Goal: Task Accomplishment & Management: Complete application form

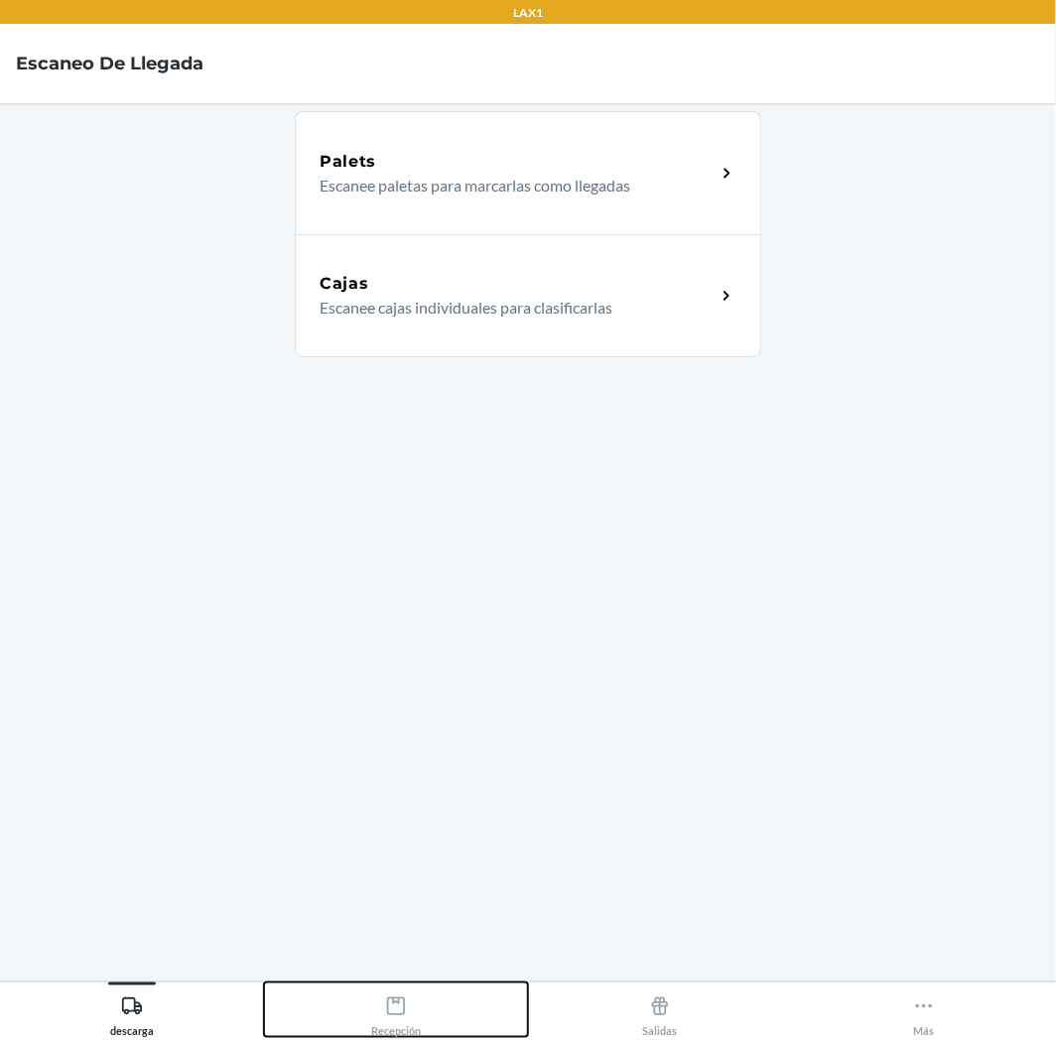
click at [400, 1012] on icon at bounding box center [396, 1007] width 22 height 22
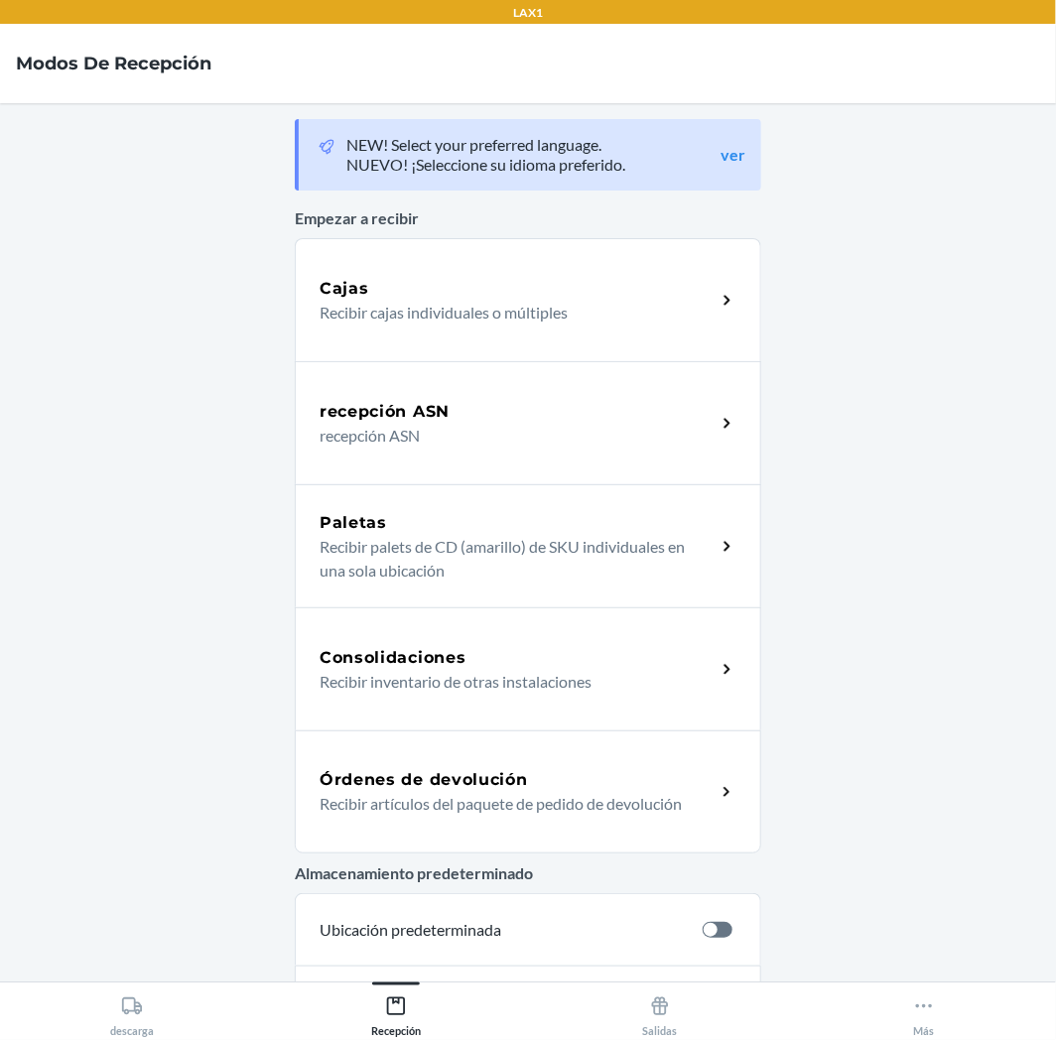
click at [557, 802] on p "Recibir artículos del paquete de pedido de devolución" at bounding box center [510, 804] width 380 height 24
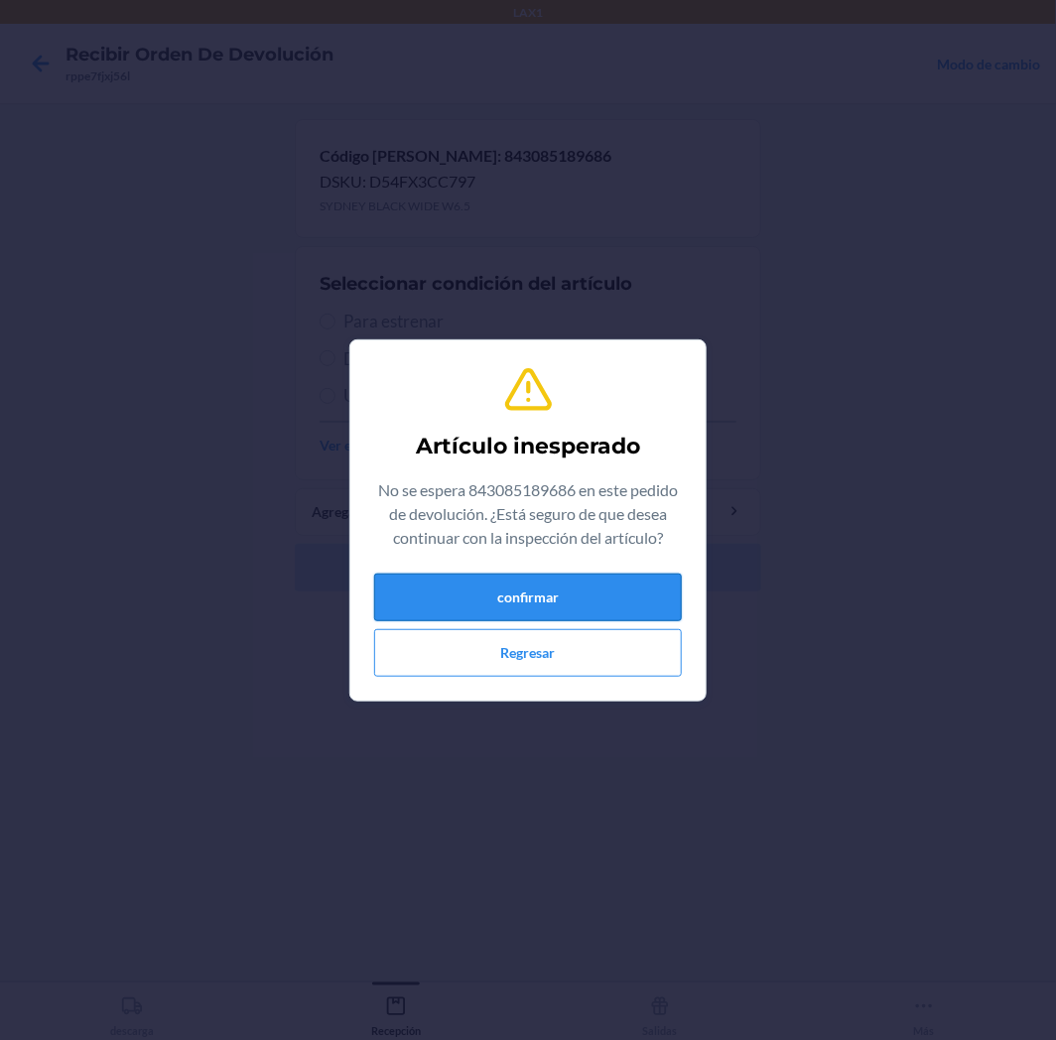
click at [539, 590] on button "confirmar" at bounding box center [528, 598] width 308 height 48
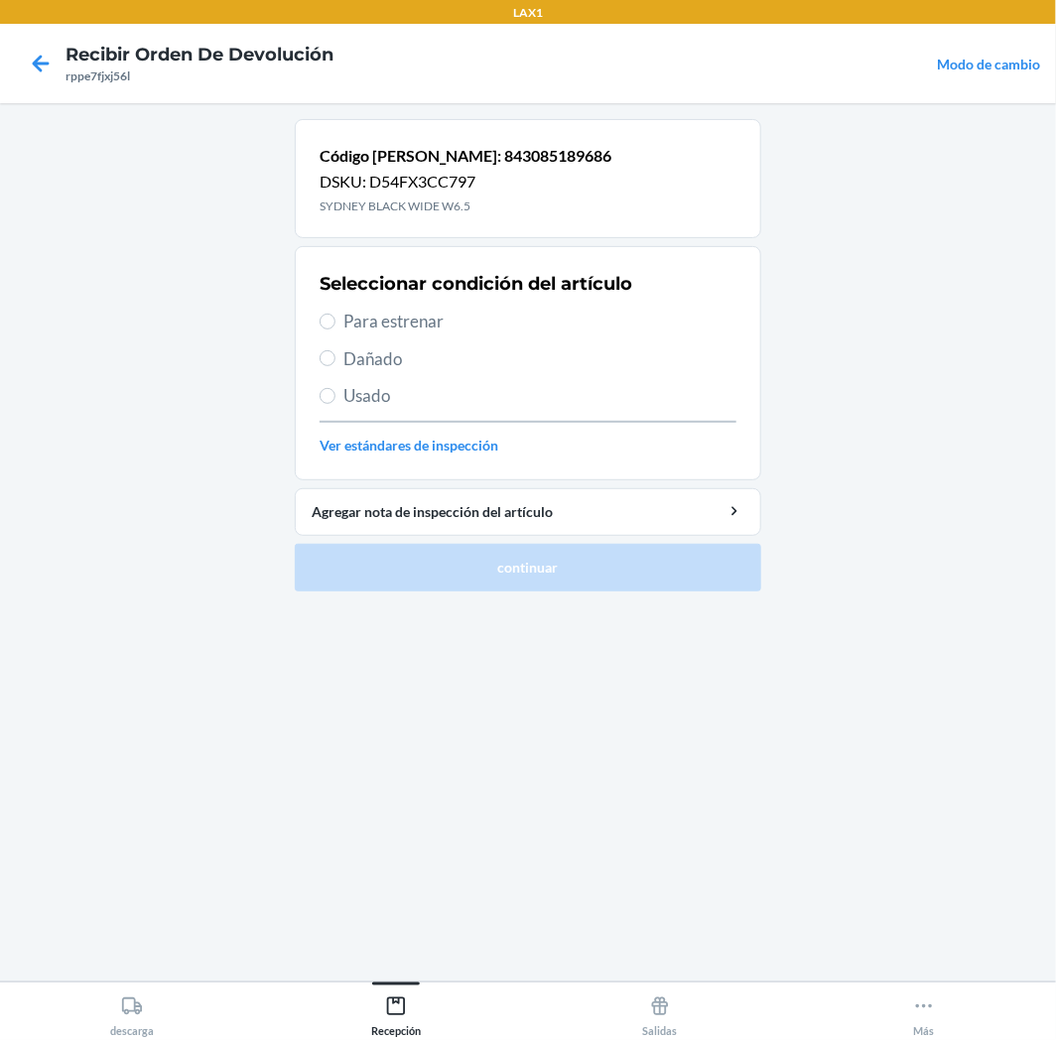
click at [402, 331] on span "Para estrenar" at bounding box center [539, 322] width 393 height 26
click at [335, 330] on input "Para estrenar" at bounding box center [328, 322] width 16 height 16
radio input "true"
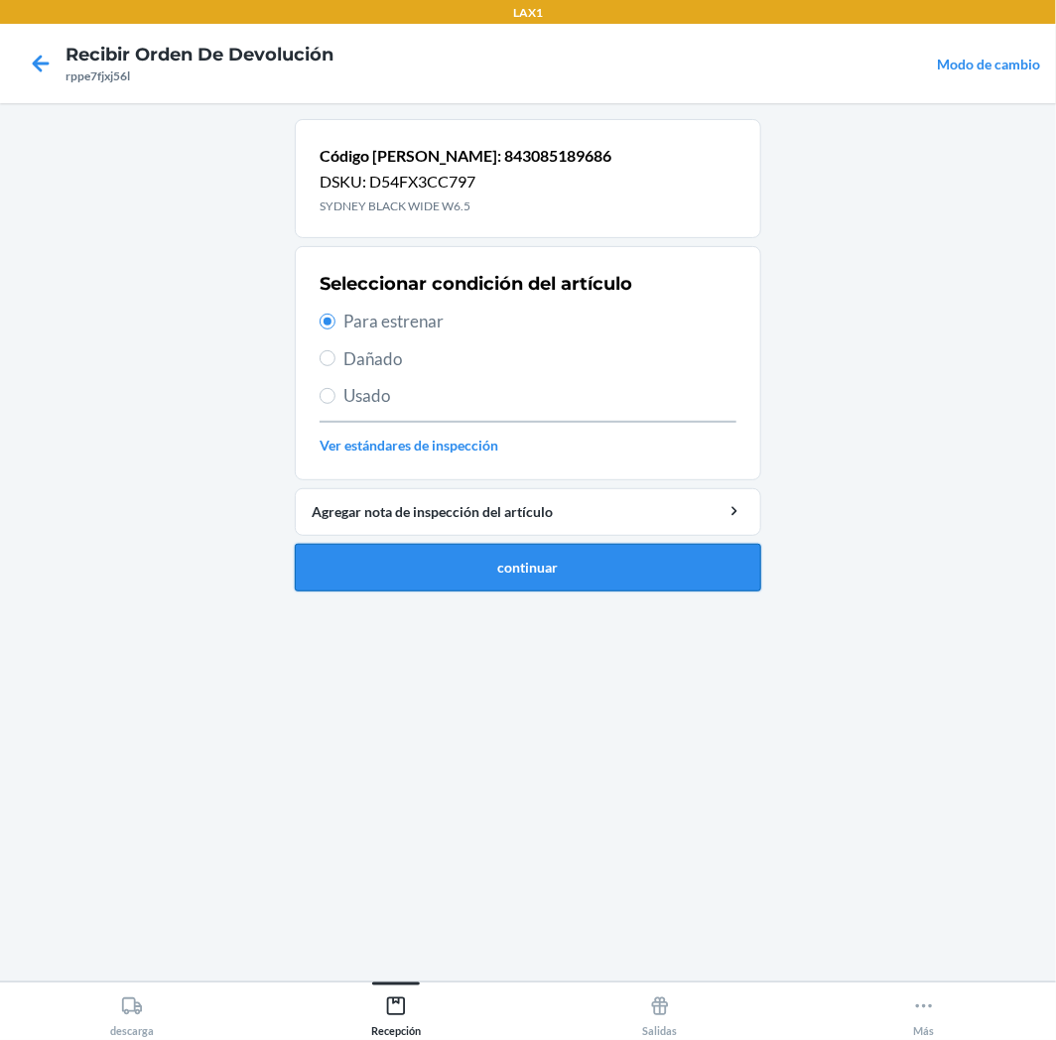
click at [537, 560] on button "continuar" at bounding box center [528, 568] width 466 height 48
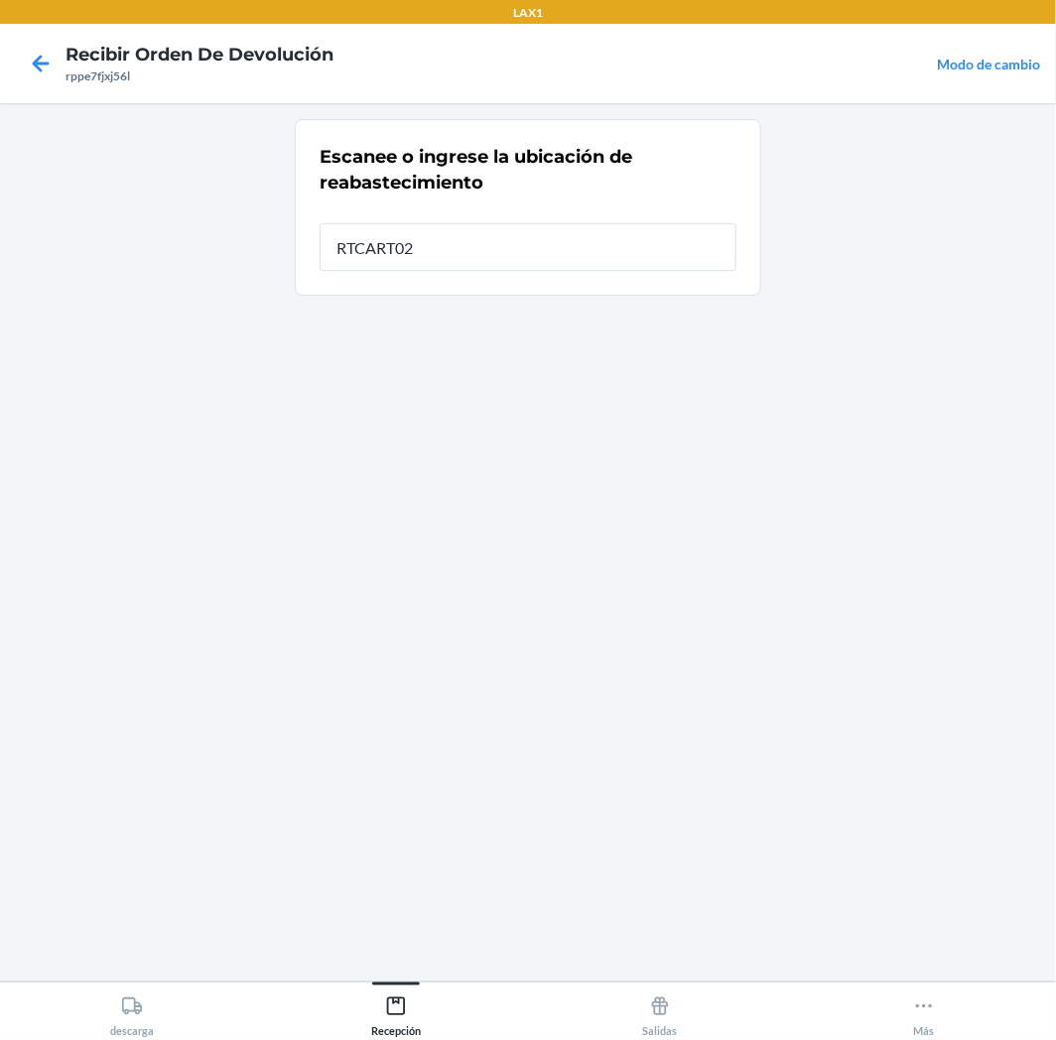
type input "RTCART025"
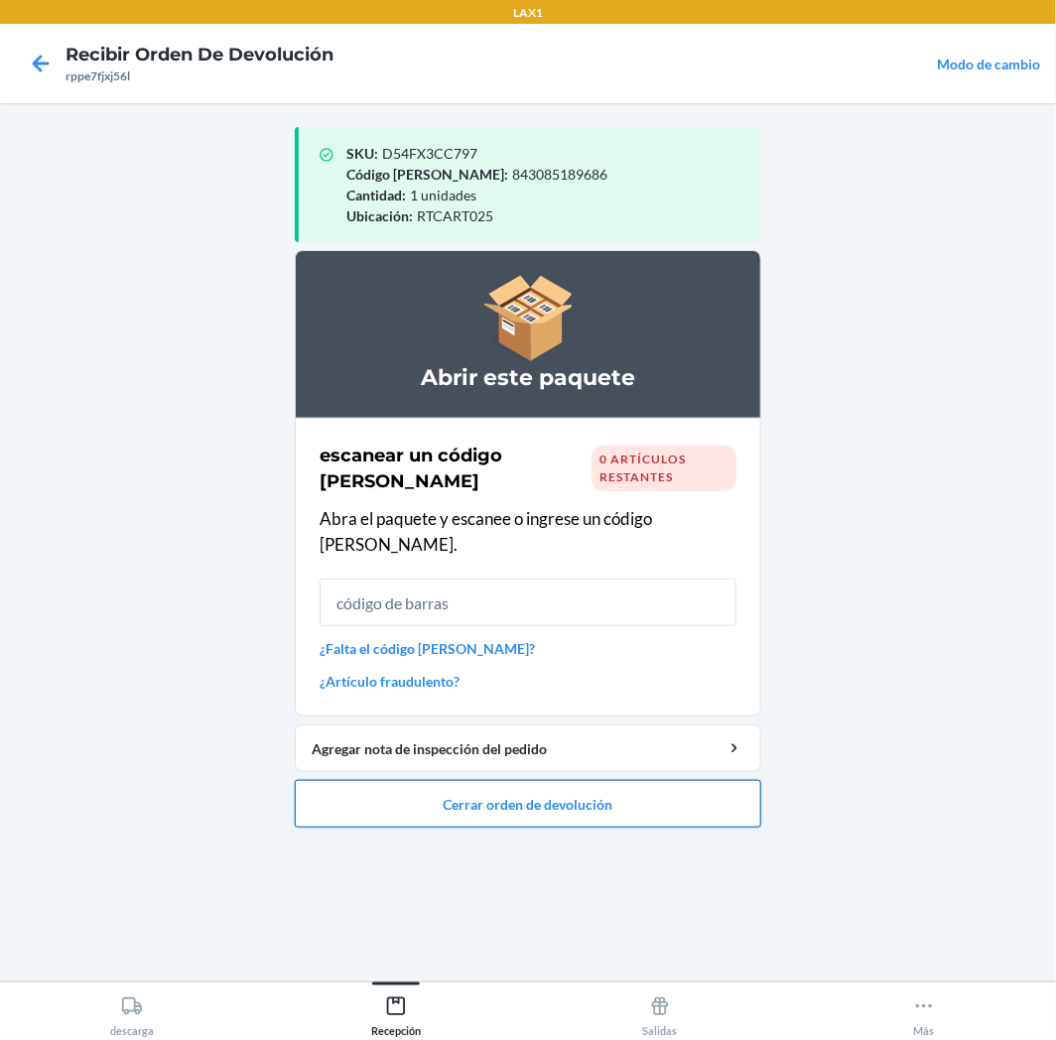
click at [619, 780] on button "Cerrar orden de devolución" at bounding box center [528, 804] width 466 height 48
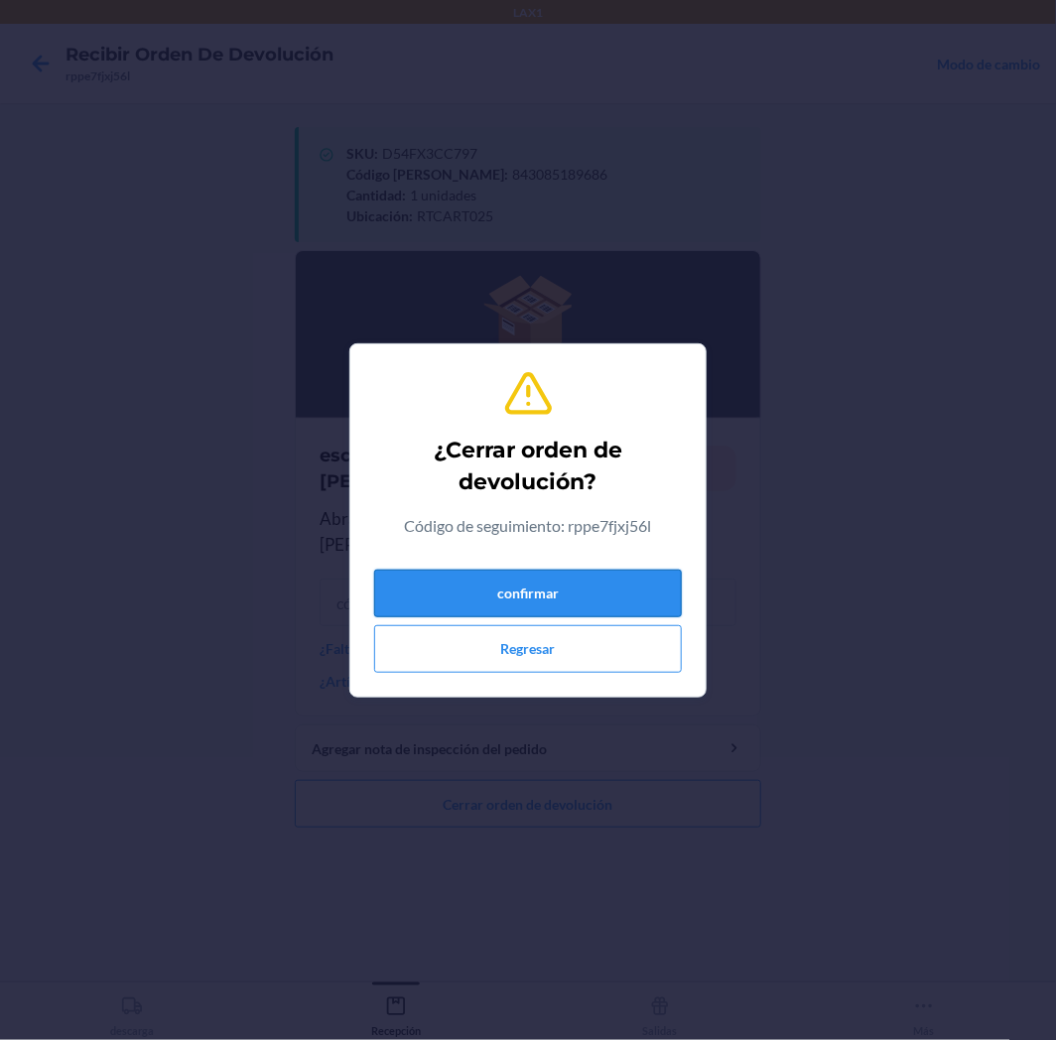
click at [631, 579] on button "confirmar" at bounding box center [528, 594] width 308 height 48
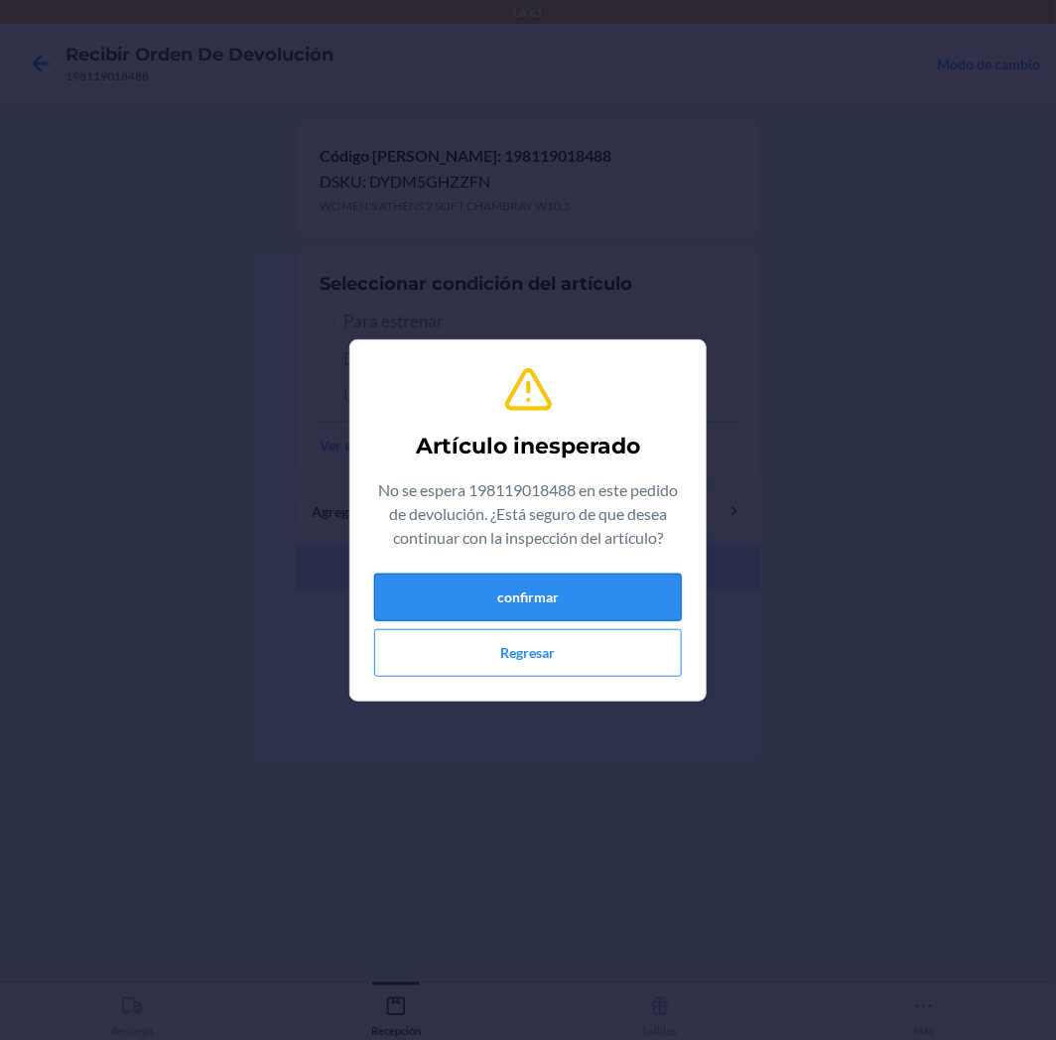
click at [557, 593] on button "confirmar" at bounding box center [528, 598] width 308 height 48
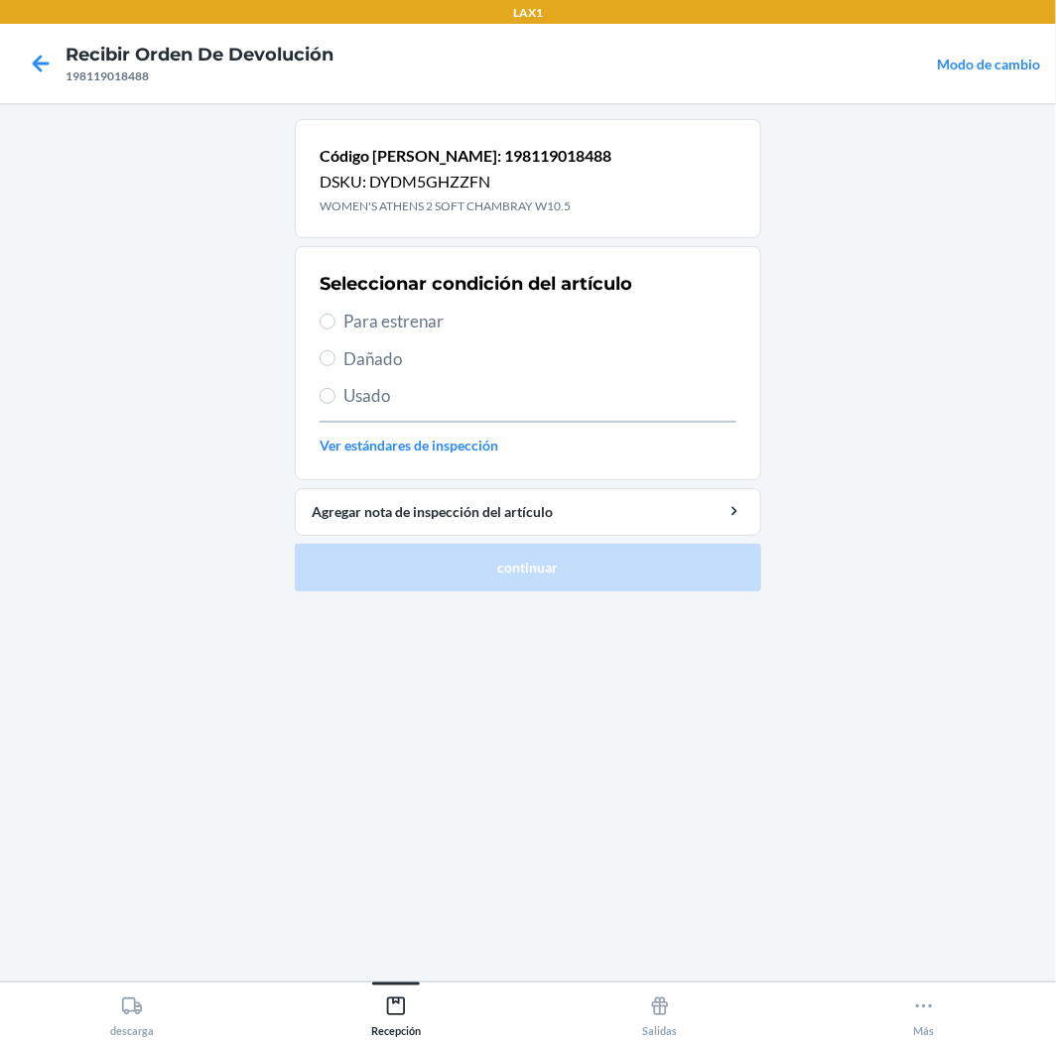
click at [422, 323] on span "Para estrenar" at bounding box center [539, 322] width 393 height 26
click at [335, 323] on input "Para estrenar" at bounding box center [328, 322] width 16 height 16
radio input "true"
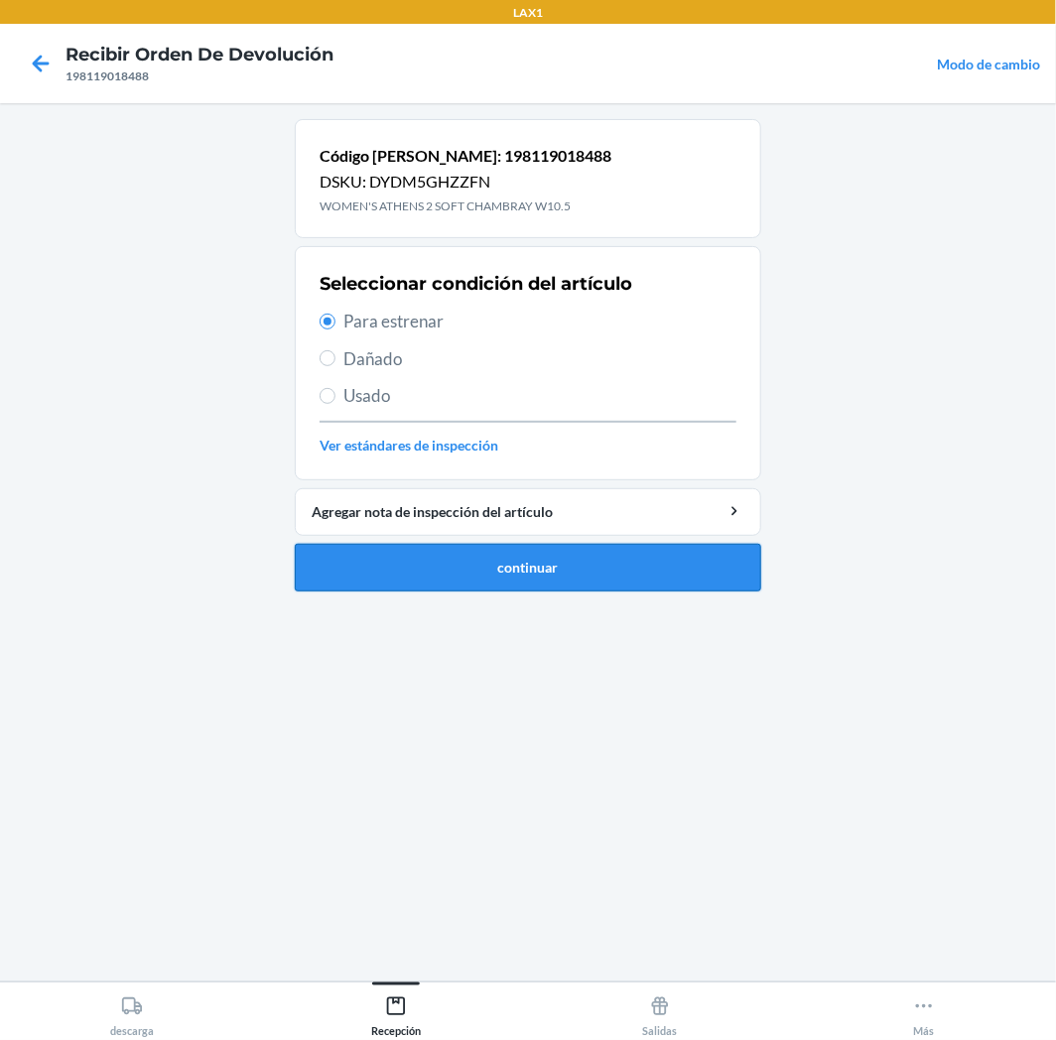
click at [621, 567] on button "continuar" at bounding box center [528, 568] width 466 height 48
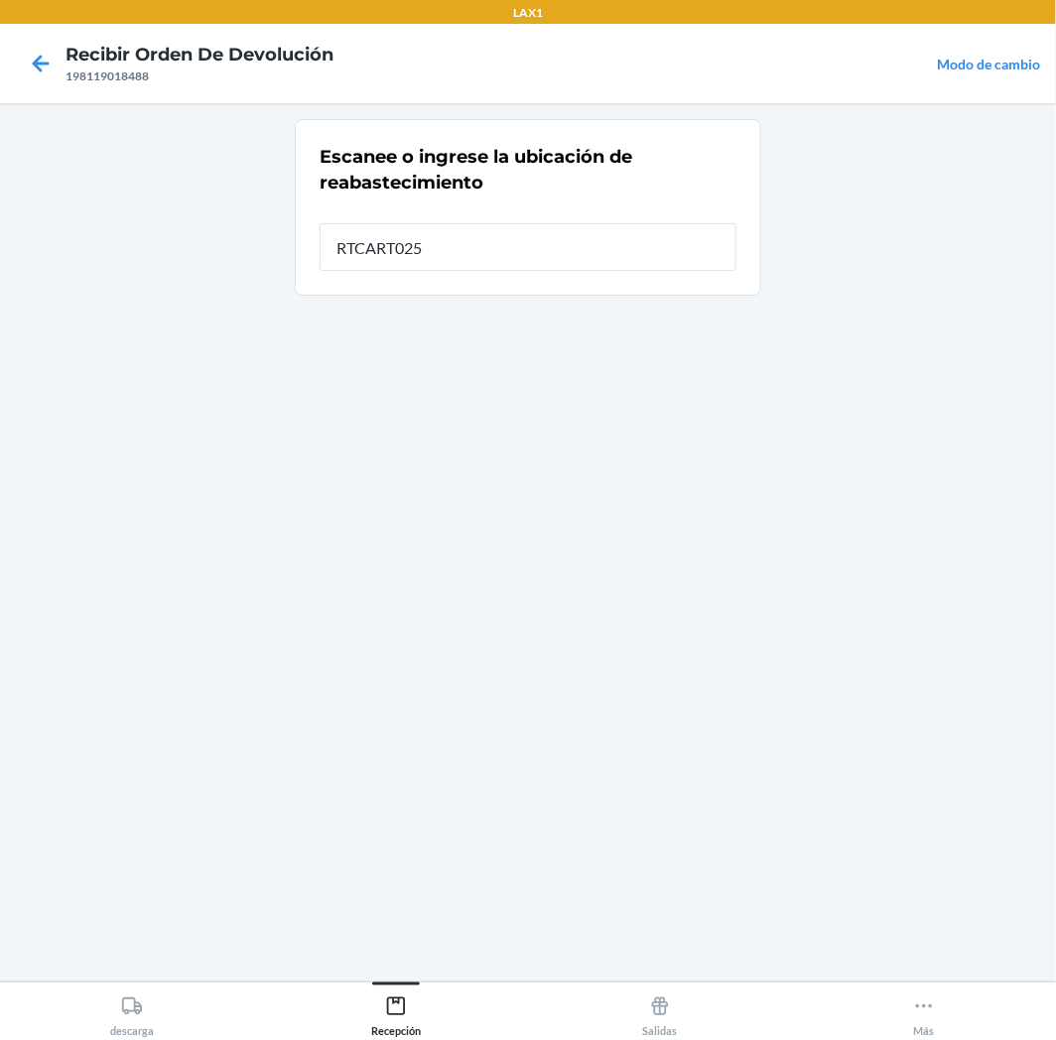
type input "RTCART025"
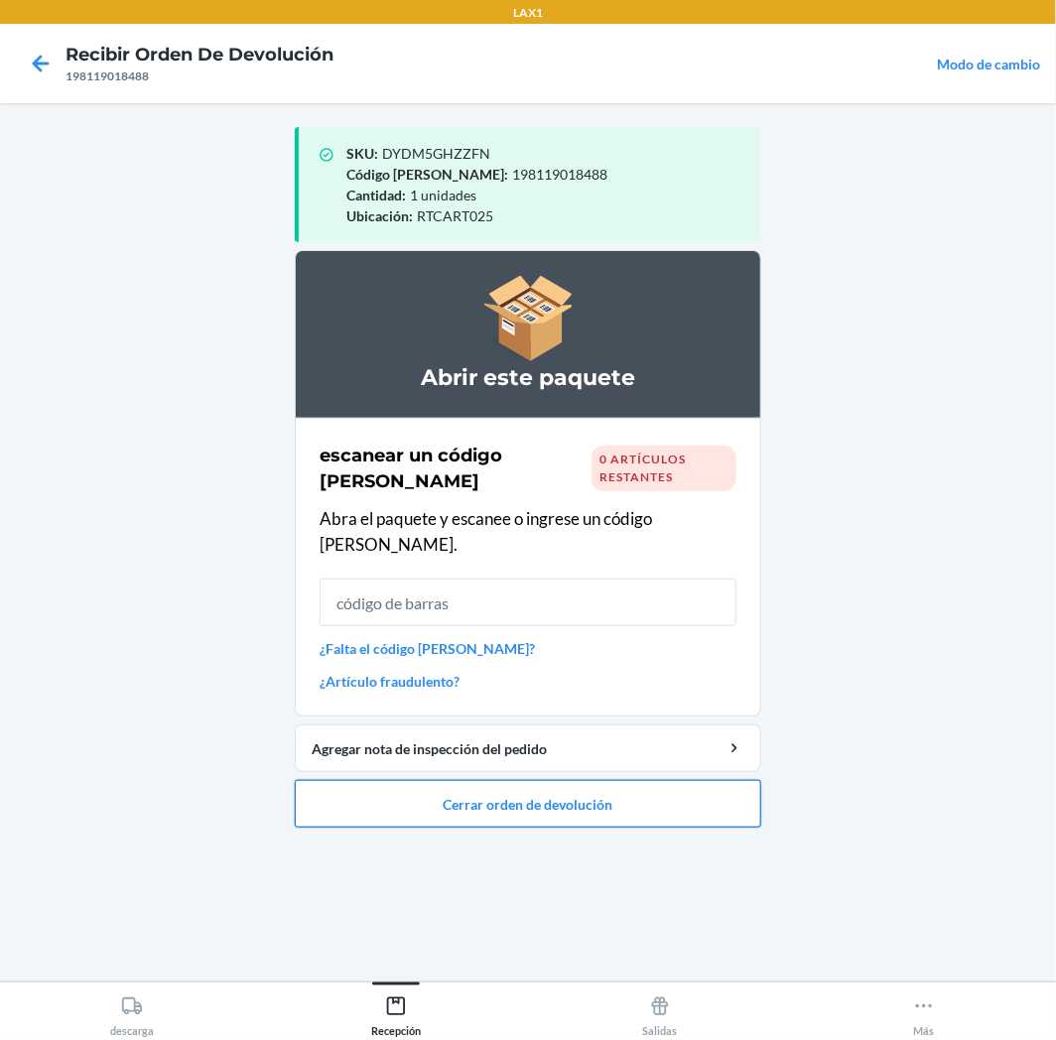
click at [526, 790] on button "Cerrar orden de devolución" at bounding box center [528, 804] width 466 height 48
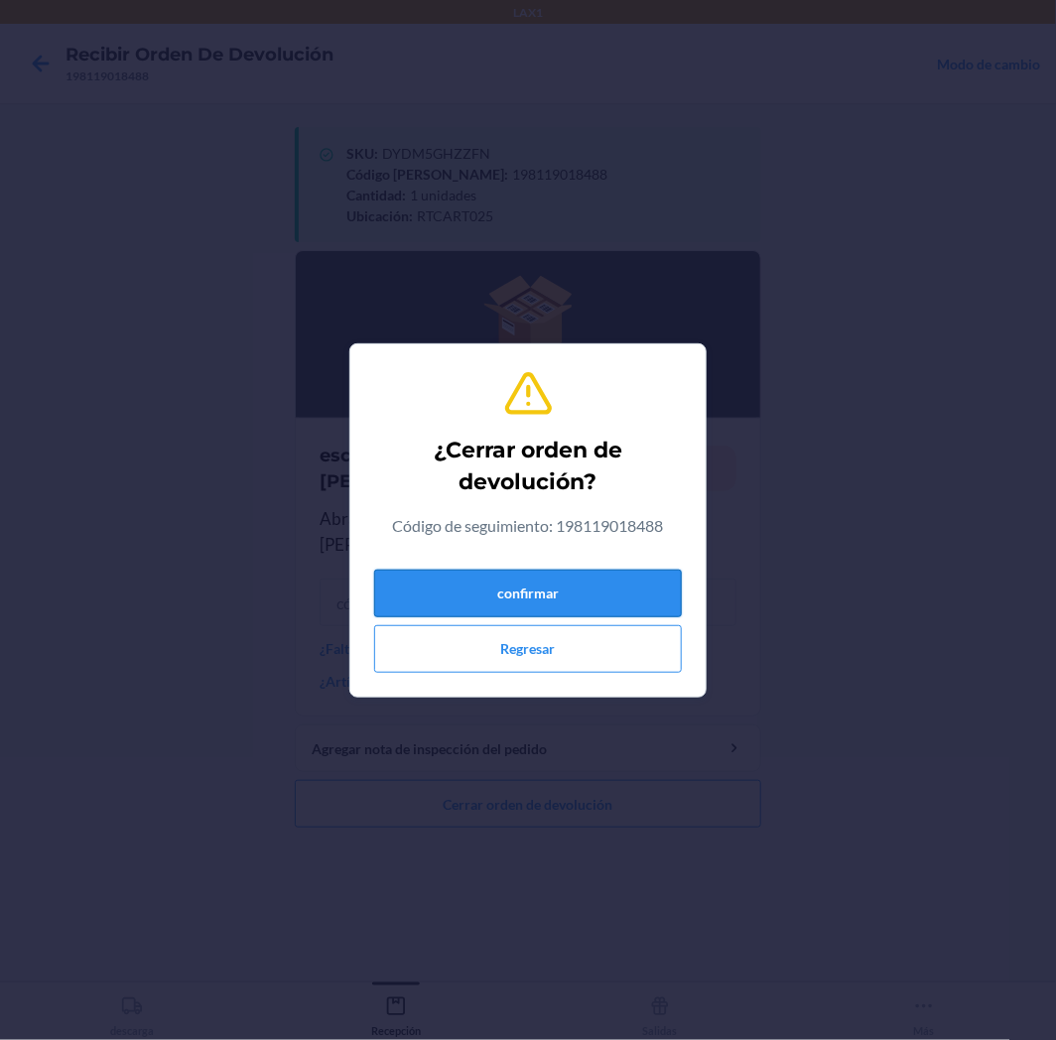
click at [629, 596] on button "confirmar" at bounding box center [528, 594] width 308 height 48
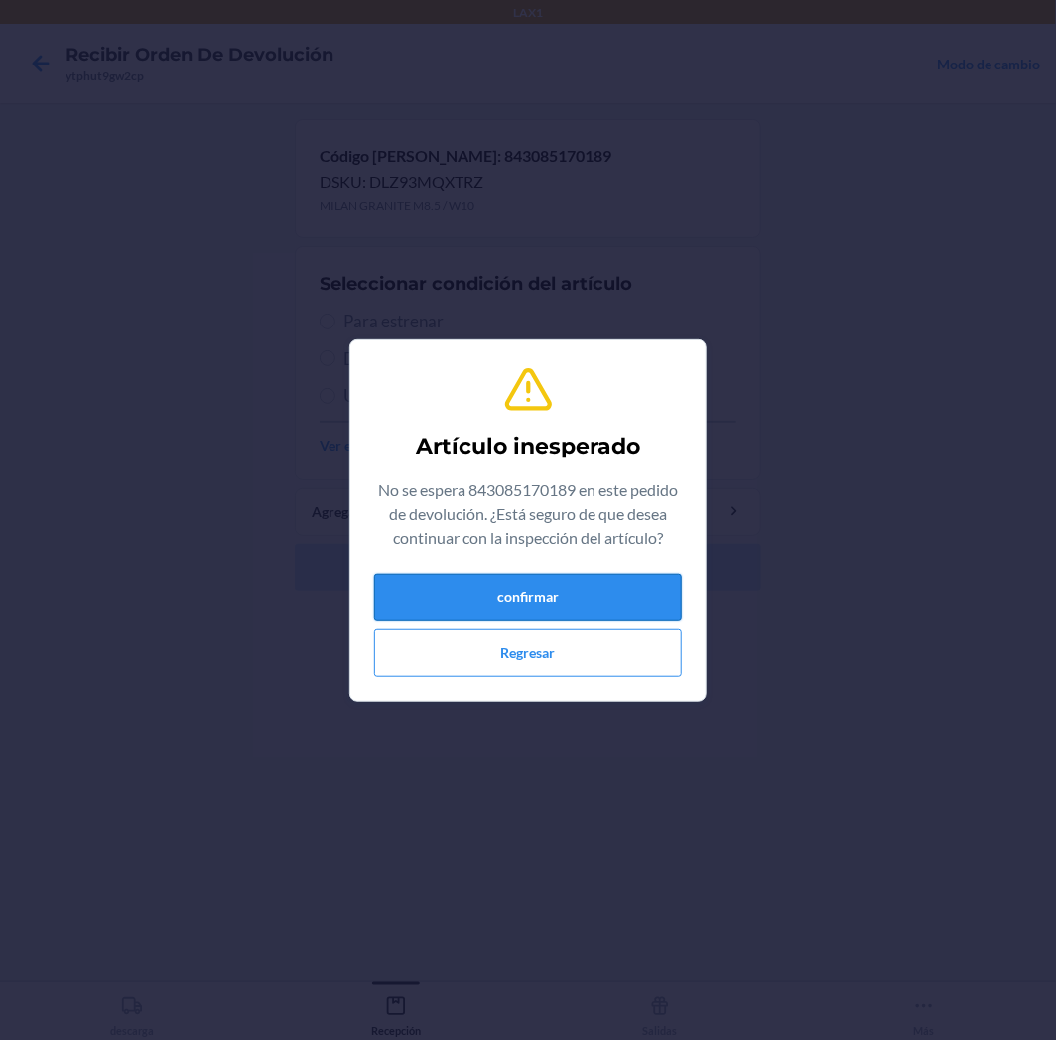
click at [643, 591] on button "confirmar" at bounding box center [528, 598] width 308 height 48
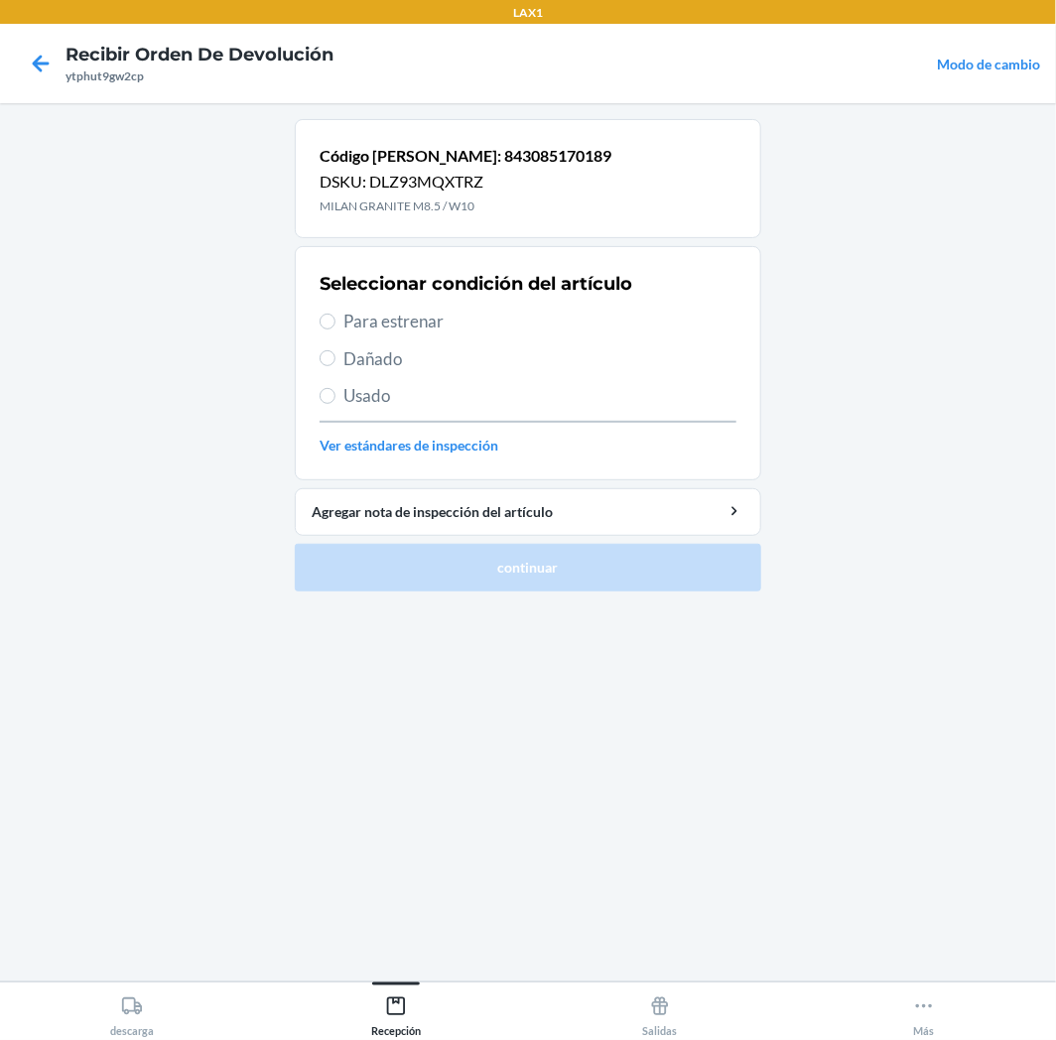
click at [419, 332] on span "Para estrenar" at bounding box center [539, 322] width 393 height 26
click at [335, 330] on input "Para estrenar" at bounding box center [328, 322] width 16 height 16
radio input "true"
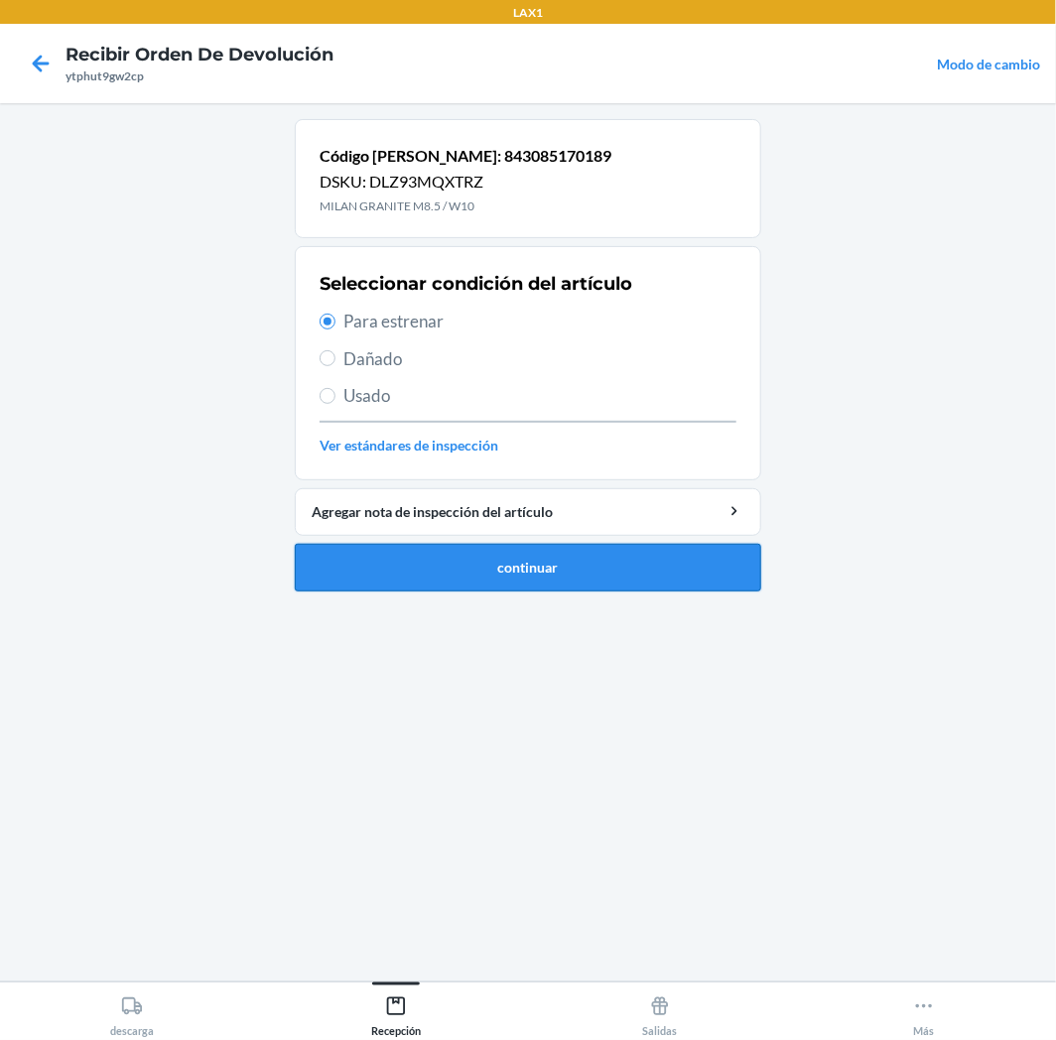
click at [452, 567] on button "continuar" at bounding box center [528, 568] width 466 height 48
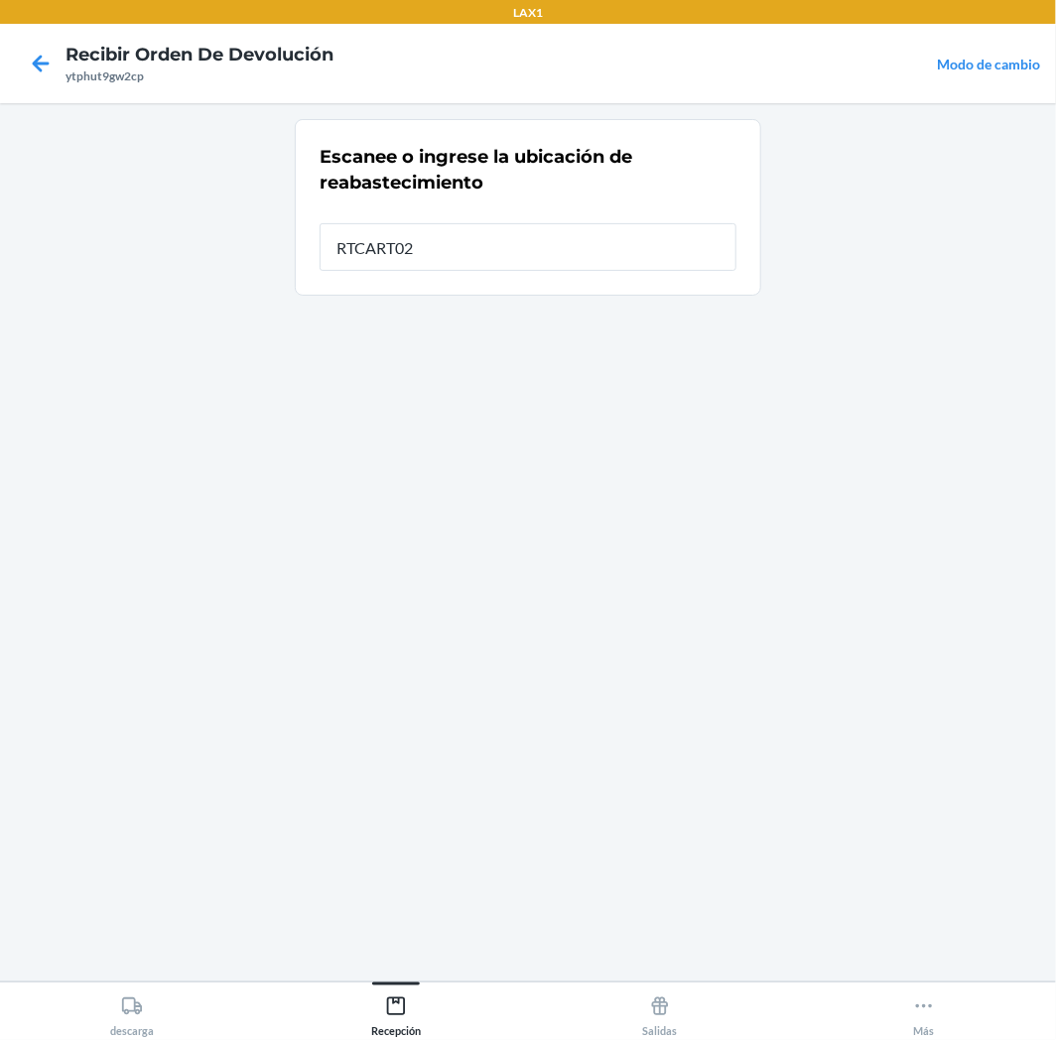
type input "RTCART025"
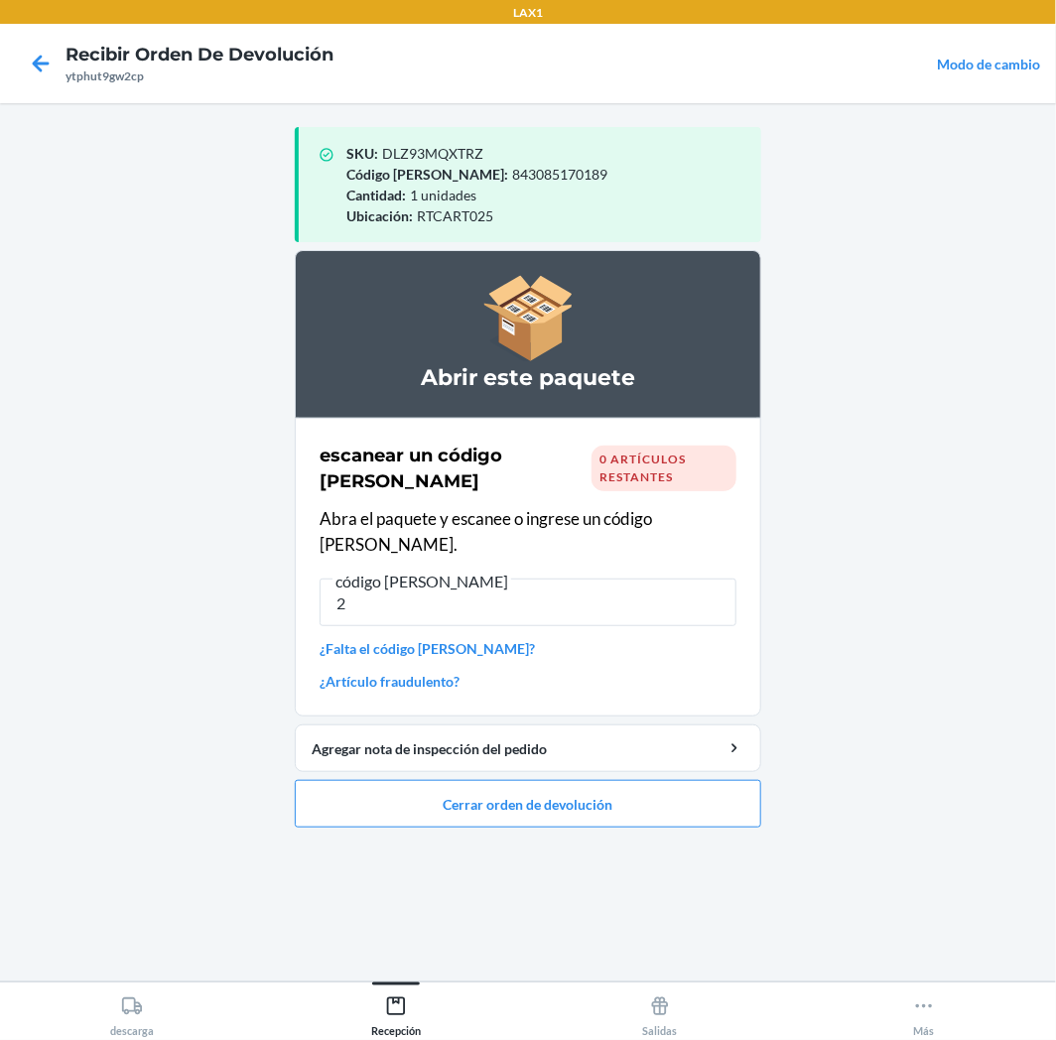
type input "2"
click at [481, 584] on input "2" at bounding box center [528, 603] width 417 height 48
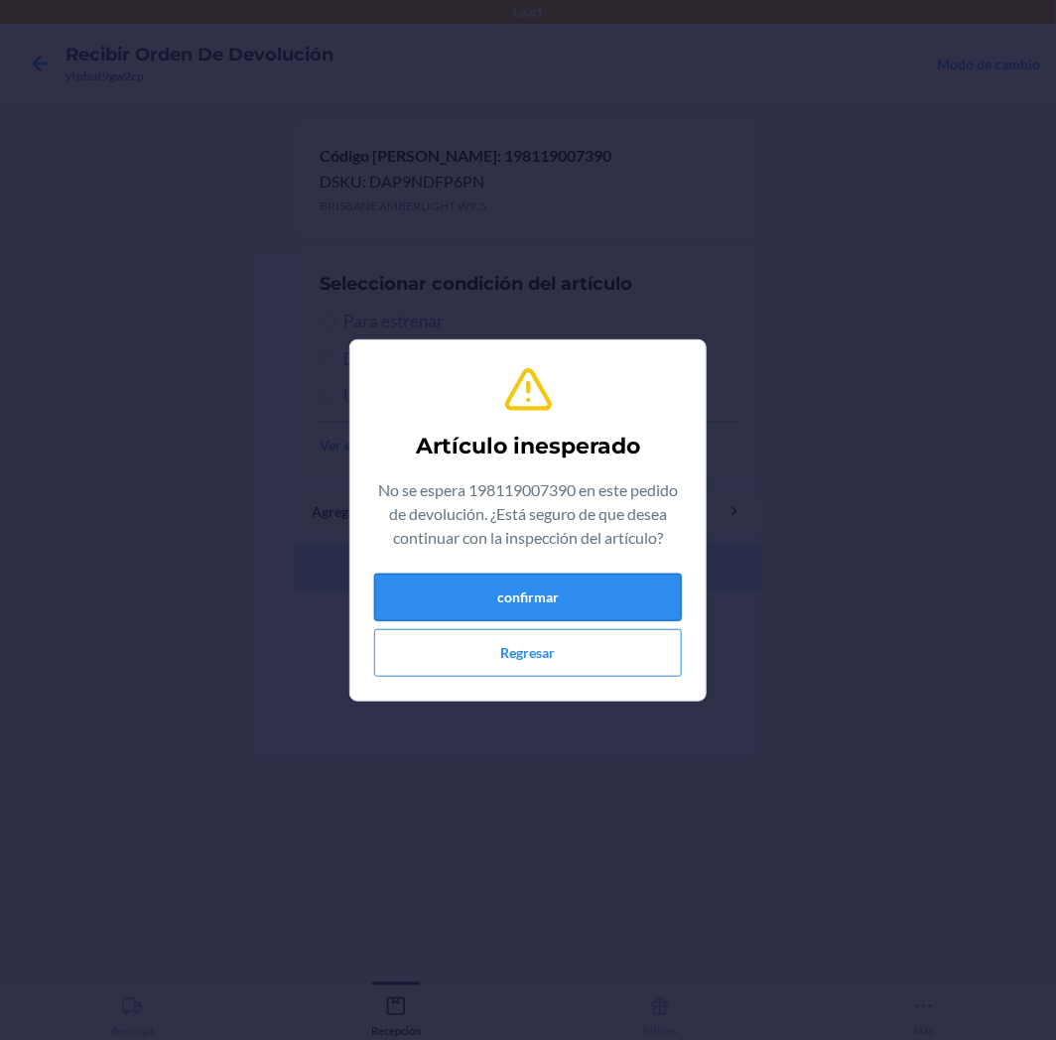
click at [558, 598] on button "confirmar" at bounding box center [528, 598] width 308 height 48
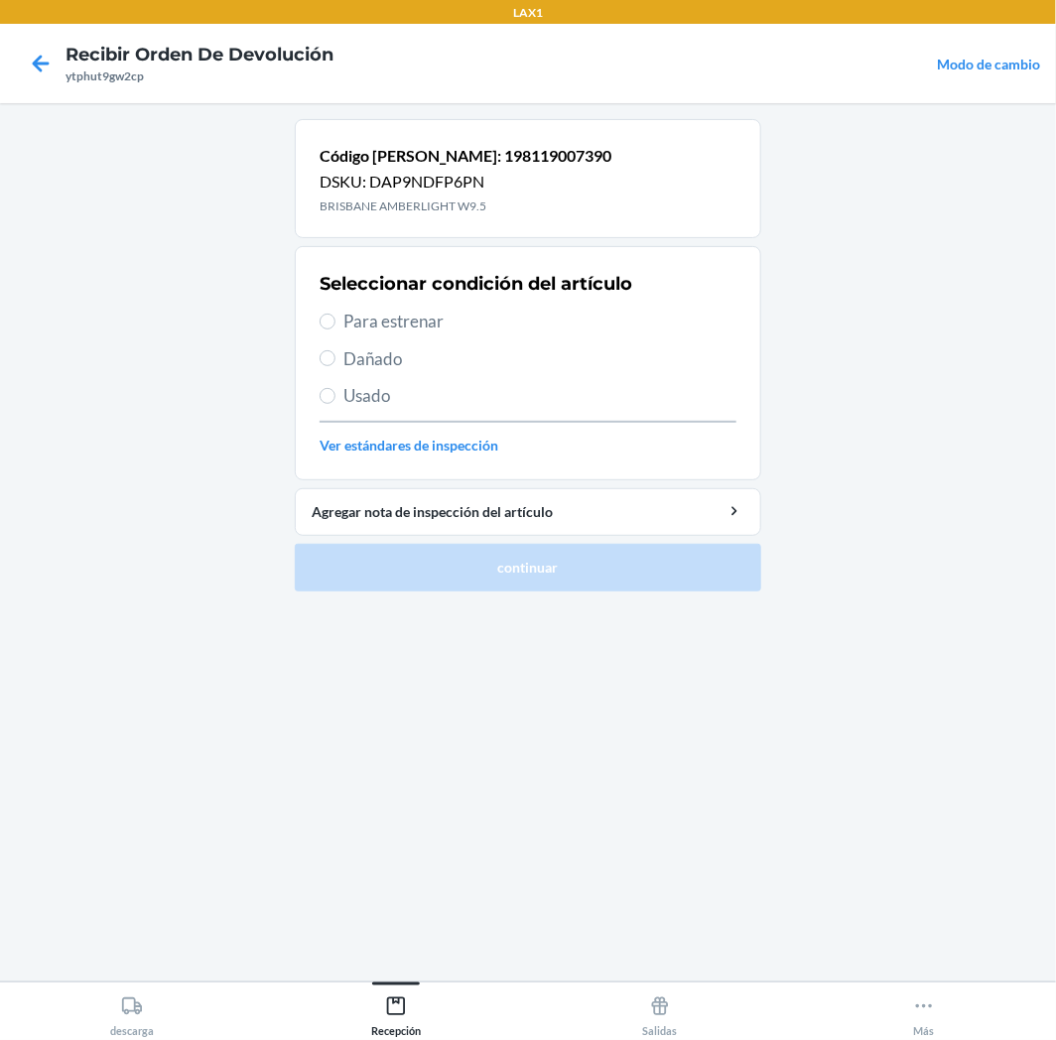
click at [429, 326] on span "Para estrenar" at bounding box center [539, 322] width 393 height 26
click at [335, 326] on input "Para estrenar" at bounding box center [328, 322] width 16 height 16
radio input "true"
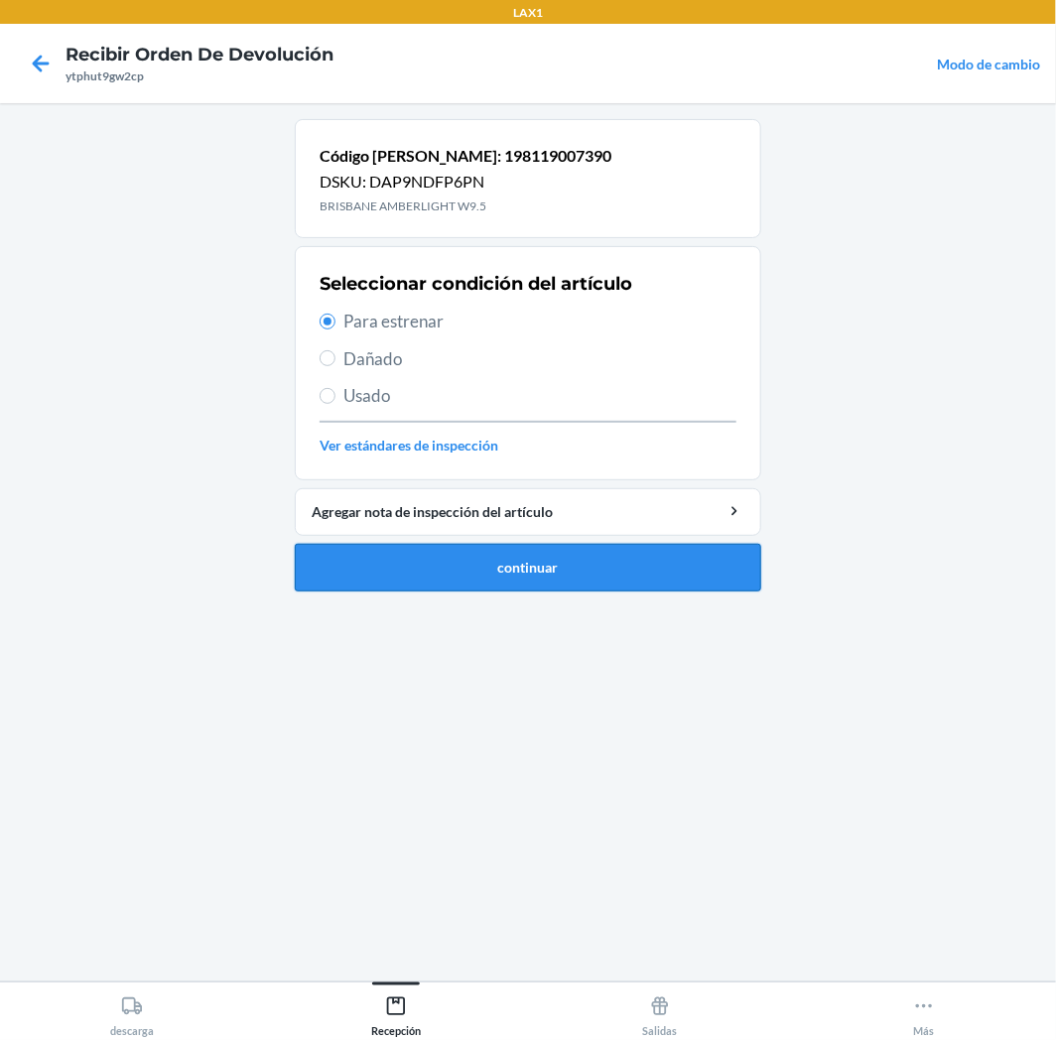
click at [534, 567] on button "continuar" at bounding box center [528, 568] width 466 height 48
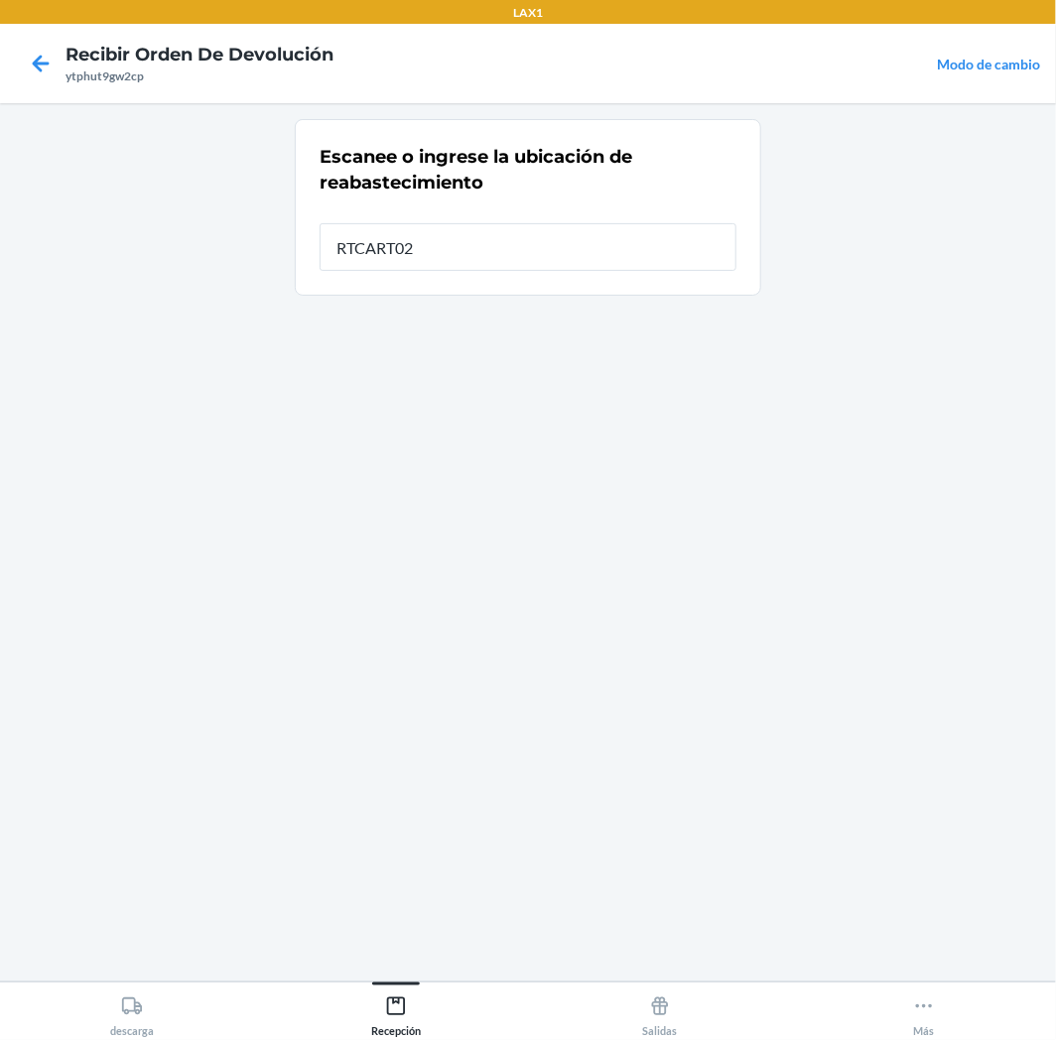
type input "RTCART025"
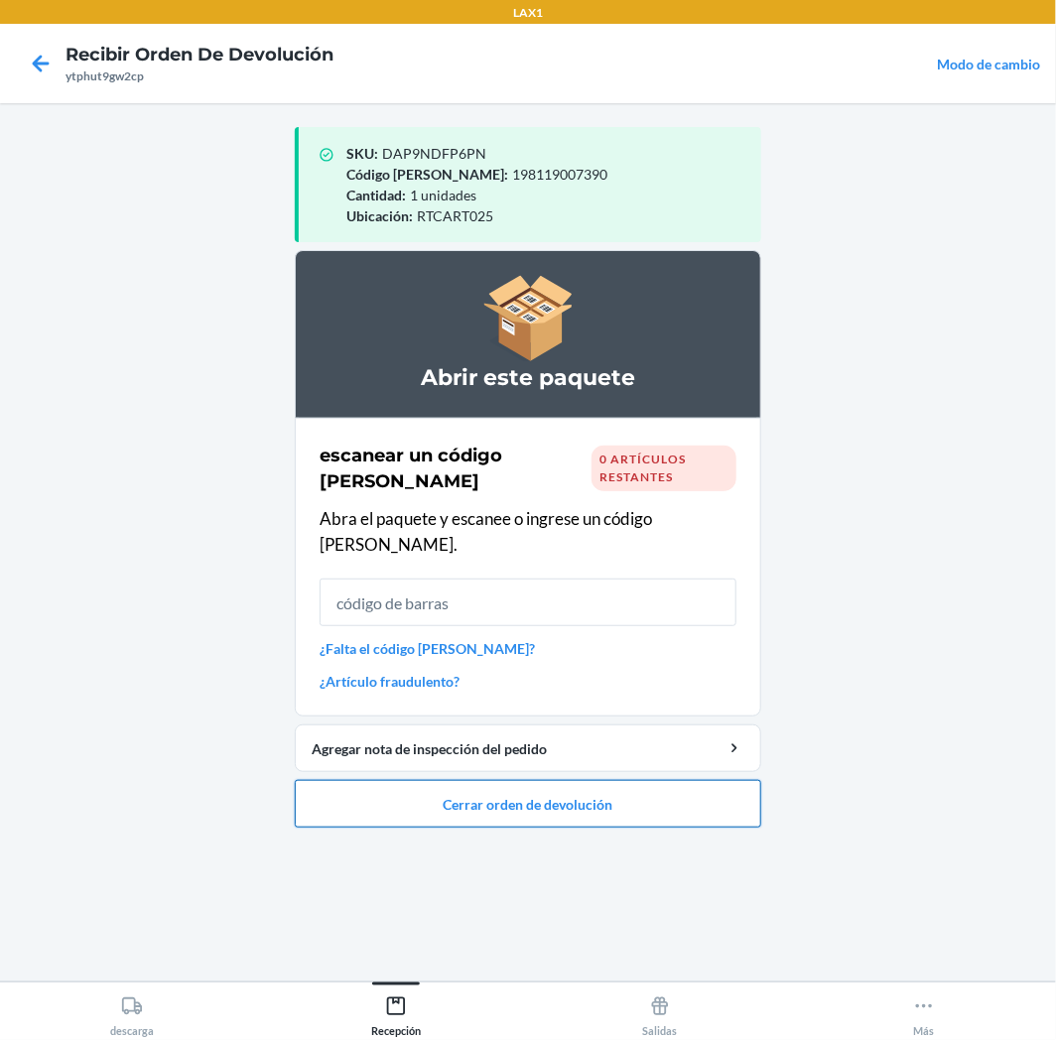
click at [633, 781] on button "Cerrar orden de devolución" at bounding box center [528, 804] width 466 height 48
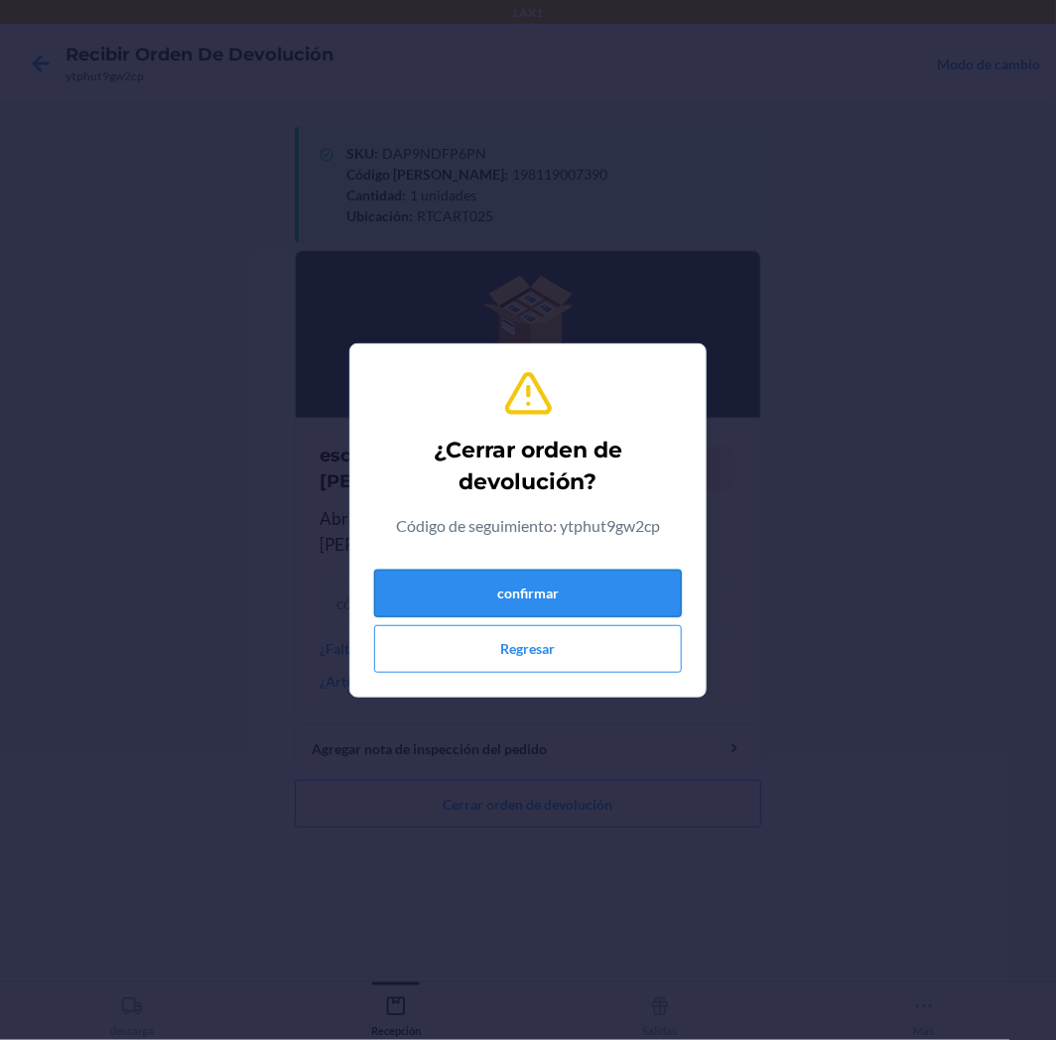
click at [592, 601] on button "confirmar" at bounding box center [528, 594] width 308 height 48
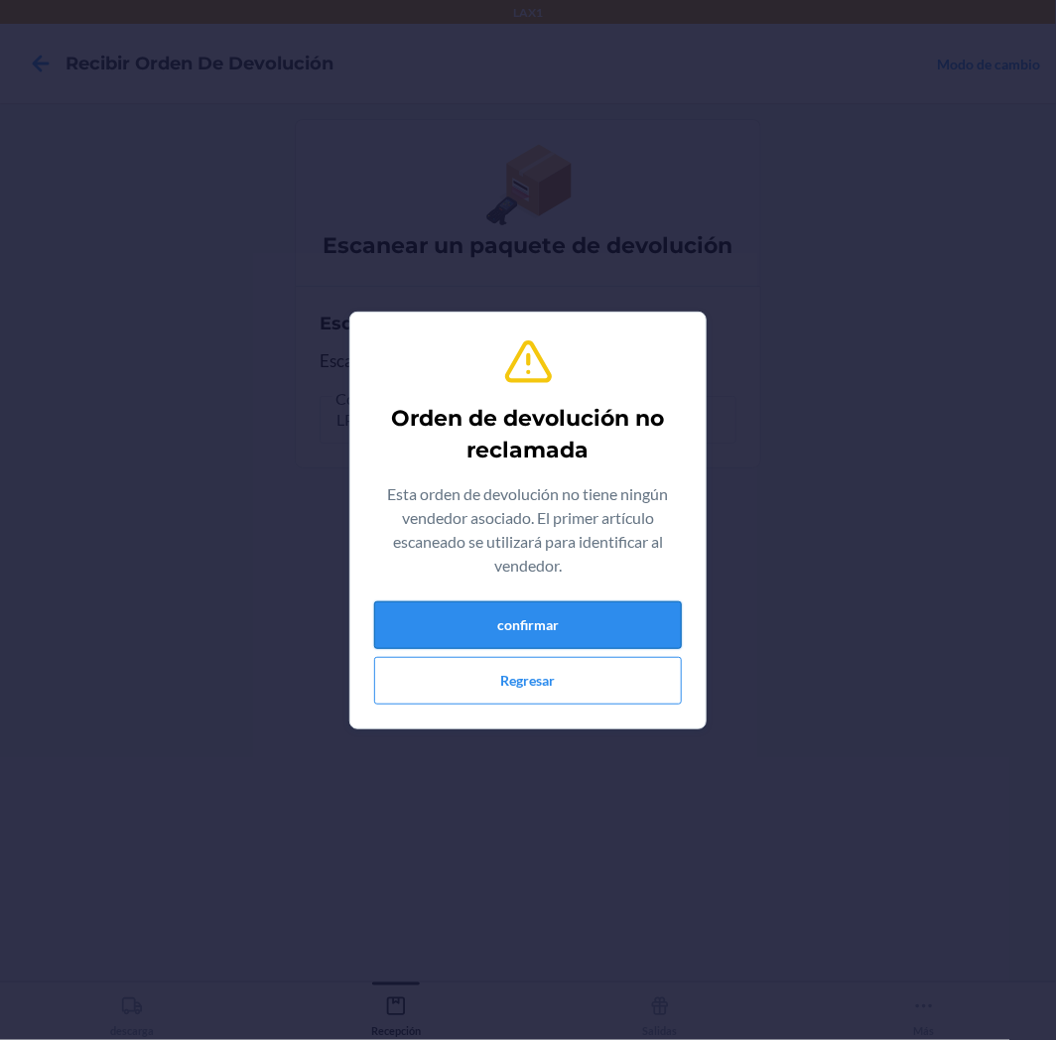
click at [531, 621] on button "confirmar" at bounding box center [528, 625] width 308 height 48
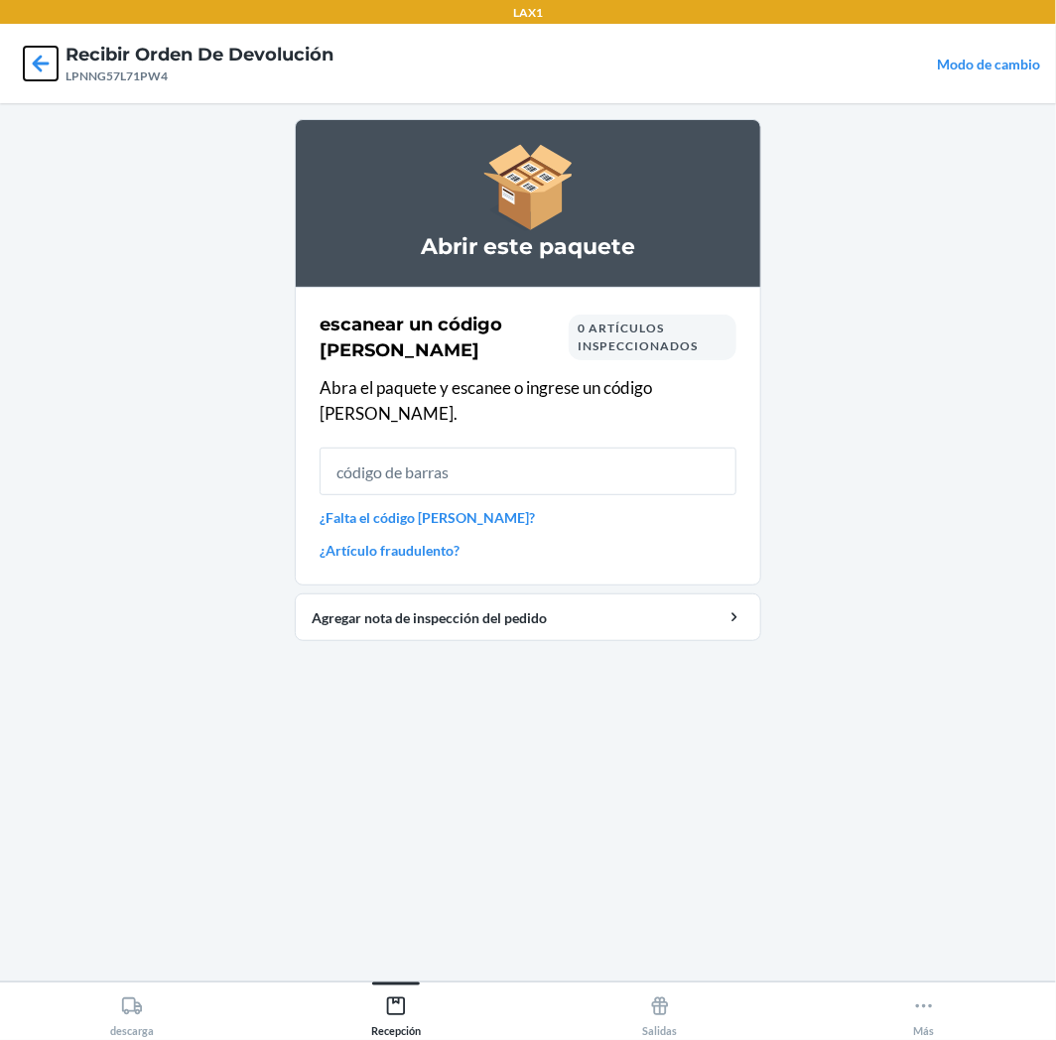
click at [42, 62] on icon at bounding box center [41, 64] width 34 height 34
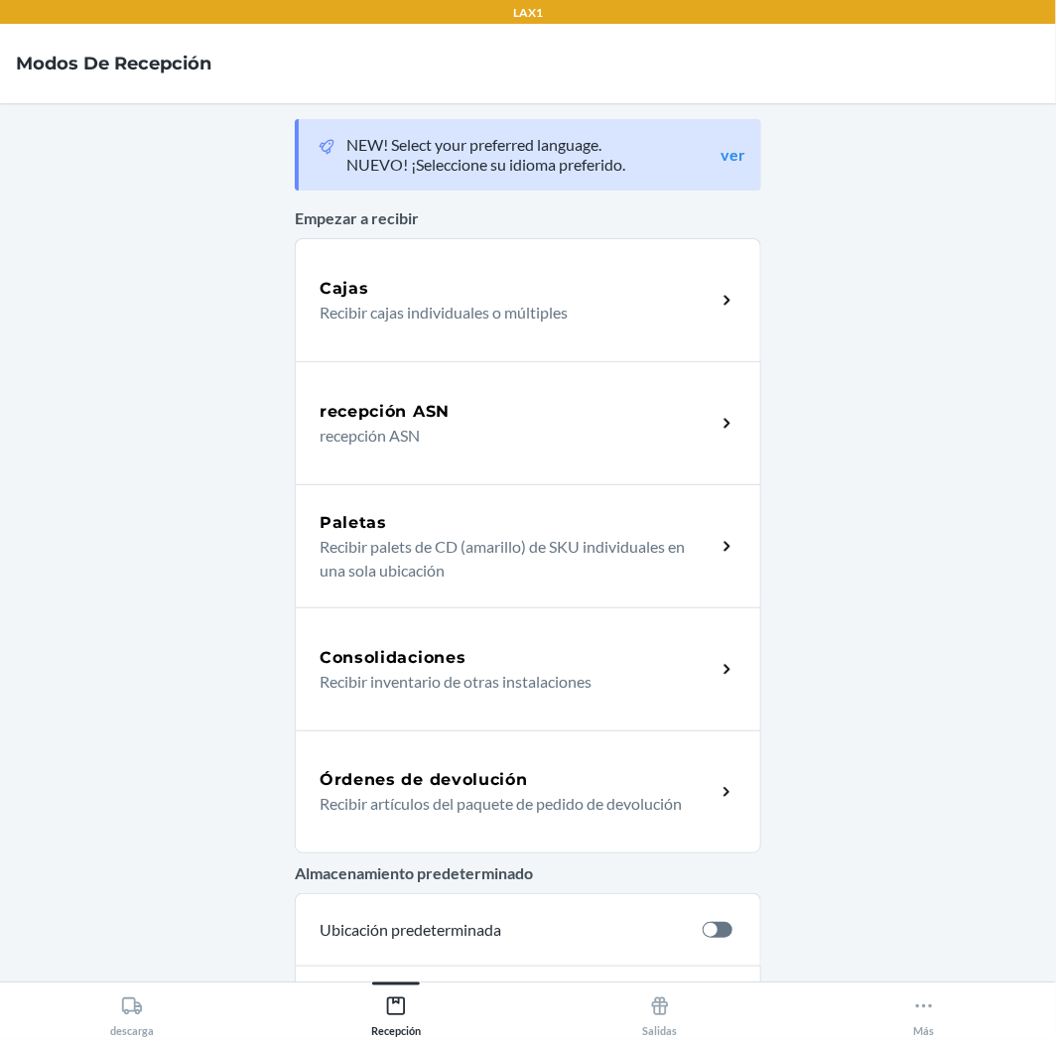
click at [497, 821] on div "Órdenes de devolución Recibir artículos del paquete de pedido de devolución" at bounding box center [528, 791] width 466 height 123
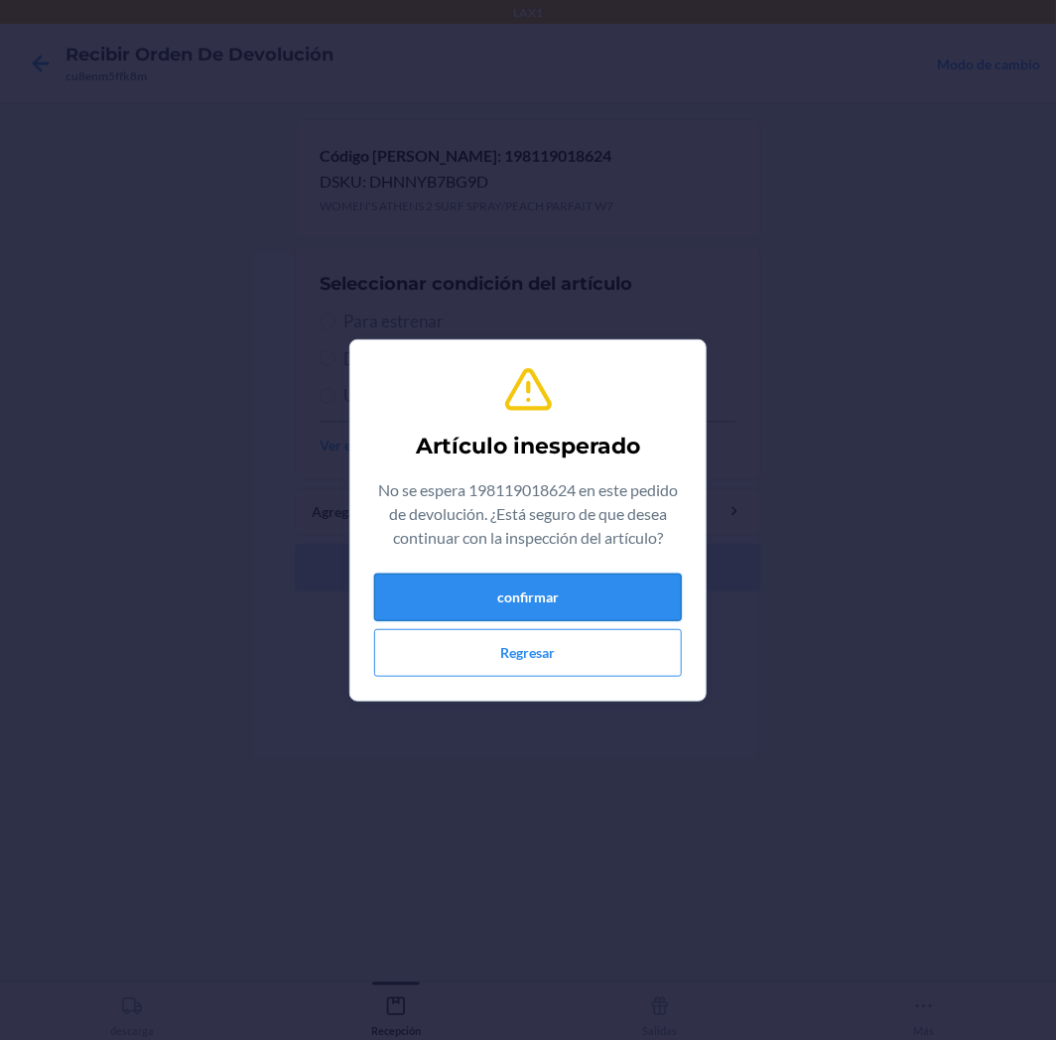
click at [552, 581] on button "confirmar" at bounding box center [528, 598] width 308 height 48
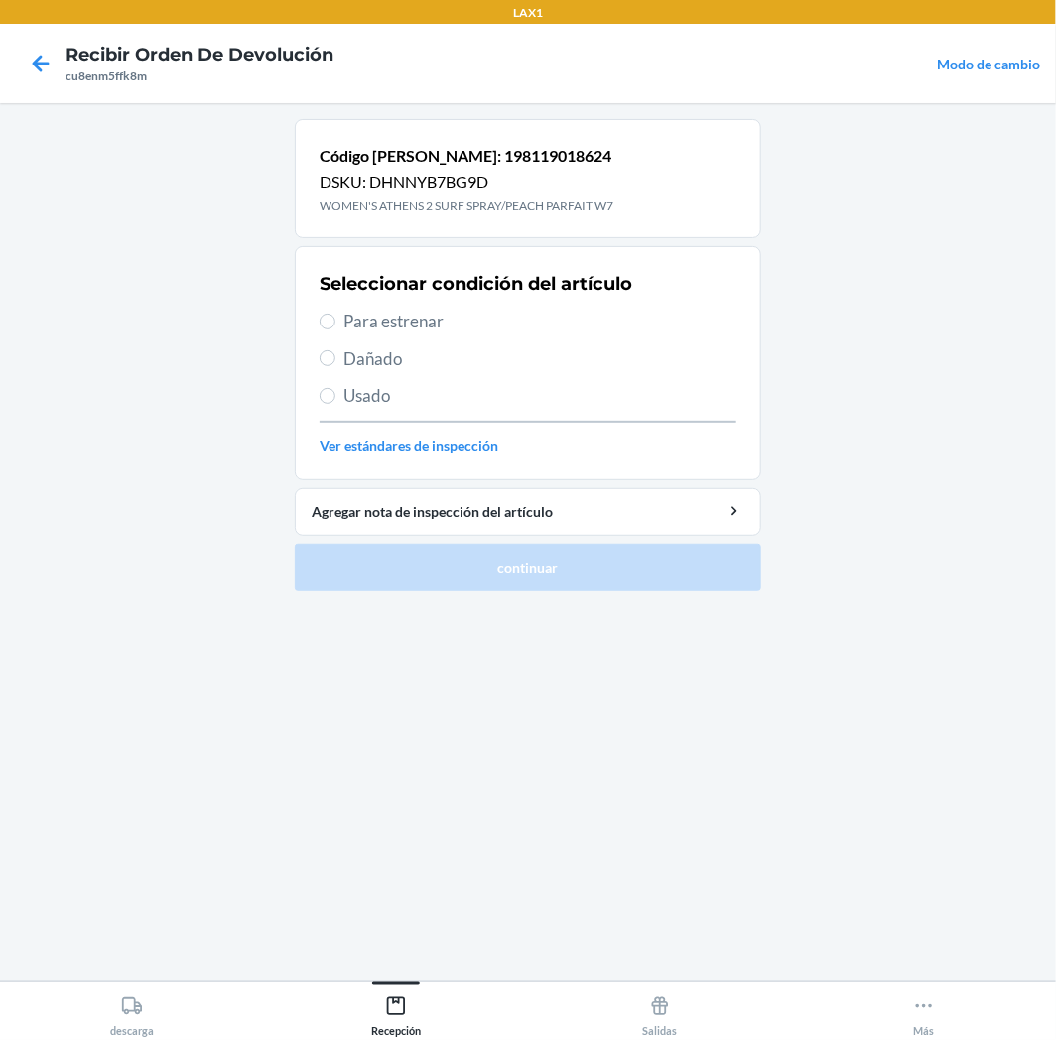
click at [408, 321] on span "Para estrenar" at bounding box center [539, 322] width 393 height 26
click at [335, 321] on input "Para estrenar" at bounding box center [328, 322] width 16 height 16
radio input "true"
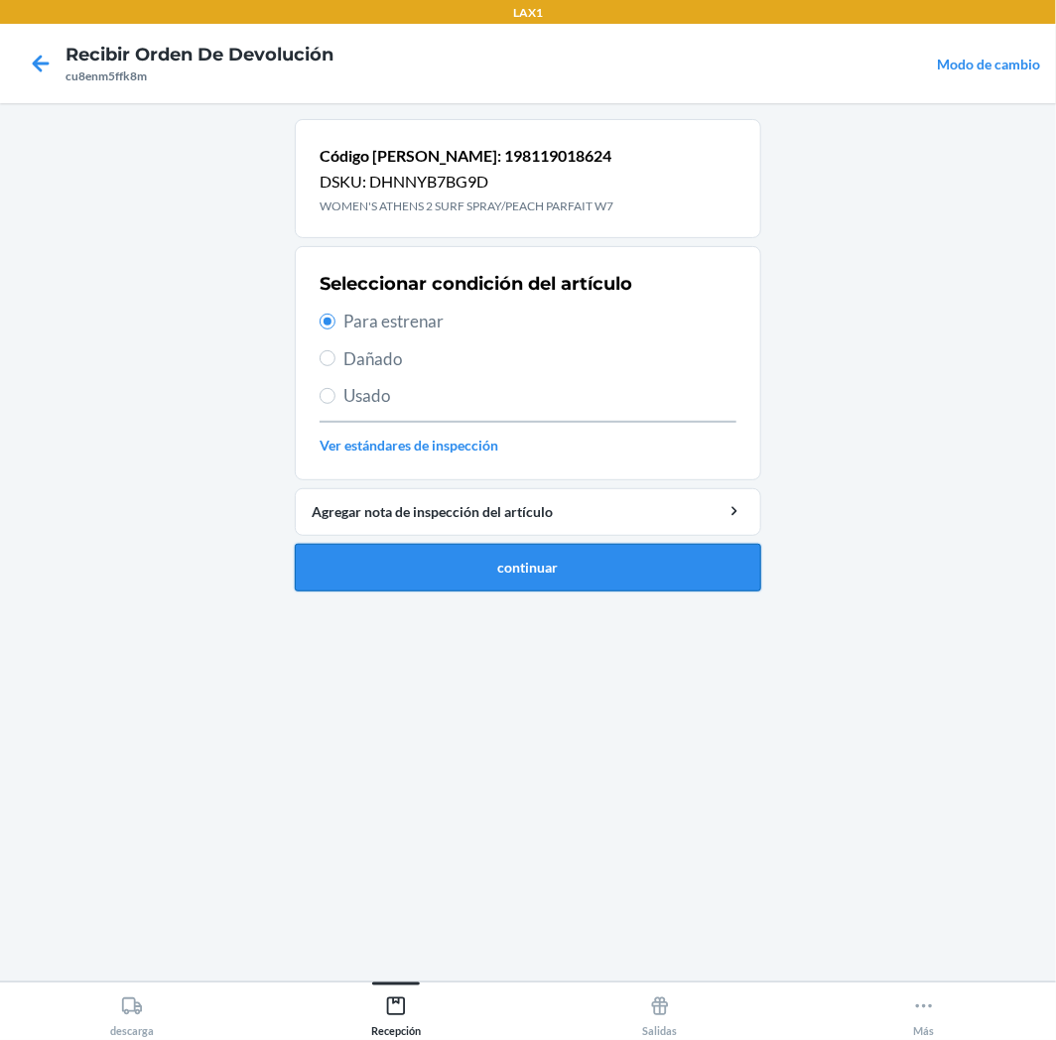
click at [483, 570] on button "continuar" at bounding box center [528, 568] width 466 height 48
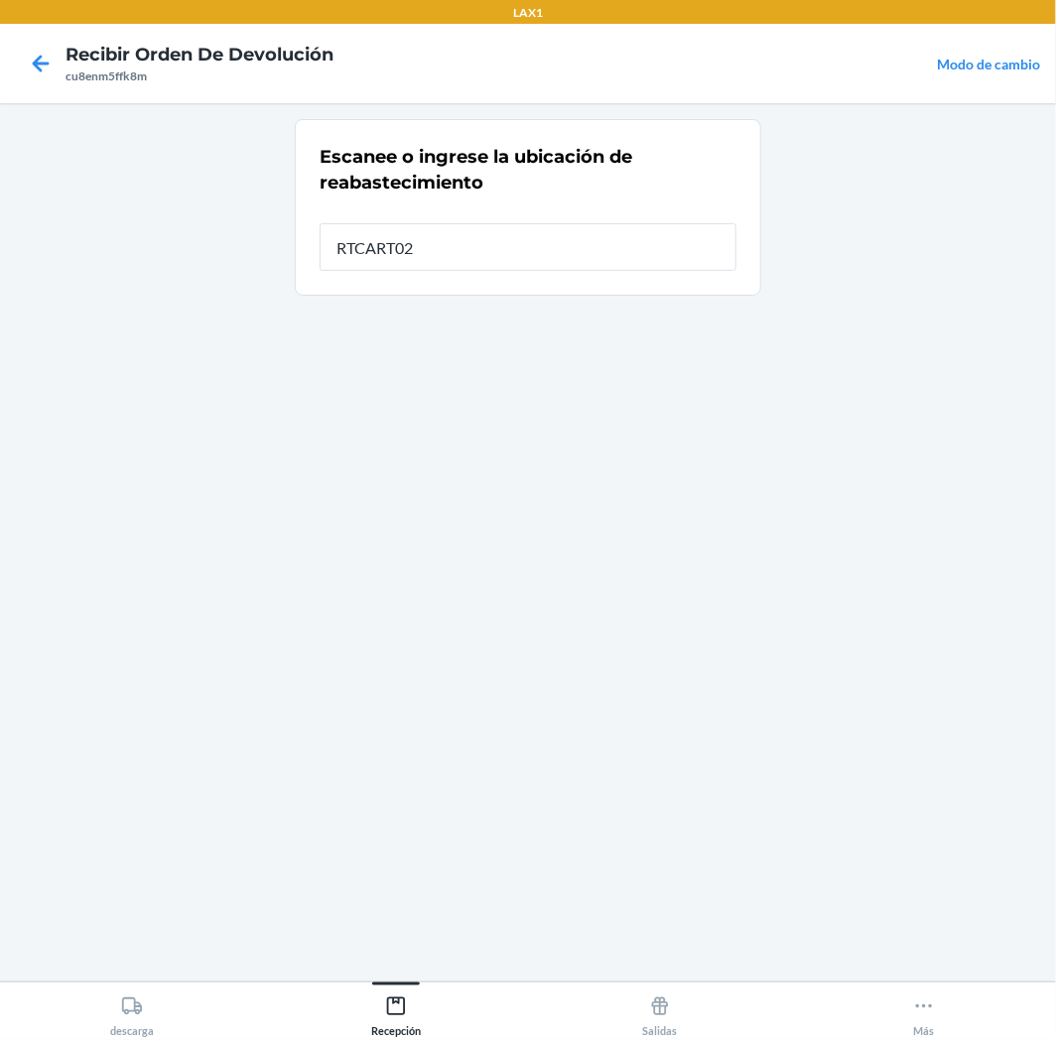
type input "RTCART025"
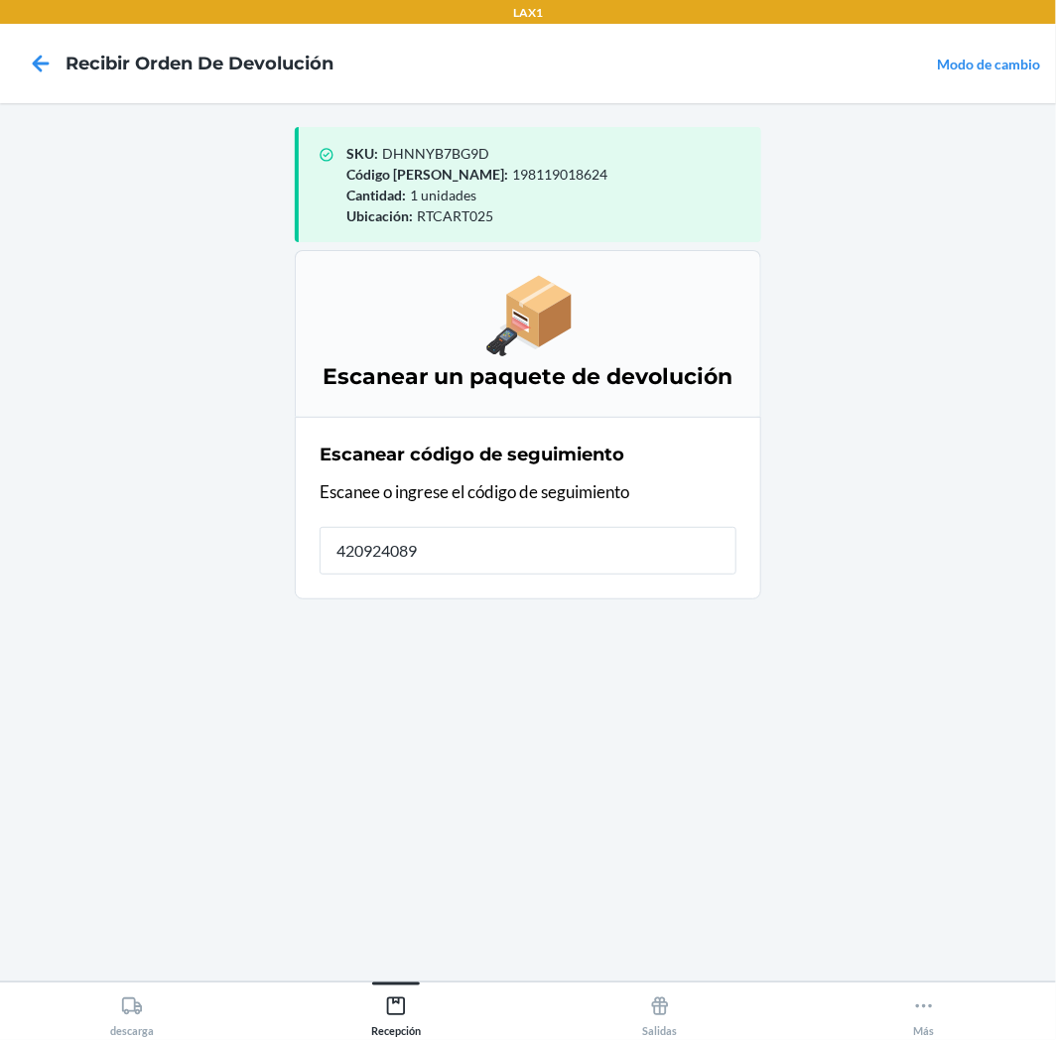
type input "4209240894"
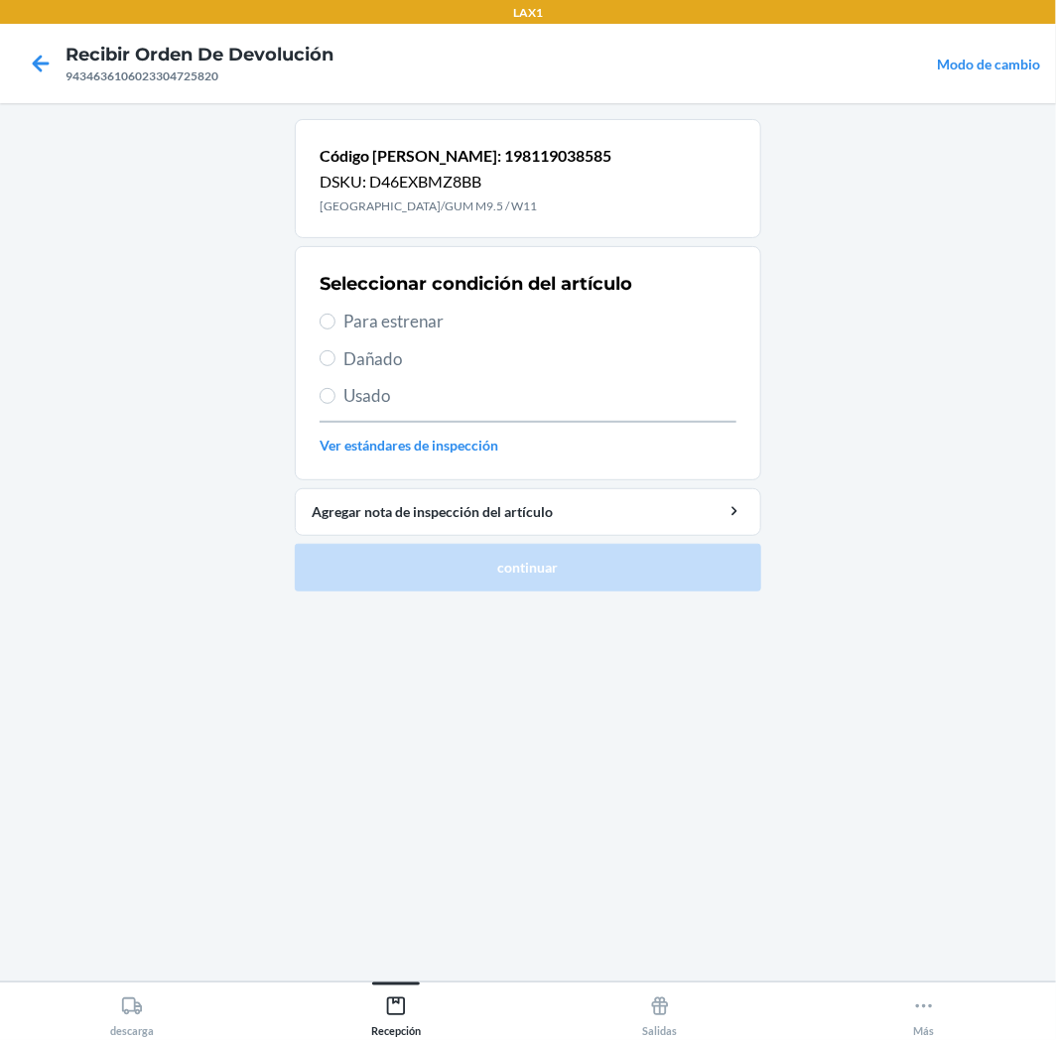
click at [413, 325] on span "Para estrenar" at bounding box center [539, 322] width 393 height 26
click at [335, 325] on input "Para estrenar" at bounding box center [328, 322] width 16 height 16
radio input "true"
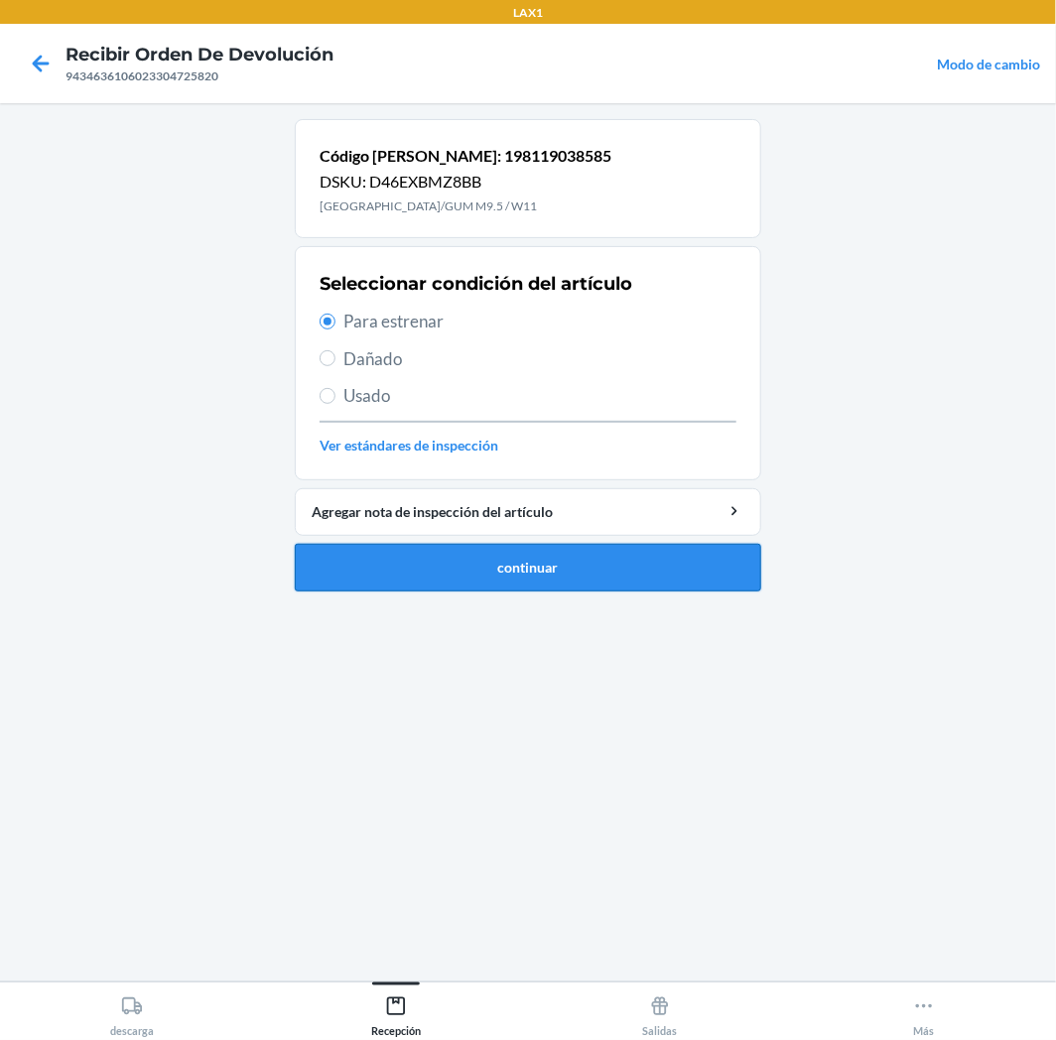
click at [546, 562] on button "continuar" at bounding box center [528, 568] width 466 height 48
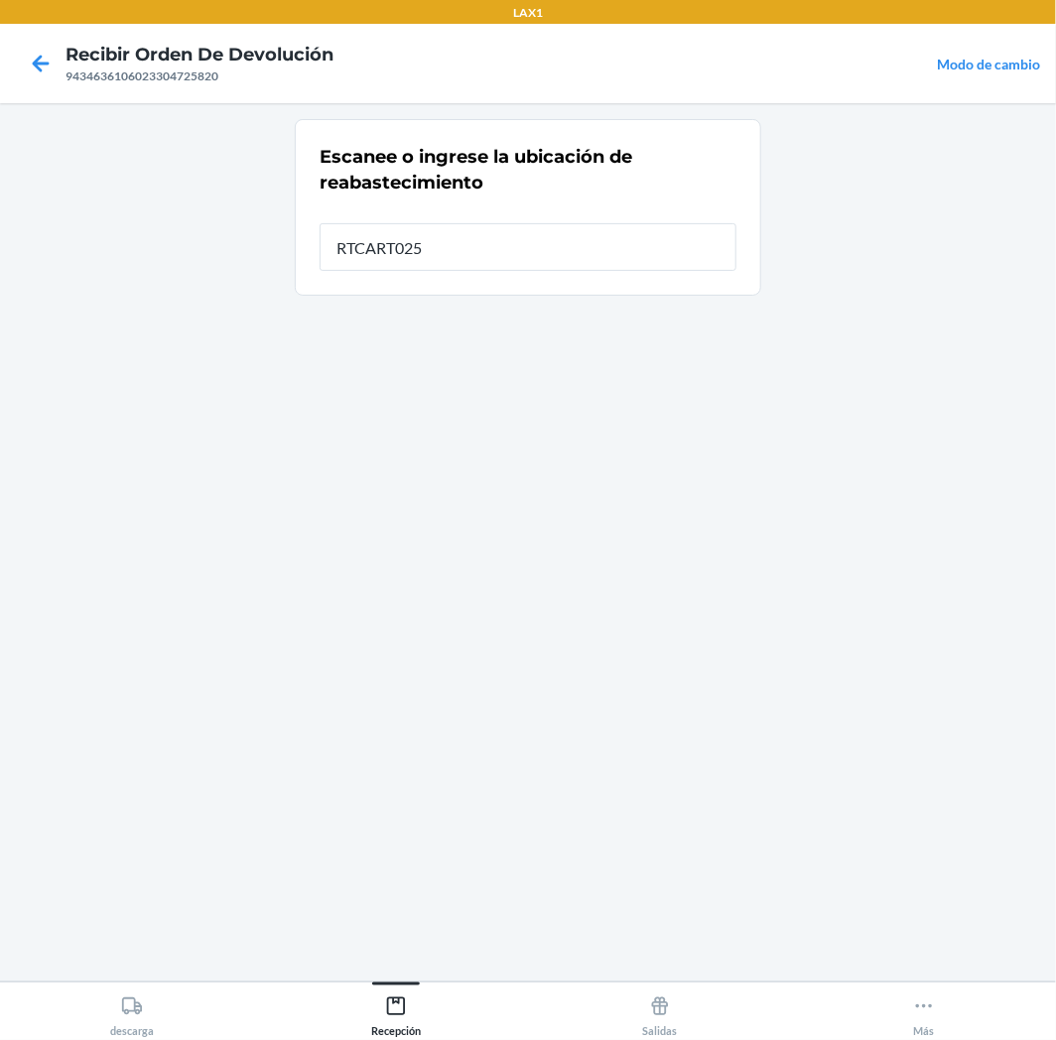
type input "RTCART025"
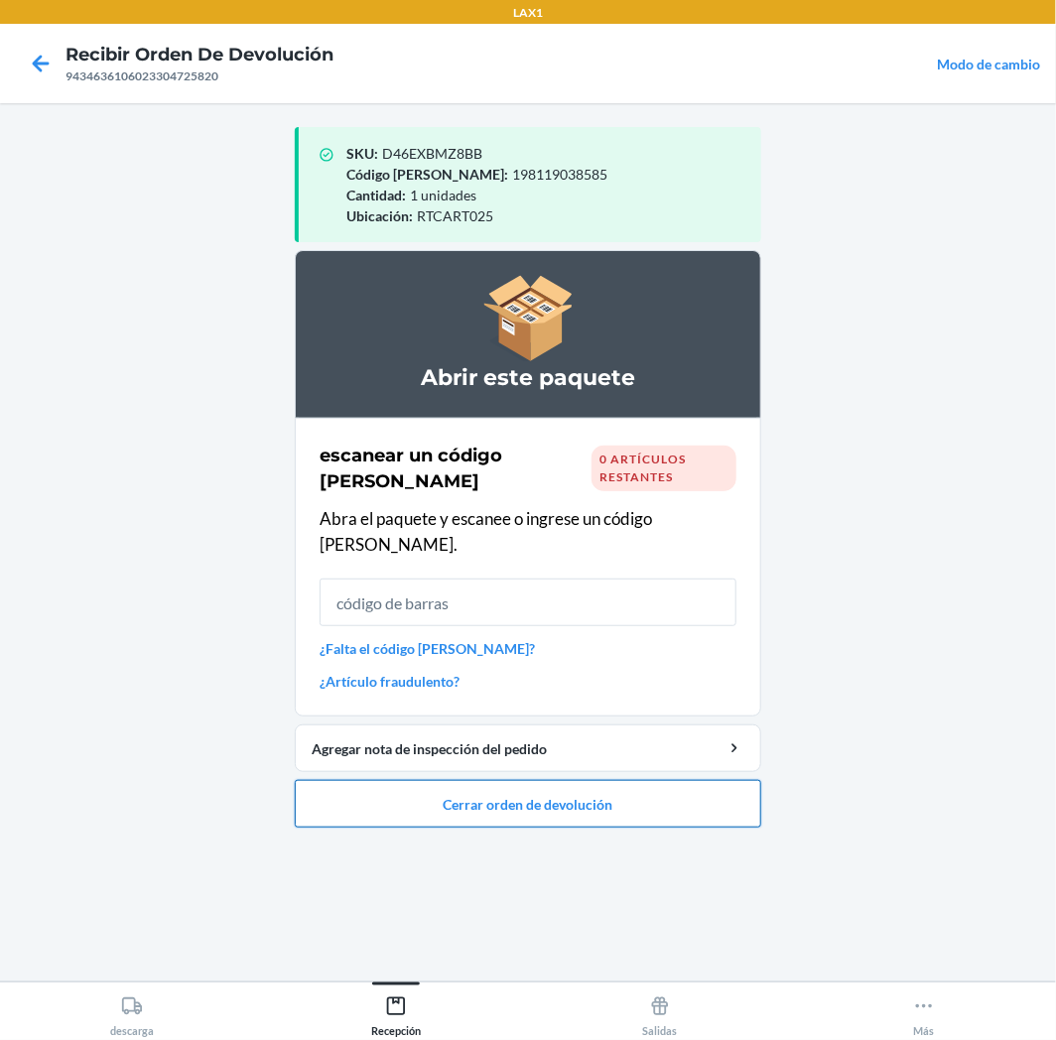
click at [576, 780] on button "Cerrar orden de devolución" at bounding box center [528, 804] width 466 height 48
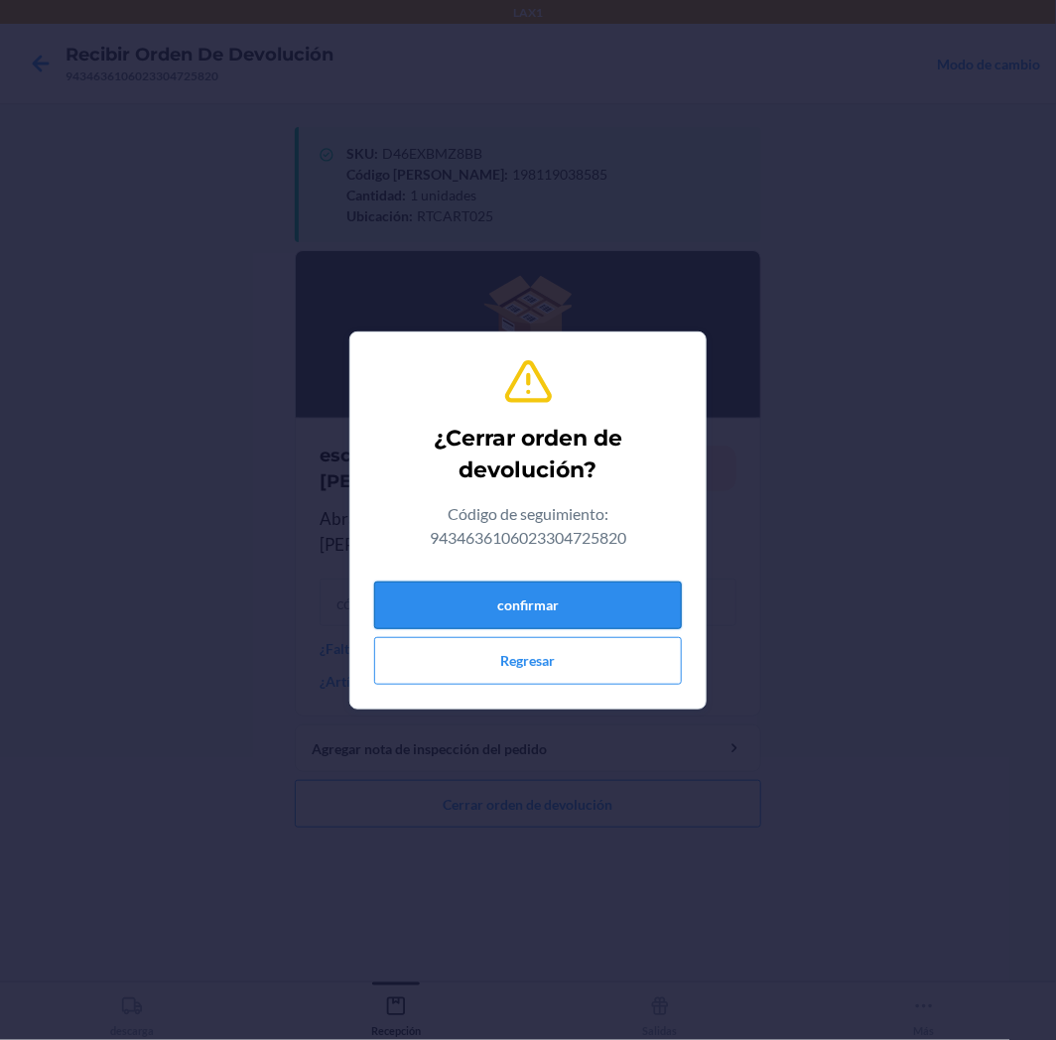
click at [603, 610] on button "confirmar" at bounding box center [528, 606] width 308 height 48
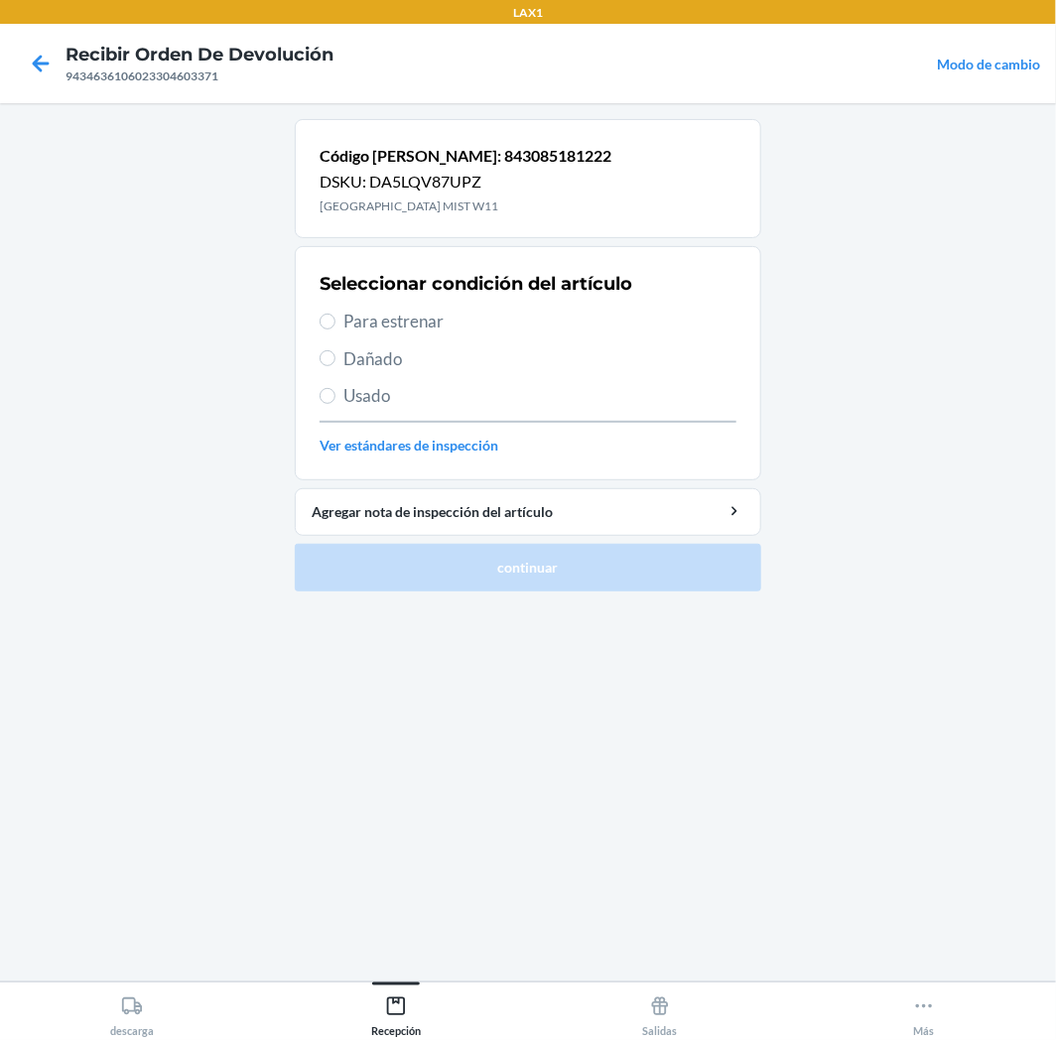
click at [422, 326] on span "Para estrenar" at bounding box center [539, 322] width 393 height 26
click at [335, 326] on input "Para estrenar" at bounding box center [328, 322] width 16 height 16
radio input "true"
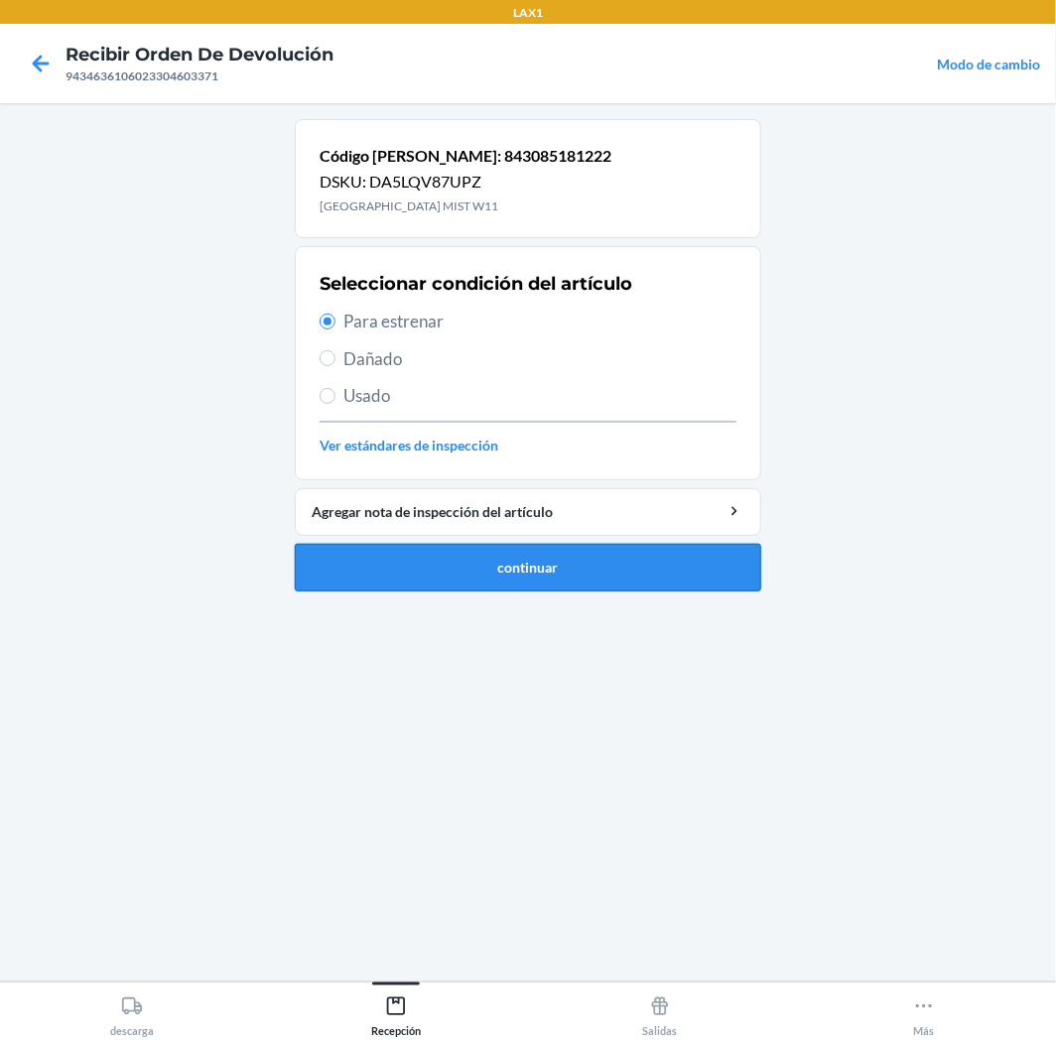
click at [529, 580] on button "continuar" at bounding box center [528, 568] width 466 height 48
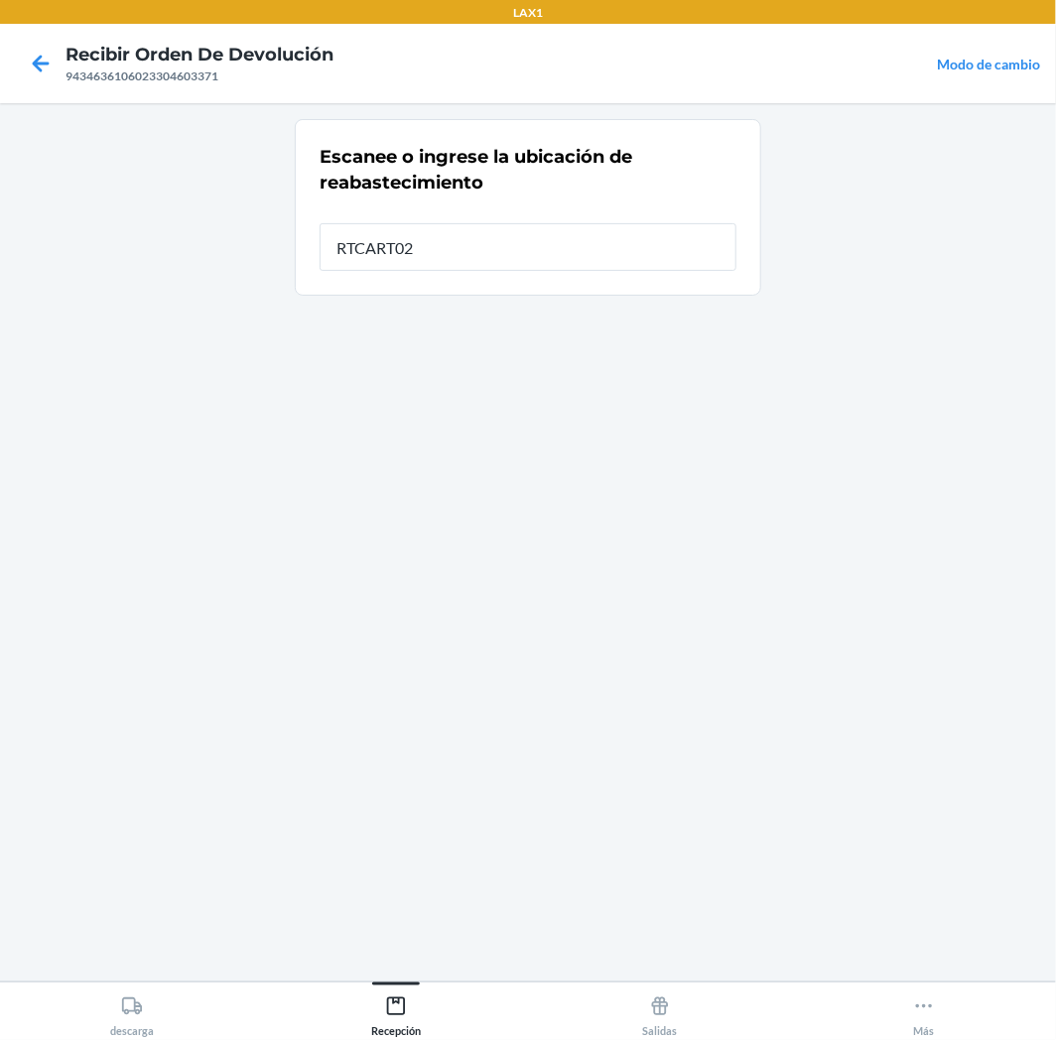
type input "RTCART025"
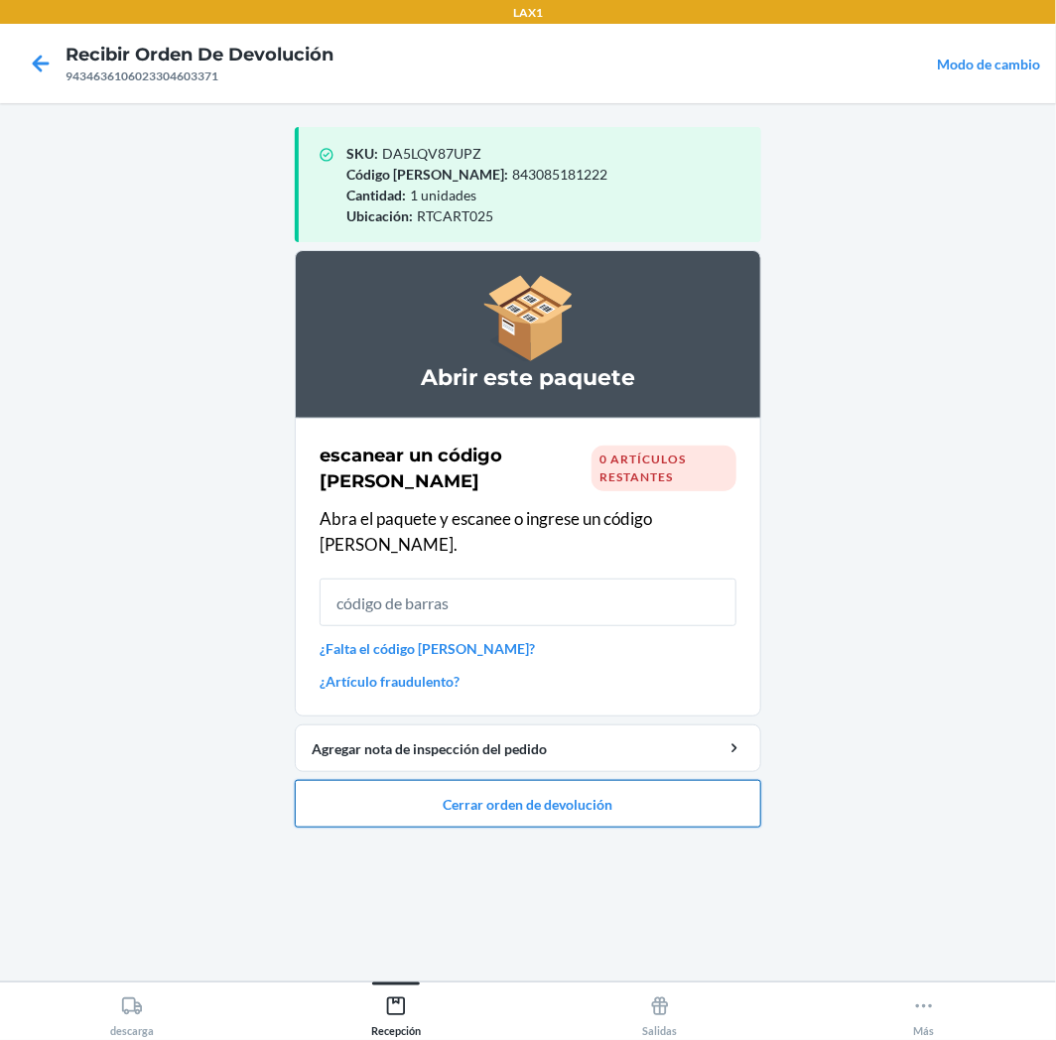
click at [538, 784] on button "Cerrar orden de devolución" at bounding box center [528, 804] width 466 height 48
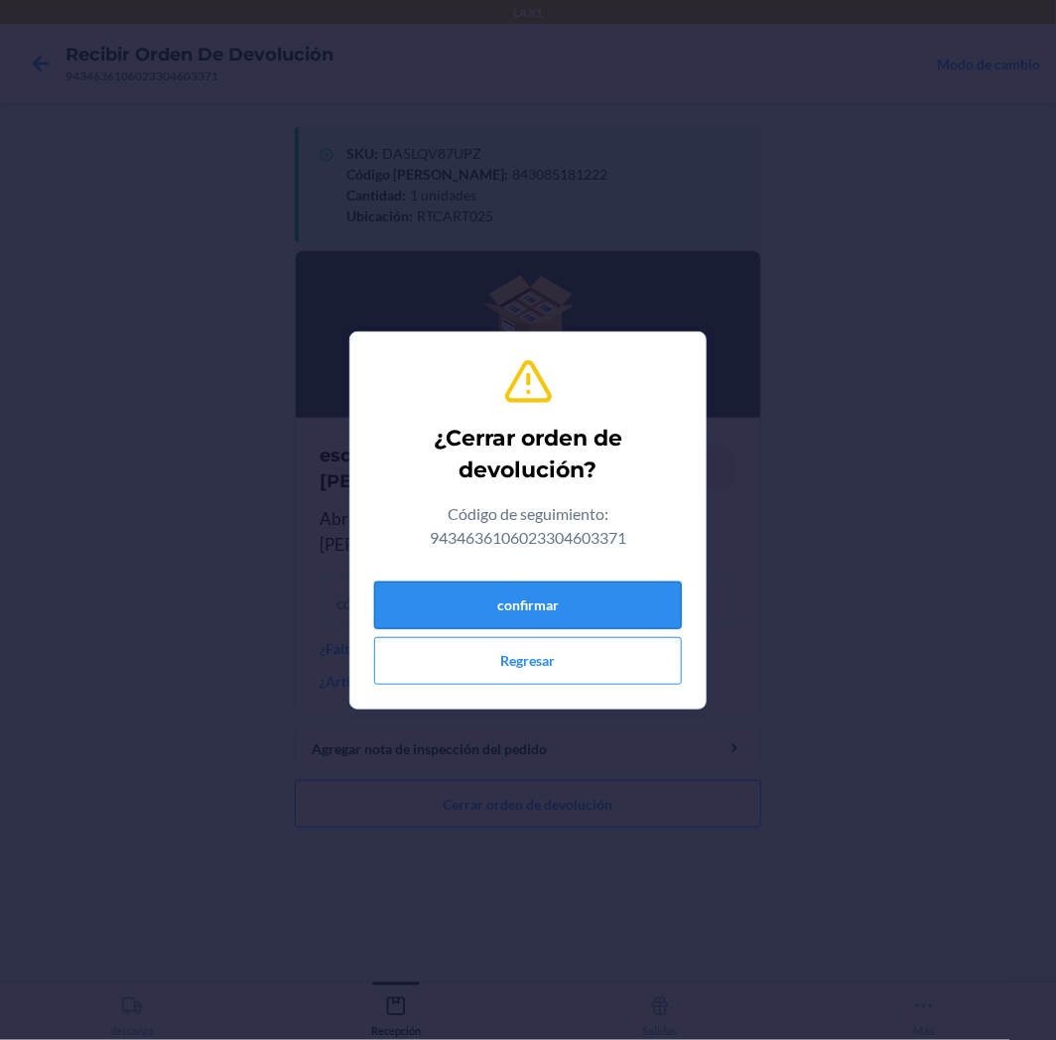
click at [611, 598] on button "confirmar" at bounding box center [528, 606] width 308 height 48
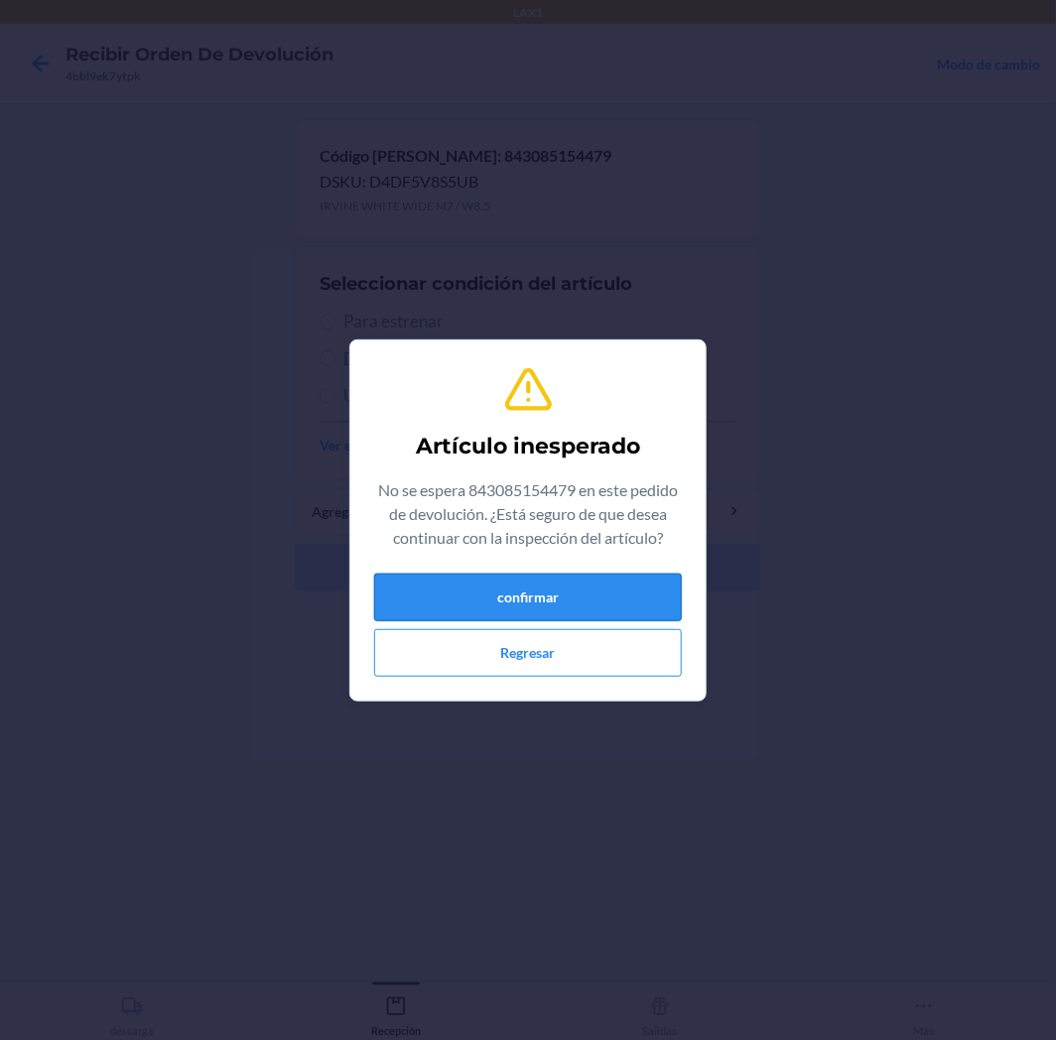
click at [628, 590] on button "confirmar" at bounding box center [528, 598] width 308 height 48
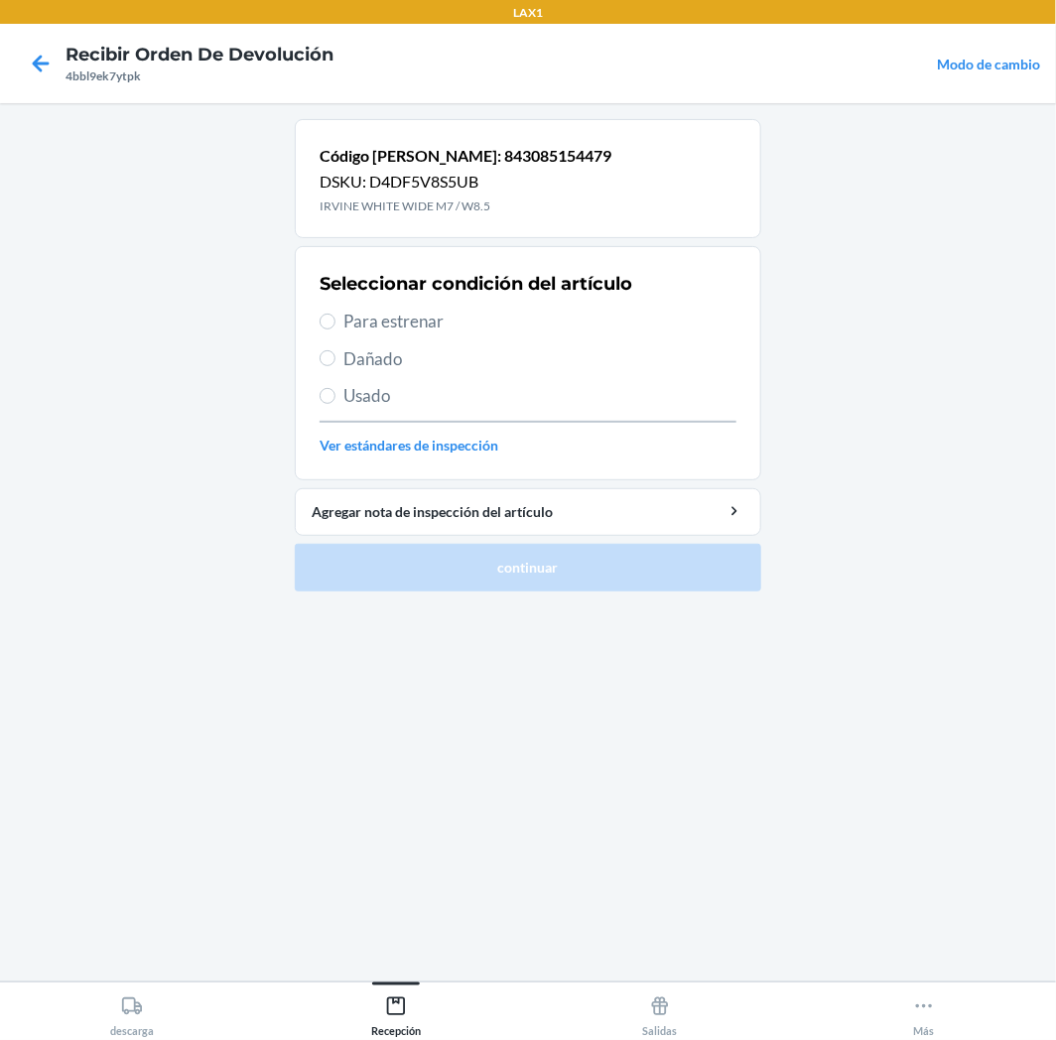
click at [402, 321] on span "Para estrenar" at bounding box center [539, 322] width 393 height 26
click at [335, 321] on input "Para estrenar" at bounding box center [328, 322] width 16 height 16
radio input "true"
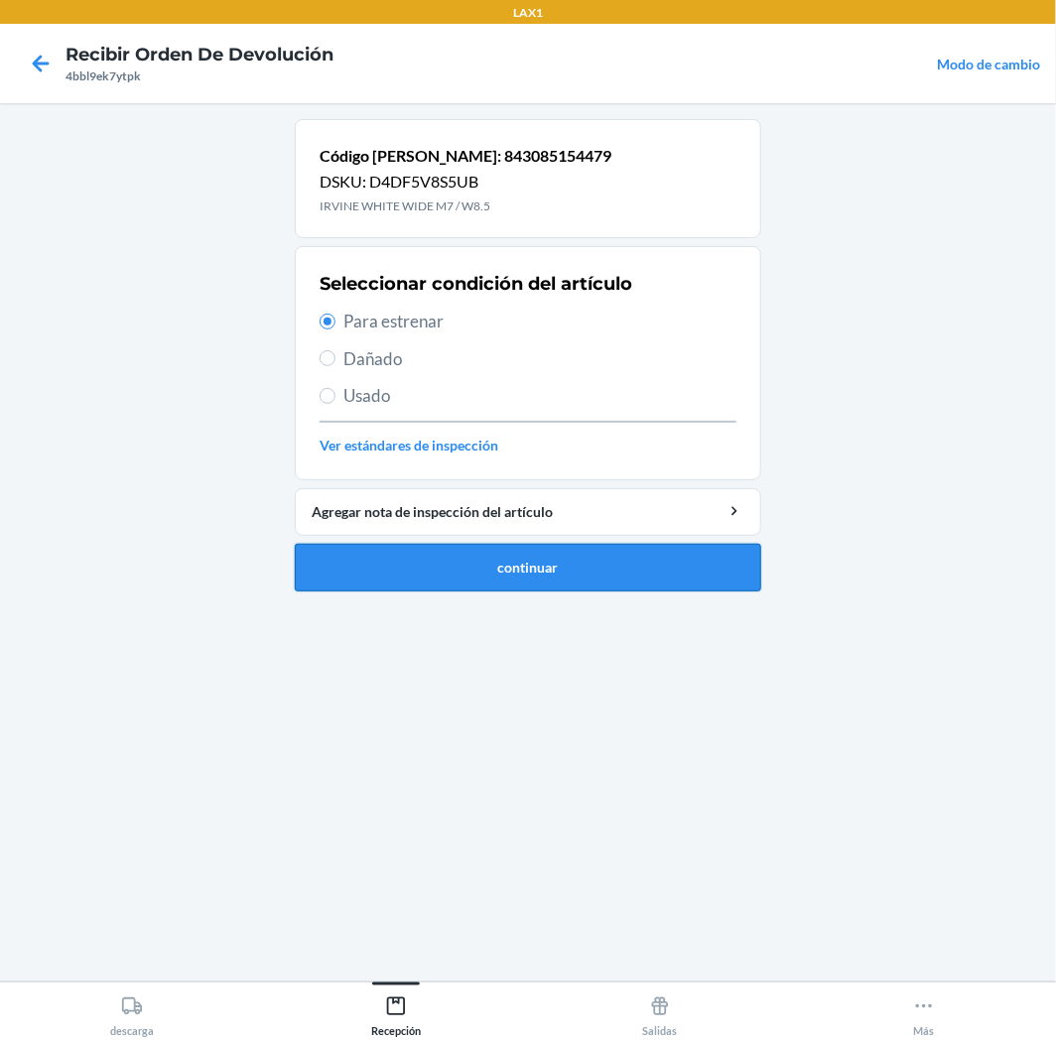
click at [509, 567] on button "continuar" at bounding box center [528, 568] width 466 height 48
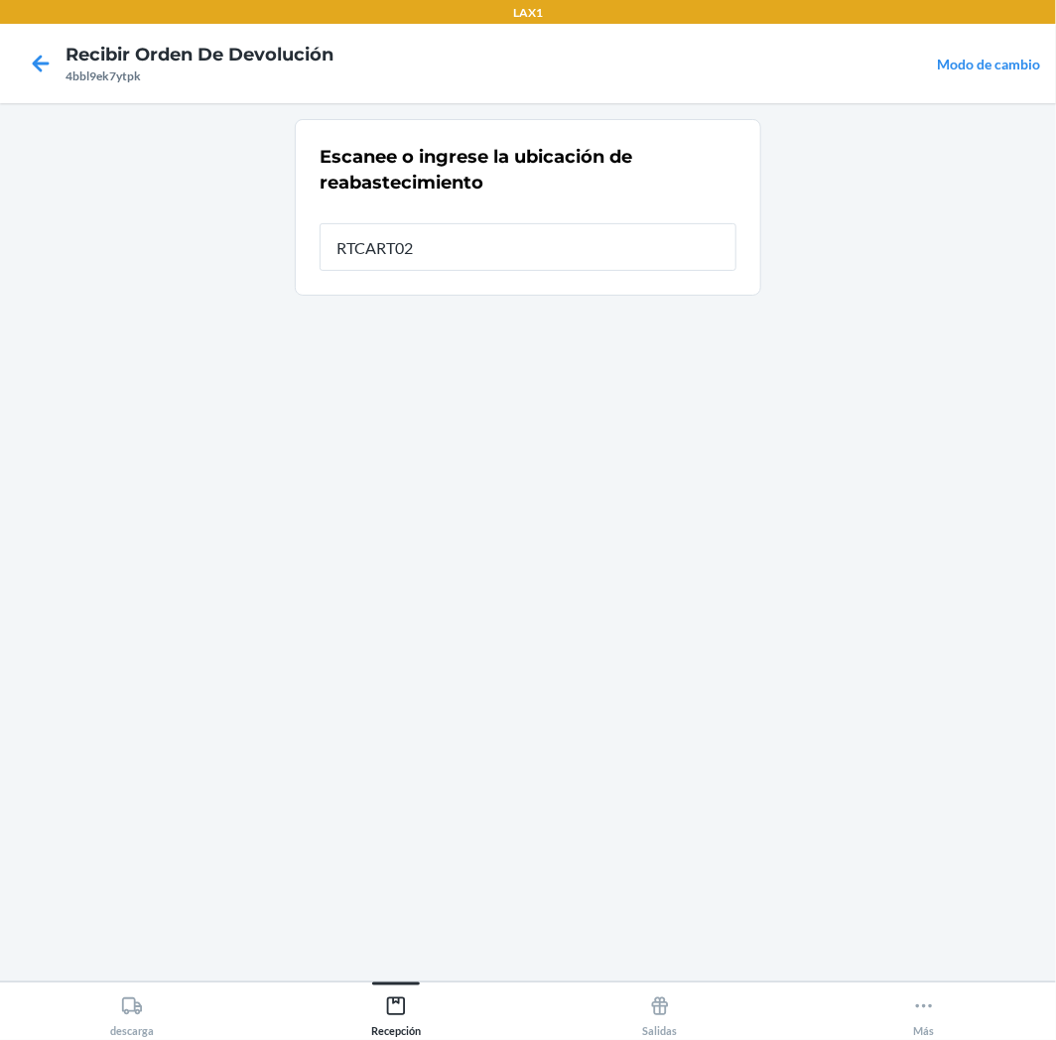
type input "RTCART025"
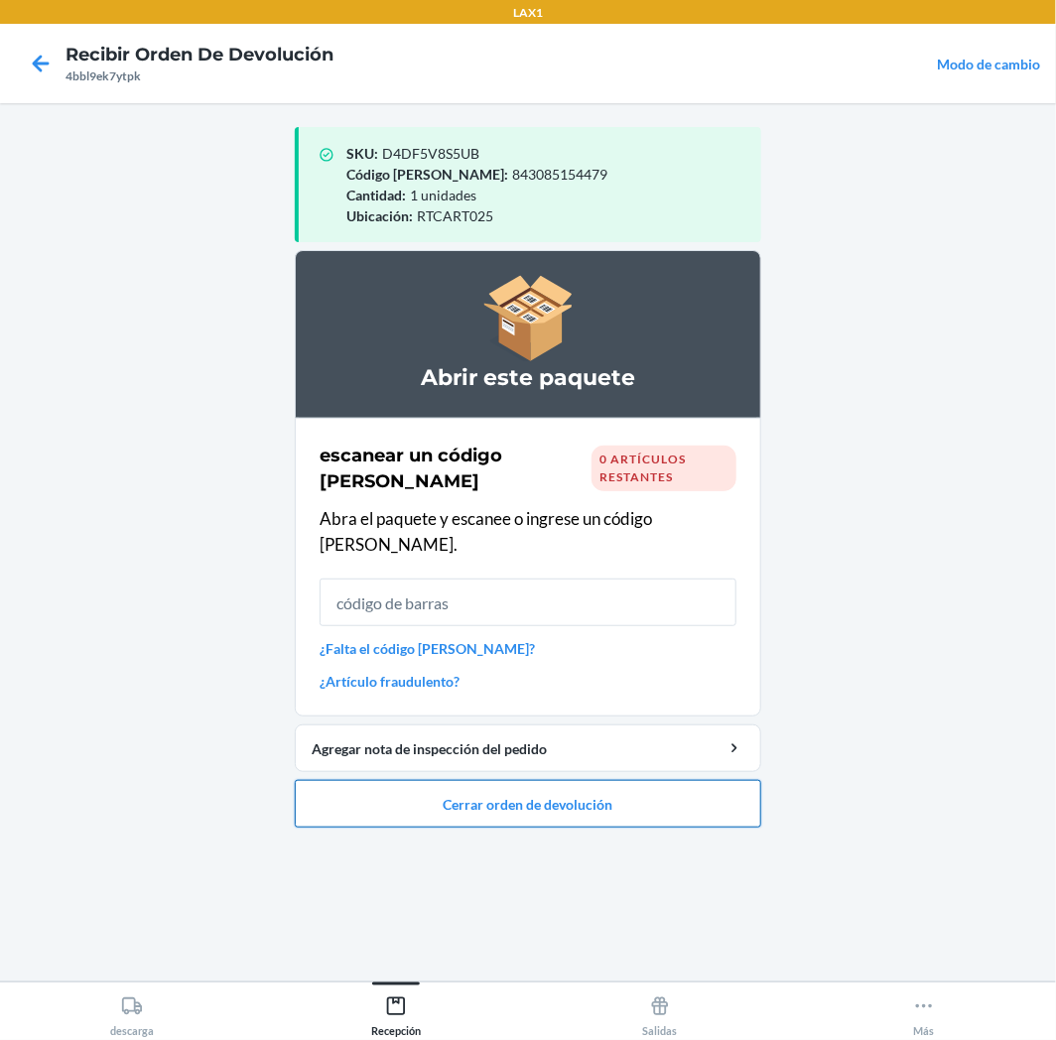
click at [584, 780] on button "Cerrar orden de devolución" at bounding box center [528, 804] width 466 height 48
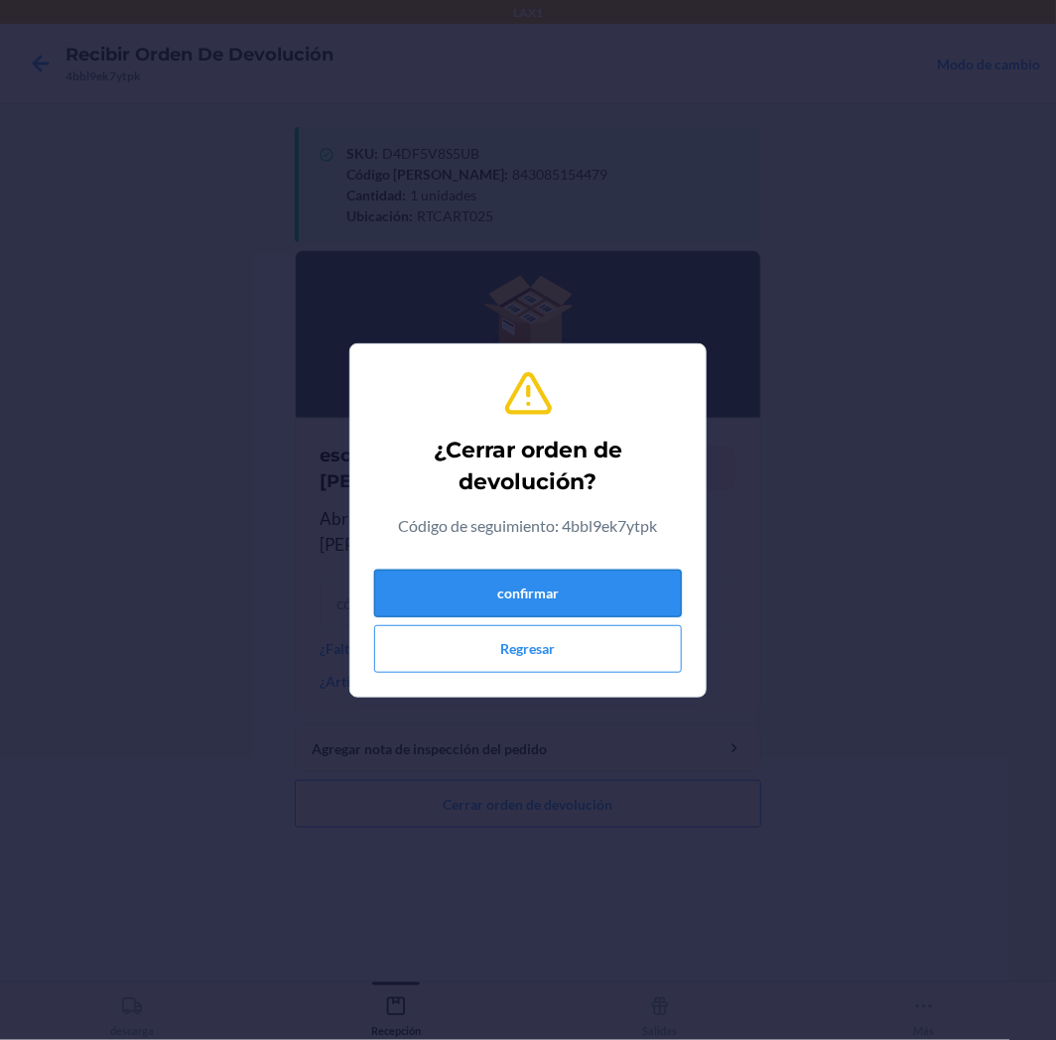
click at [617, 592] on button "confirmar" at bounding box center [528, 594] width 308 height 48
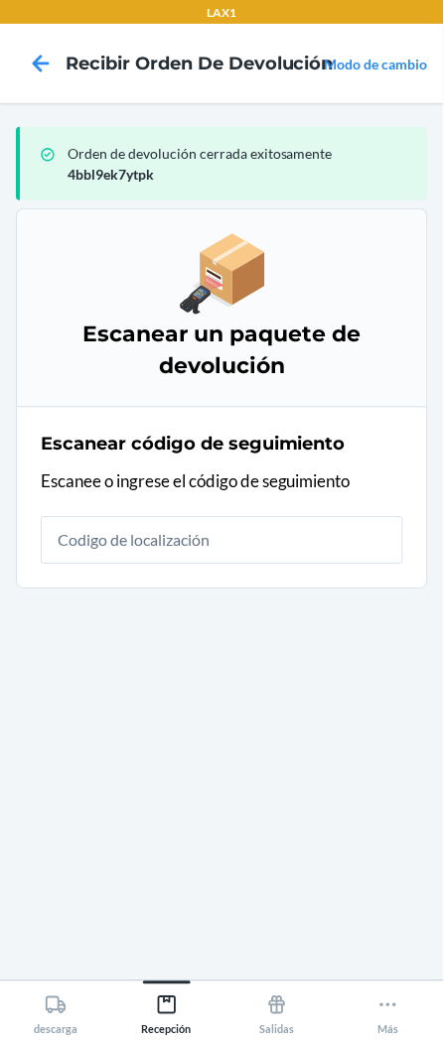
click at [343, 758] on section "Escanear un paquete de devolución Escanear código de seguimiento Escanee o ingr…" at bounding box center [222, 586] width 412 height 757
click at [285, 801] on section "Escanear un paquete de devolución Escanear código de seguimiento Escanee o ingr…" at bounding box center [222, 586] width 412 height 757
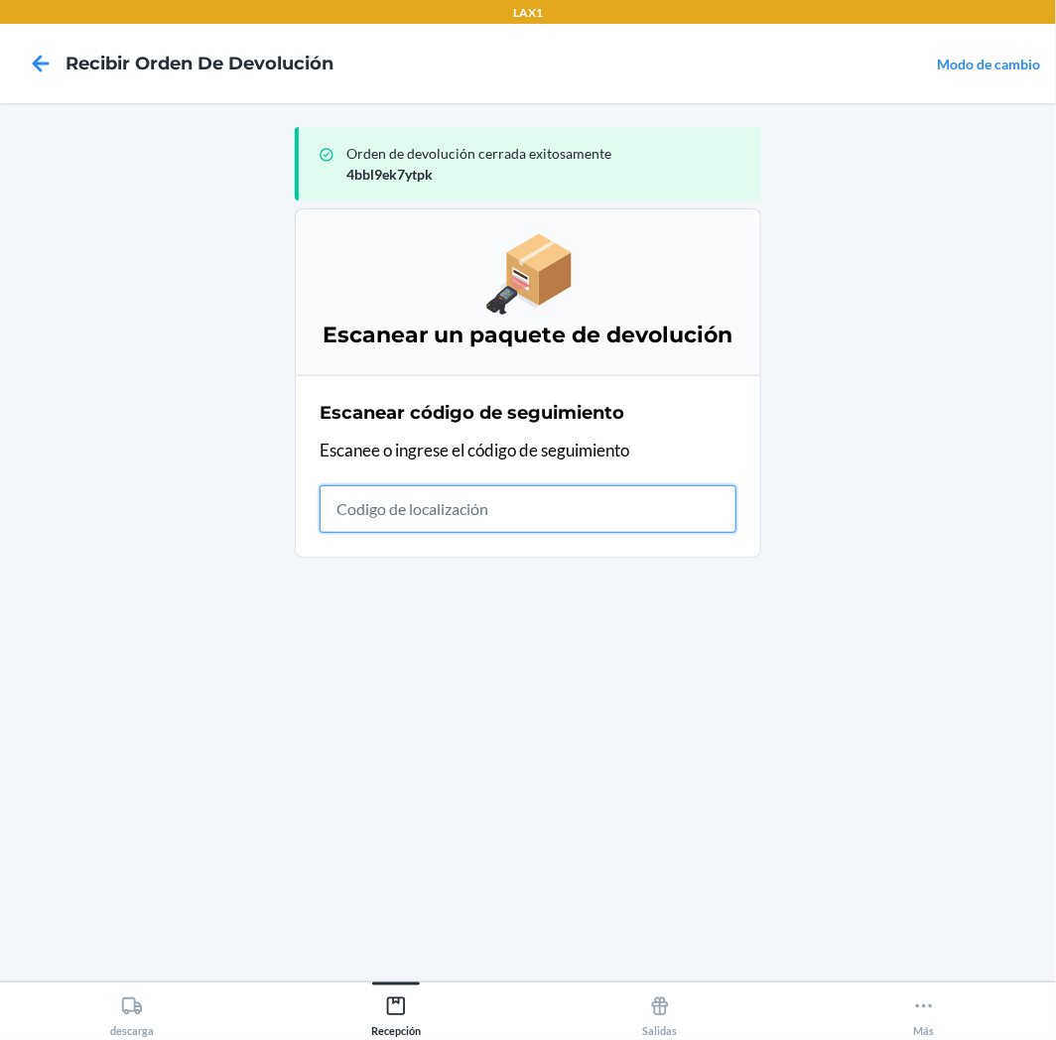
click at [641, 493] on input "text" at bounding box center [528, 509] width 417 height 48
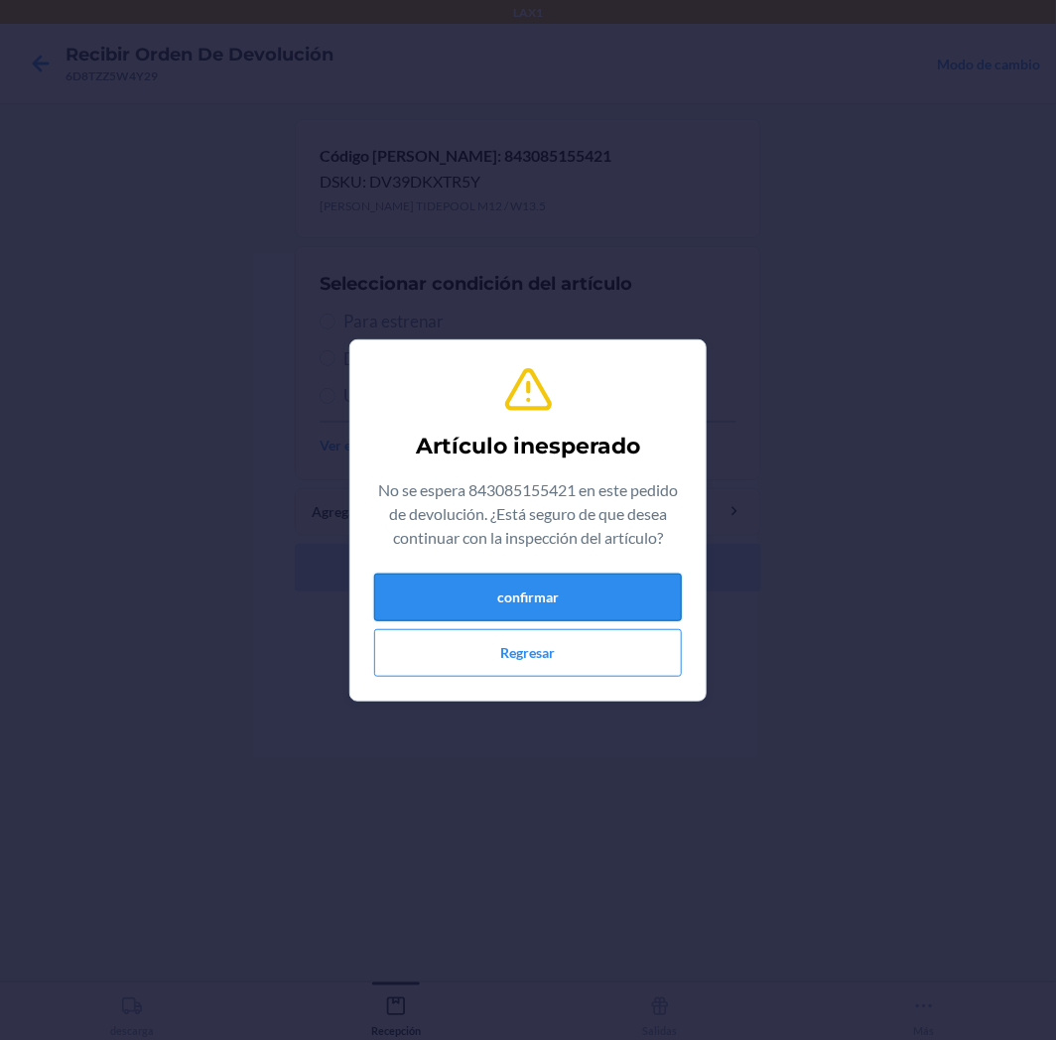
click at [612, 590] on button "confirmar" at bounding box center [528, 598] width 308 height 48
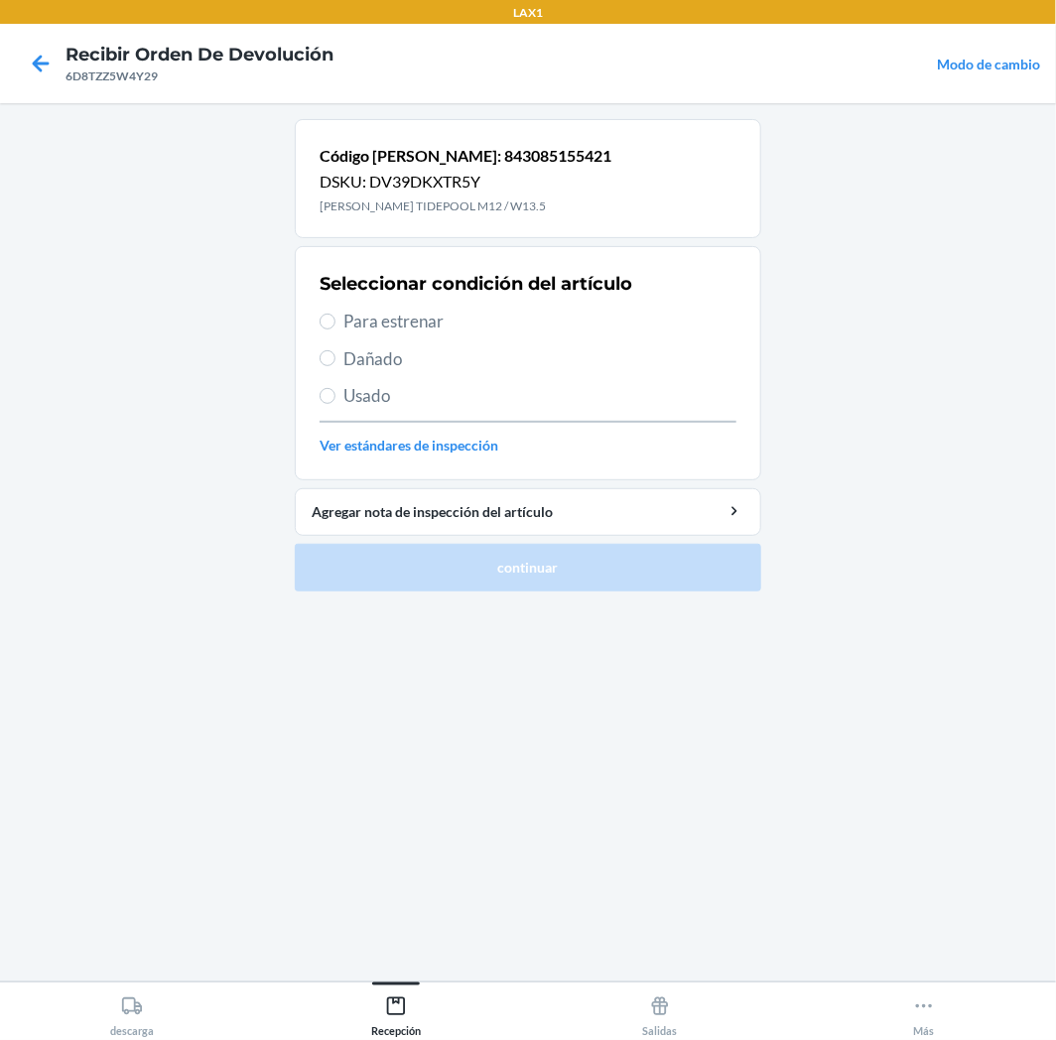
click at [407, 313] on span "Para estrenar" at bounding box center [539, 322] width 393 height 26
click at [335, 314] on input "Para estrenar" at bounding box center [328, 322] width 16 height 16
radio input "true"
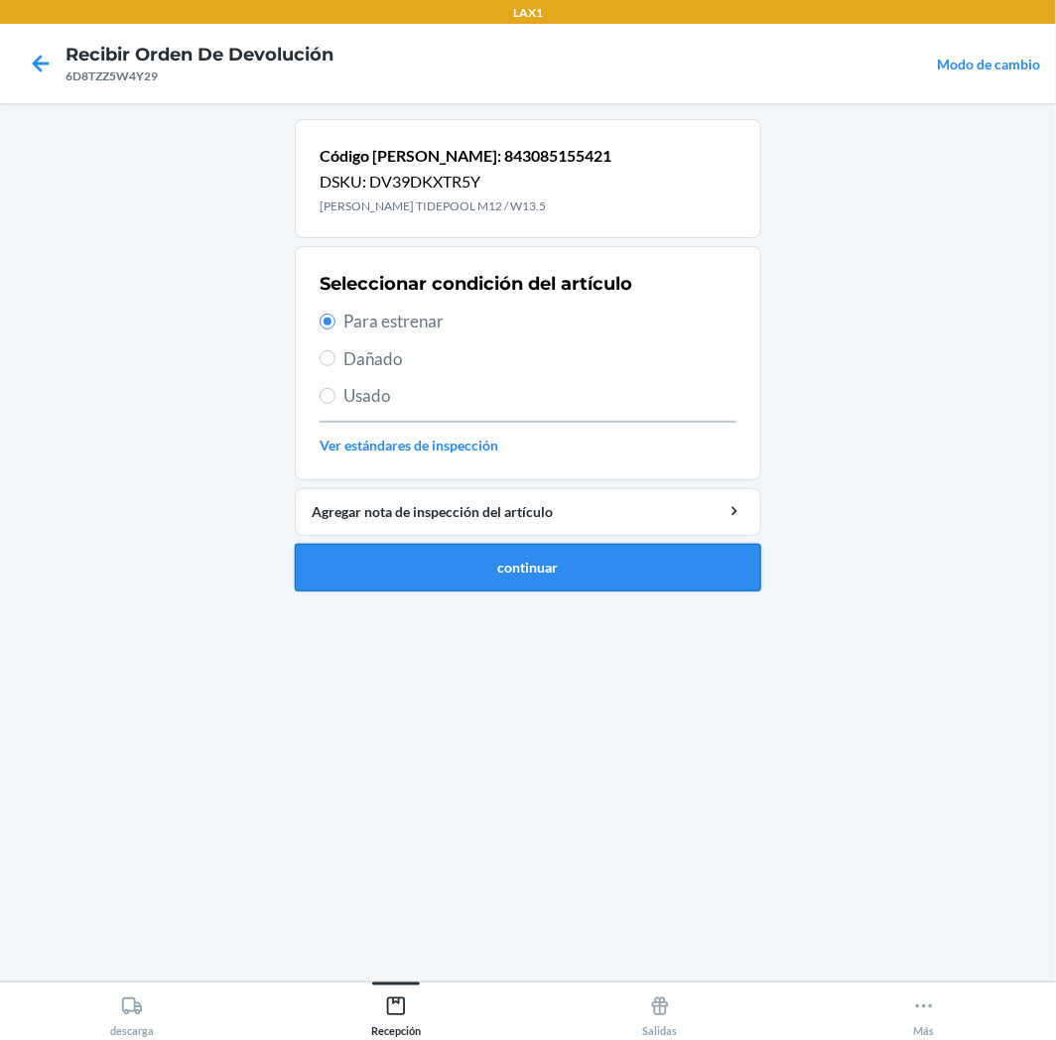
click at [582, 566] on button "continuar" at bounding box center [528, 568] width 466 height 48
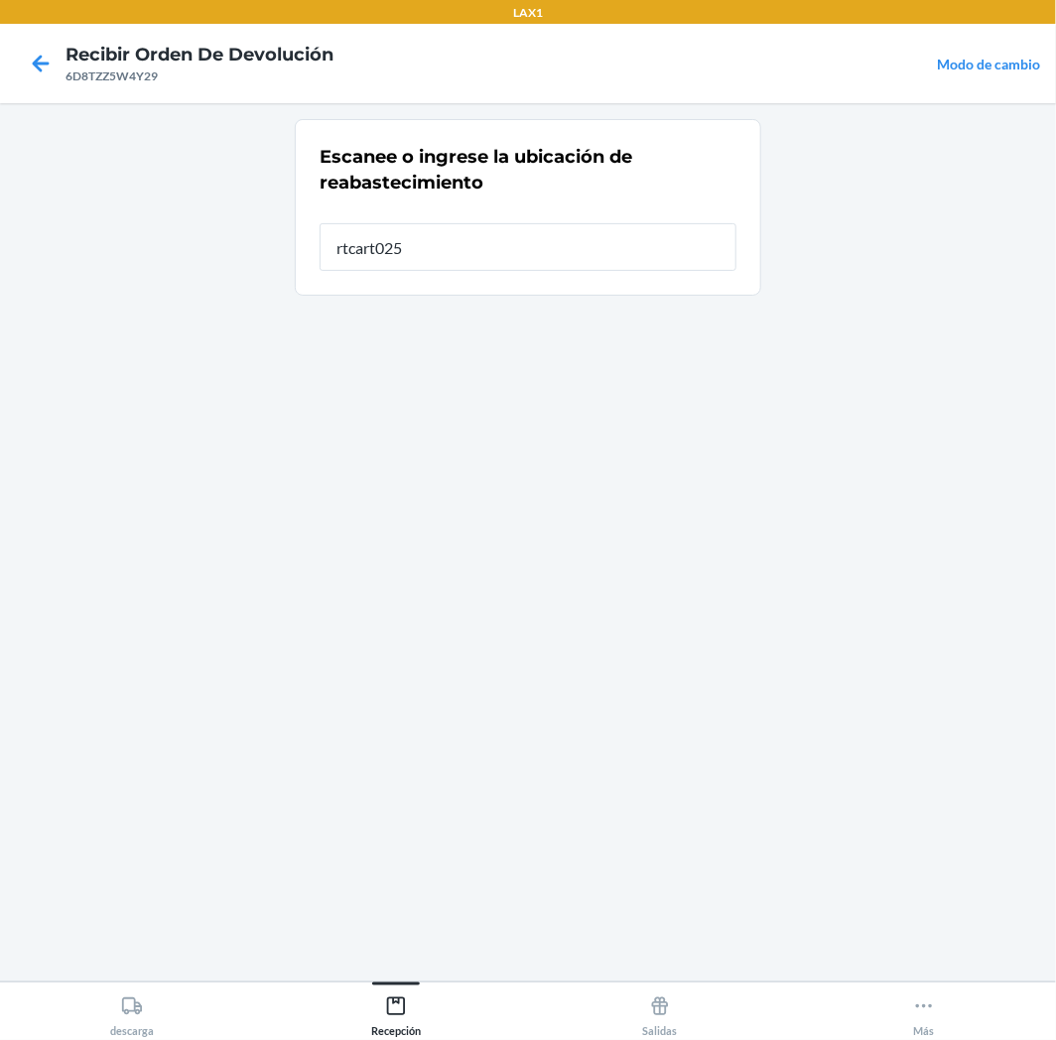
type input "rtcart025"
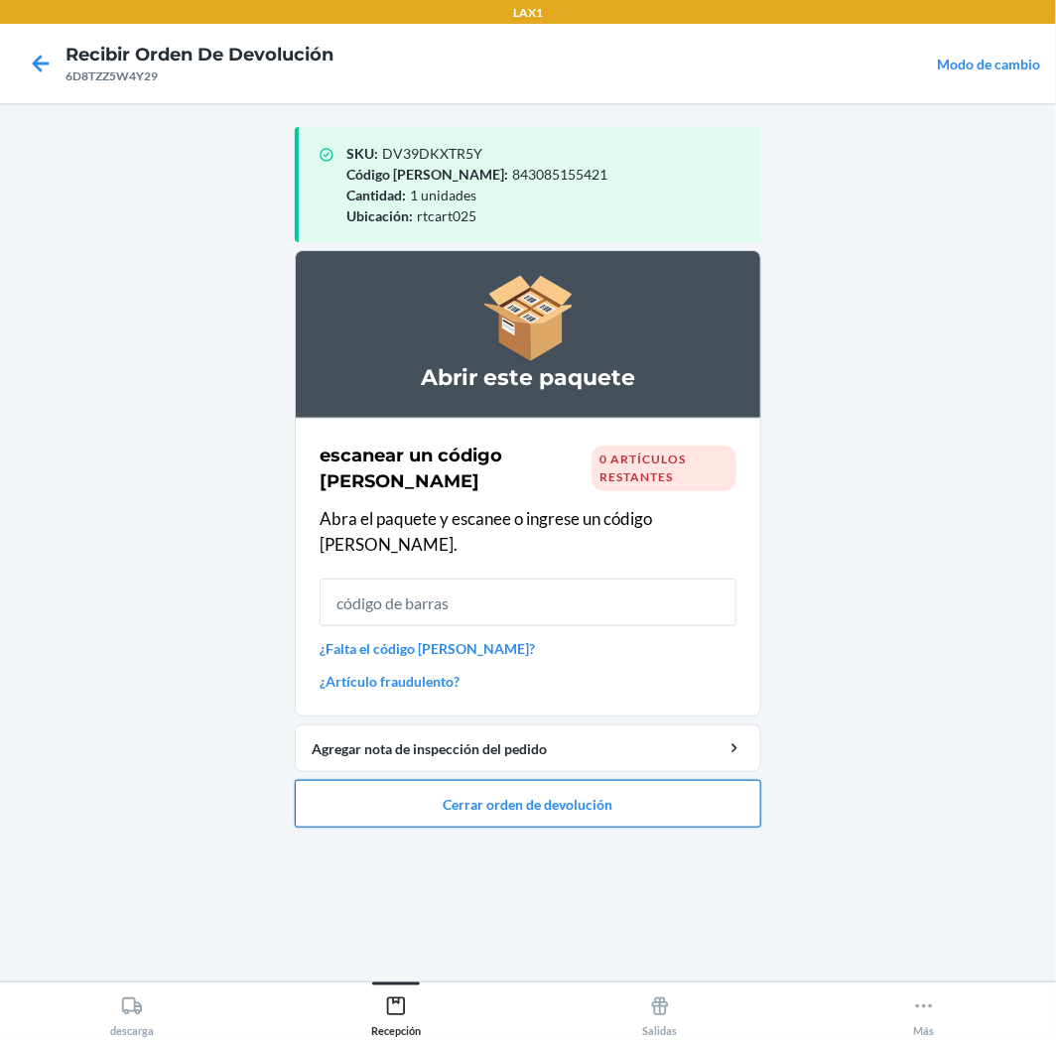
click at [567, 788] on button "Cerrar orden de devolución" at bounding box center [528, 804] width 466 height 48
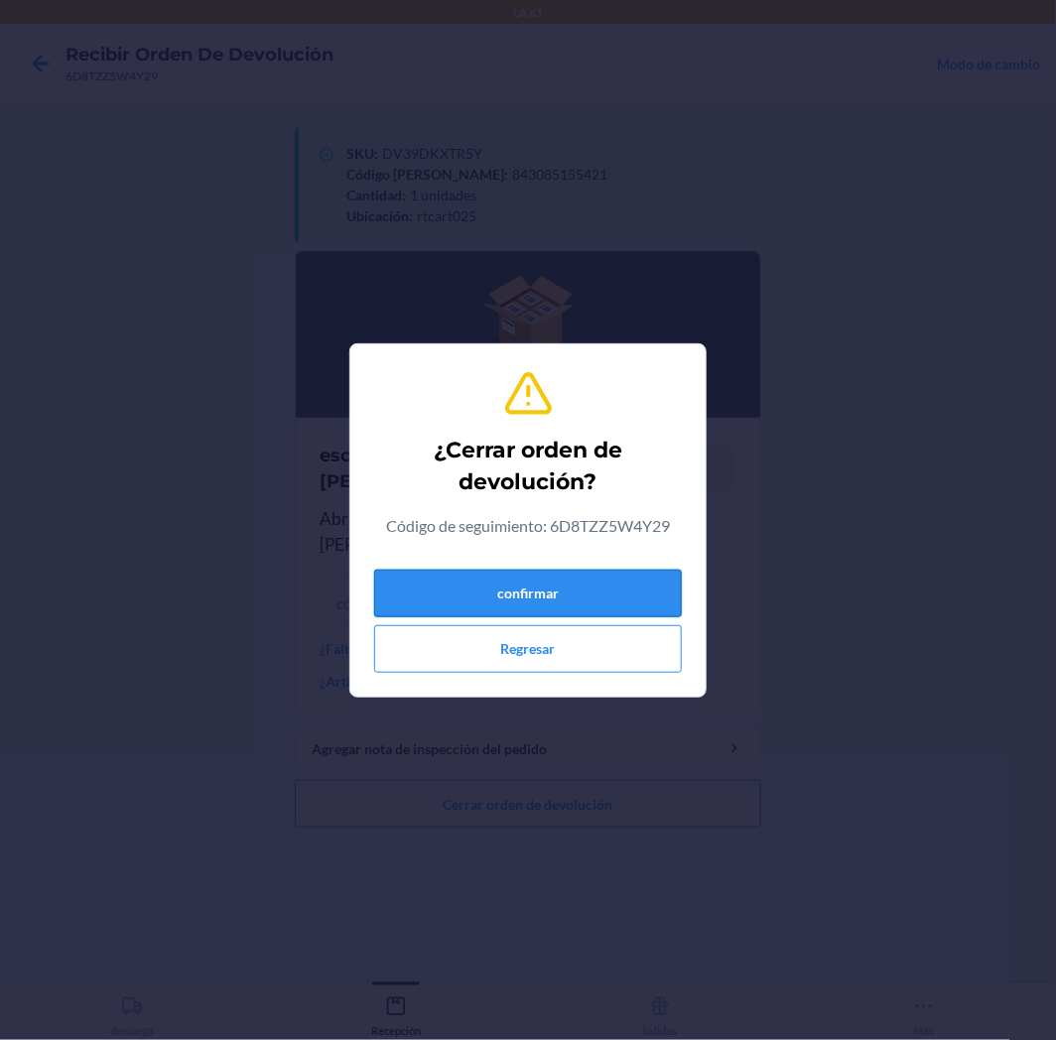
click at [612, 602] on button "confirmar" at bounding box center [528, 594] width 308 height 48
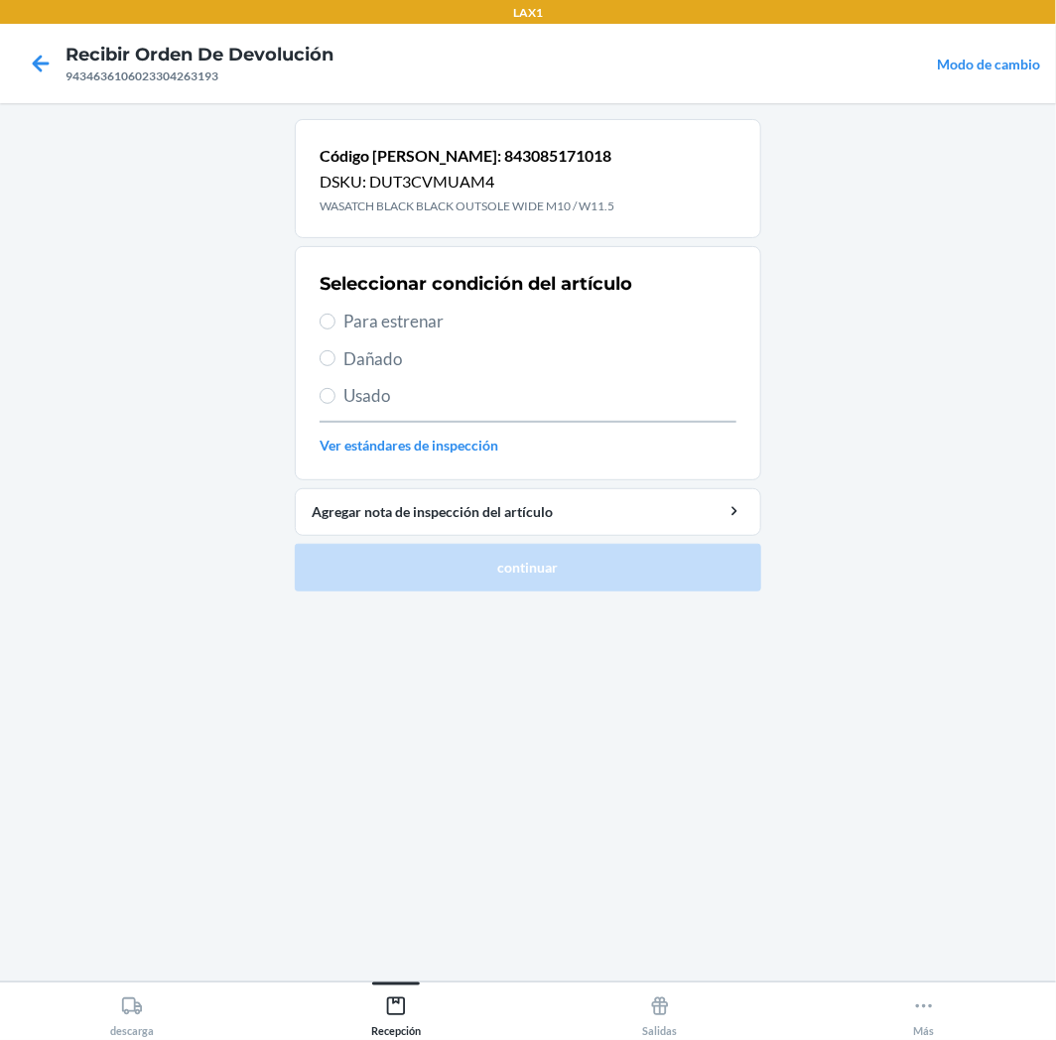
click at [400, 322] on span "Para estrenar" at bounding box center [539, 322] width 393 height 26
click at [335, 322] on input "Para estrenar" at bounding box center [328, 322] width 16 height 16
radio input "true"
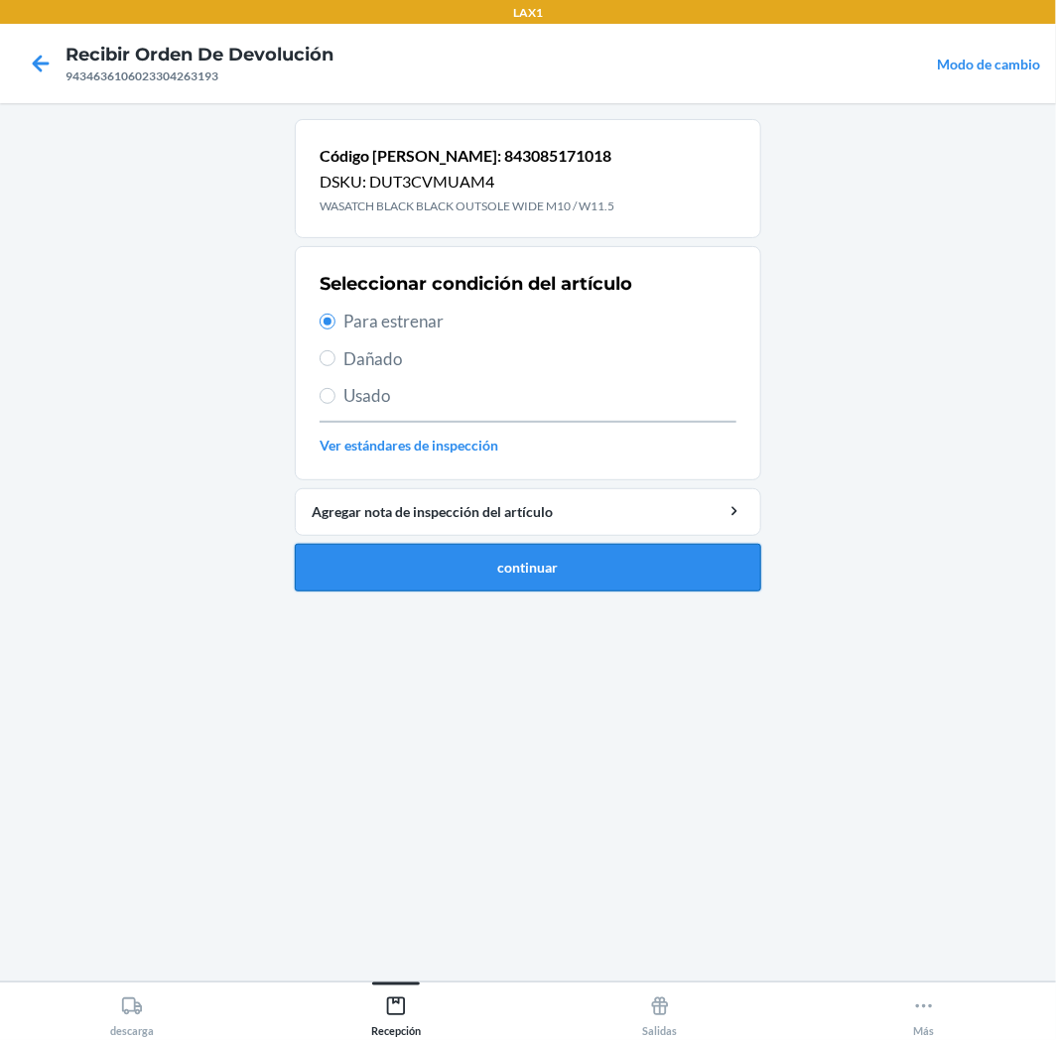
click at [663, 580] on button "continuar" at bounding box center [528, 568] width 466 height 48
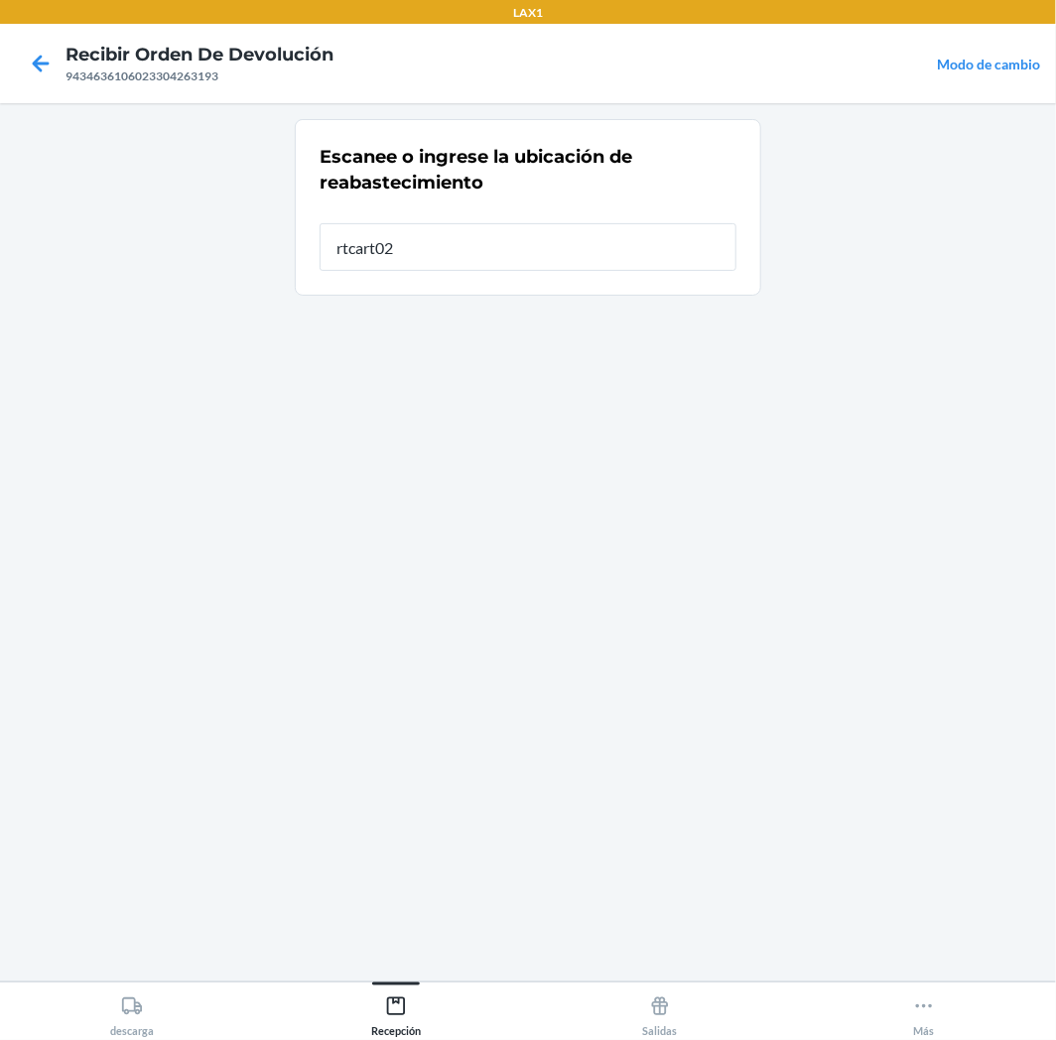
type input "rtcart025"
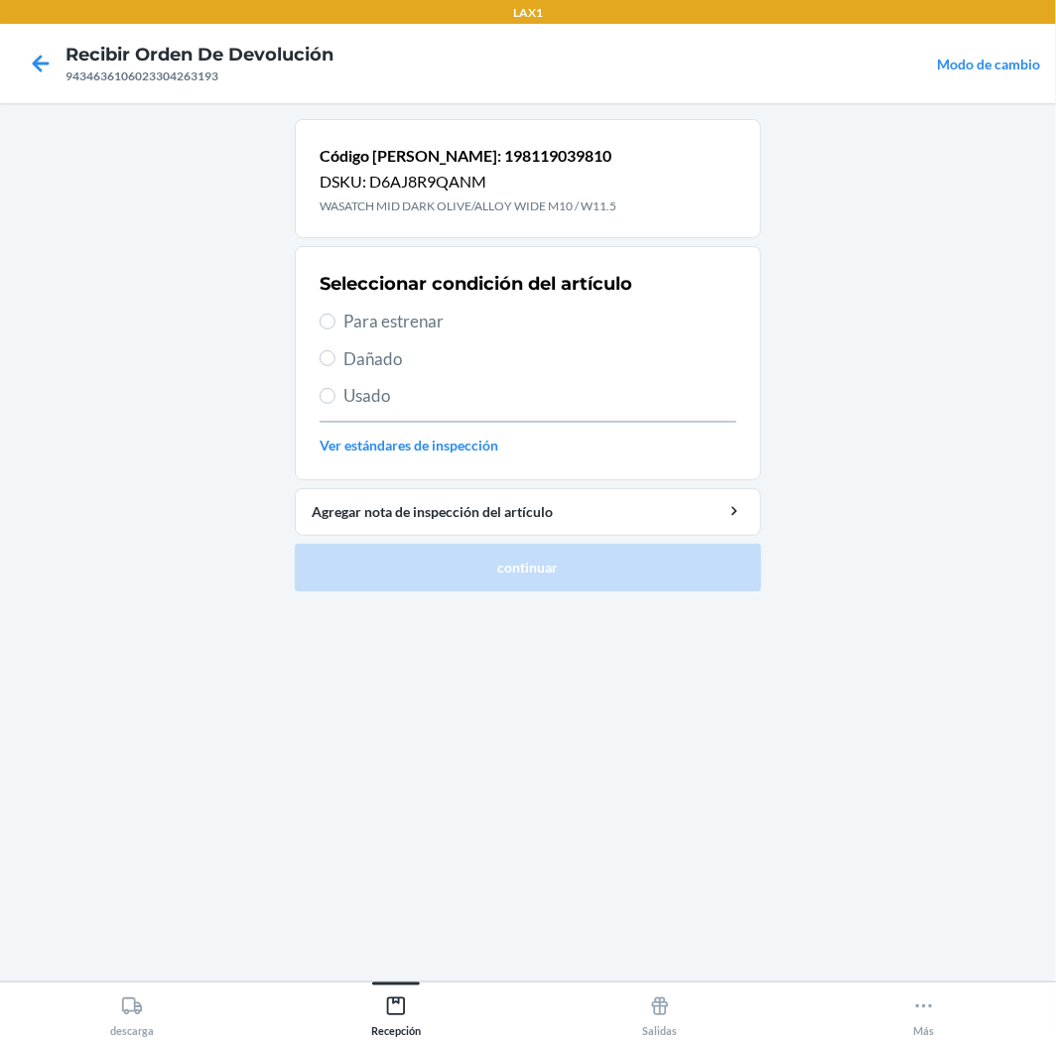
click at [411, 328] on span "Para estrenar" at bounding box center [539, 322] width 393 height 26
click at [335, 328] on input "Para estrenar" at bounding box center [328, 322] width 16 height 16
radio input "true"
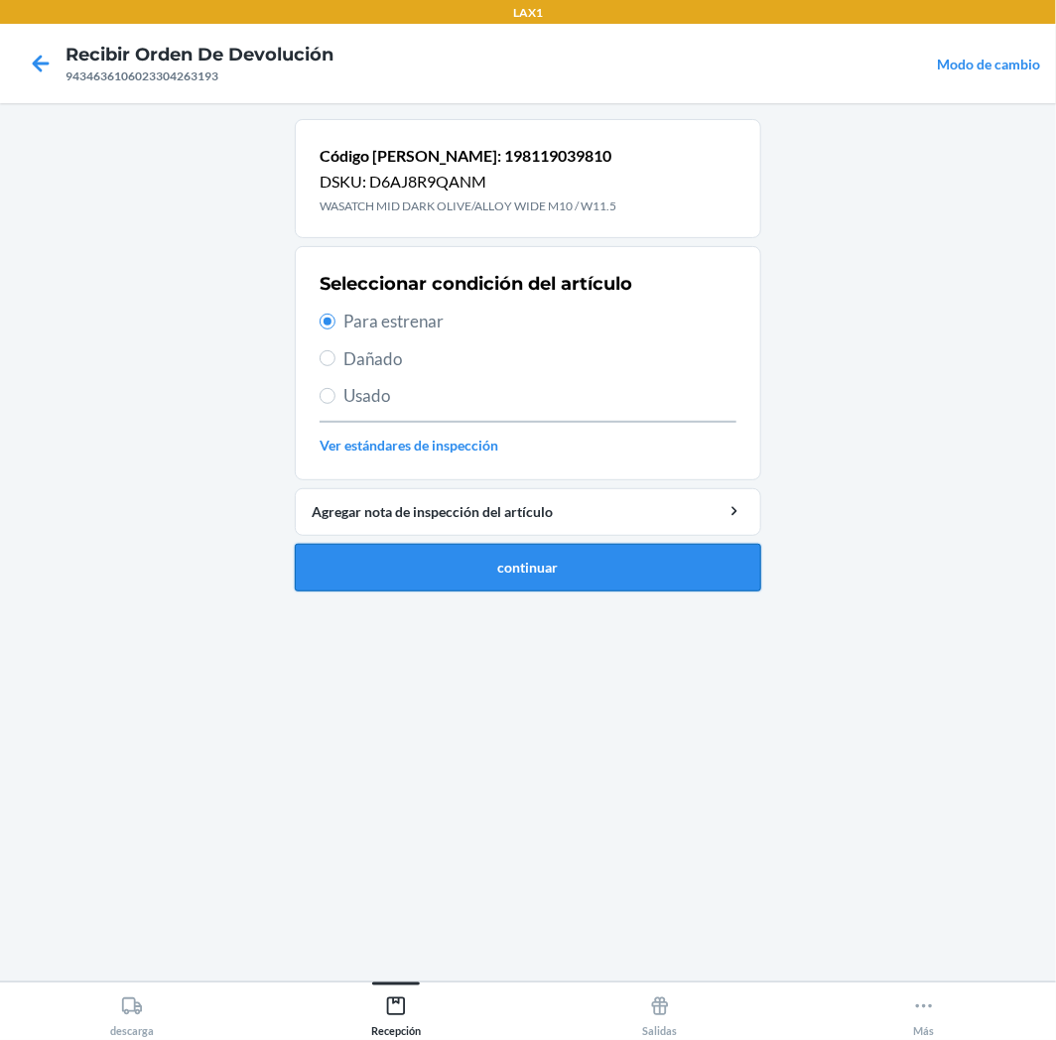
click at [477, 574] on button "continuar" at bounding box center [528, 568] width 466 height 48
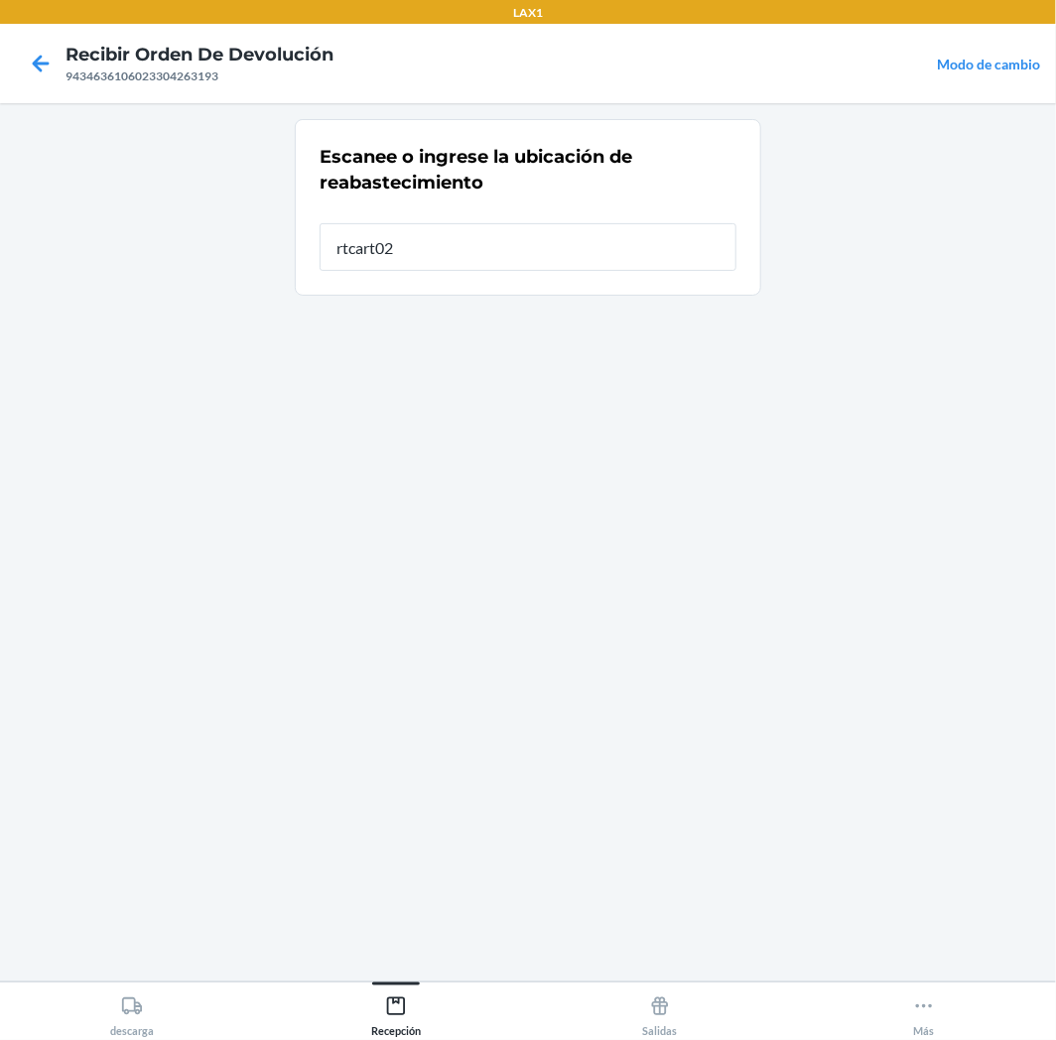
type input "rtcart025"
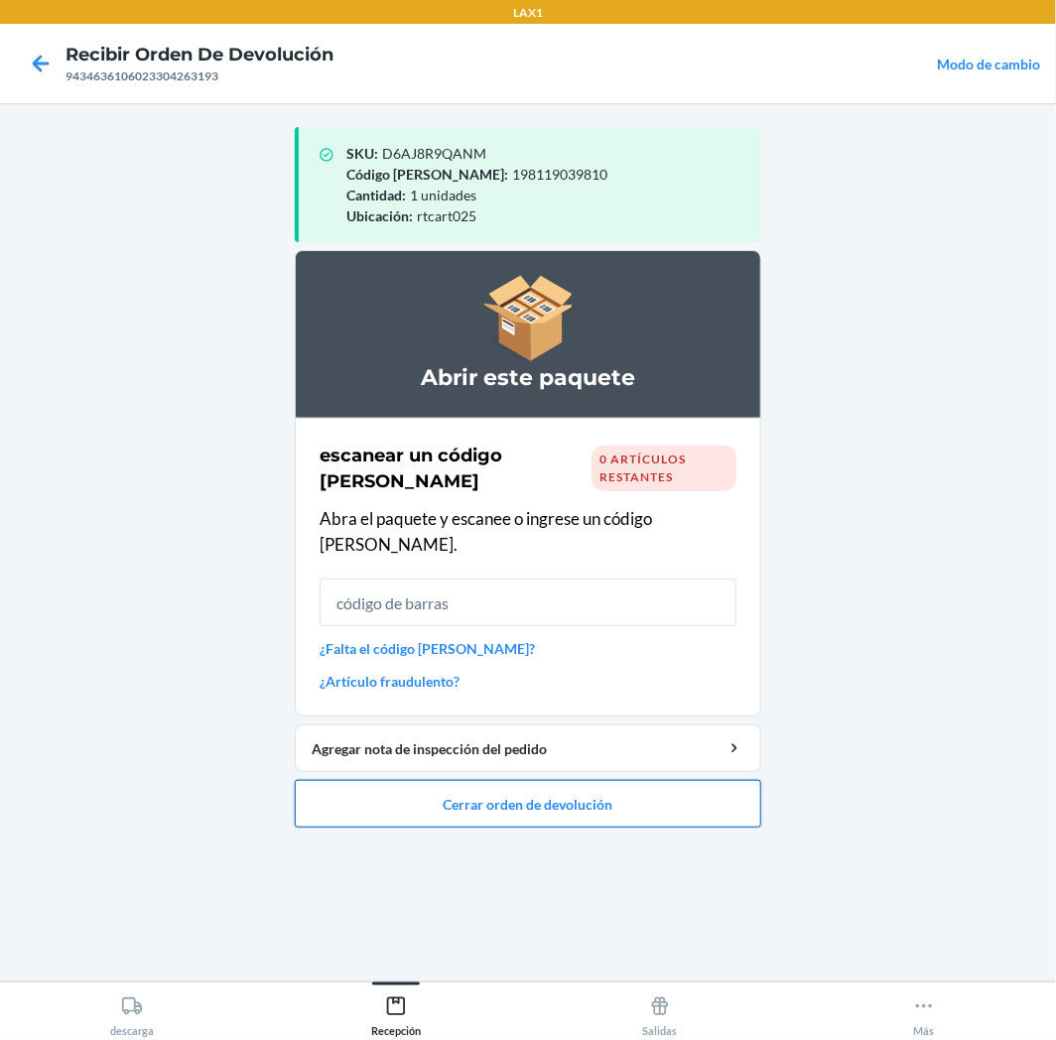
click at [468, 780] on button "Cerrar orden de devolución" at bounding box center [528, 804] width 466 height 48
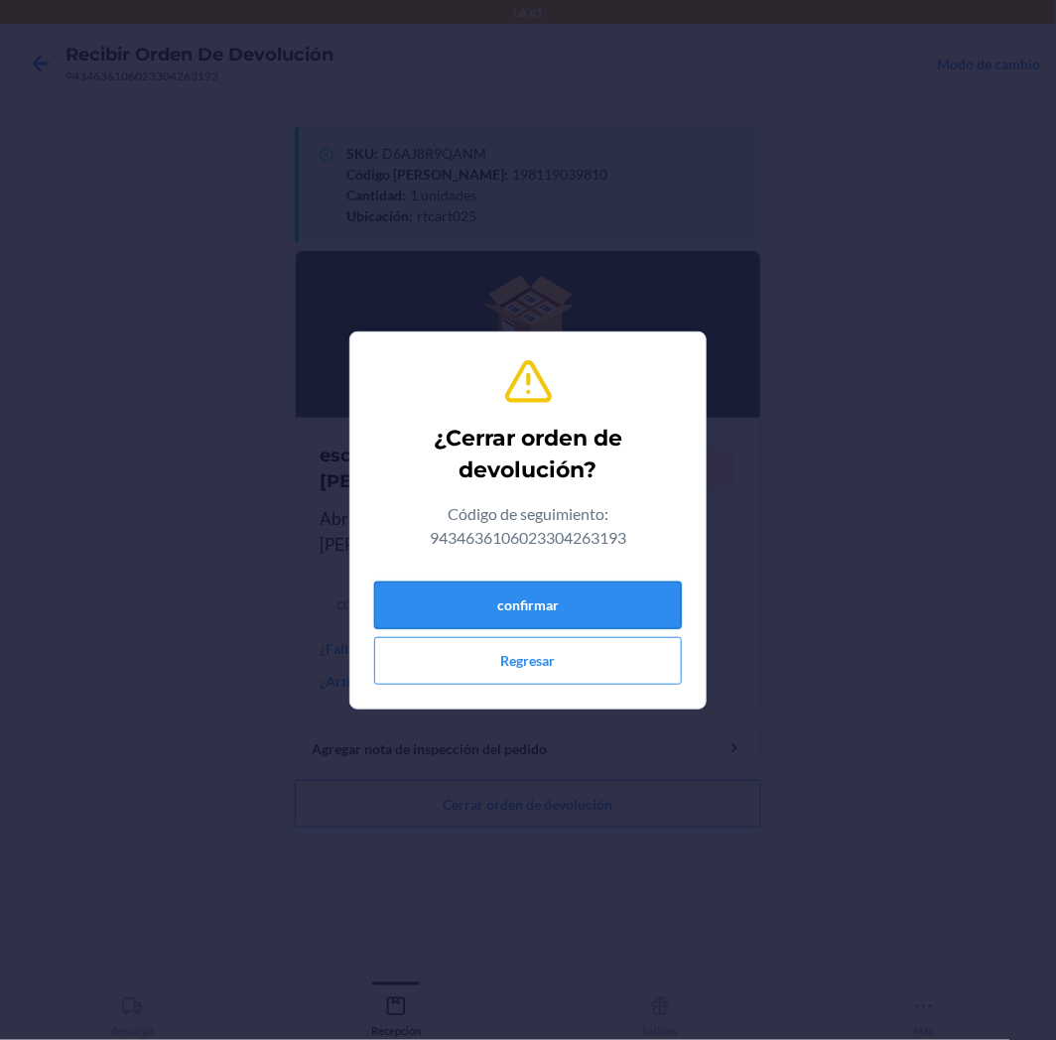
click at [646, 608] on button "confirmar" at bounding box center [528, 606] width 308 height 48
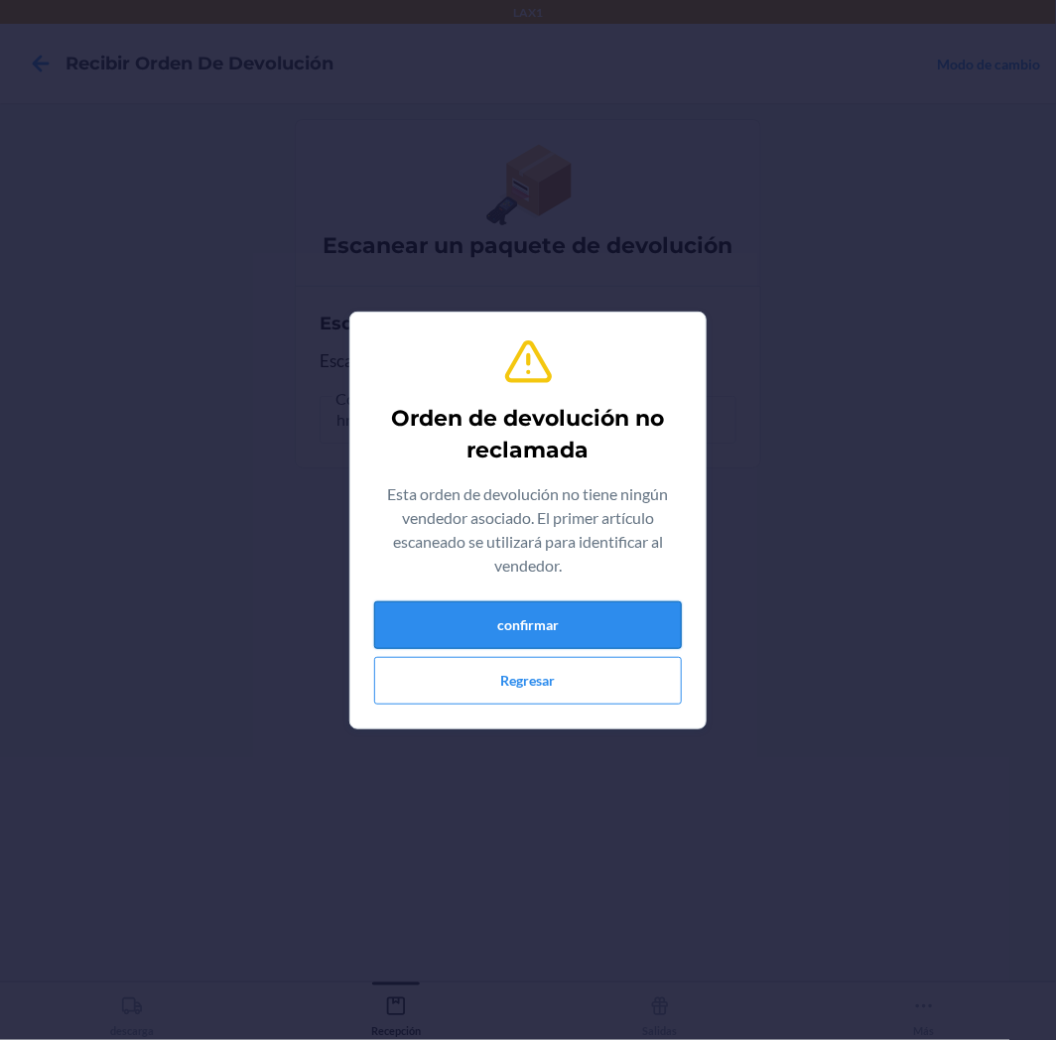
click at [639, 621] on button "confirmar" at bounding box center [528, 625] width 308 height 48
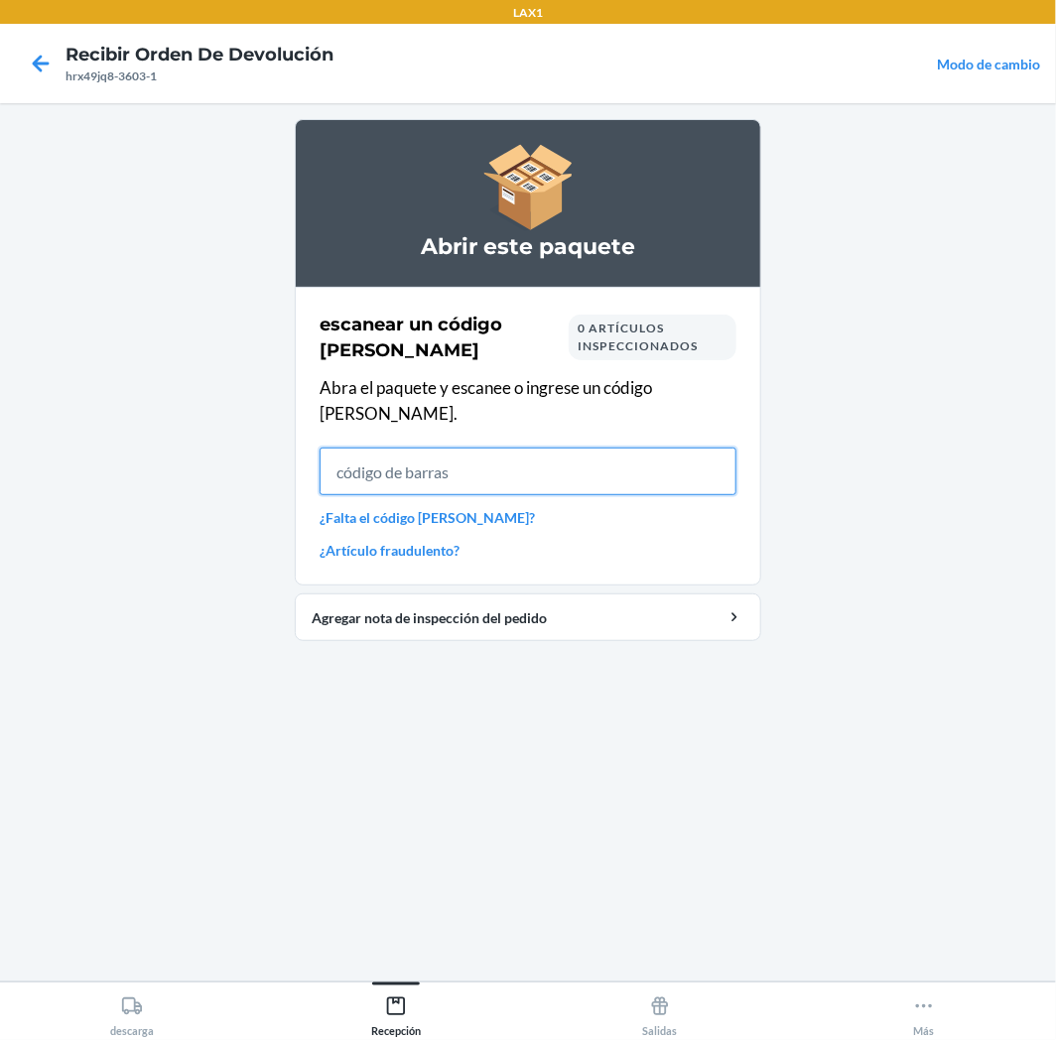
click at [450, 454] on input "text" at bounding box center [528, 472] width 417 height 48
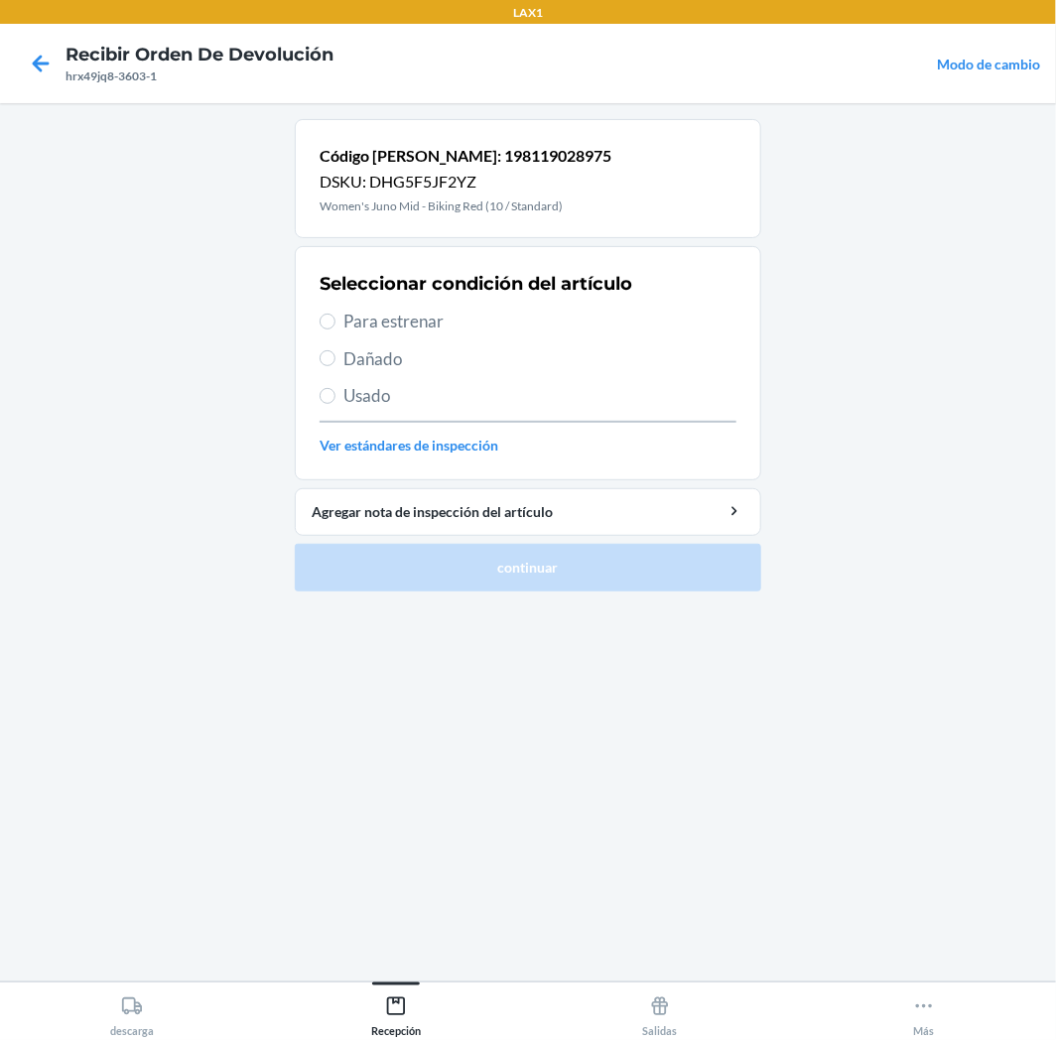
click at [377, 321] on span "Para estrenar" at bounding box center [539, 322] width 393 height 26
click at [335, 321] on input "Para estrenar" at bounding box center [328, 322] width 16 height 16
radio input "true"
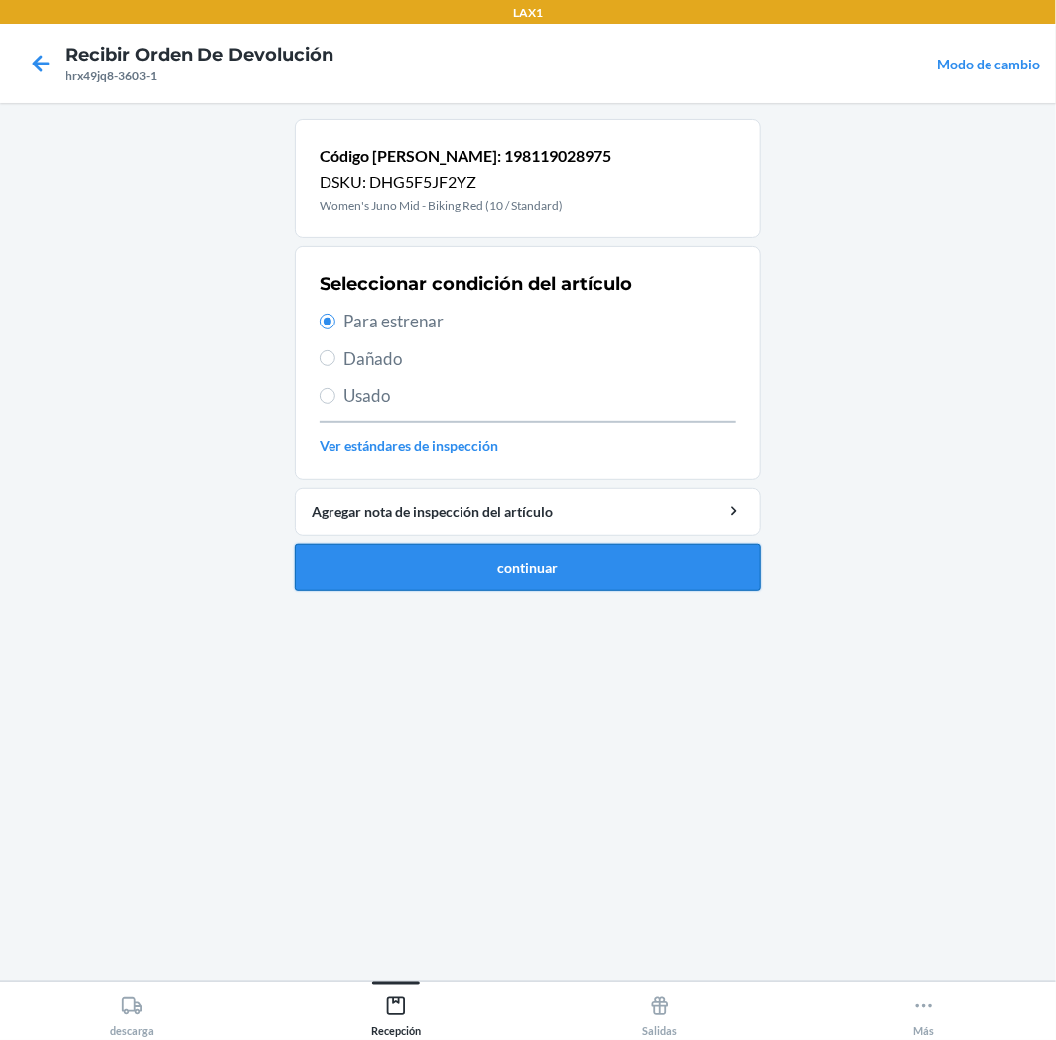
click at [480, 567] on button "continuar" at bounding box center [528, 568] width 466 height 48
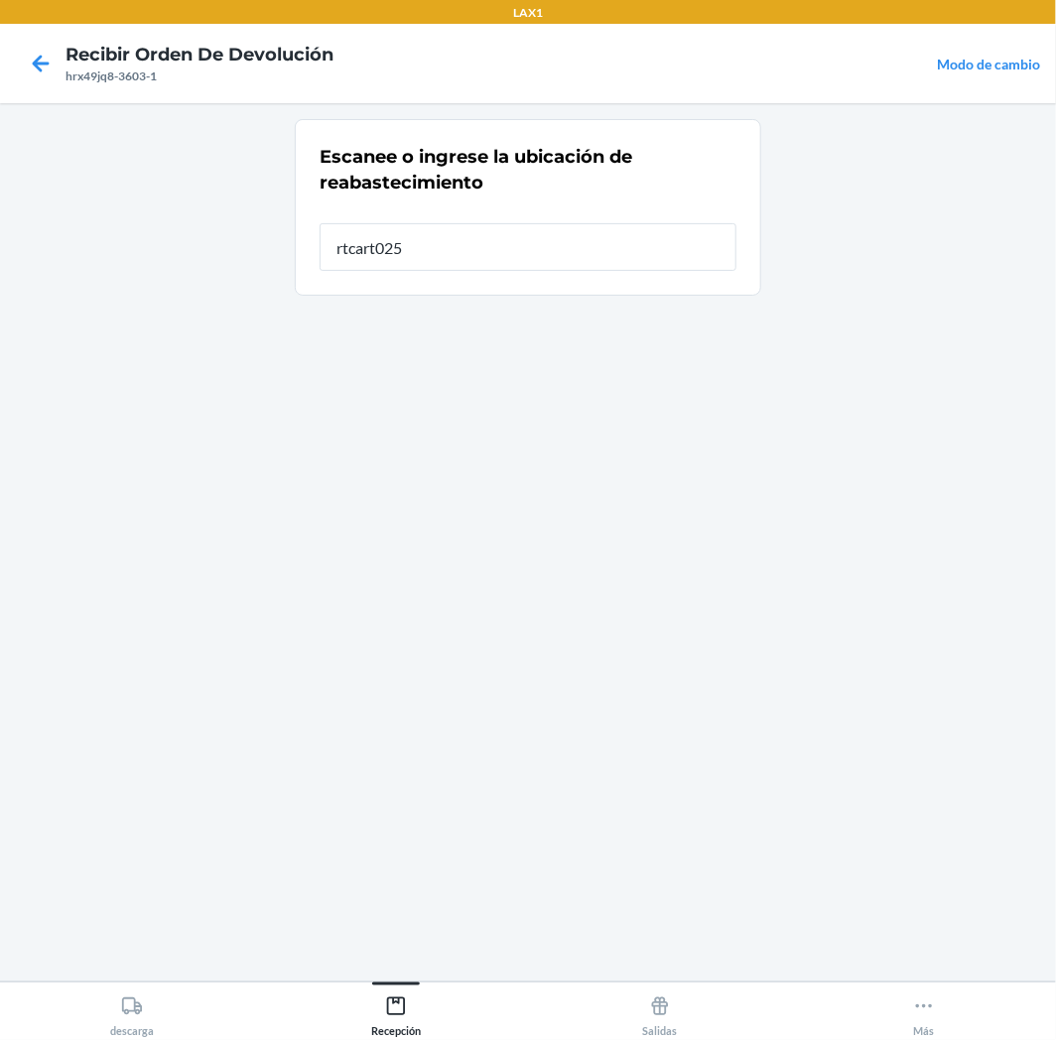
type input "rtcart025"
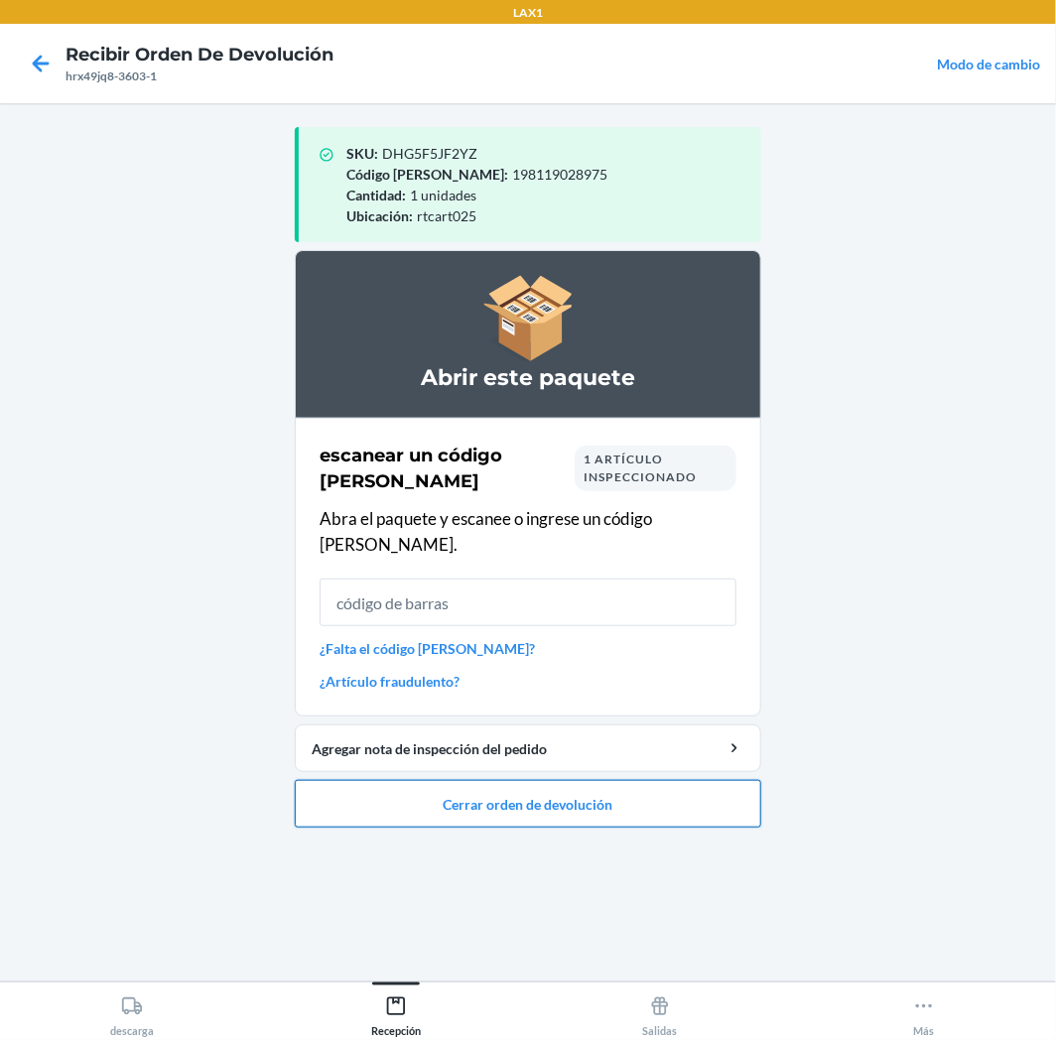
click at [546, 780] on button "Cerrar orden de devolución" at bounding box center [528, 804] width 466 height 48
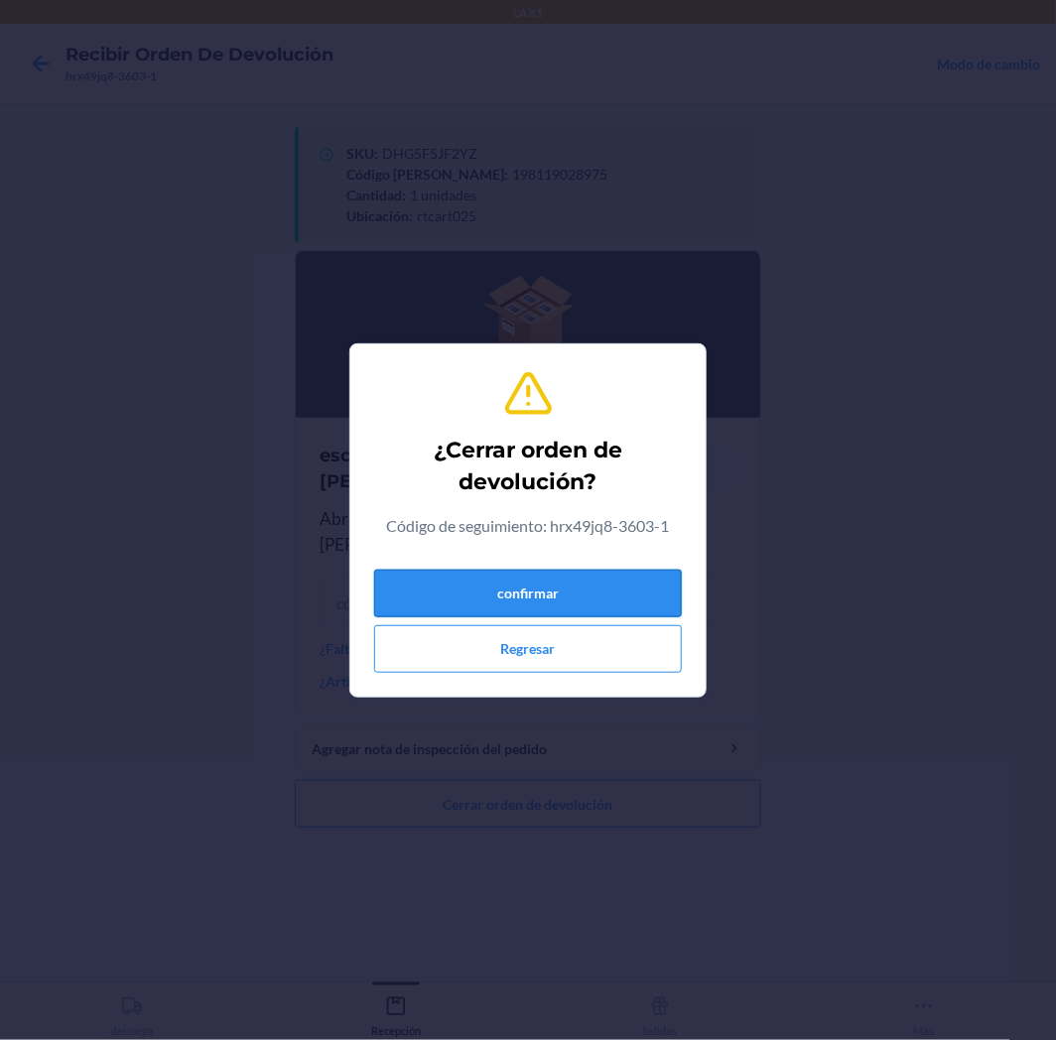
click at [607, 593] on button "confirmar" at bounding box center [528, 594] width 308 height 48
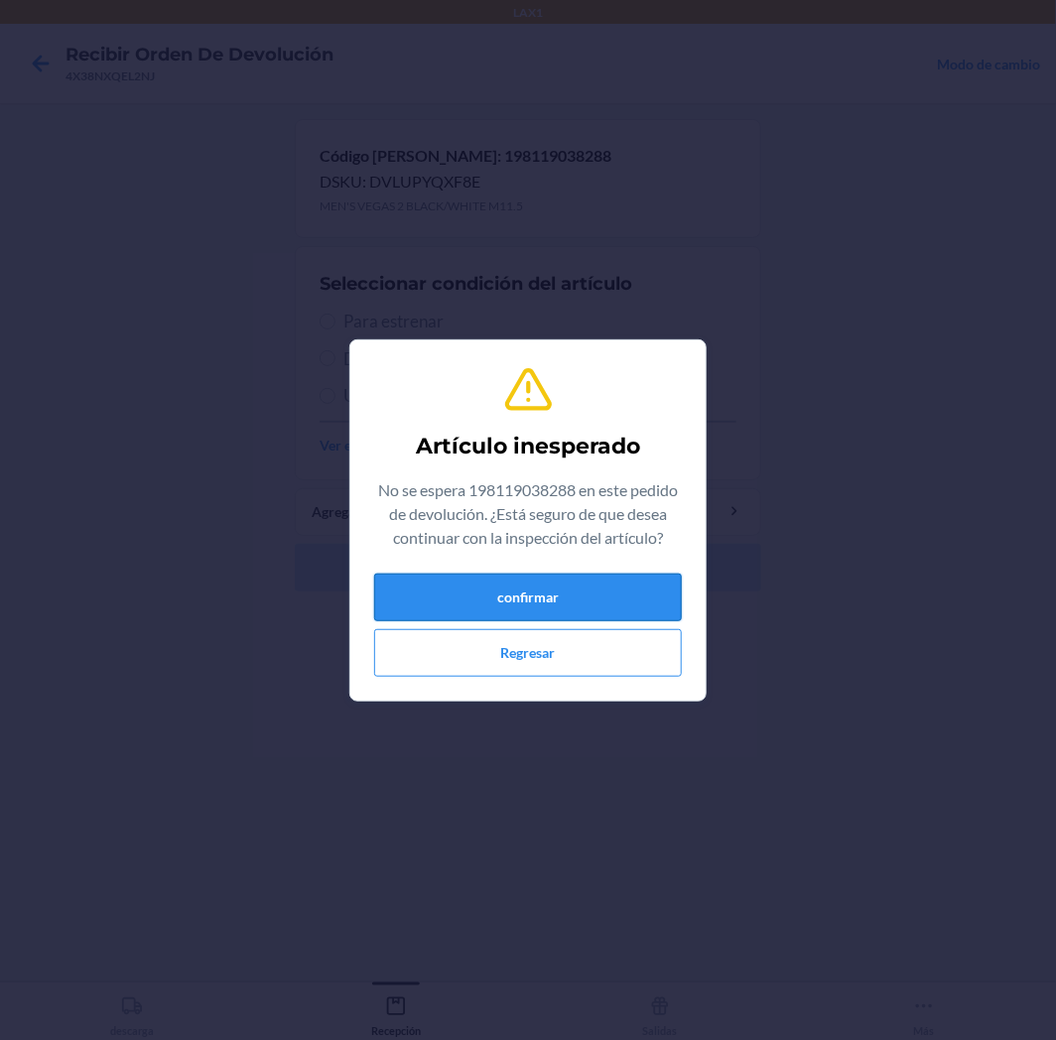
click at [560, 597] on button "confirmar" at bounding box center [528, 598] width 308 height 48
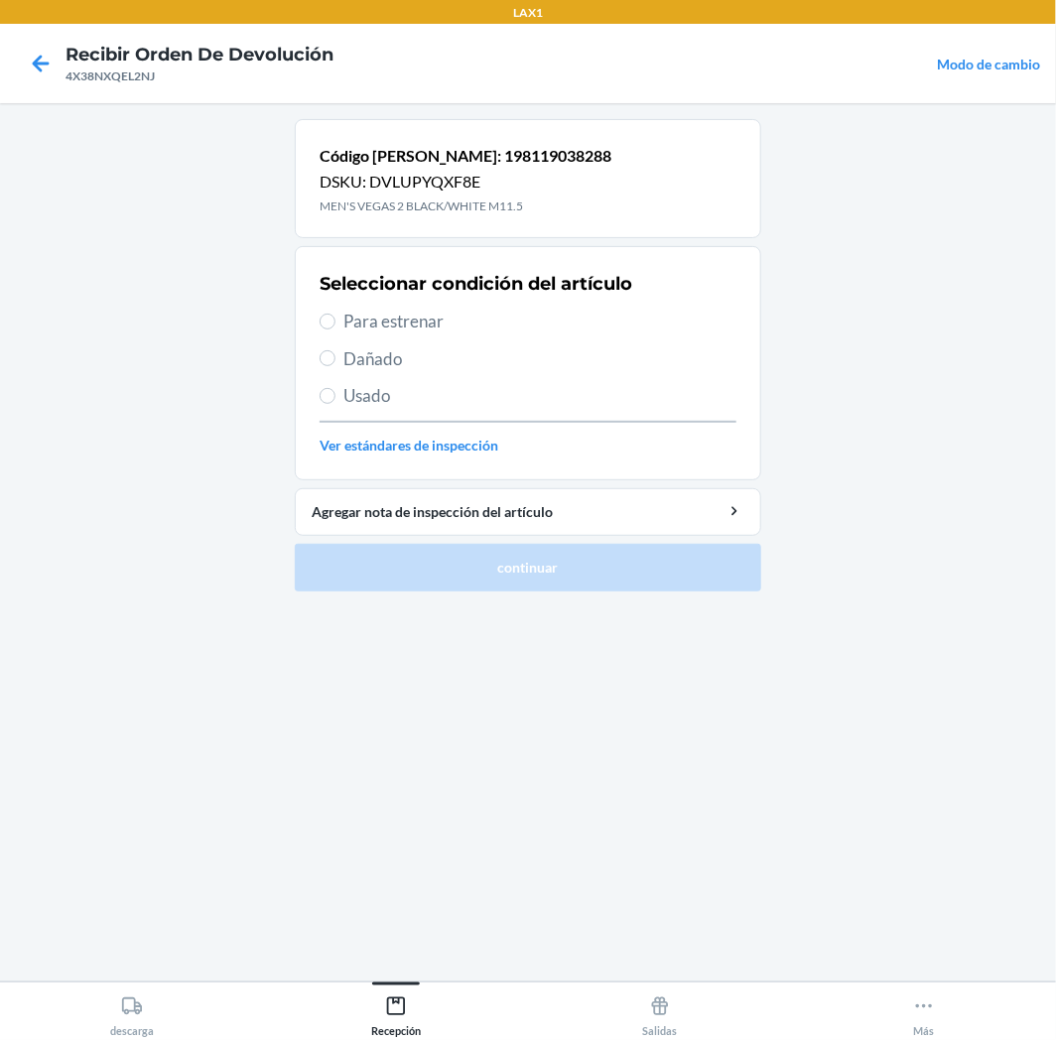
click at [384, 328] on span "Para estrenar" at bounding box center [539, 322] width 393 height 26
click at [335, 328] on input "Para estrenar" at bounding box center [328, 322] width 16 height 16
radio input "true"
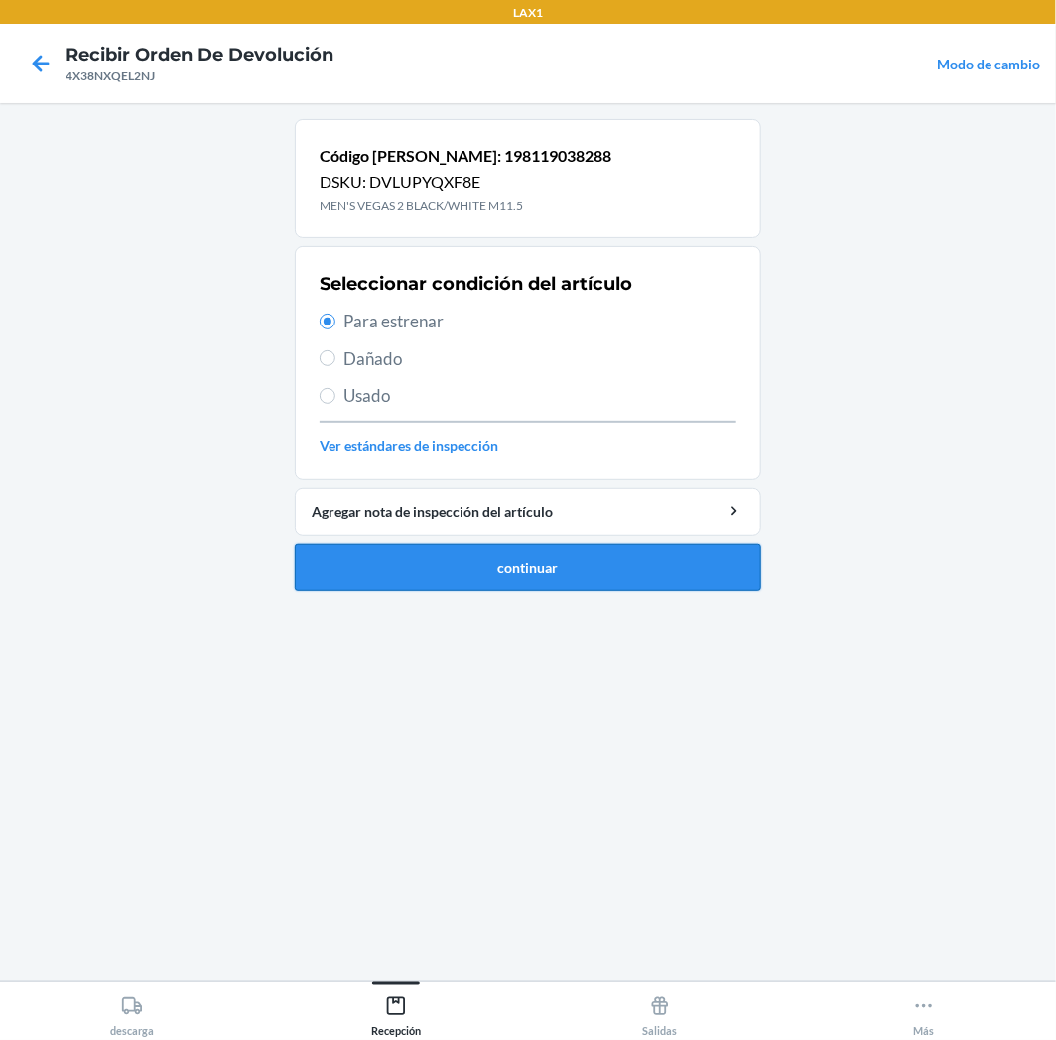
click at [560, 564] on button "continuar" at bounding box center [528, 568] width 466 height 48
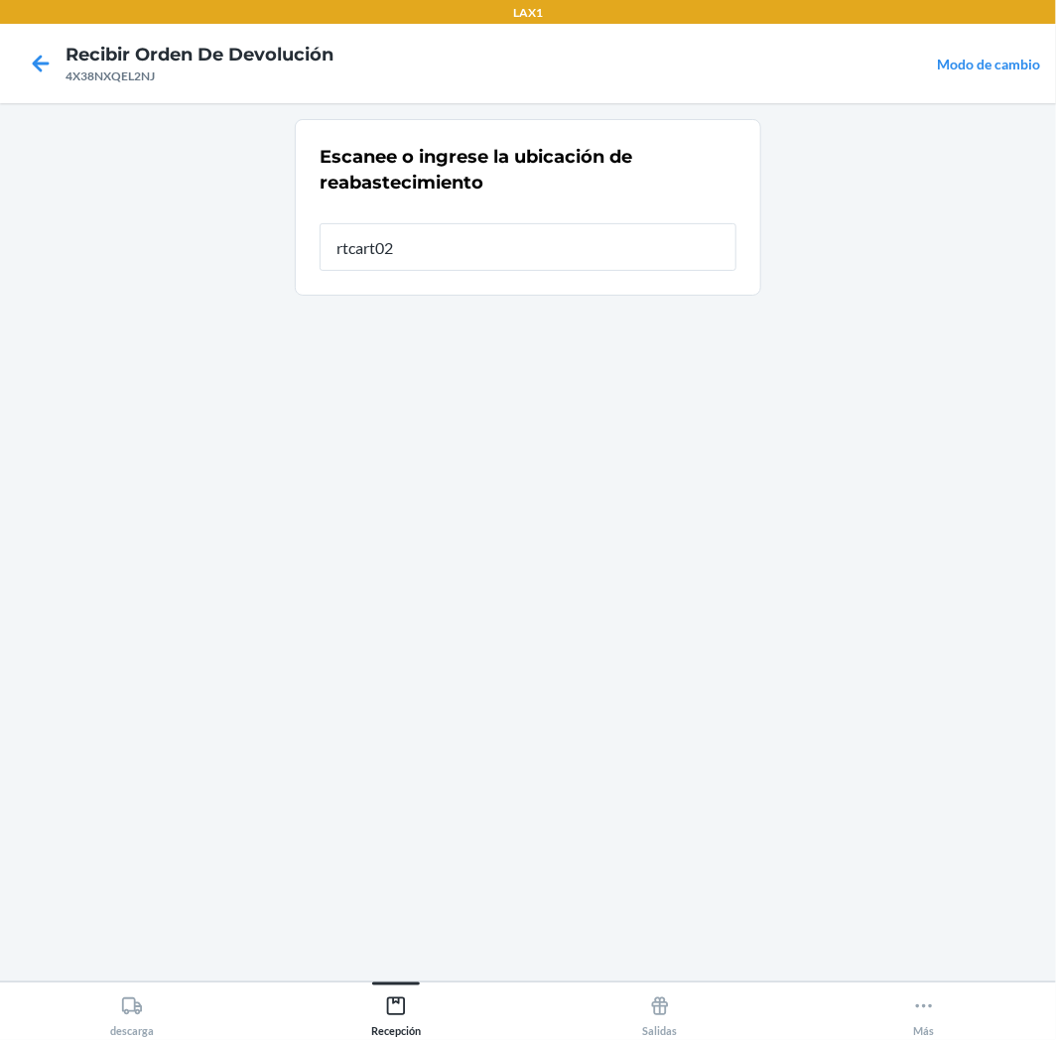
type input "rtcart025"
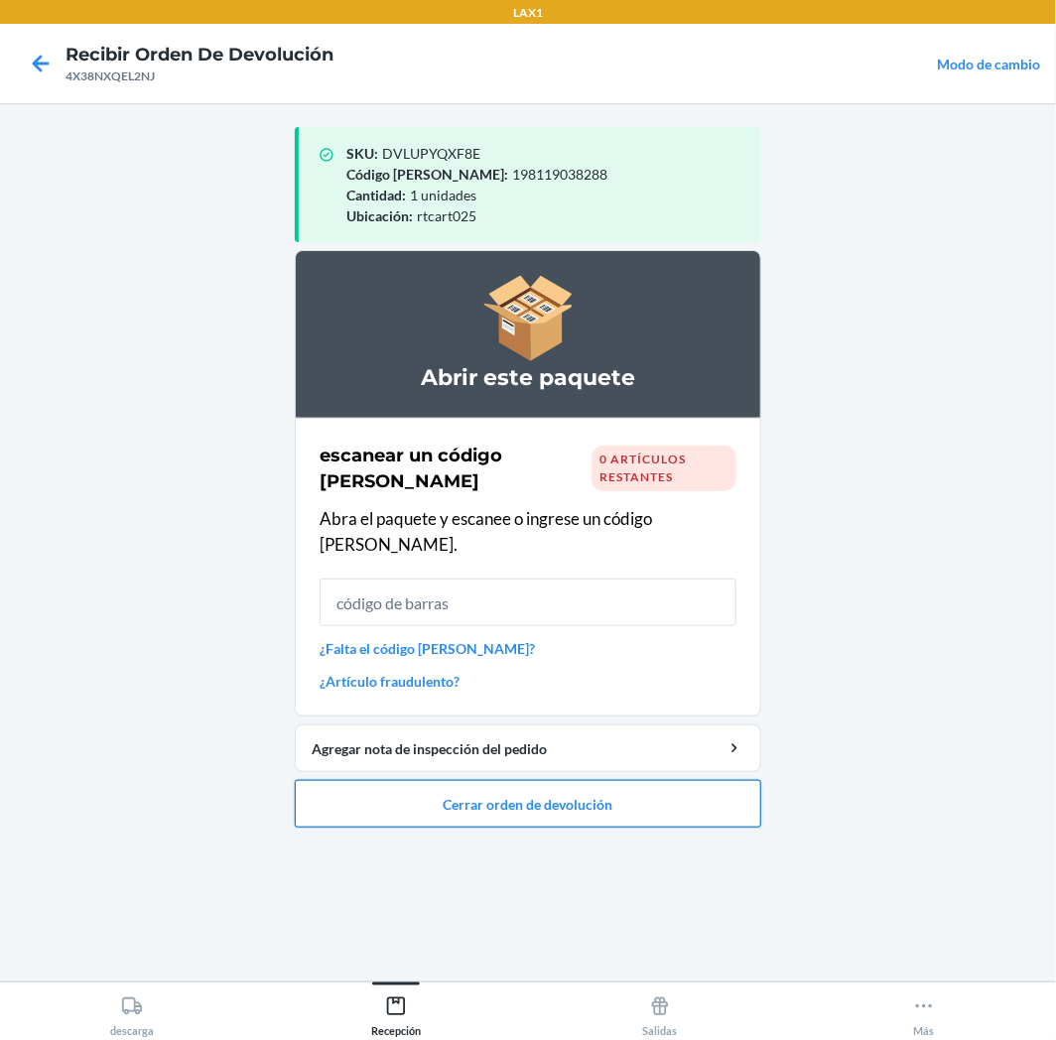
click at [547, 780] on button "Cerrar orden de devolución" at bounding box center [528, 804] width 466 height 48
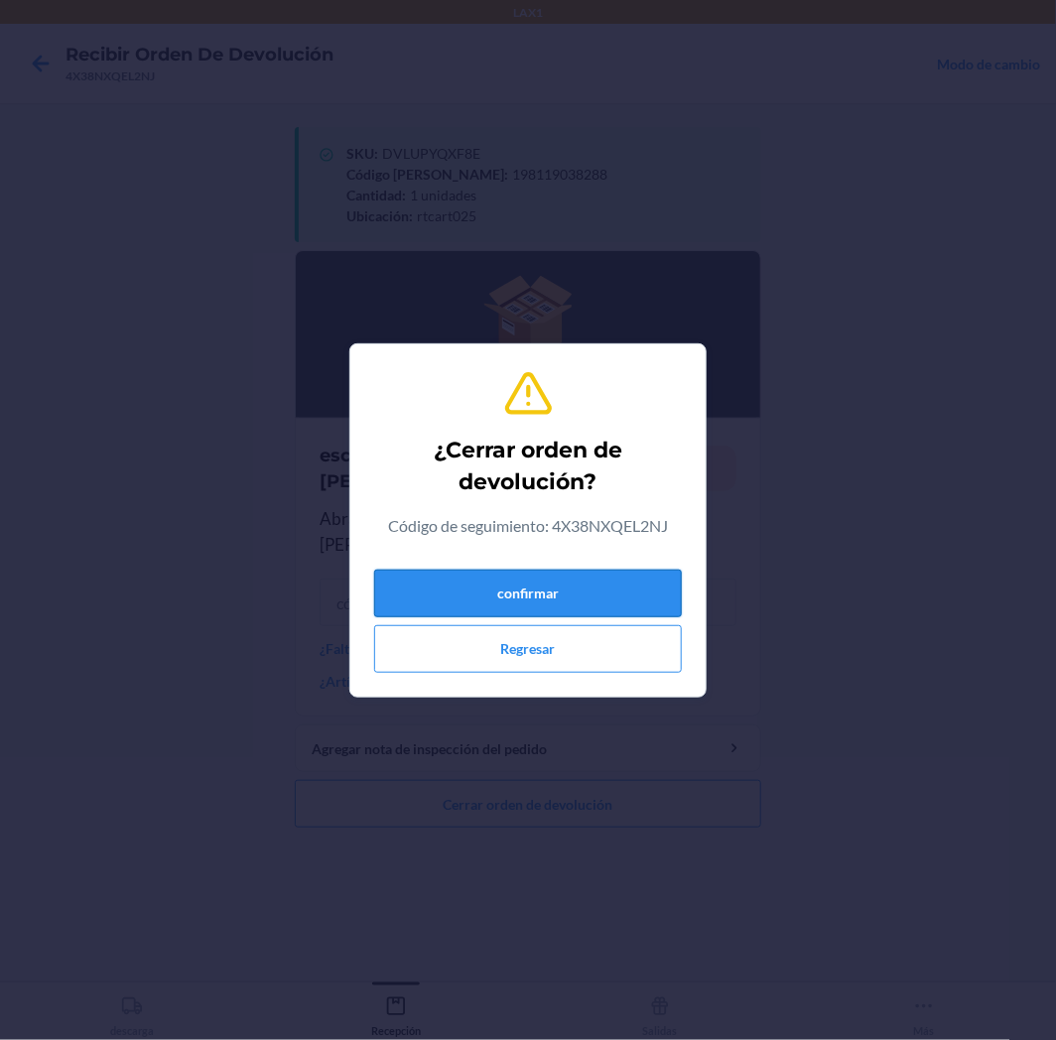
click at [586, 582] on button "confirmar" at bounding box center [528, 594] width 308 height 48
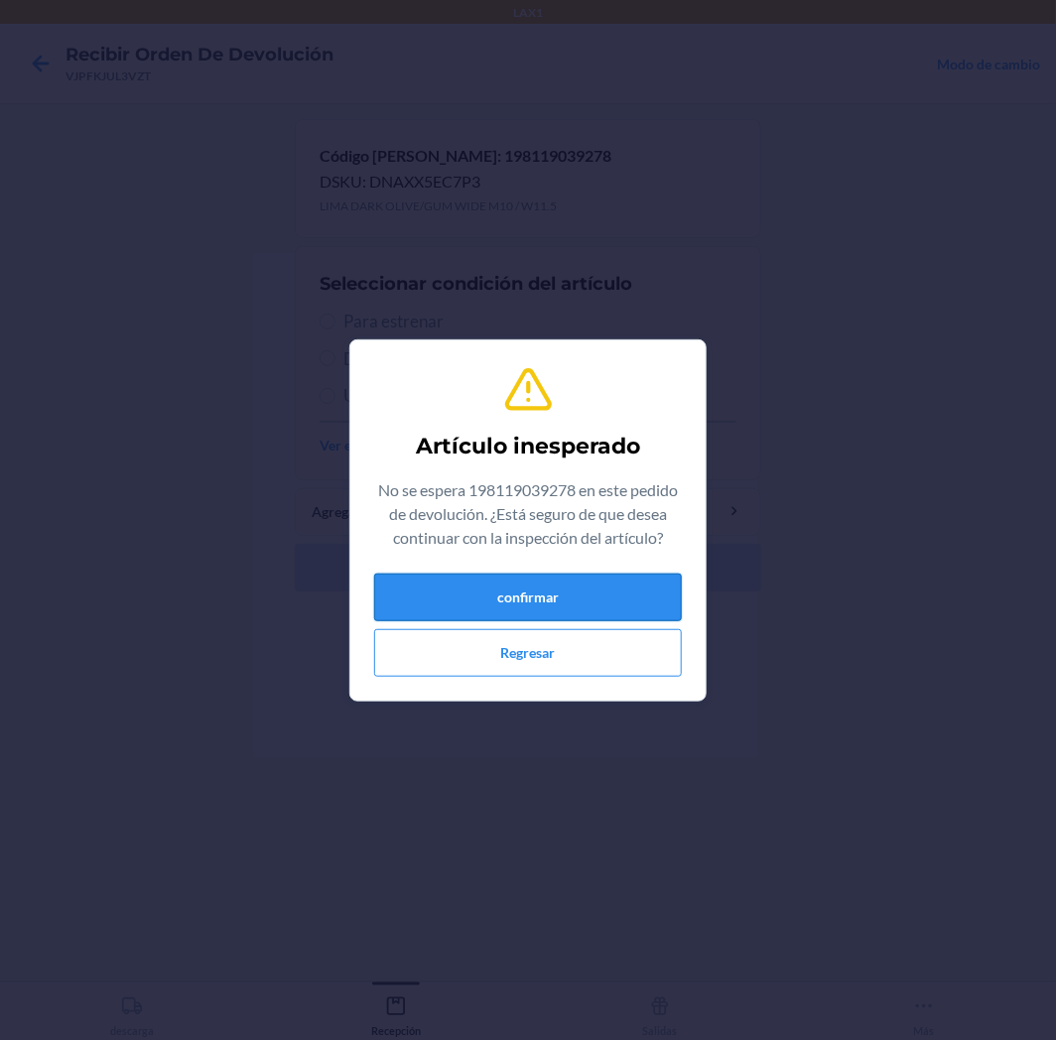
click at [576, 612] on button "confirmar" at bounding box center [528, 598] width 308 height 48
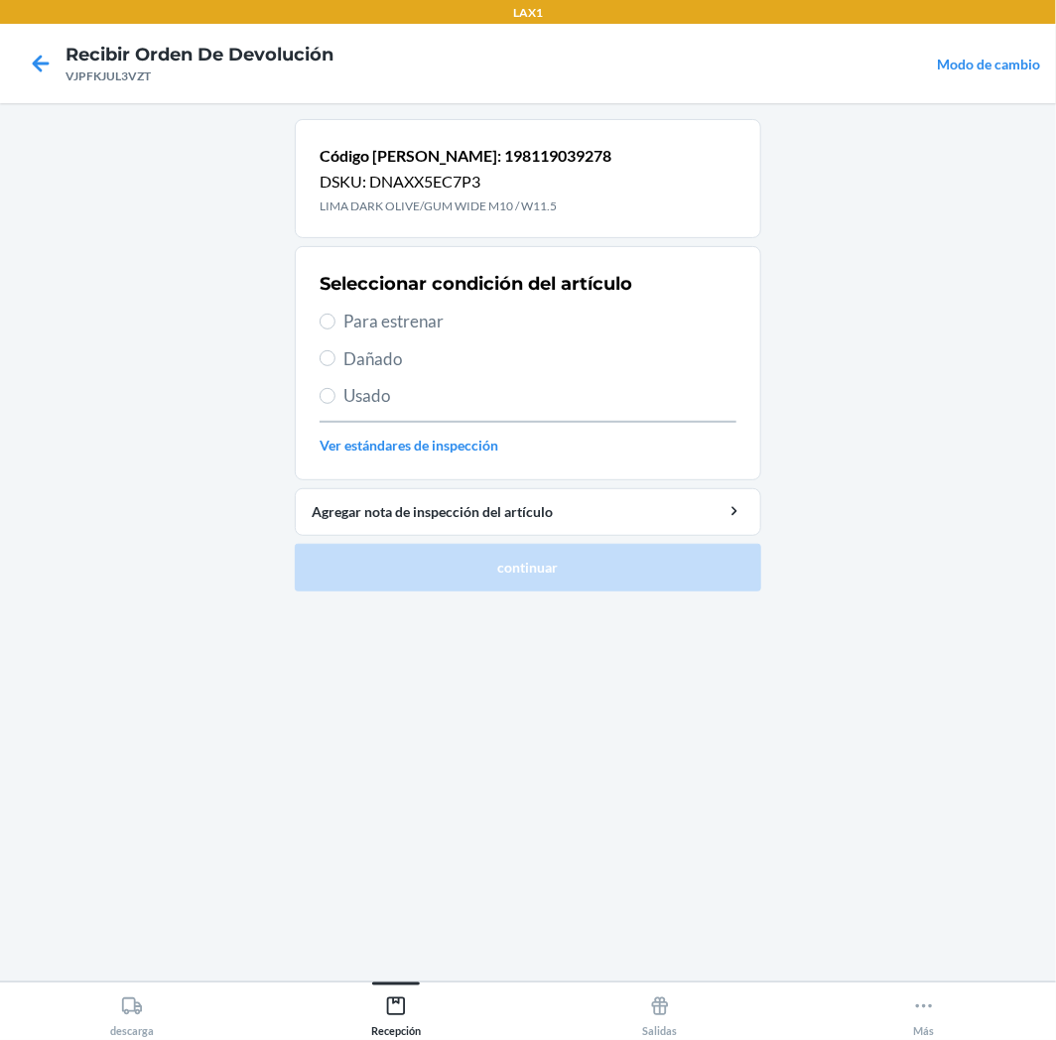
click at [417, 320] on span "Para estrenar" at bounding box center [539, 322] width 393 height 26
click at [335, 320] on input "Para estrenar" at bounding box center [328, 322] width 16 height 16
radio input "true"
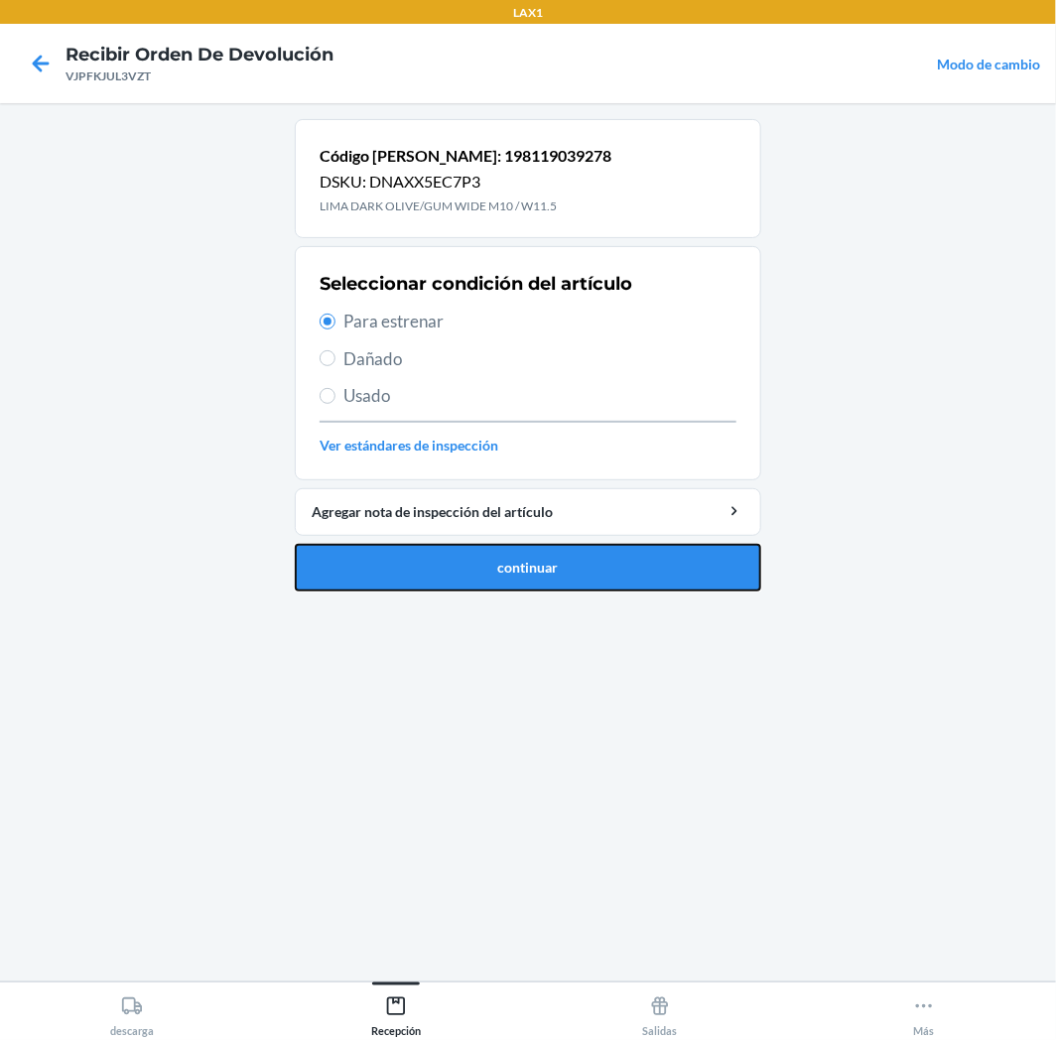
click at [576, 568] on button "continuar" at bounding box center [528, 568] width 466 height 48
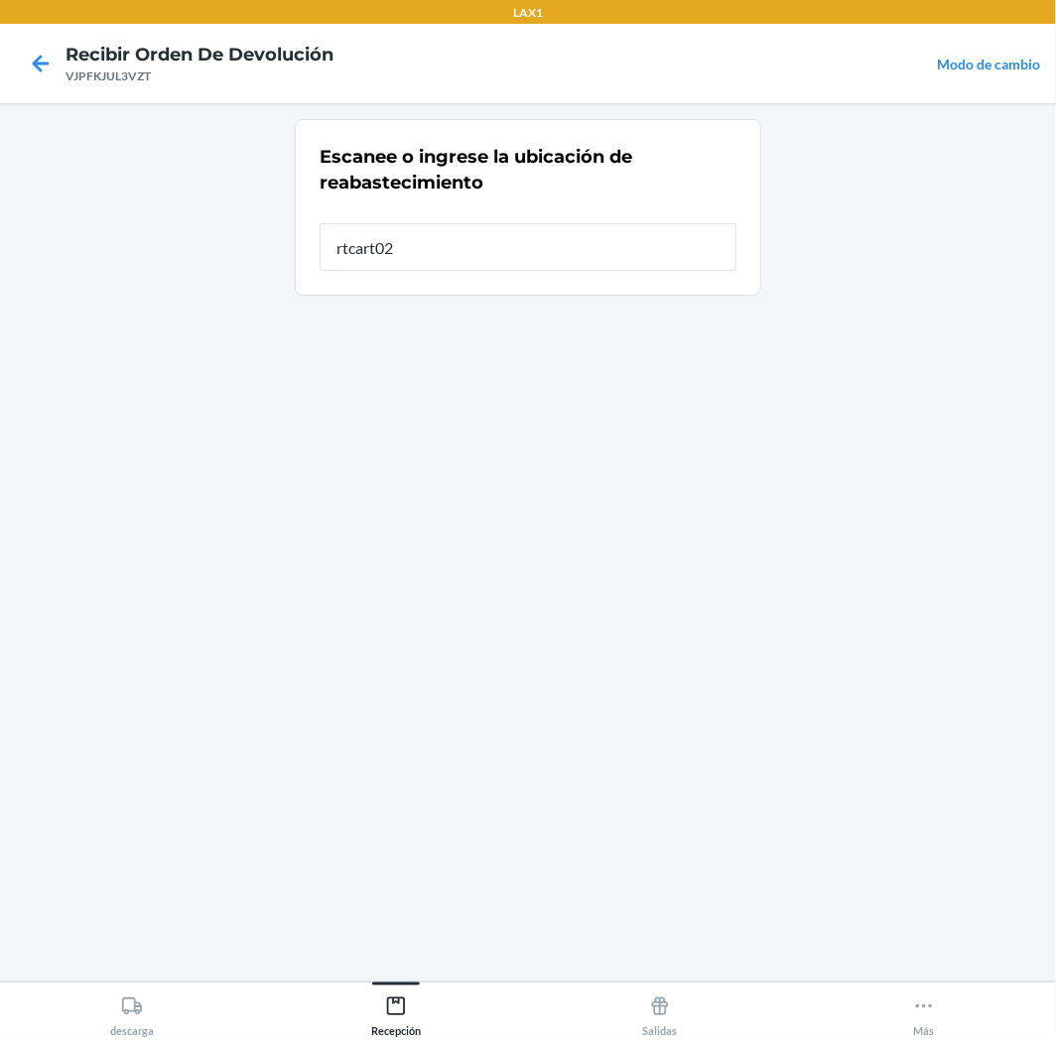
type input "rtcart025"
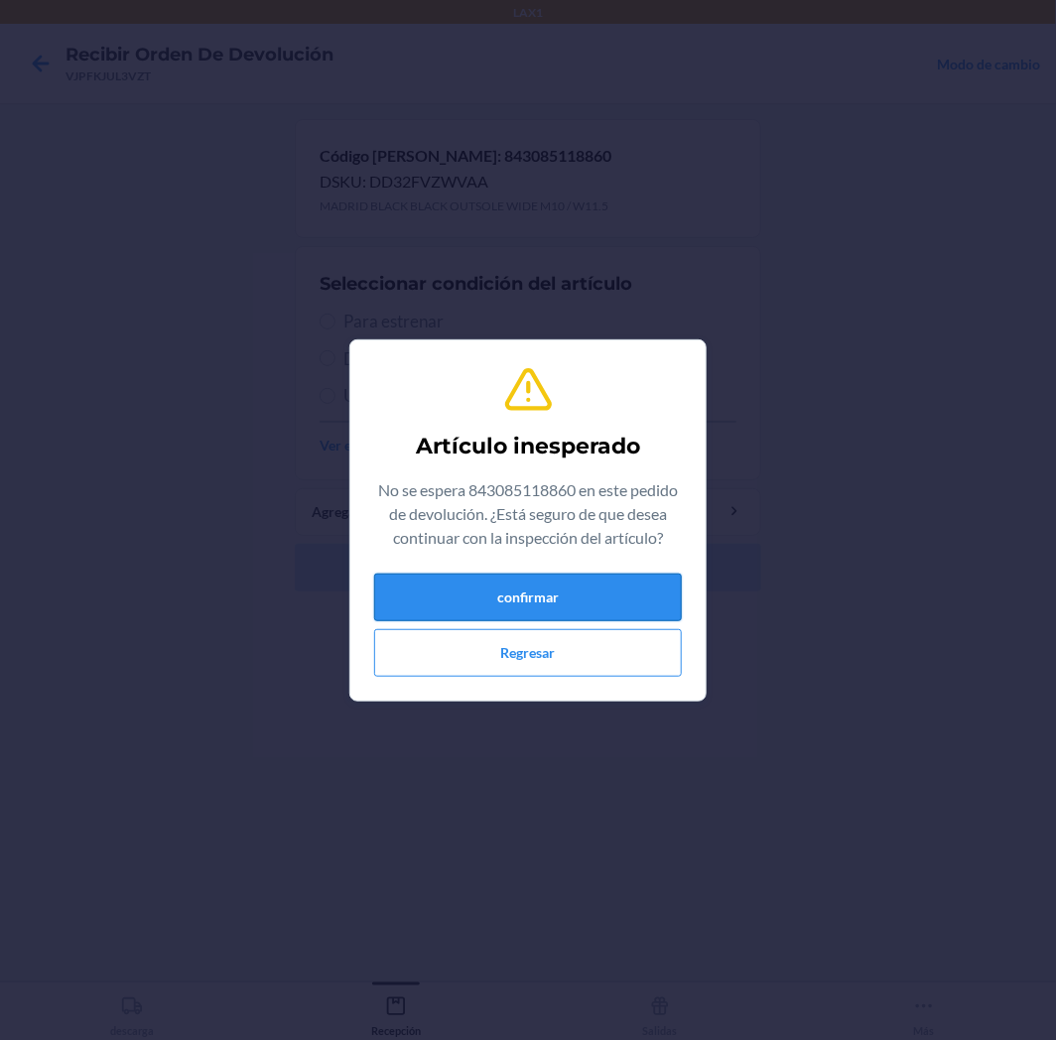
click at [552, 597] on button "confirmar" at bounding box center [528, 598] width 308 height 48
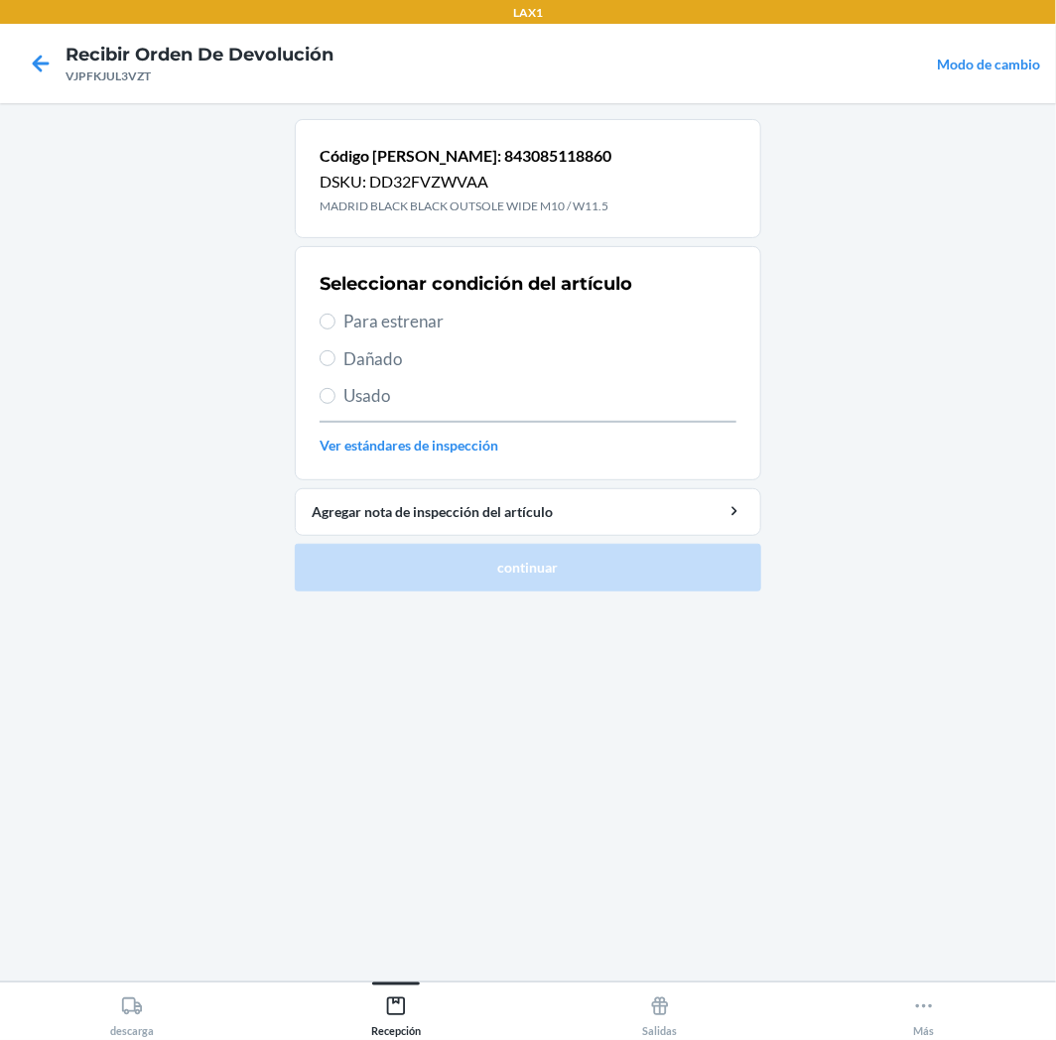
click at [405, 320] on span "Para estrenar" at bounding box center [539, 322] width 393 height 26
click at [335, 320] on input "Para estrenar" at bounding box center [328, 322] width 16 height 16
radio input "true"
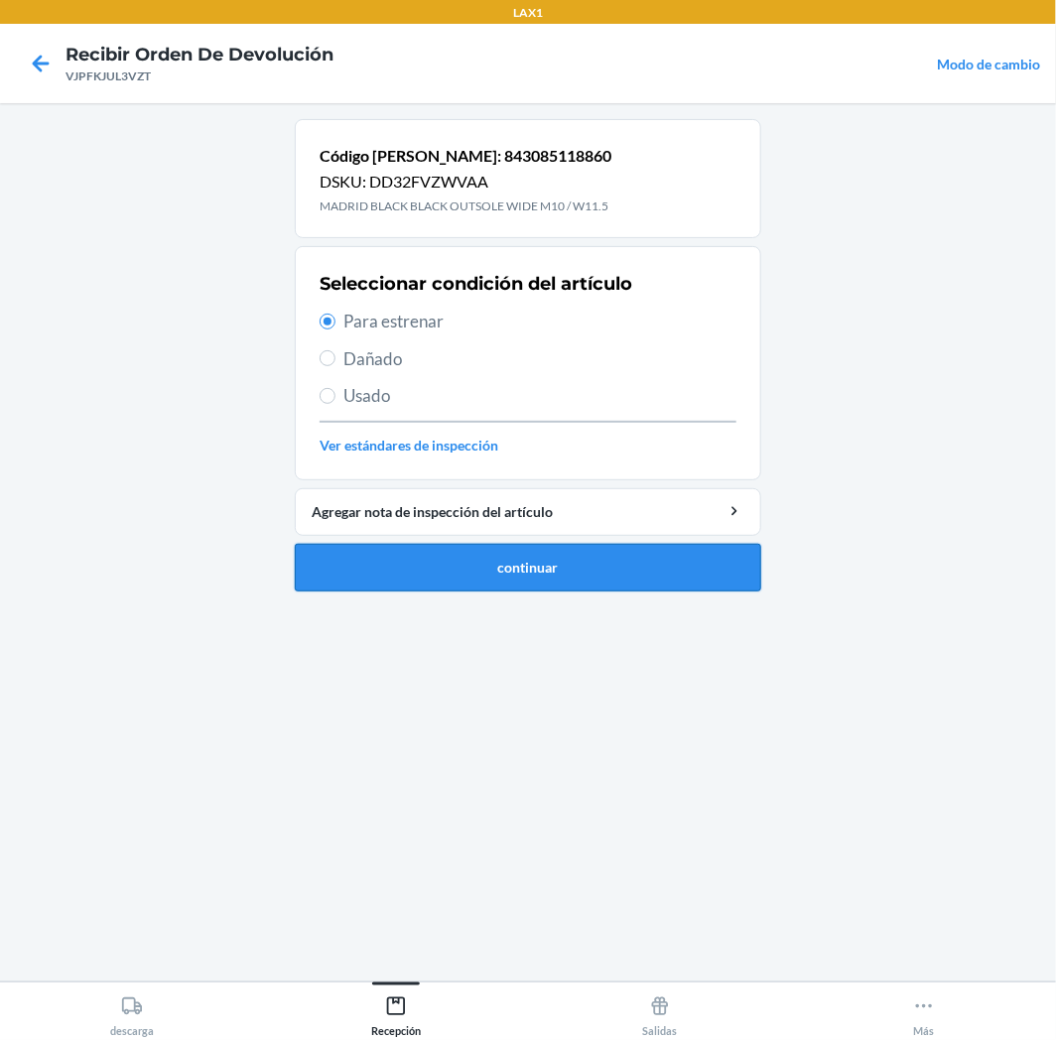
click at [546, 567] on button "continuar" at bounding box center [528, 568] width 466 height 48
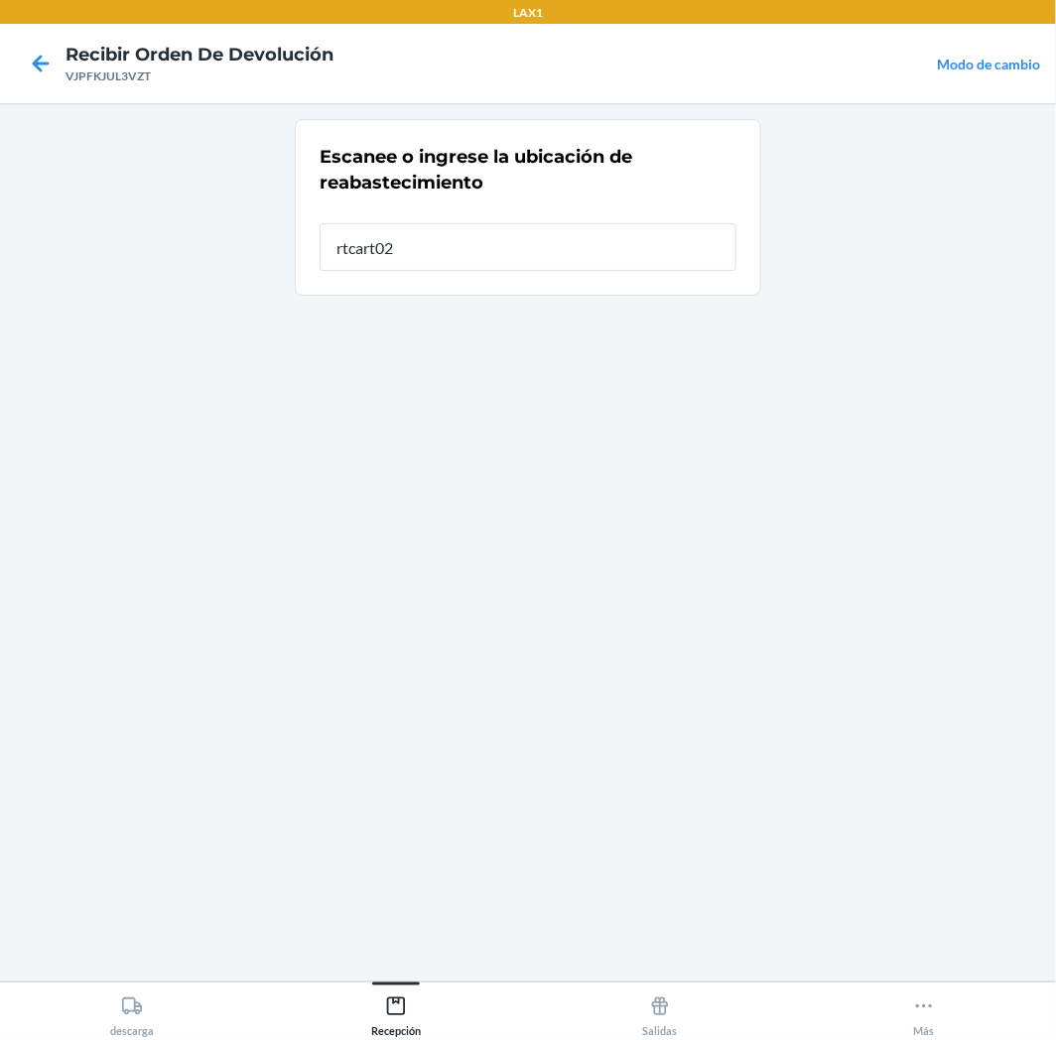
type input "rtcart025"
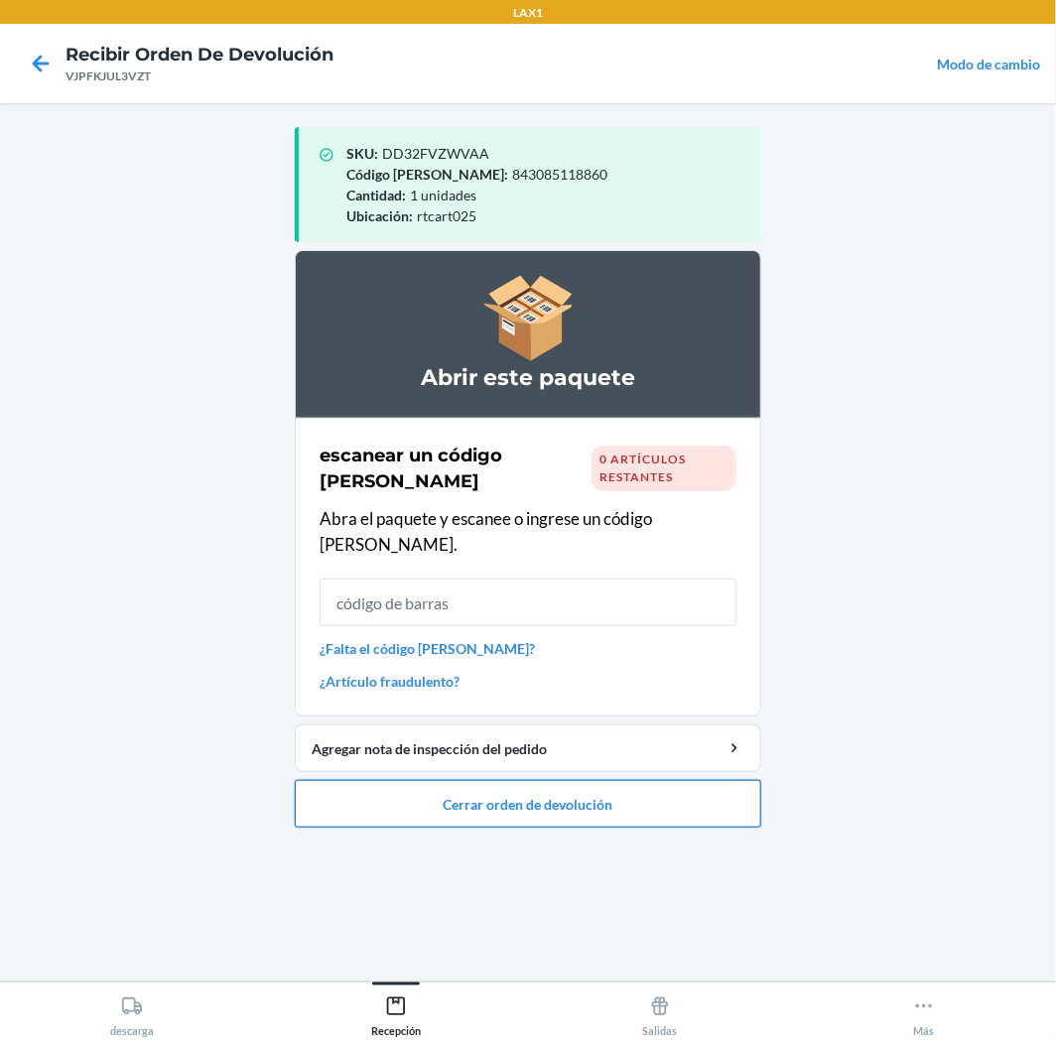
click at [584, 780] on button "Cerrar orden de devolución" at bounding box center [528, 804] width 466 height 48
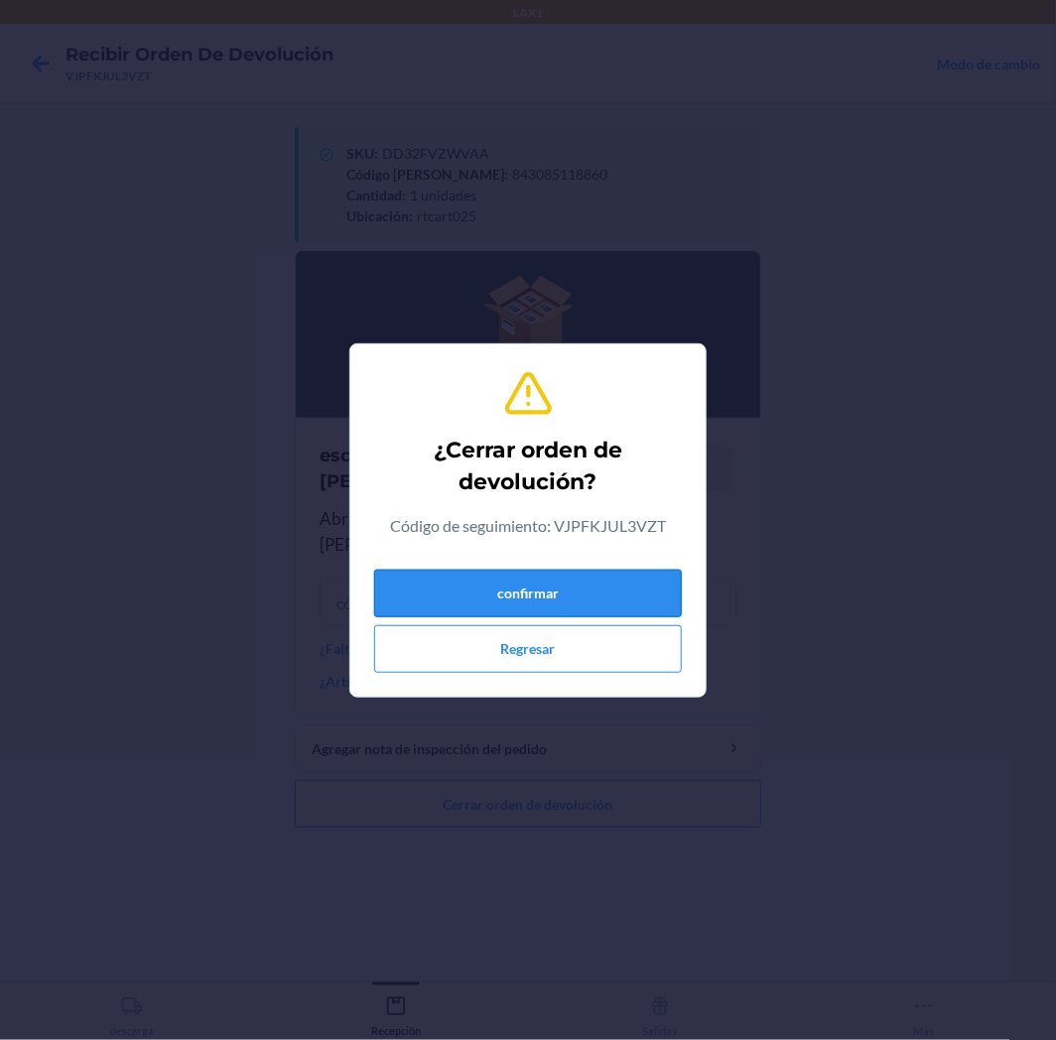
click at [622, 602] on button "confirmar" at bounding box center [528, 594] width 308 height 48
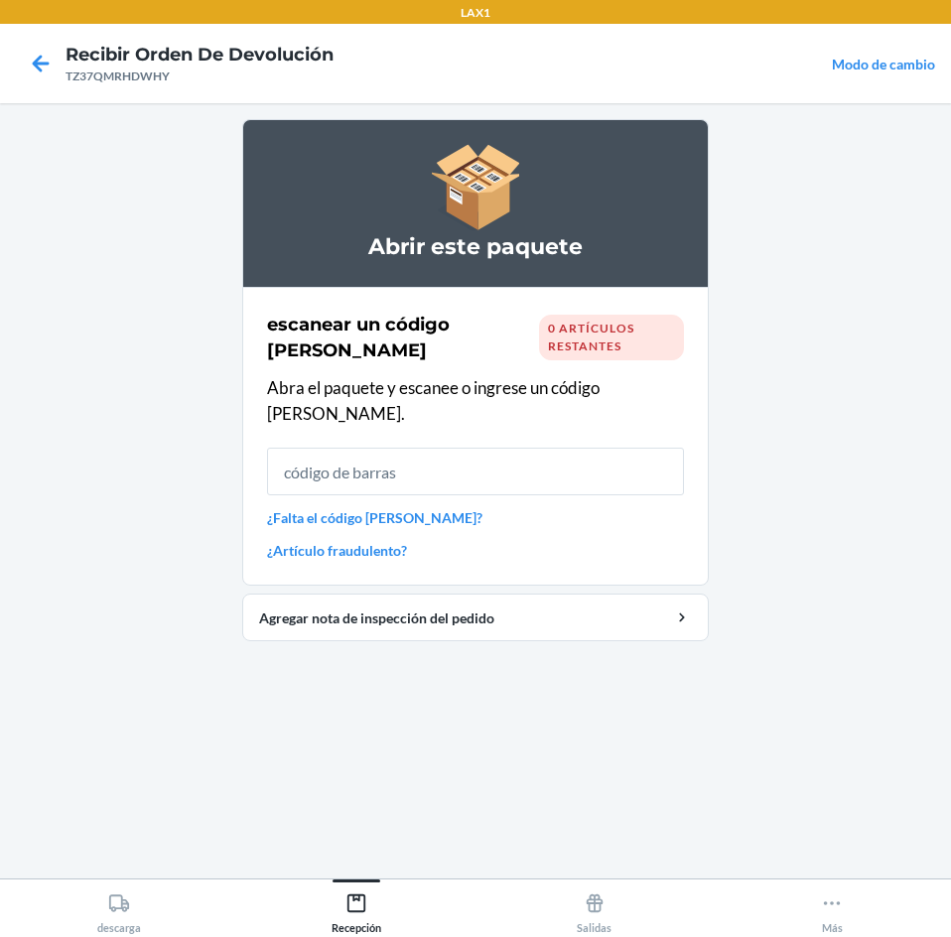
drag, startPoint x: 1047, startPoint y: 1, endPoint x: 436, endPoint y: 676, distance: 910.7
click at [436, 676] on div "Abrir este paquete escanear un código de barras 0 artículos restantes Abra el p…" at bounding box center [475, 490] width 466 height 743
click at [487, 448] on input "text" at bounding box center [475, 472] width 417 height 48
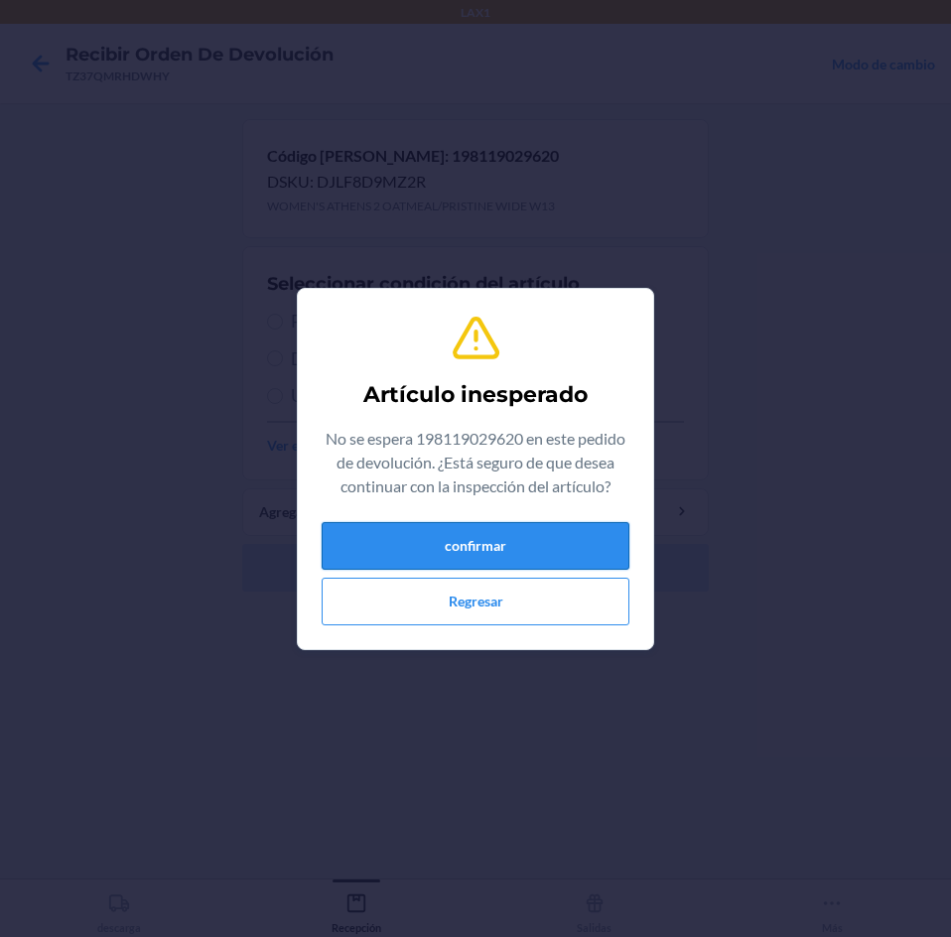
click at [510, 541] on button "confirmar" at bounding box center [476, 546] width 308 height 48
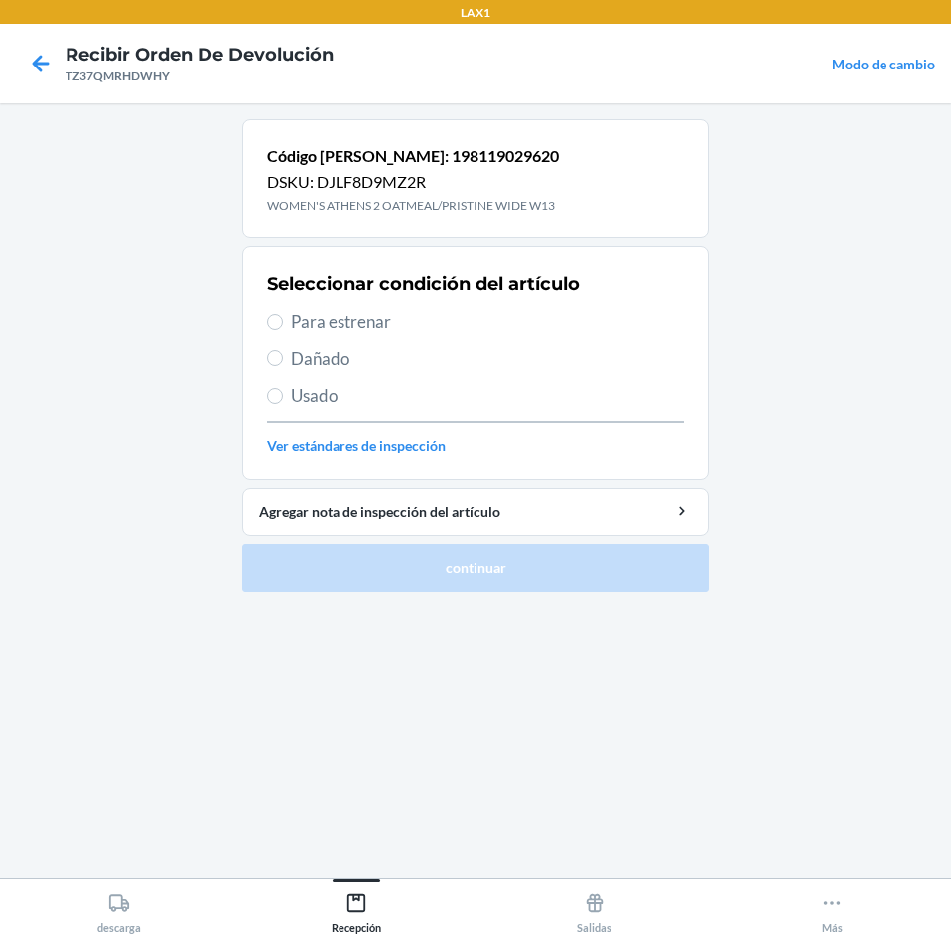
click at [369, 323] on span "Para estrenar" at bounding box center [487, 322] width 393 height 26
click at [283, 323] on input "Para estrenar" at bounding box center [275, 322] width 16 height 16
radio input "true"
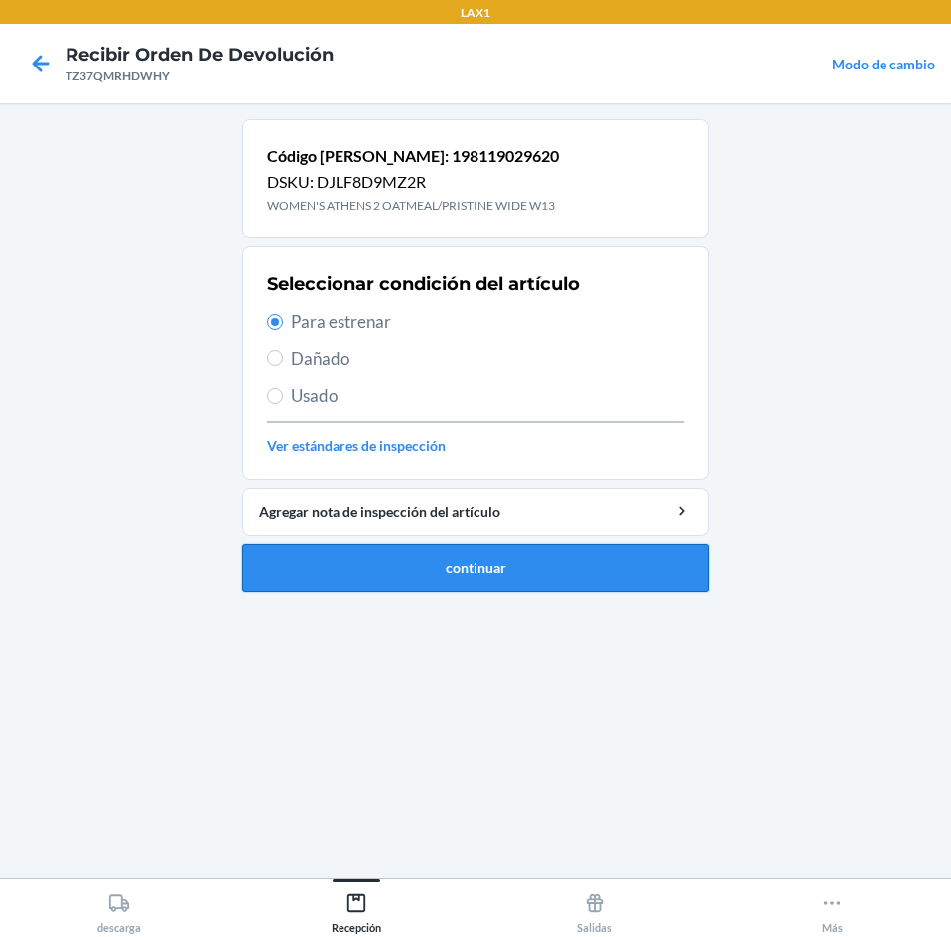
click at [603, 571] on button "continuar" at bounding box center [475, 568] width 466 height 48
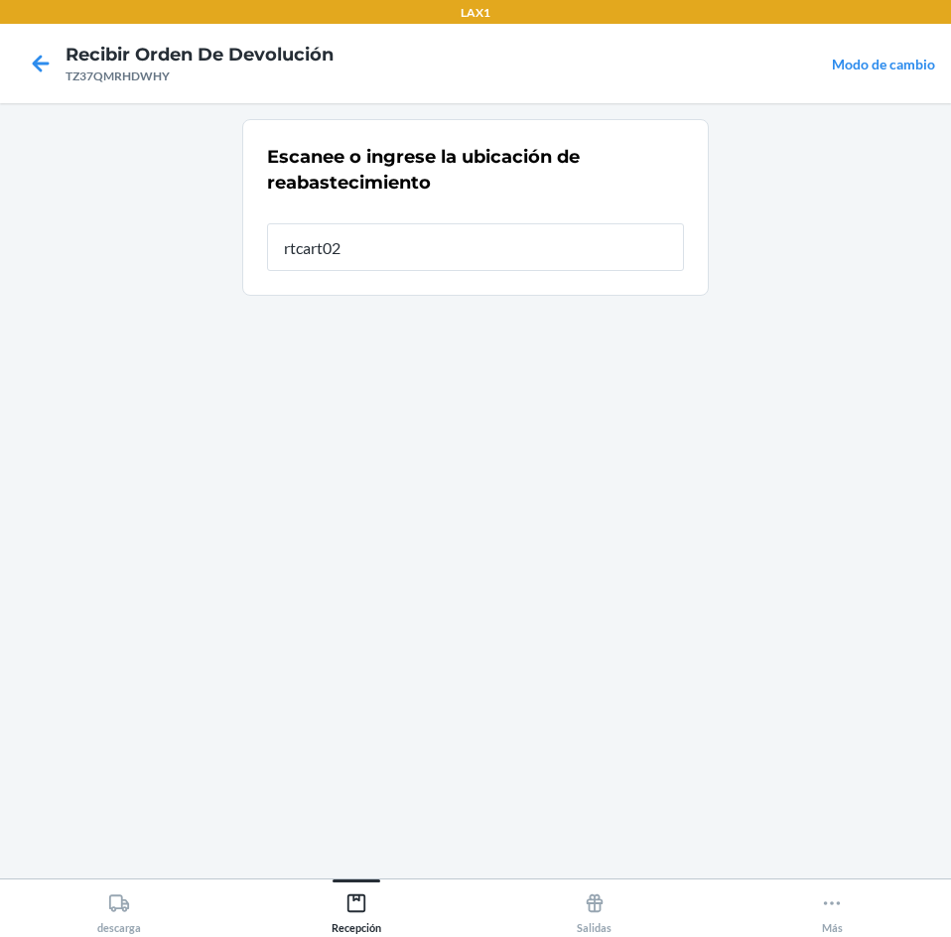
type input "rtcart025"
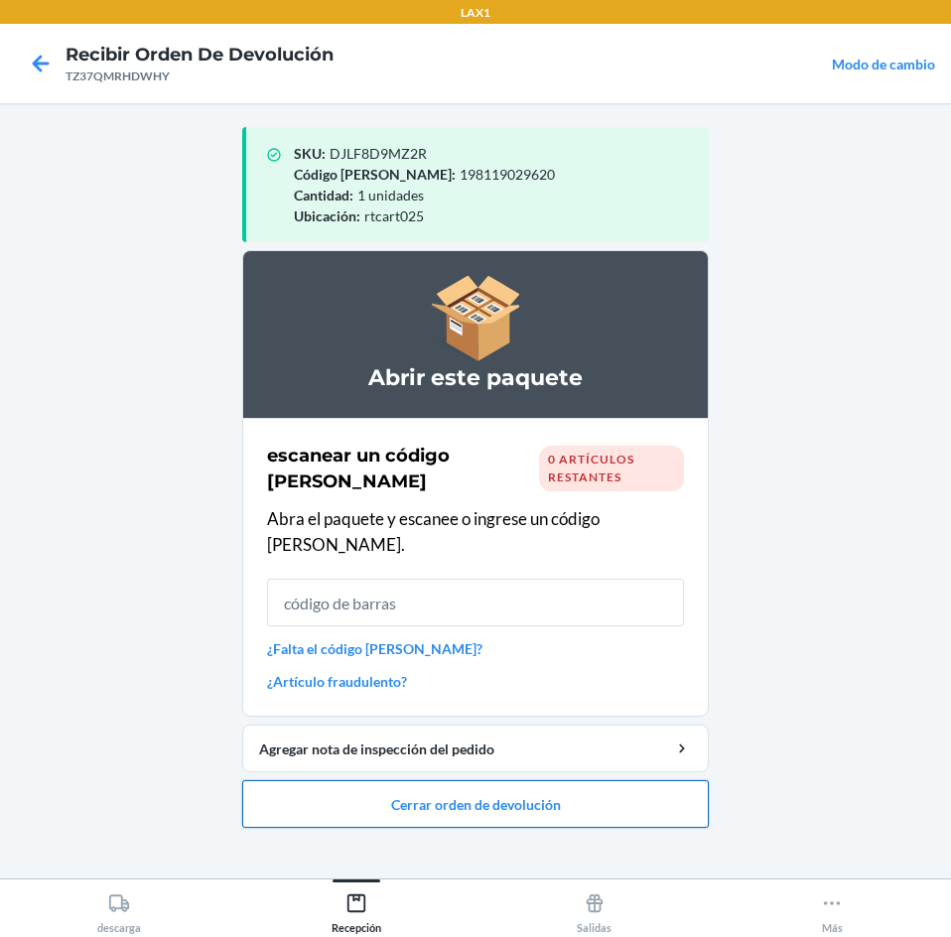
click at [560, 781] on button "Cerrar orden de devolución" at bounding box center [475, 804] width 466 height 48
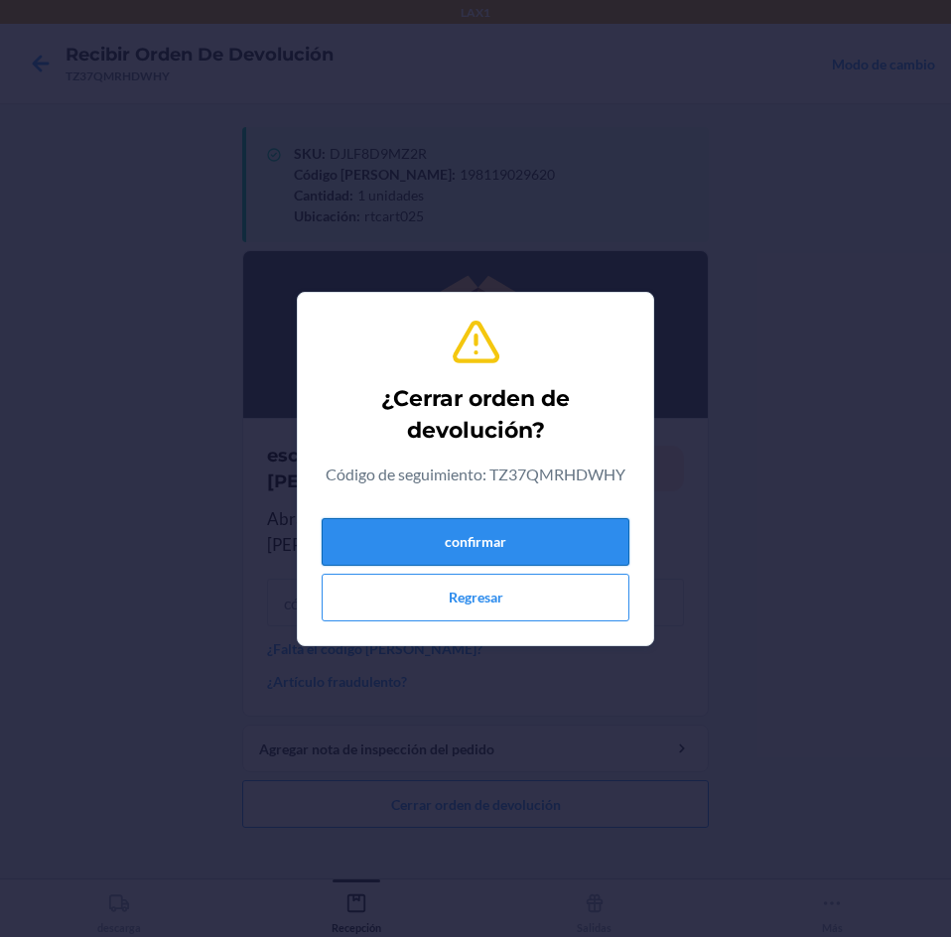
click at [573, 553] on button "confirmar" at bounding box center [476, 542] width 308 height 48
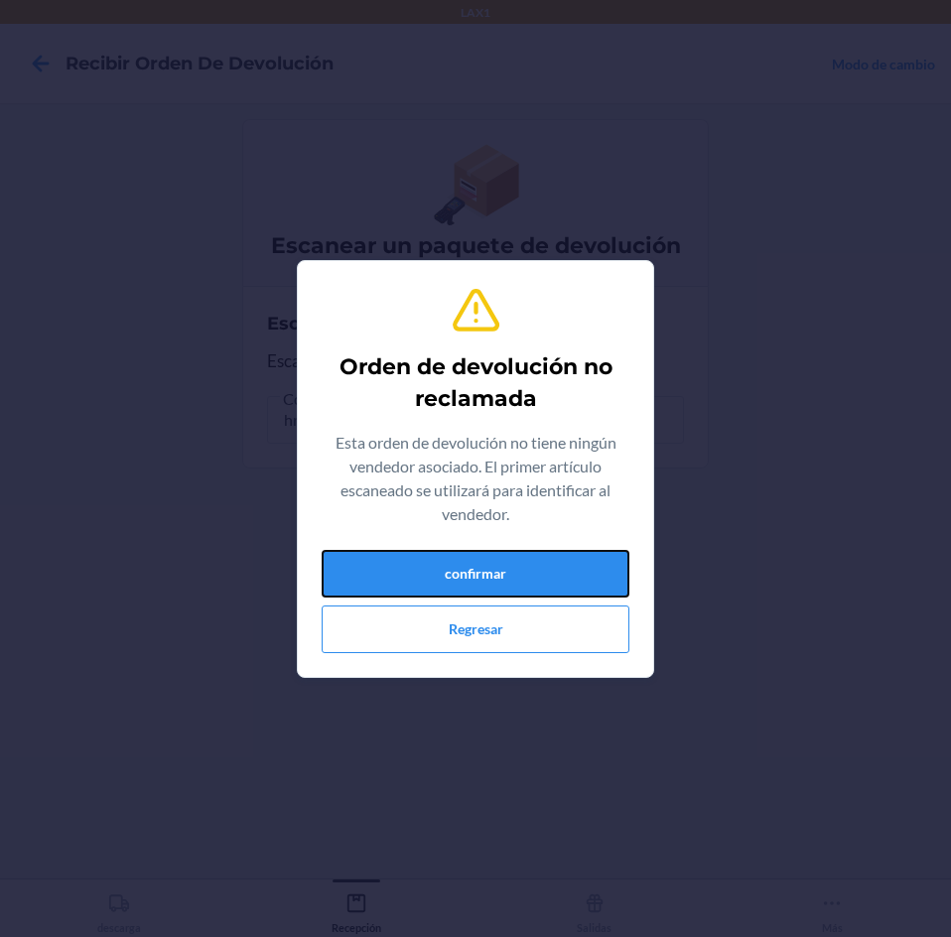
drag, startPoint x: 584, startPoint y: 646, endPoint x: 605, endPoint y: 688, distance: 47.1
click at [605, 688] on div "Orden de devolución no reclamada Esta orden de devolución no tiene ningún vende…" at bounding box center [475, 468] width 951 height 937
click at [583, 575] on button "confirmar" at bounding box center [476, 574] width 308 height 48
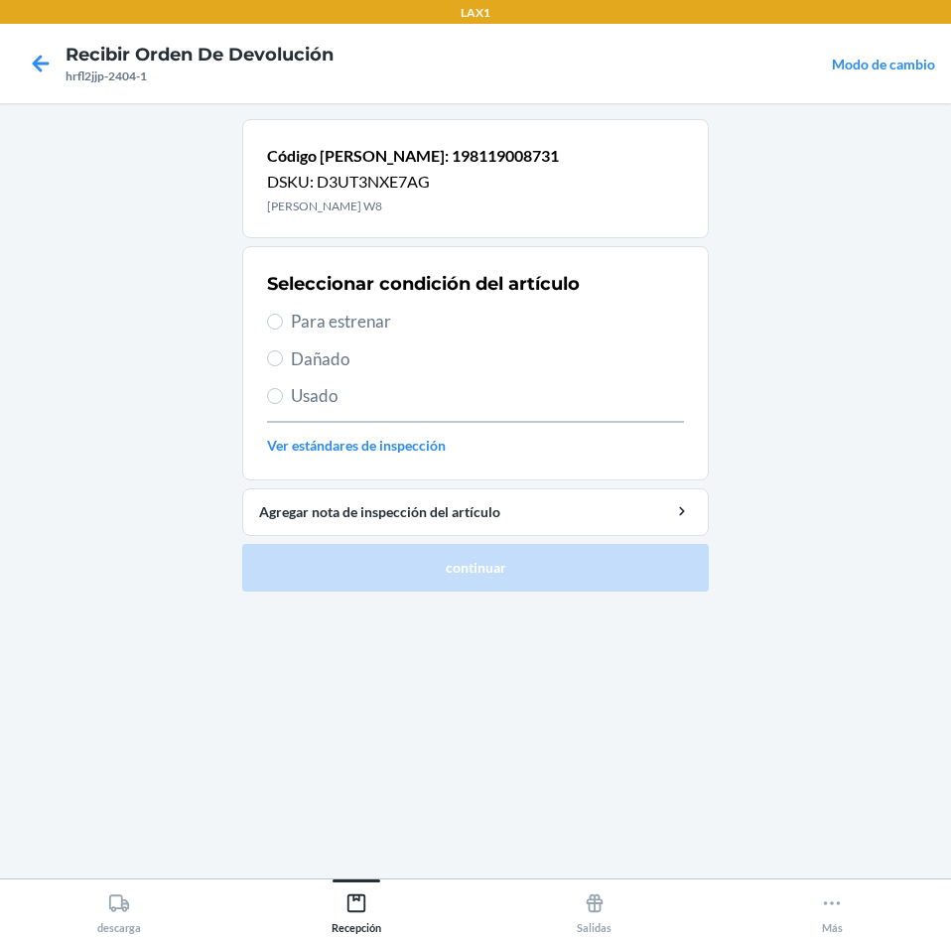
click at [366, 325] on span "Para estrenar" at bounding box center [487, 322] width 393 height 26
click at [283, 325] on input "Para estrenar" at bounding box center [275, 322] width 16 height 16
radio input "true"
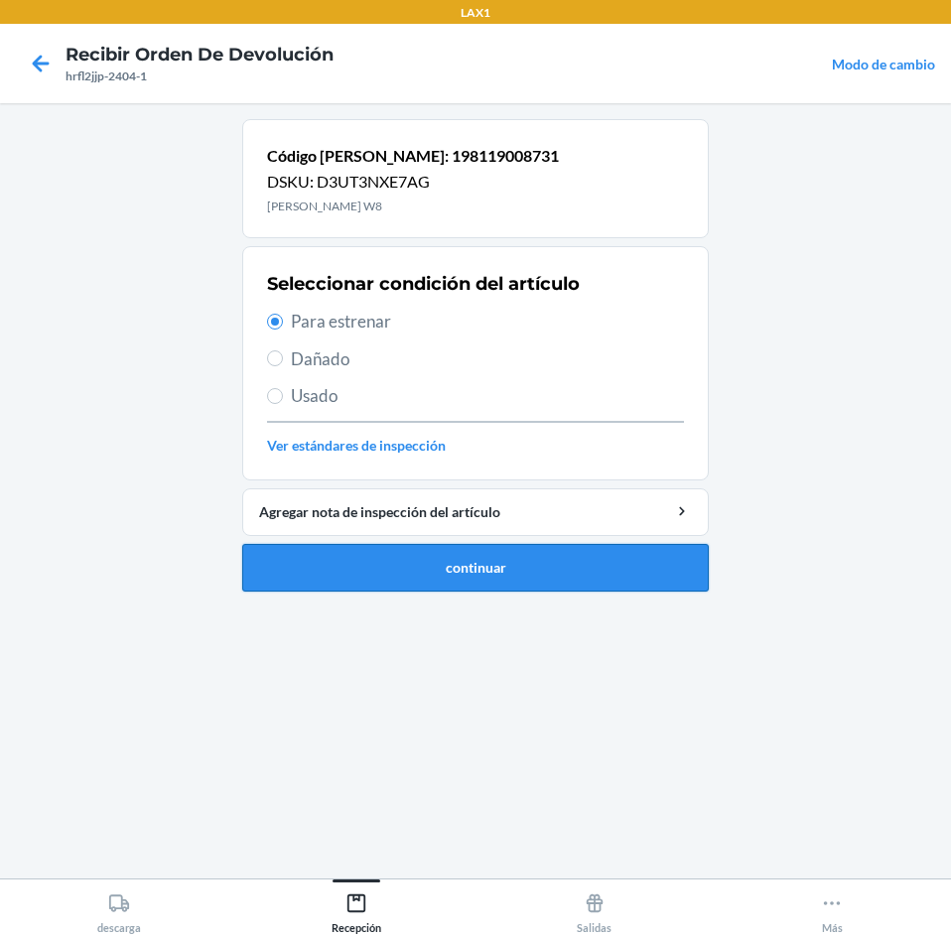
click at [569, 574] on button "continuar" at bounding box center [475, 568] width 466 height 48
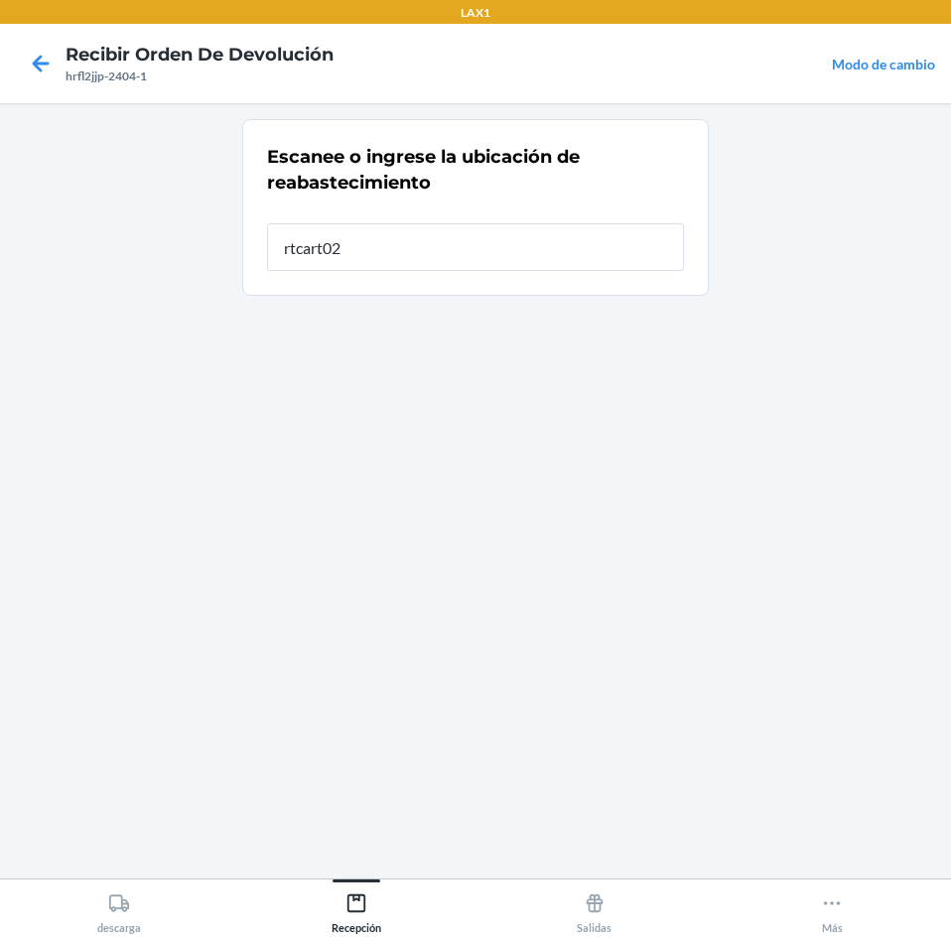
type input "rtcart025"
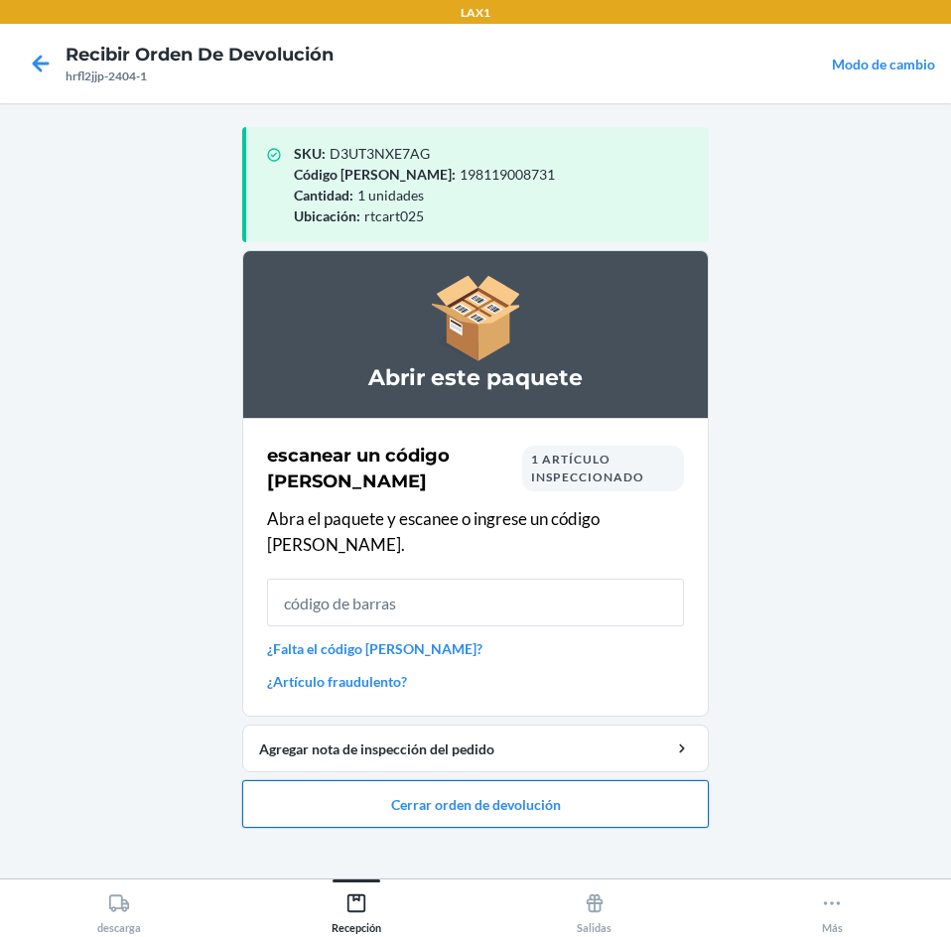
click at [538, 780] on button "Cerrar orden de devolución" at bounding box center [475, 804] width 466 height 48
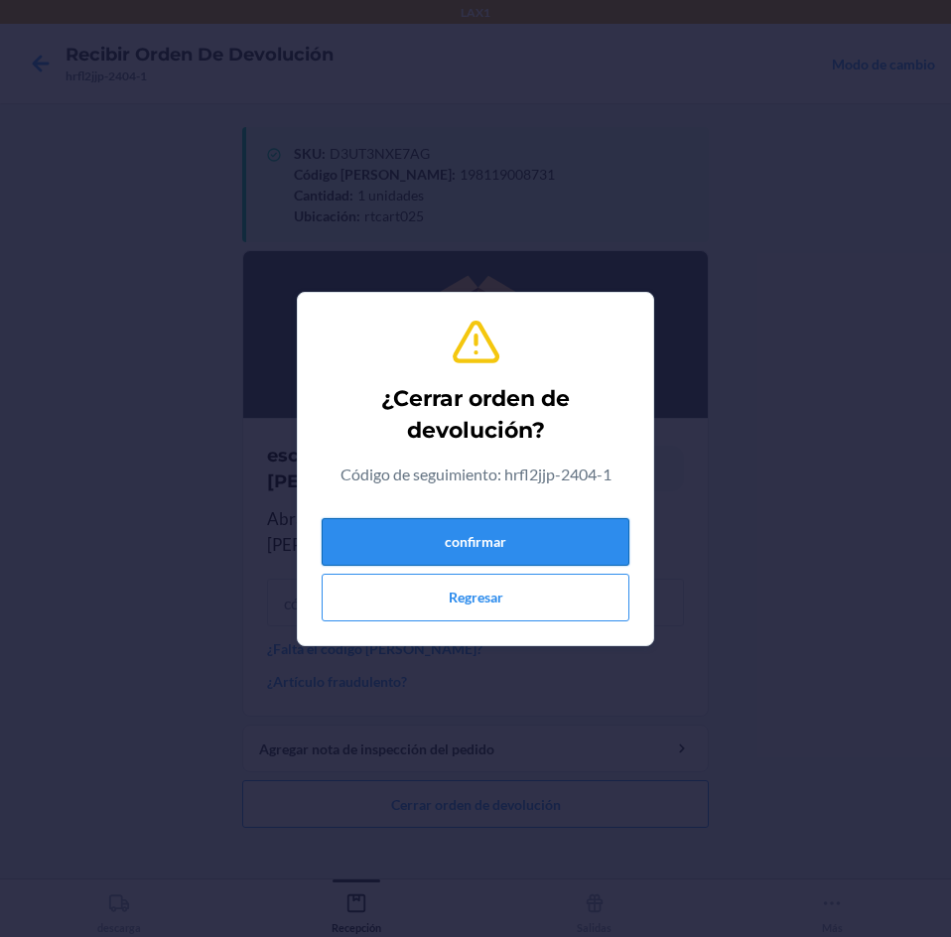
click at [602, 548] on button "confirmar" at bounding box center [476, 542] width 308 height 48
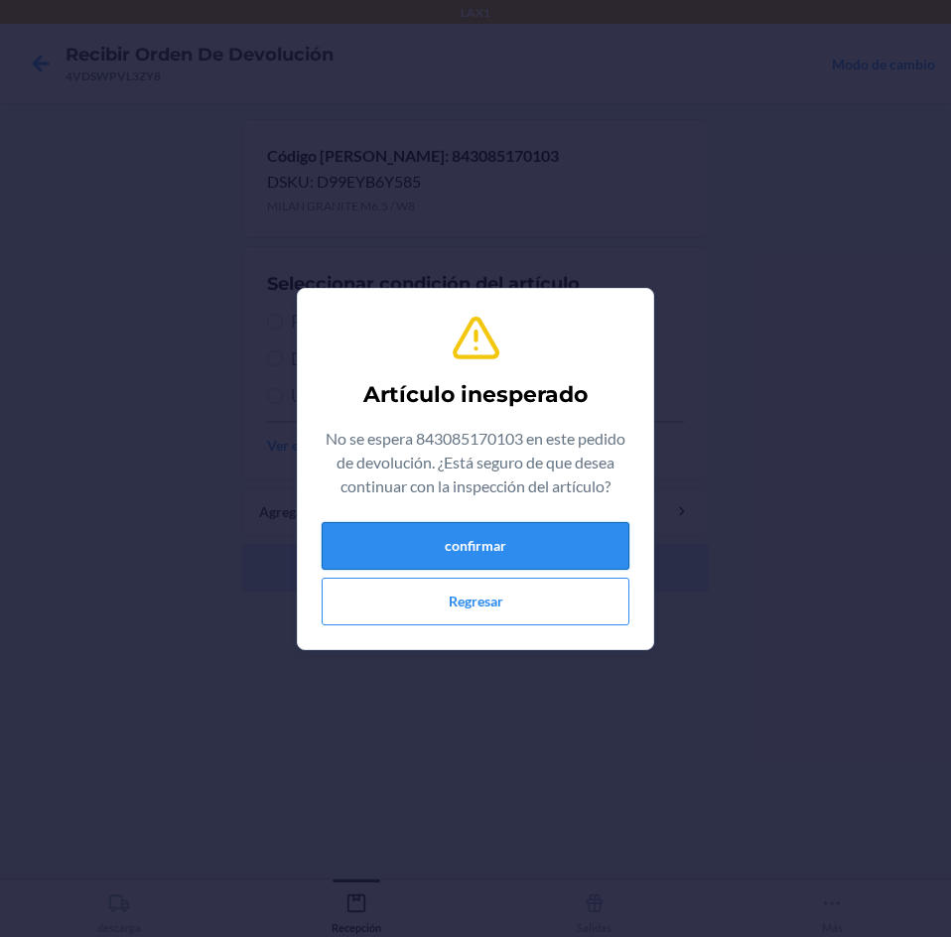
click at [536, 549] on button "confirmar" at bounding box center [476, 546] width 308 height 48
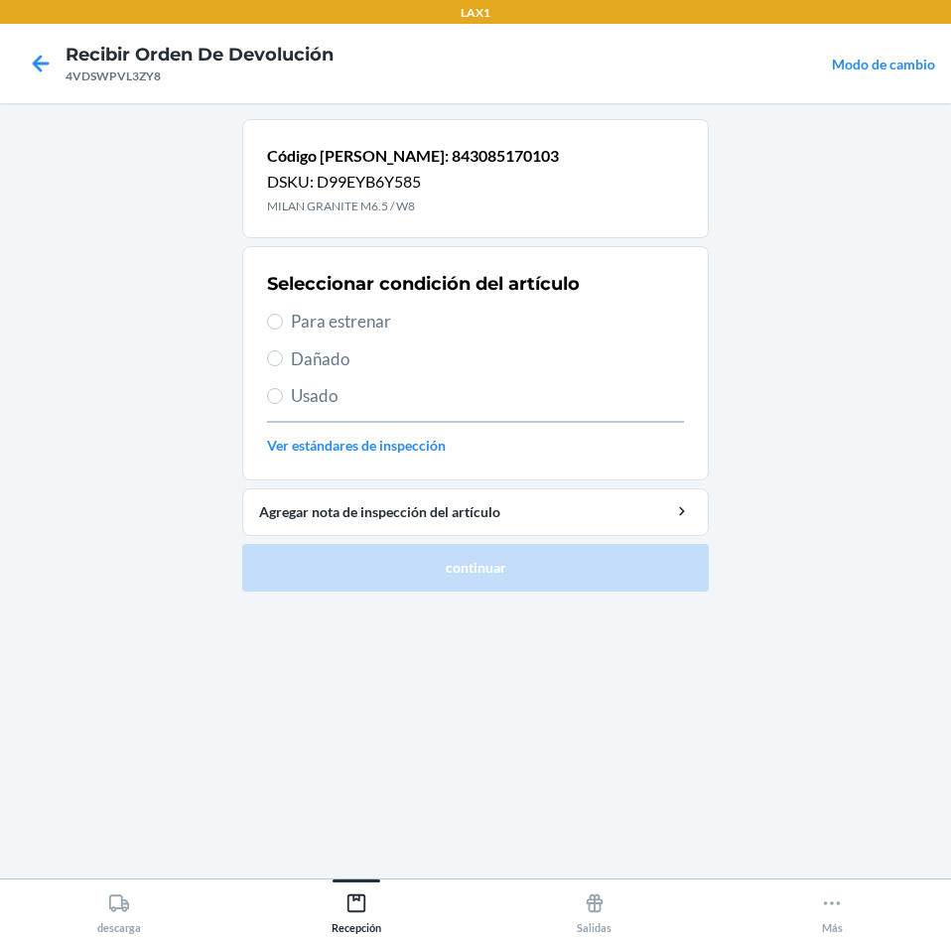
click at [384, 319] on span "Para estrenar" at bounding box center [487, 322] width 393 height 26
click at [283, 319] on input "Para estrenar" at bounding box center [275, 322] width 16 height 16
radio input "true"
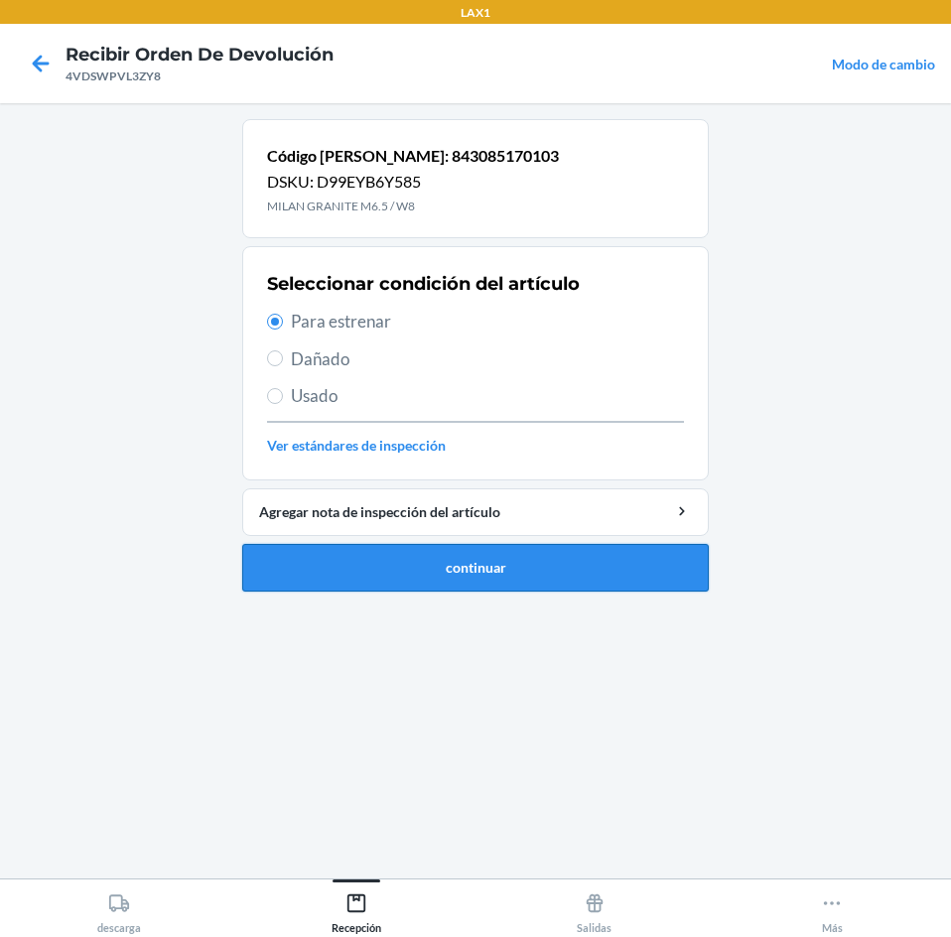
click at [415, 578] on button "continuar" at bounding box center [475, 568] width 466 height 48
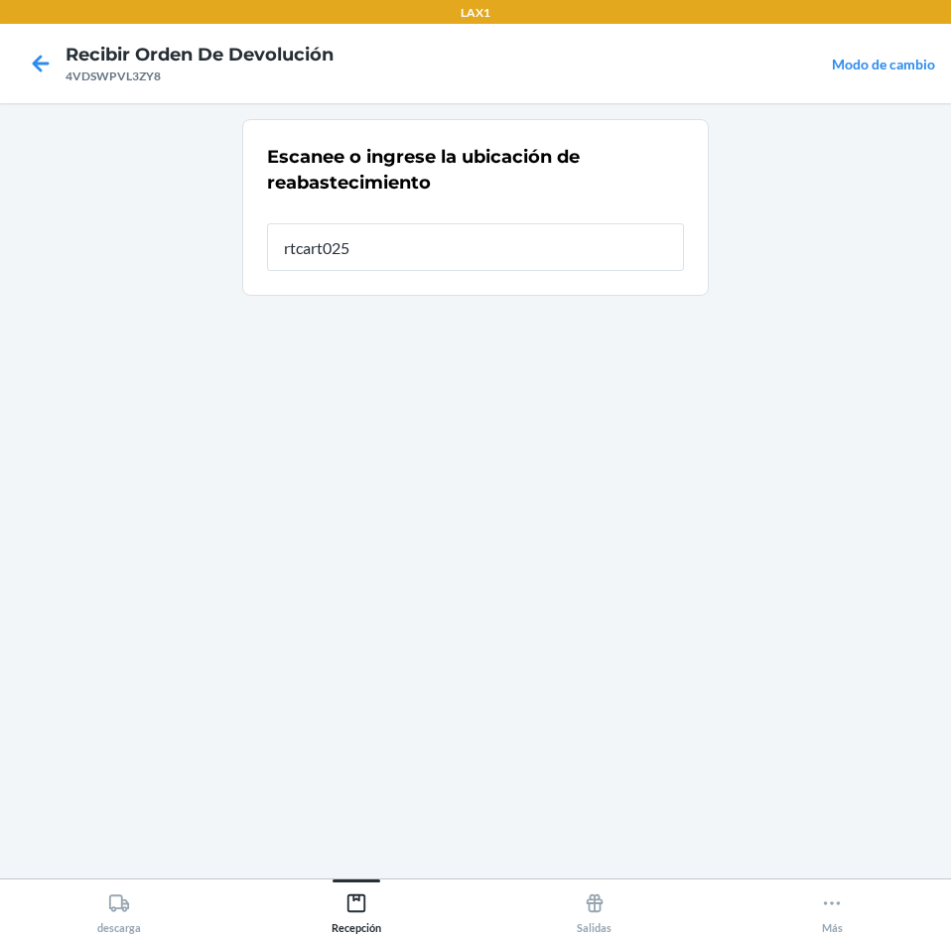
type input "rtcart025"
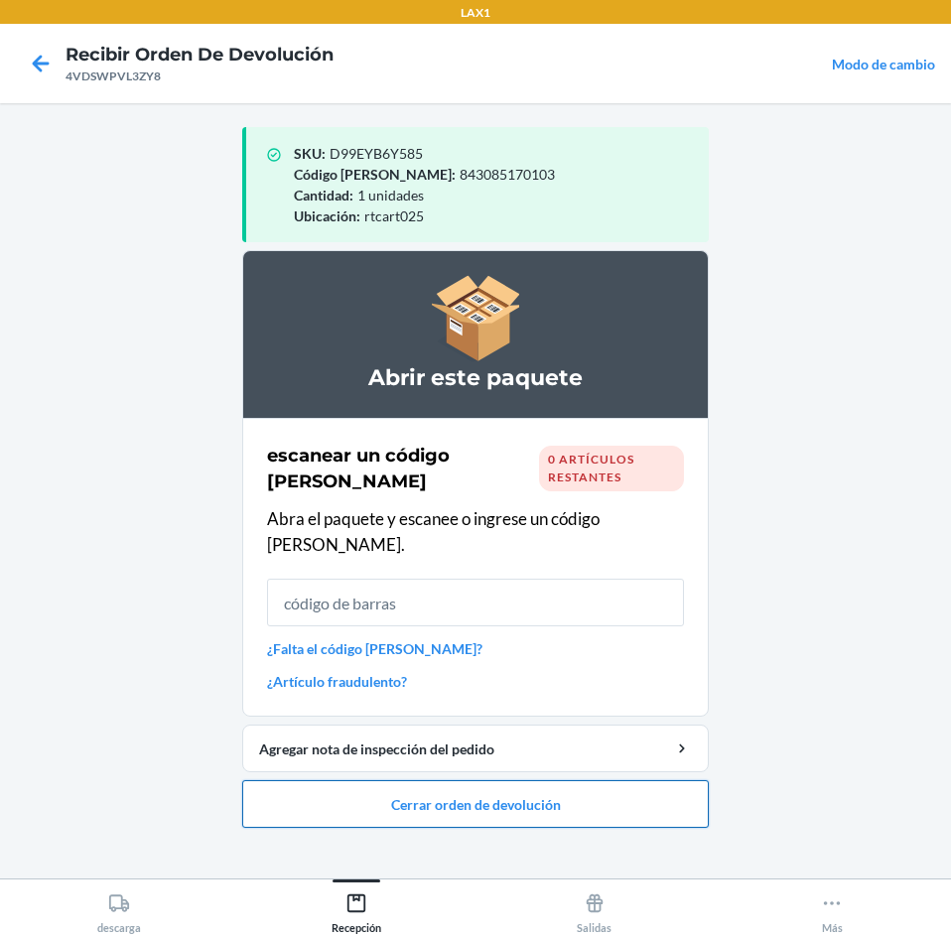
click at [529, 780] on button "Cerrar orden de devolución" at bounding box center [475, 804] width 466 height 48
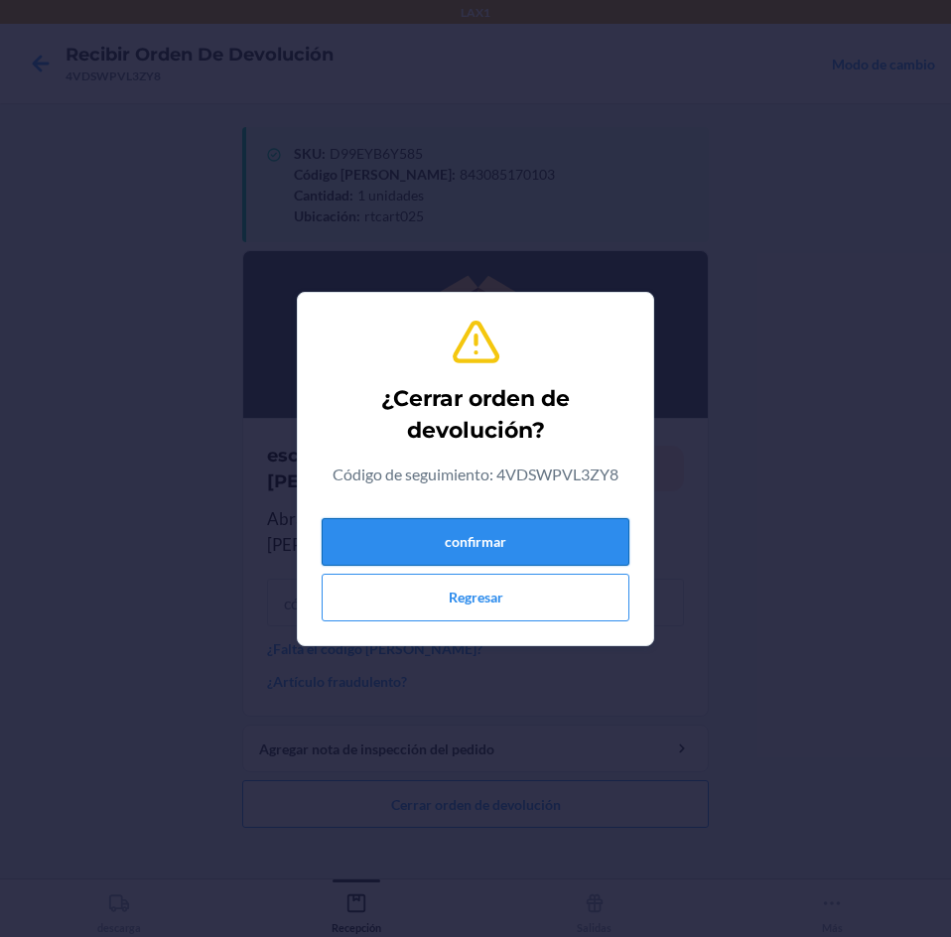
click at [555, 536] on button "confirmar" at bounding box center [476, 542] width 308 height 48
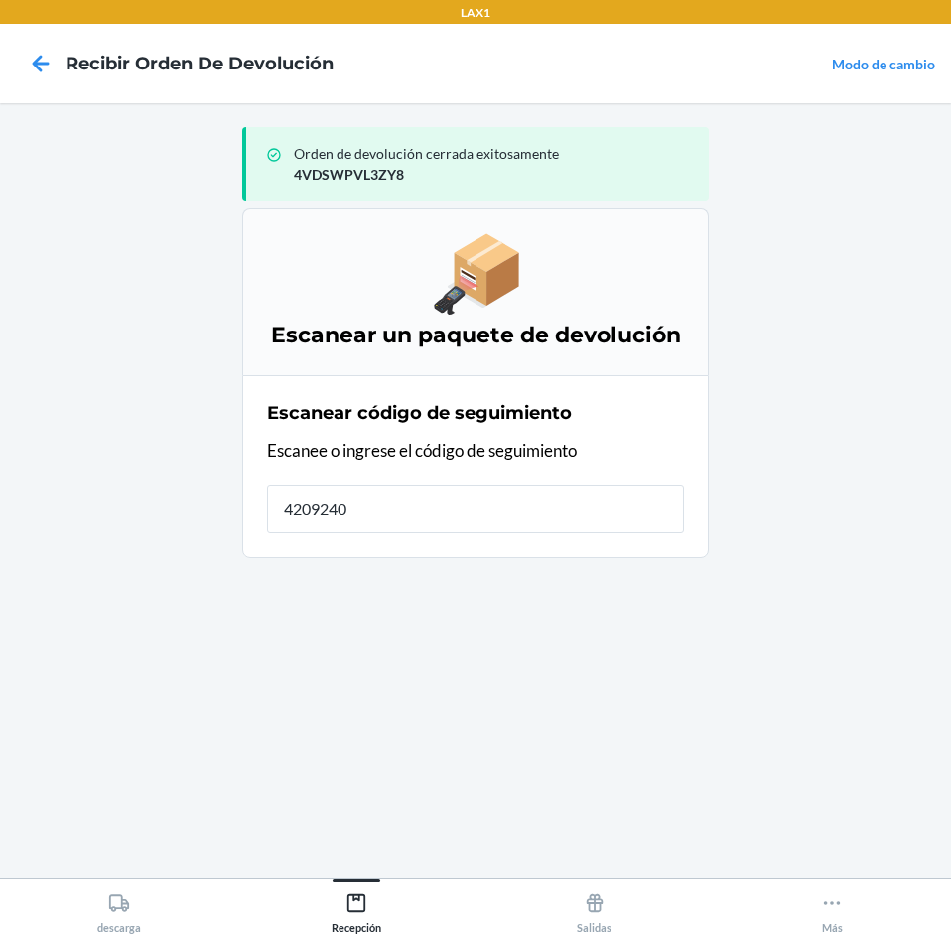
type input "42092408"
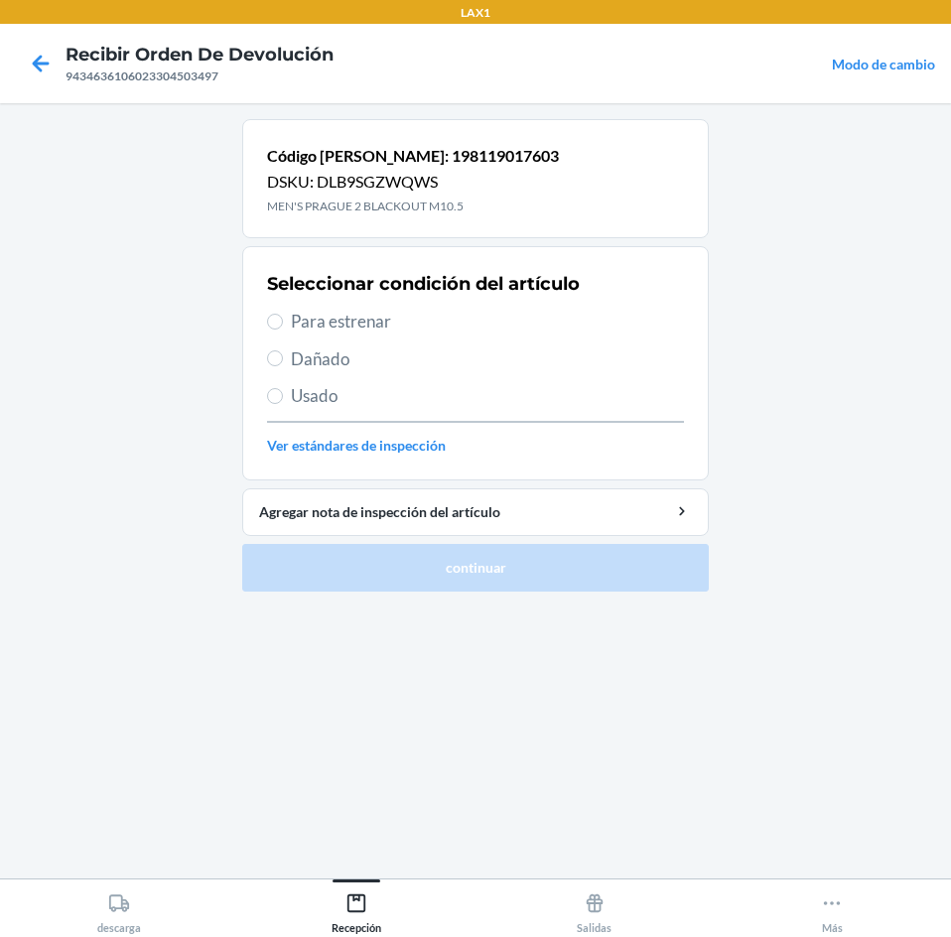
click at [340, 323] on span "Para estrenar" at bounding box center [487, 322] width 393 height 26
click at [283, 323] on input "Para estrenar" at bounding box center [275, 322] width 16 height 16
radio input "true"
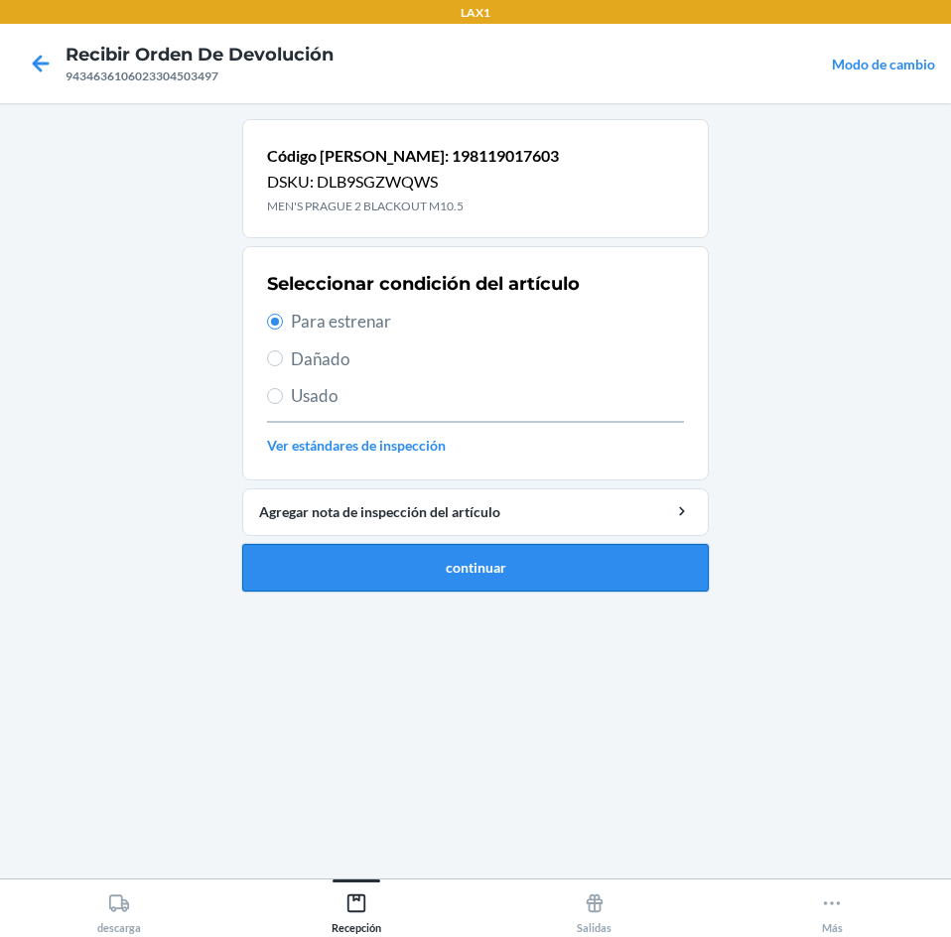
click at [431, 571] on button "continuar" at bounding box center [475, 568] width 466 height 48
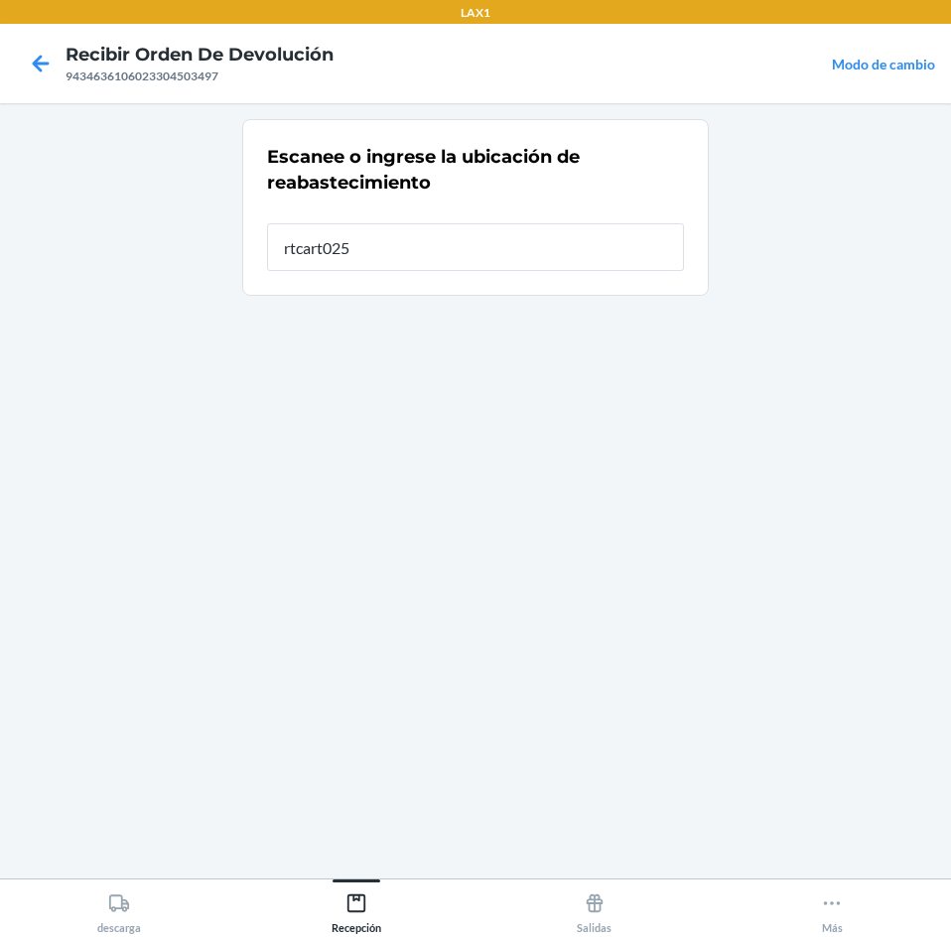
type input "rtcart025"
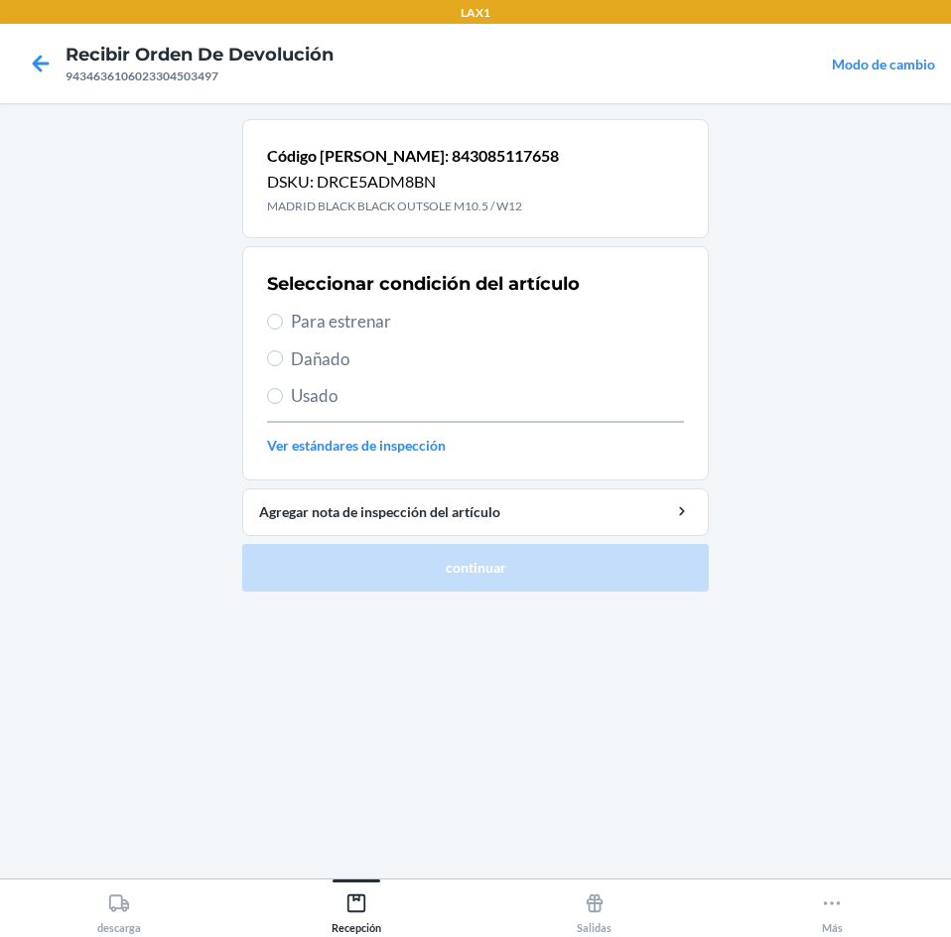
click at [329, 321] on span "Para estrenar" at bounding box center [487, 322] width 393 height 26
click at [283, 321] on input "Para estrenar" at bounding box center [275, 322] width 16 height 16
radio input "true"
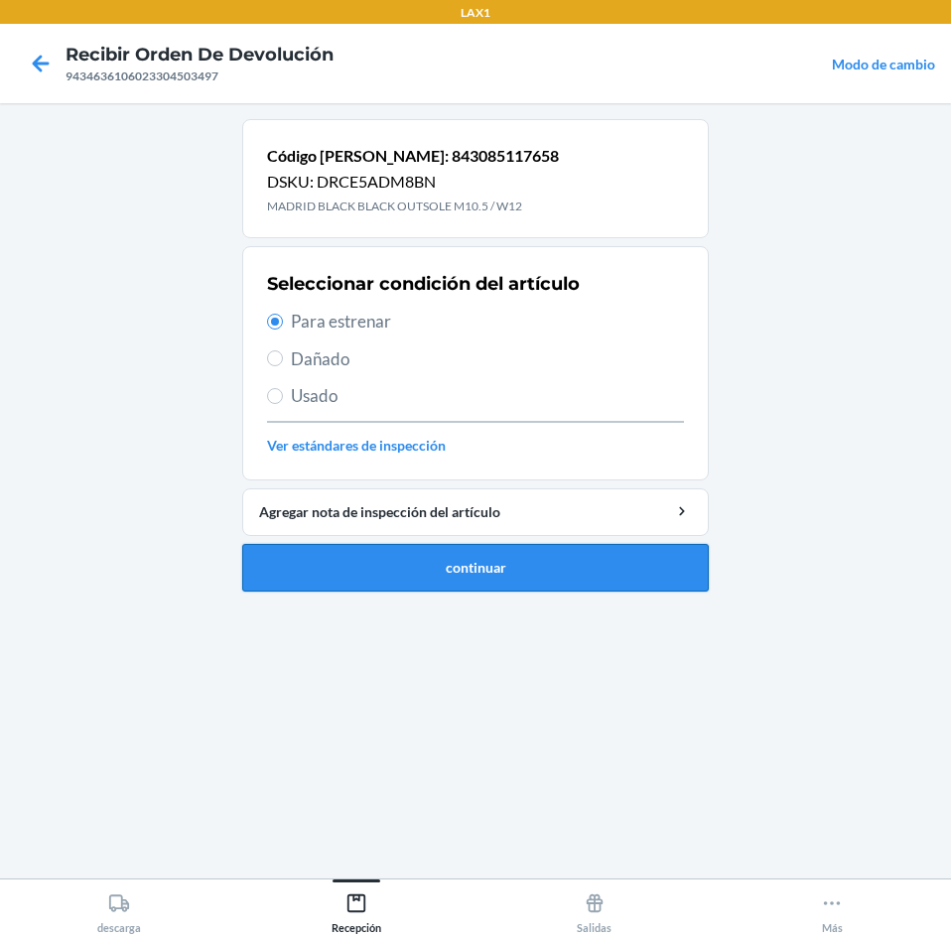
click at [457, 570] on button "continuar" at bounding box center [475, 568] width 466 height 48
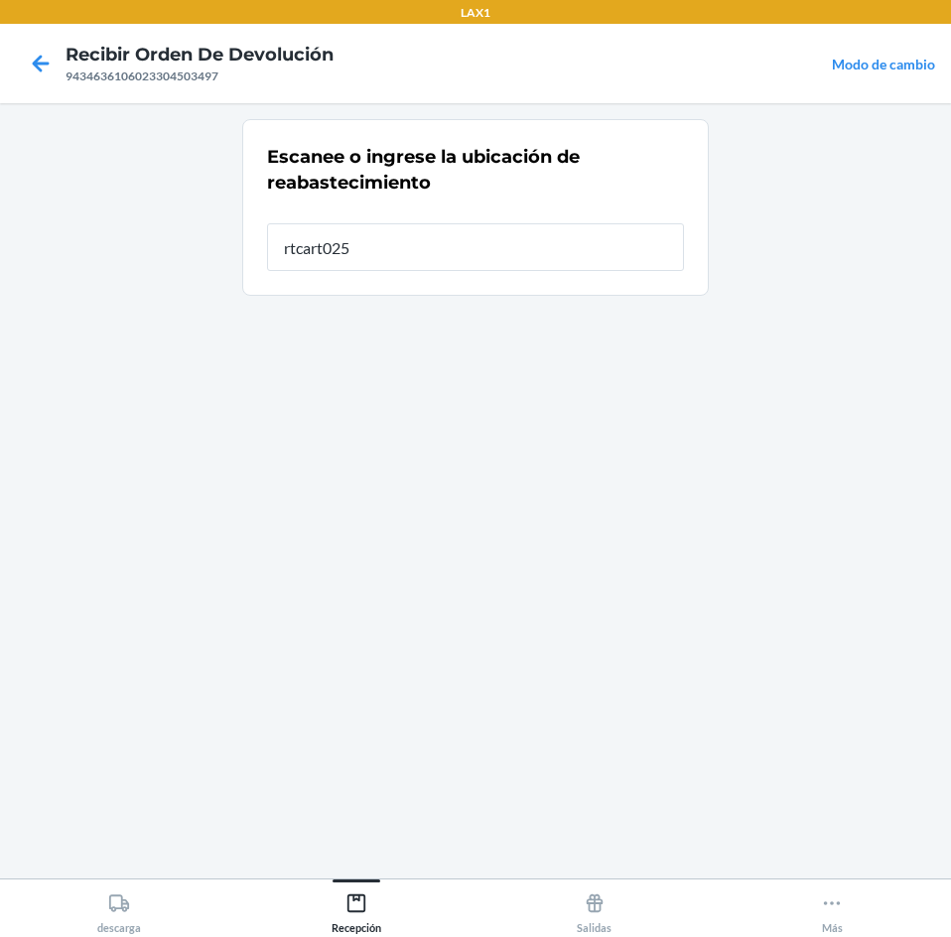
type input "rtcart025"
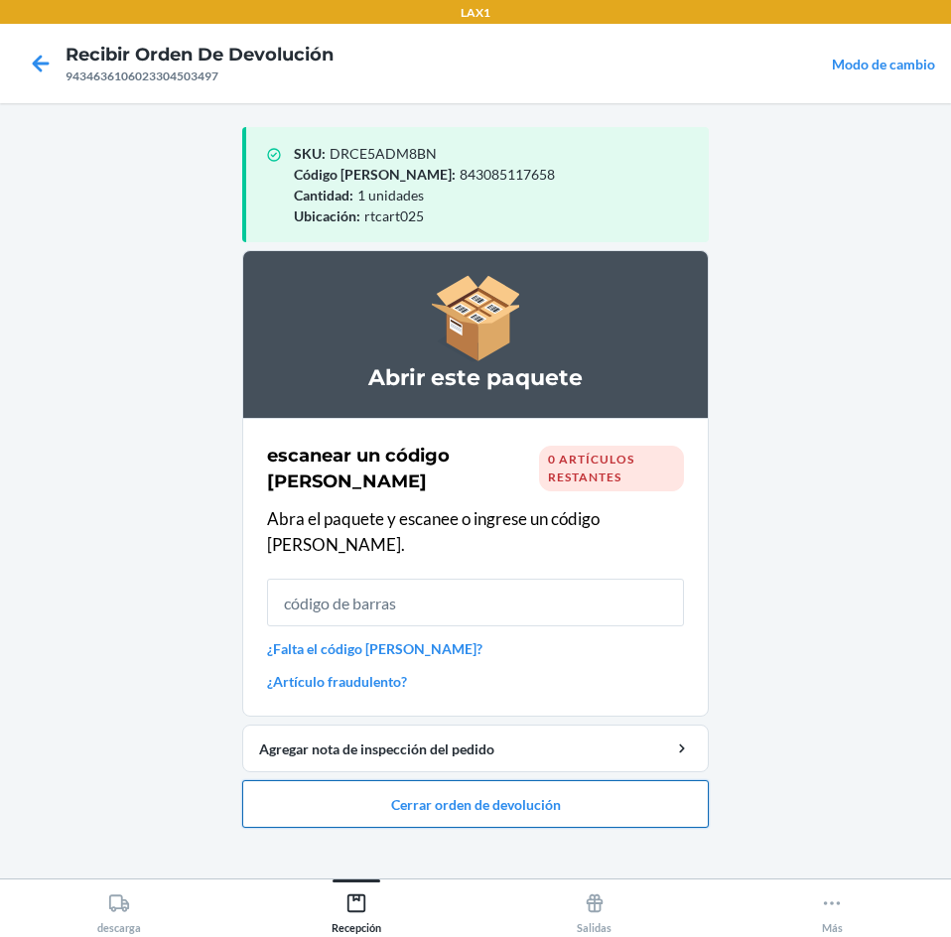
click at [495, 790] on button "Cerrar orden de devolución" at bounding box center [475, 804] width 466 height 48
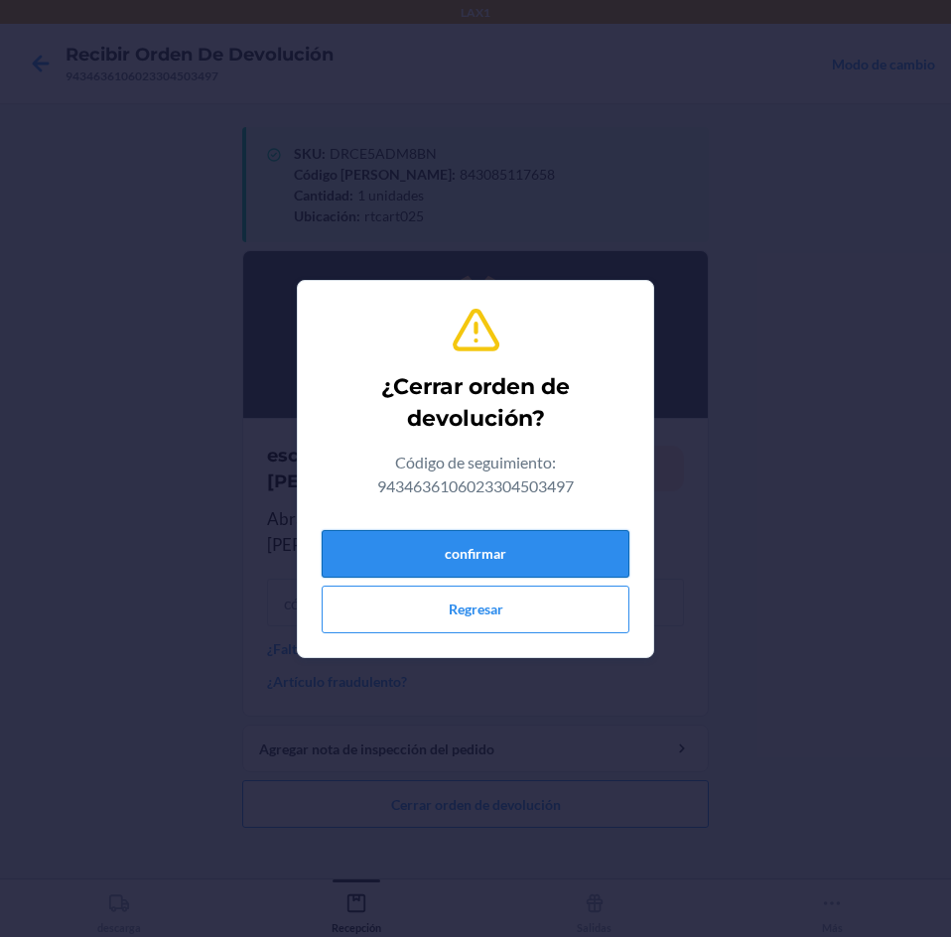
click at [530, 551] on button "confirmar" at bounding box center [476, 554] width 308 height 48
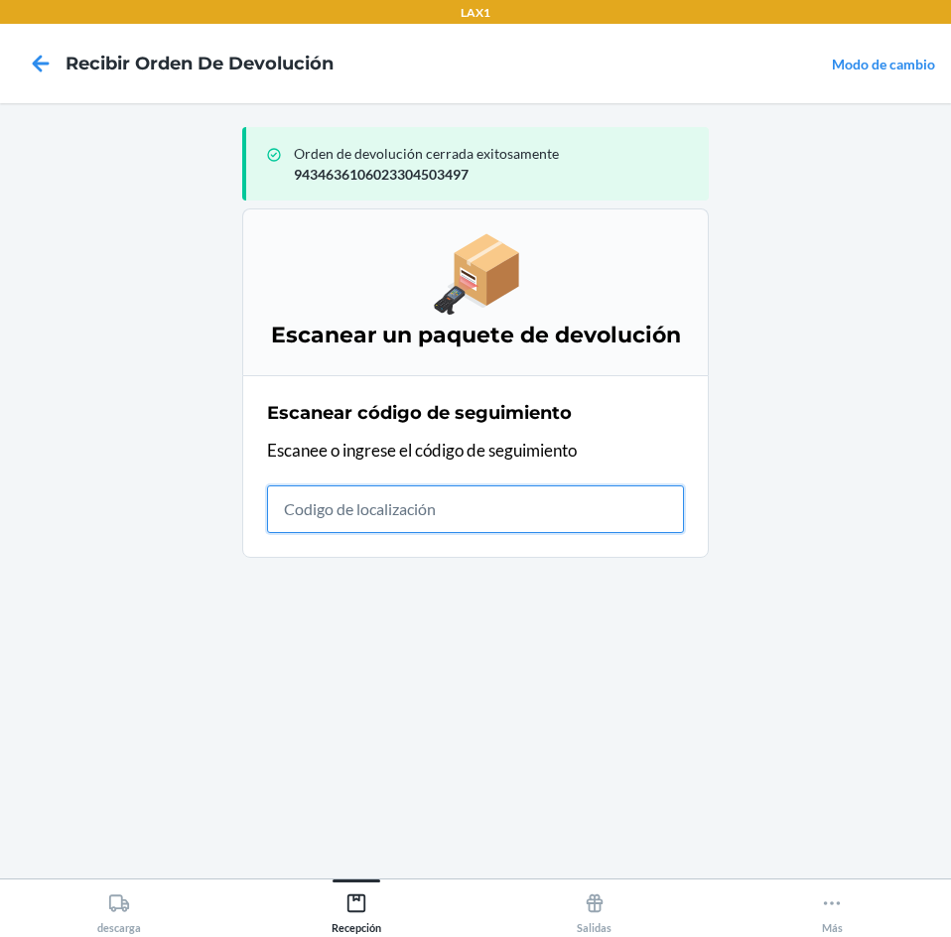
click at [335, 519] on input "text" at bounding box center [475, 509] width 417 height 48
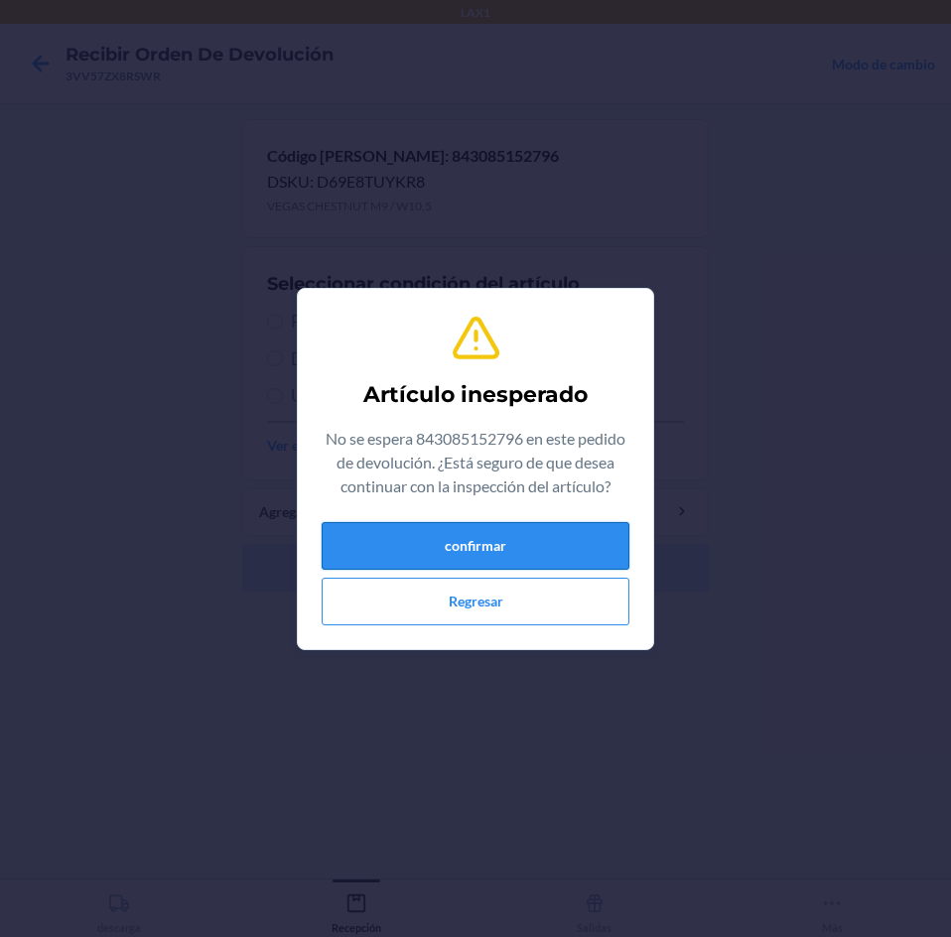
click at [403, 543] on button "confirmar" at bounding box center [476, 546] width 308 height 48
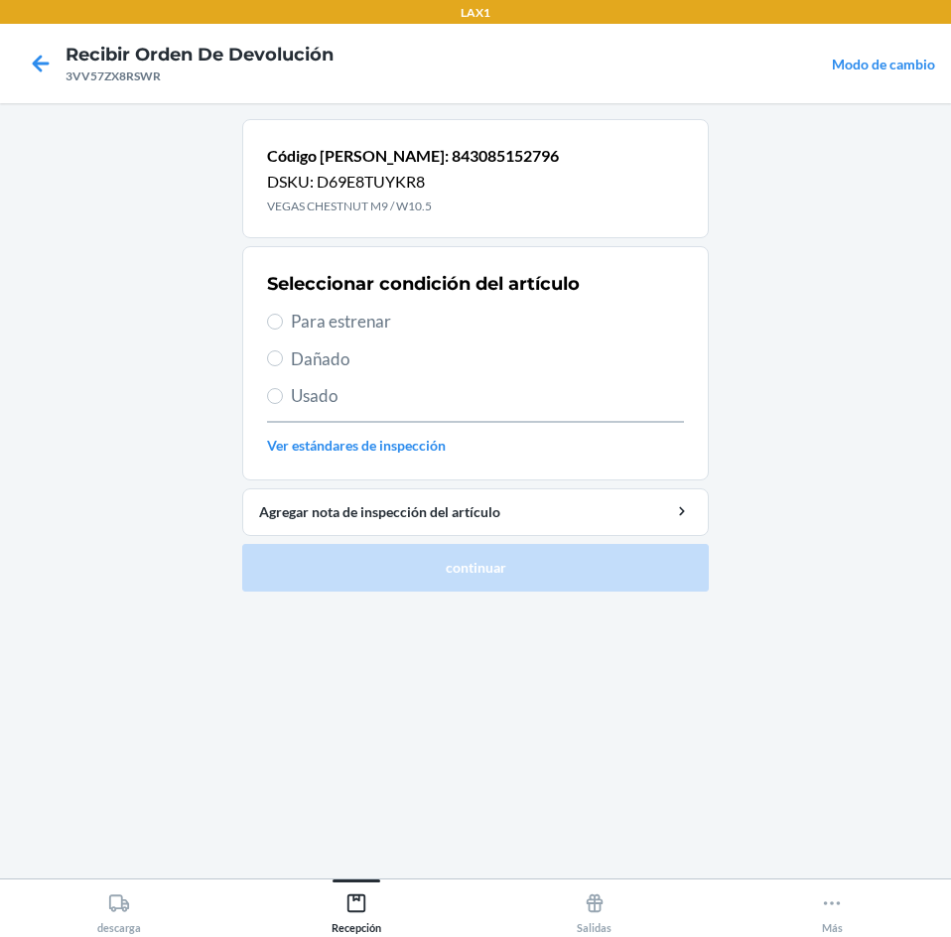
click at [354, 313] on span "Para estrenar" at bounding box center [487, 322] width 393 height 26
click at [283, 314] on input "Para estrenar" at bounding box center [275, 322] width 16 height 16
radio input "true"
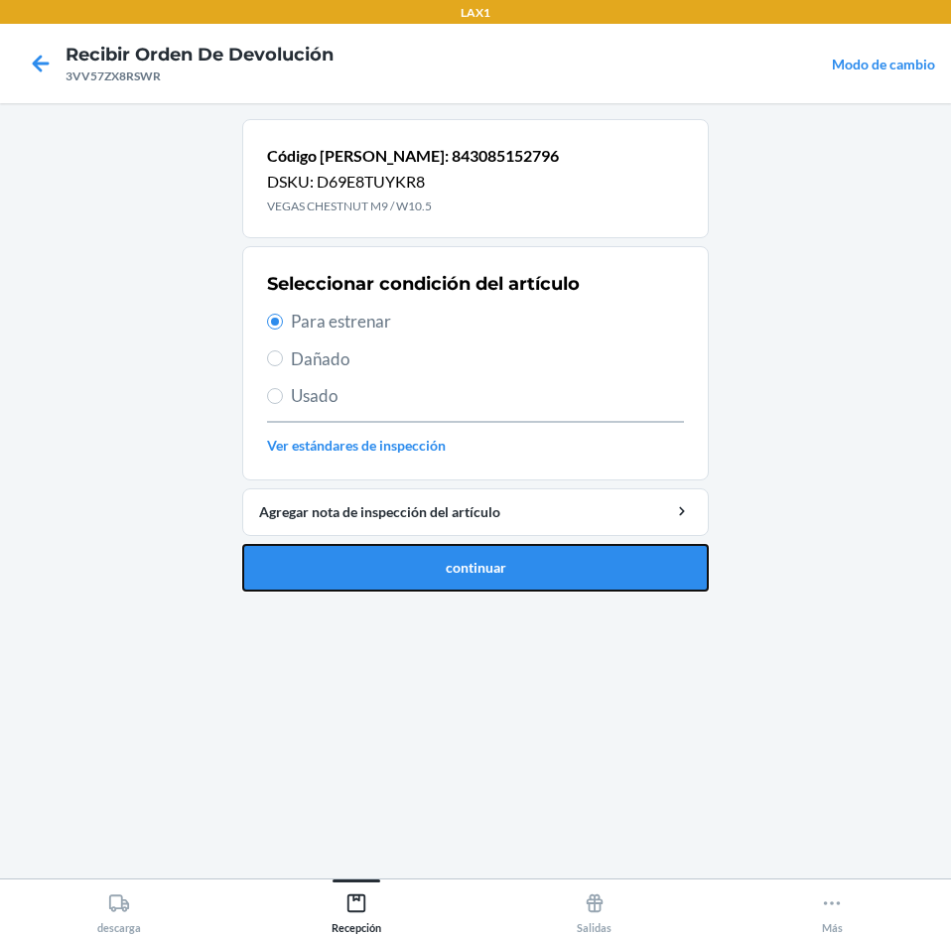
click at [502, 563] on button "continuar" at bounding box center [475, 568] width 466 height 48
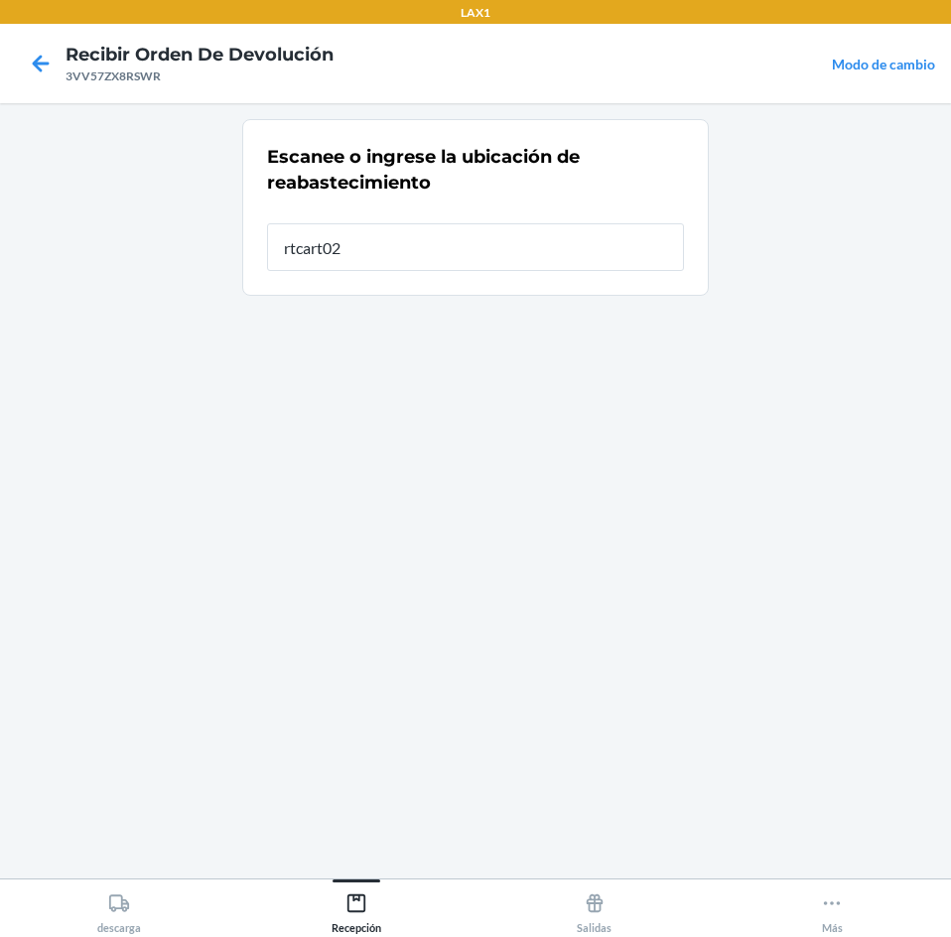
type input "rtcart025"
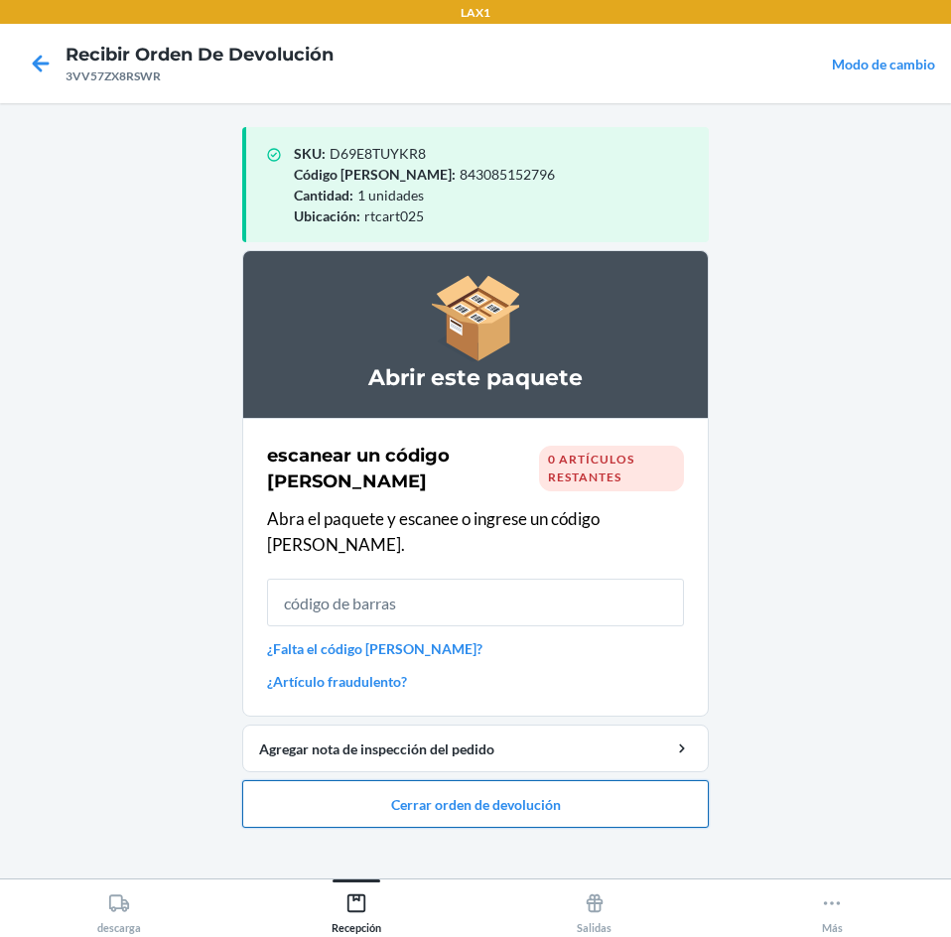
click at [553, 784] on button "Cerrar orden de devolución" at bounding box center [475, 804] width 466 height 48
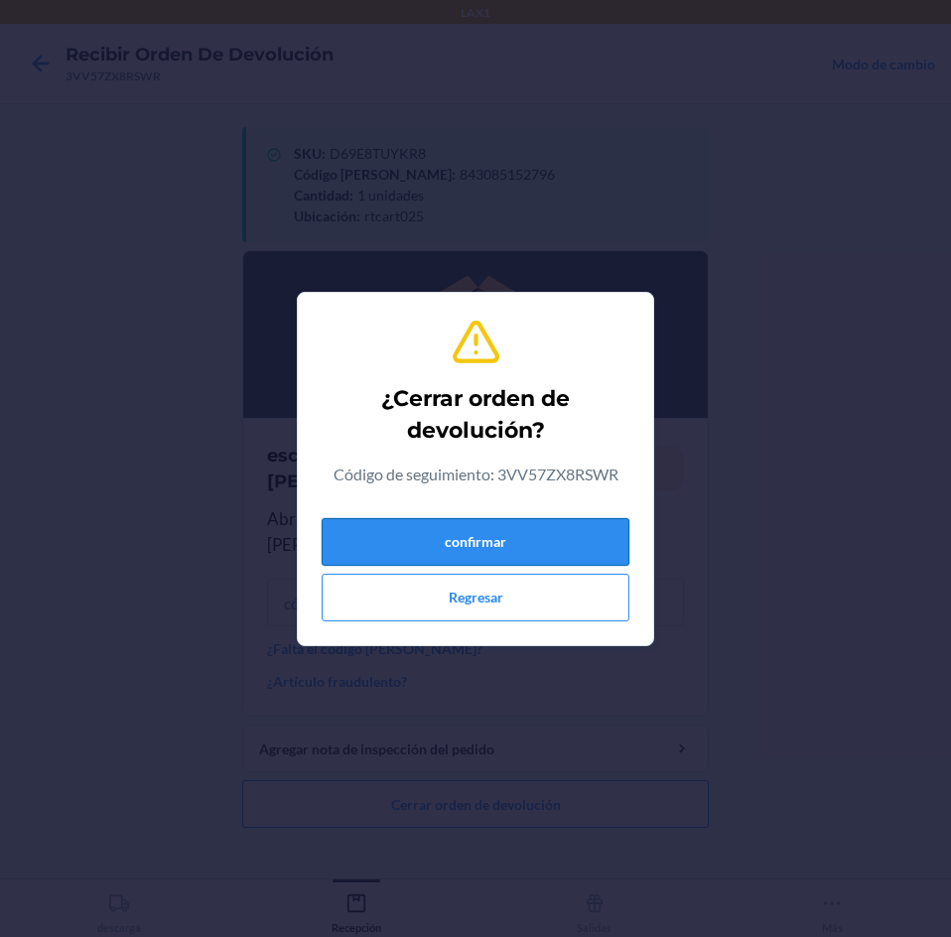
click at [525, 545] on button "confirmar" at bounding box center [476, 542] width 308 height 48
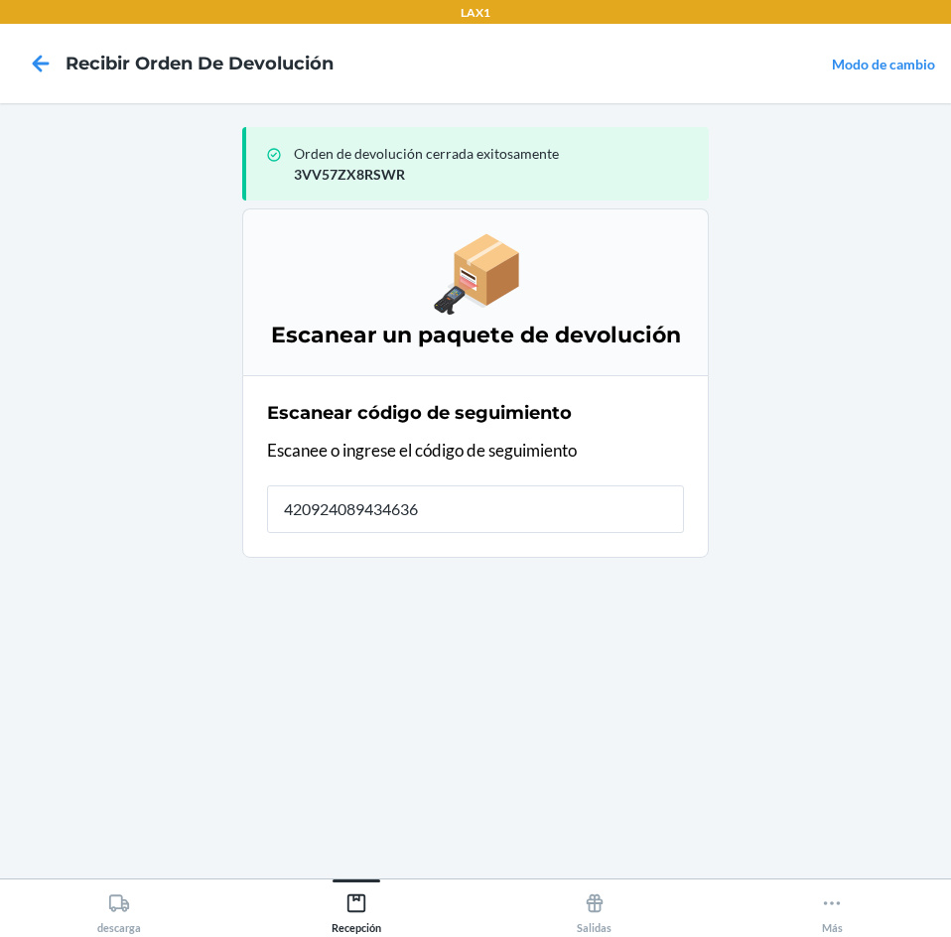
type input "4209240894346361"
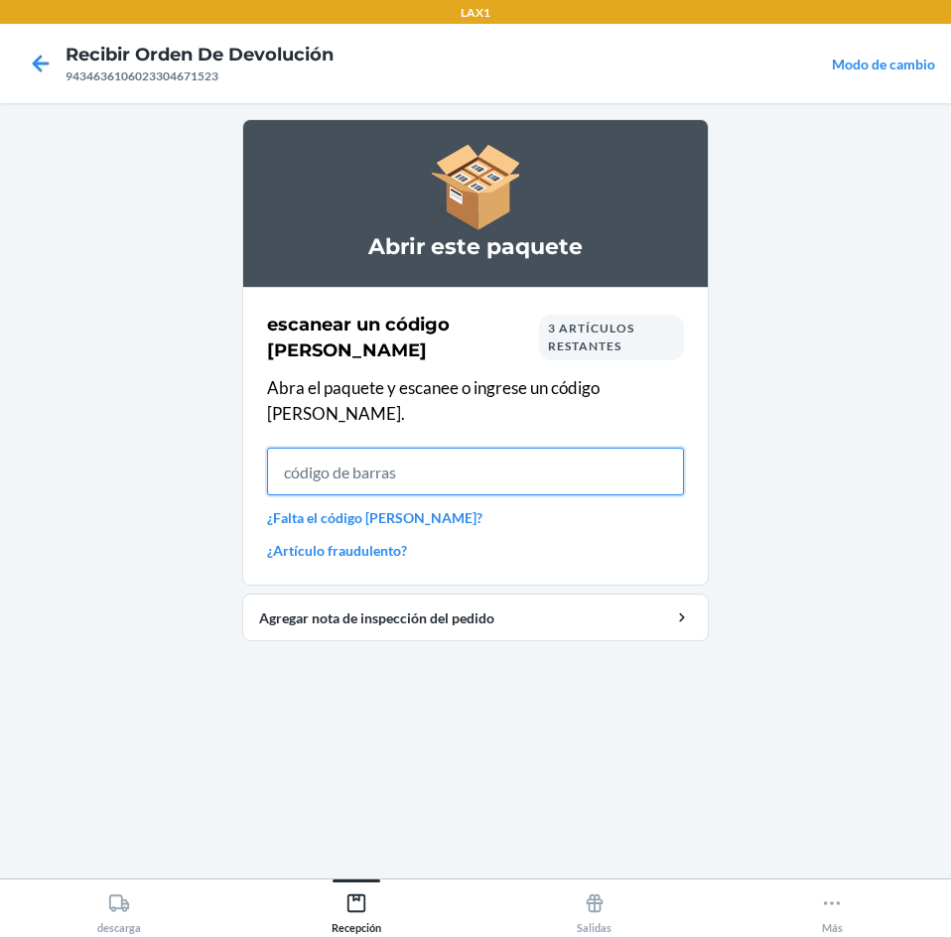
click at [423, 457] on input "text" at bounding box center [475, 472] width 417 height 48
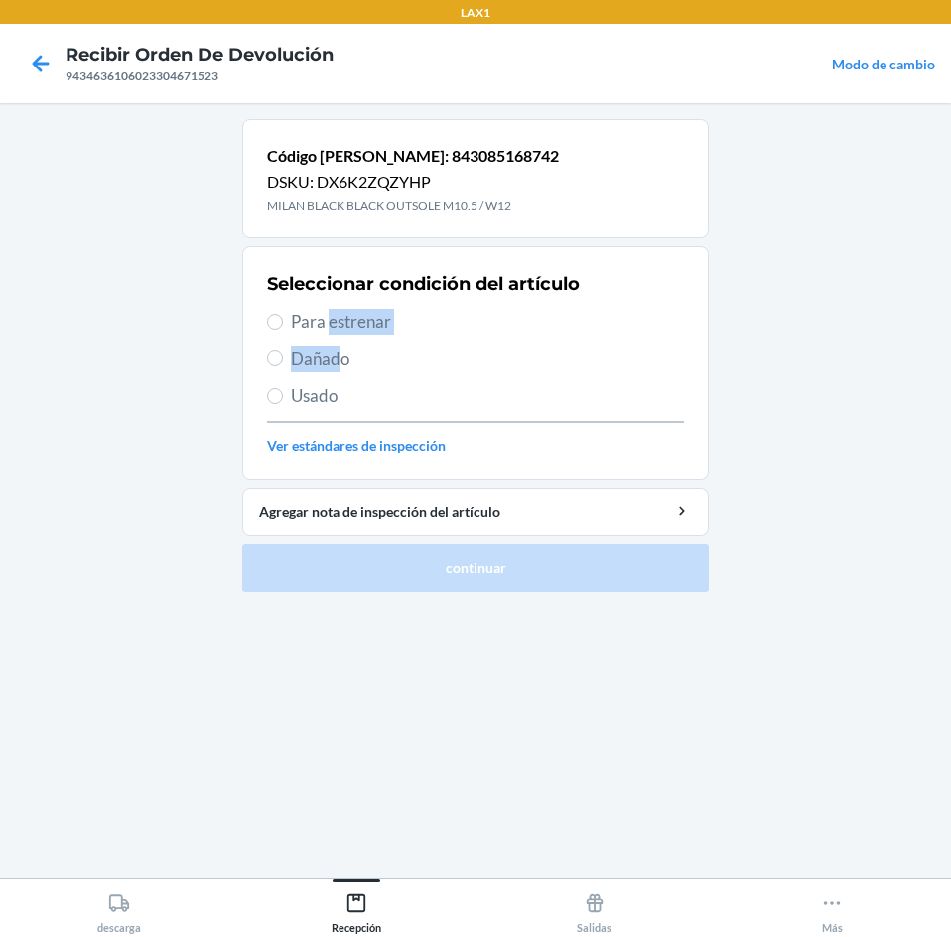
drag, startPoint x: 327, startPoint y: 324, endPoint x: 393, endPoint y: 367, distance: 79.6
click at [342, 366] on div "Seleccionar condición del artículo Para estrenar Dañado Usado Ver estándares de…" at bounding box center [475, 363] width 417 height 197
click at [340, 318] on span "Para estrenar" at bounding box center [487, 322] width 393 height 26
click at [283, 318] on input "Para estrenar" at bounding box center [275, 322] width 16 height 16
radio input "true"
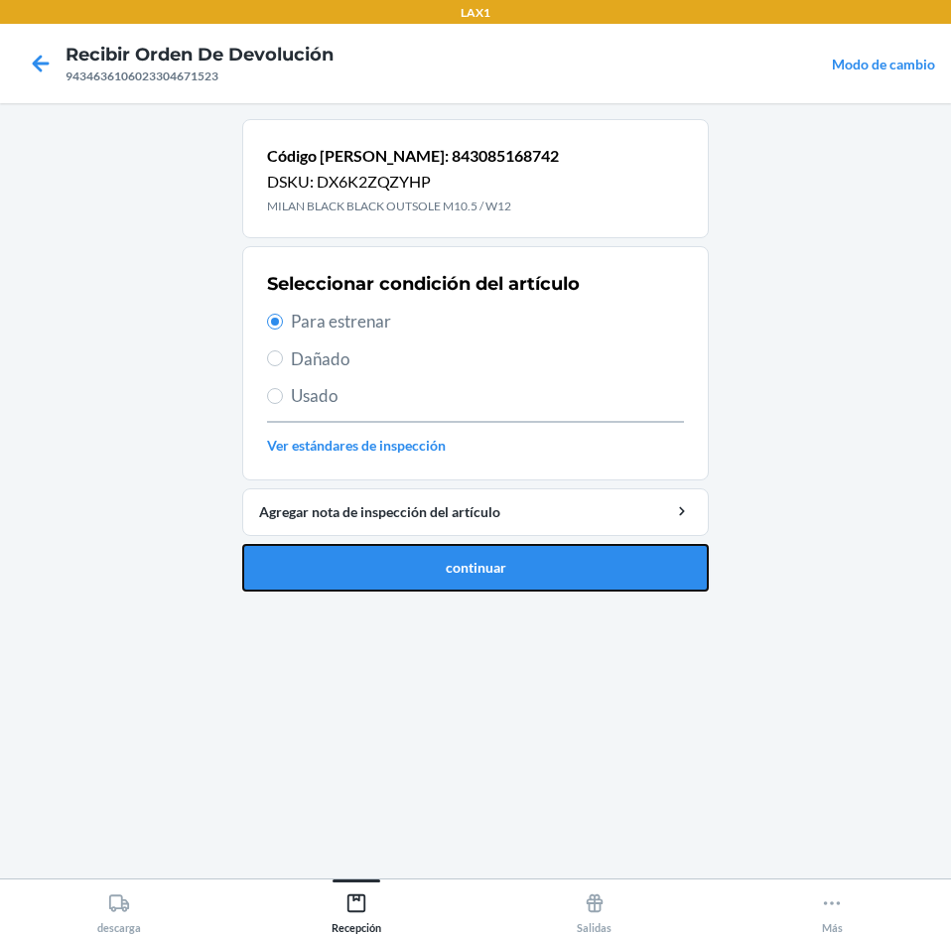
drag, startPoint x: 502, startPoint y: 565, endPoint x: 514, endPoint y: 562, distance: 12.3
click at [503, 565] on button "continuar" at bounding box center [475, 568] width 466 height 48
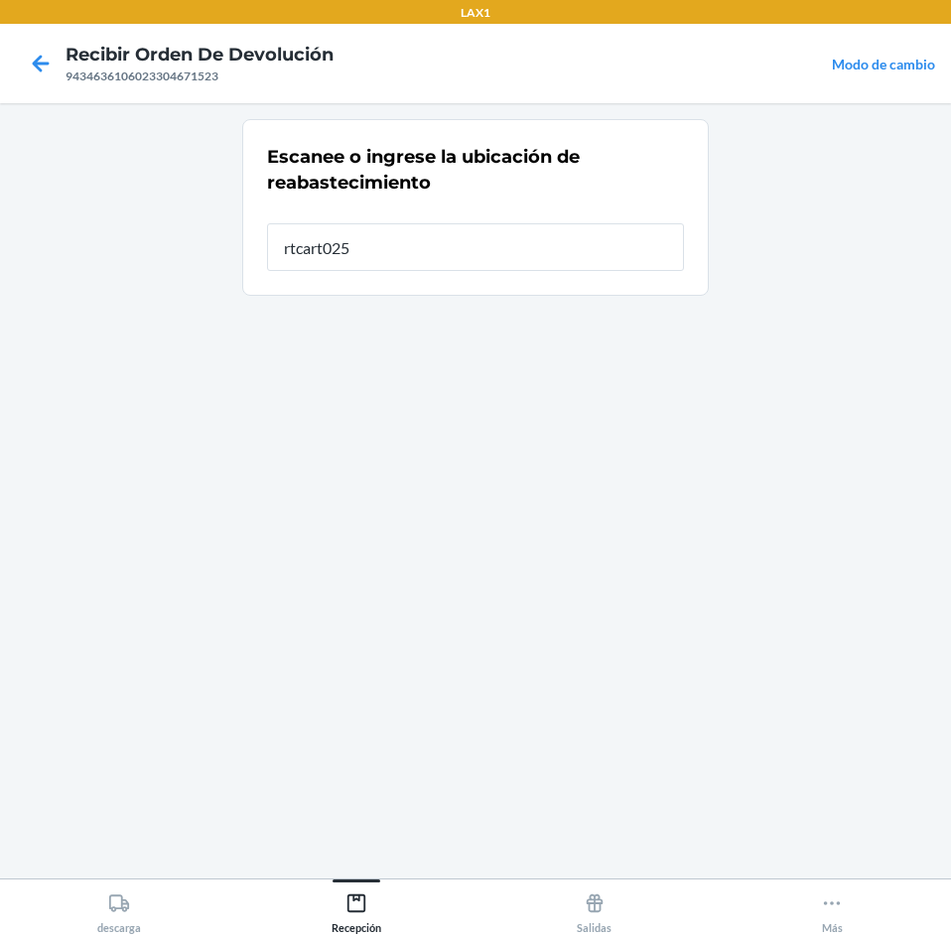
type input "rtcart025"
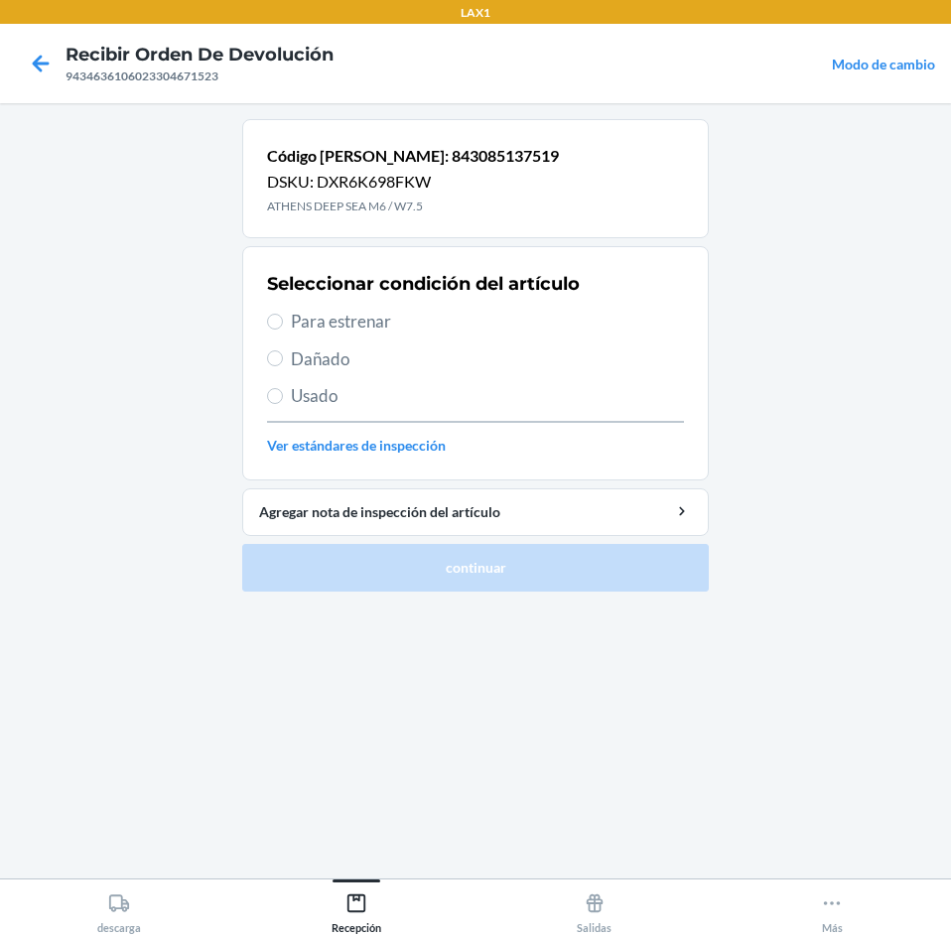
click at [357, 323] on span "Para estrenar" at bounding box center [487, 322] width 393 height 26
click at [283, 323] on input "Para estrenar" at bounding box center [275, 322] width 16 height 16
radio input "true"
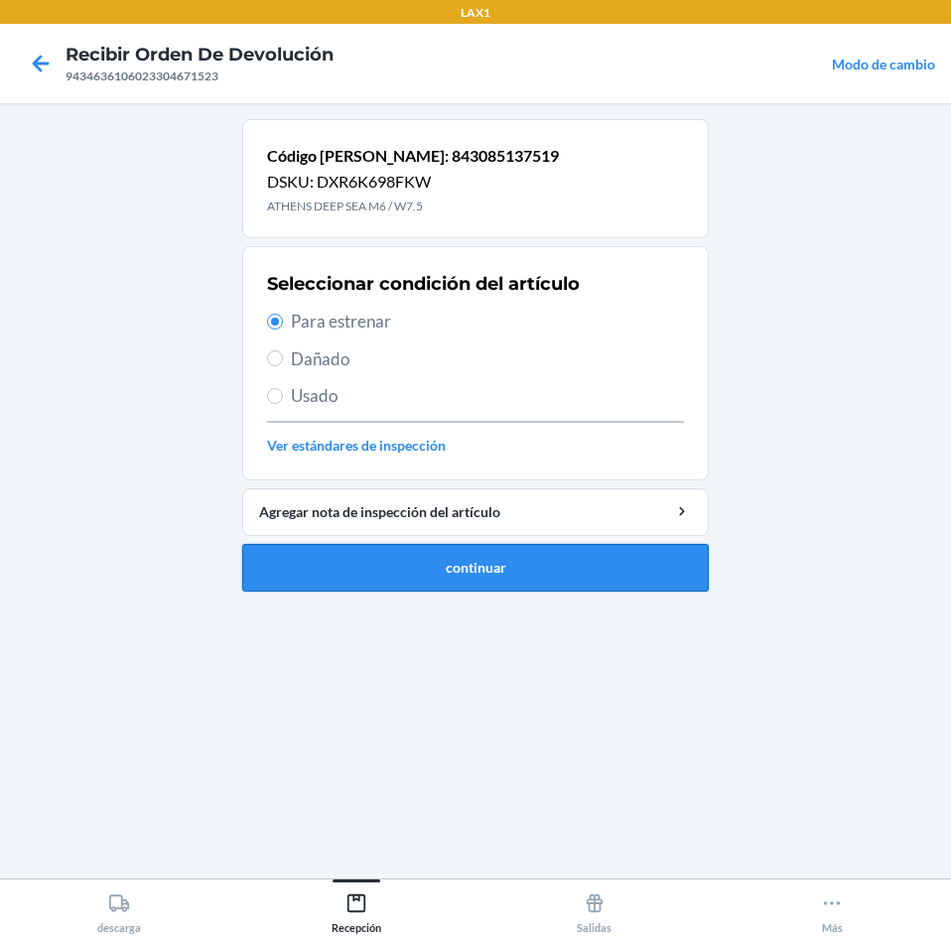
click at [485, 566] on button "continuar" at bounding box center [475, 568] width 466 height 48
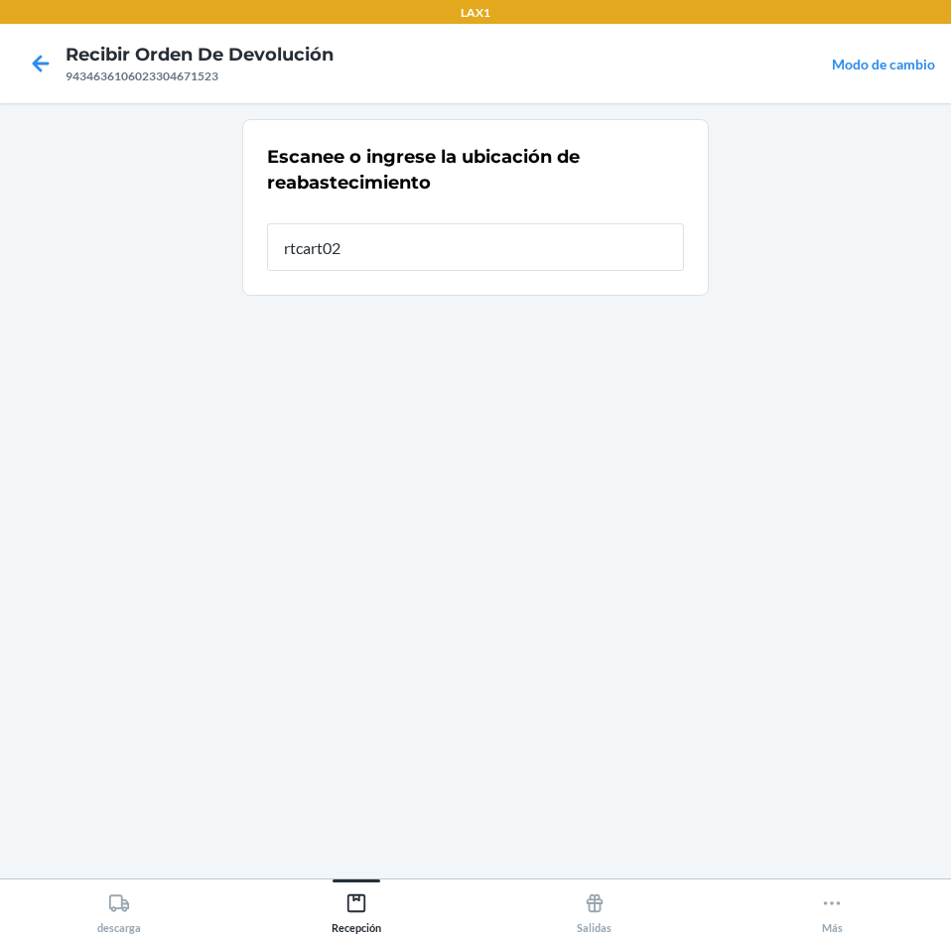
type input "rtcart025"
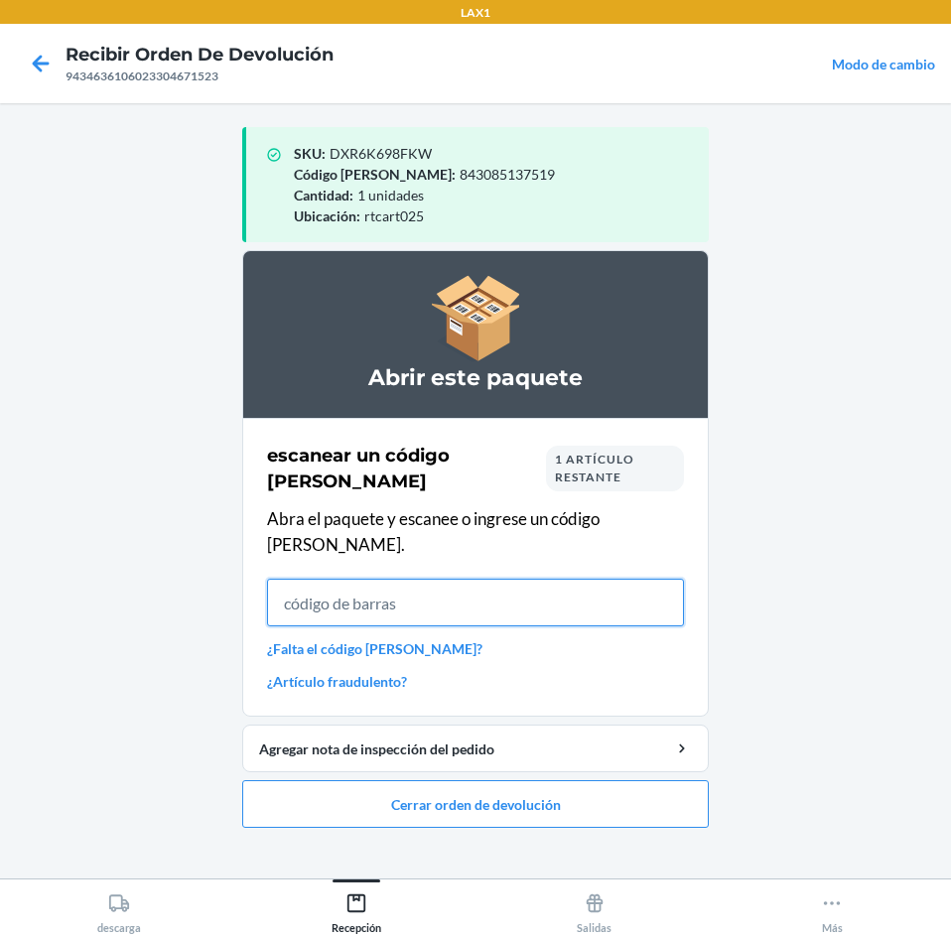
click at [390, 581] on input "text" at bounding box center [475, 603] width 417 height 48
click at [428, 587] on input "text" at bounding box center [475, 603] width 417 height 48
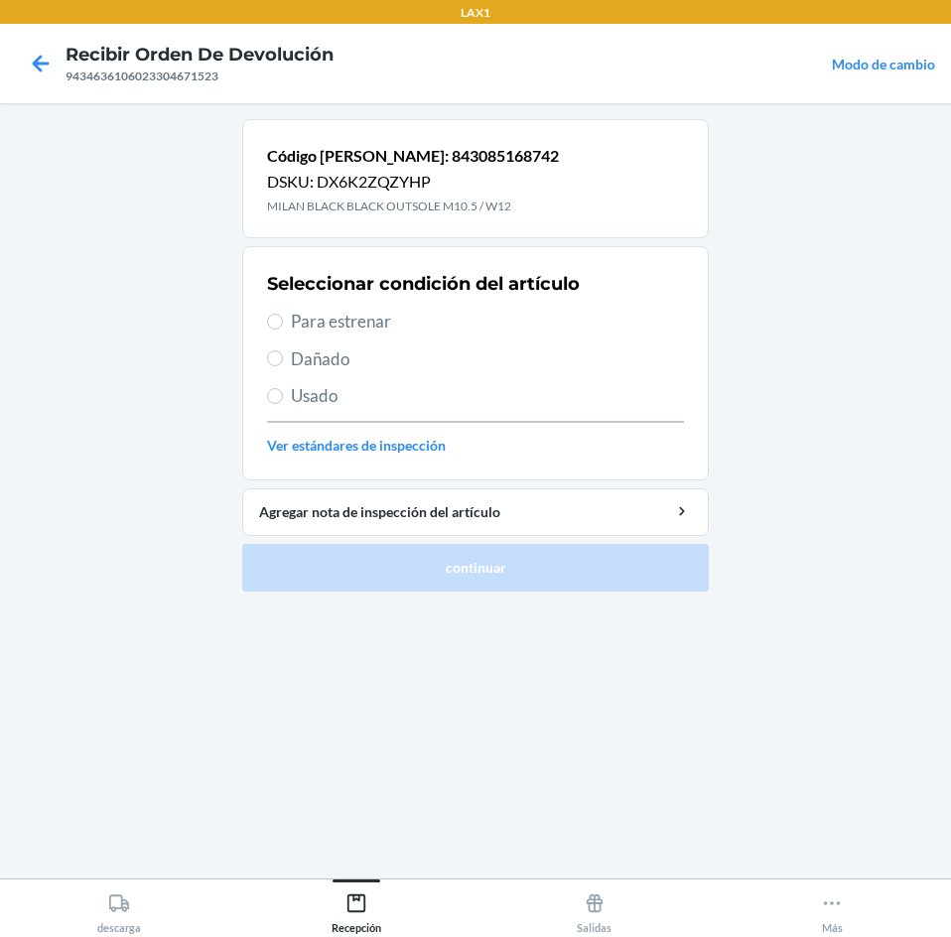
click at [346, 320] on span "Para estrenar" at bounding box center [487, 322] width 393 height 26
click at [283, 320] on input "Para estrenar" at bounding box center [275, 322] width 16 height 16
radio input "true"
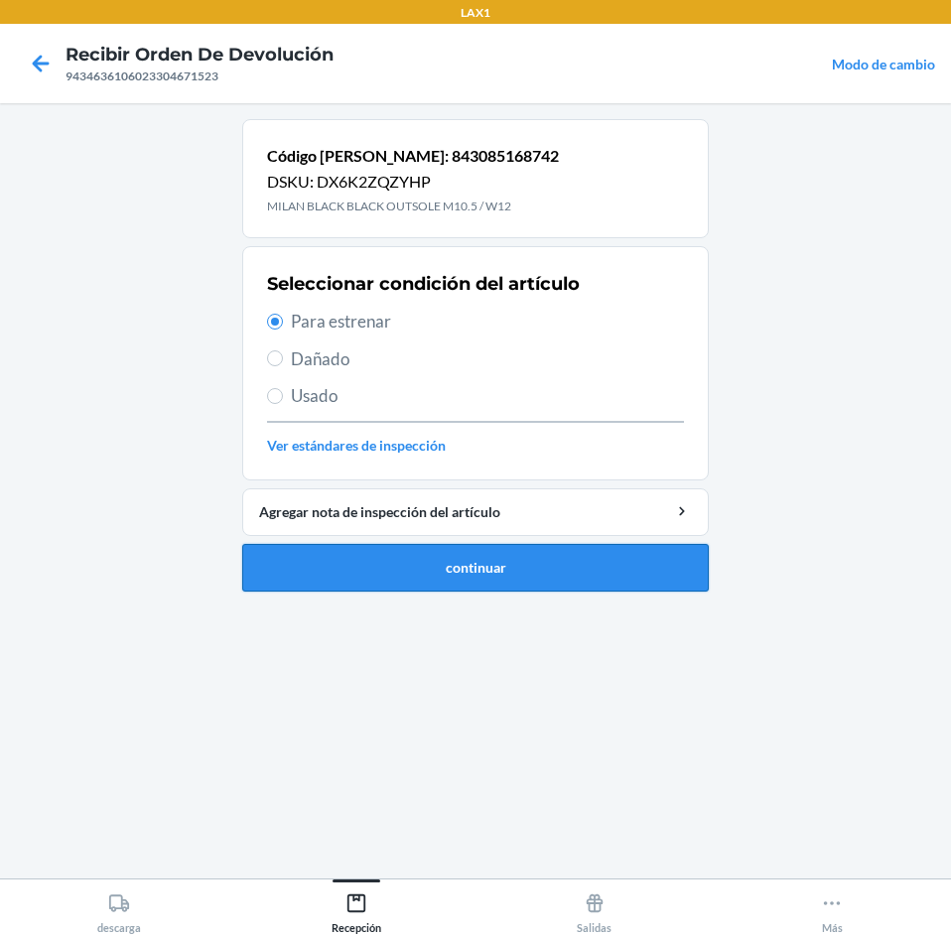
click at [479, 567] on button "continuar" at bounding box center [475, 568] width 466 height 48
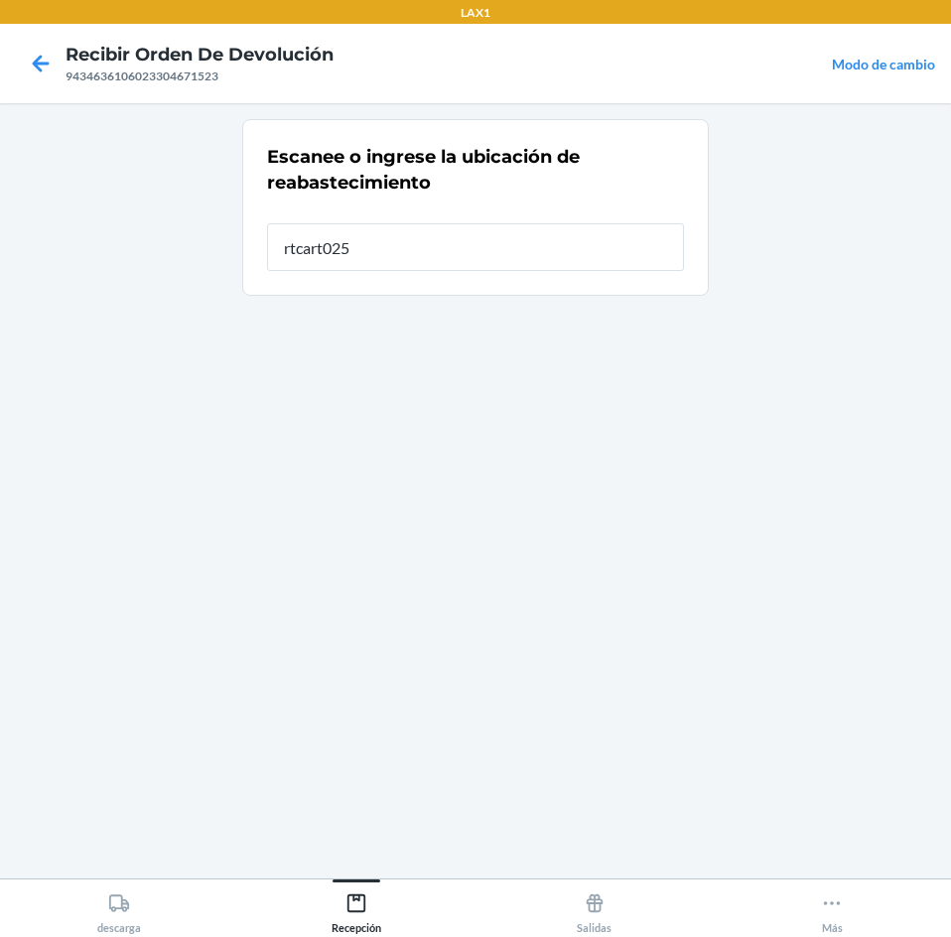
type input "rtcart025"
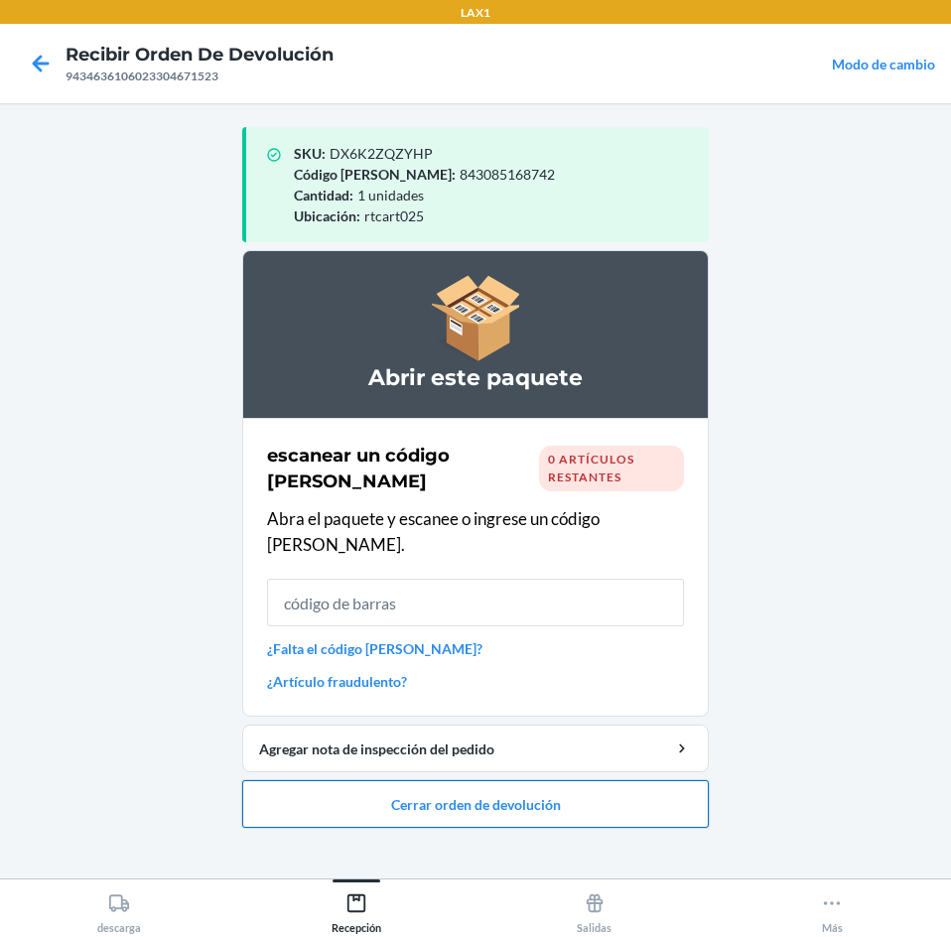
click at [618, 780] on button "Cerrar orden de devolución" at bounding box center [475, 804] width 466 height 48
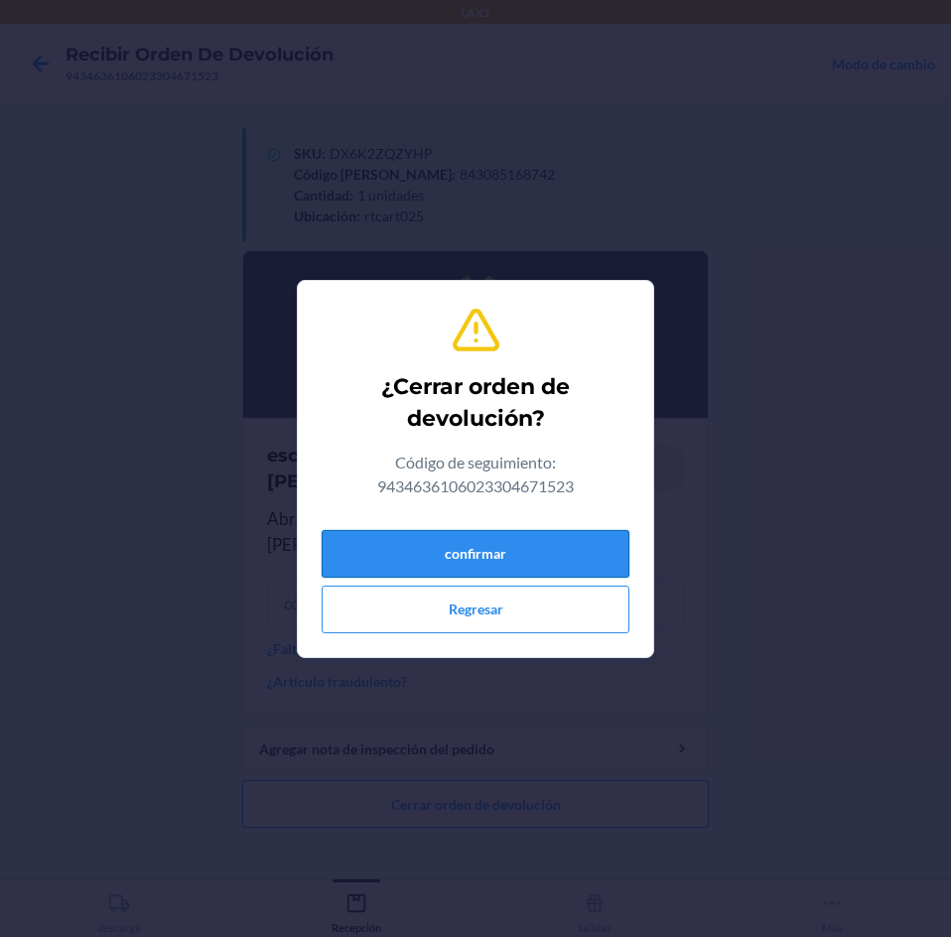
click at [587, 557] on button "confirmar" at bounding box center [476, 554] width 308 height 48
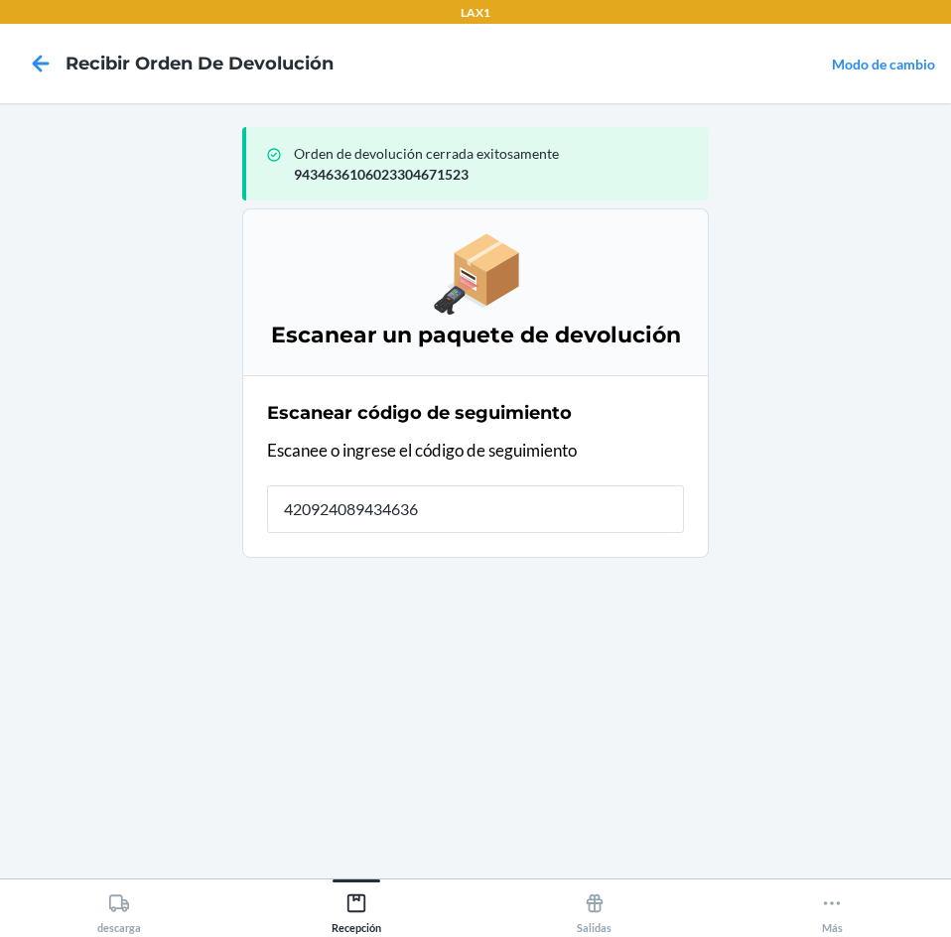
type input "4209240894346361"
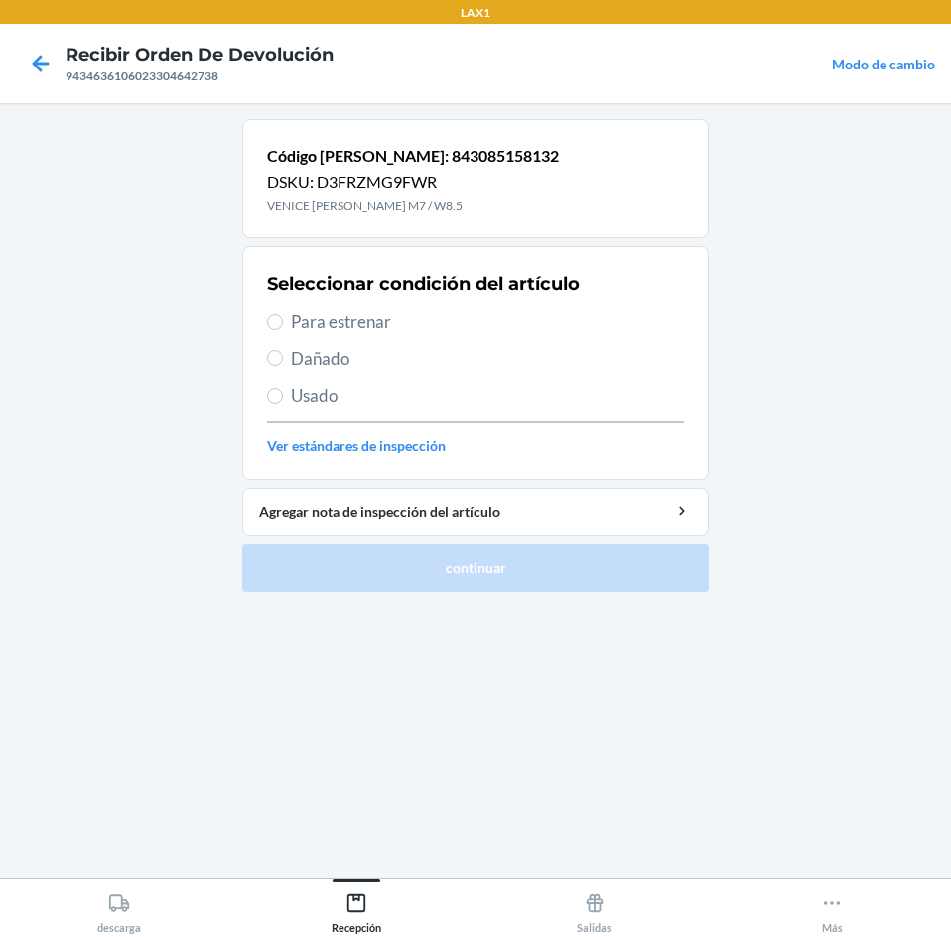
click at [363, 323] on span "Para estrenar" at bounding box center [487, 322] width 393 height 26
click at [283, 323] on input "Para estrenar" at bounding box center [275, 322] width 16 height 16
radio input "true"
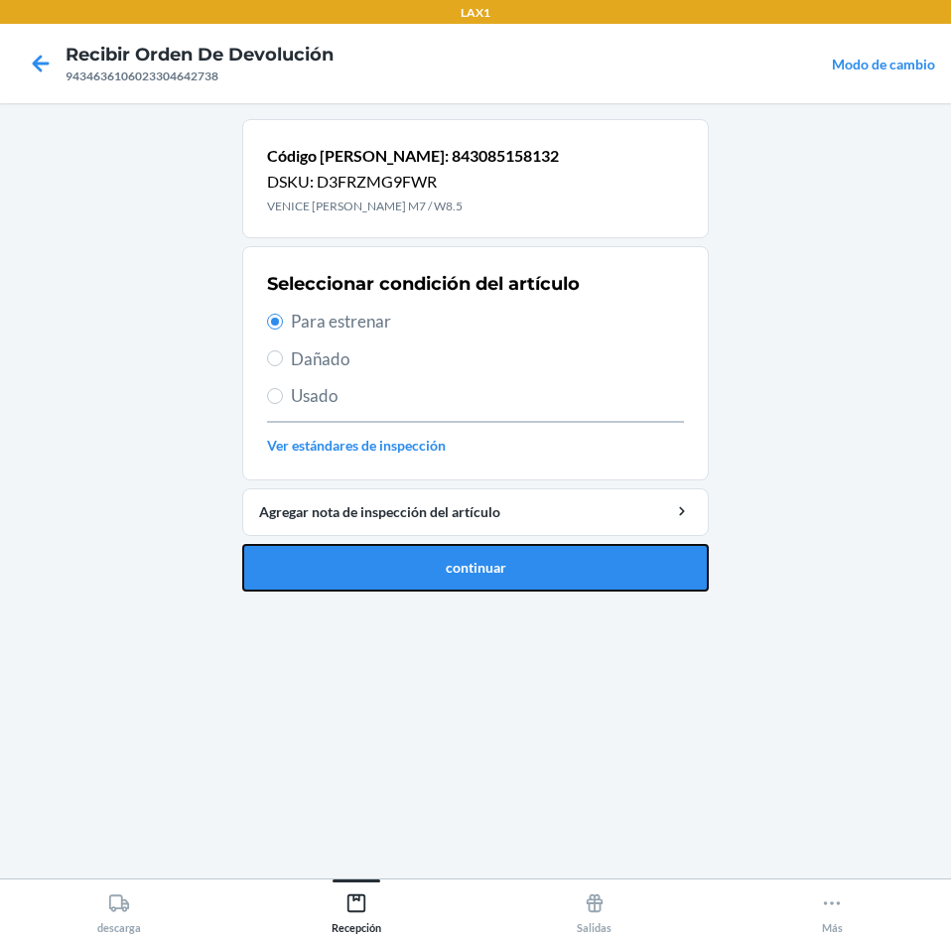
click at [458, 567] on button "continuar" at bounding box center [475, 568] width 466 height 48
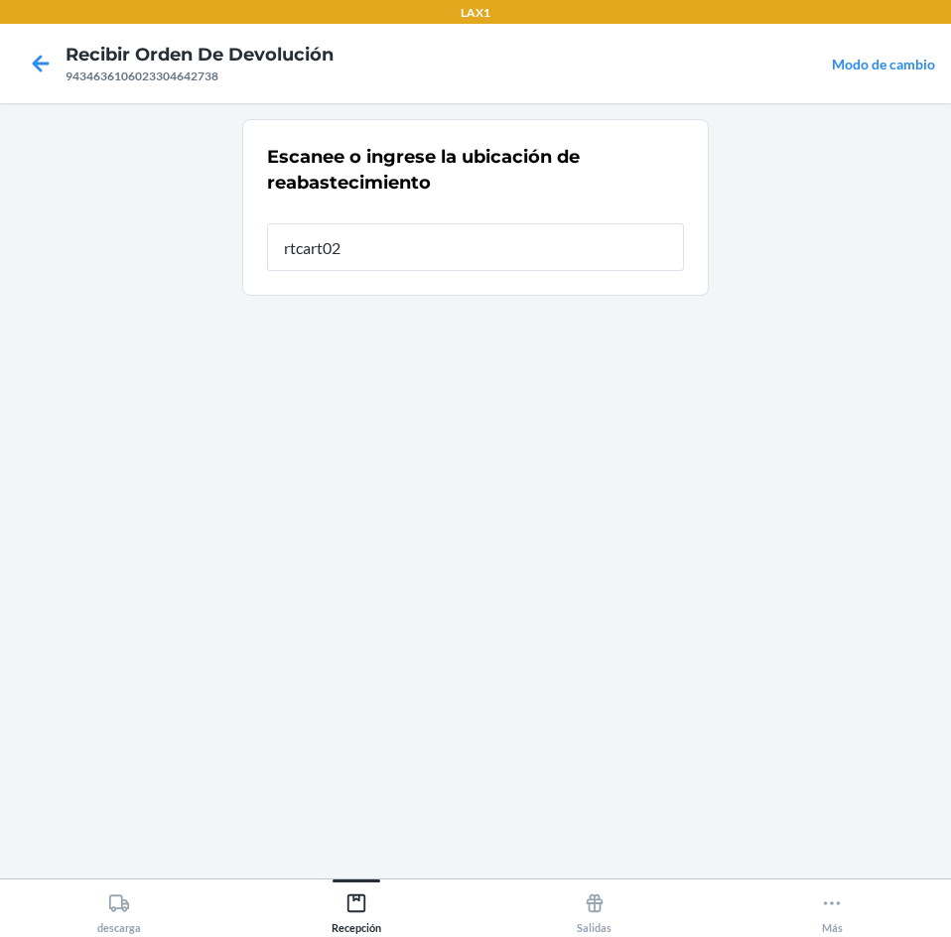
type input "rtcart025"
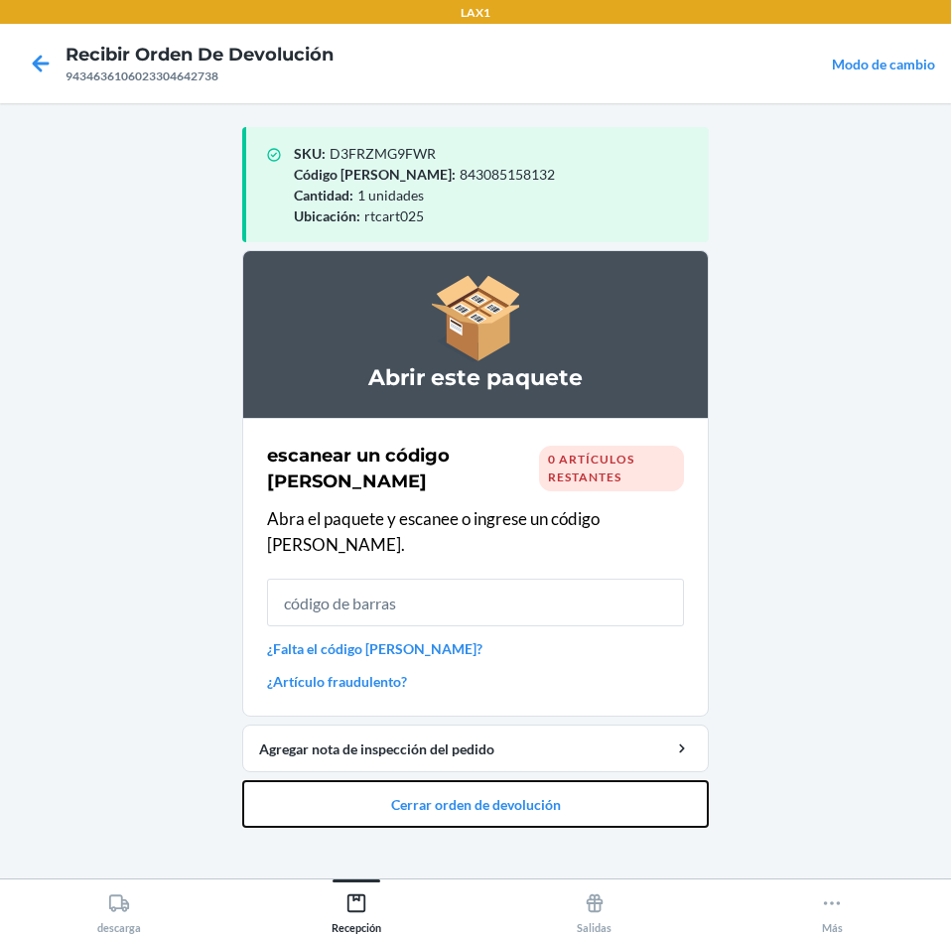
drag, startPoint x: 518, startPoint y: 783, endPoint x: 522, endPoint y: 753, distance: 30.0
click at [521, 780] on button "Cerrar orden de devolución" at bounding box center [475, 804] width 466 height 48
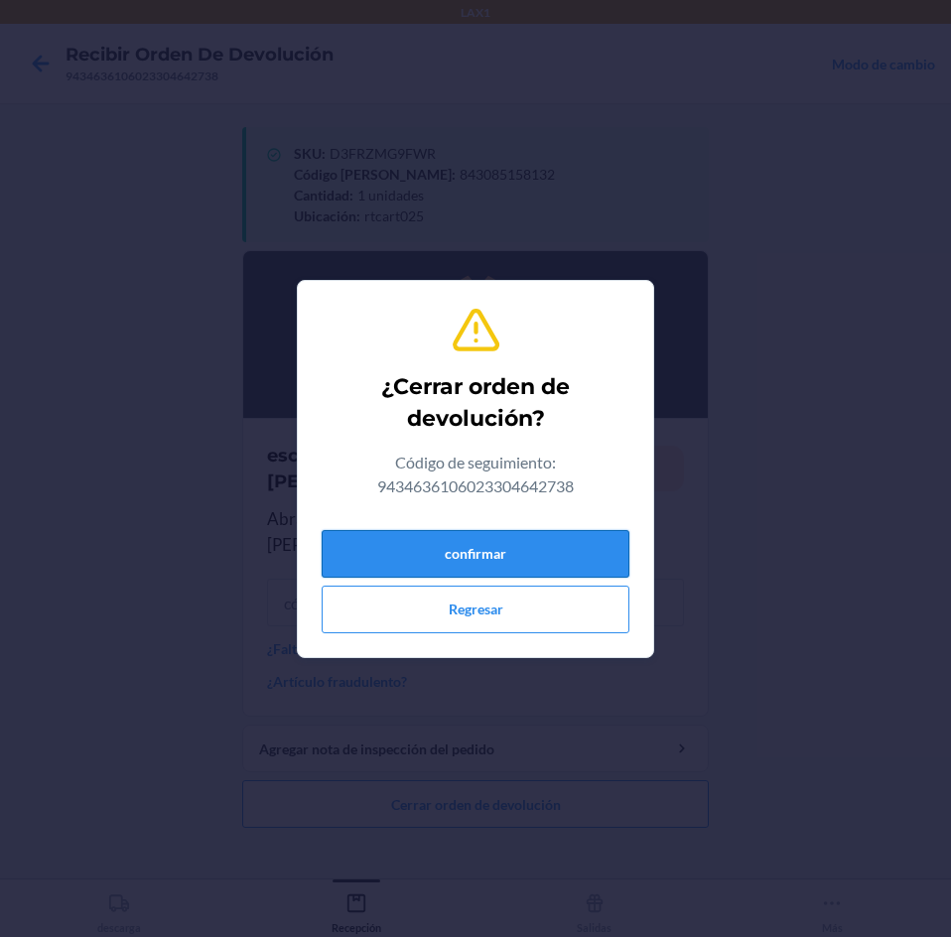
click at [570, 541] on button "confirmar" at bounding box center [476, 554] width 308 height 48
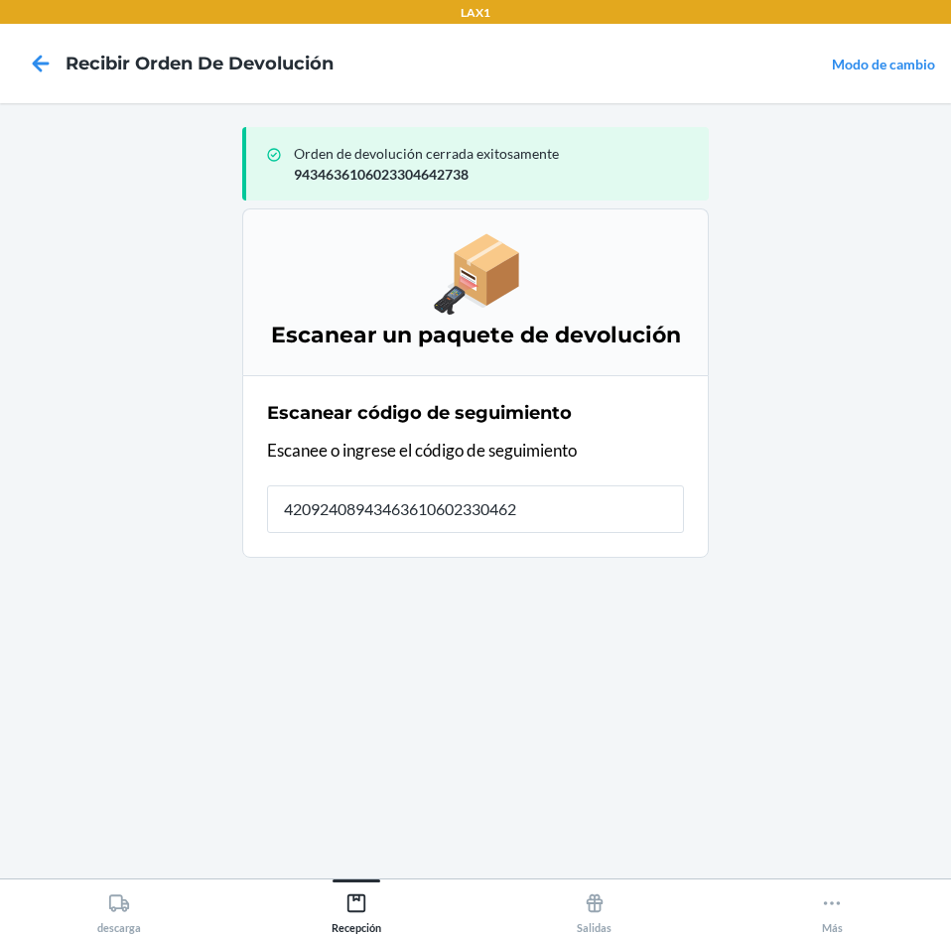
type input "420924089434636106023304621"
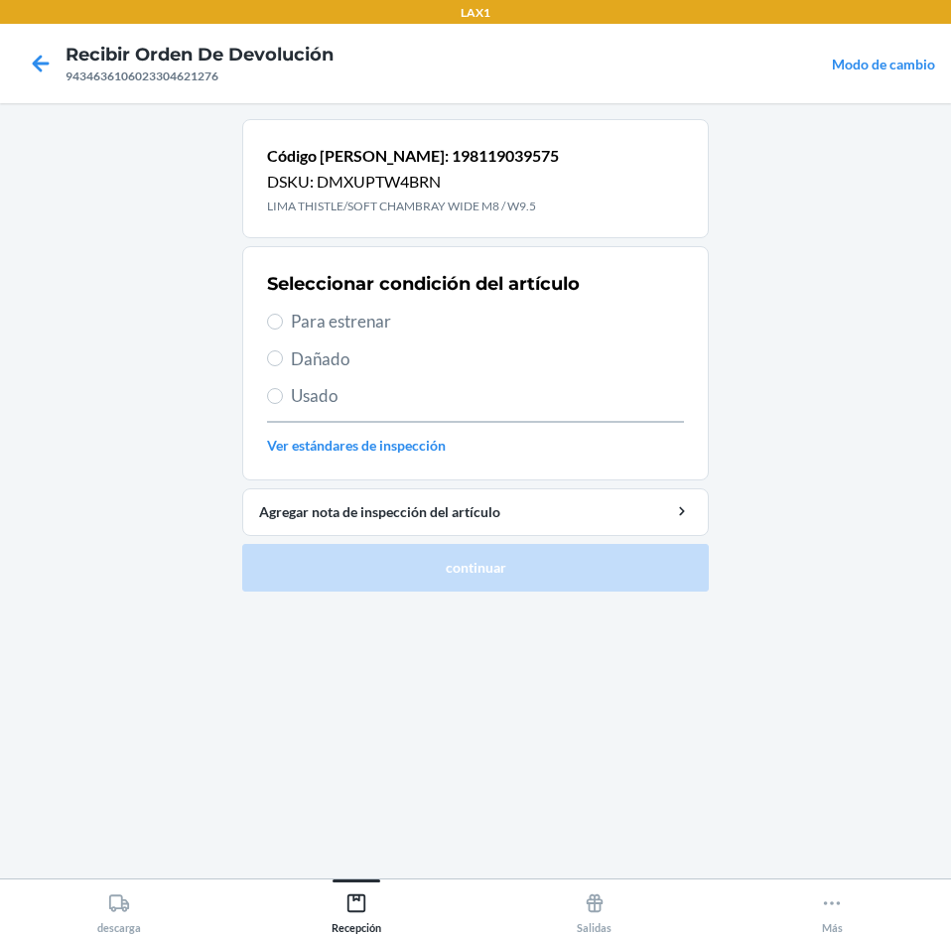
click at [323, 323] on span "Para estrenar" at bounding box center [487, 322] width 393 height 26
click at [283, 323] on input "Para estrenar" at bounding box center [275, 322] width 16 height 16
radio input "true"
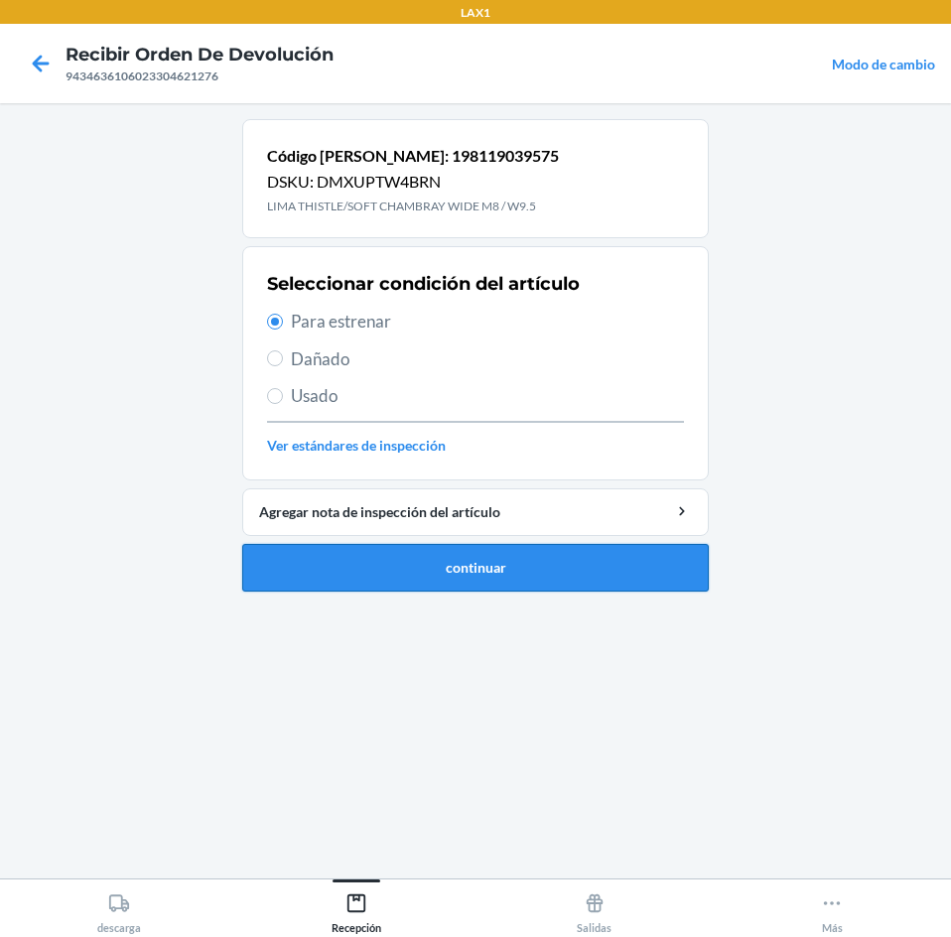
click at [441, 569] on button "continuar" at bounding box center [475, 568] width 466 height 48
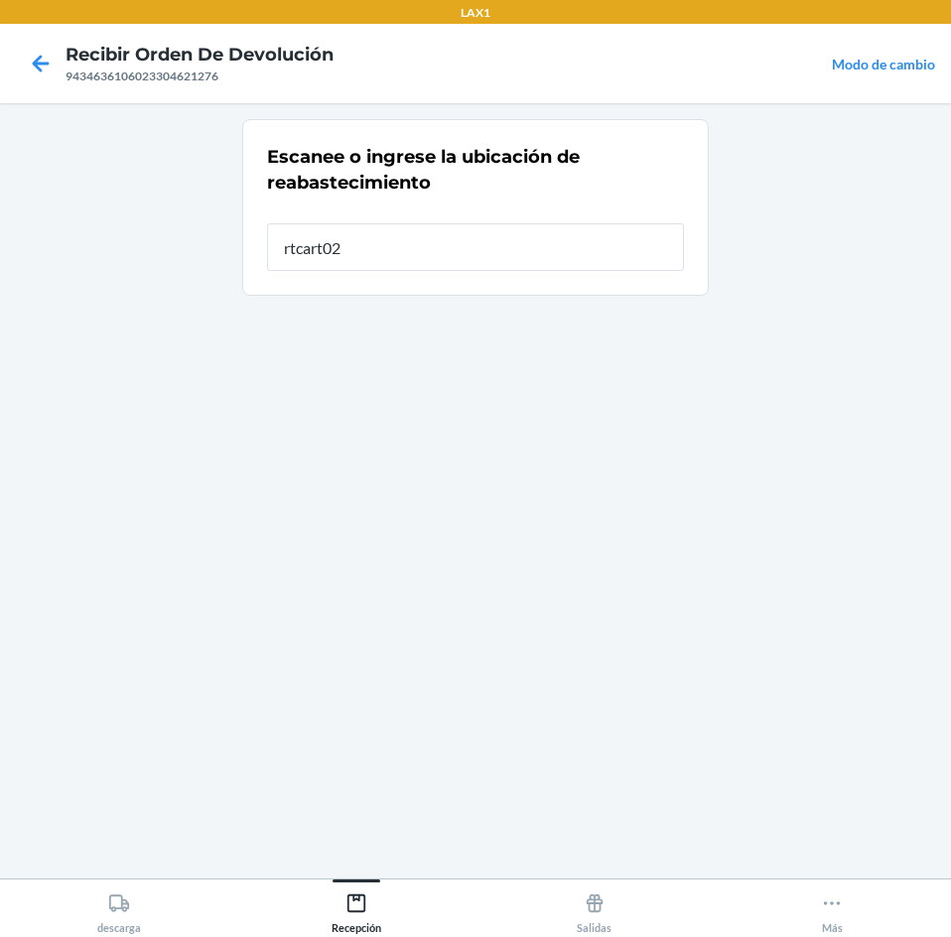
type input "rtcart025"
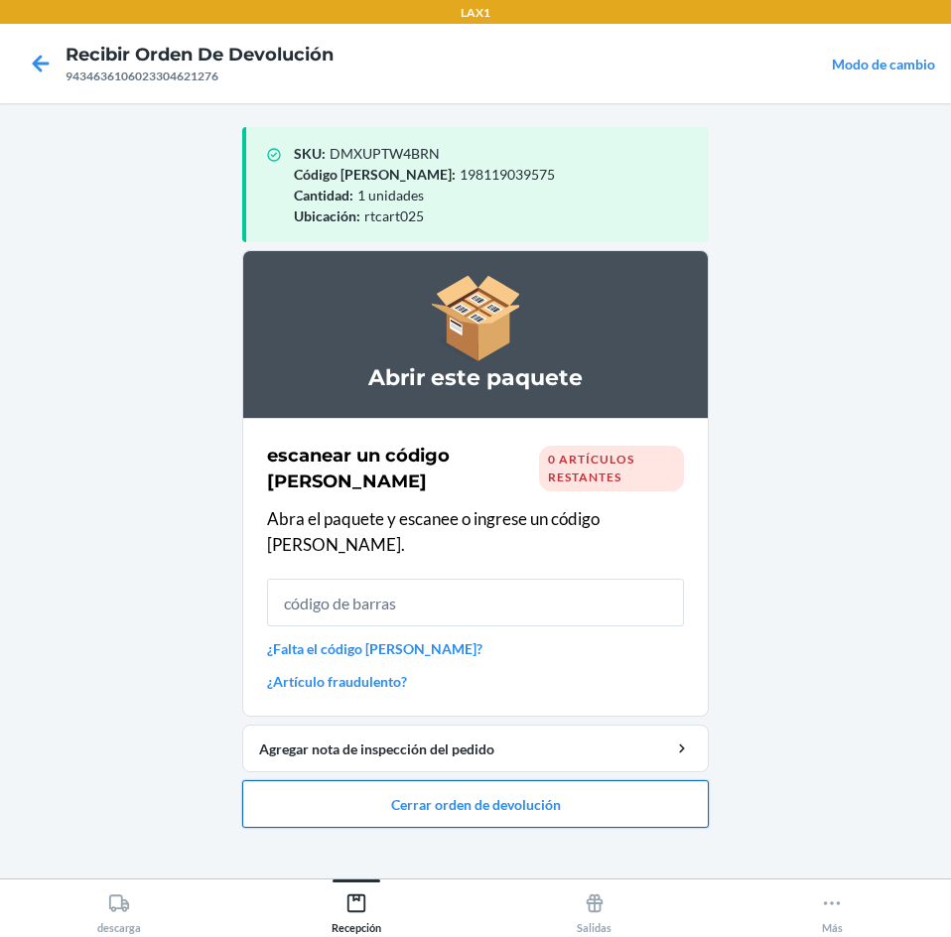
click at [465, 780] on button "Cerrar orden de devolución" at bounding box center [475, 804] width 466 height 48
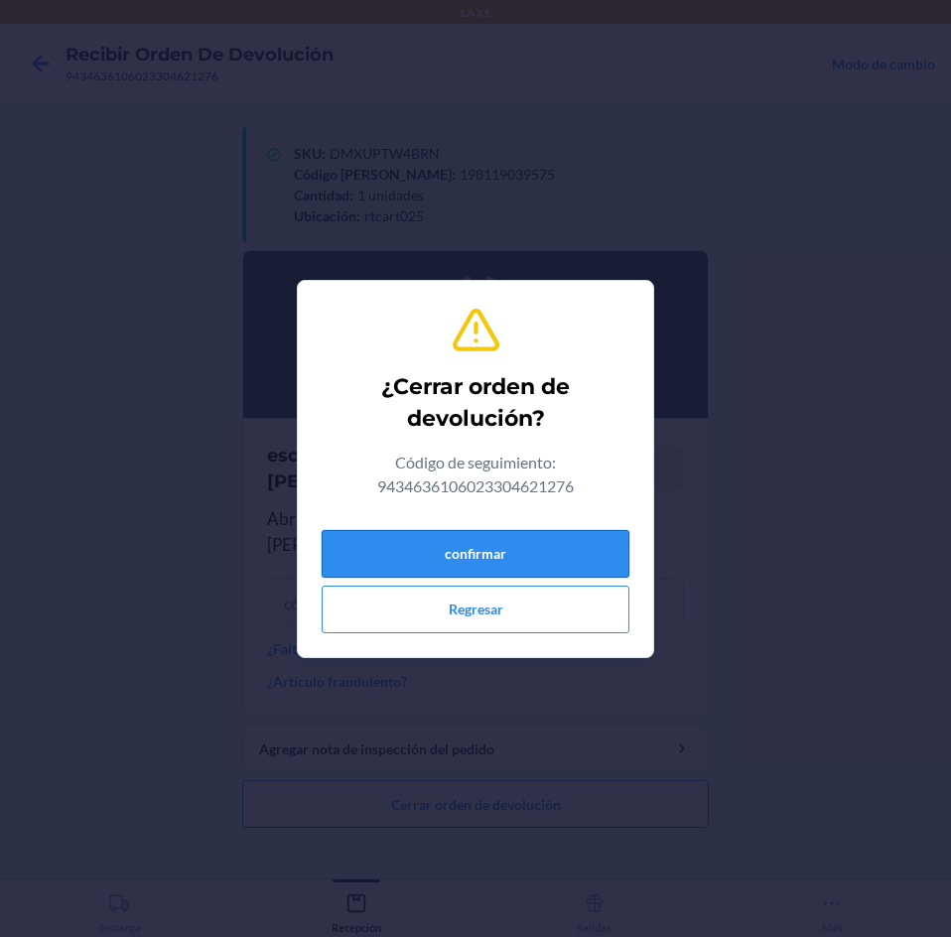
click at [581, 561] on button "confirmar" at bounding box center [476, 554] width 308 height 48
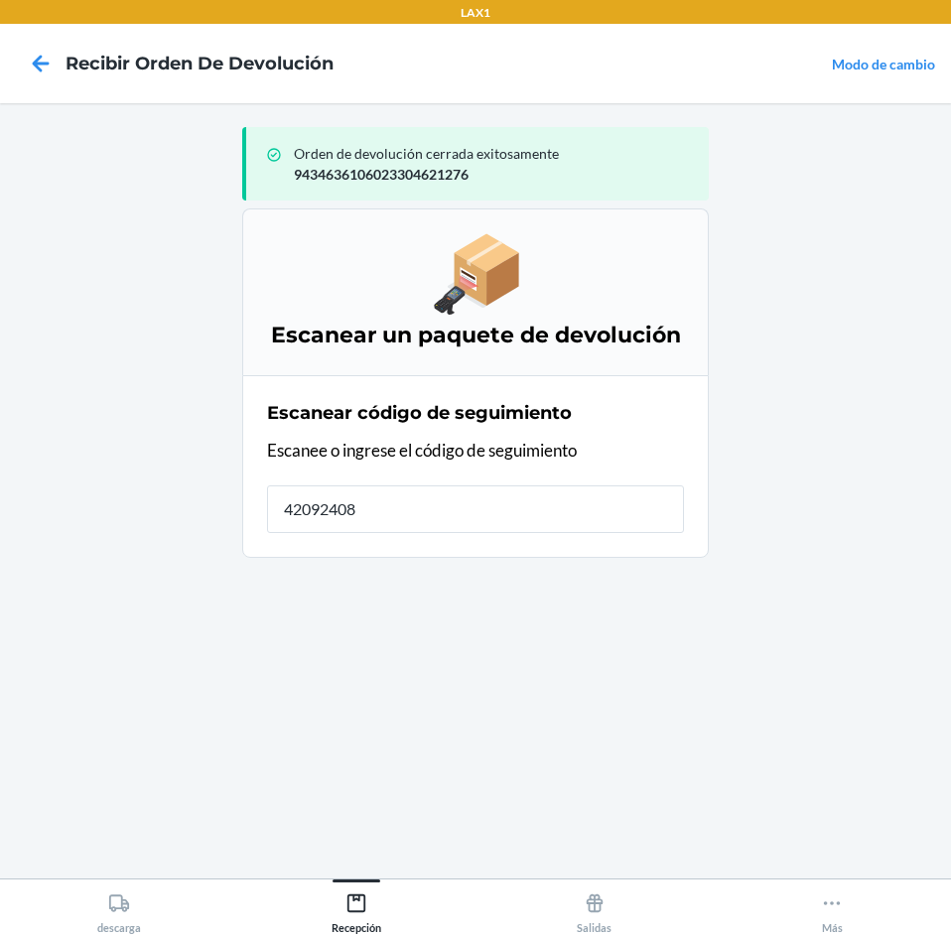
type input "420924089"
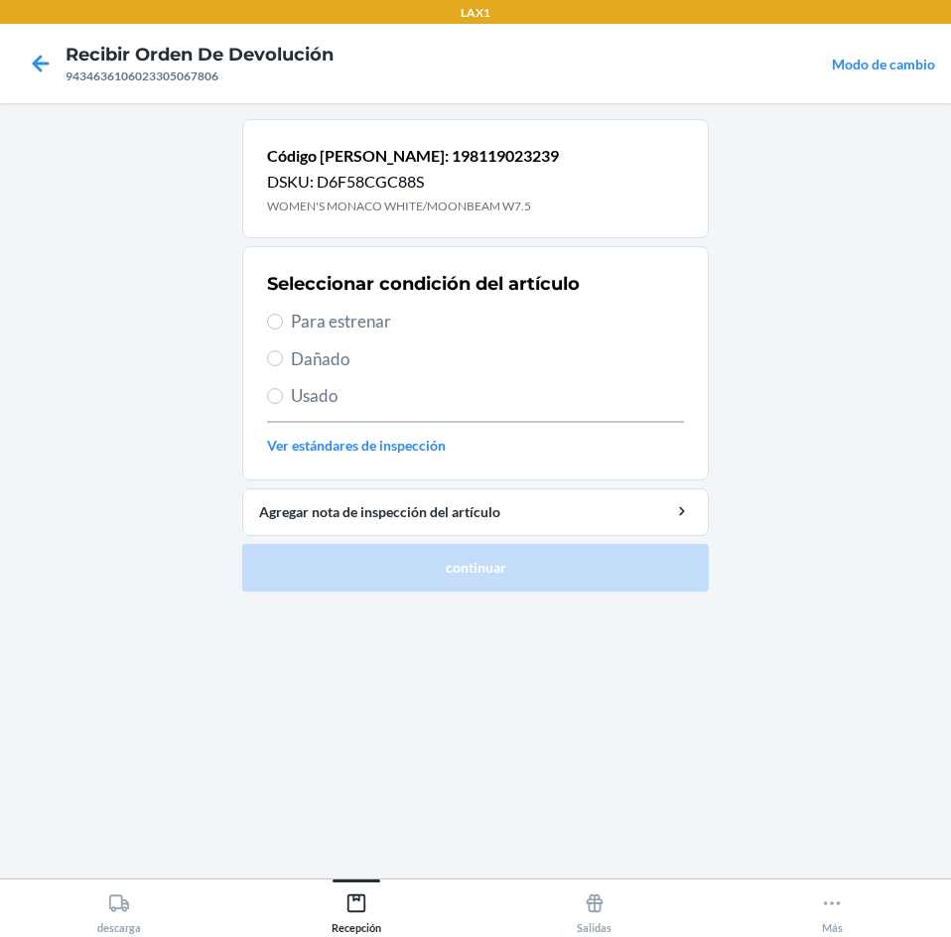
click at [340, 327] on span "Para estrenar" at bounding box center [487, 322] width 393 height 26
click at [283, 327] on input "Para estrenar" at bounding box center [275, 322] width 16 height 16
radio input "true"
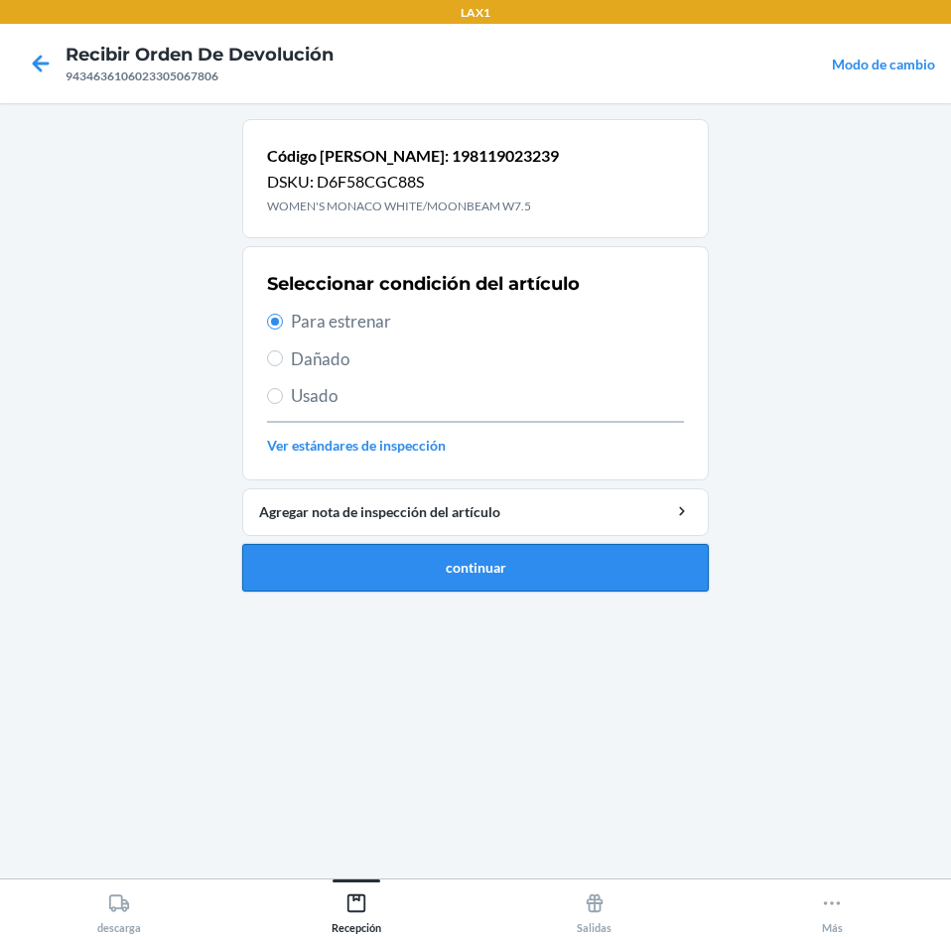
click at [444, 578] on button "continuar" at bounding box center [475, 568] width 466 height 48
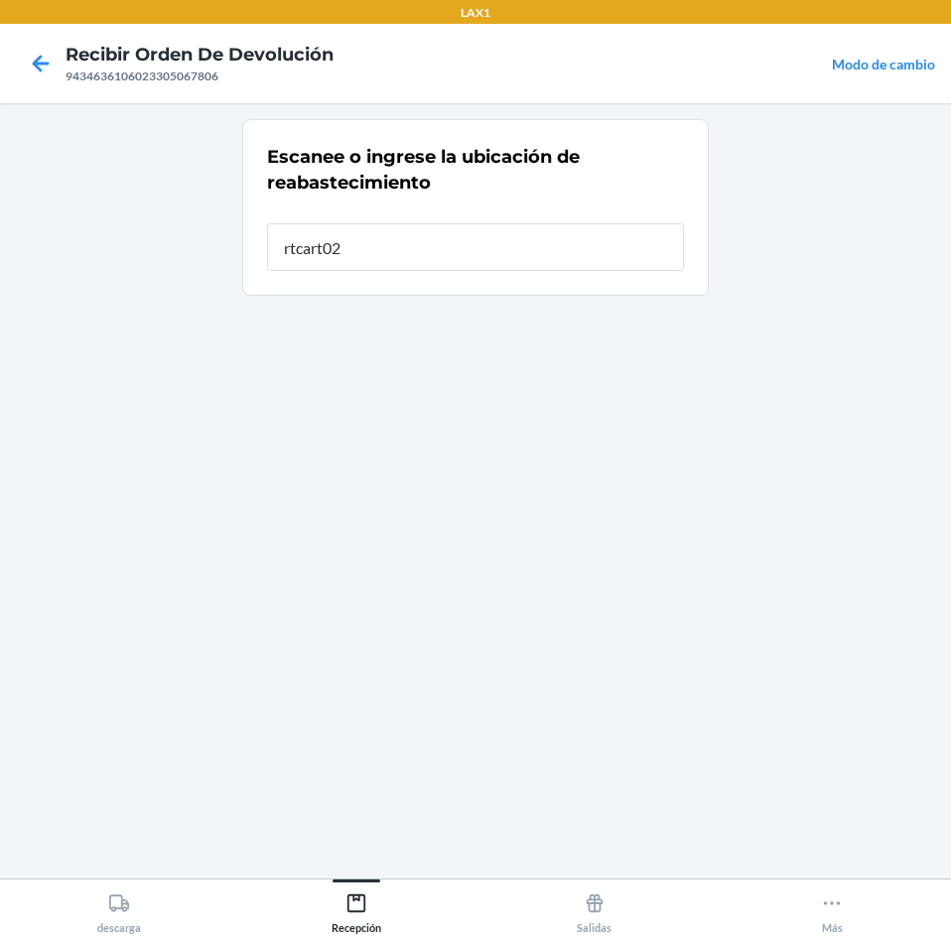
type input "rtcart025"
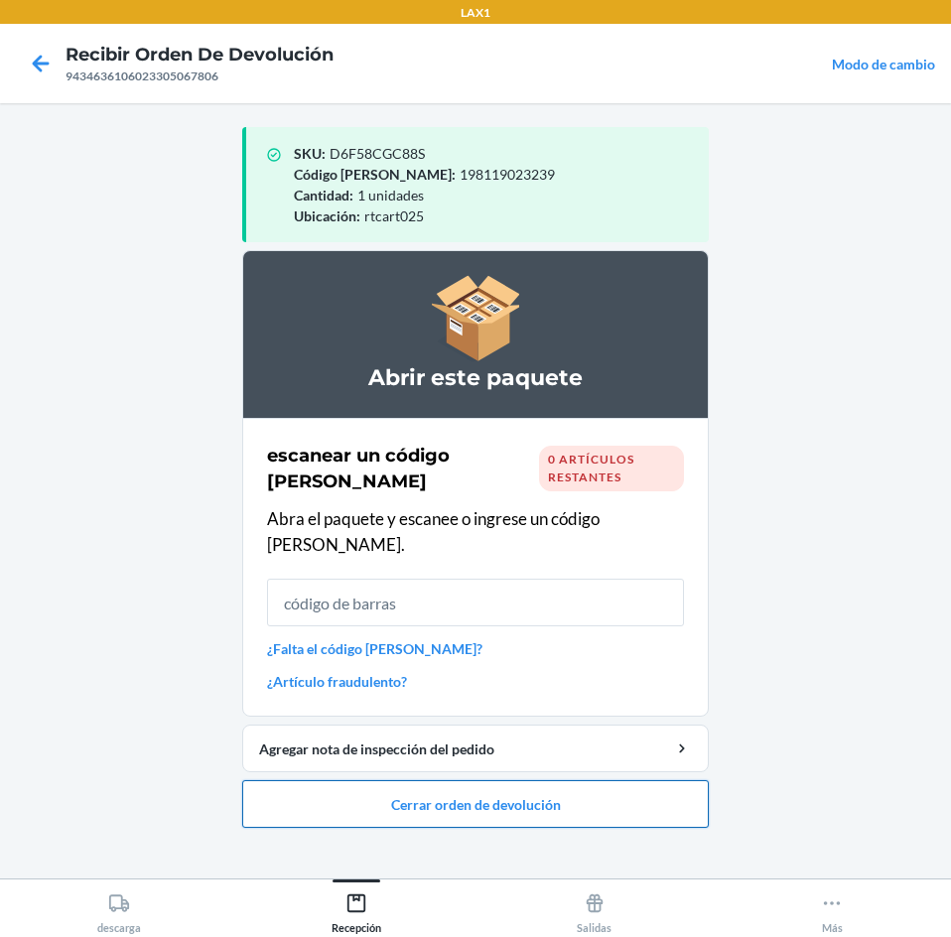
click at [534, 780] on button "Cerrar orden de devolución" at bounding box center [475, 804] width 466 height 48
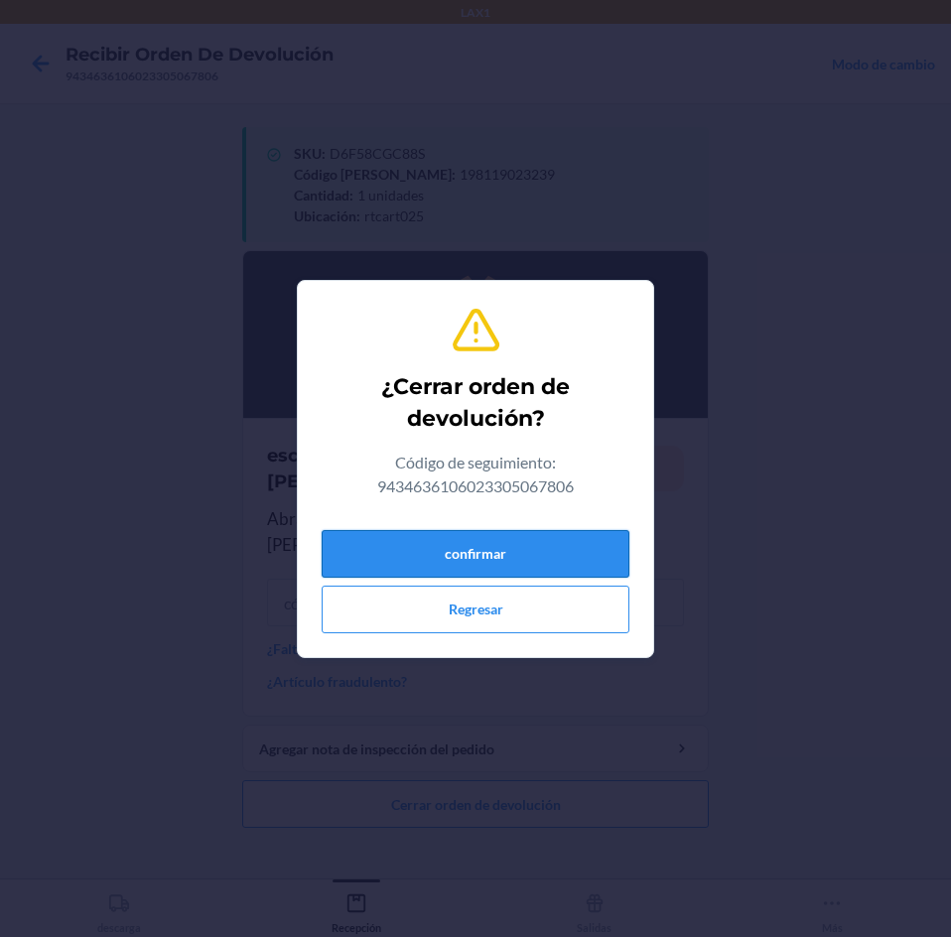
click at [570, 557] on button "confirmar" at bounding box center [476, 554] width 308 height 48
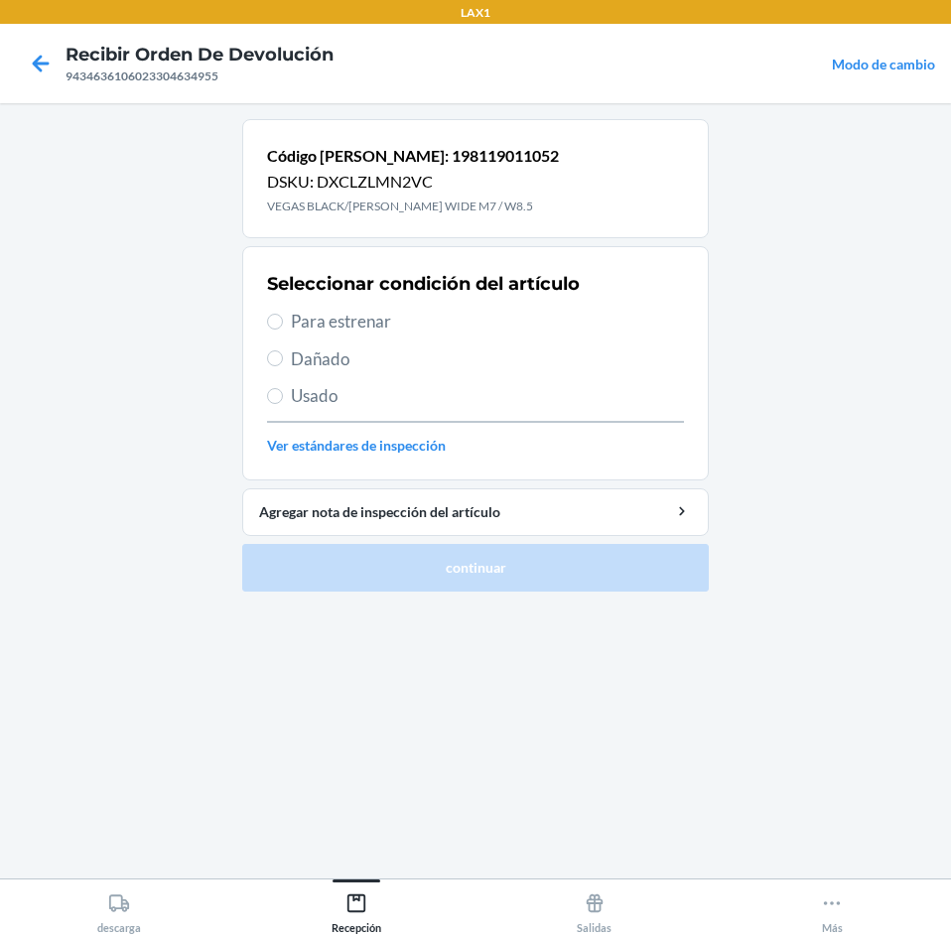
click at [324, 326] on span "Para estrenar" at bounding box center [487, 322] width 393 height 26
click at [283, 326] on input "Para estrenar" at bounding box center [275, 322] width 16 height 16
radio input "true"
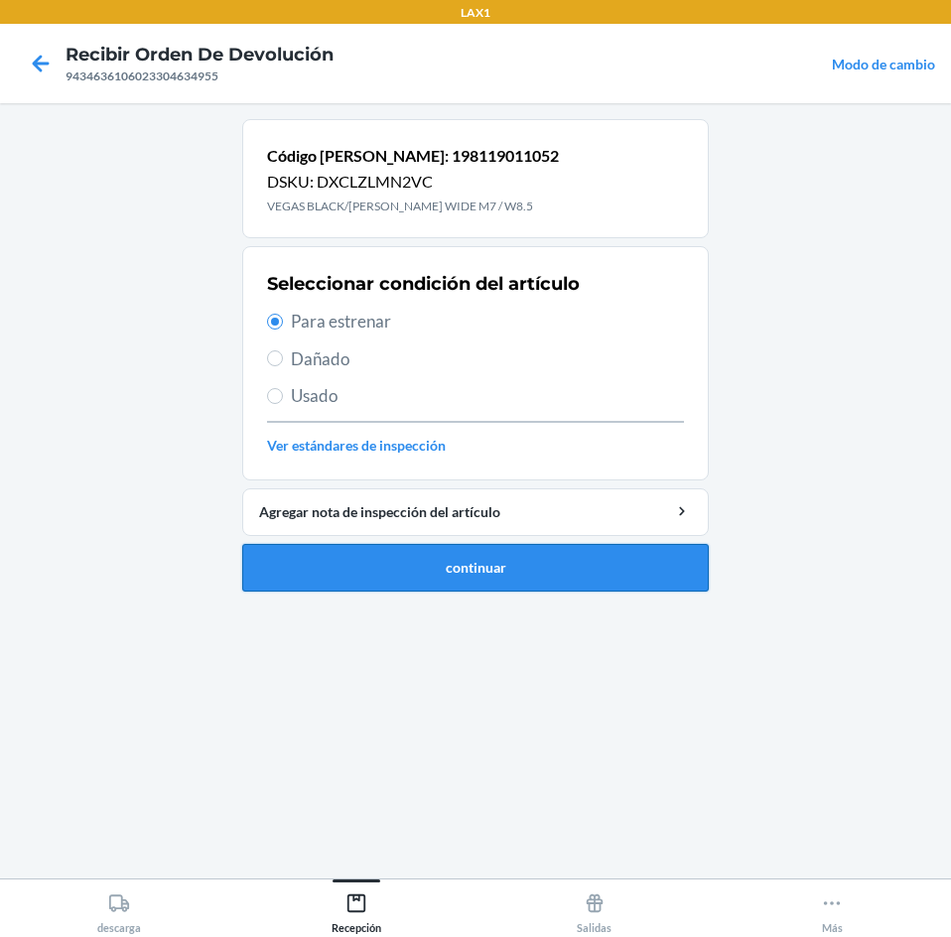
click at [546, 571] on button "continuar" at bounding box center [475, 568] width 466 height 48
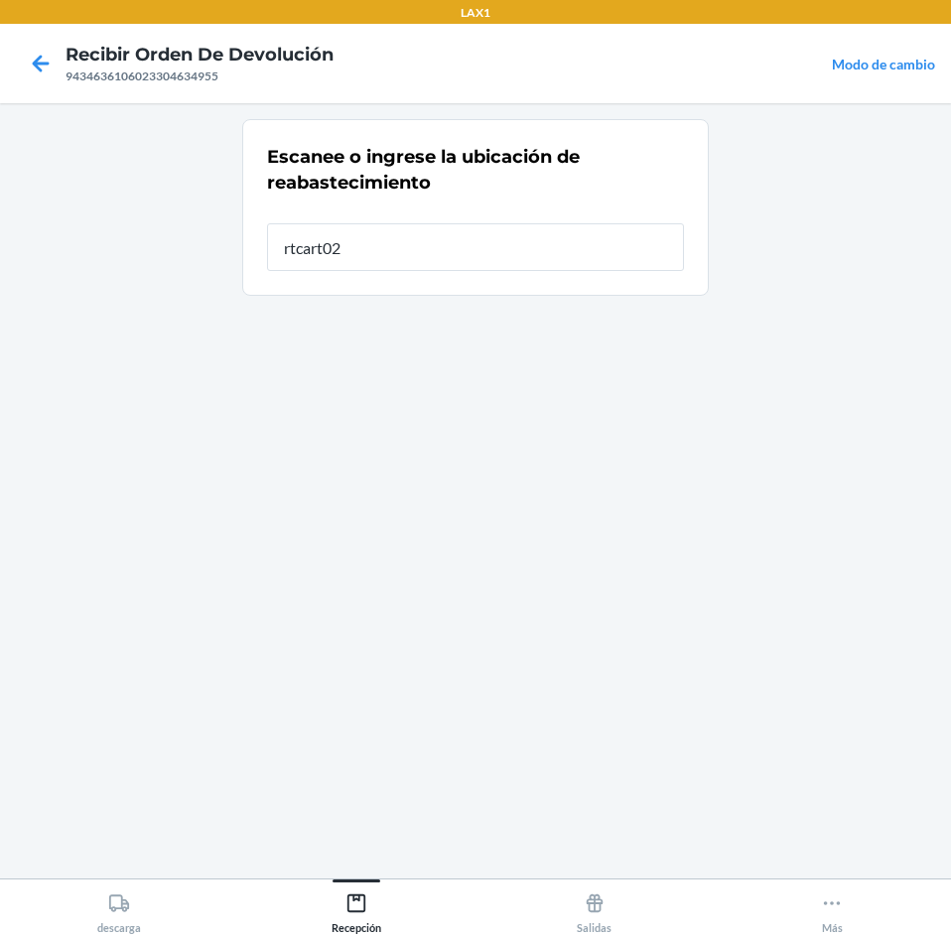
type input "rtcart025"
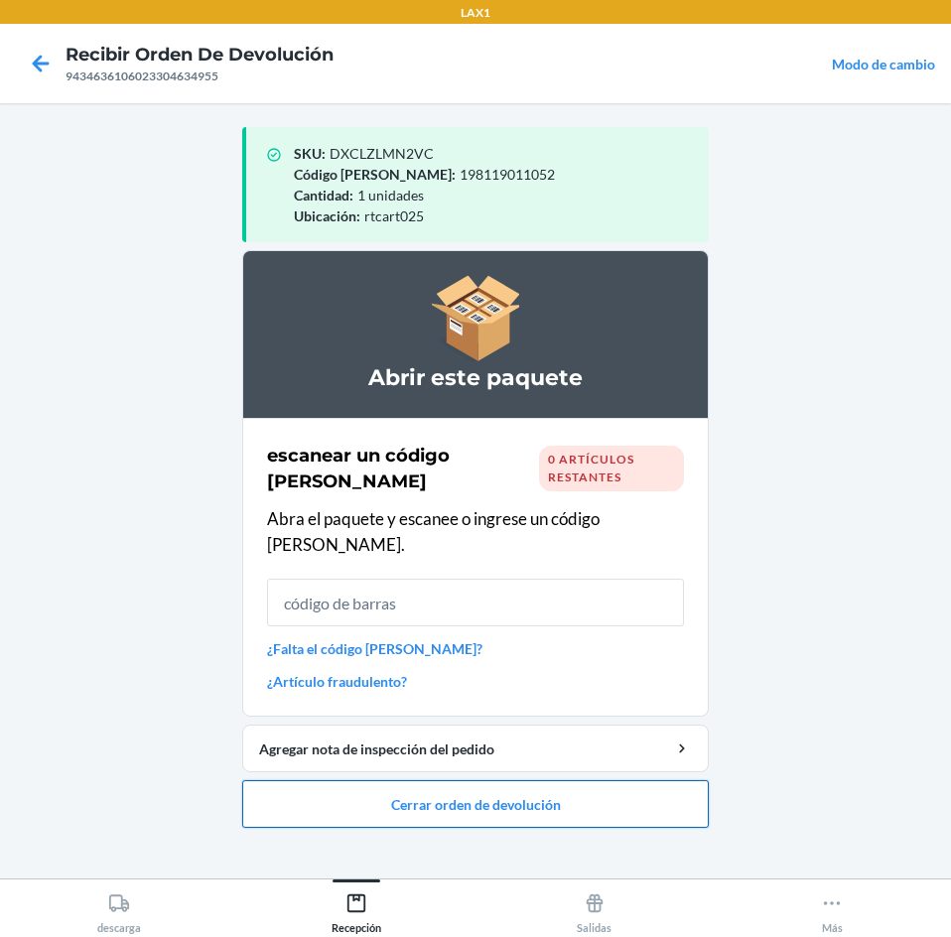
click at [594, 782] on button "Cerrar orden de devolución" at bounding box center [475, 804] width 466 height 48
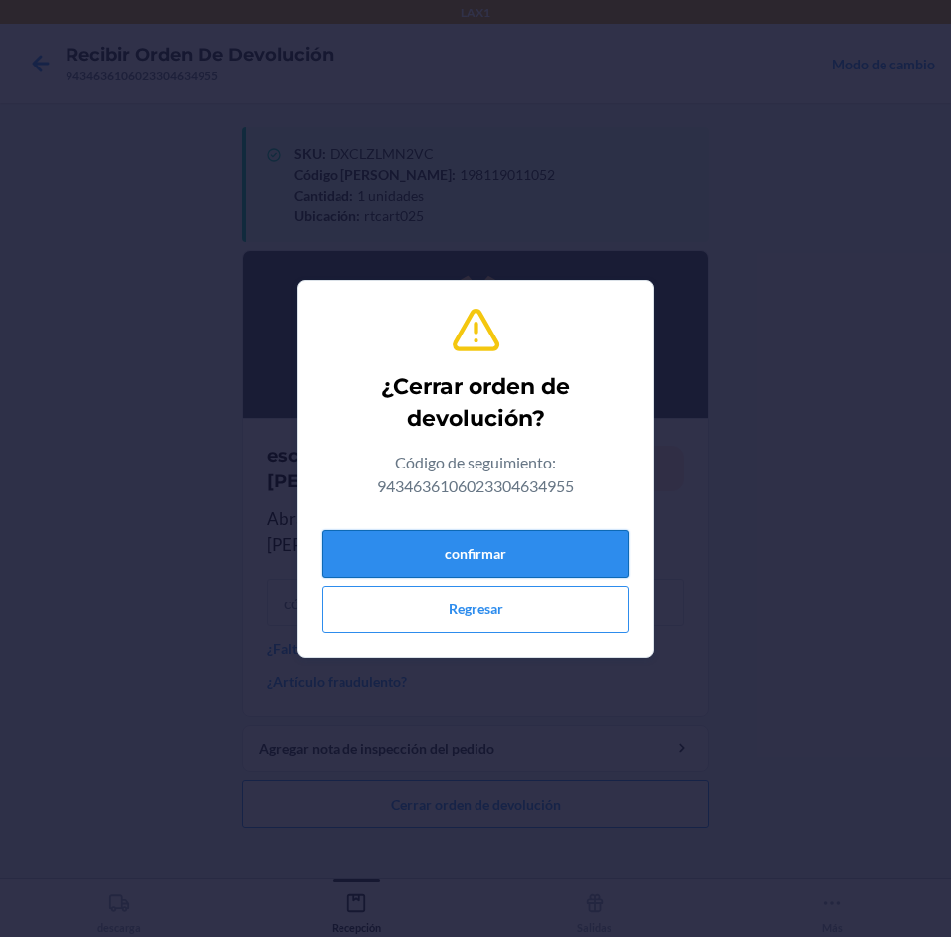
click at [585, 548] on button "confirmar" at bounding box center [476, 554] width 308 height 48
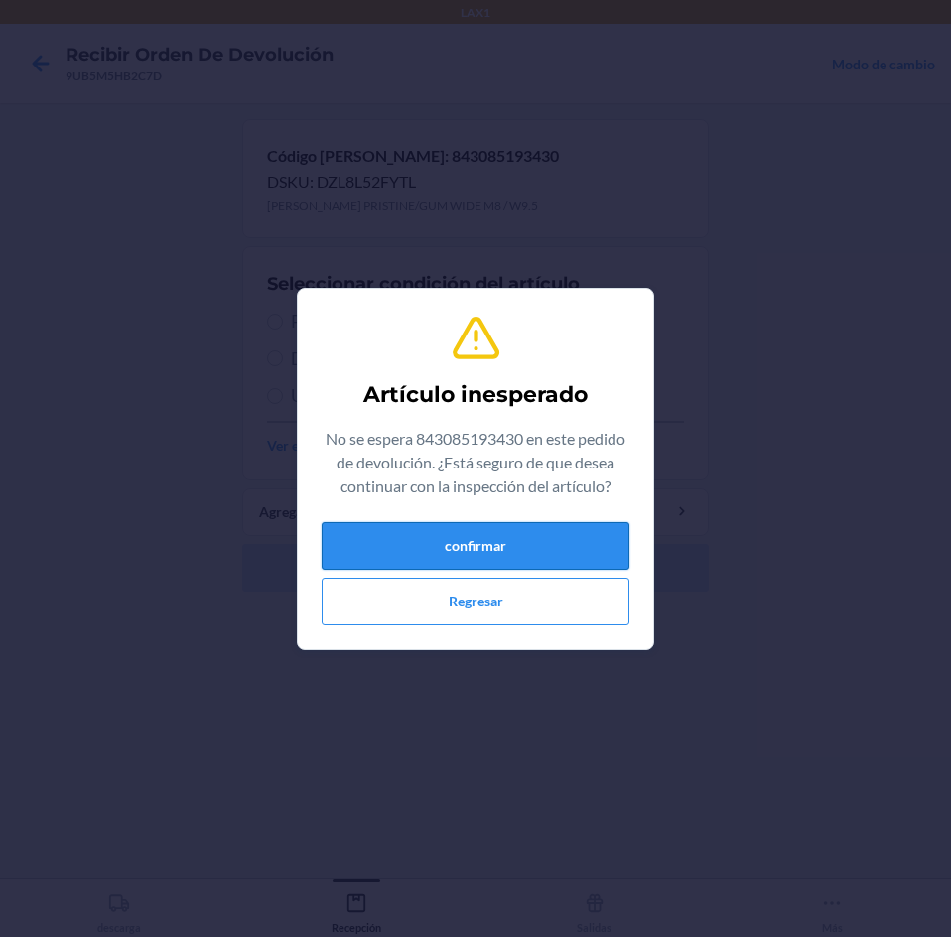
click at [566, 556] on button "confirmar" at bounding box center [476, 546] width 308 height 48
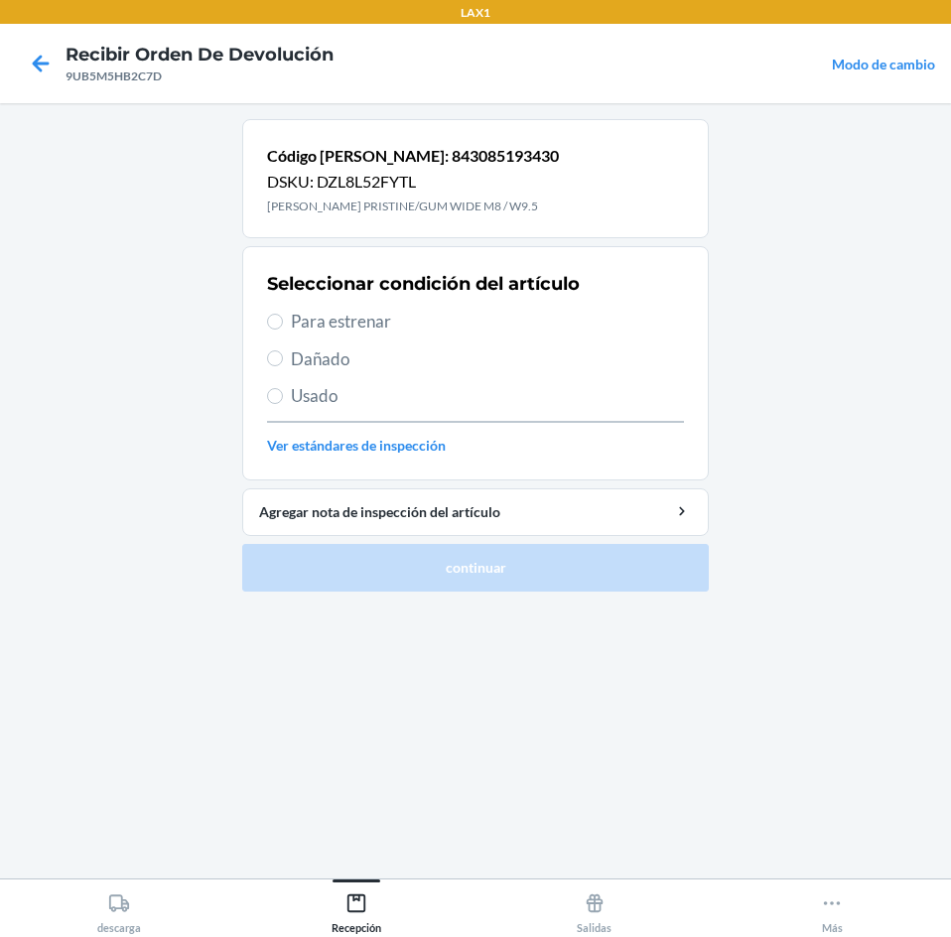
click at [362, 322] on span "Para estrenar" at bounding box center [487, 322] width 393 height 26
click at [283, 322] on input "Para estrenar" at bounding box center [275, 322] width 16 height 16
radio input "true"
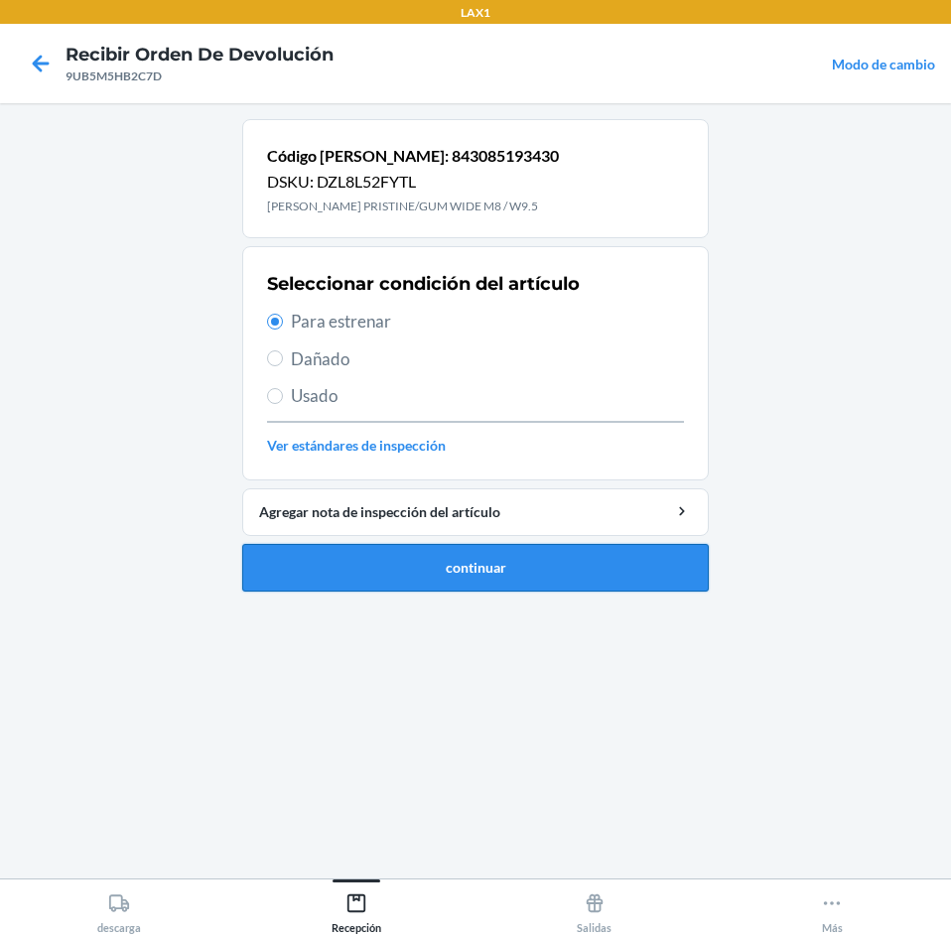
click at [363, 563] on button "continuar" at bounding box center [475, 568] width 466 height 48
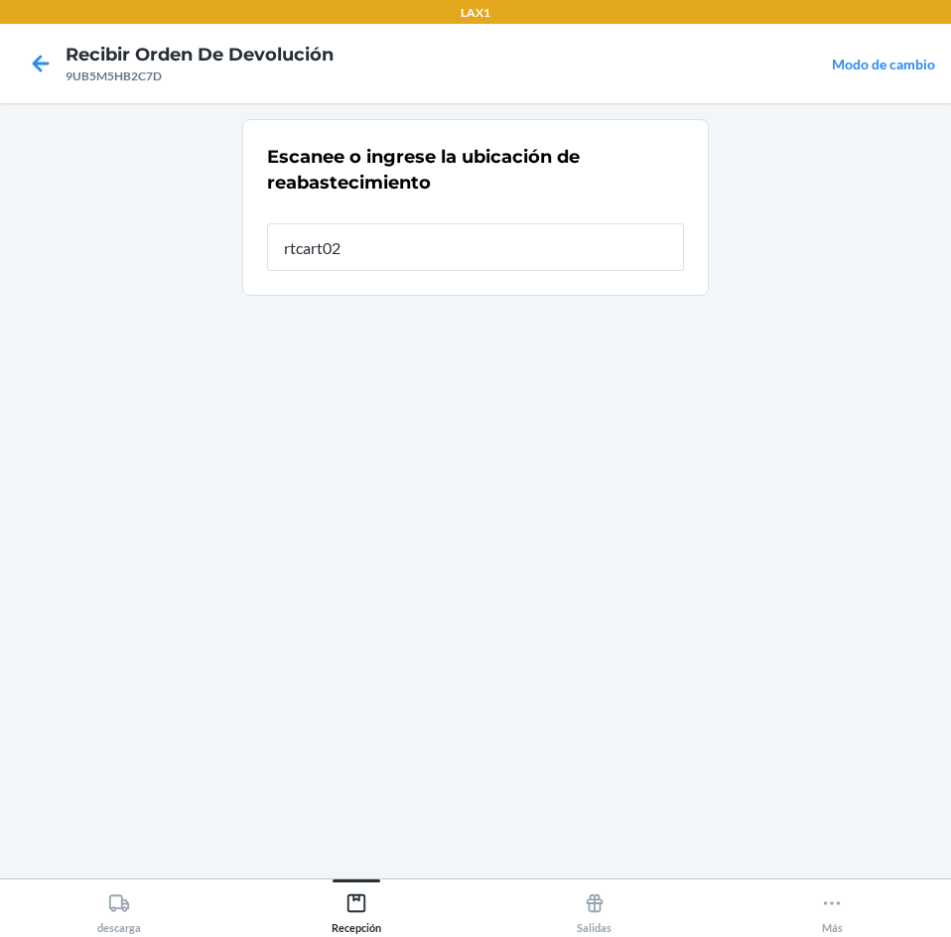
type input "rtcart025"
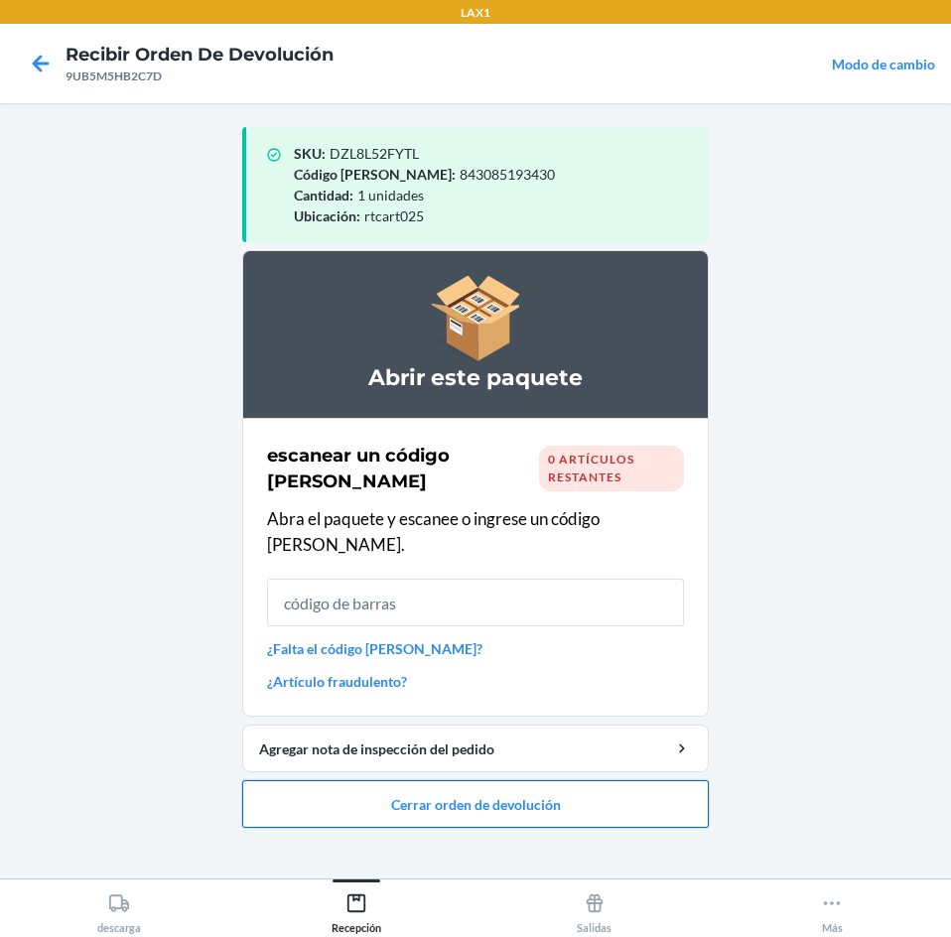
click at [456, 780] on button "Cerrar orden de devolución" at bounding box center [475, 804] width 466 height 48
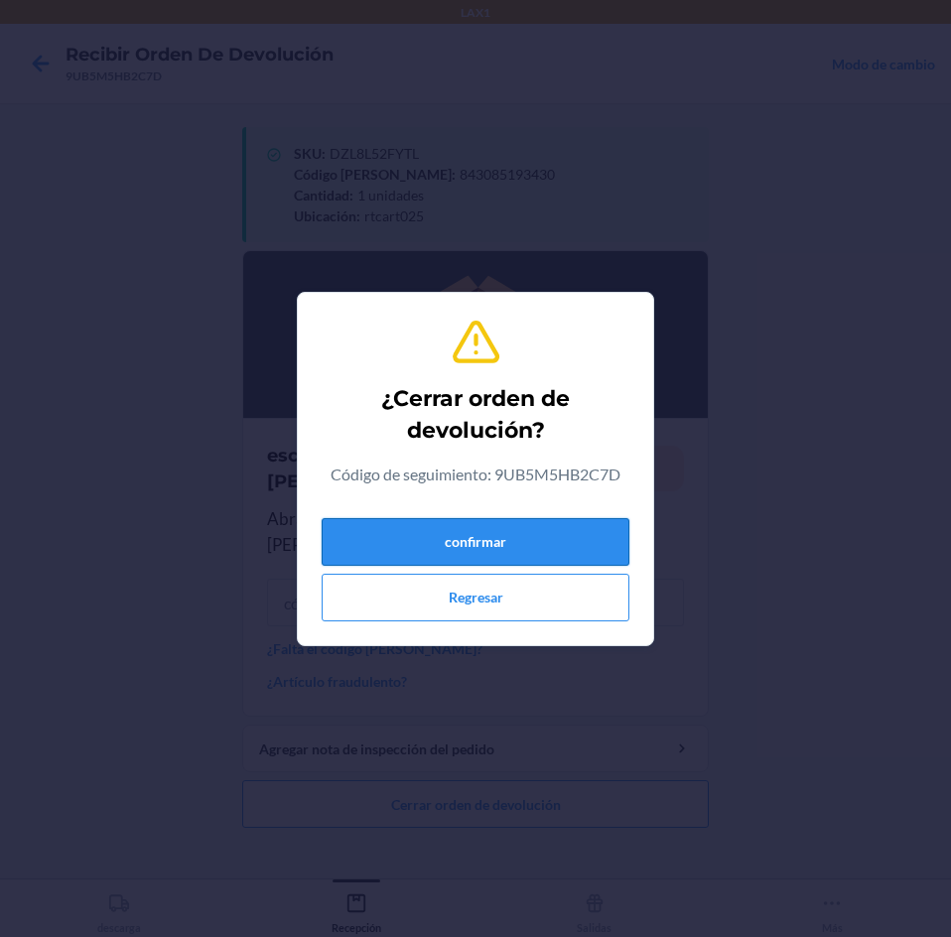
click at [548, 547] on button "confirmar" at bounding box center [476, 542] width 308 height 48
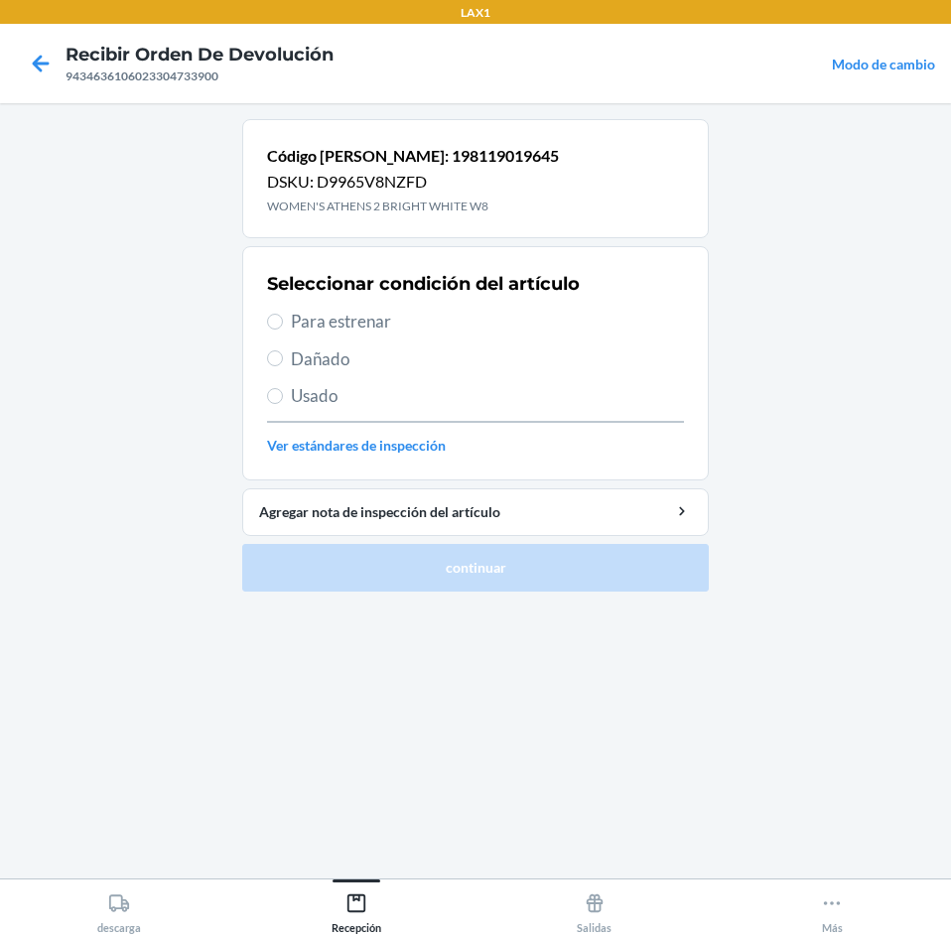
click at [326, 322] on span "Para estrenar" at bounding box center [487, 322] width 393 height 26
click at [283, 322] on input "Para estrenar" at bounding box center [275, 322] width 16 height 16
radio input "true"
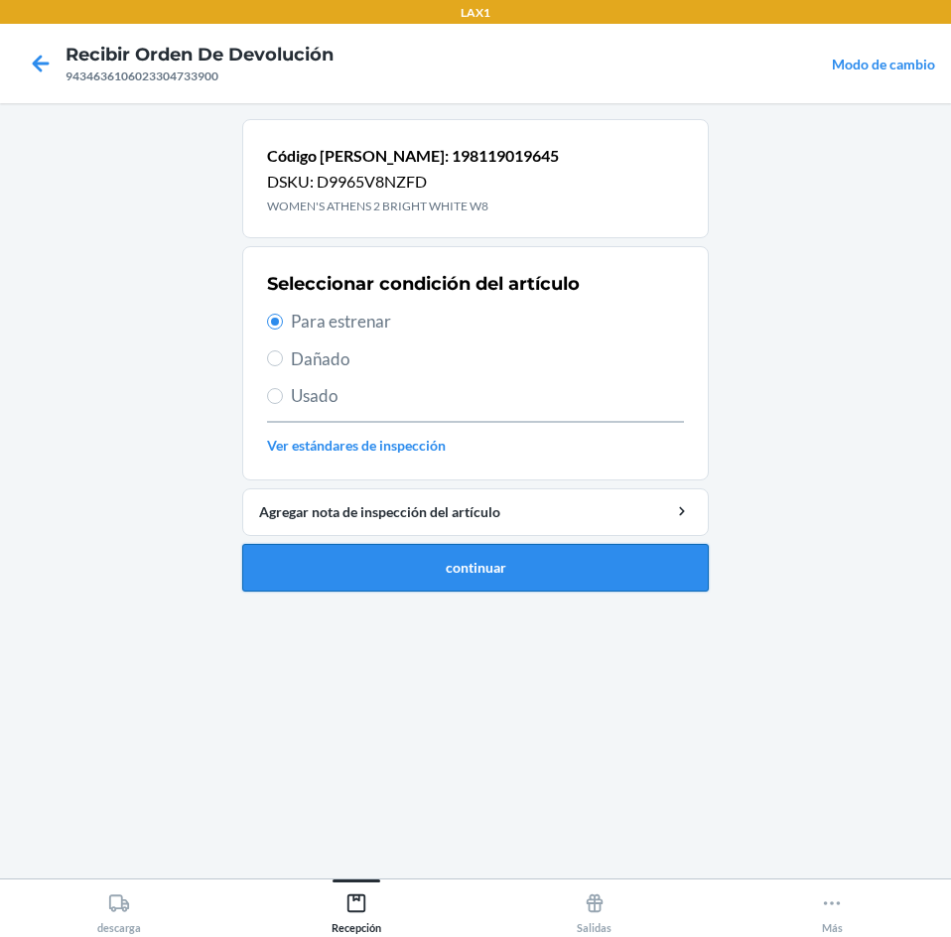
click at [443, 558] on button "continuar" at bounding box center [475, 568] width 466 height 48
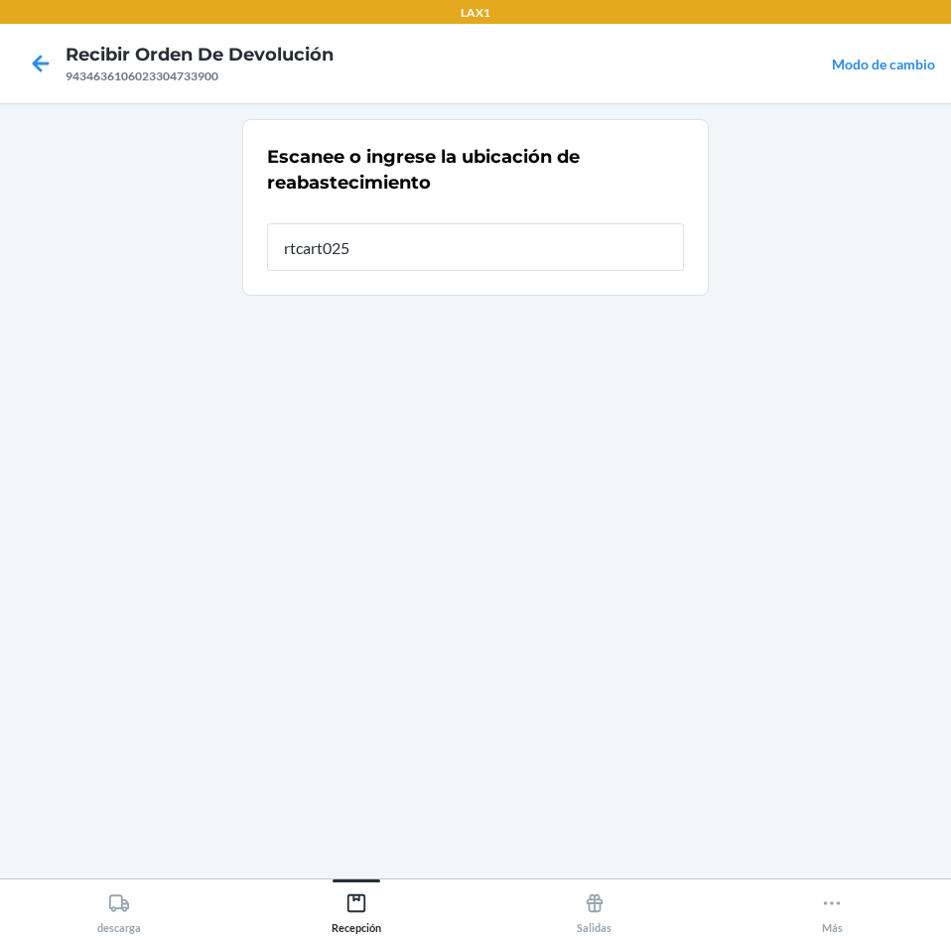
type input "rtcart025"
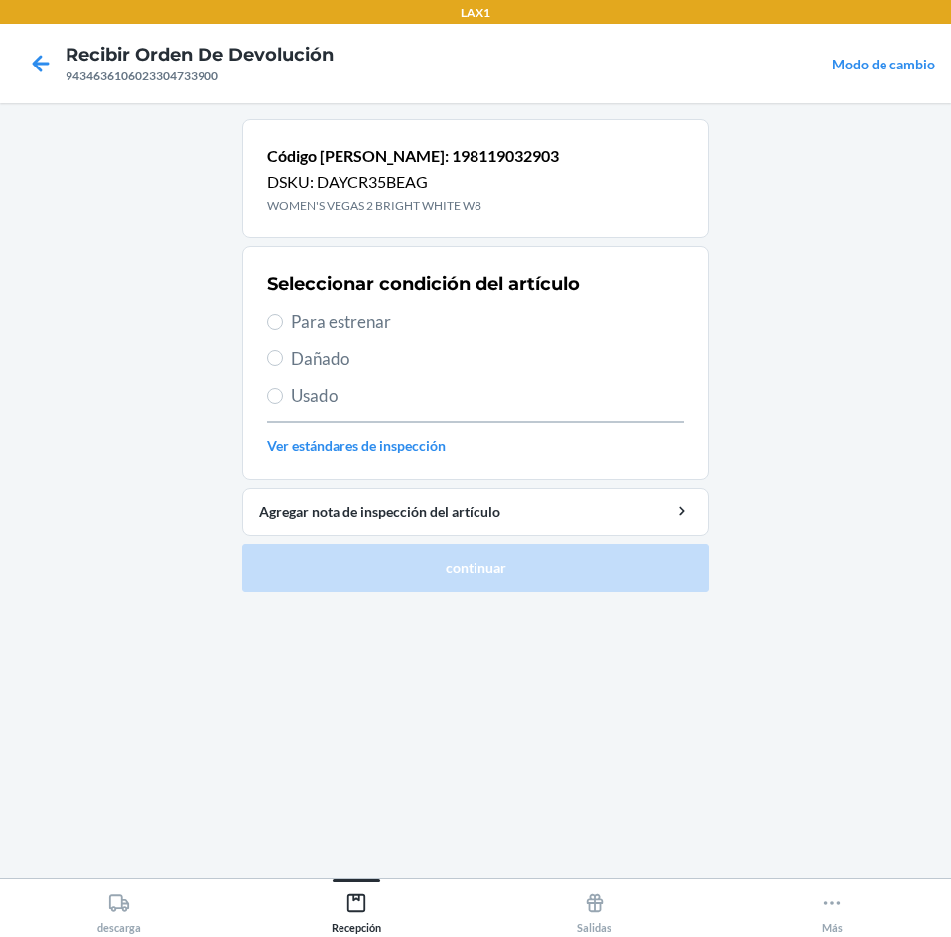
click at [332, 329] on span "Para estrenar" at bounding box center [487, 322] width 393 height 26
click at [283, 329] on input "Para estrenar" at bounding box center [275, 322] width 16 height 16
radio input "true"
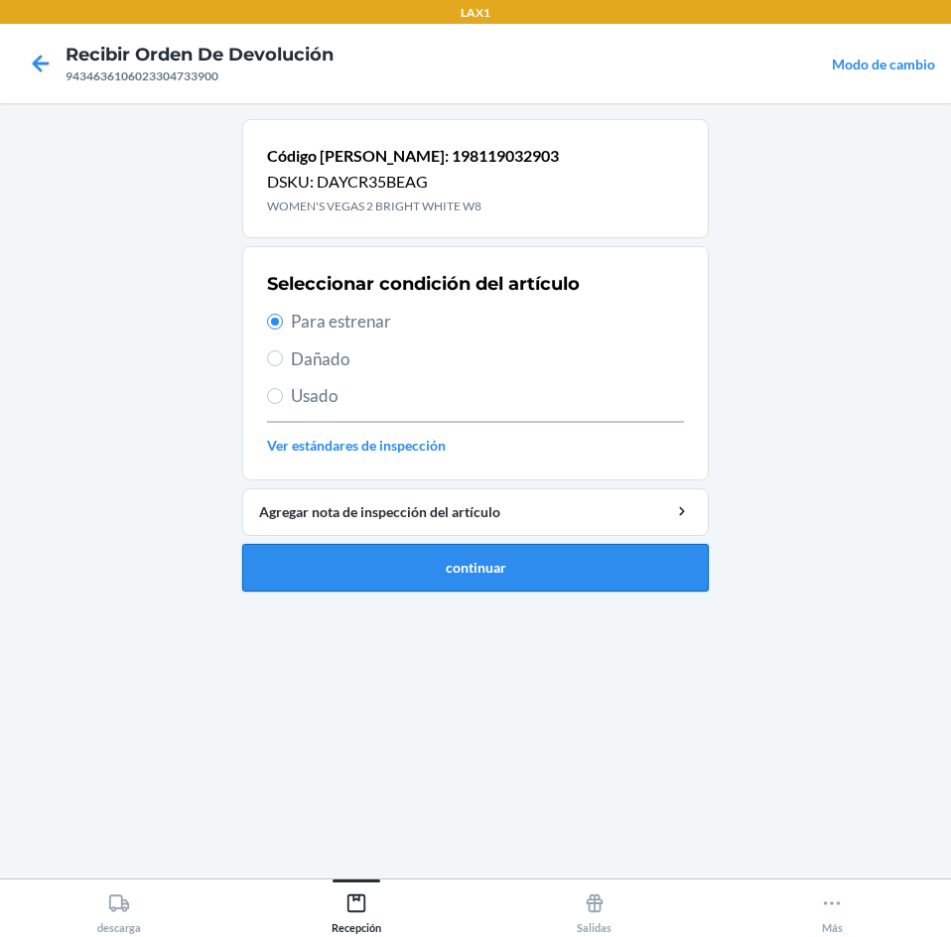
click at [449, 589] on button "continuar" at bounding box center [475, 568] width 466 height 48
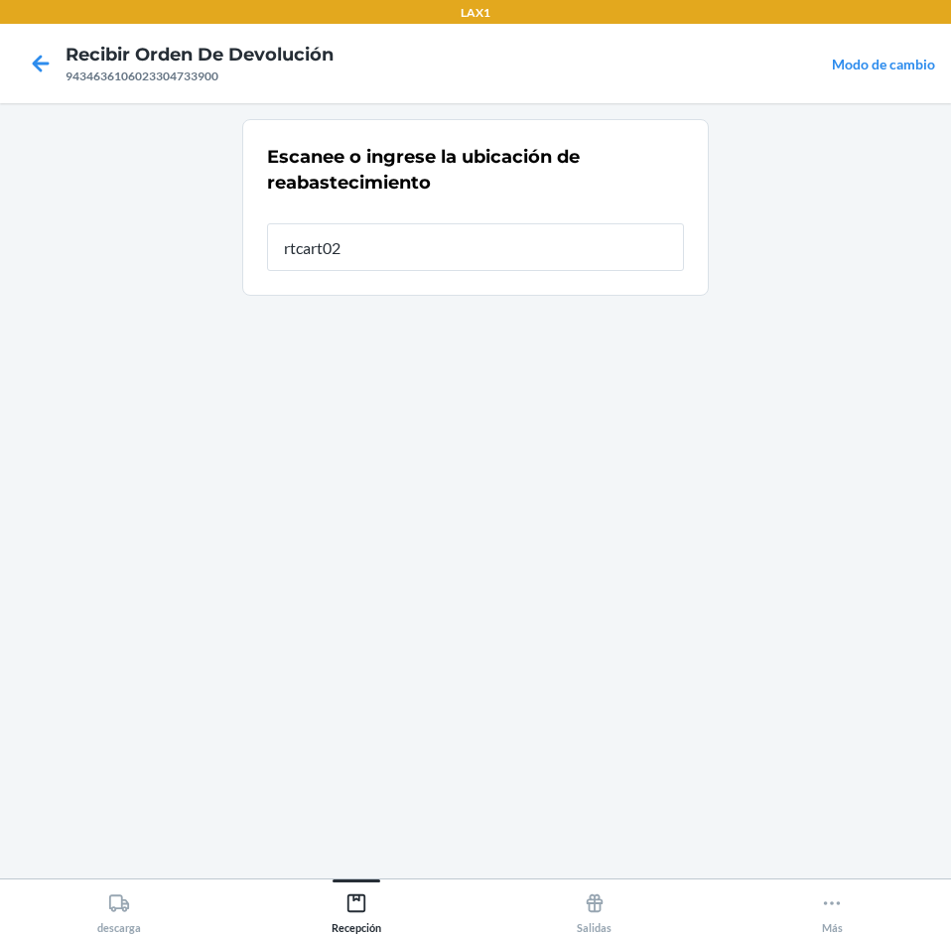
type input "rtcart025"
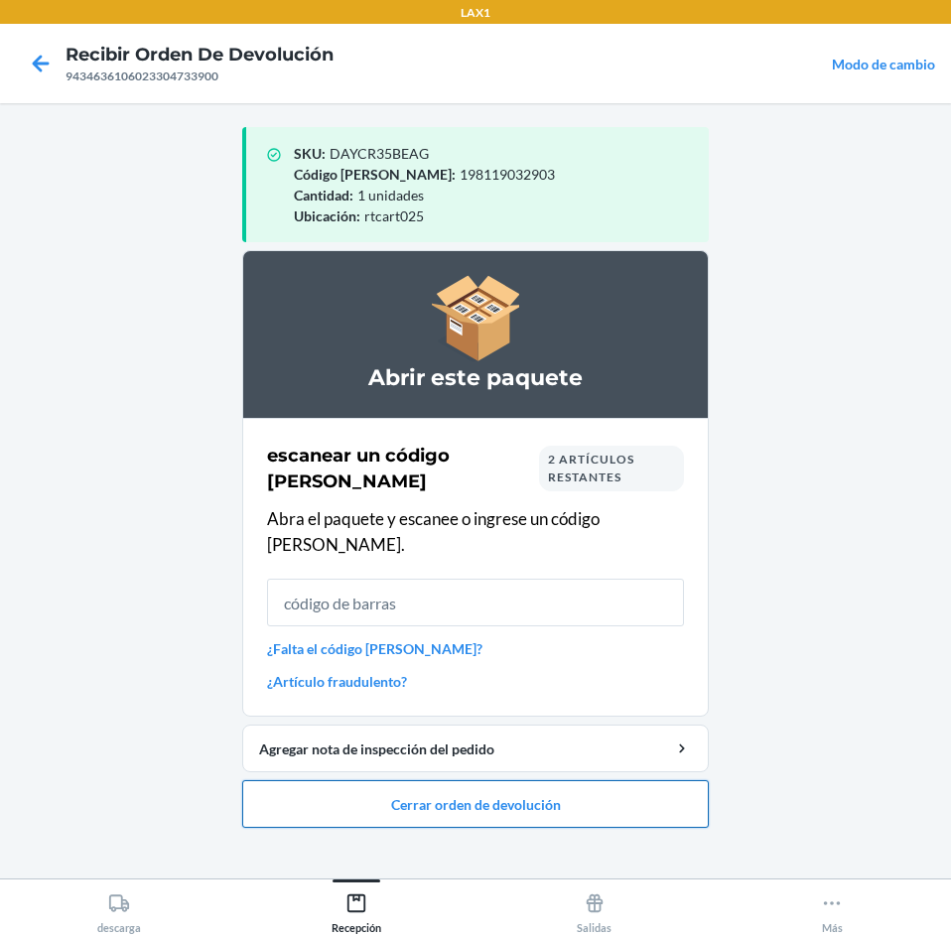
click at [552, 780] on button "Cerrar orden de devolución" at bounding box center [475, 804] width 466 height 48
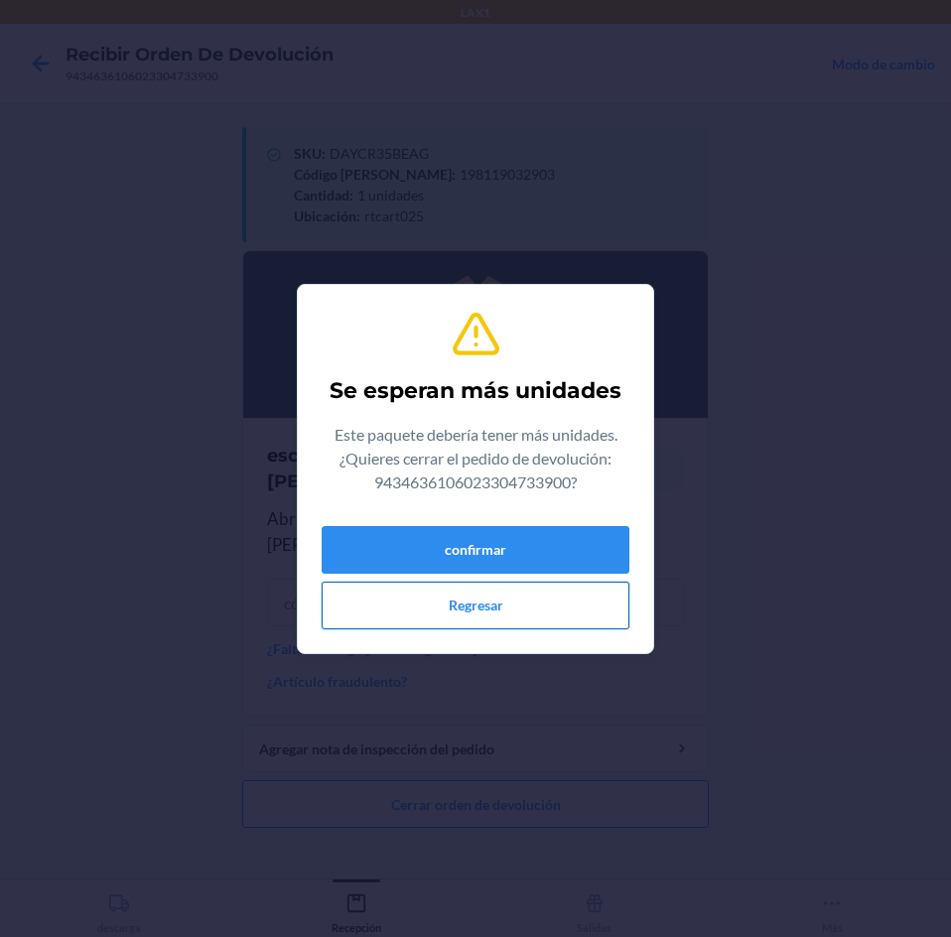
click at [502, 614] on button "Regresar" at bounding box center [476, 606] width 308 height 48
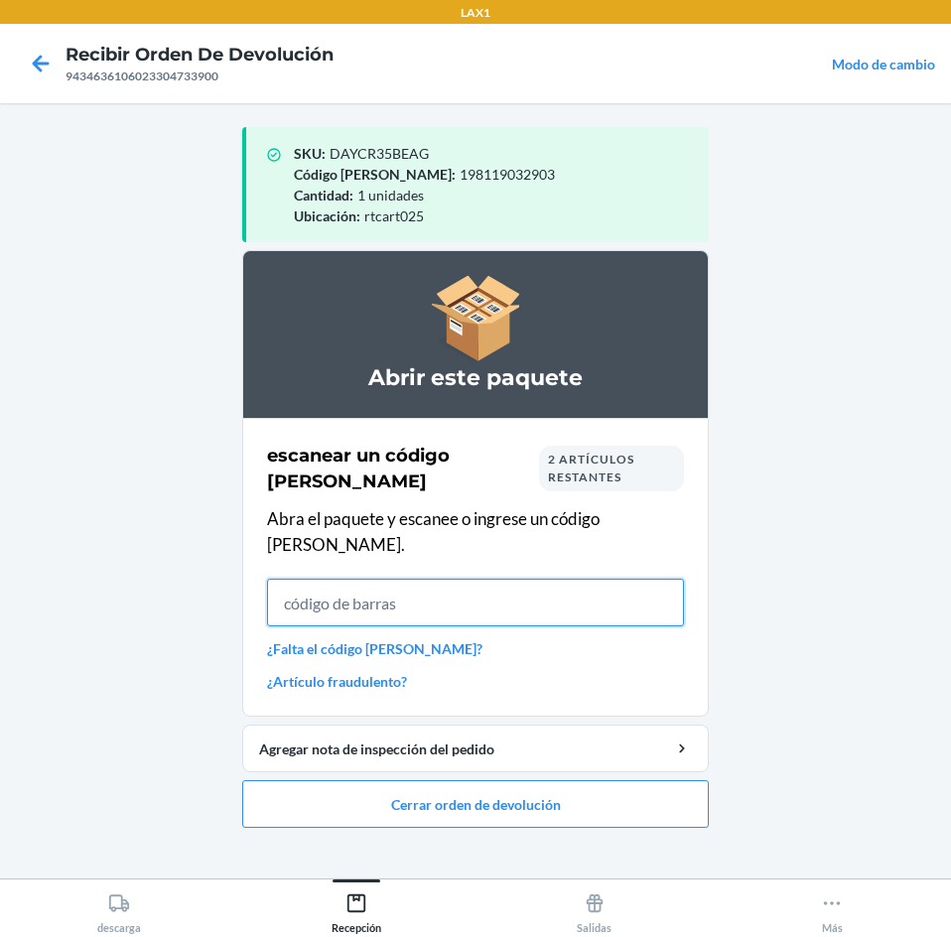
click at [481, 579] on input "text" at bounding box center [475, 603] width 417 height 48
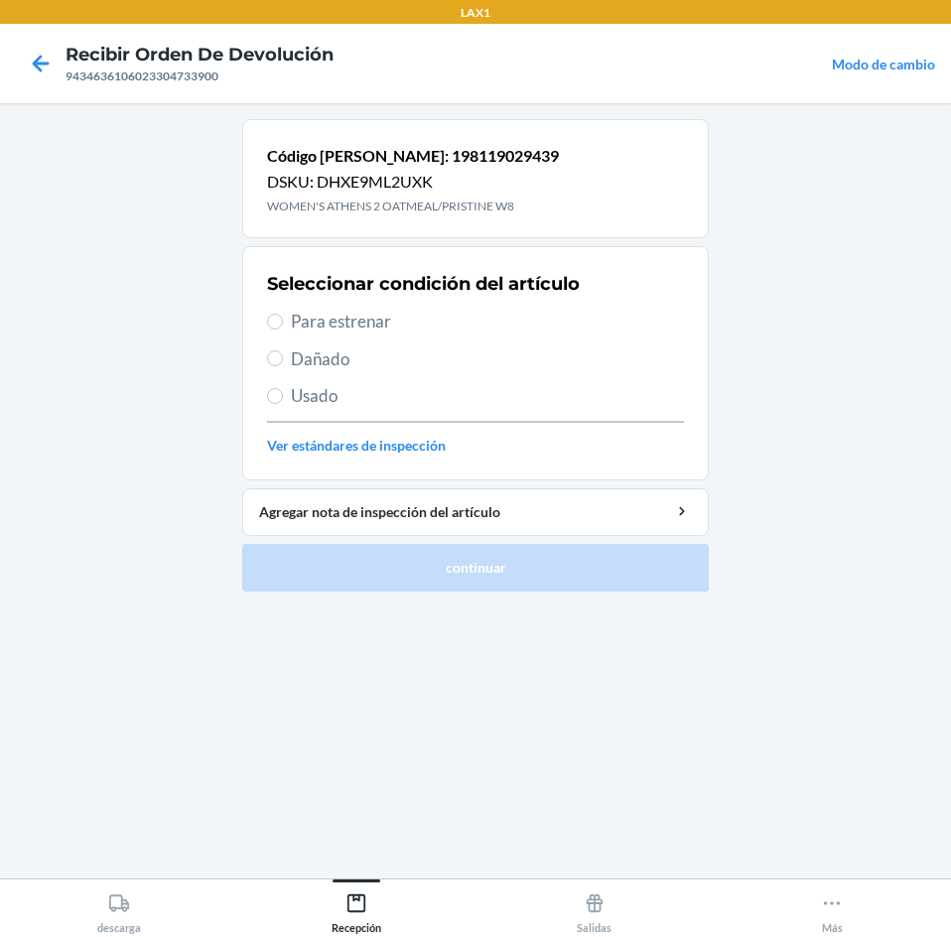
click at [355, 325] on span "Para estrenar" at bounding box center [487, 322] width 393 height 26
click at [283, 325] on input "Para estrenar" at bounding box center [275, 322] width 16 height 16
radio input "true"
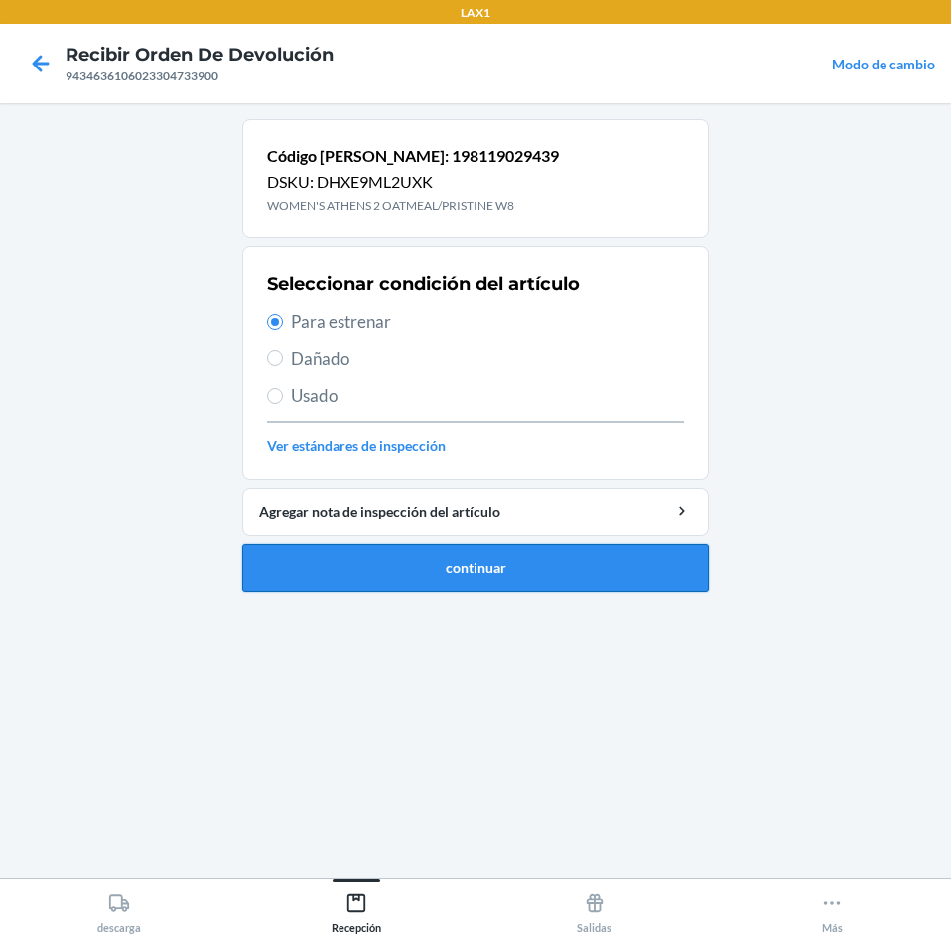
click at [414, 569] on button "continuar" at bounding box center [475, 568] width 466 height 48
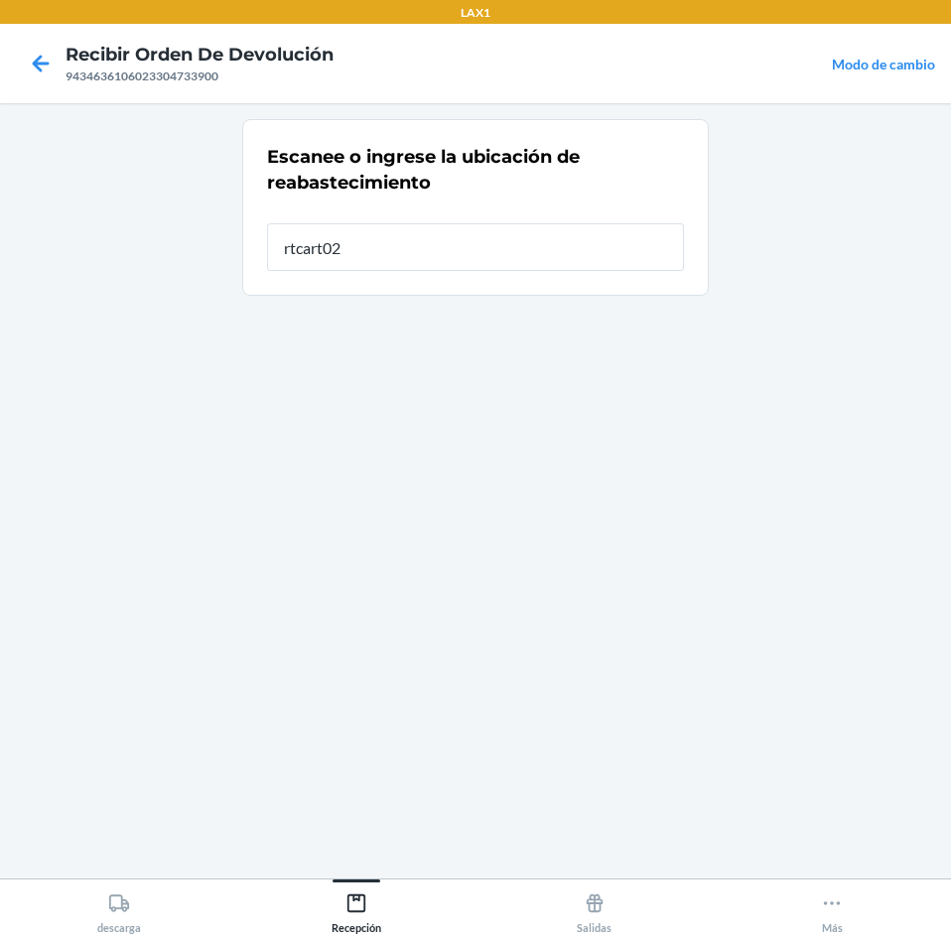
type input "rtcart025"
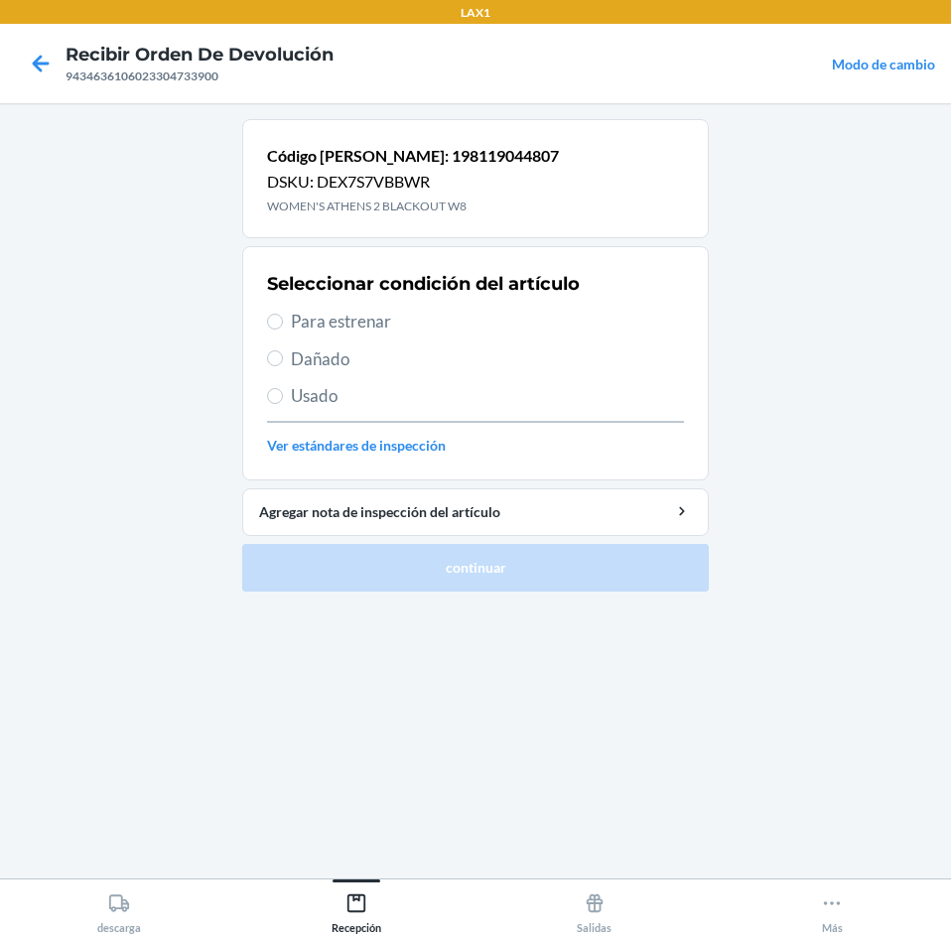
click at [359, 326] on span "Para estrenar" at bounding box center [487, 322] width 393 height 26
click at [283, 326] on input "Para estrenar" at bounding box center [275, 322] width 16 height 16
radio input "true"
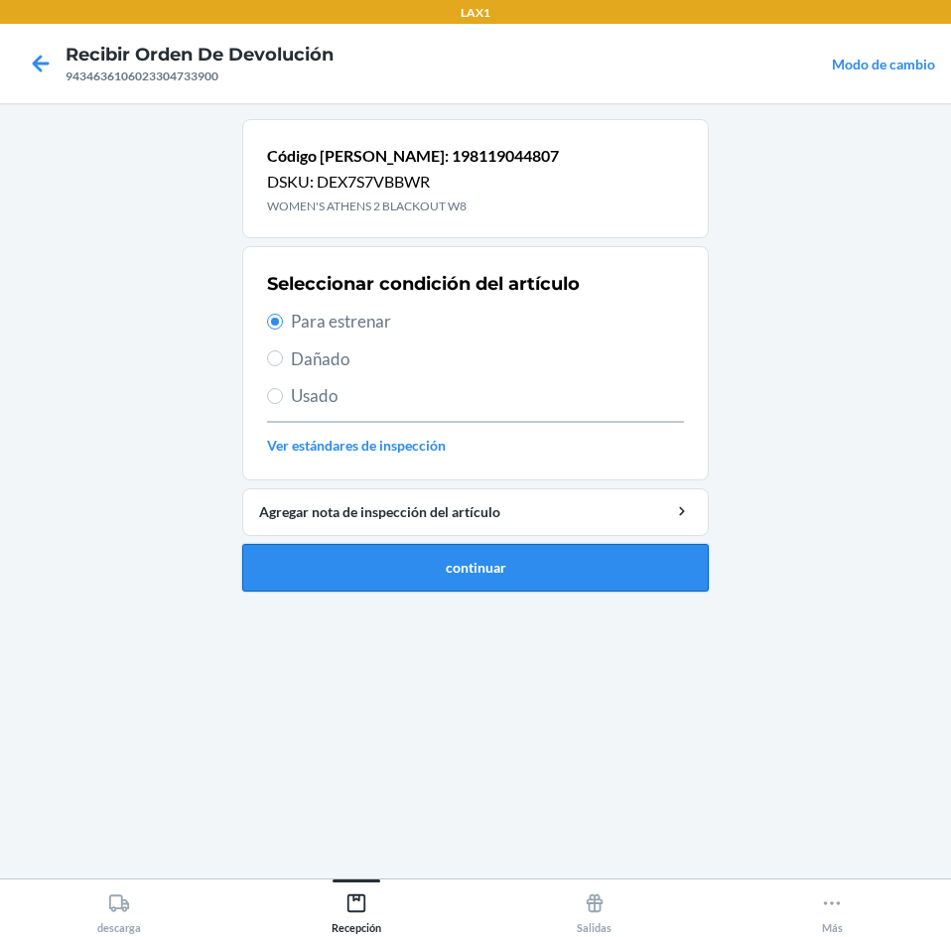
click at [498, 558] on button "continuar" at bounding box center [475, 568] width 466 height 48
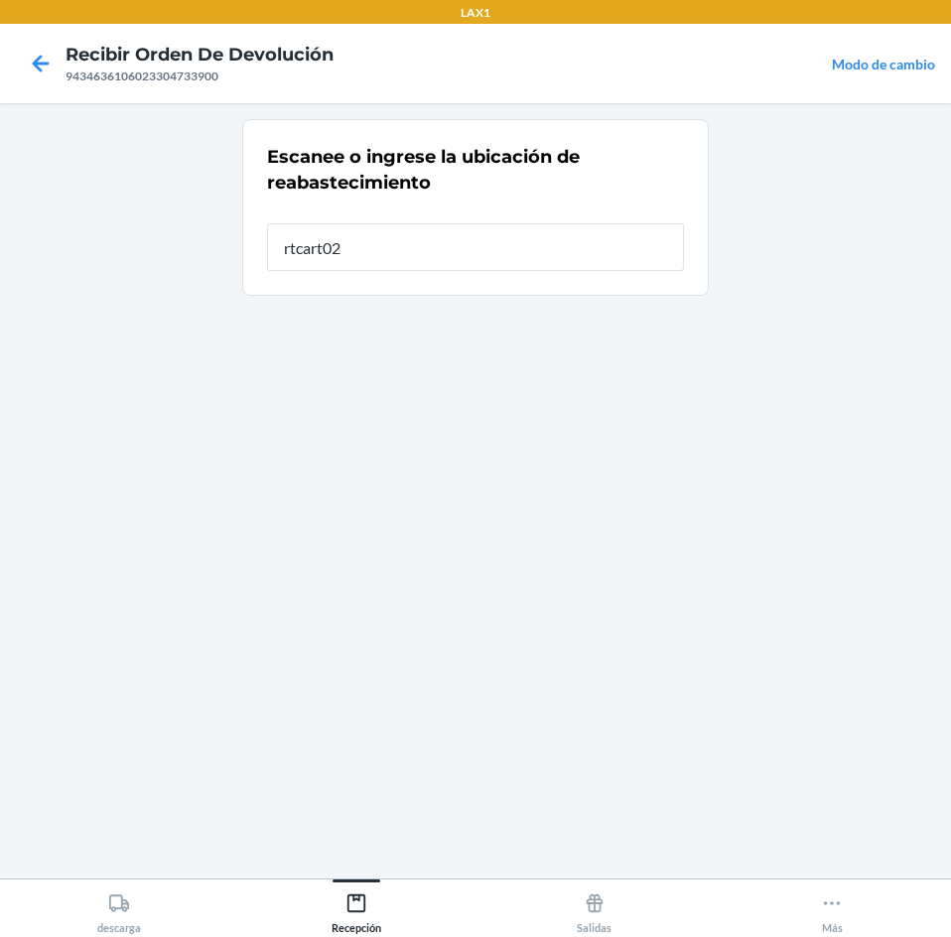
type input "rtcart025"
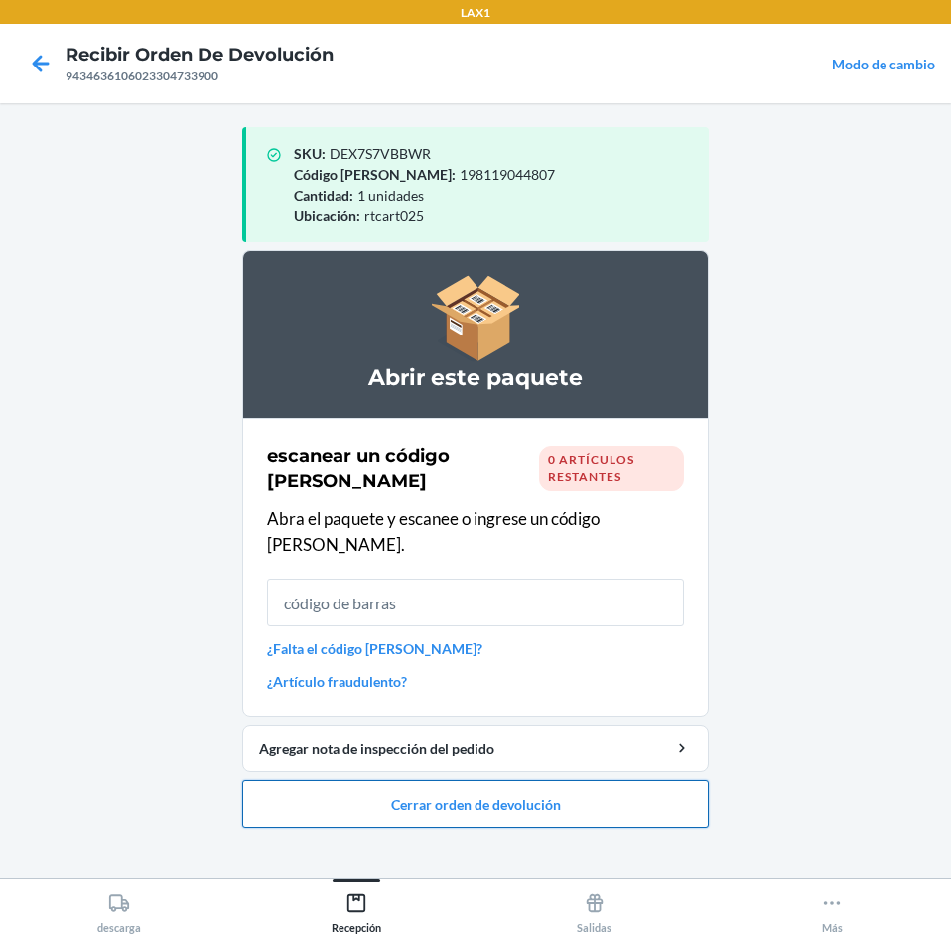
click at [579, 780] on button "Cerrar orden de devolución" at bounding box center [475, 804] width 466 height 48
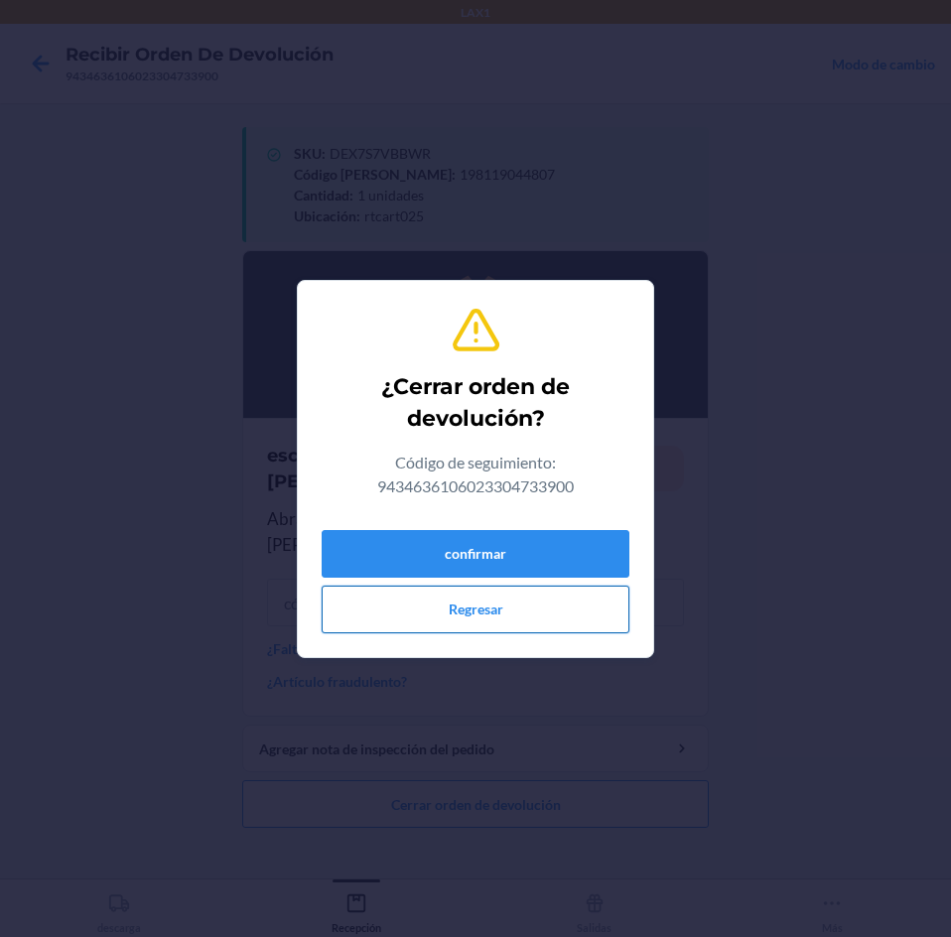
click at [516, 610] on button "Regresar" at bounding box center [476, 610] width 308 height 48
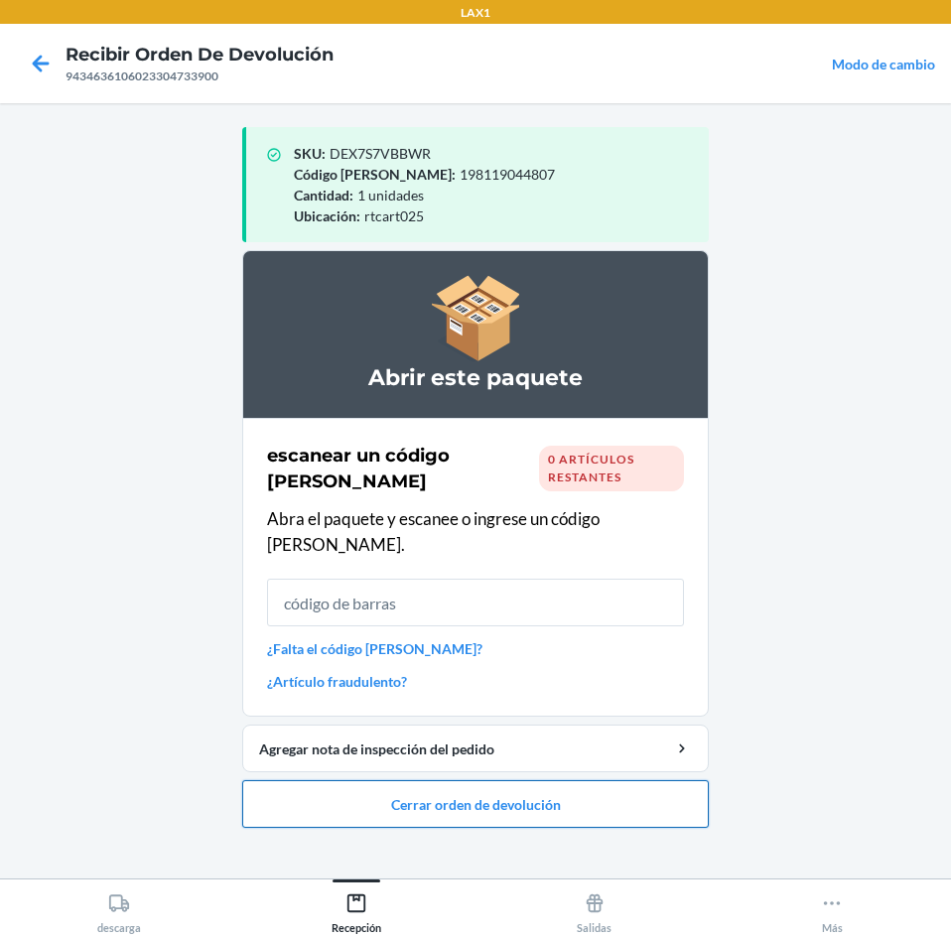
click at [473, 781] on button "Cerrar orden de devolución" at bounding box center [475, 804] width 466 height 48
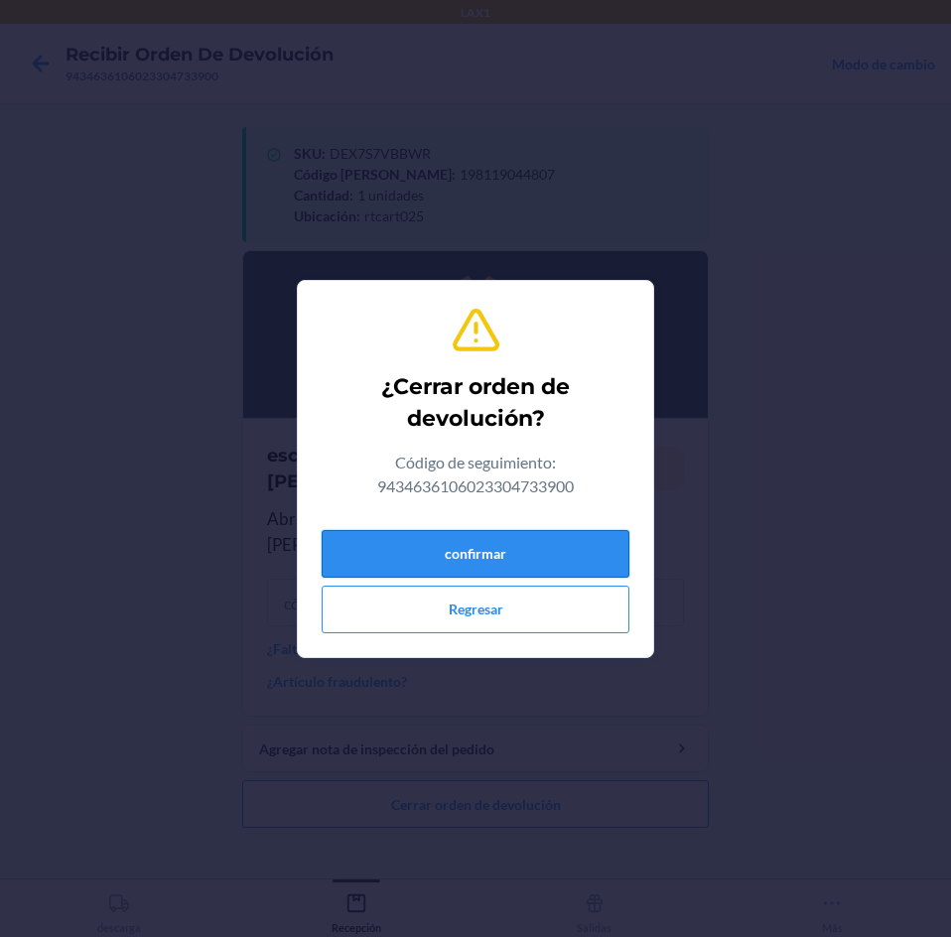
click at [468, 550] on button "confirmar" at bounding box center [476, 554] width 308 height 48
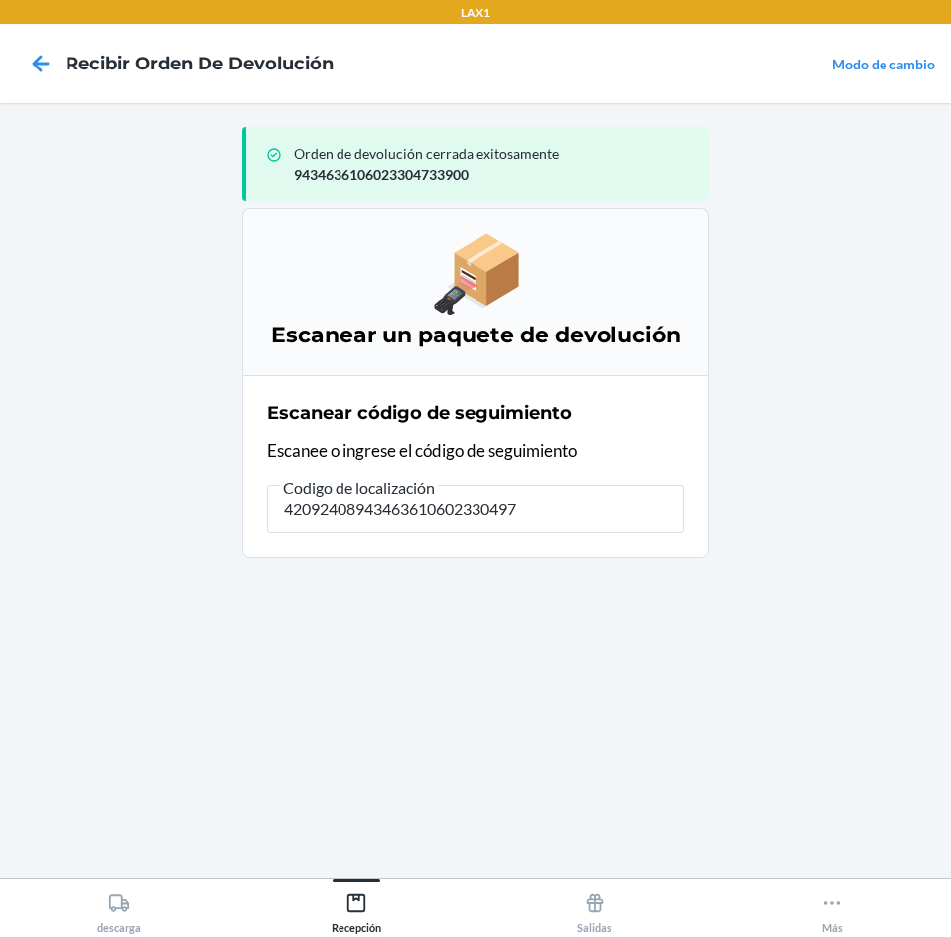
type input "420924089434636106023304978"
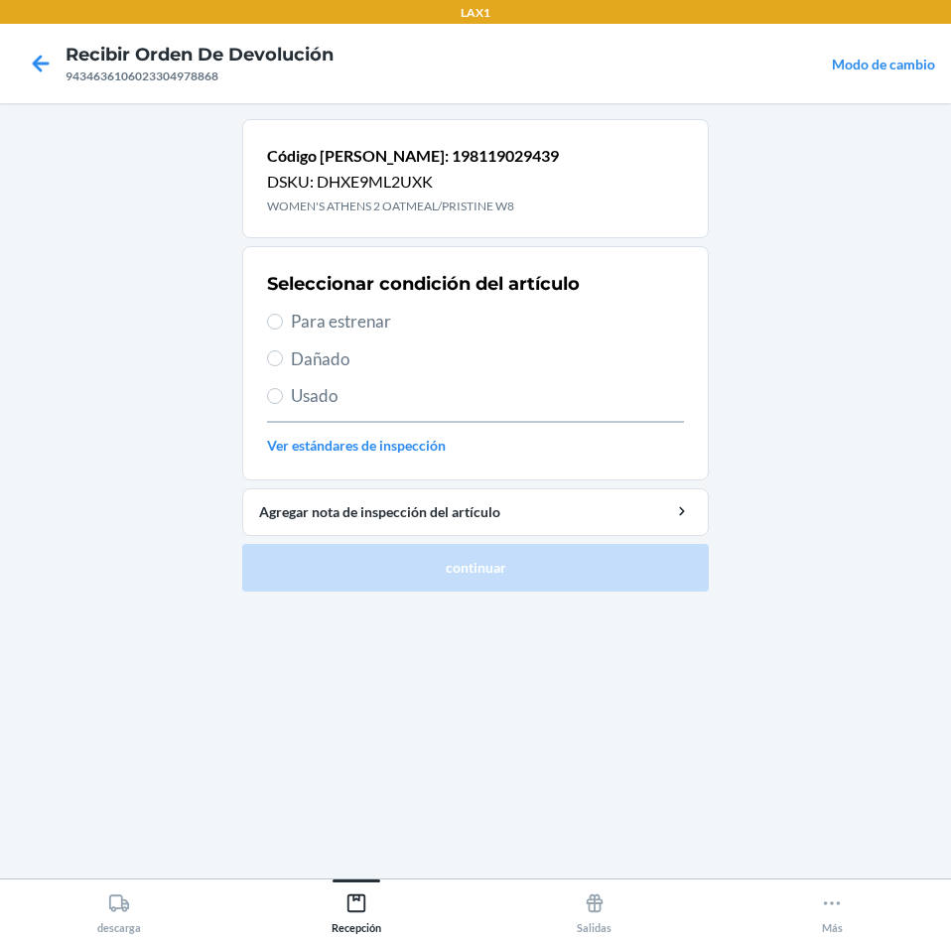
click at [344, 329] on span "Para estrenar" at bounding box center [487, 322] width 393 height 26
click at [283, 329] on input "Para estrenar" at bounding box center [275, 322] width 16 height 16
radio input "true"
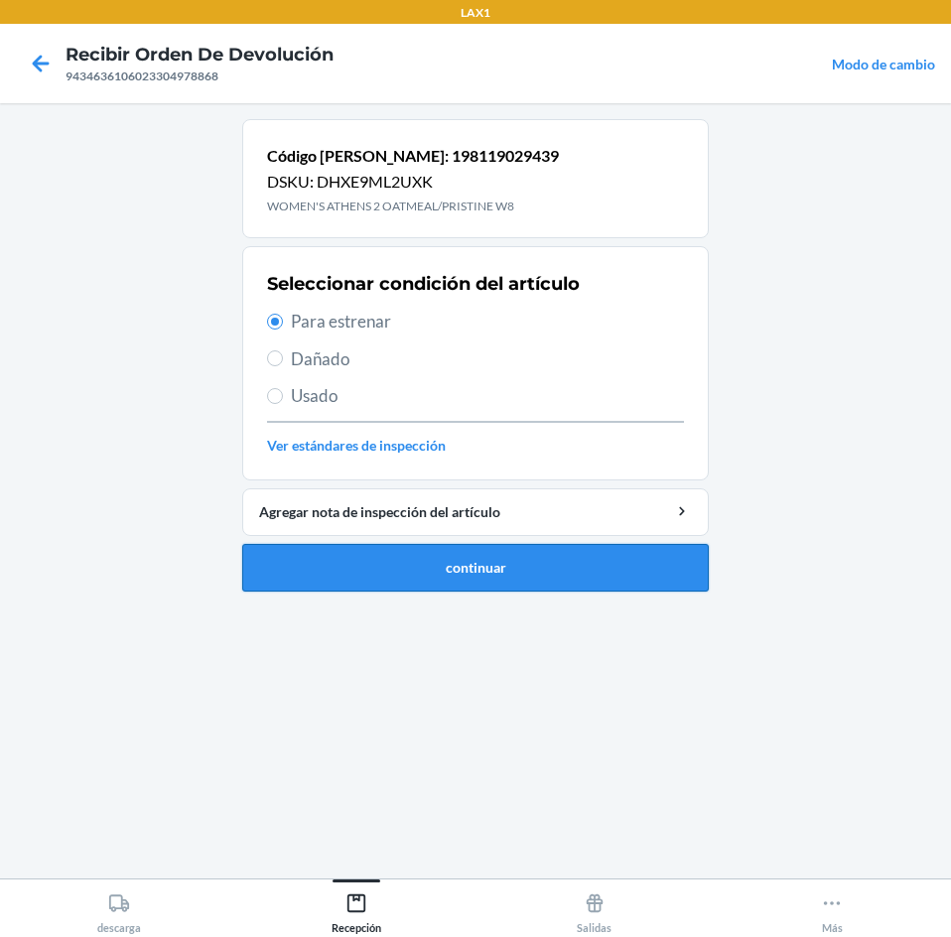
click at [467, 574] on button "continuar" at bounding box center [475, 568] width 466 height 48
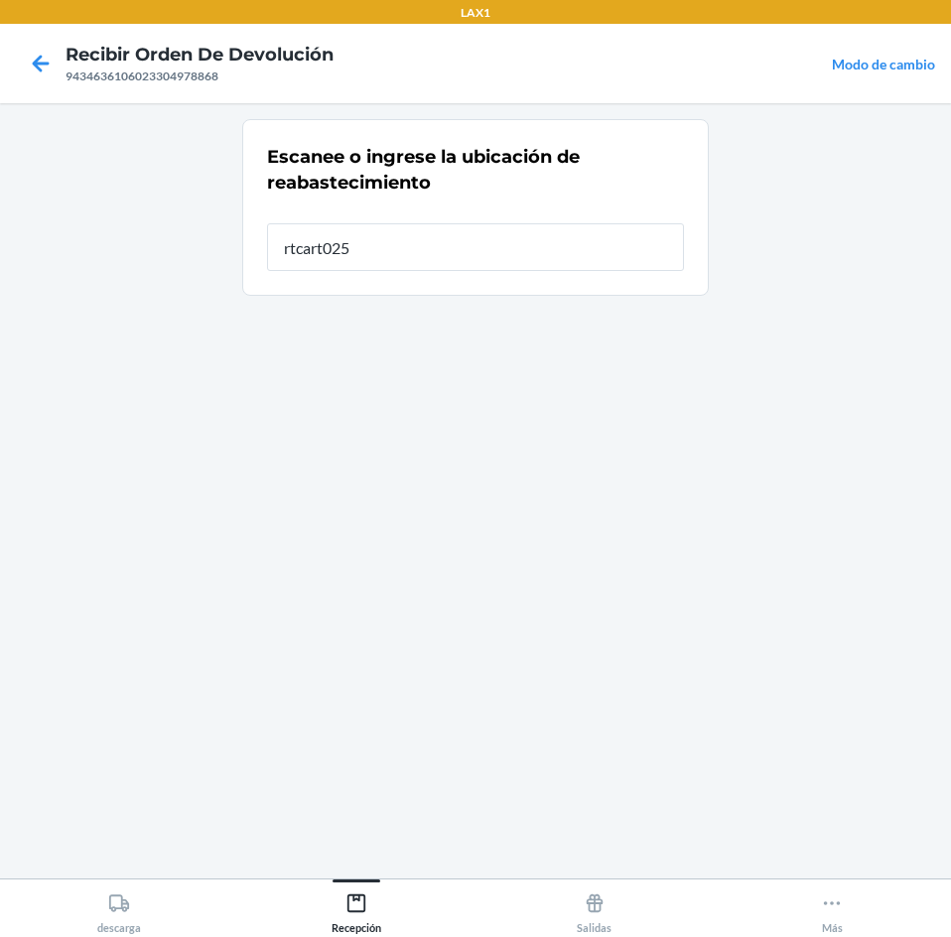
type input "rtcart025"
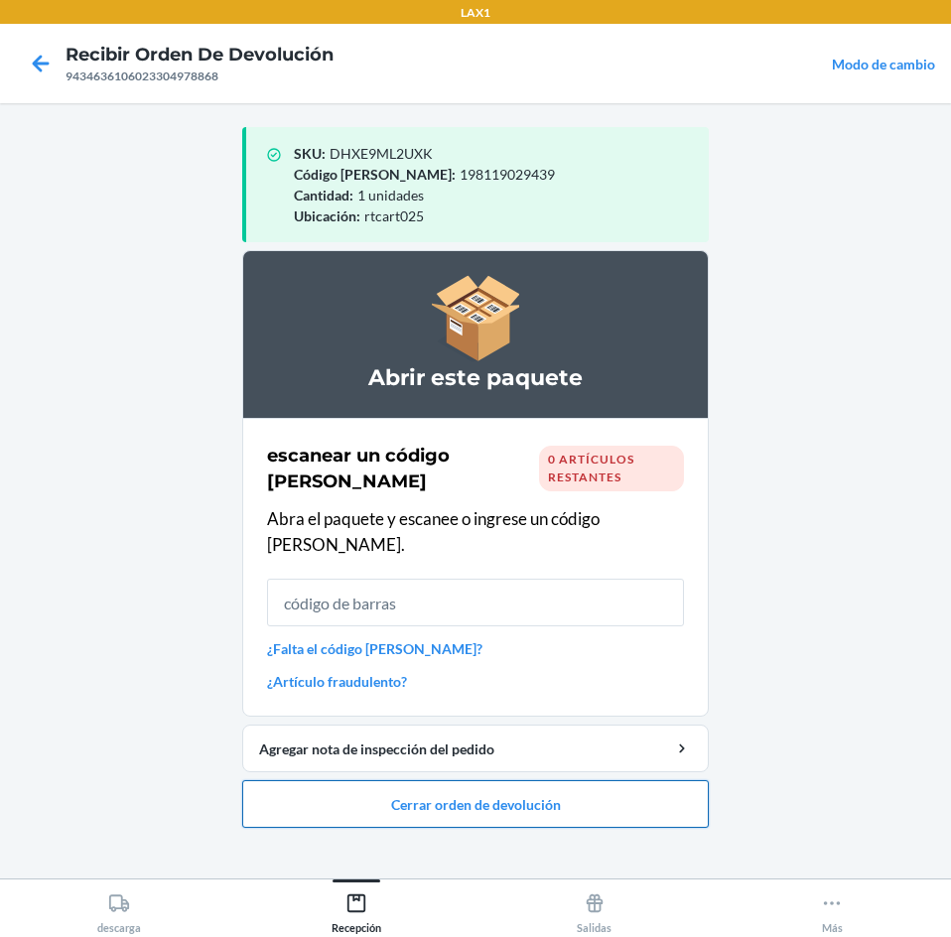
click at [410, 780] on button "Cerrar orden de devolución" at bounding box center [475, 804] width 466 height 48
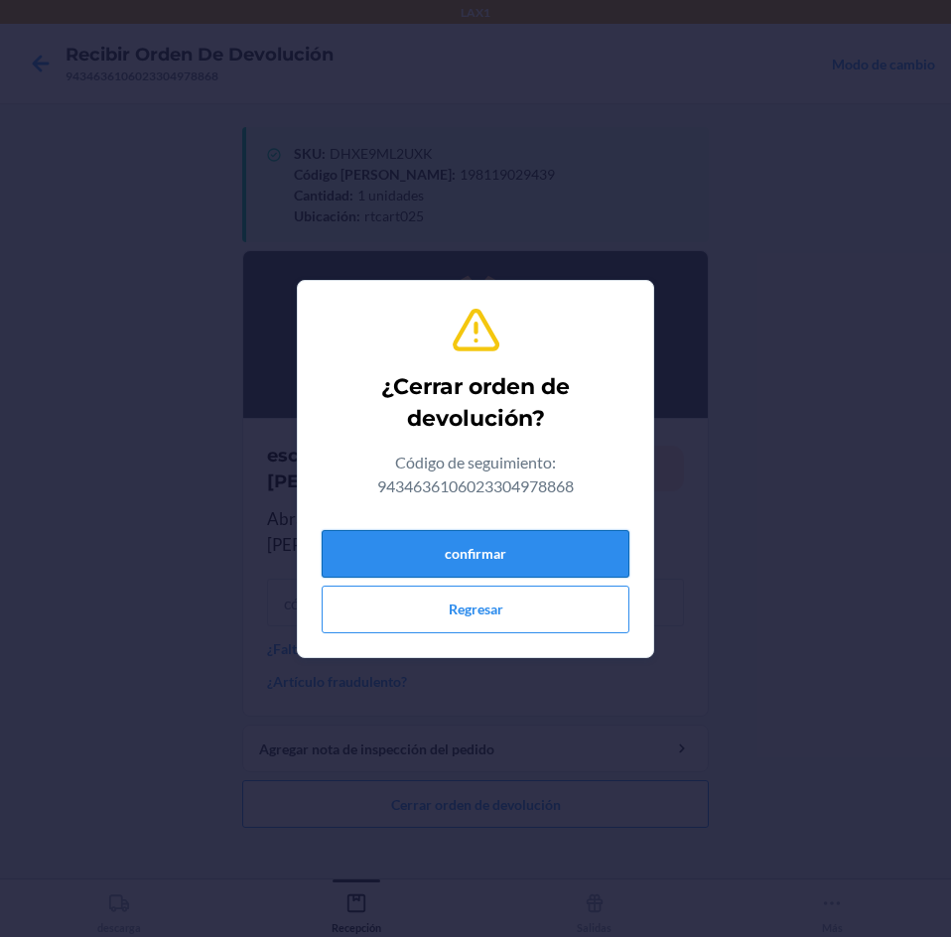
click at [481, 550] on button "confirmar" at bounding box center [476, 554] width 308 height 48
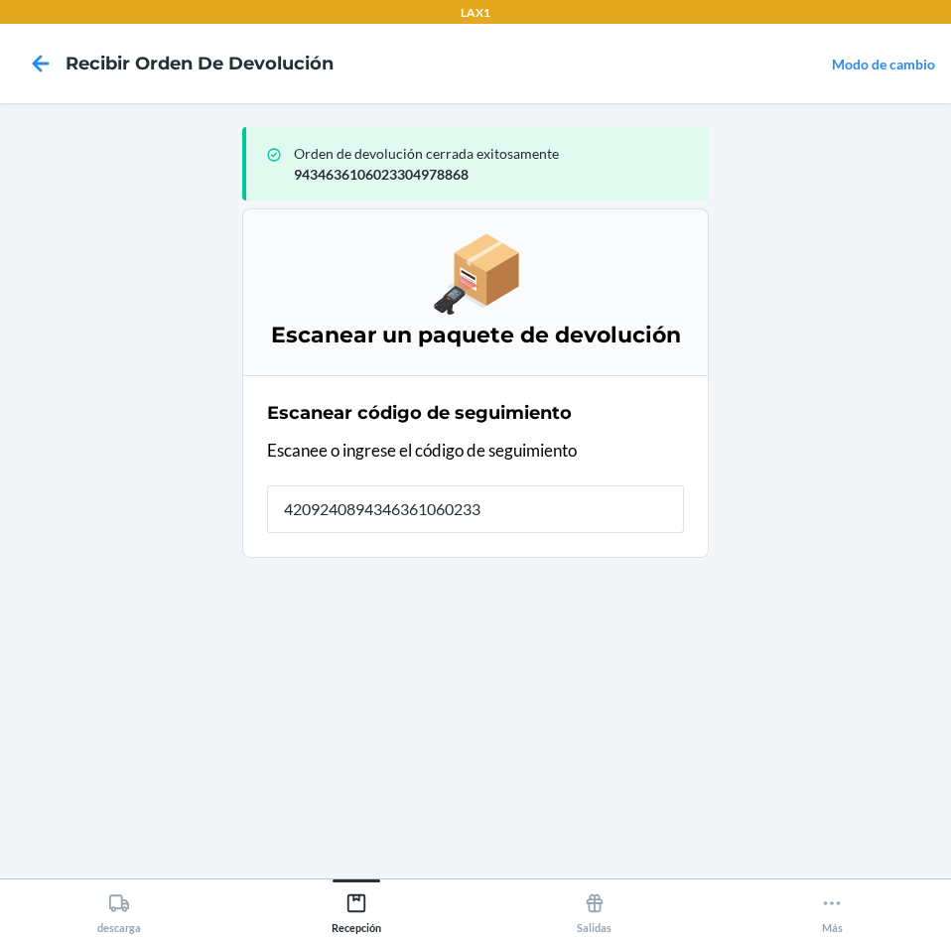
type input "42092408943463610602330"
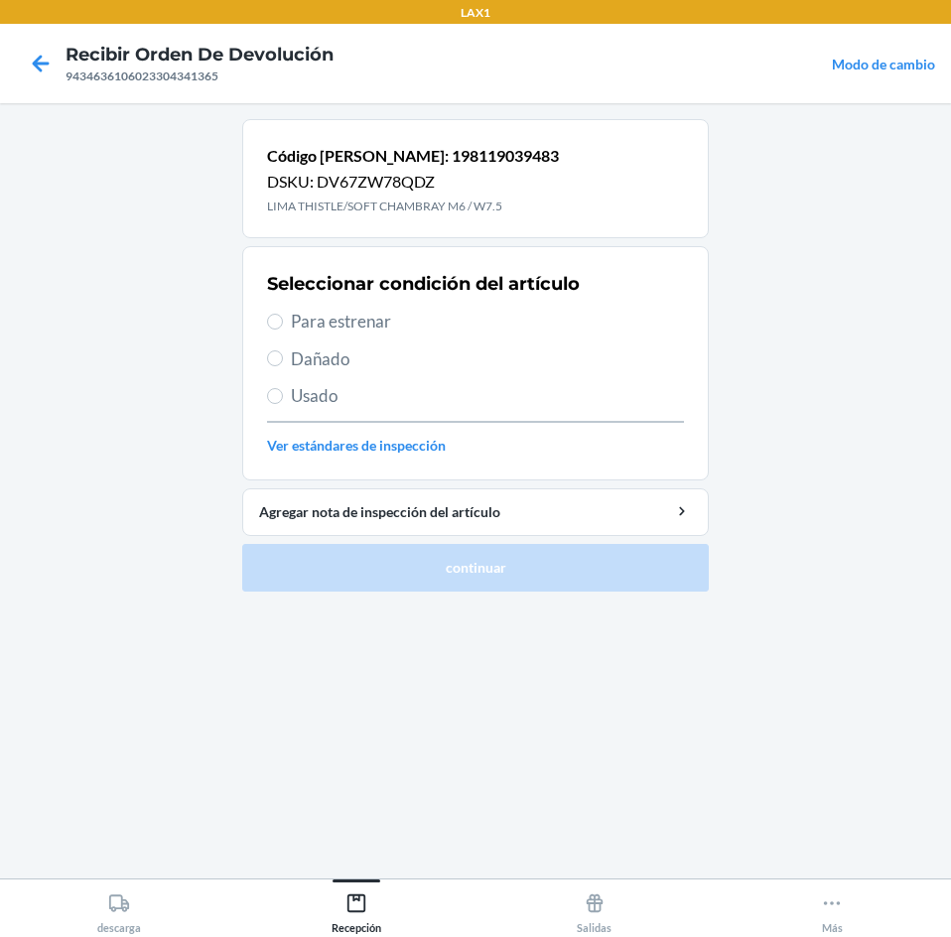
click at [345, 327] on span "Para estrenar" at bounding box center [487, 322] width 393 height 26
click at [283, 327] on input "Para estrenar" at bounding box center [275, 322] width 16 height 16
radio input "true"
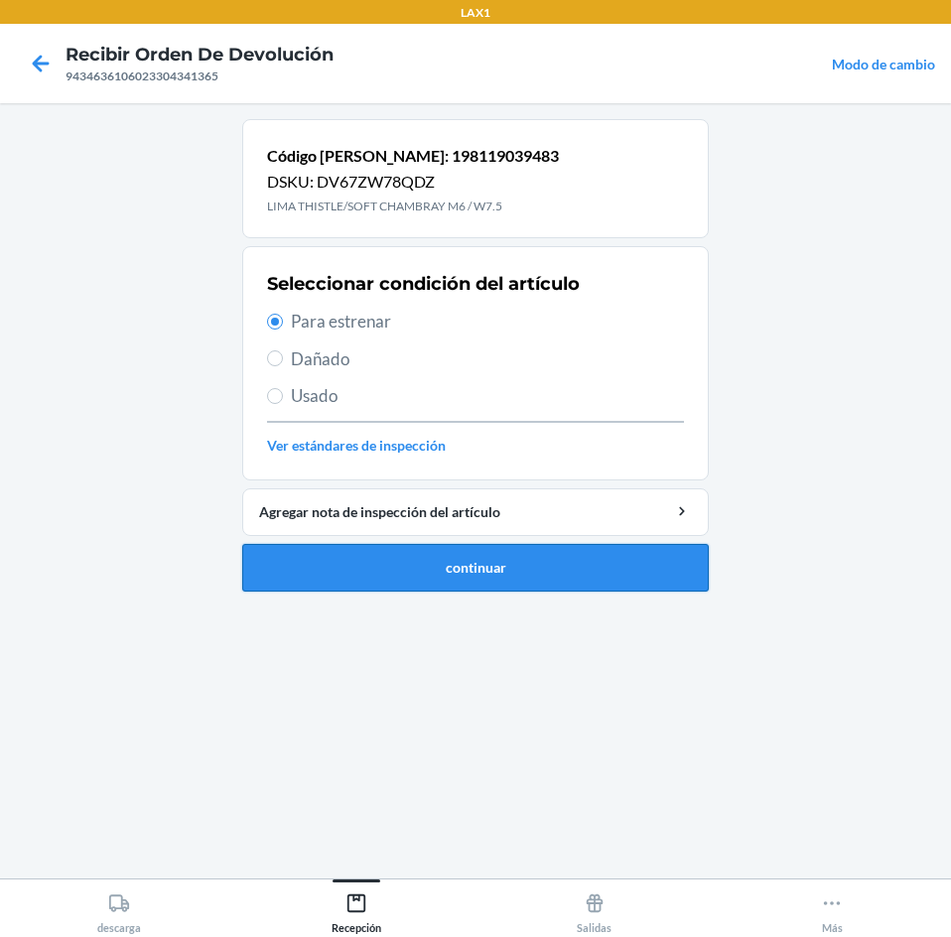
click at [443, 566] on button "continuar" at bounding box center [475, 568] width 466 height 48
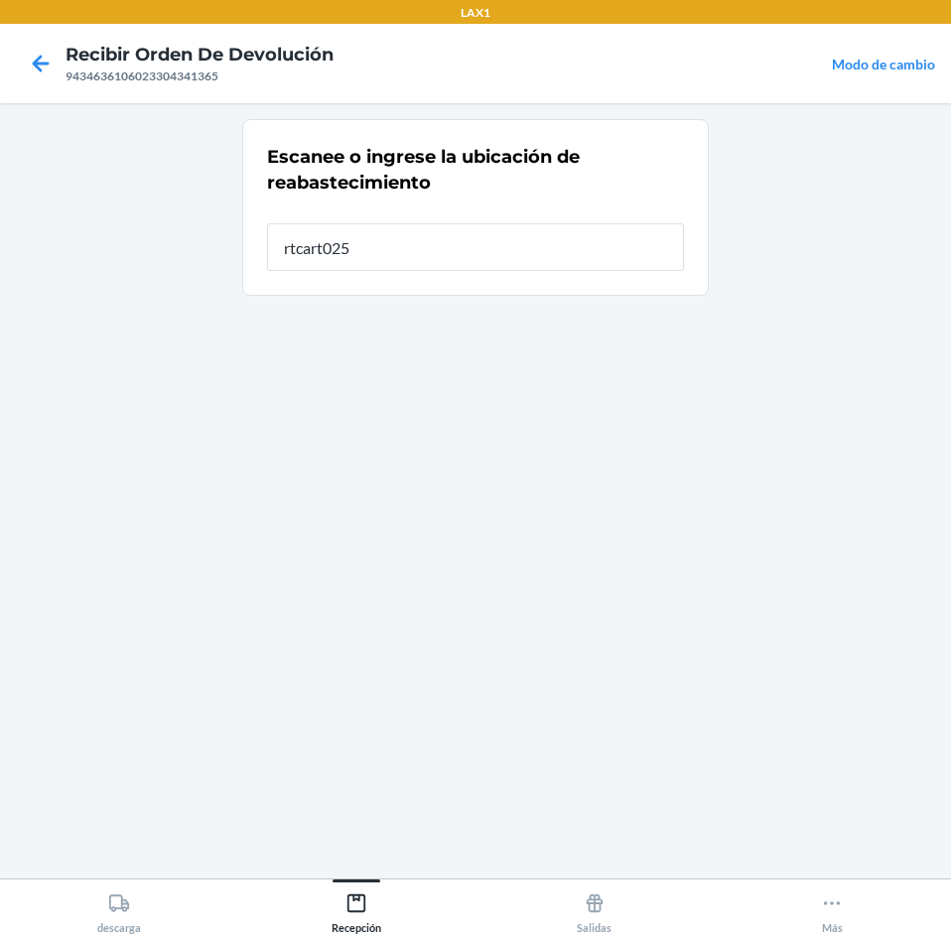
type input "rtcart025"
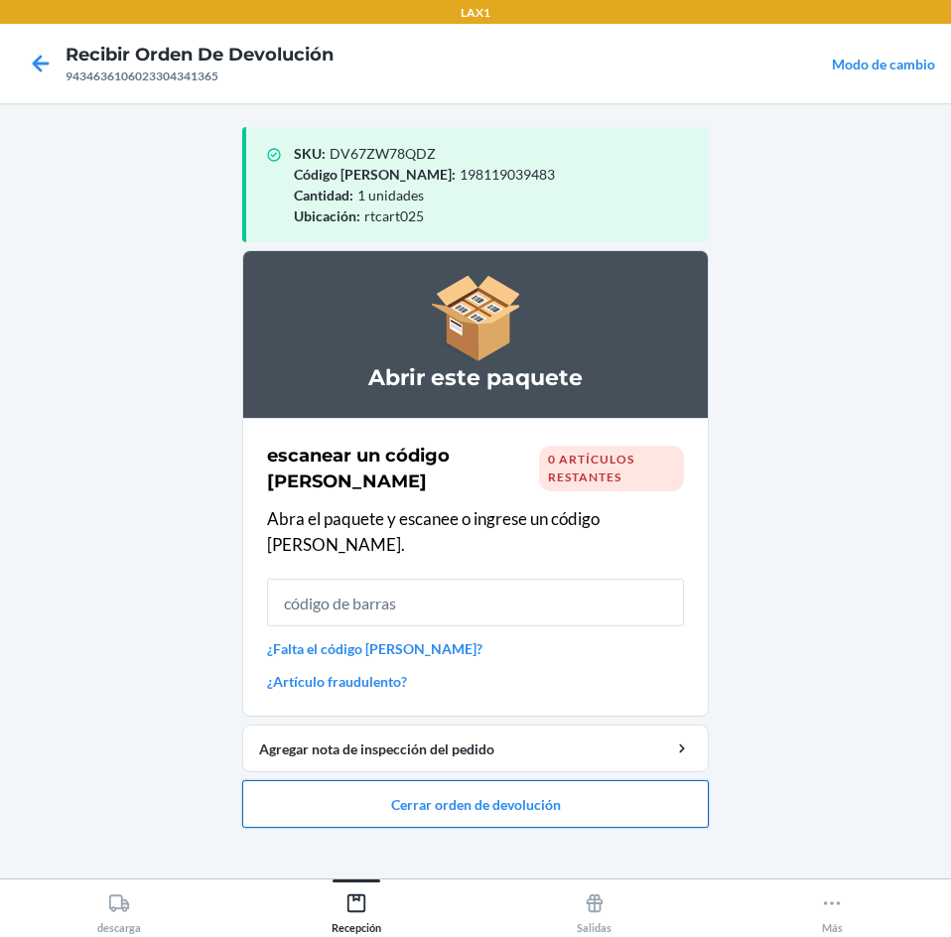
drag, startPoint x: 470, startPoint y: 781, endPoint x: 481, endPoint y: 765, distance: 19.3
click at [476, 780] on button "Cerrar orden de devolución" at bounding box center [475, 804] width 466 height 48
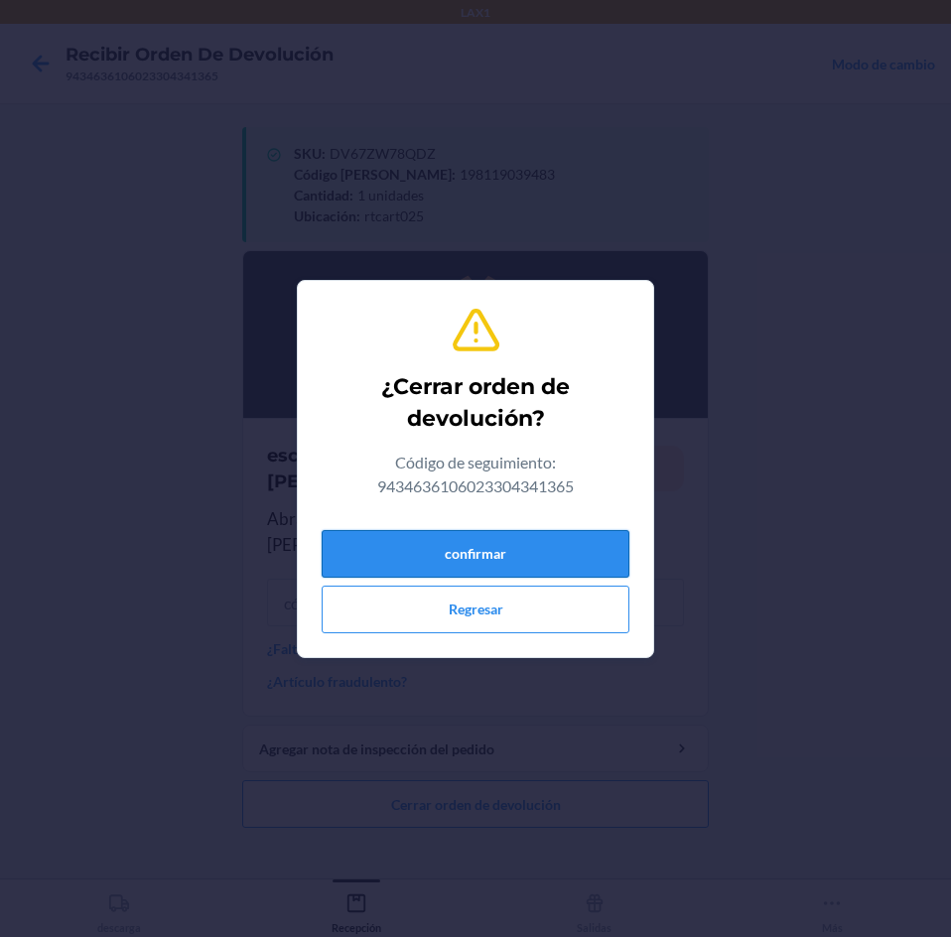
click at [523, 544] on button "confirmar" at bounding box center [476, 554] width 308 height 48
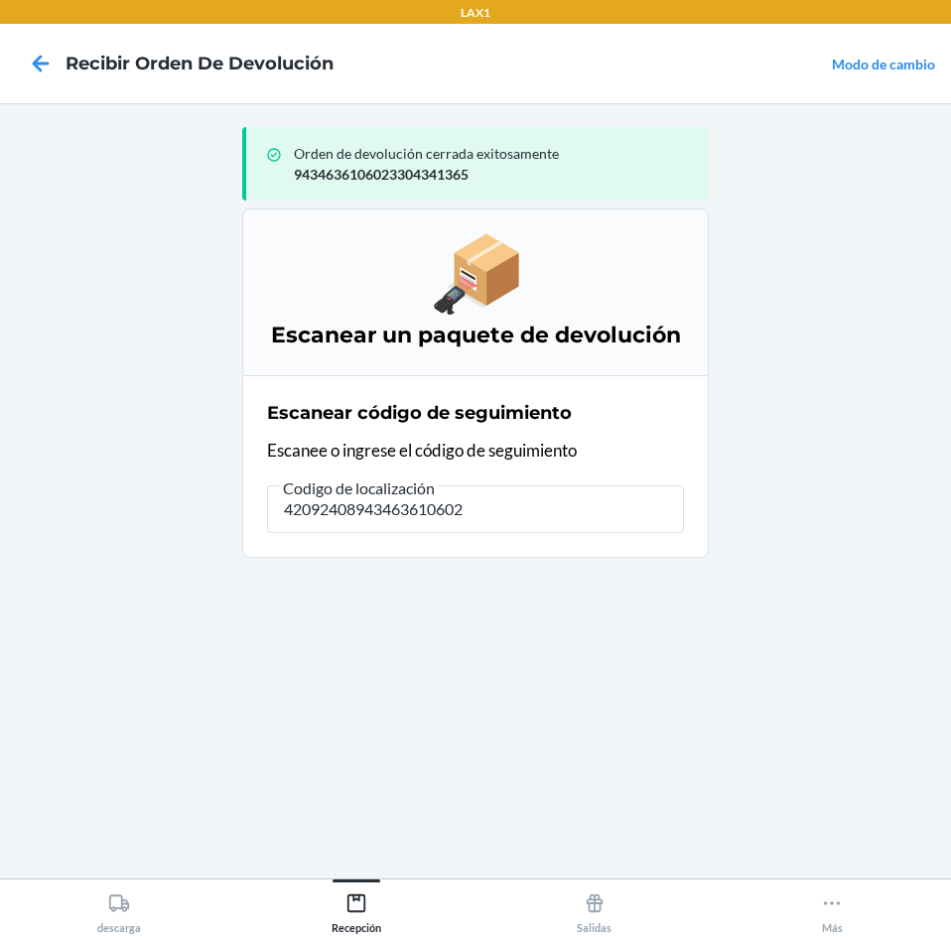
type input "420924089434636106023"
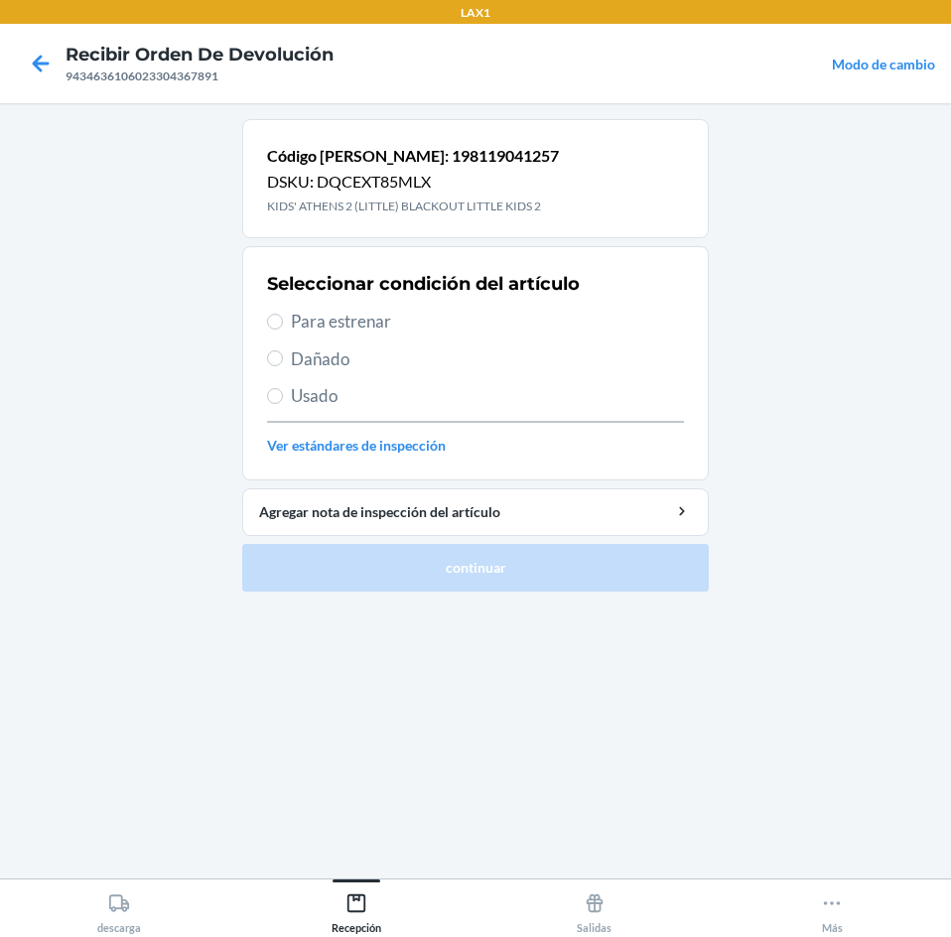
click at [356, 316] on span "Para estrenar" at bounding box center [487, 322] width 393 height 26
click at [283, 316] on input "Para estrenar" at bounding box center [275, 322] width 16 height 16
radio input "true"
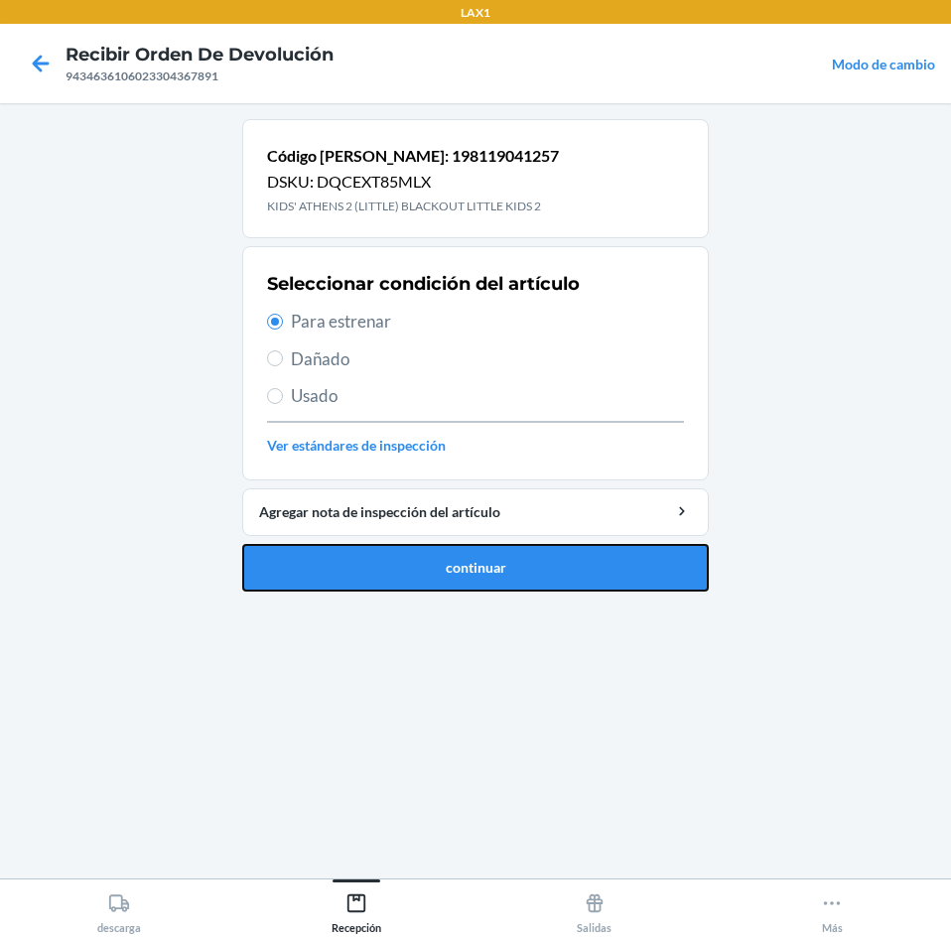
click at [431, 577] on button "continuar" at bounding box center [475, 568] width 466 height 48
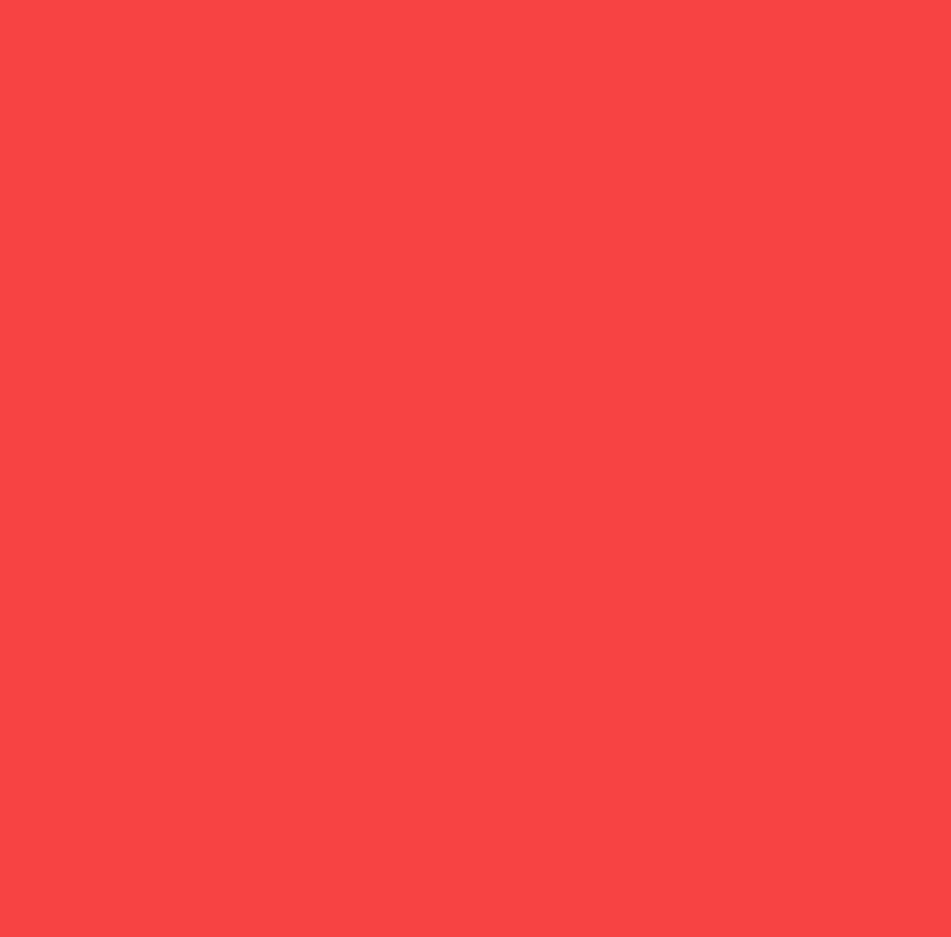
click at [492, 235] on input "rtcart025" at bounding box center [475, 241] width 417 height 48
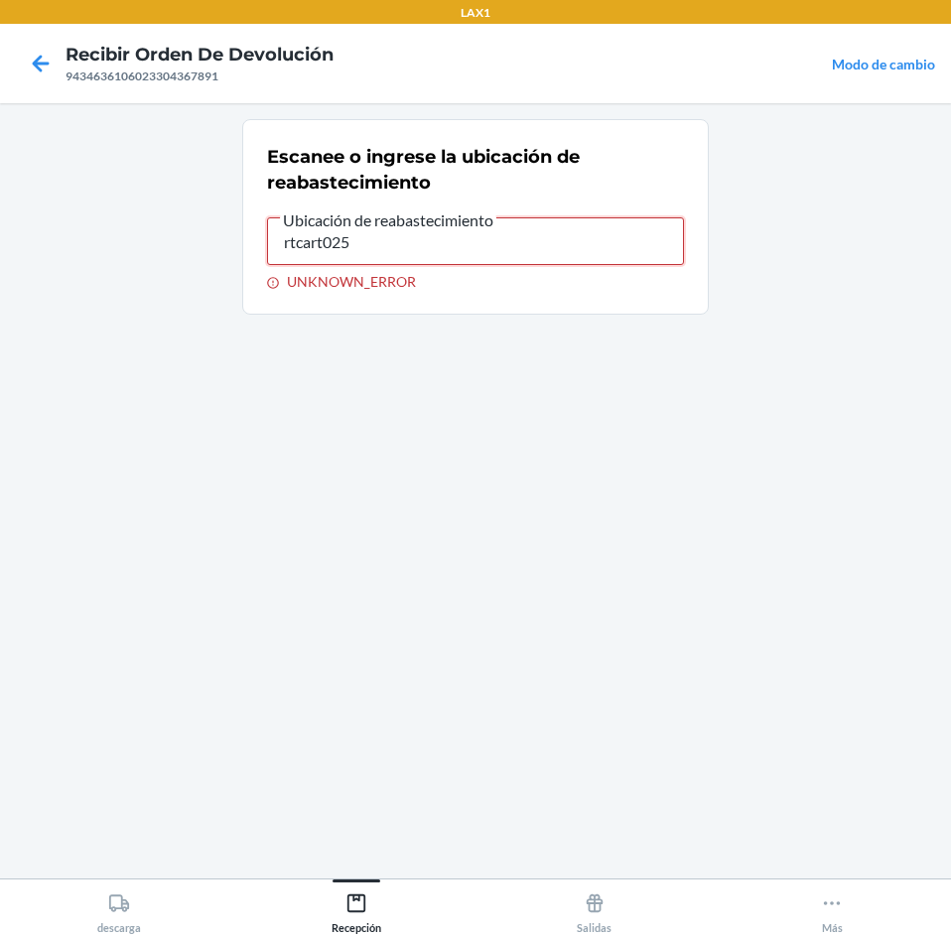
click at [490, 246] on input "rtcart025" at bounding box center [475, 241] width 417 height 48
click at [402, 235] on input "rtcart025" at bounding box center [475, 241] width 417 height 48
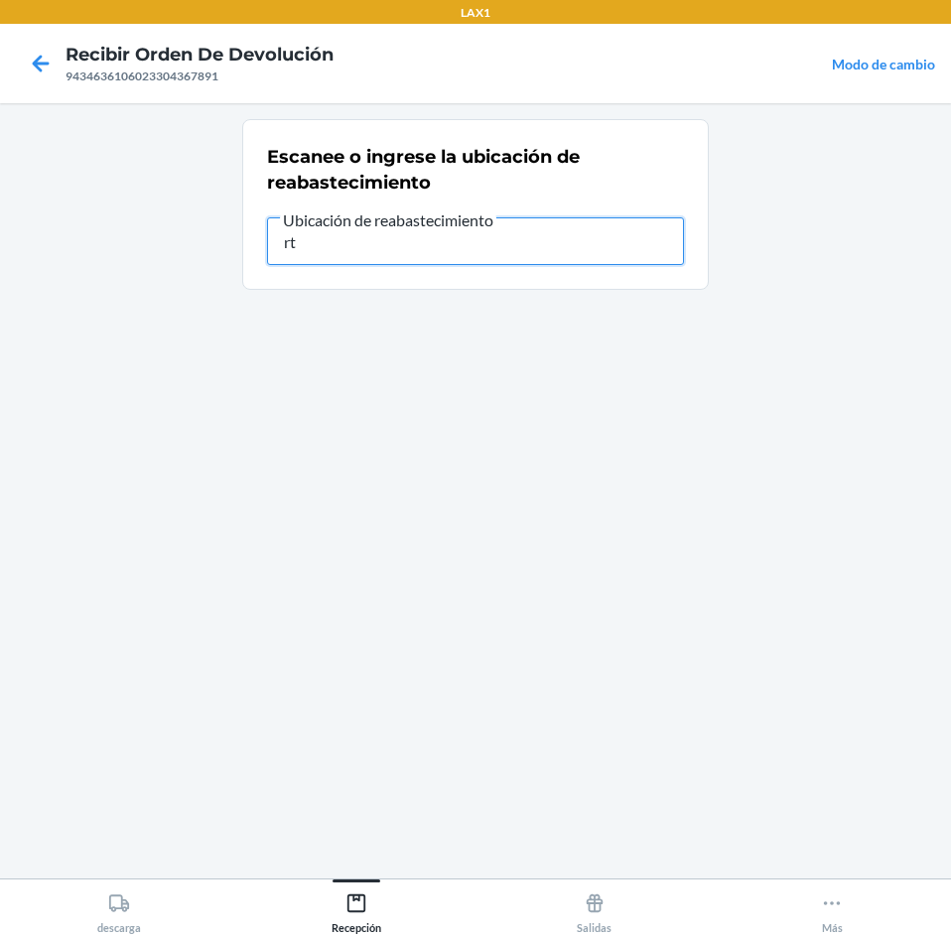
type input "r"
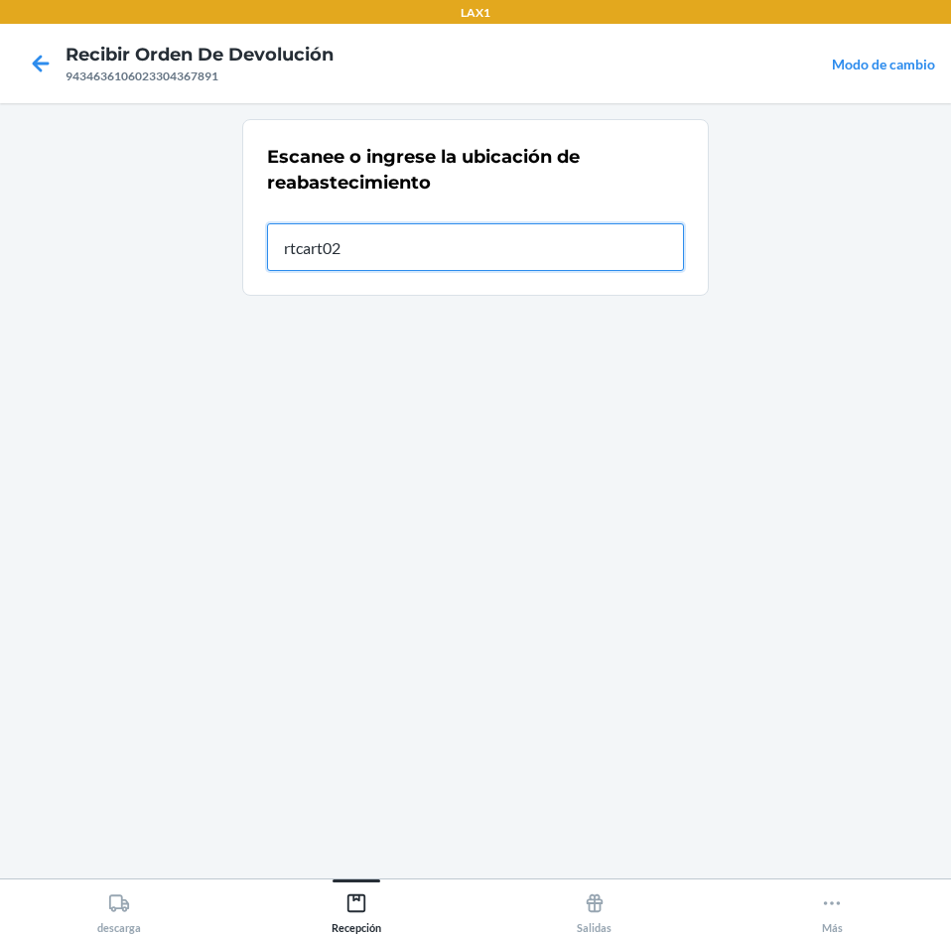
type input "rtcart025"
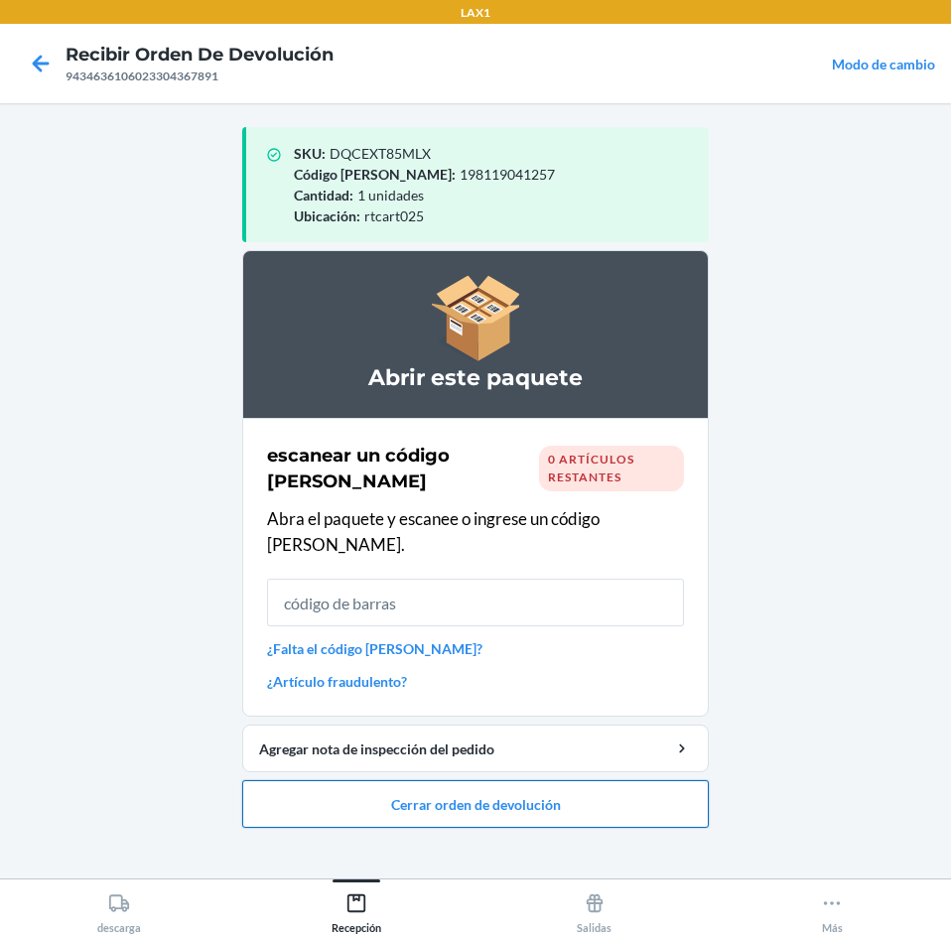
drag, startPoint x: 403, startPoint y: 780, endPoint x: 406, endPoint y: 755, distance: 25.0
click at [406, 780] on button "Cerrar orden de devolución" at bounding box center [475, 804] width 466 height 48
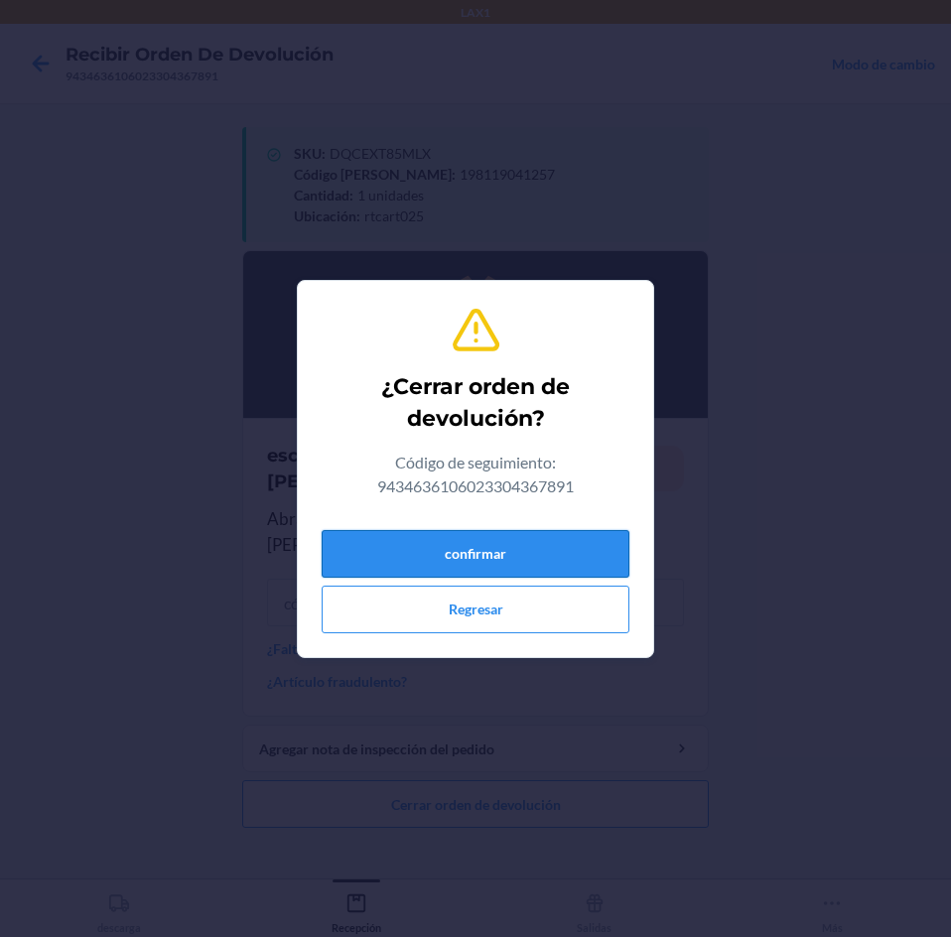
click at [487, 543] on button "confirmar" at bounding box center [476, 554] width 308 height 48
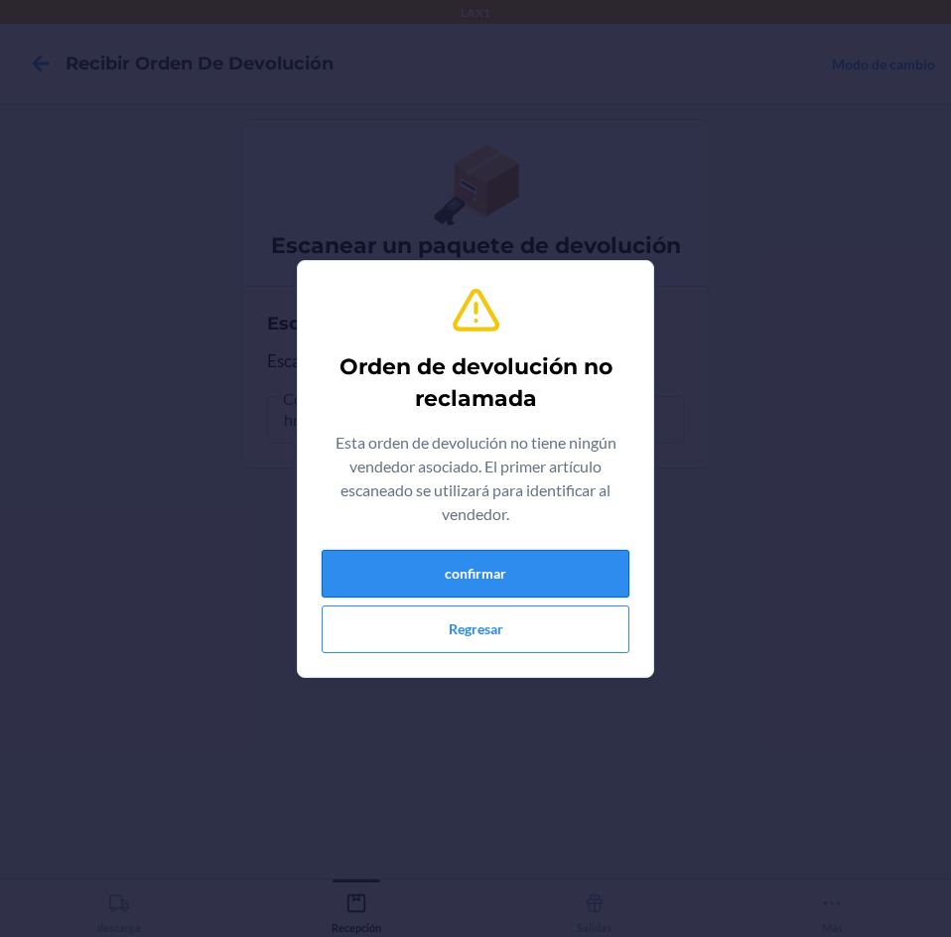
click at [584, 576] on button "confirmar" at bounding box center [476, 574] width 308 height 48
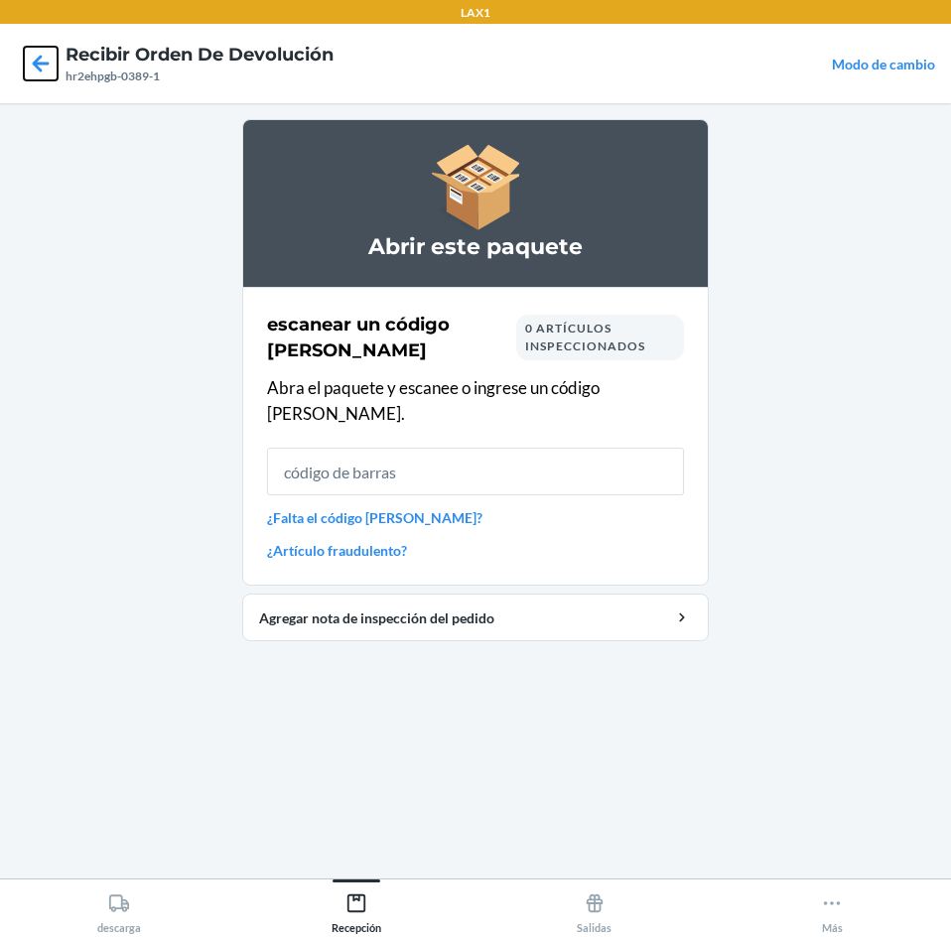
click at [52, 71] on icon at bounding box center [41, 64] width 34 height 34
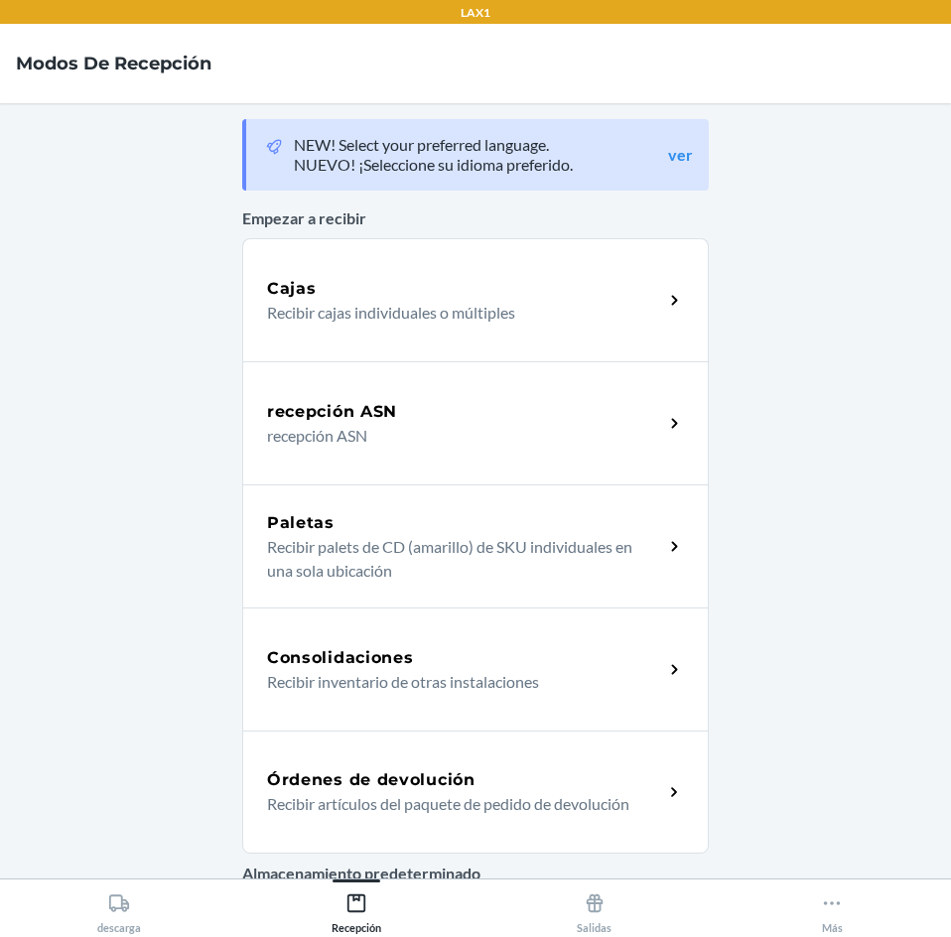
click at [373, 765] on div "Órdenes de devolución Recibir artículos del paquete de pedido de devolución" at bounding box center [475, 791] width 466 height 123
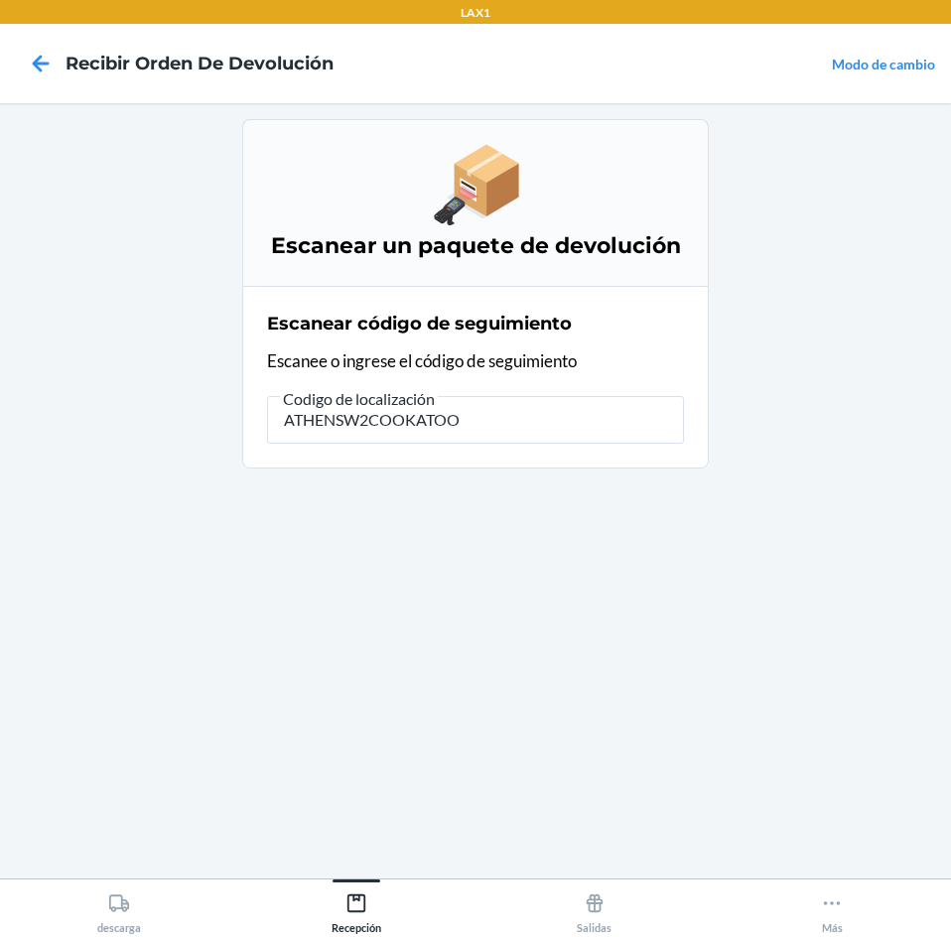
type input "ATHENSW2COOKATOO5"
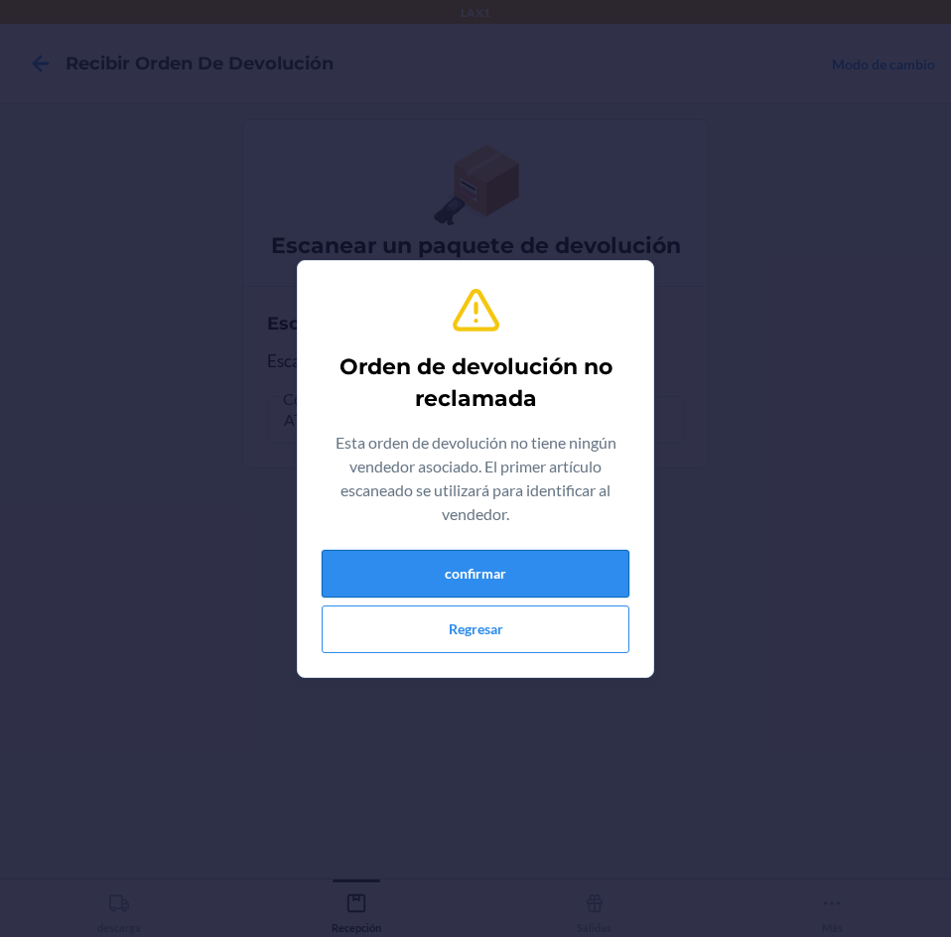
click at [521, 571] on button "confirmar" at bounding box center [476, 574] width 308 height 48
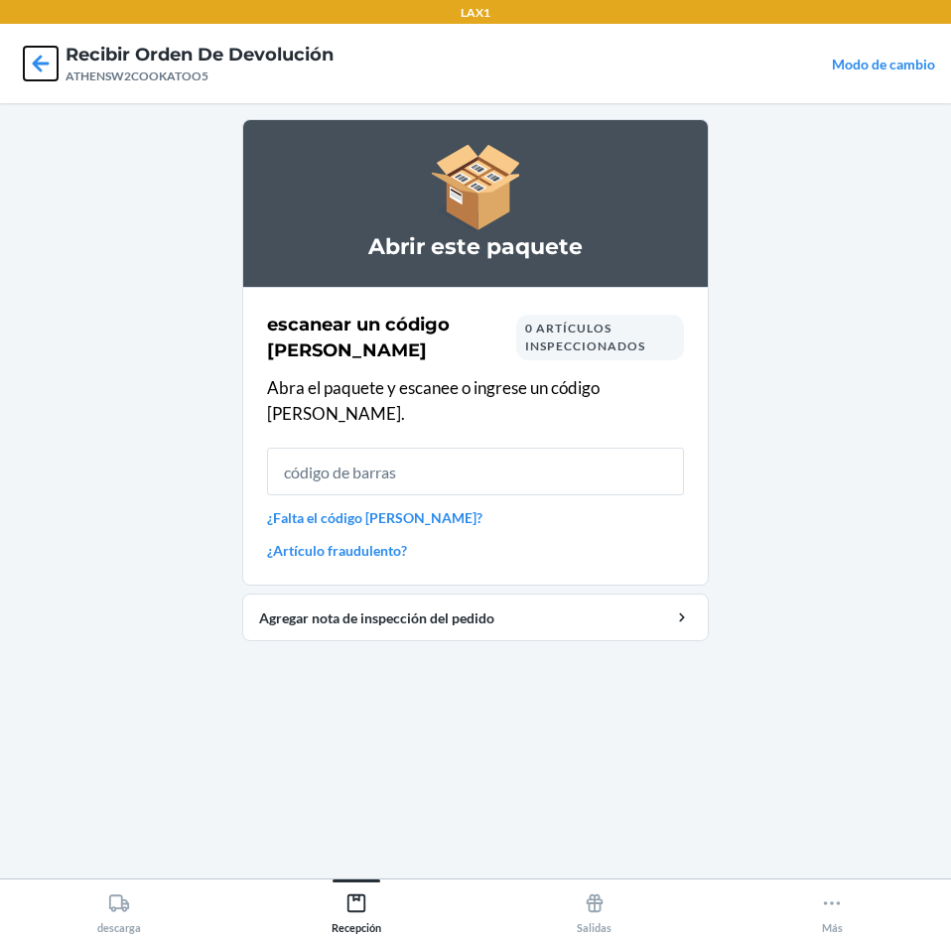
click at [45, 74] on icon at bounding box center [41, 64] width 34 height 34
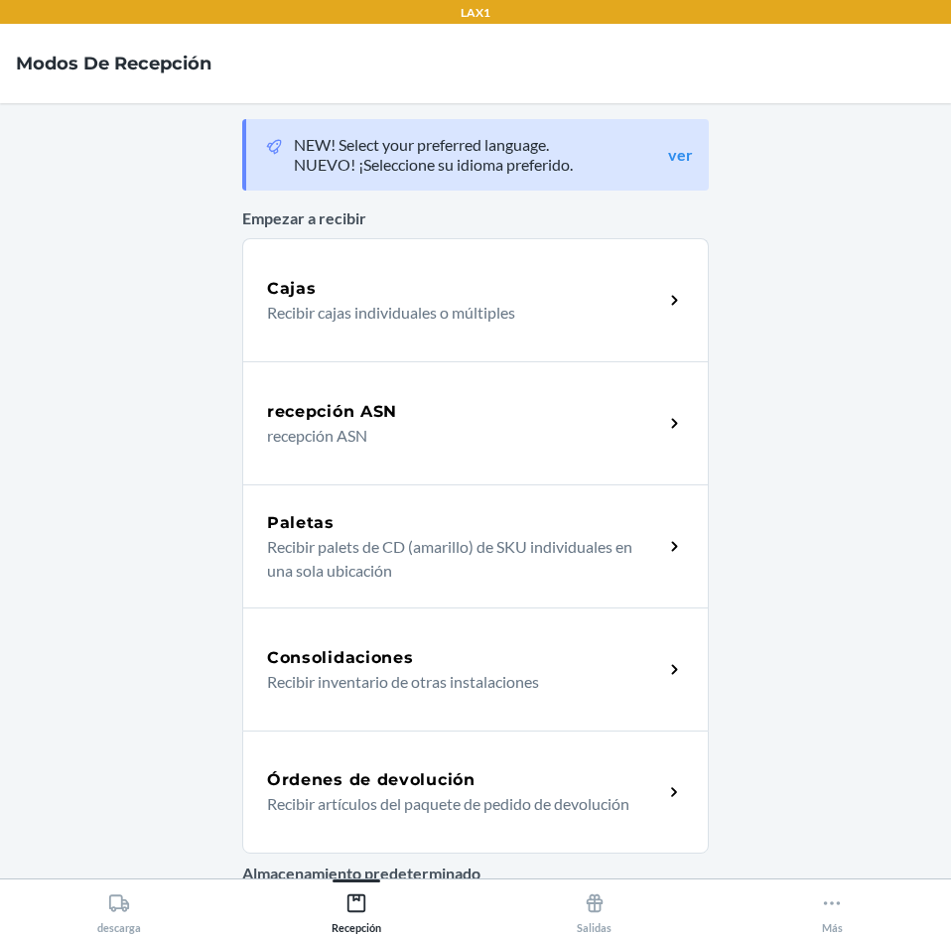
click at [468, 798] on p "Recibir artículos del paquete de pedido de devolución" at bounding box center [457, 804] width 380 height 24
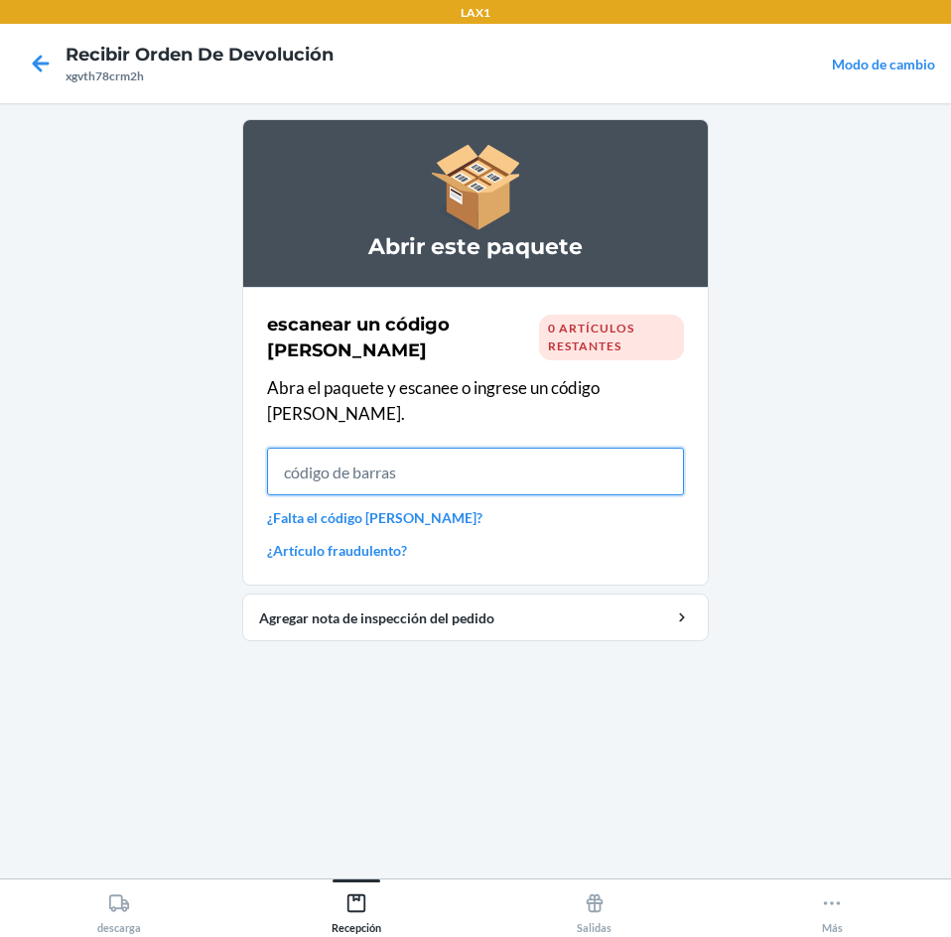
click at [358, 449] on input "text" at bounding box center [475, 472] width 417 height 48
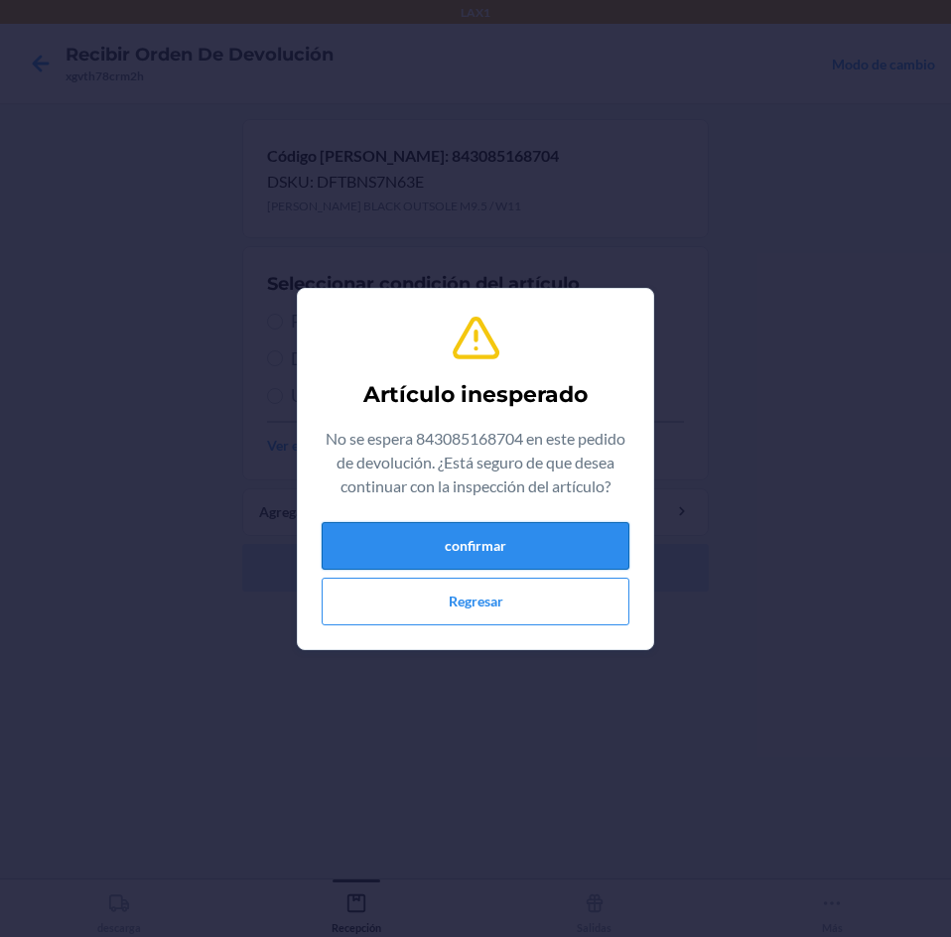
click at [454, 544] on button "confirmar" at bounding box center [476, 546] width 308 height 48
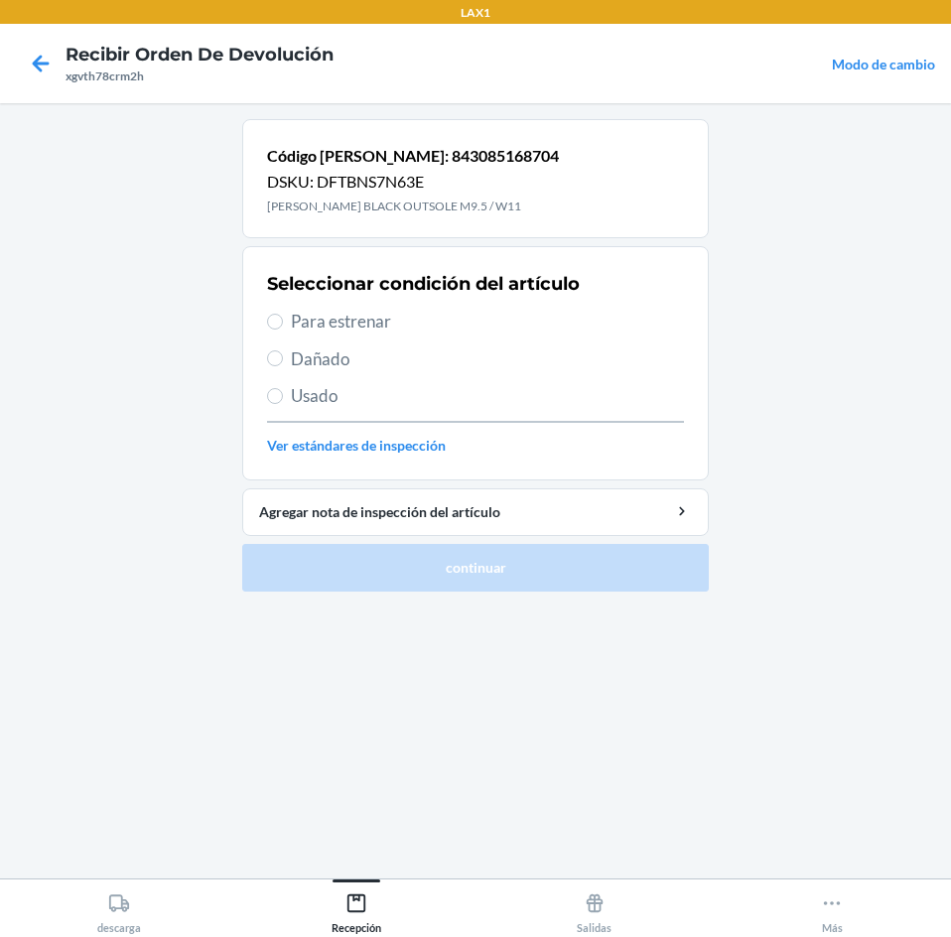
click at [361, 331] on span "Para estrenar" at bounding box center [487, 322] width 393 height 26
click at [283, 330] on input "Para estrenar" at bounding box center [275, 322] width 16 height 16
radio input "true"
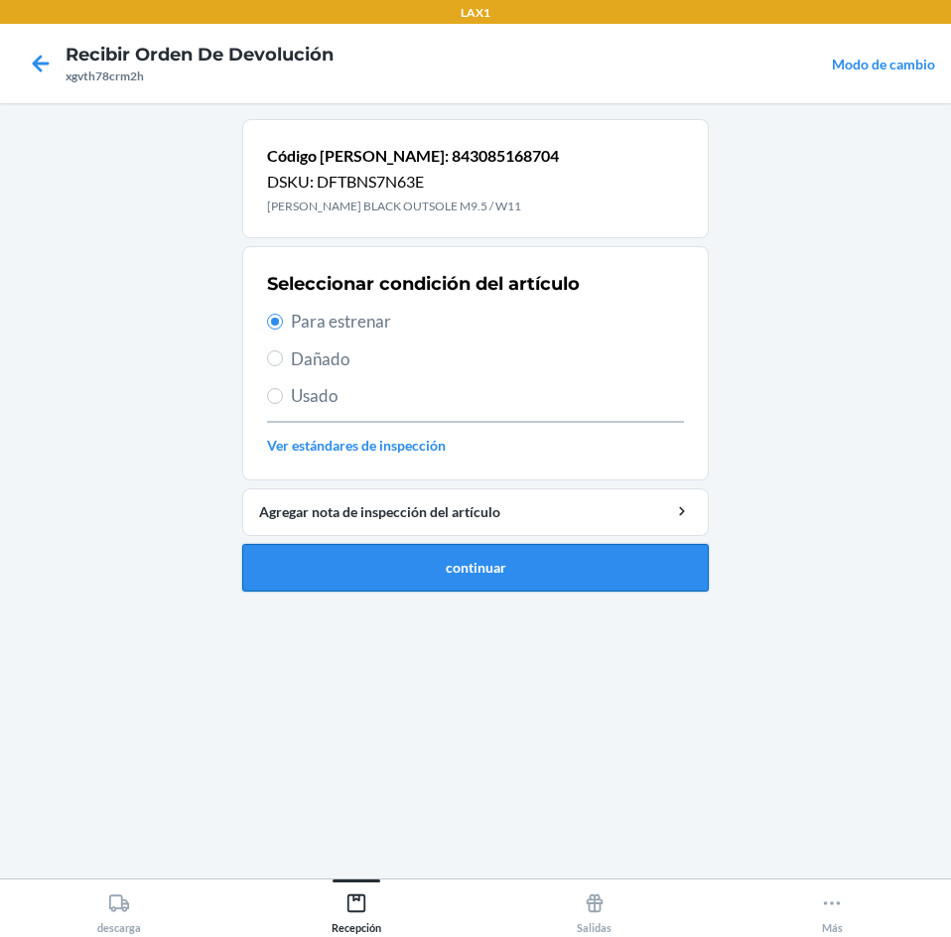
click at [406, 553] on button "continuar" at bounding box center [475, 568] width 466 height 48
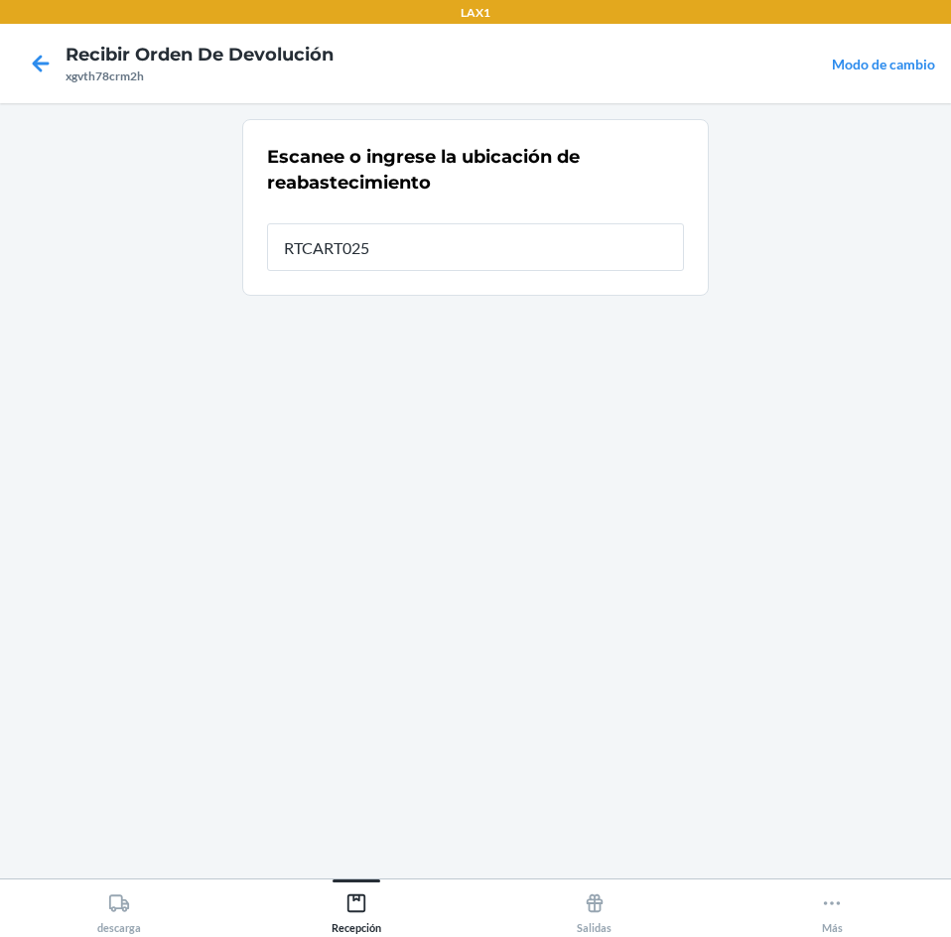
type input "RTCART025"
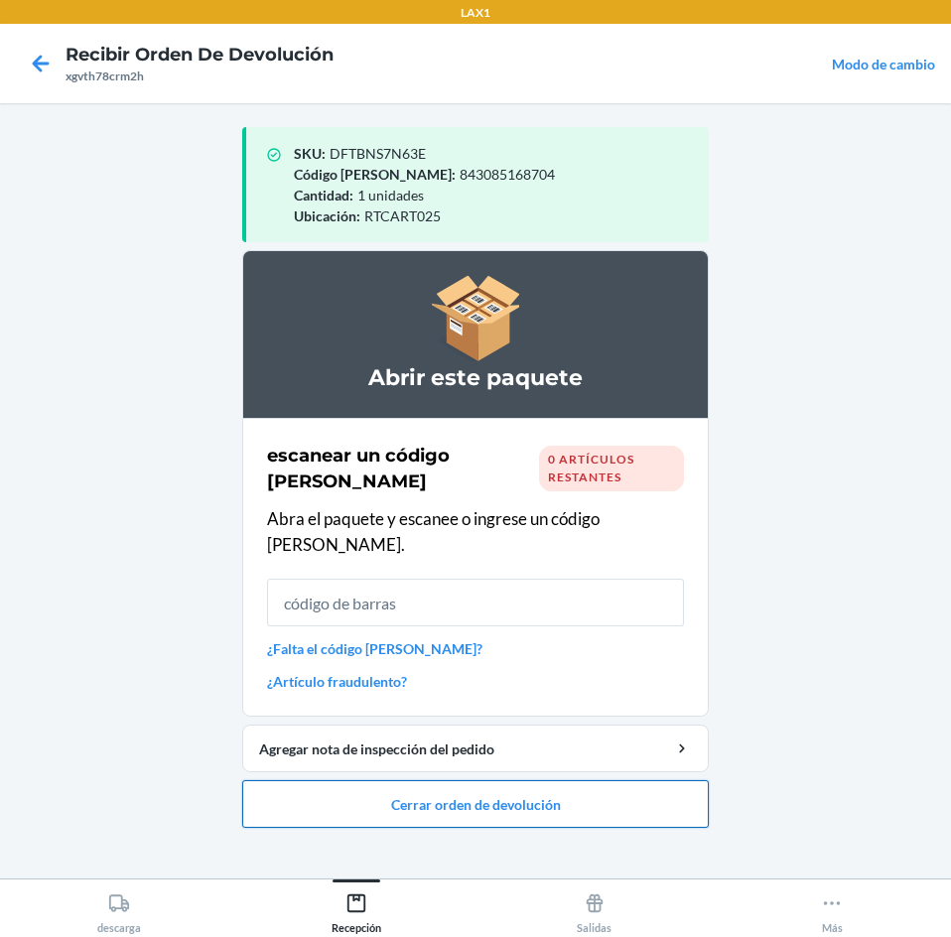
click at [397, 781] on button "Cerrar orden de devolución" at bounding box center [475, 804] width 466 height 48
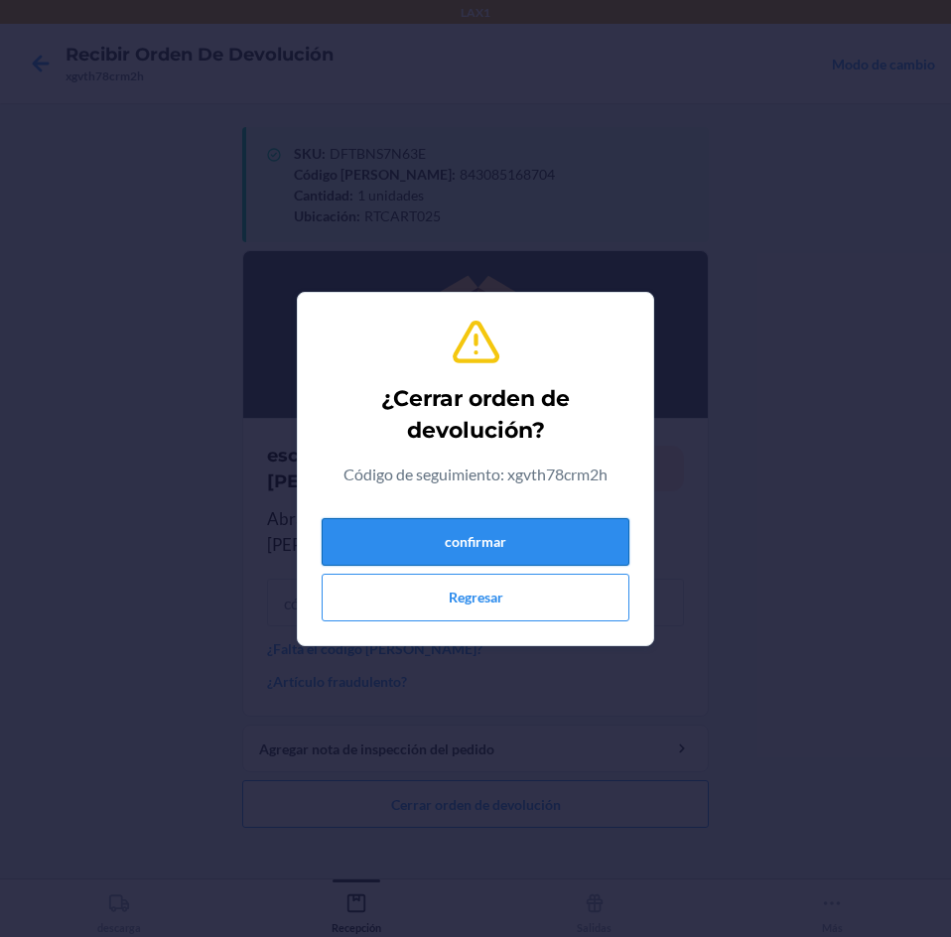
click at [445, 540] on button "confirmar" at bounding box center [476, 542] width 308 height 48
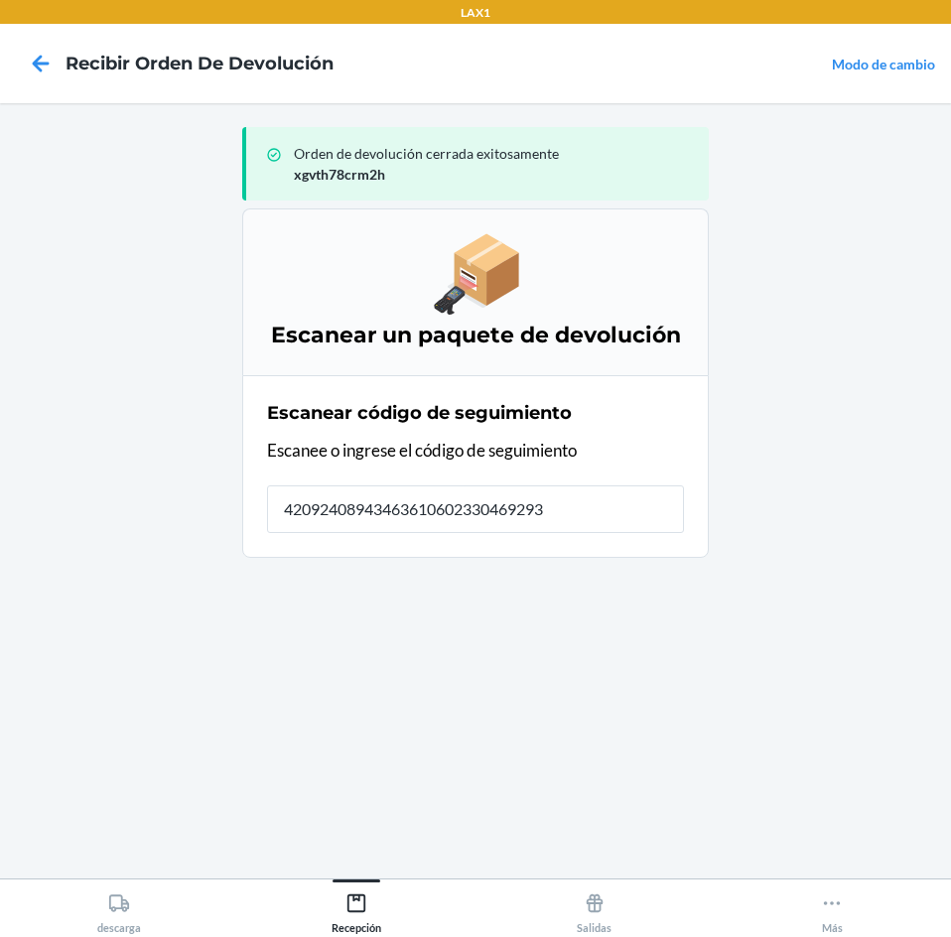
type input "420924089434636106023304692931"
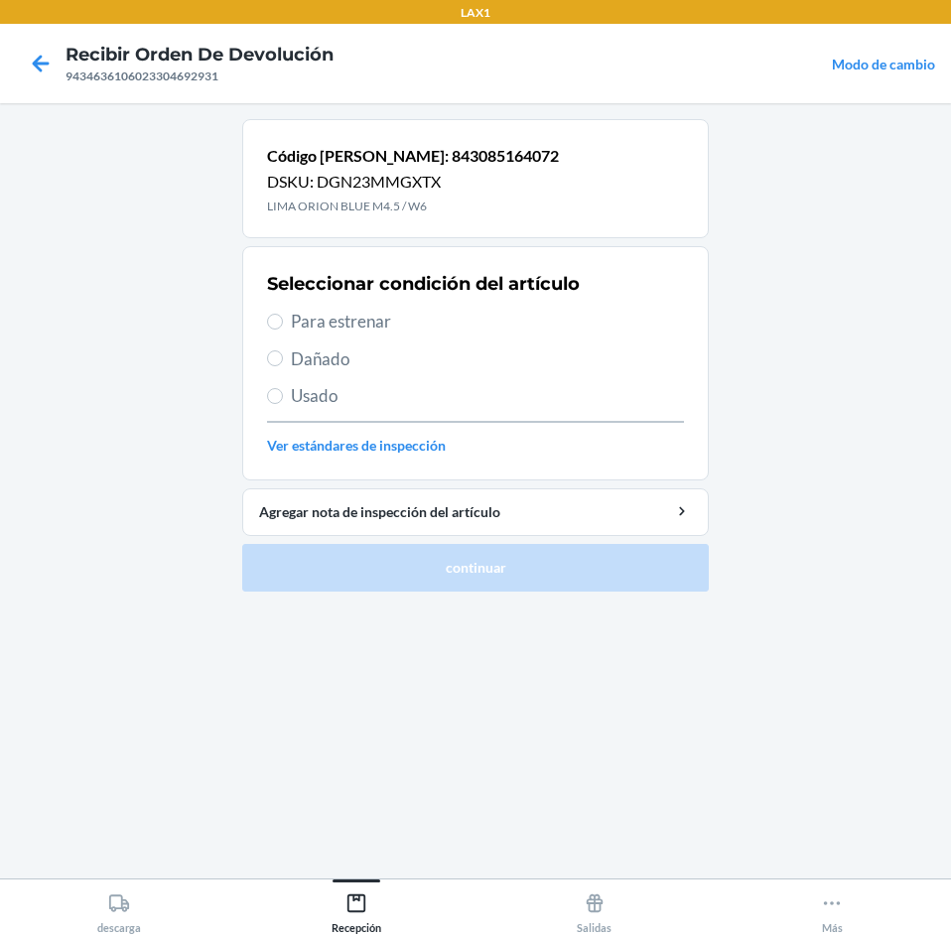
click at [331, 326] on span "Para estrenar" at bounding box center [487, 322] width 393 height 26
click at [283, 326] on input "Para estrenar" at bounding box center [275, 322] width 16 height 16
radio input "true"
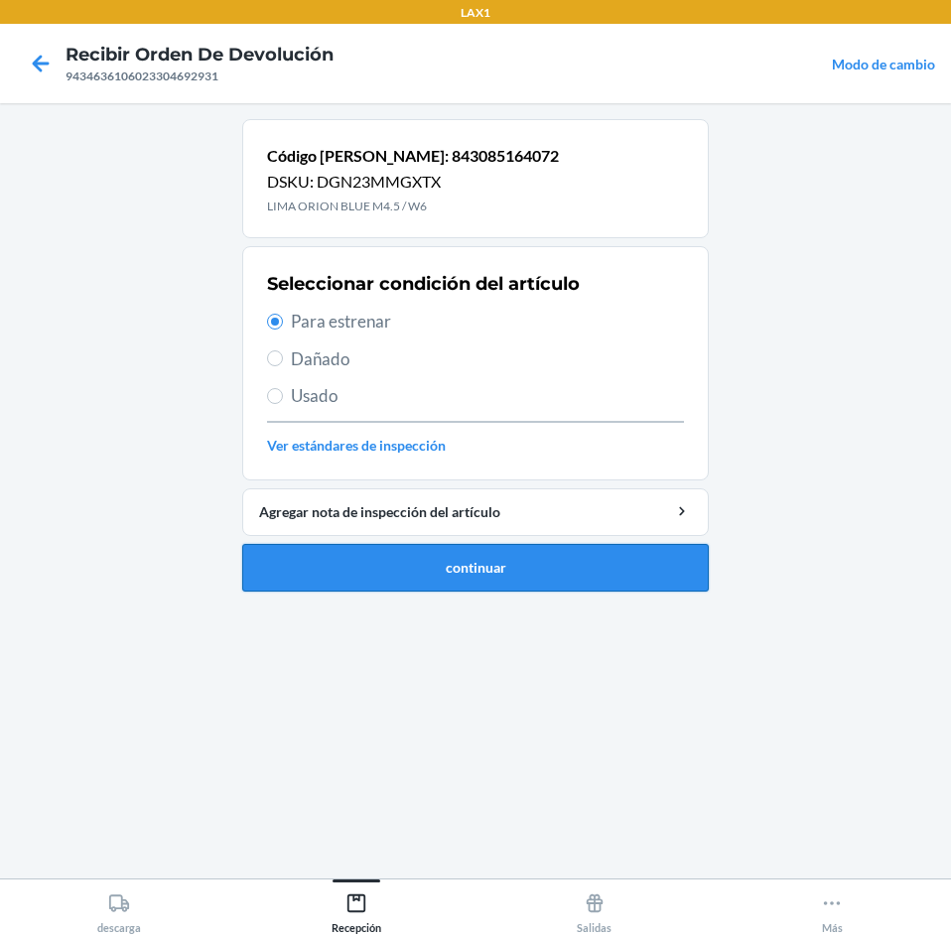
click at [394, 570] on button "continuar" at bounding box center [475, 568] width 466 height 48
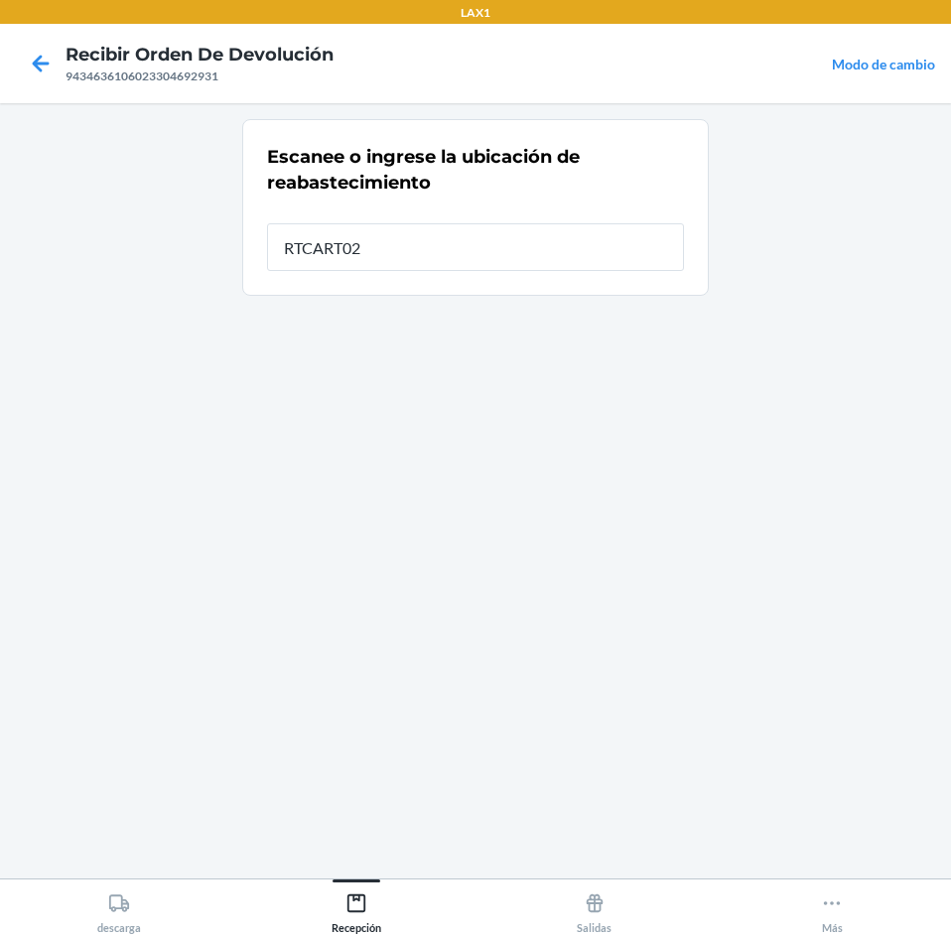
type input "RTCART025"
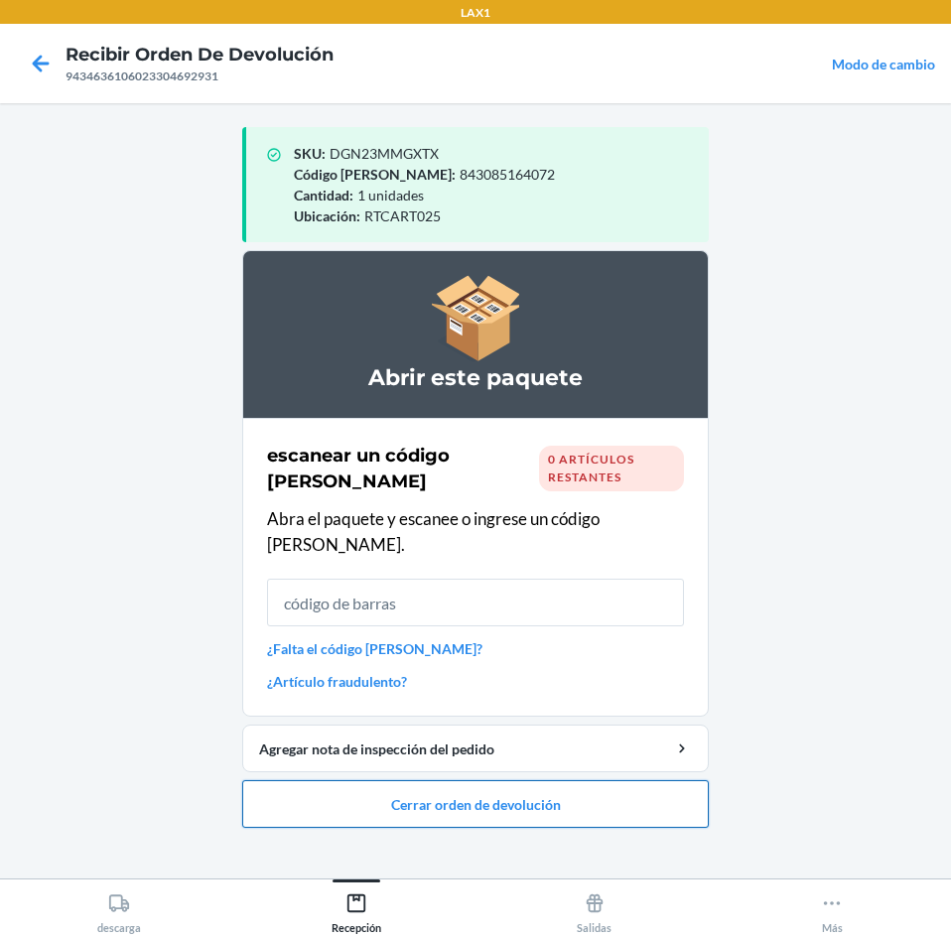
click at [412, 781] on button "Cerrar orden de devolución" at bounding box center [475, 804] width 466 height 48
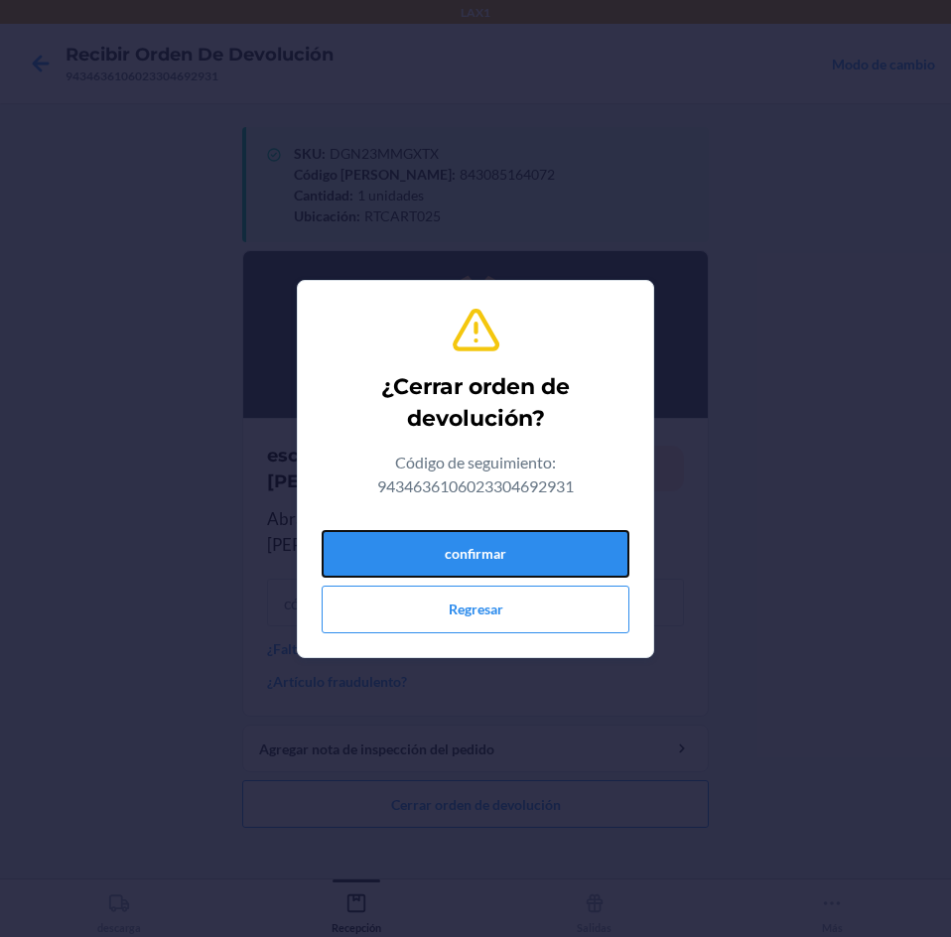
drag, startPoint x: 431, startPoint y: 553, endPoint x: 466, endPoint y: 524, distance: 45.9
click at [433, 553] on button "confirmar" at bounding box center [476, 554] width 308 height 48
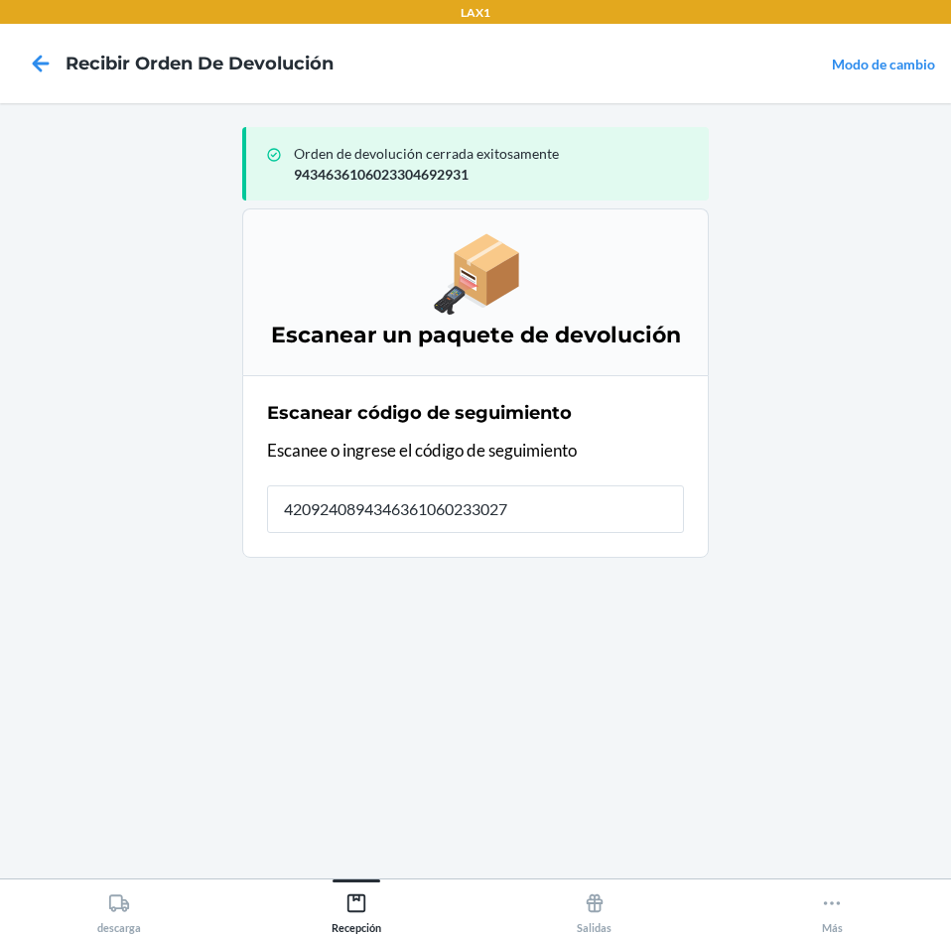
type input "42092408943463610602330270"
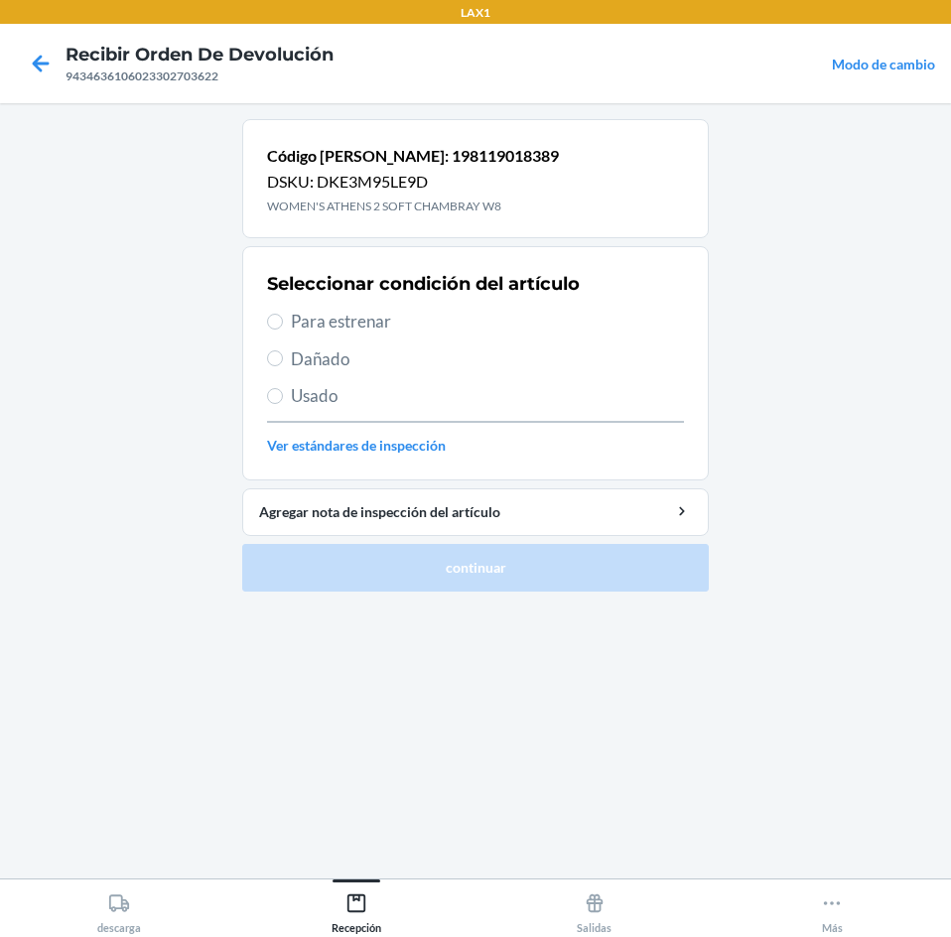
click at [367, 327] on span "Para estrenar" at bounding box center [487, 322] width 393 height 26
click at [283, 327] on input "Para estrenar" at bounding box center [275, 322] width 16 height 16
radio input "true"
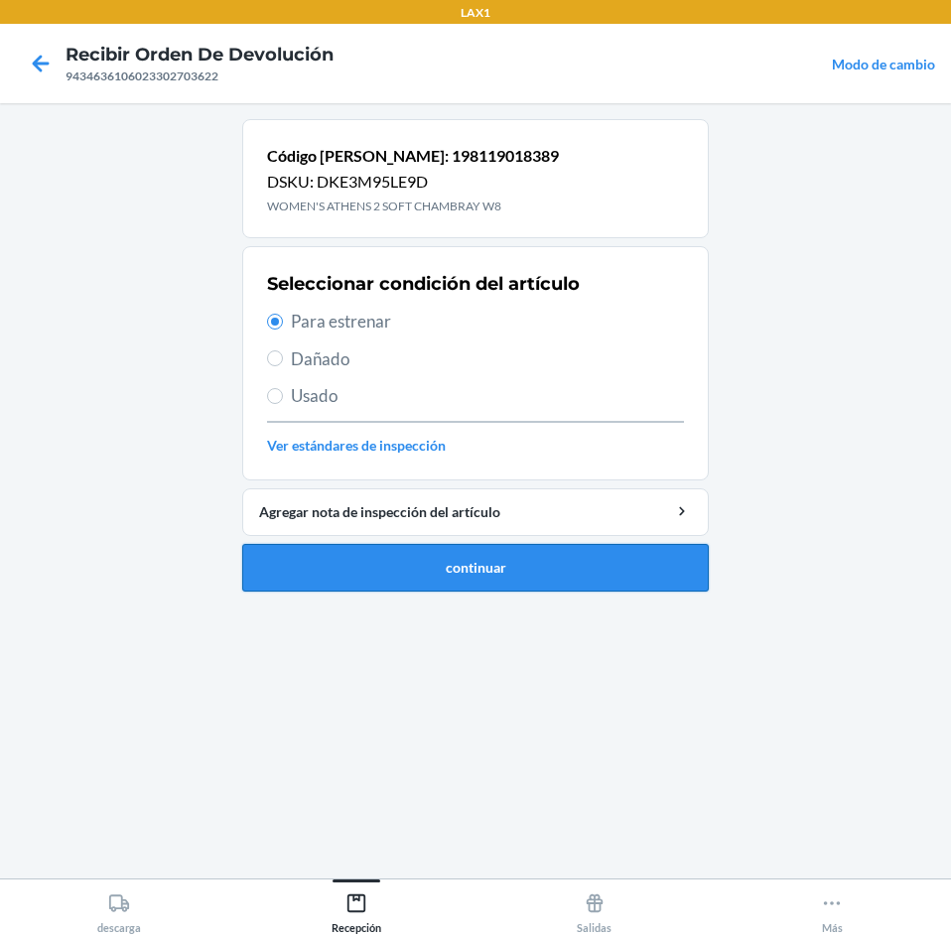
click at [453, 569] on button "continuar" at bounding box center [475, 568] width 466 height 48
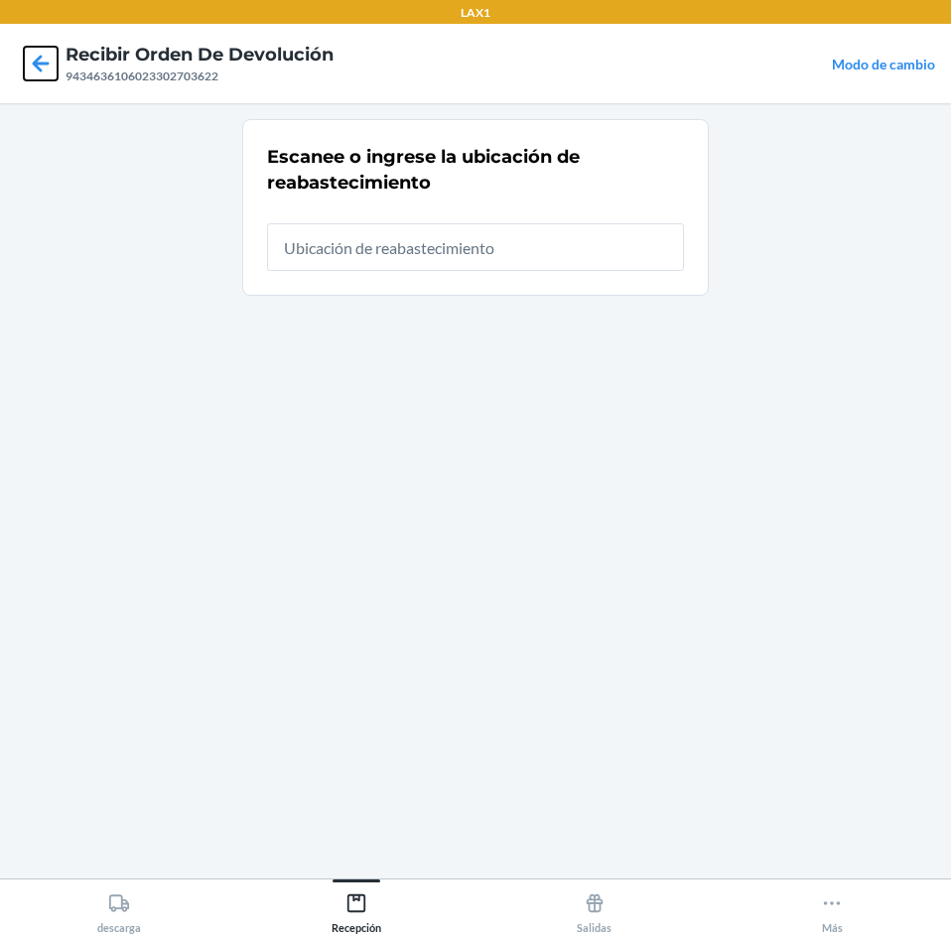
click at [41, 66] on icon at bounding box center [41, 64] width 34 height 34
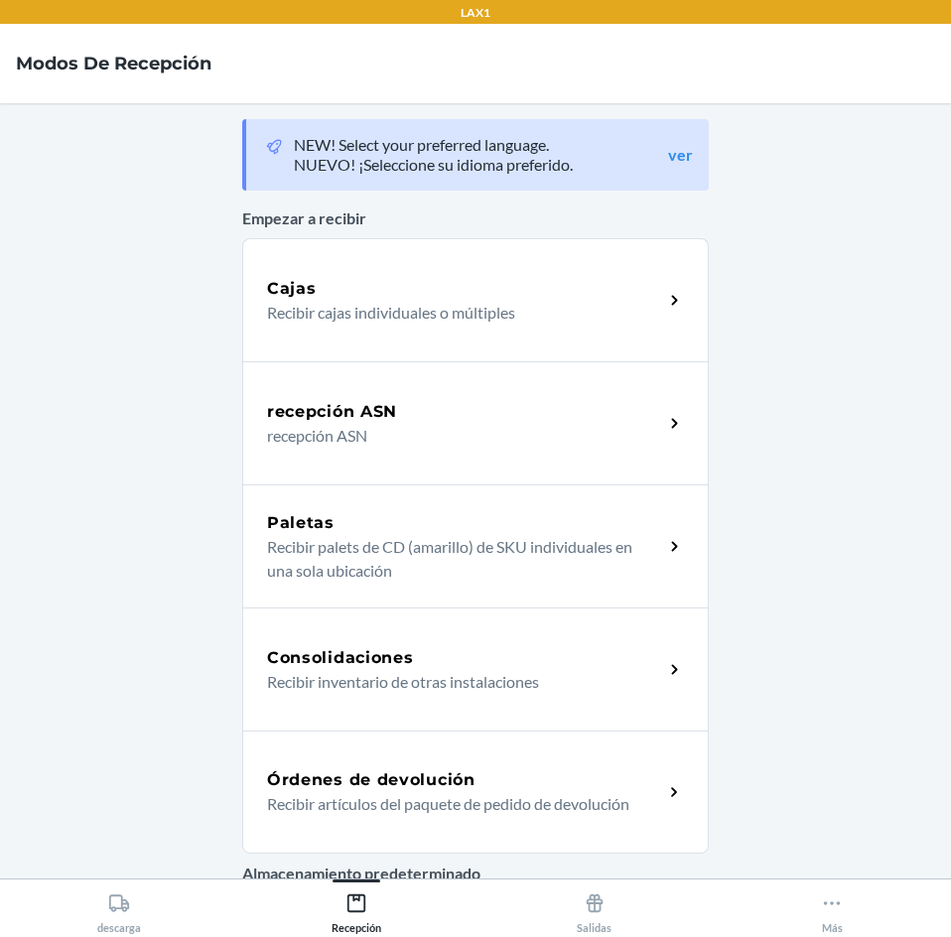
click at [332, 802] on p "Recibir artículos del paquete de pedido de devolución" at bounding box center [457, 804] width 380 height 24
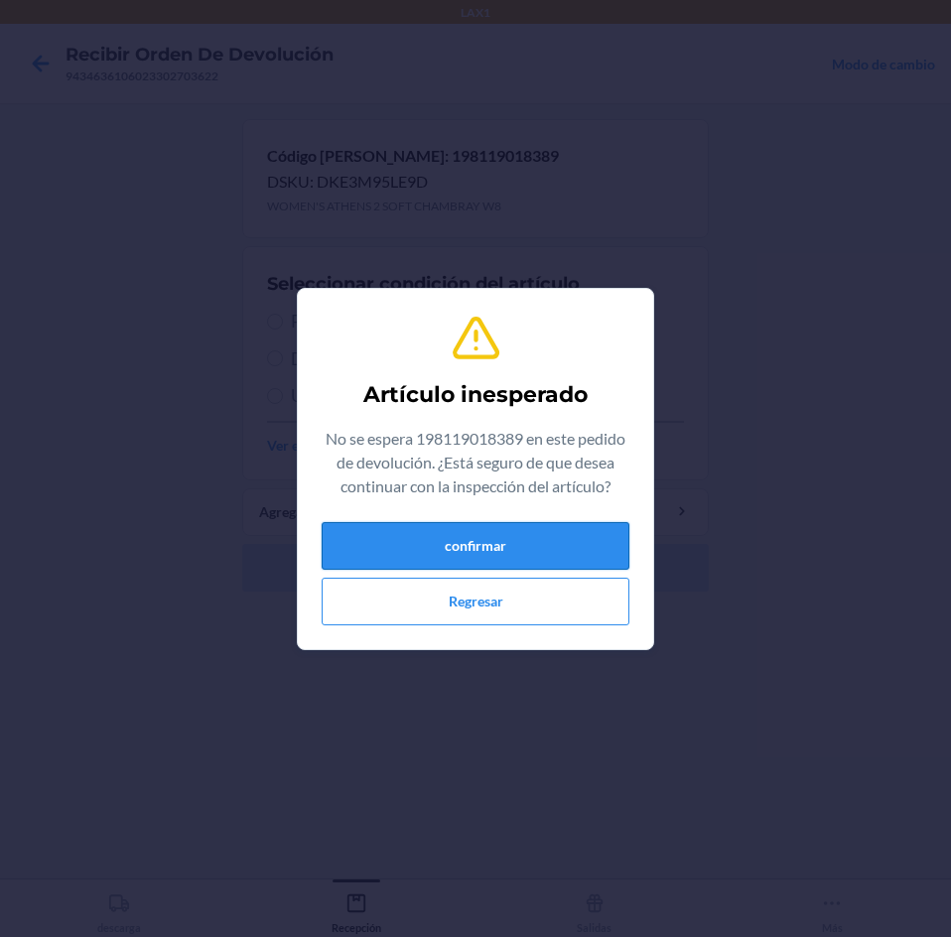
click at [546, 556] on button "confirmar" at bounding box center [476, 546] width 308 height 48
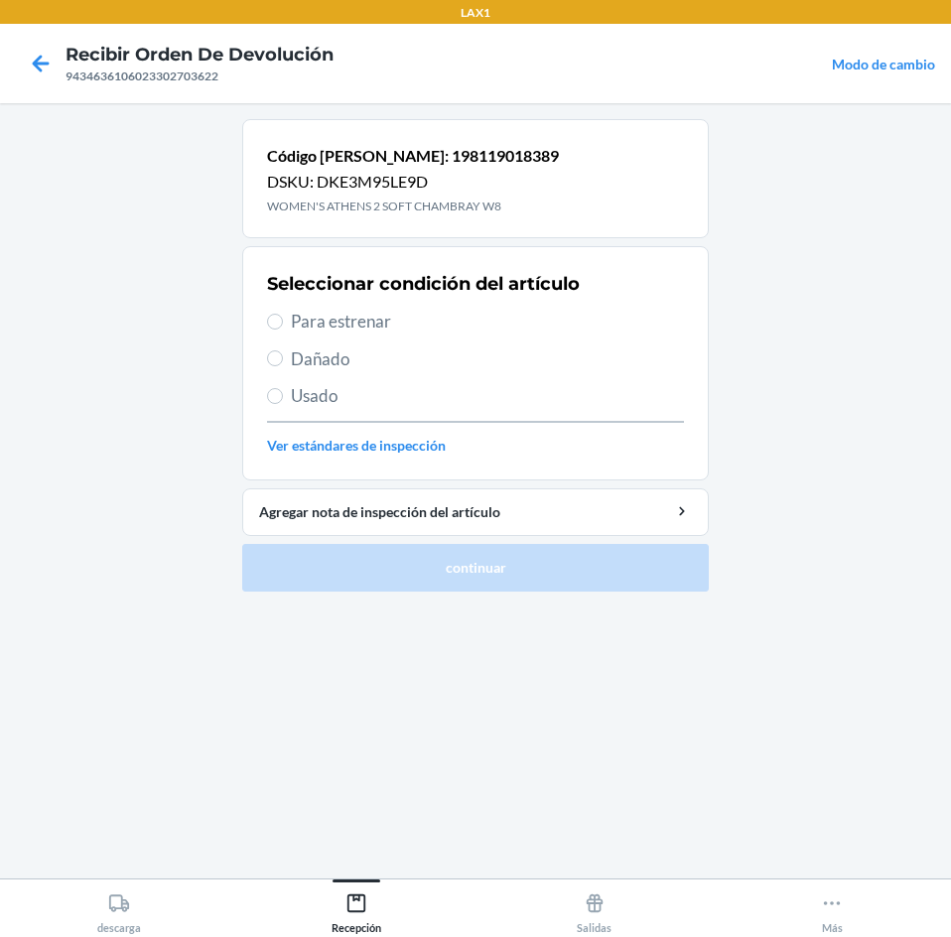
click at [322, 404] on span "Usado" at bounding box center [487, 396] width 393 height 26
click at [283, 404] on input "Usado" at bounding box center [275, 396] width 16 height 16
radio input "true"
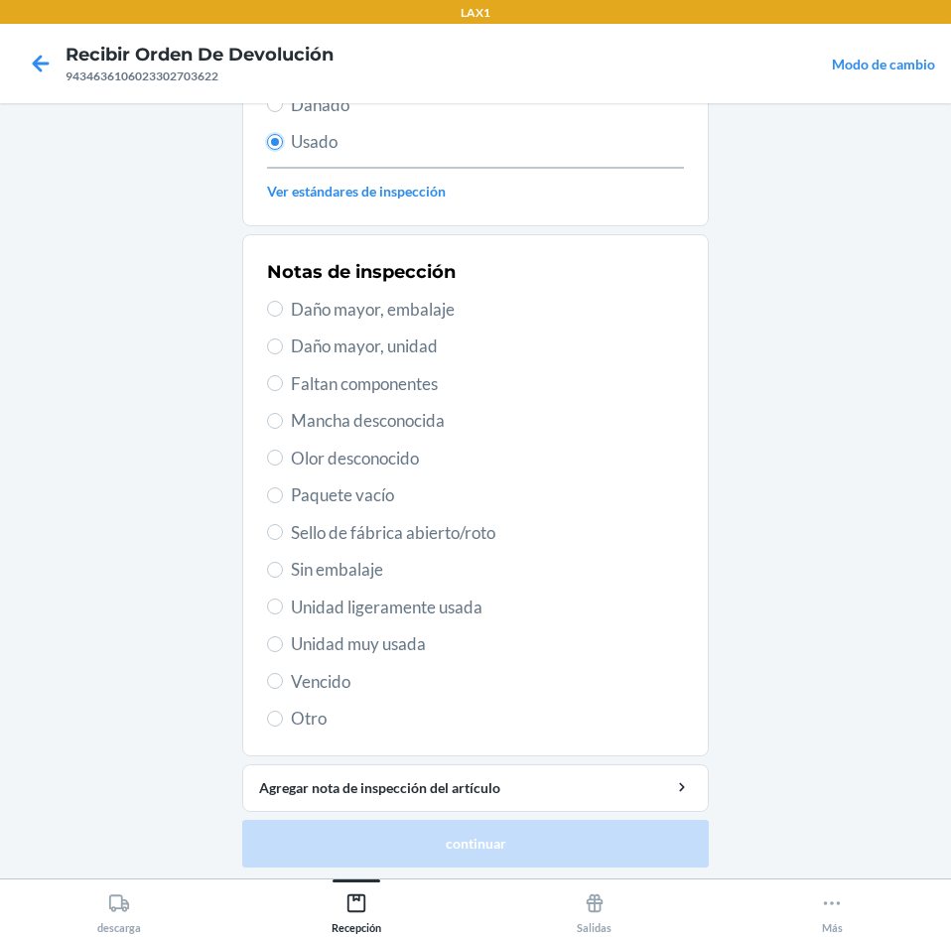
scroll to position [259, 0]
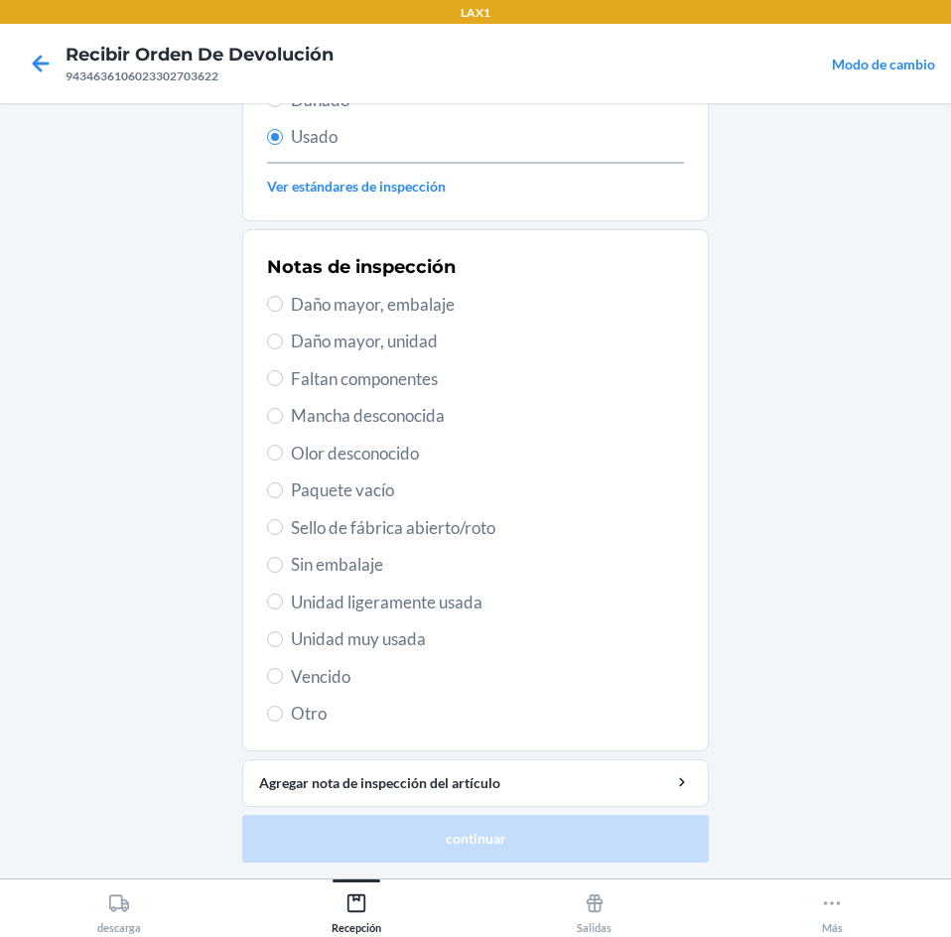
click at [383, 642] on span "Unidad muy usada" at bounding box center [487, 639] width 393 height 26
click at [283, 642] on input "Unidad muy usada" at bounding box center [275, 639] width 16 height 16
radio input "true"
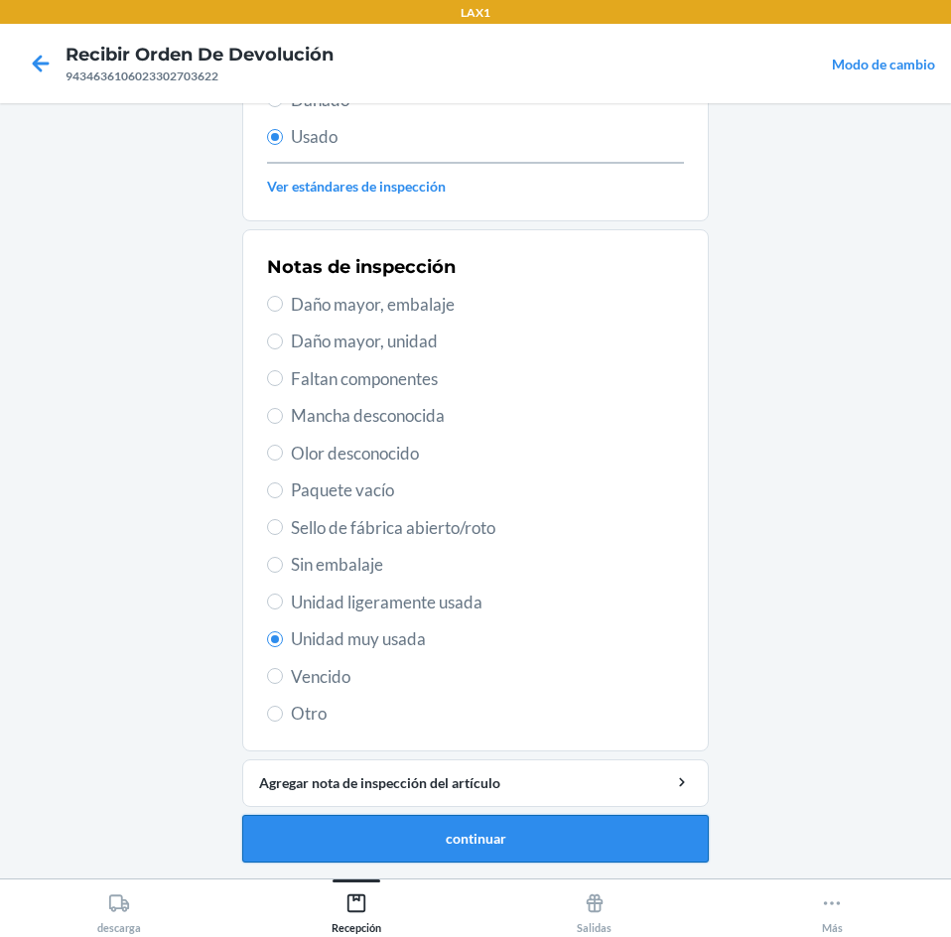
click at [430, 831] on button "continuar" at bounding box center [475, 839] width 466 height 48
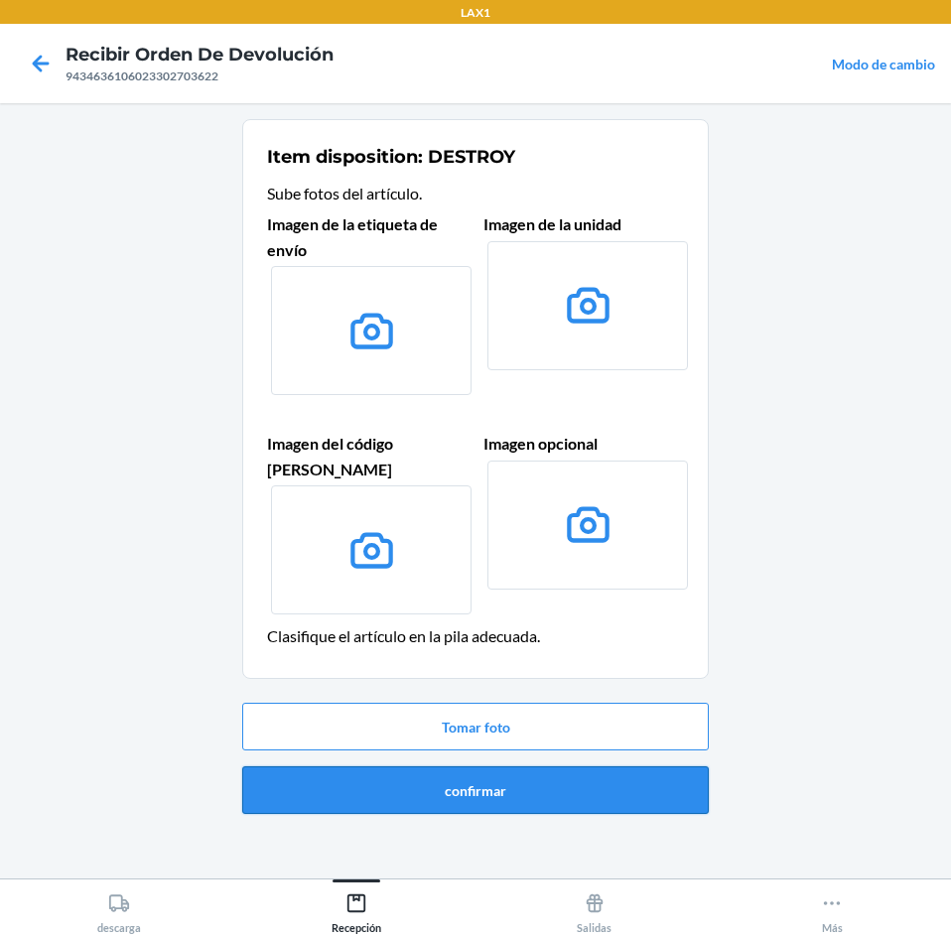
click at [514, 766] on button "confirmar" at bounding box center [475, 790] width 466 height 48
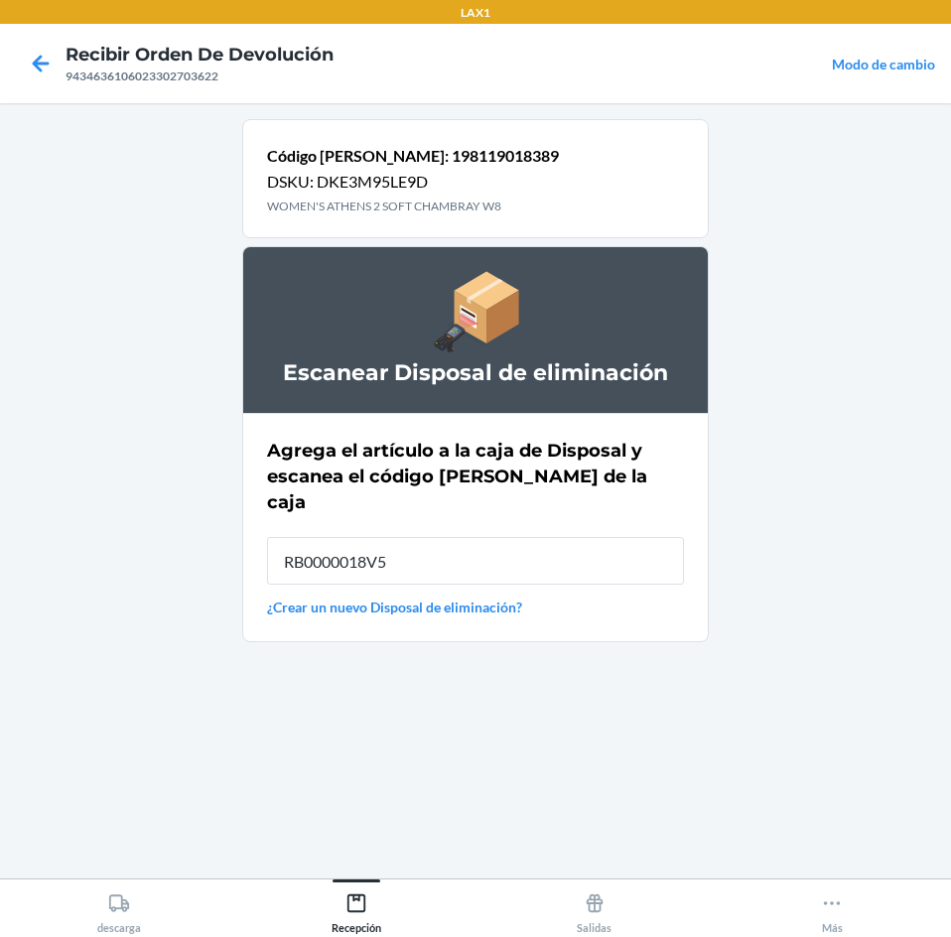
type input "RB0000018V5"
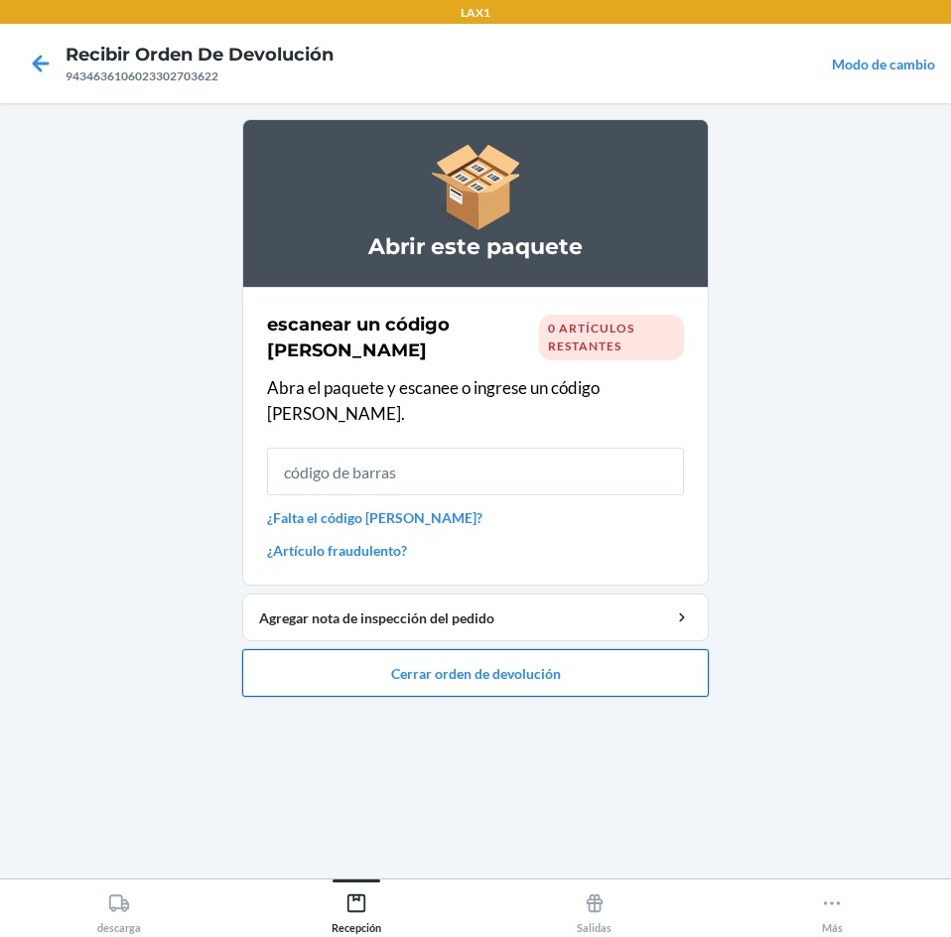
click at [495, 649] on button "Cerrar orden de devolución" at bounding box center [475, 673] width 466 height 48
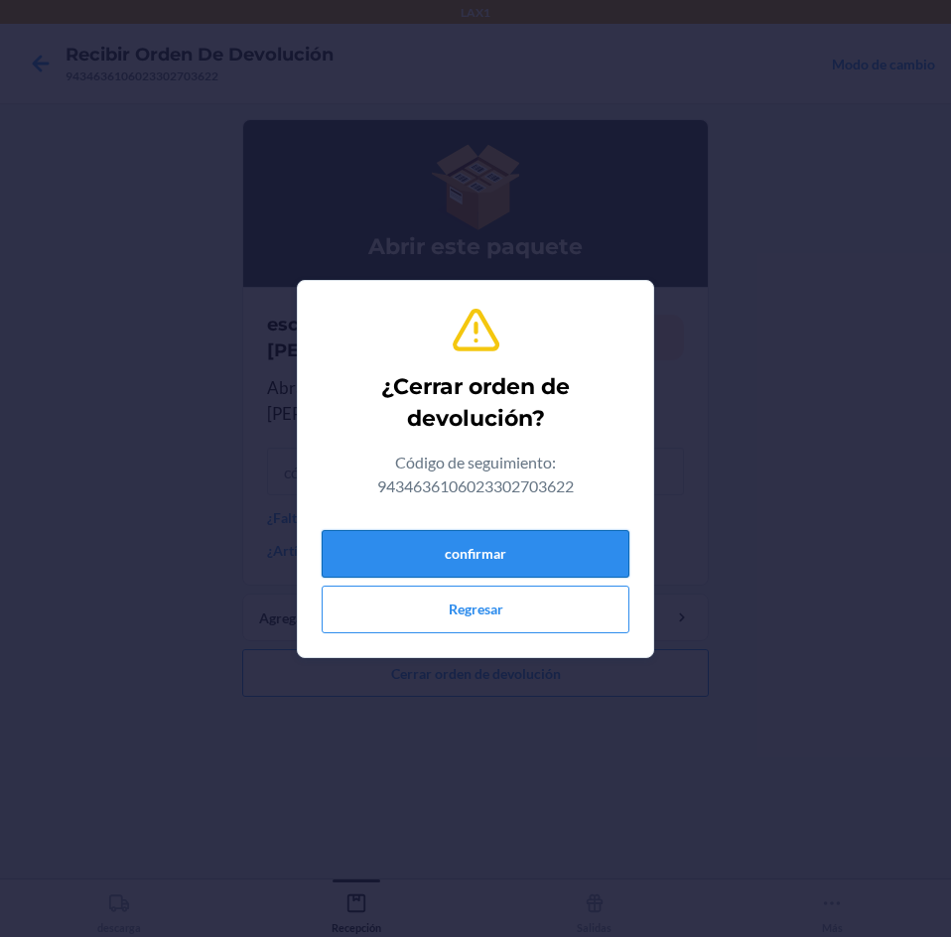
click at [403, 569] on button "confirmar" at bounding box center [476, 554] width 308 height 48
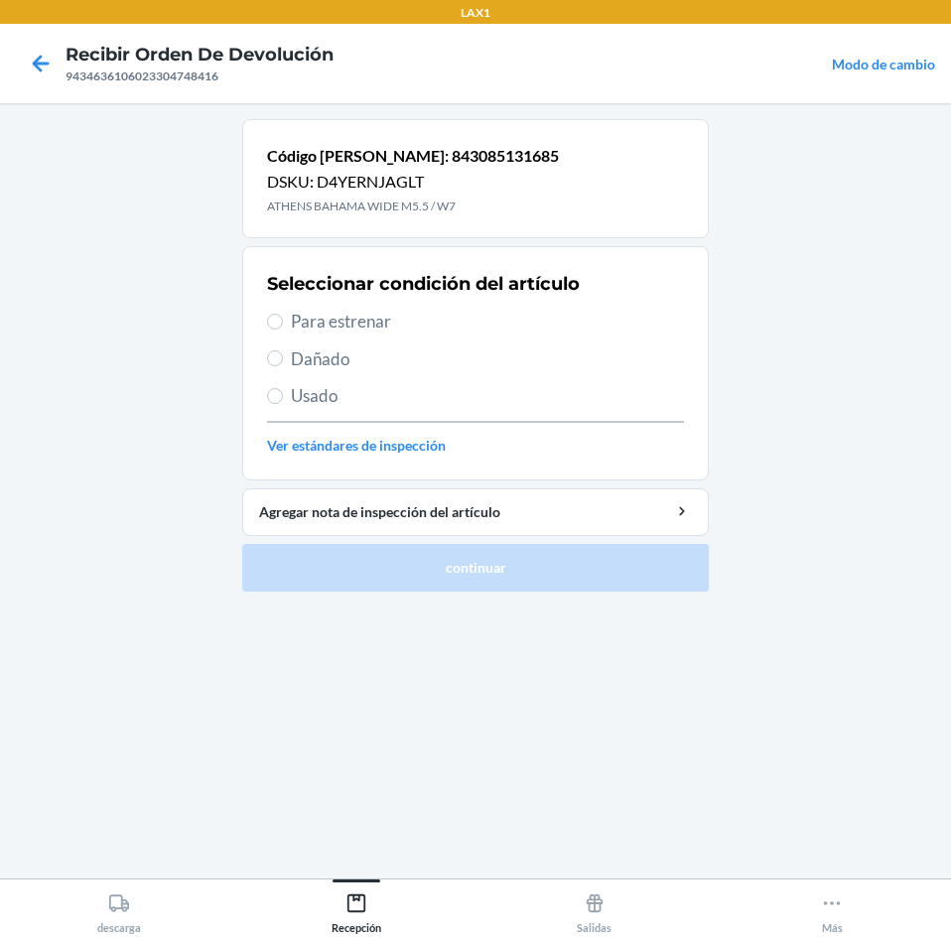
click at [372, 318] on span "Para estrenar" at bounding box center [487, 322] width 393 height 26
click at [283, 318] on input "Para estrenar" at bounding box center [275, 322] width 16 height 16
radio input "true"
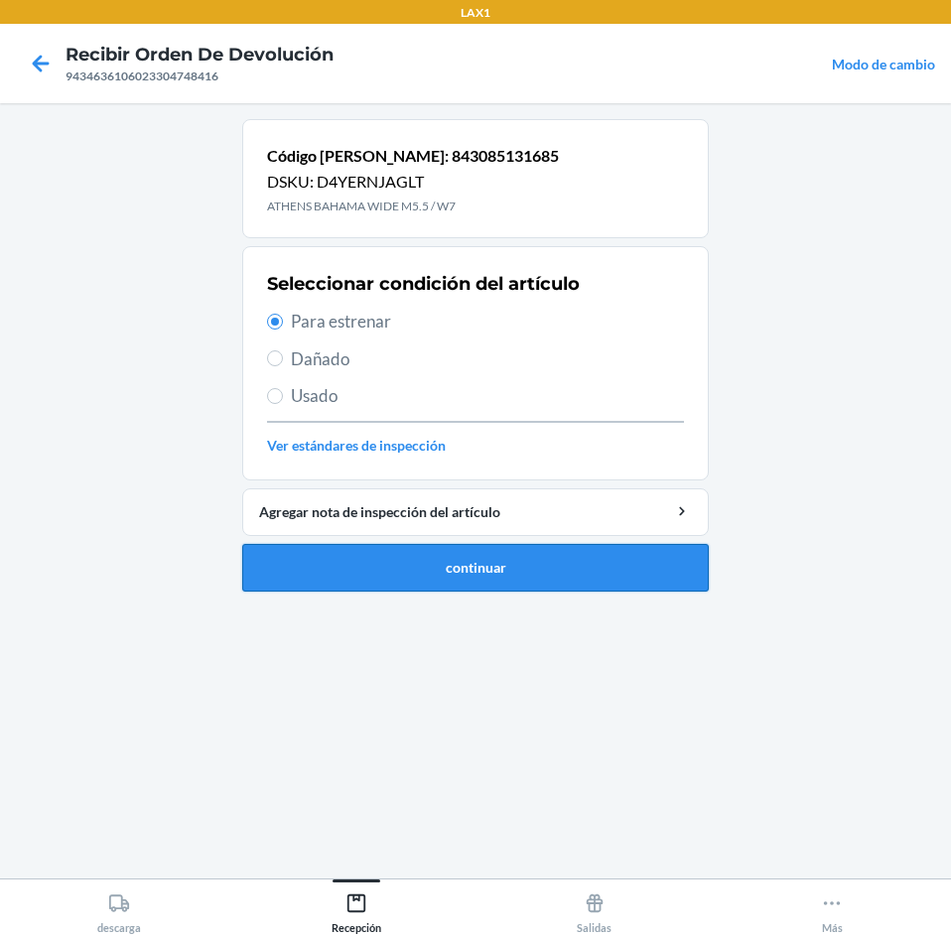
click at [395, 566] on button "continuar" at bounding box center [475, 568] width 466 height 48
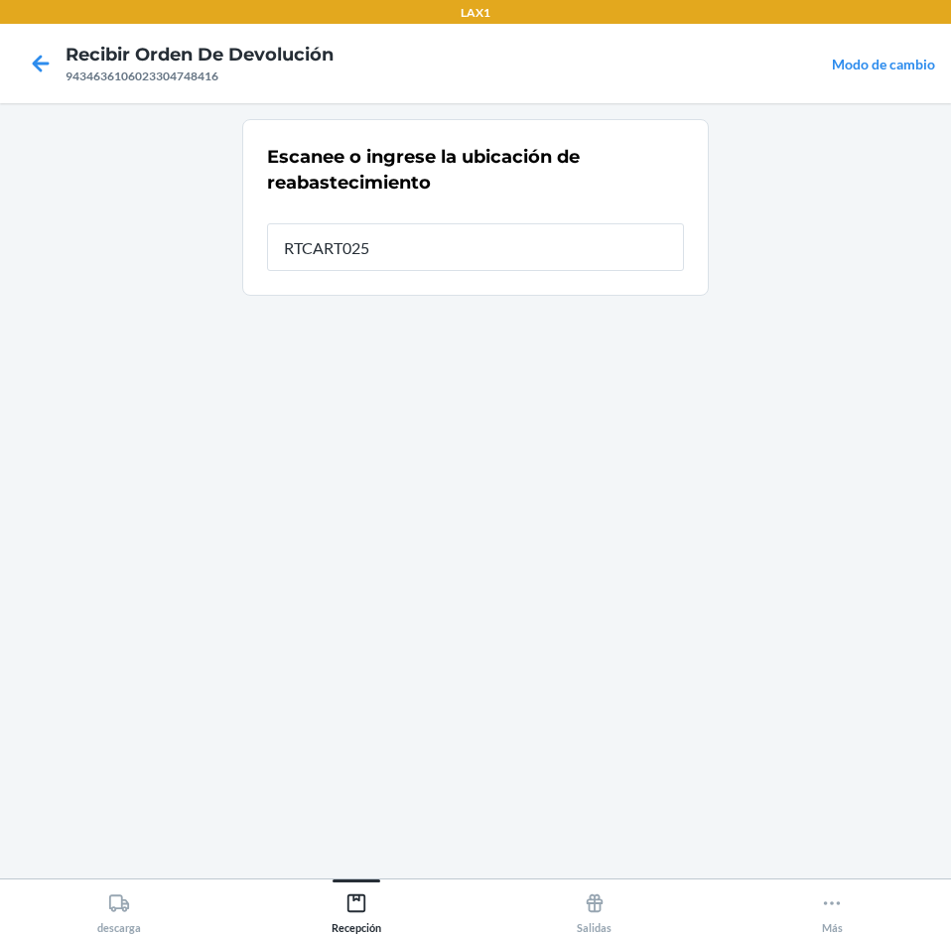
type input "RTCART025"
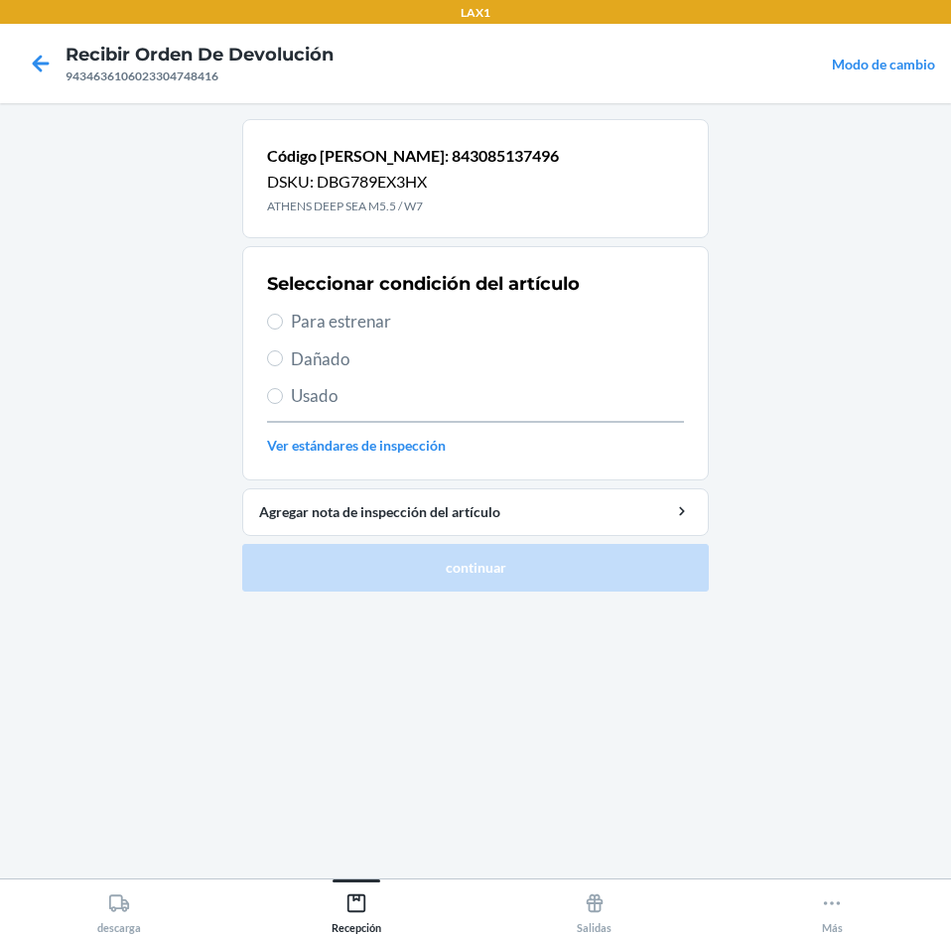
click at [318, 328] on span "Para estrenar" at bounding box center [487, 322] width 393 height 26
click at [283, 328] on input "Para estrenar" at bounding box center [275, 322] width 16 height 16
radio input "true"
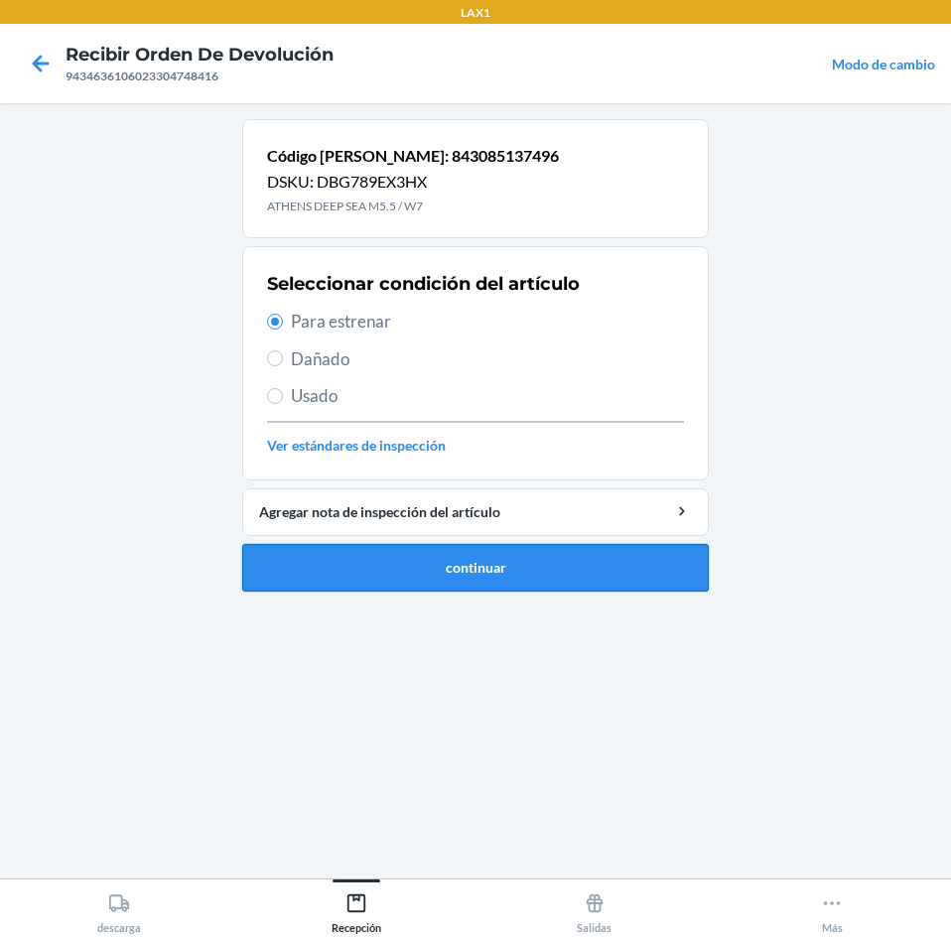
click at [472, 570] on button "continuar" at bounding box center [475, 568] width 466 height 48
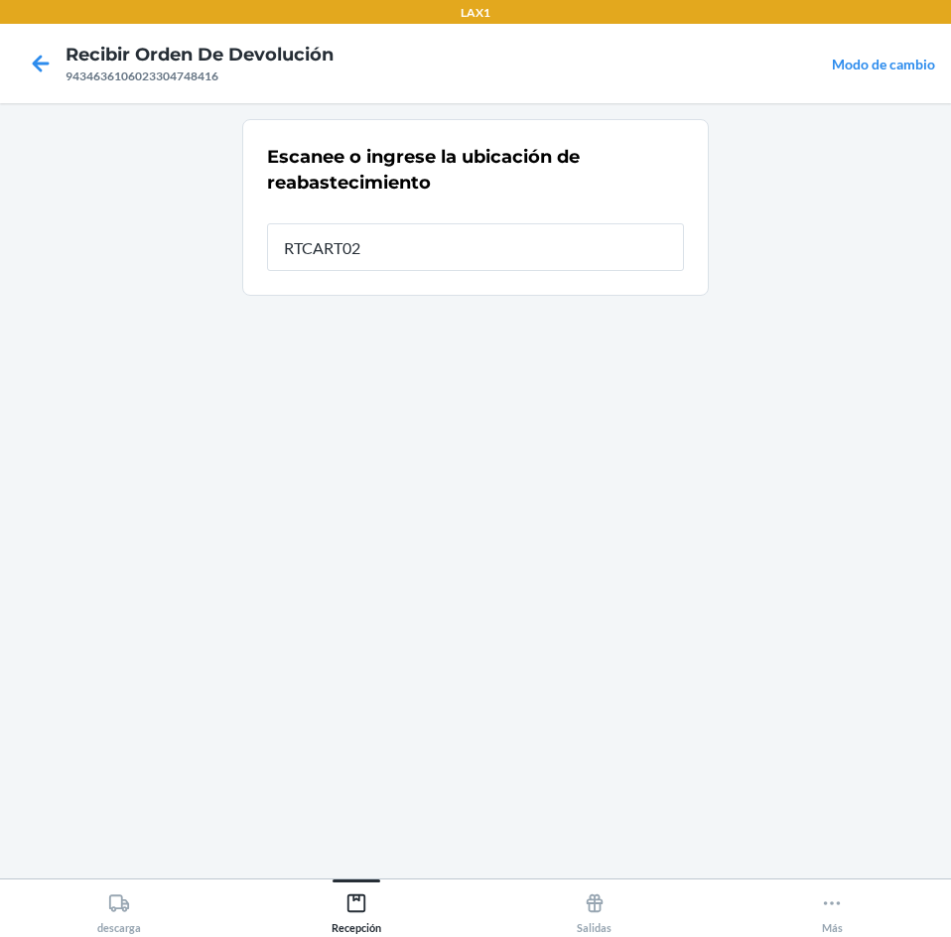
type input "RTCART025"
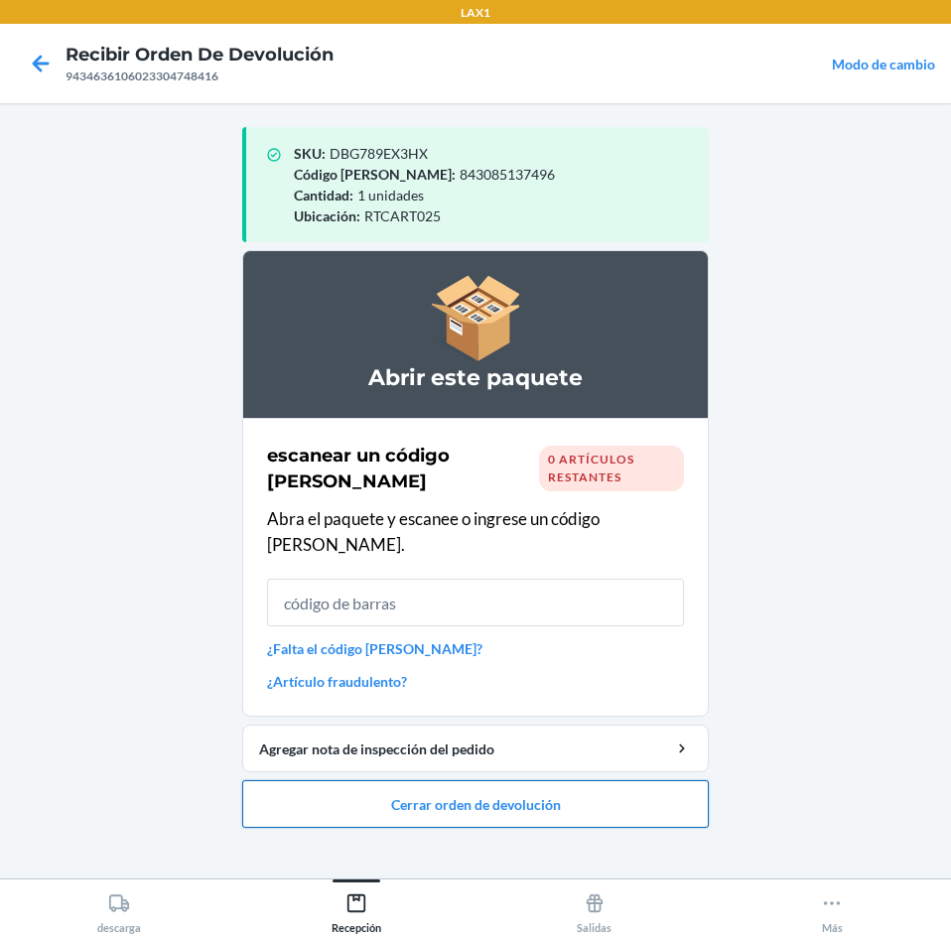
click at [455, 780] on button "Cerrar orden de devolución" at bounding box center [475, 804] width 466 height 48
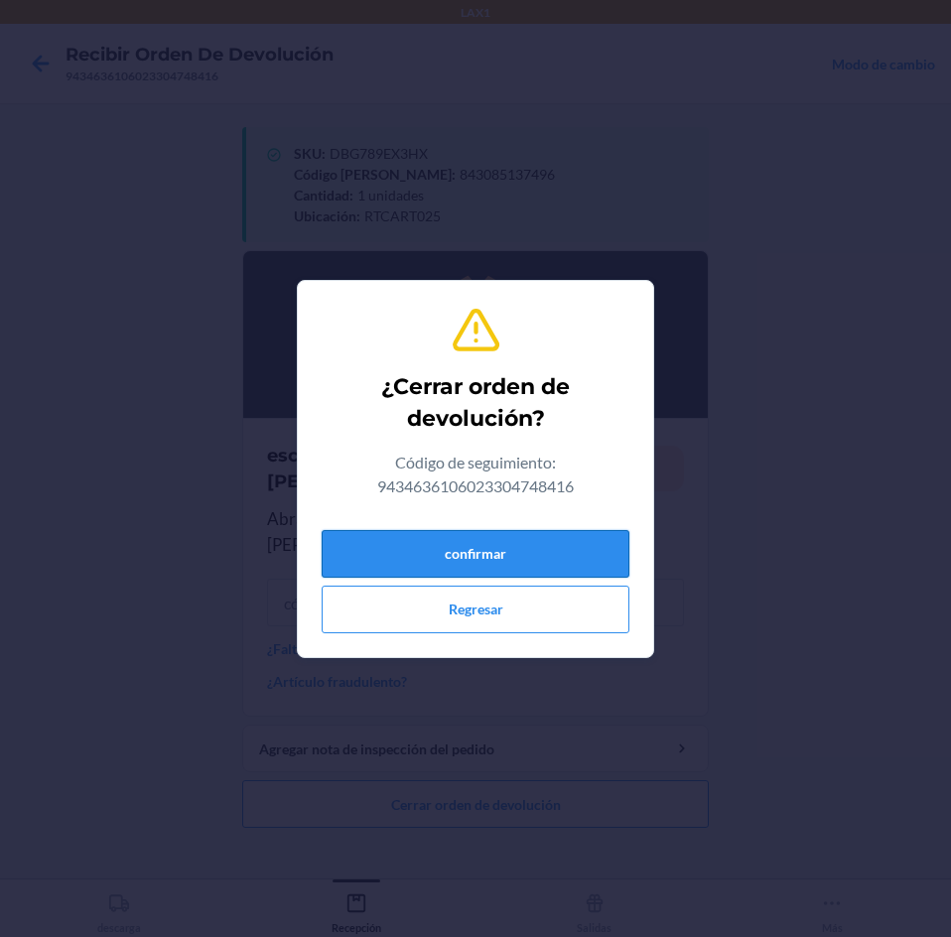
click at [492, 534] on button "confirmar" at bounding box center [476, 554] width 308 height 48
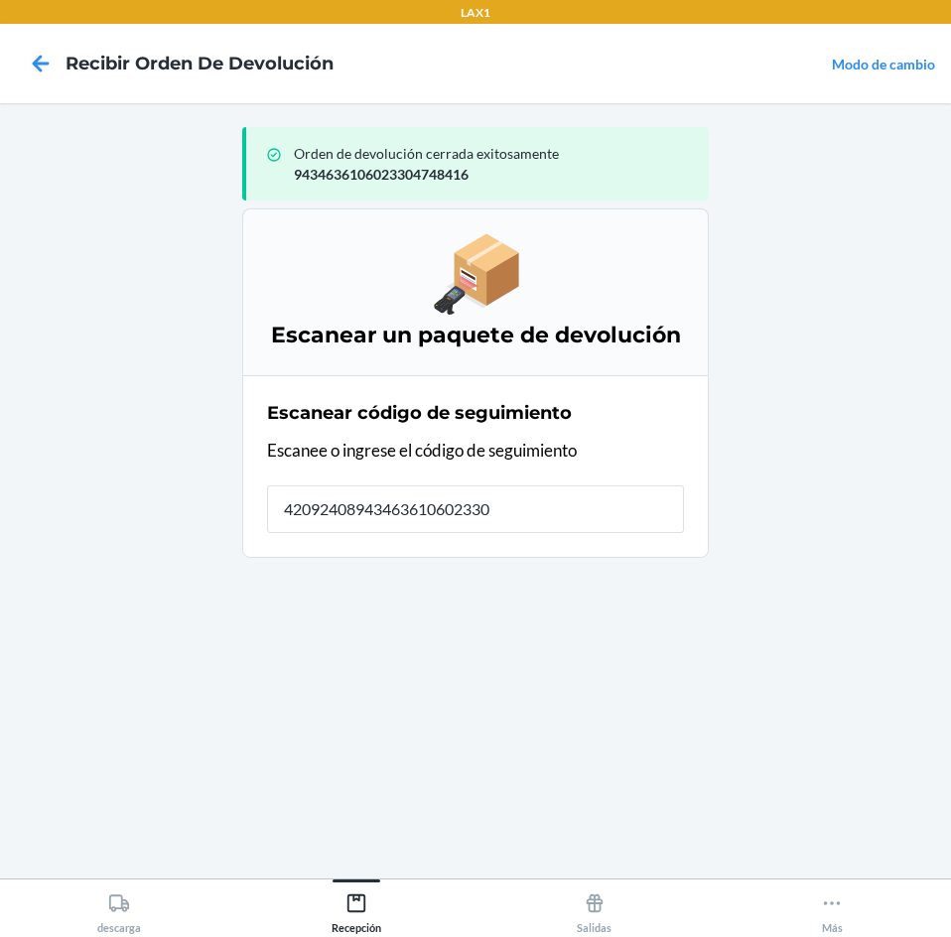
type input "420924089434636106023304"
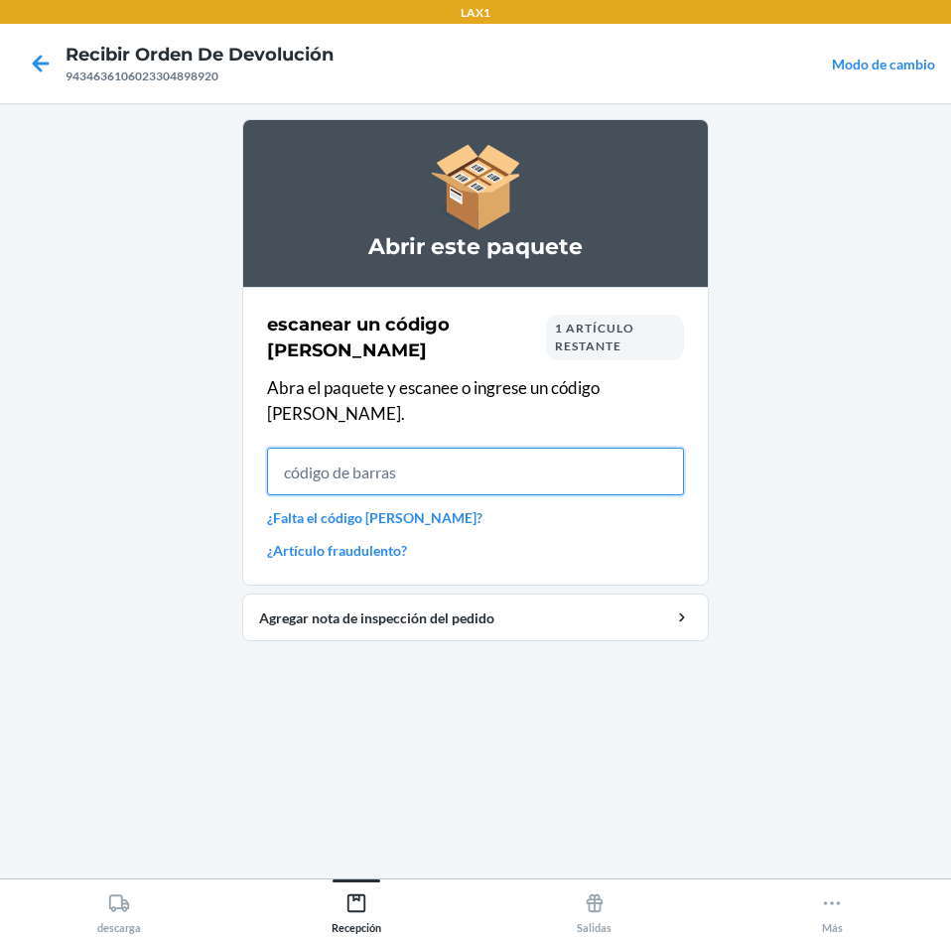
click at [476, 450] on input "text" at bounding box center [475, 472] width 417 height 48
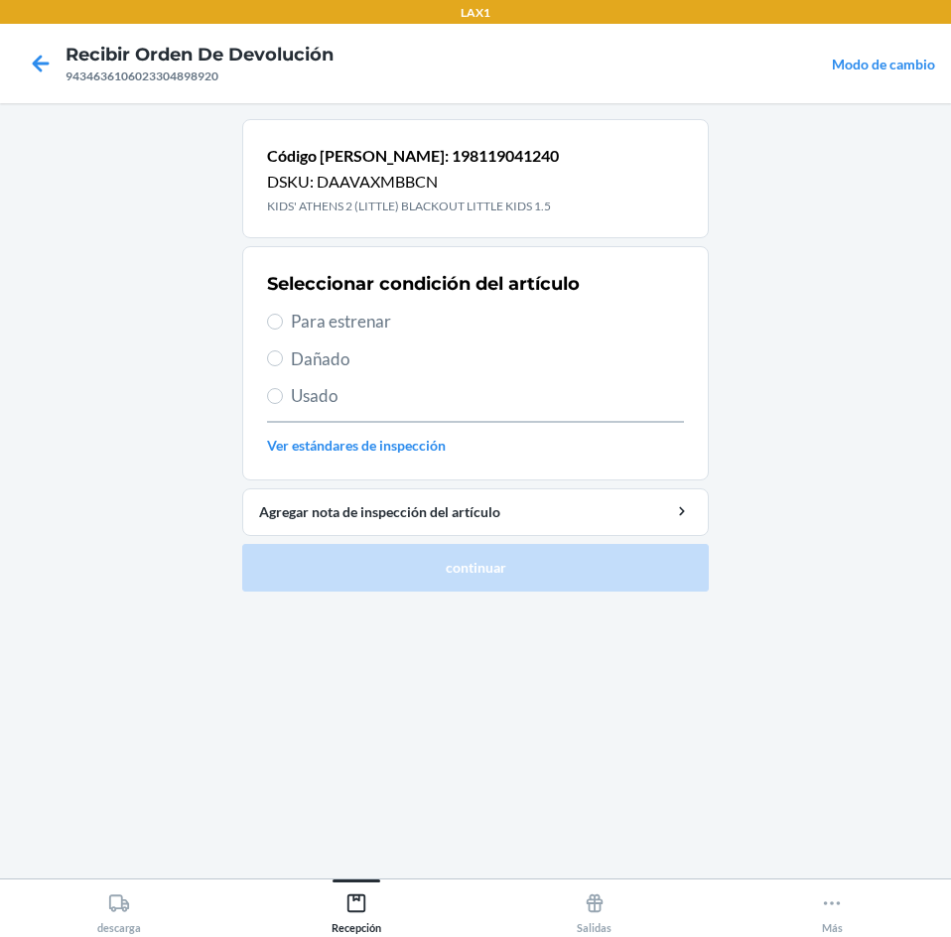
click at [347, 322] on span "Para estrenar" at bounding box center [487, 322] width 393 height 26
click at [283, 322] on input "Para estrenar" at bounding box center [275, 322] width 16 height 16
radio input "true"
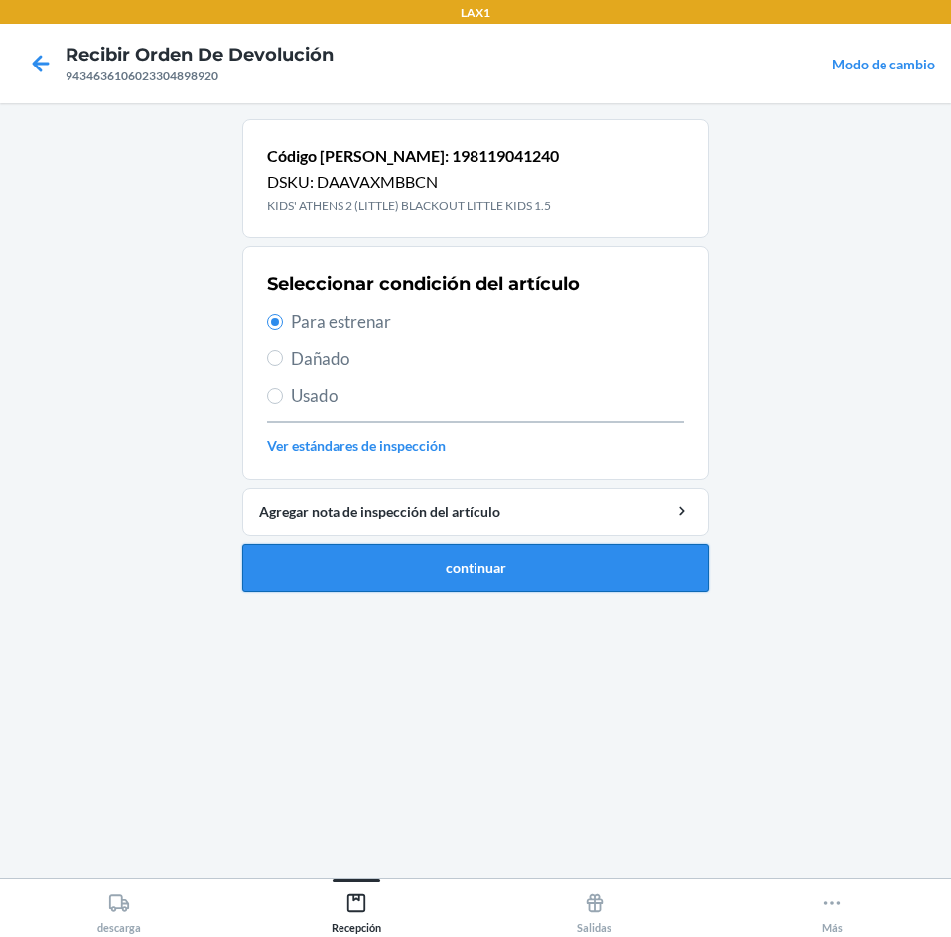
click at [411, 569] on button "continuar" at bounding box center [475, 568] width 466 height 48
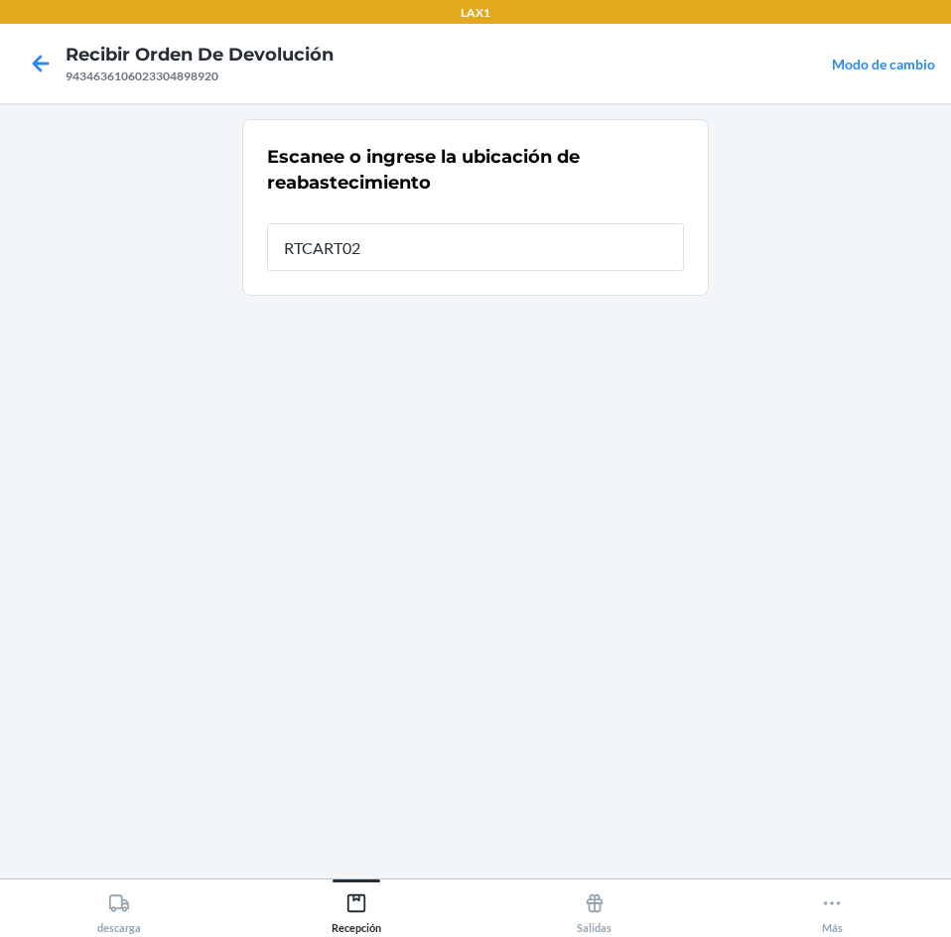
type input "RTCART025"
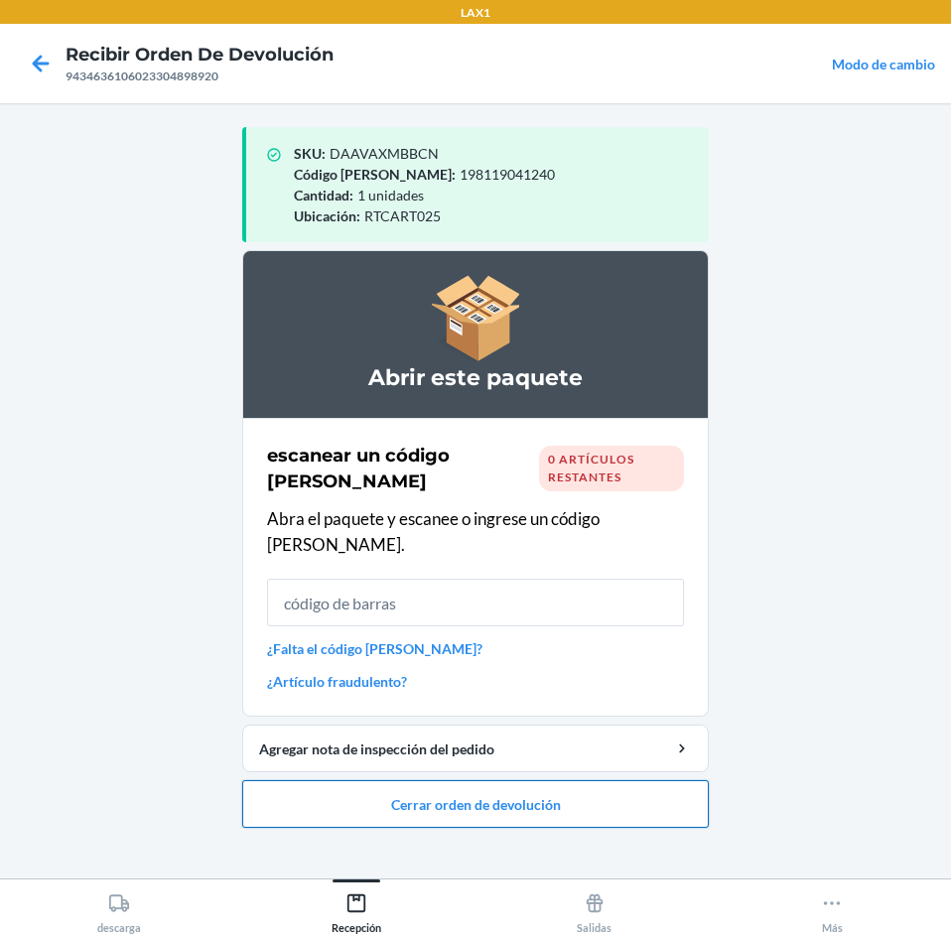
click at [300, 784] on button "Cerrar orden de devolución" at bounding box center [475, 804] width 466 height 48
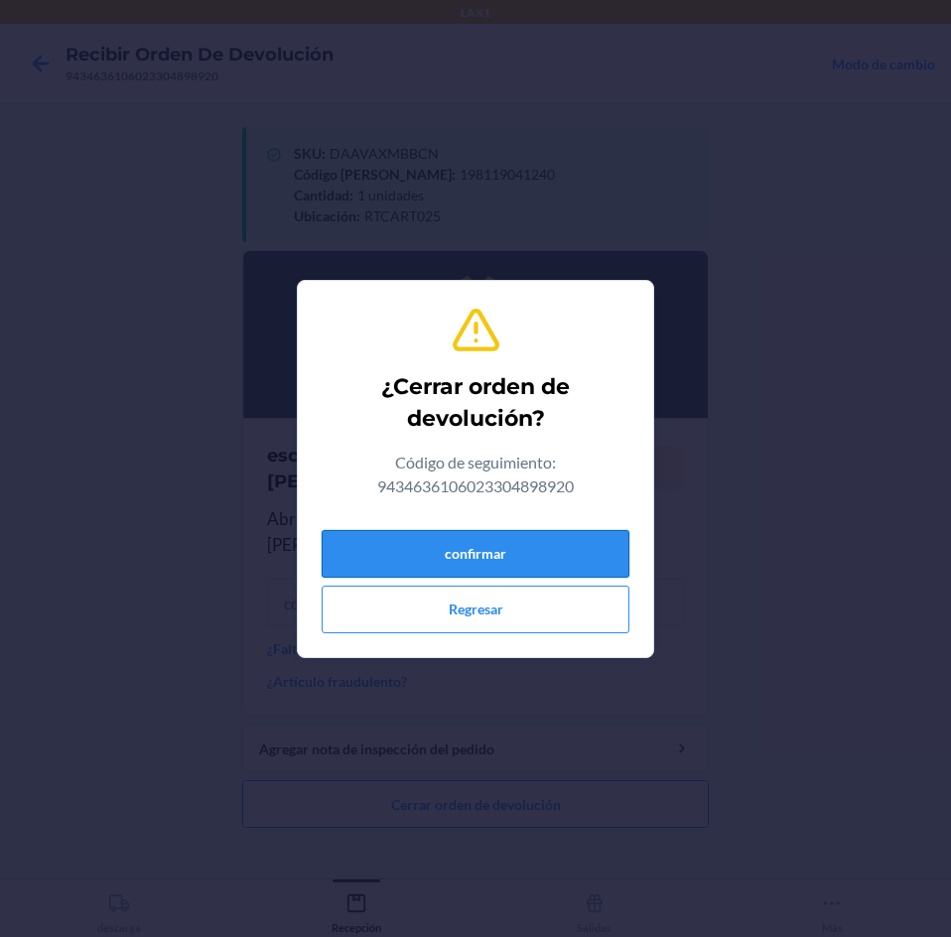
click at [450, 553] on button "confirmar" at bounding box center [476, 554] width 308 height 48
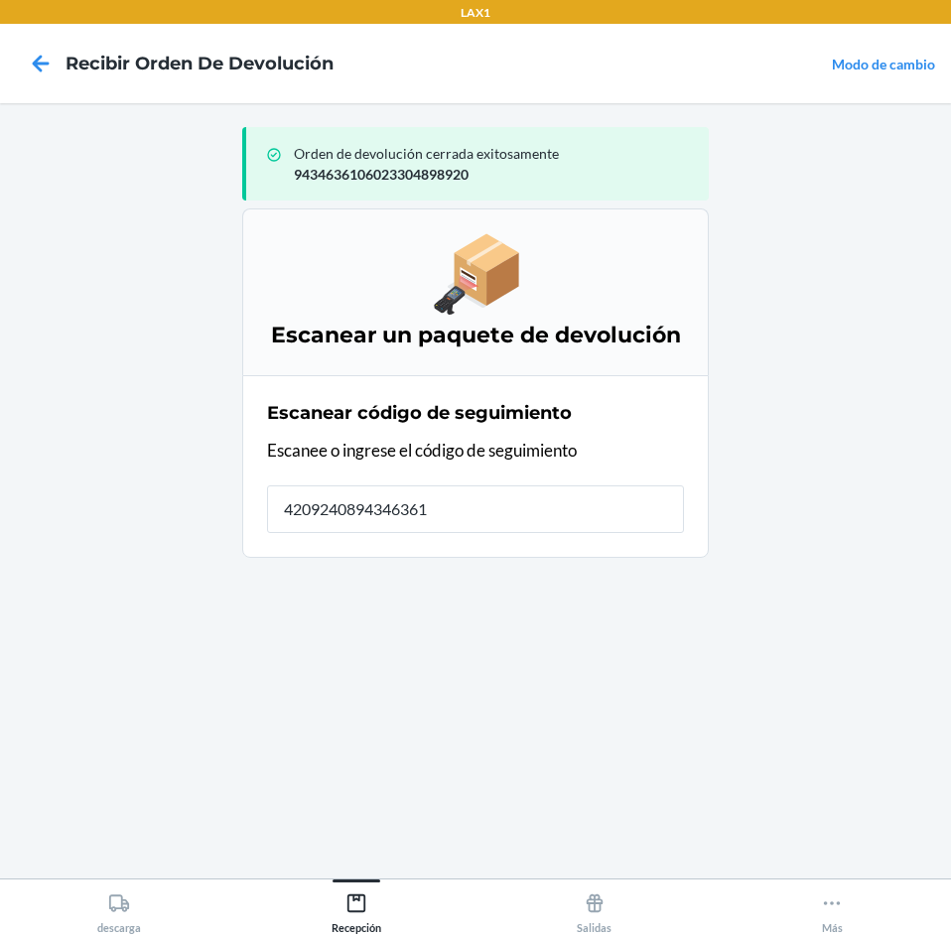
type input "42092408943463610"
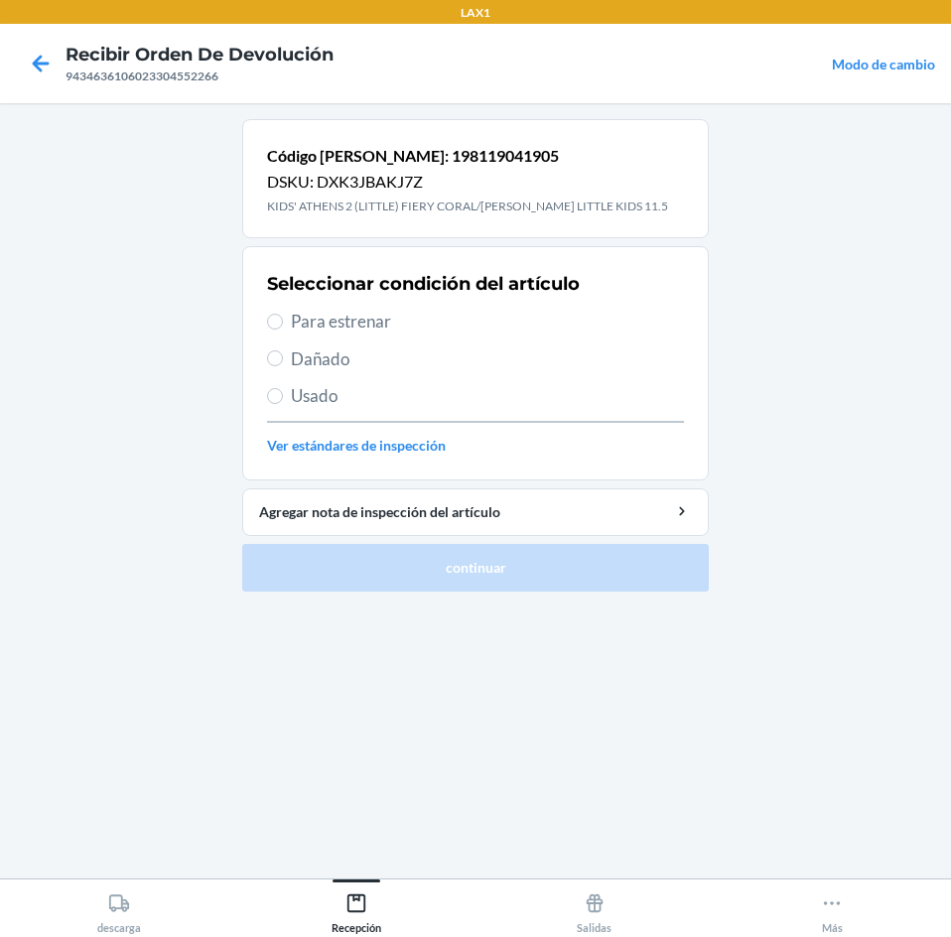
click at [339, 325] on span "Para estrenar" at bounding box center [487, 322] width 393 height 26
click at [344, 326] on span "Para estrenar" at bounding box center [487, 322] width 393 height 26
click at [283, 326] on input "Para estrenar" at bounding box center [275, 322] width 16 height 16
radio input "true"
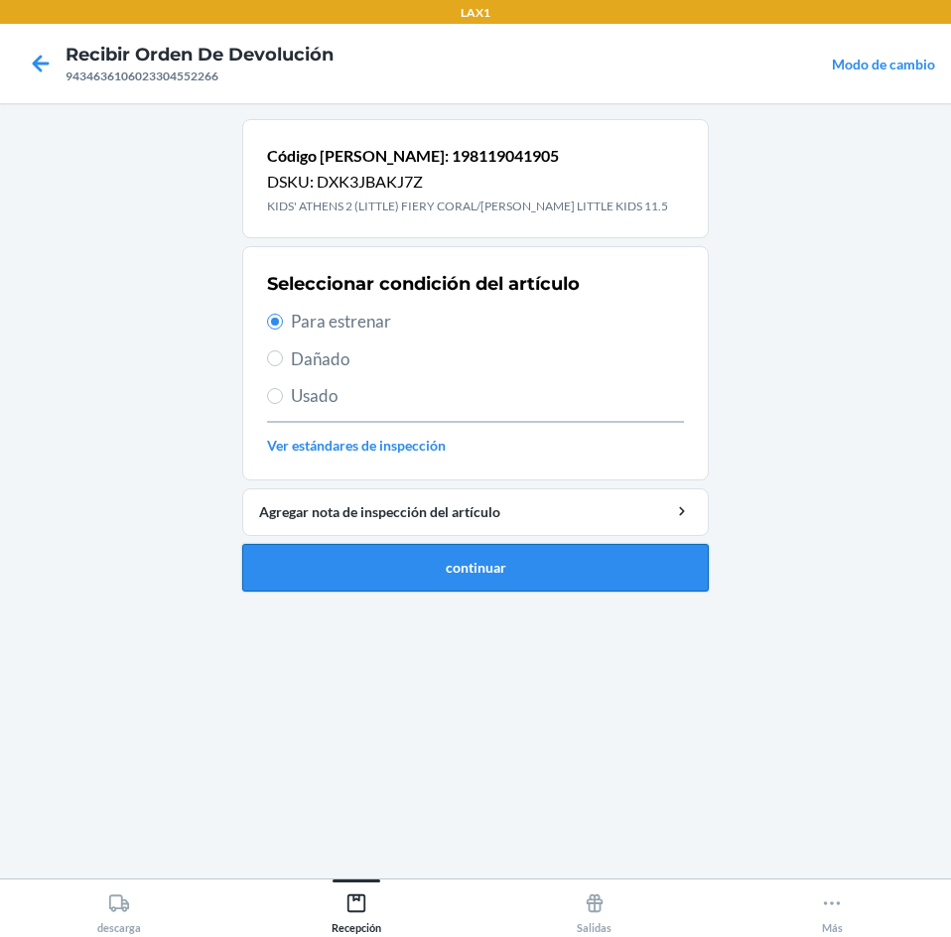
click at [431, 574] on button "continuar" at bounding box center [475, 568] width 466 height 48
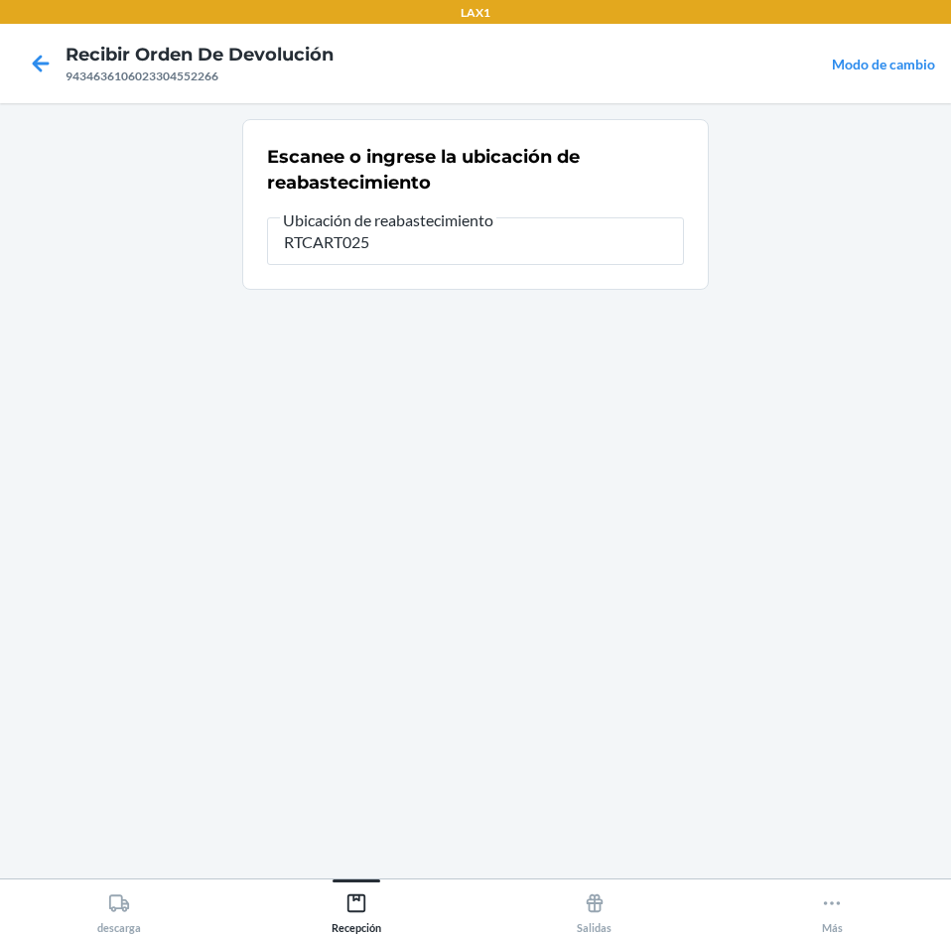
type input "RTCART025"
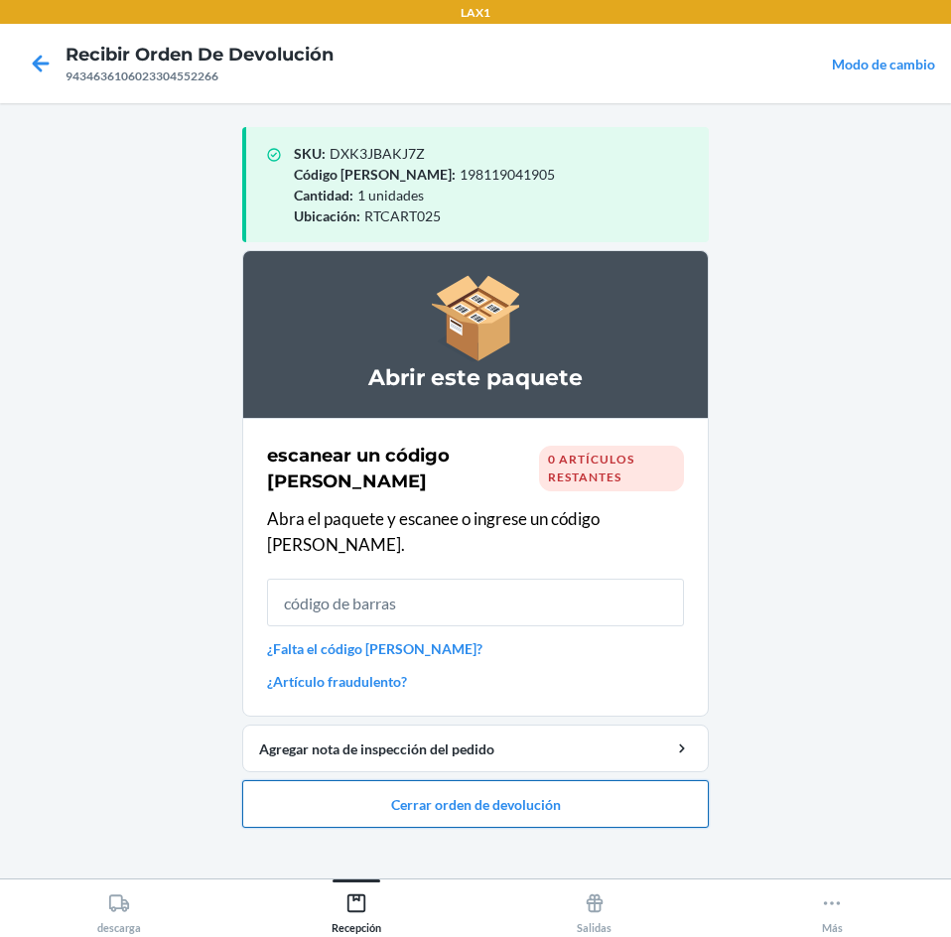
click at [440, 781] on button "Cerrar orden de devolución" at bounding box center [475, 804] width 466 height 48
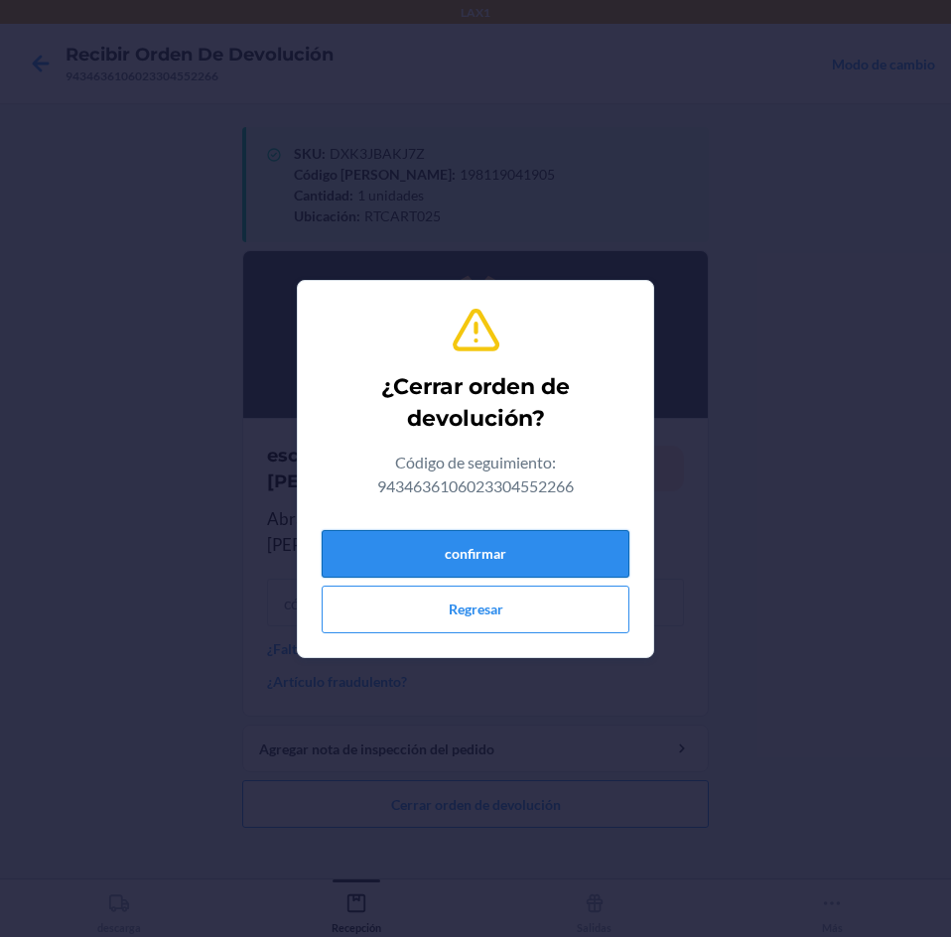
click at [518, 541] on button "confirmar" at bounding box center [476, 554] width 308 height 48
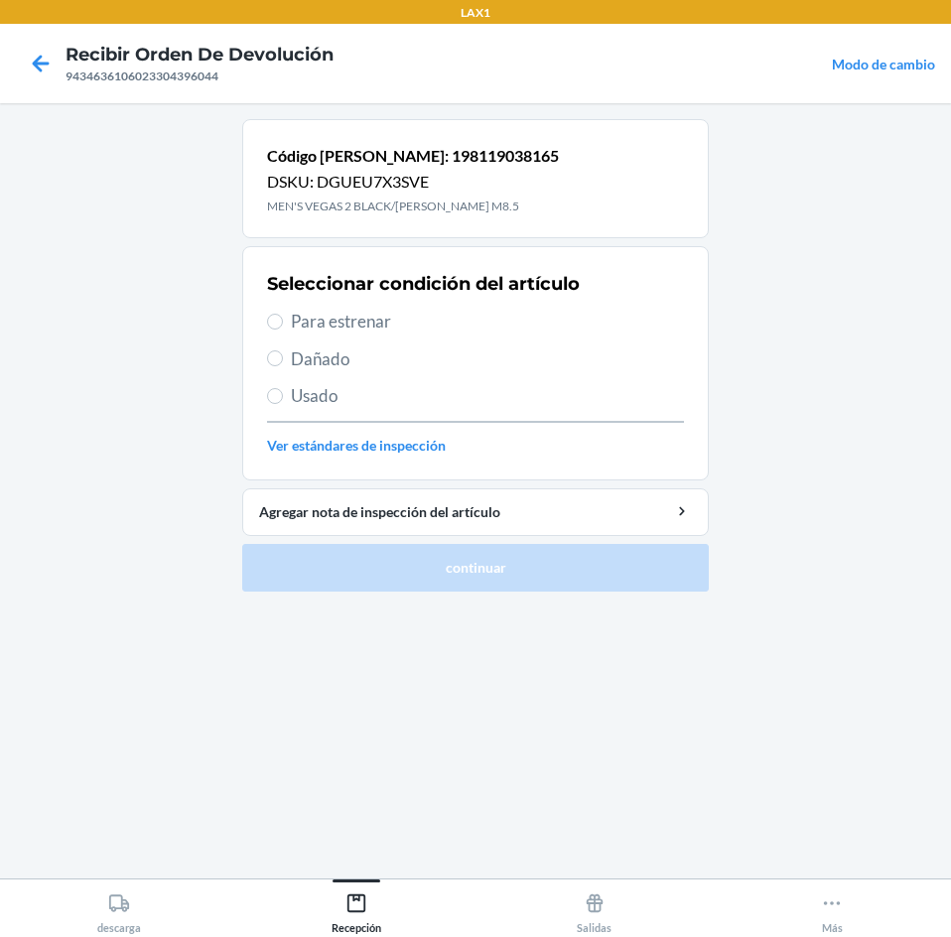
click at [377, 332] on span "Para estrenar" at bounding box center [487, 322] width 393 height 26
click at [283, 330] on input "Para estrenar" at bounding box center [275, 322] width 16 height 16
radio input "true"
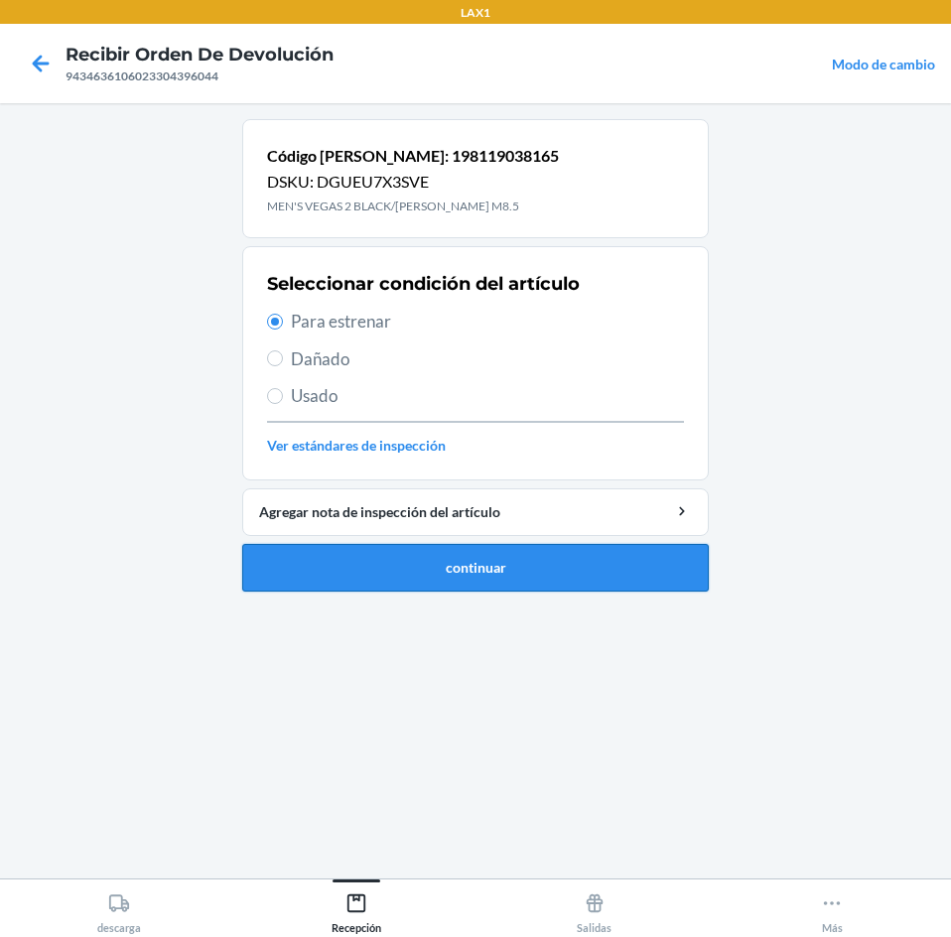
click at [452, 571] on button "continuar" at bounding box center [475, 568] width 466 height 48
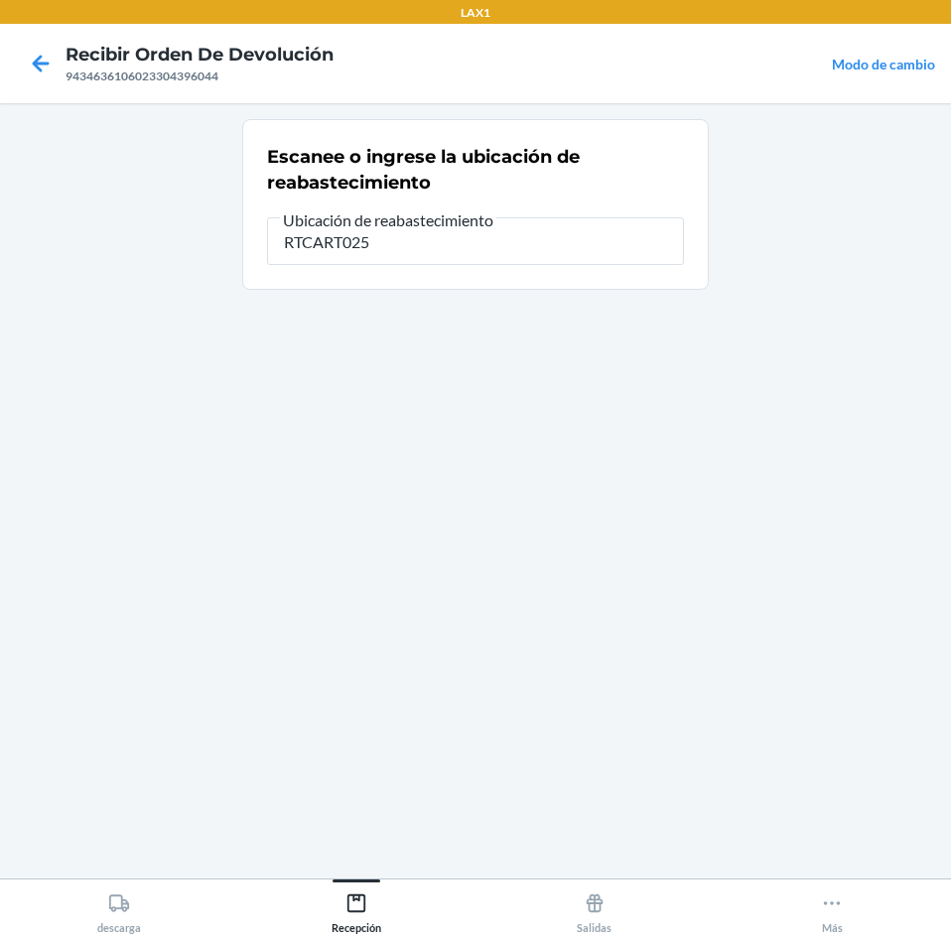
type input "RTCART025"
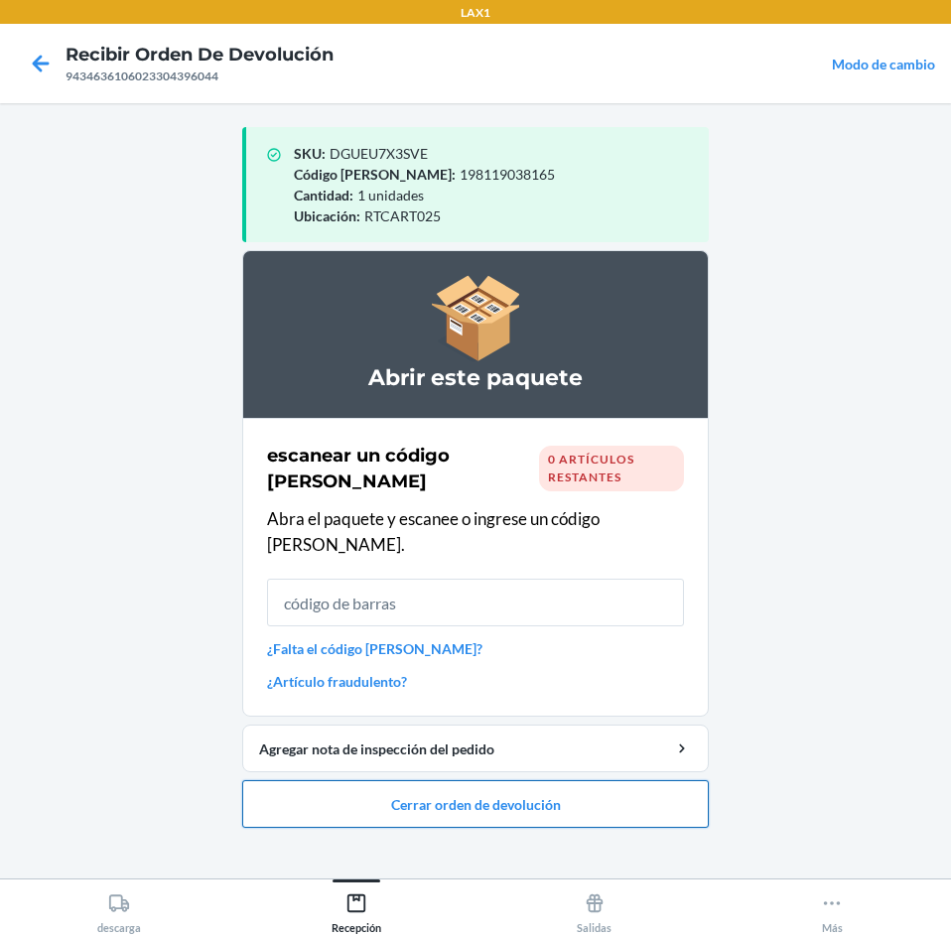
click at [597, 791] on button "Cerrar orden de devolución" at bounding box center [475, 804] width 466 height 48
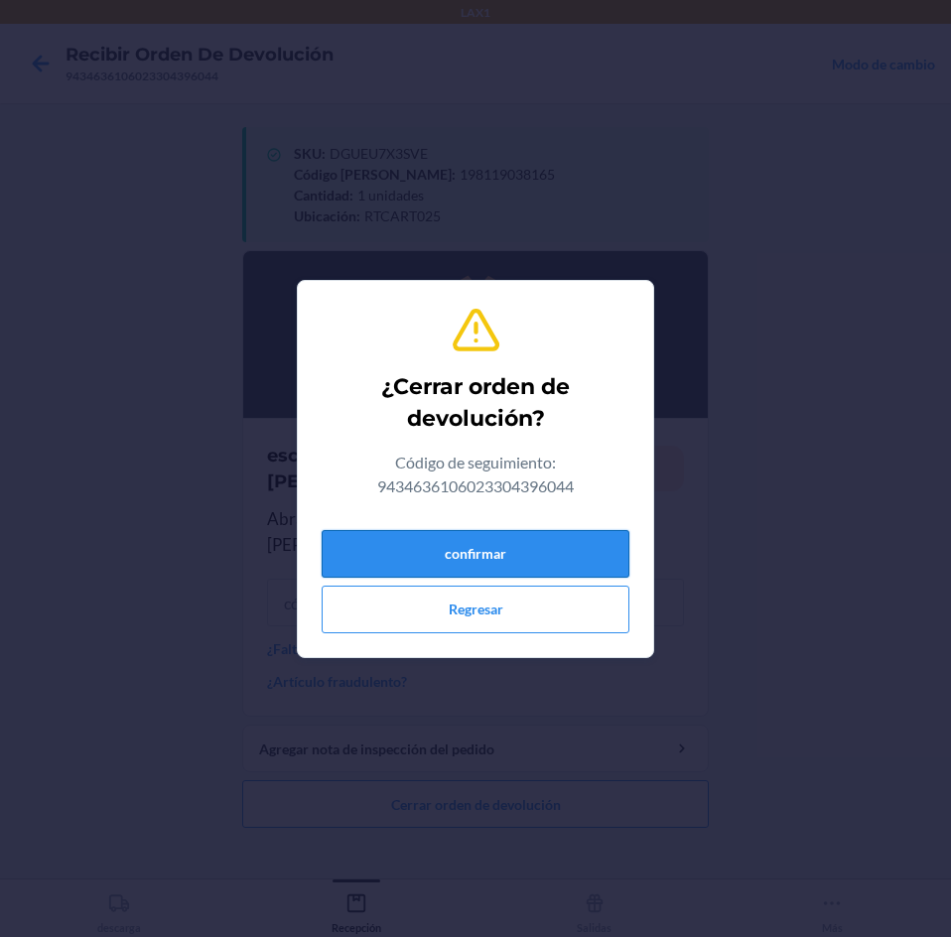
click at [575, 546] on button "confirmar" at bounding box center [476, 554] width 308 height 48
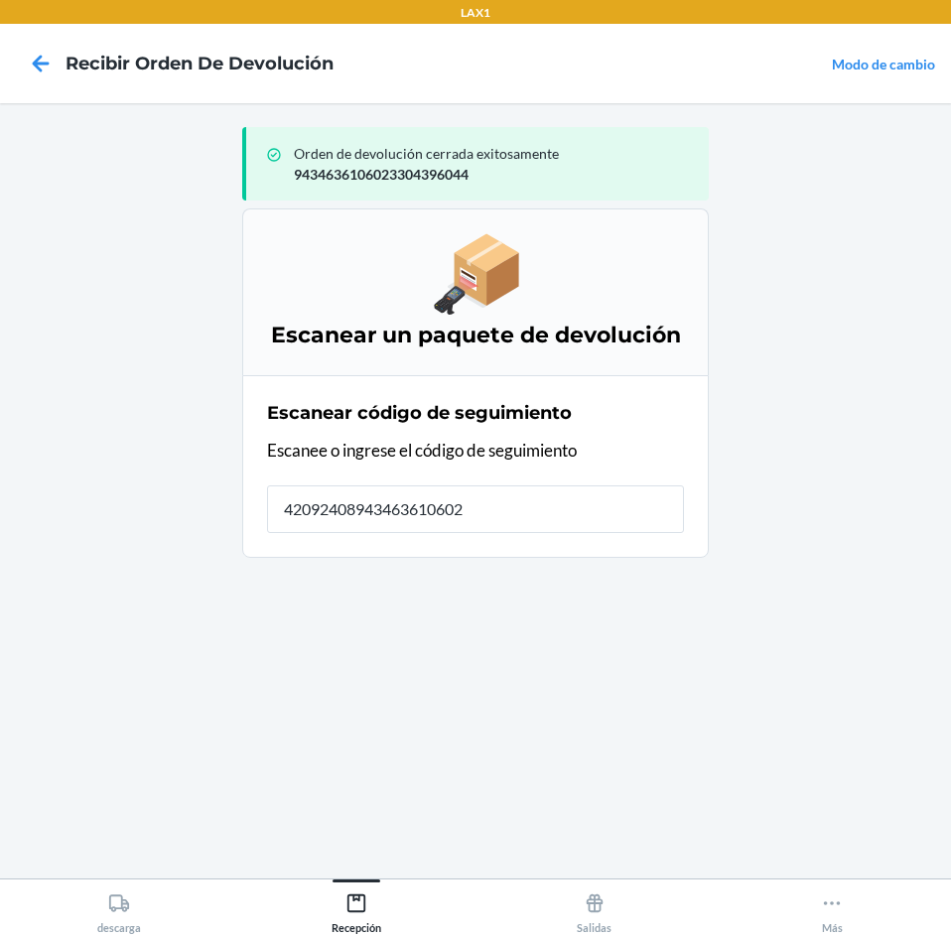
type input "420924089434636106023"
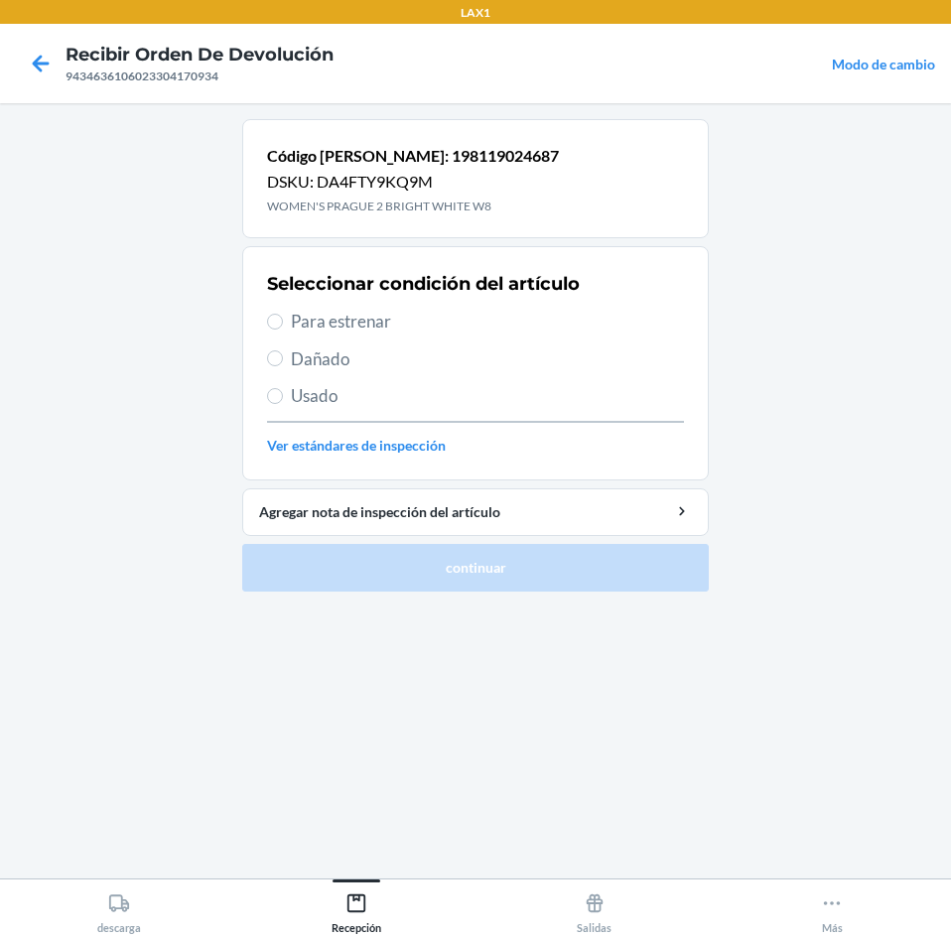
click at [365, 321] on span "Para estrenar" at bounding box center [487, 322] width 393 height 26
click at [283, 321] on input "Para estrenar" at bounding box center [275, 322] width 16 height 16
radio input "true"
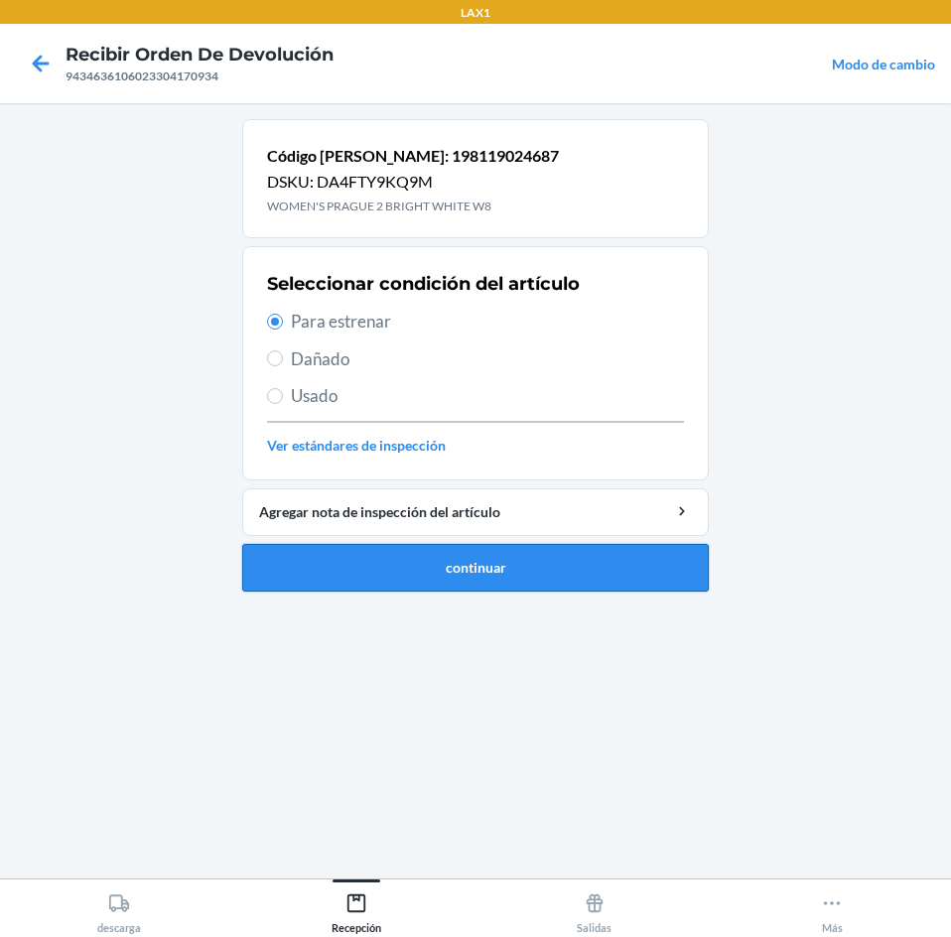
click at [549, 570] on button "continuar" at bounding box center [475, 568] width 466 height 48
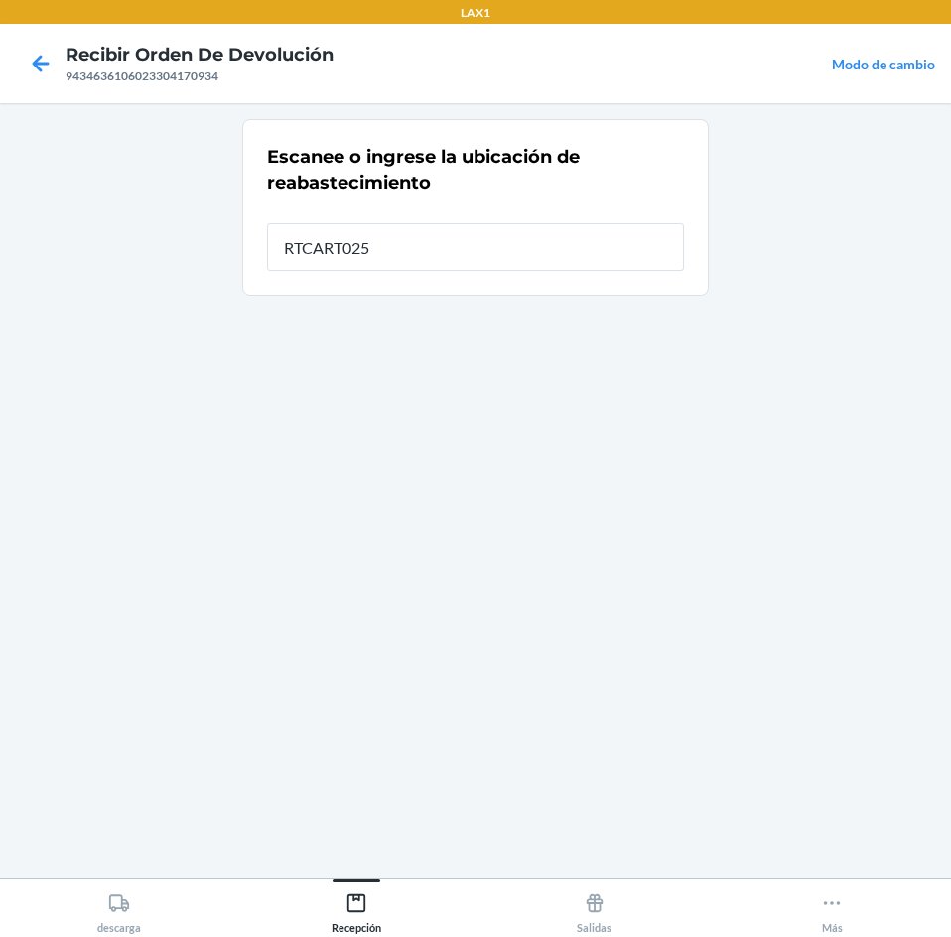
type input "RTCART025"
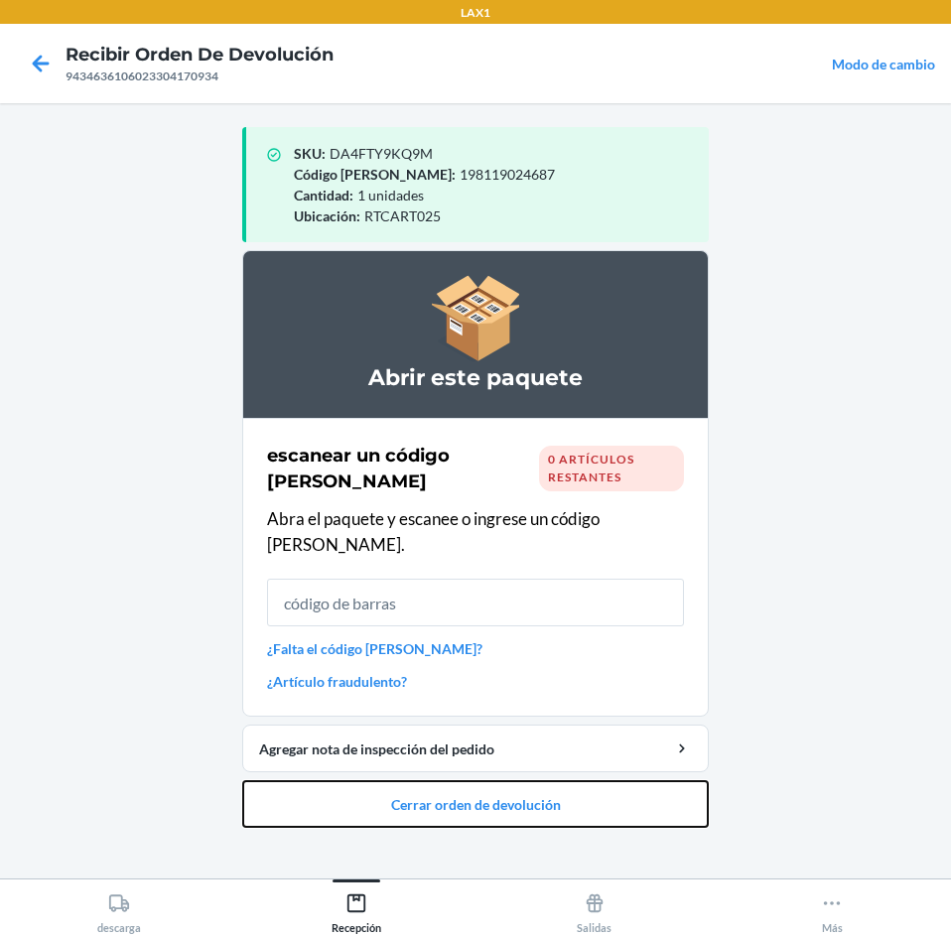
drag, startPoint x: 480, startPoint y: 781, endPoint x: 480, endPoint y: 599, distance: 181.6
click at [475, 753] on li "Abrir este paquete escanear un código de barras 0 artículos restantes Abra el p…" at bounding box center [475, 539] width 466 height 578
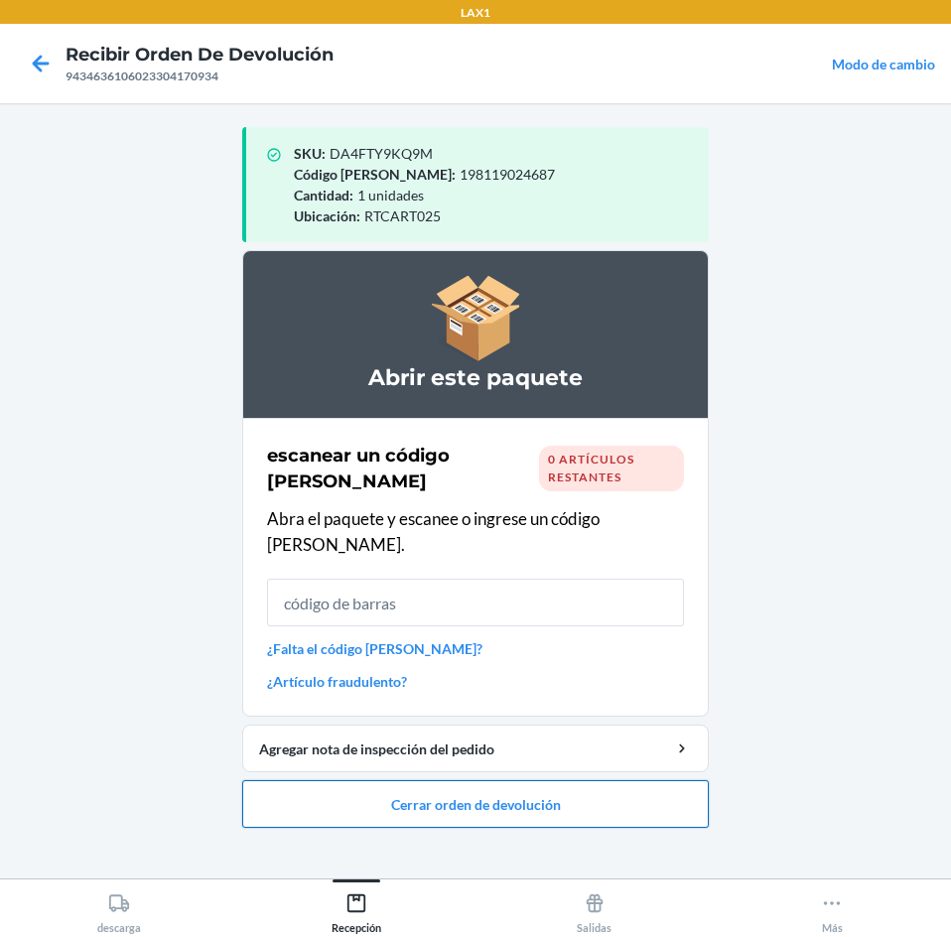
click at [498, 780] on button "Cerrar orden de devolución" at bounding box center [475, 804] width 466 height 48
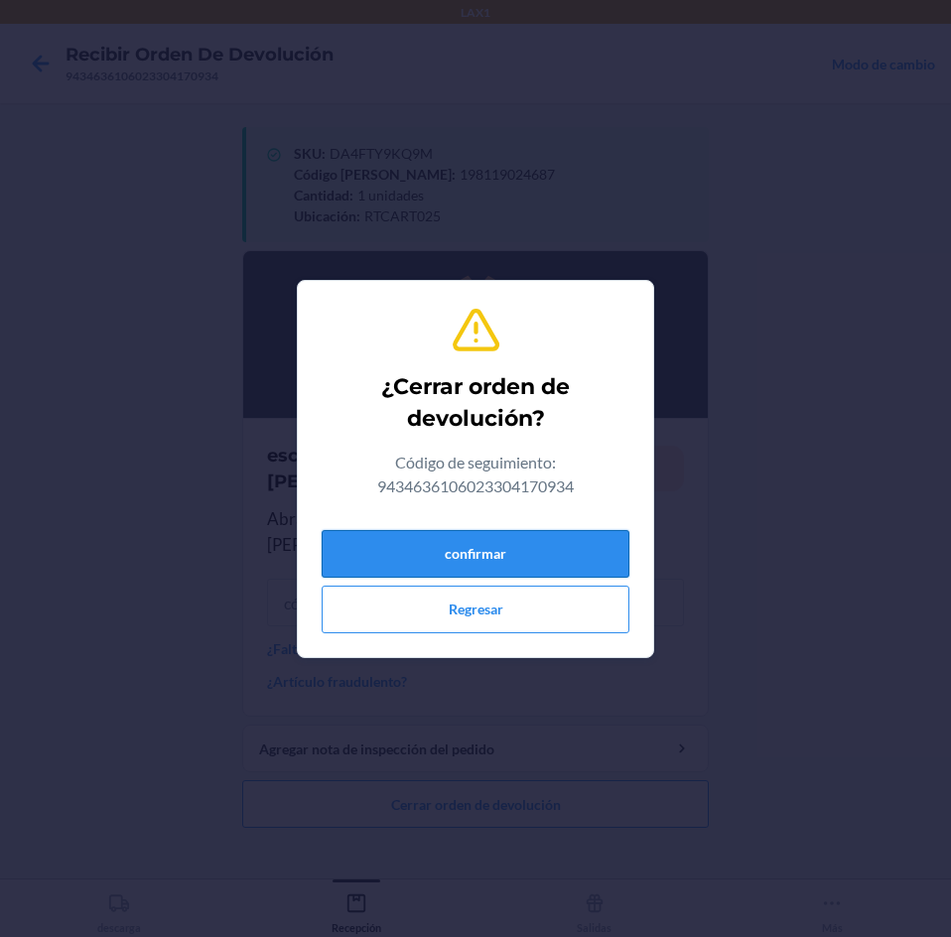
click at [591, 546] on button "confirmar" at bounding box center [476, 554] width 308 height 48
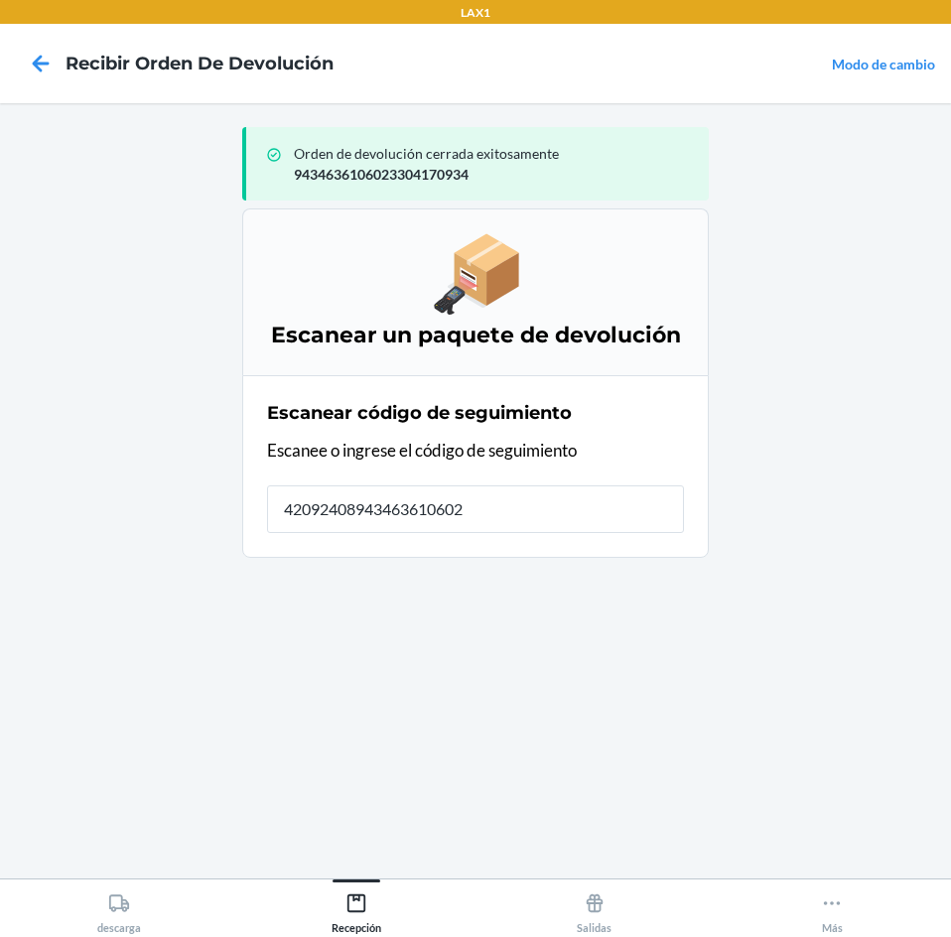
type input "420924089434636106023"
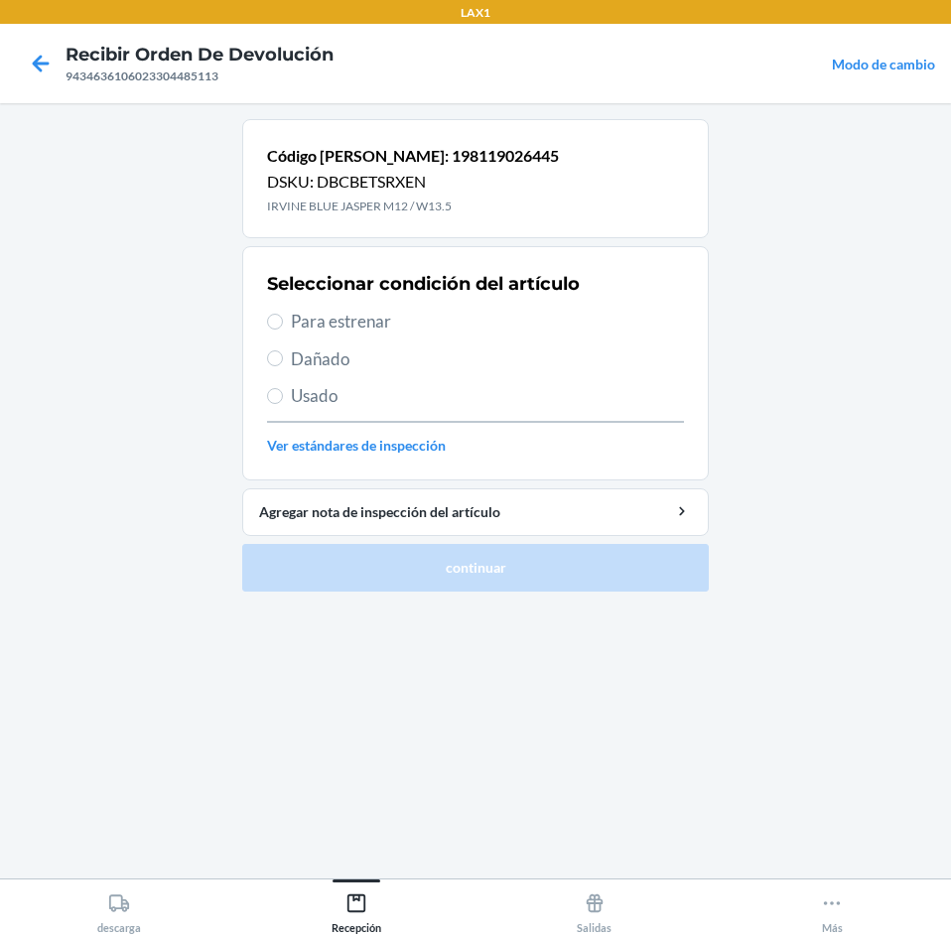
click at [350, 322] on span "Para estrenar" at bounding box center [487, 322] width 393 height 26
click at [283, 322] on input "Para estrenar" at bounding box center [275, 322] width 16 height 16
radio input "true"
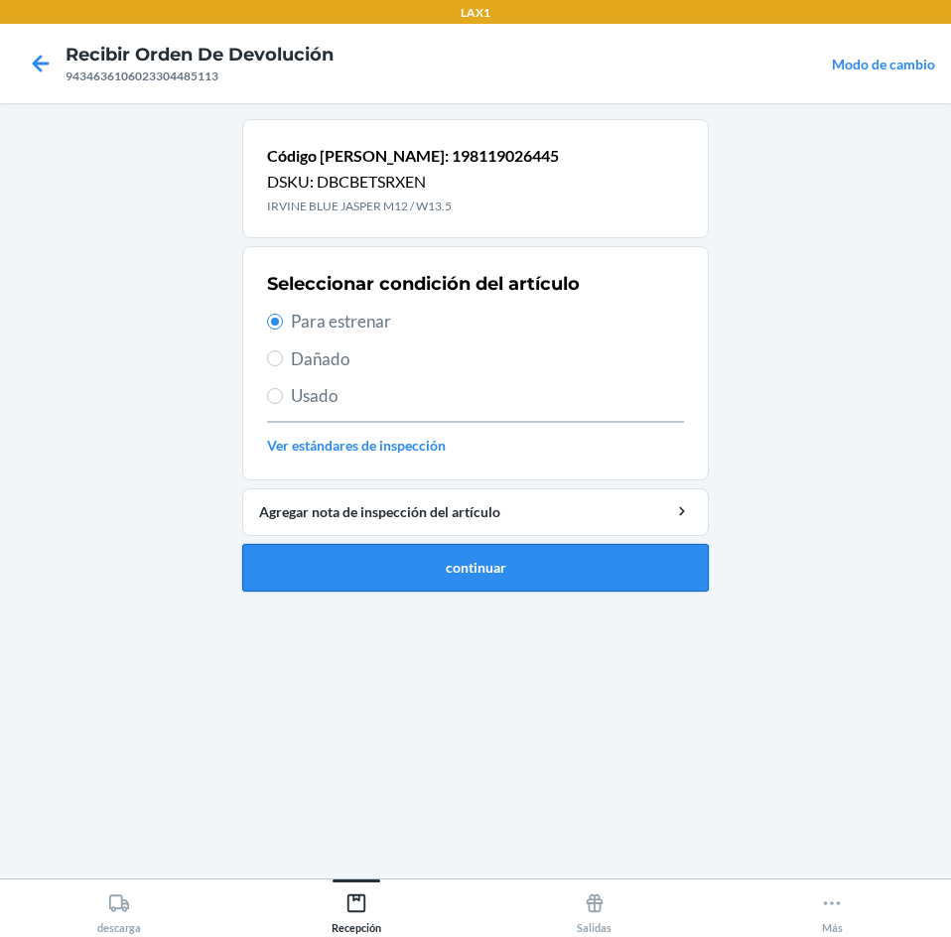
click at [477, 563] on button "continuar" at bounding box center [475, 568] width 466 height 48
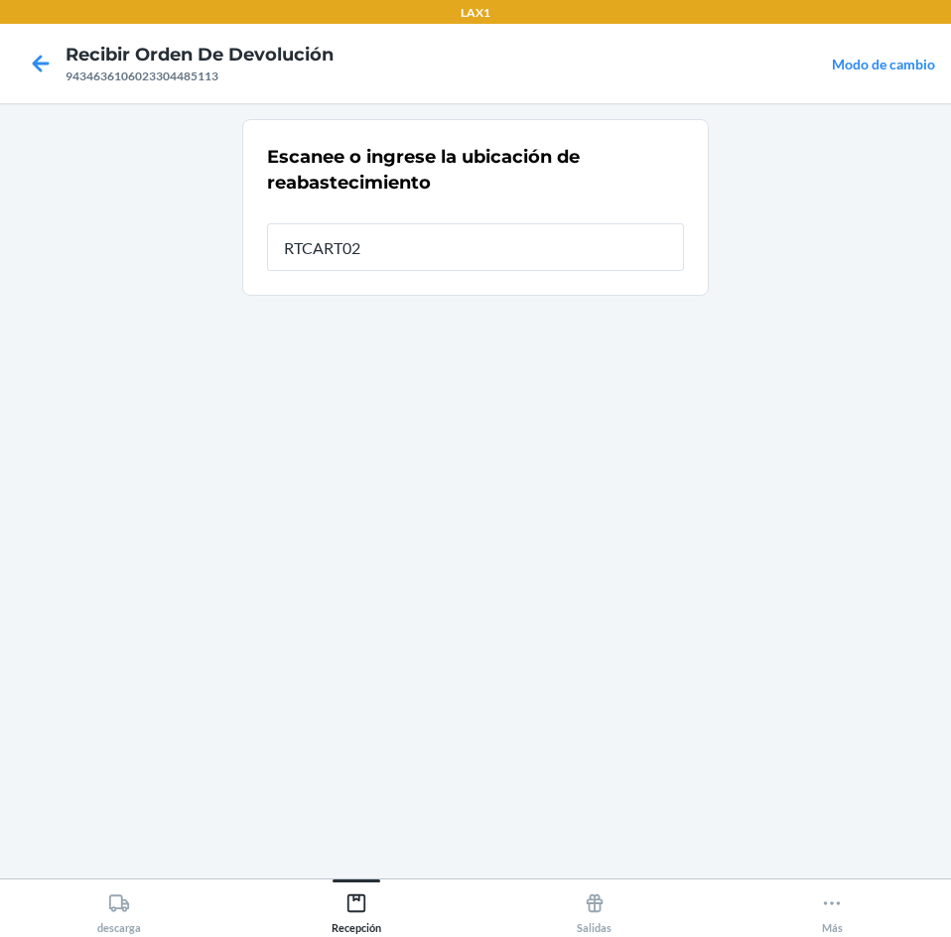
type input "RTCART025"
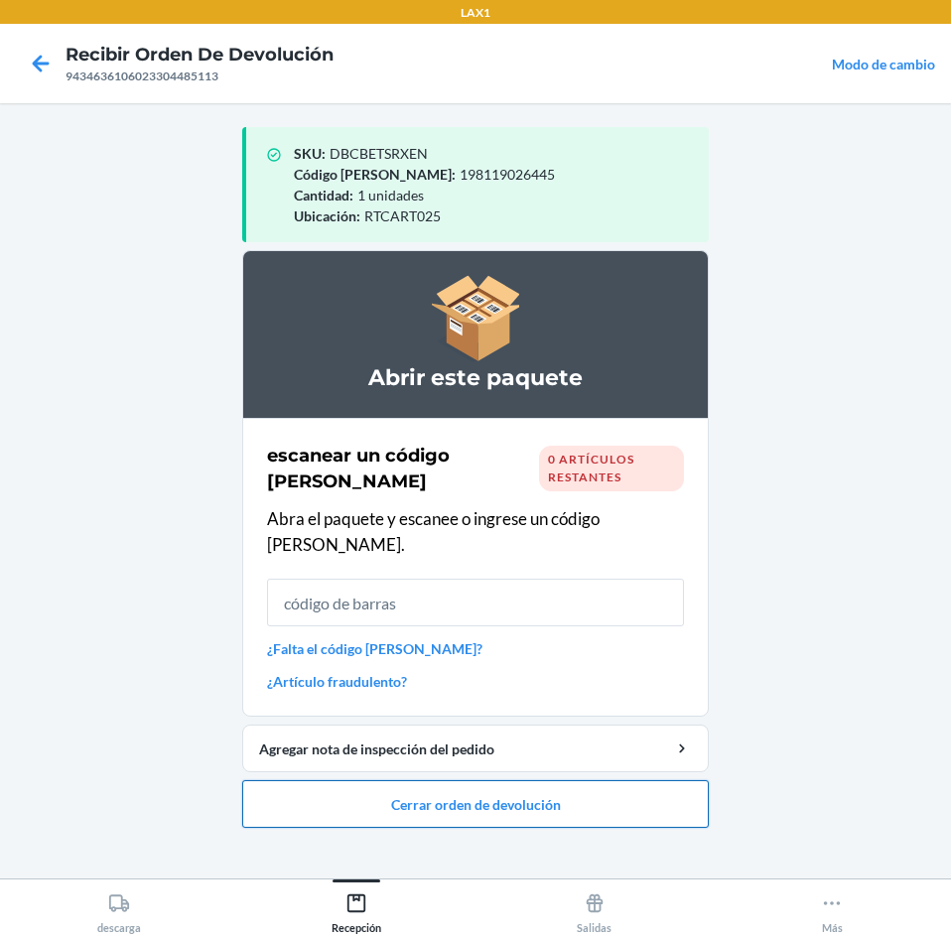
click at [468, 783] on button "Cerrar orden de devolución" at bounding box center [475, 804] width 466 height 48
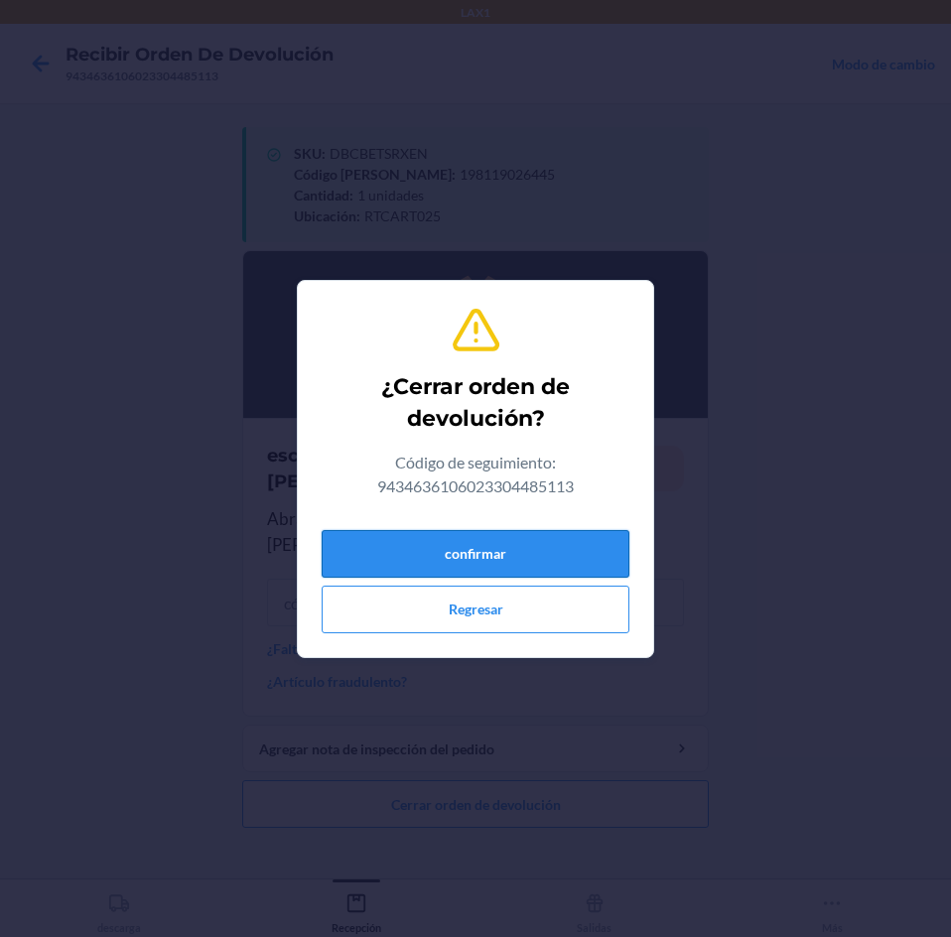
click at [512, 551] on button "confirmar" at bounding box center [476, 554] width 308 height 48
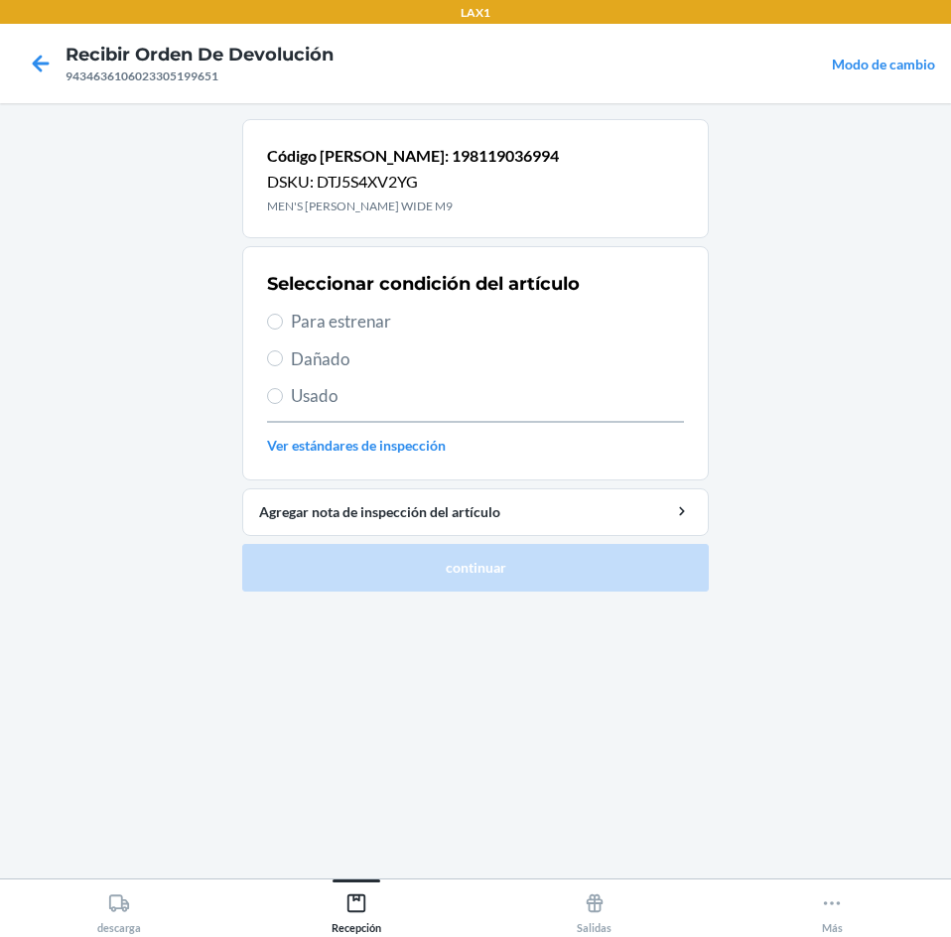
click at [371, 328] on span "Para estrenar" at bounding box center [487, 322] width 393 height 26
click at [283, 328] on input "Para estrenar" at bounding box center [275, 322] width 16 height 16
radio input "true"
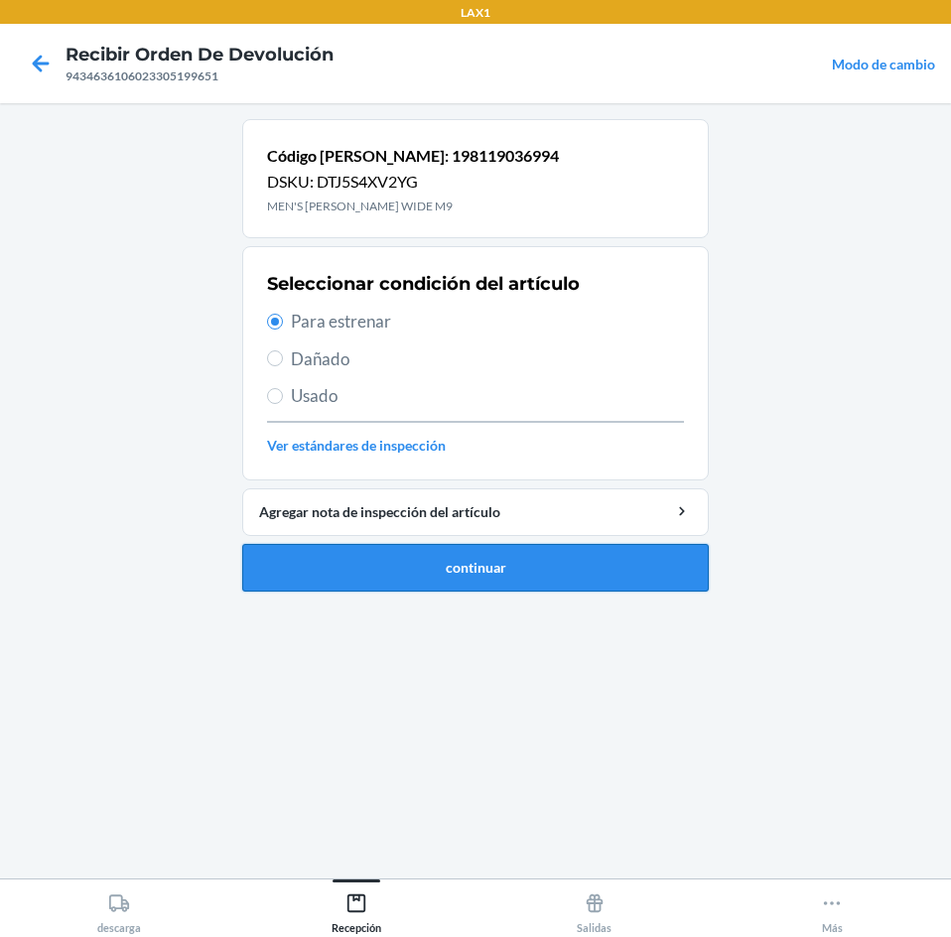
click at [426, 572] on button "continuar" at bounding box center [475, 568] width 466 height 48
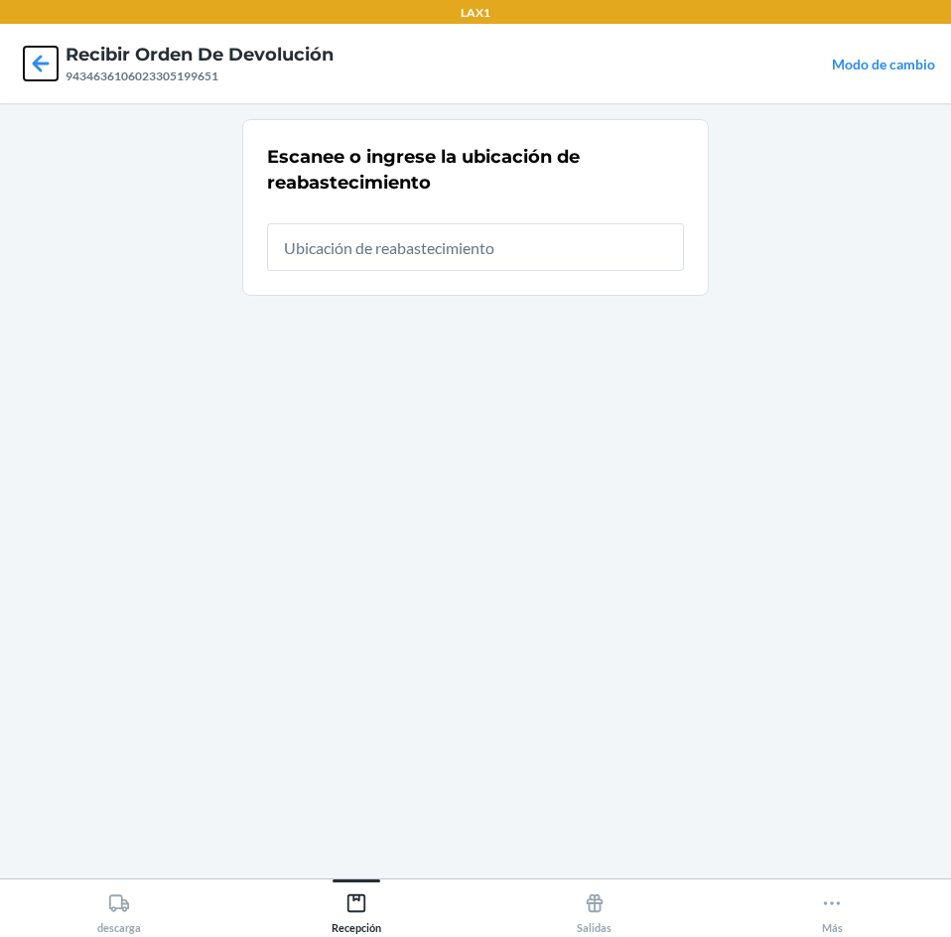
click at [45, 55] on icon at bounding box center [41, 64] width 34 height 34
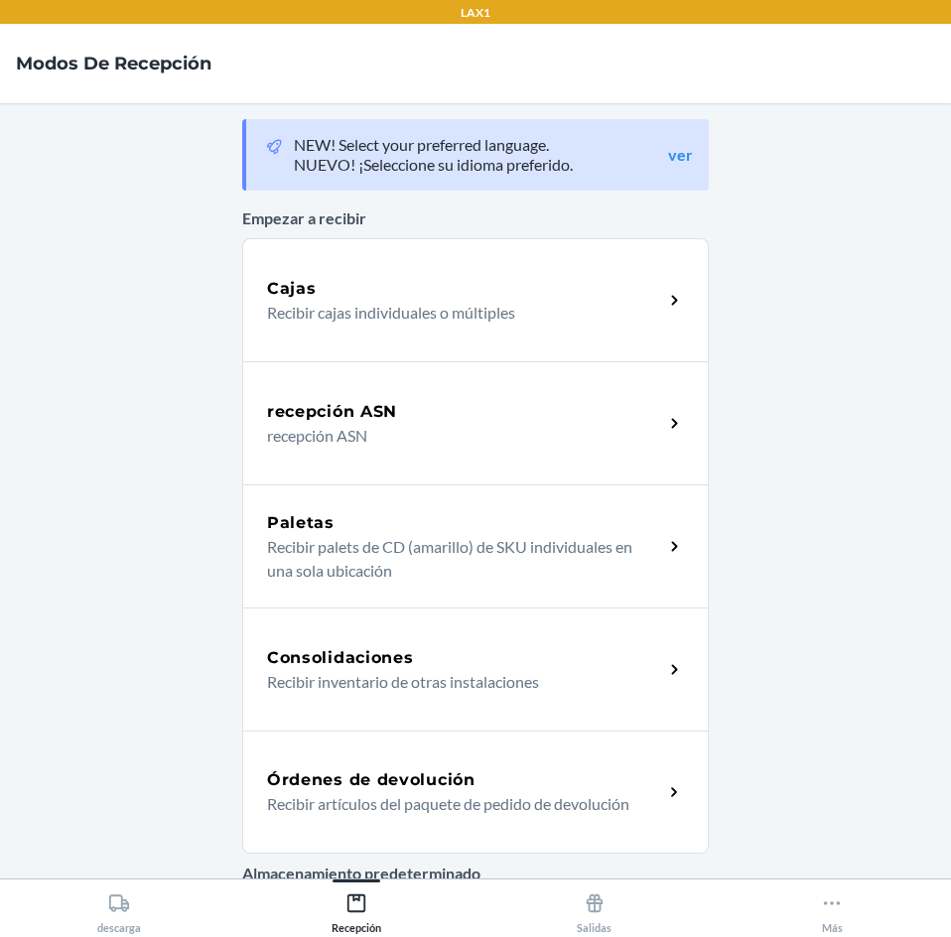
click at [403, 772] on h5 "Órdenes de devolución" at bounding box center [371, 780] width 208 height 24
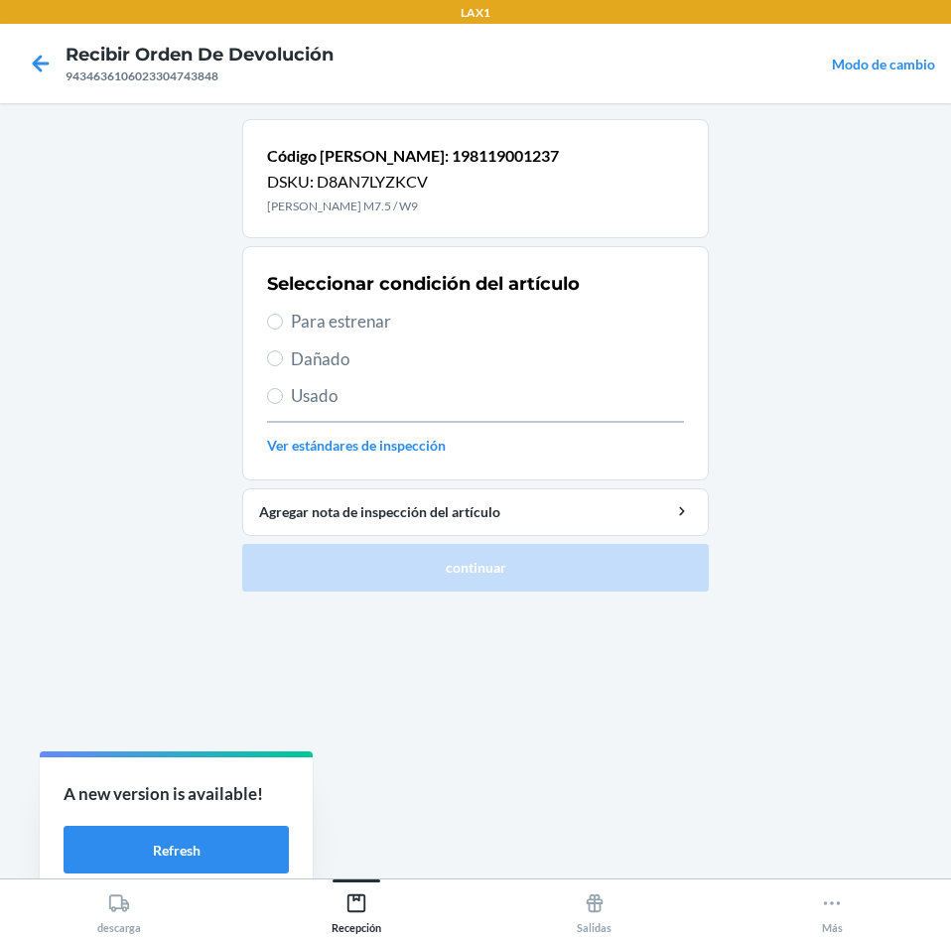
click at [363, 325] on span "Para estrenar" at bounding box center [487, 322] width 393 height 26
click at [283, 325] on input "Para estrenar" at bounding box center [275, 322] width 16 height 16
radio input "true"
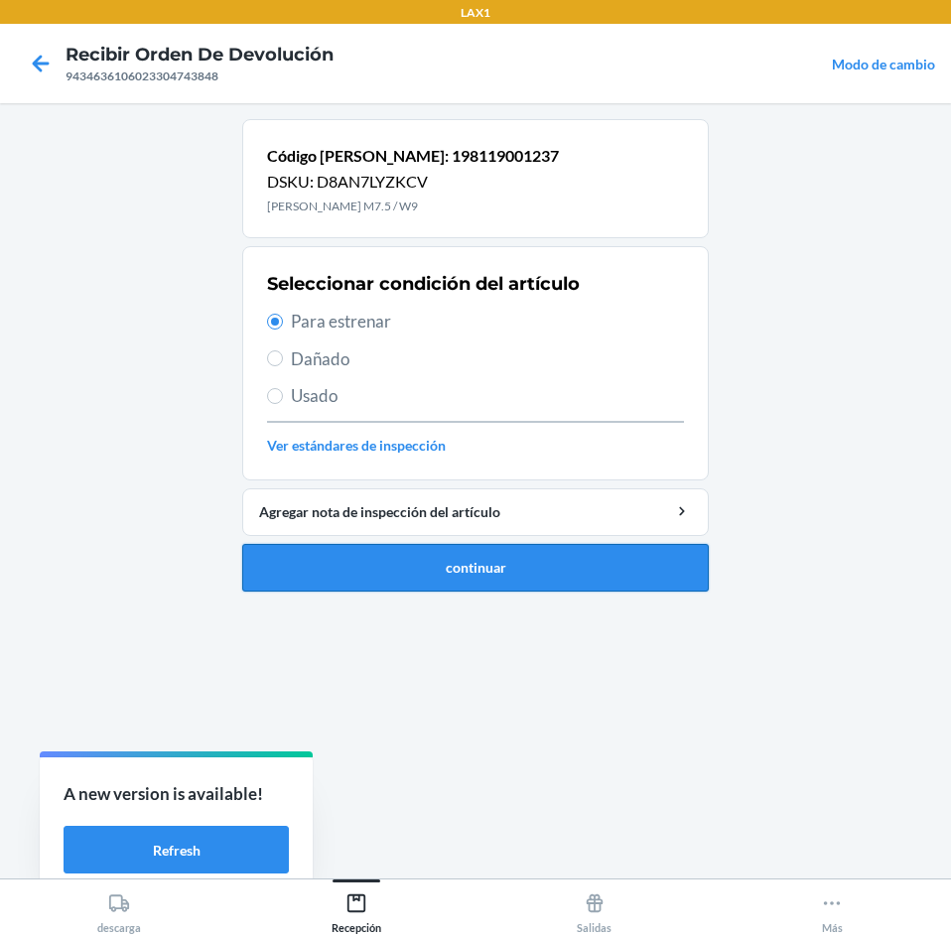
click at [459, 562] on button "continuar" at bounding box center [475, 568] width 466 height 48
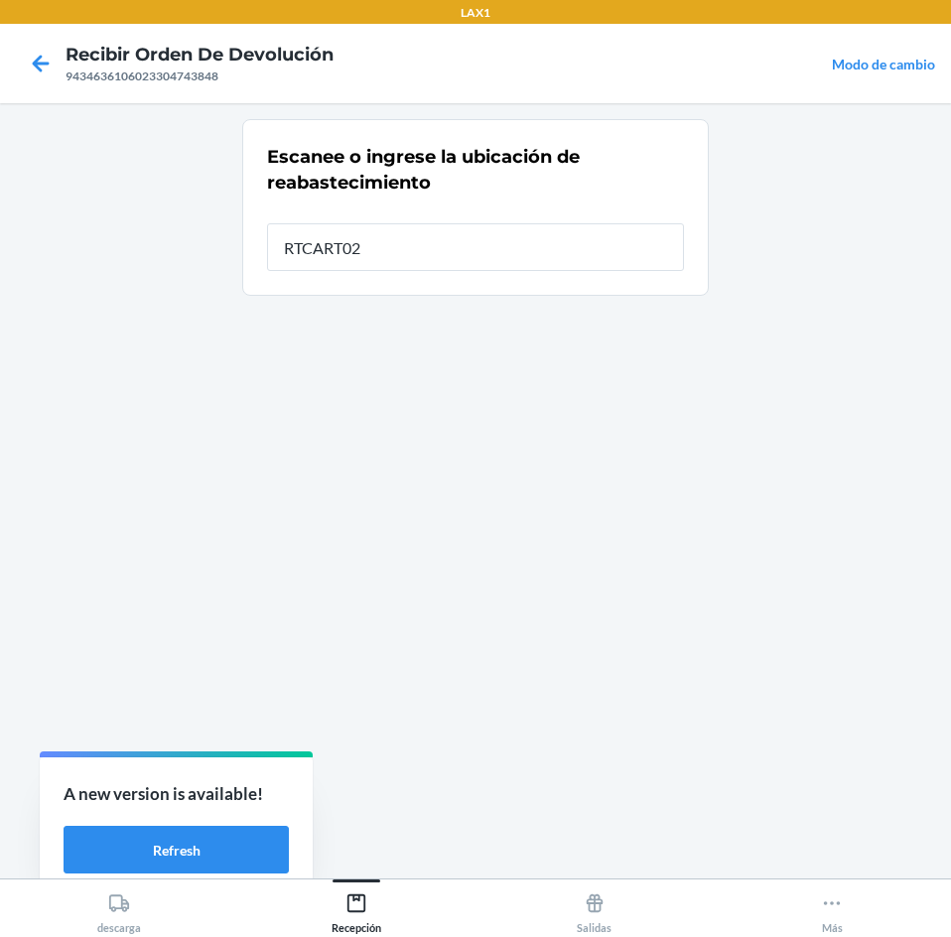
type input "RTCART025"
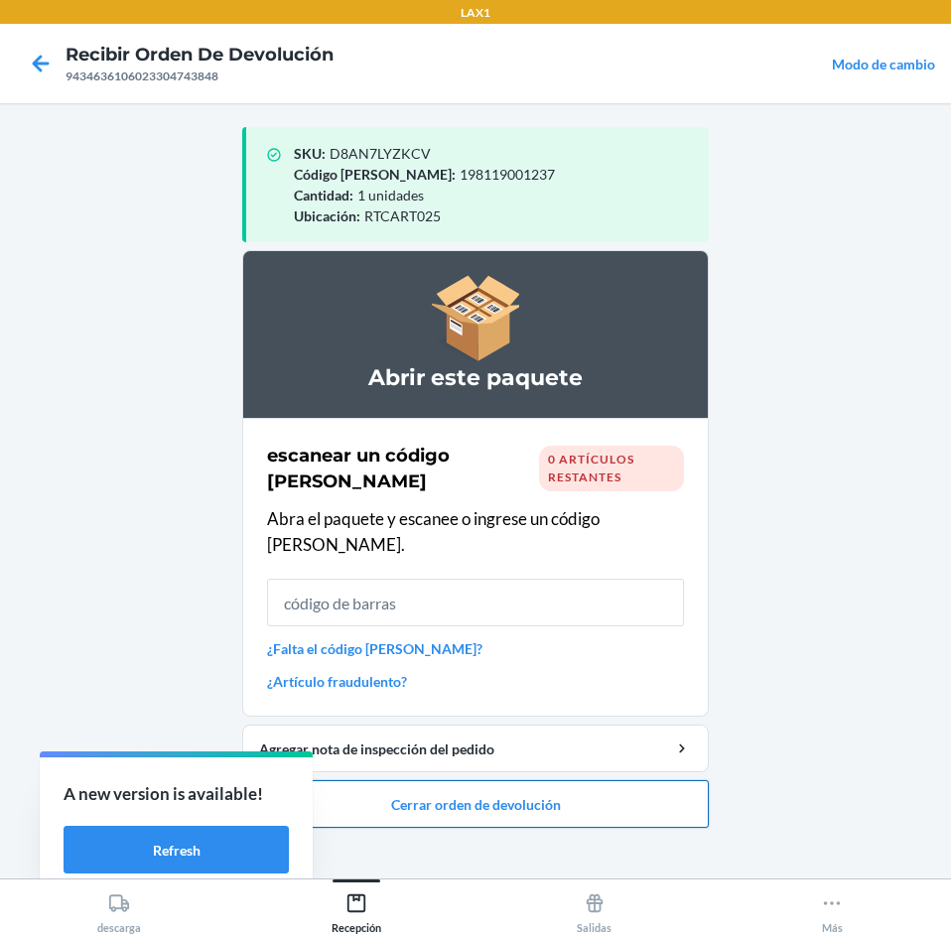
drag, startPoint x: 469, startPoint y: 773, endPoint x: 478, endPoint y: 766, distance: 11.3
click at [470, 780] on button "Cerrar orden de devolución" at bounding box center [475, 804] width 466 height 48
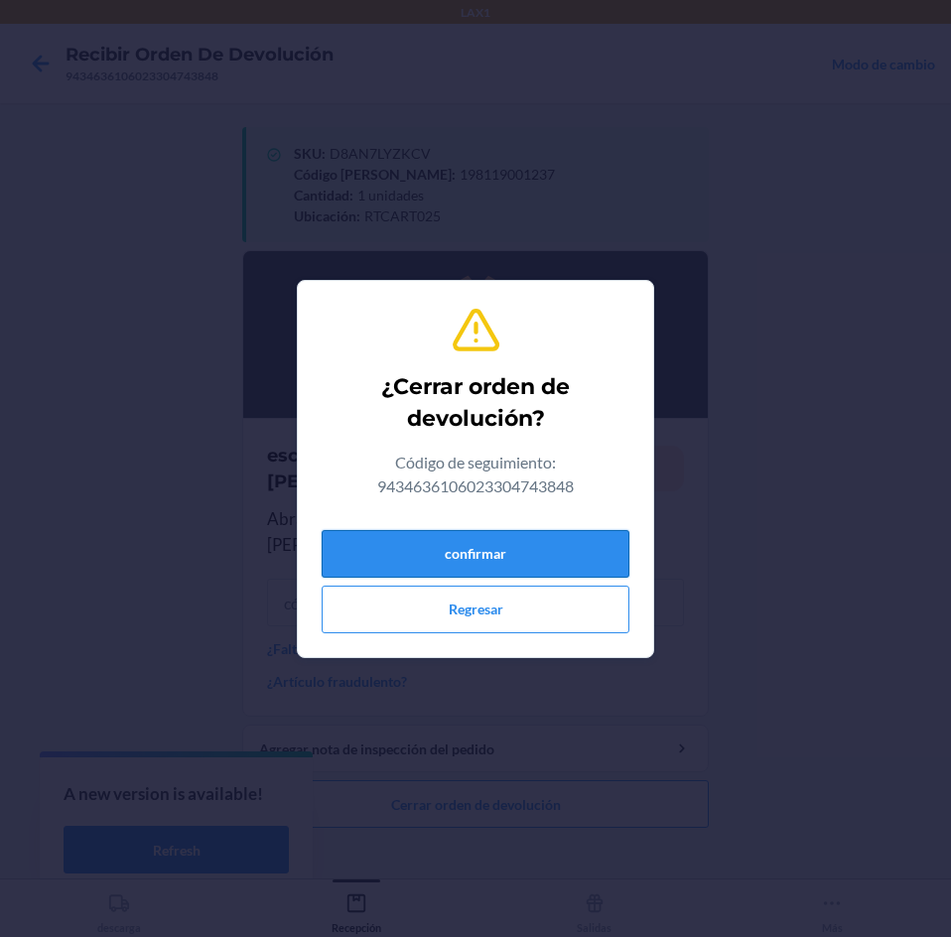
click at [545, 562] on button "confirmar" at bounding box center [476, 554] width 308 height 48
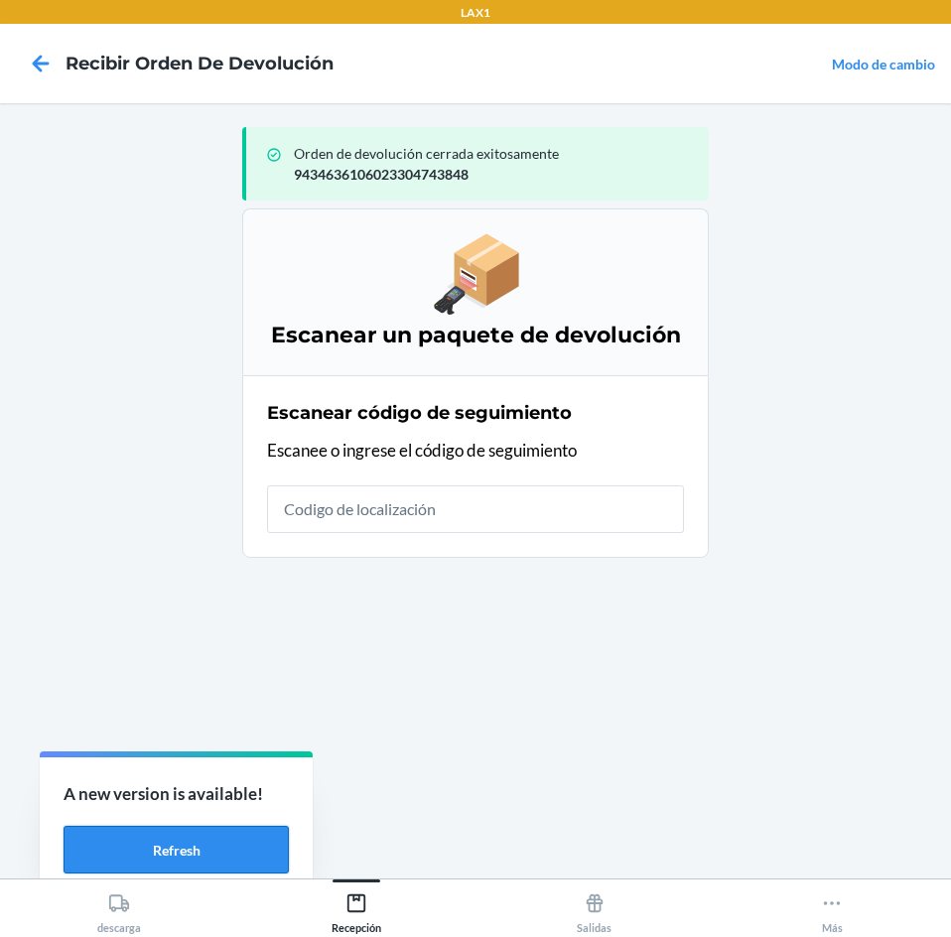
click at [200, 860] on button "Refresh" at bounding box center [176, 850] width 225 height 48
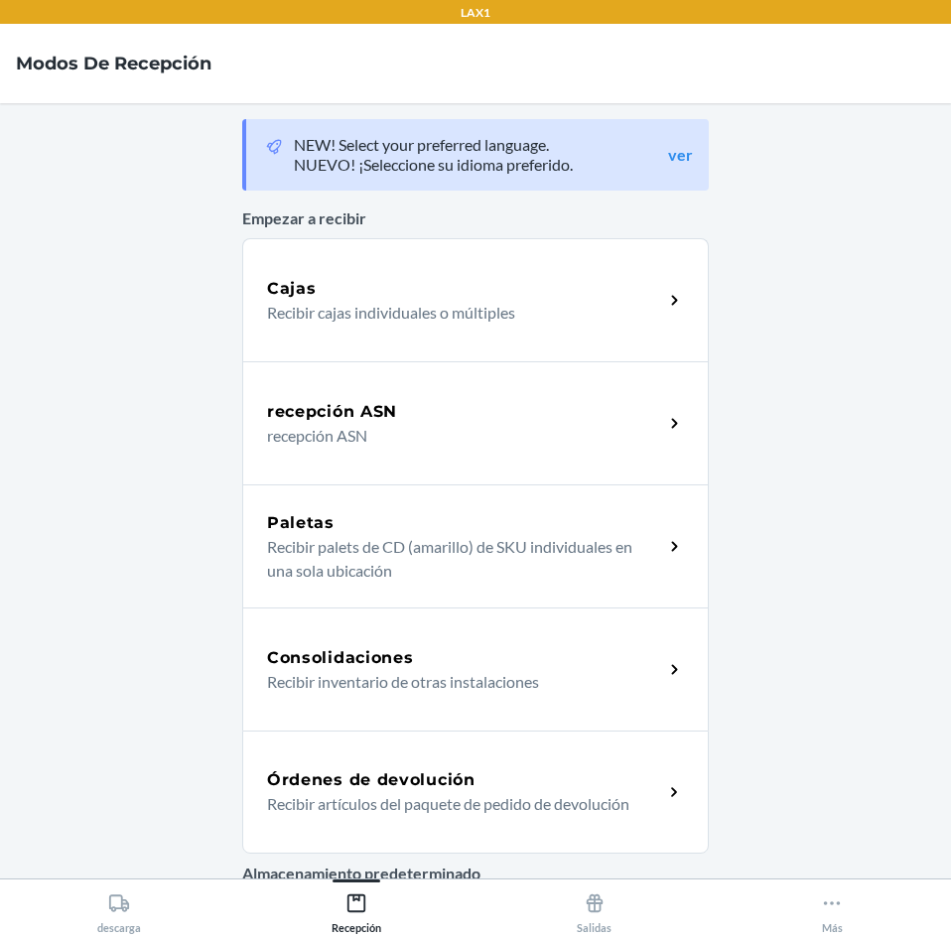
click at [516, 774] on div "Órdenes de devolución" at bounding box center [465, 780] width 396 height 24
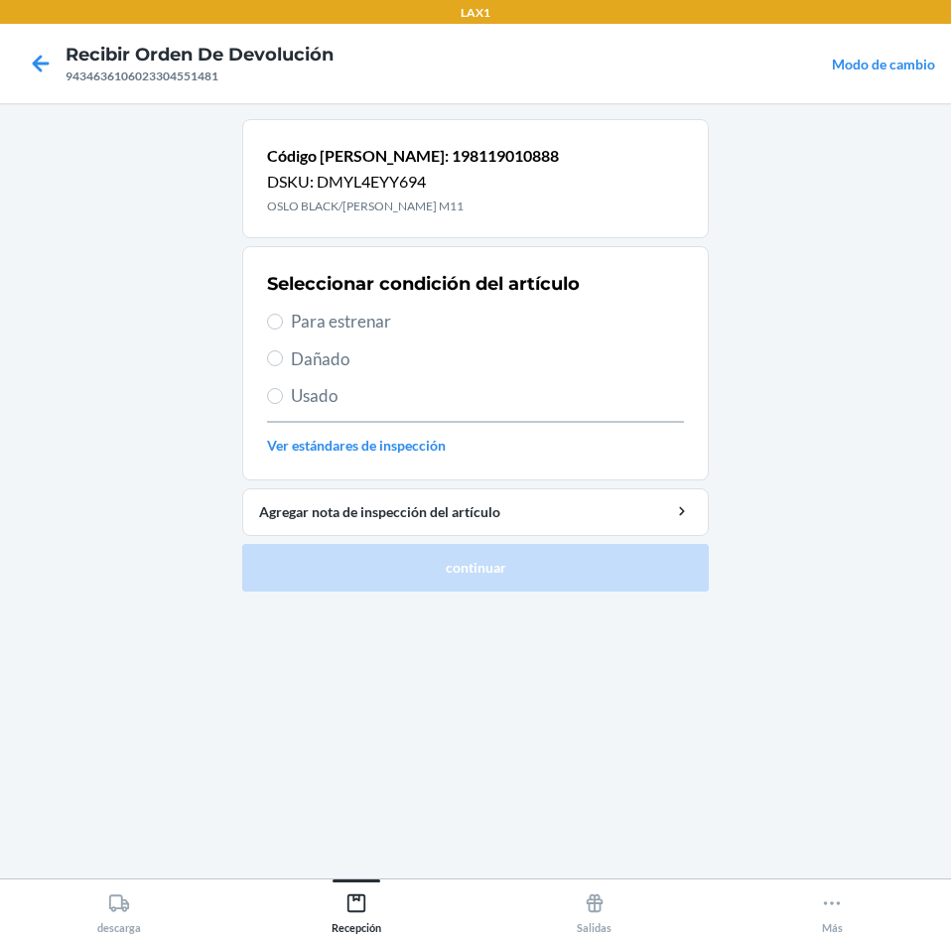
click at [347, 322] on span "Para estrenar" at bounding box center [487, 322] width 393 height 26
click at [283, 322] on input "Para estrenar" at bounding box center [275, 322] width 16 height 16
radio input "true"
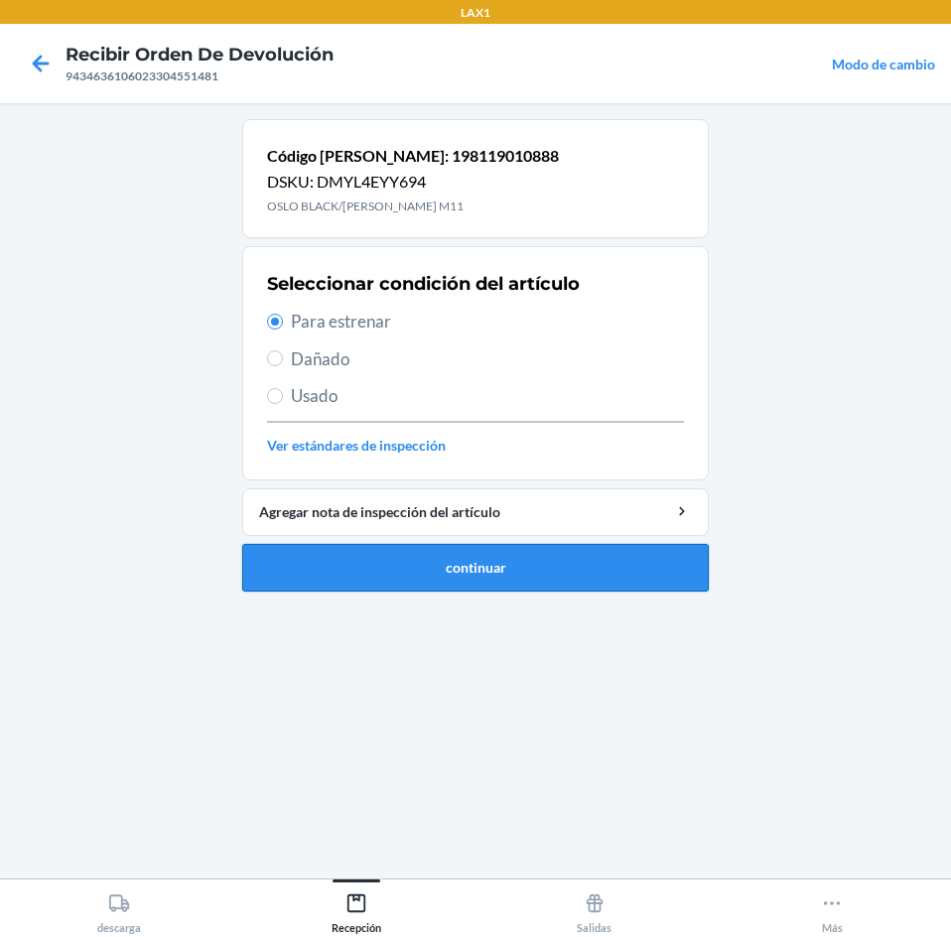
click at [418, 575] on button "continuar" at bounding box center [475, 568] width 466 height 48
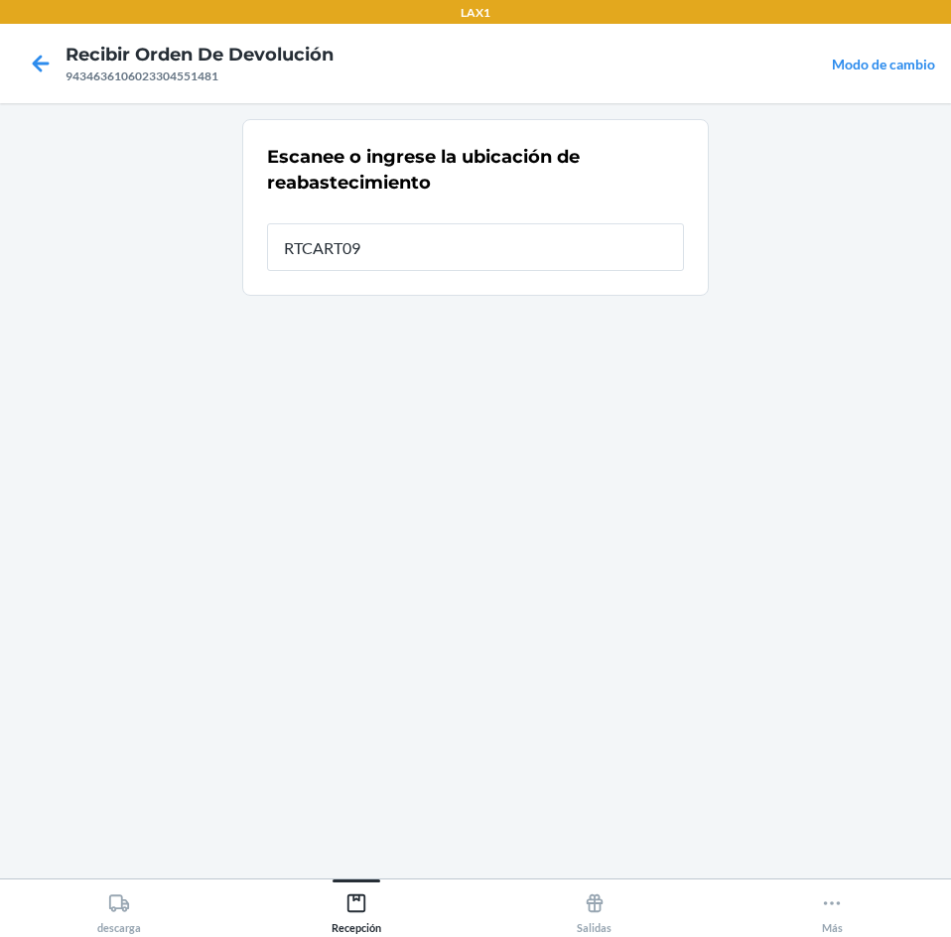
type input "RTCART091"
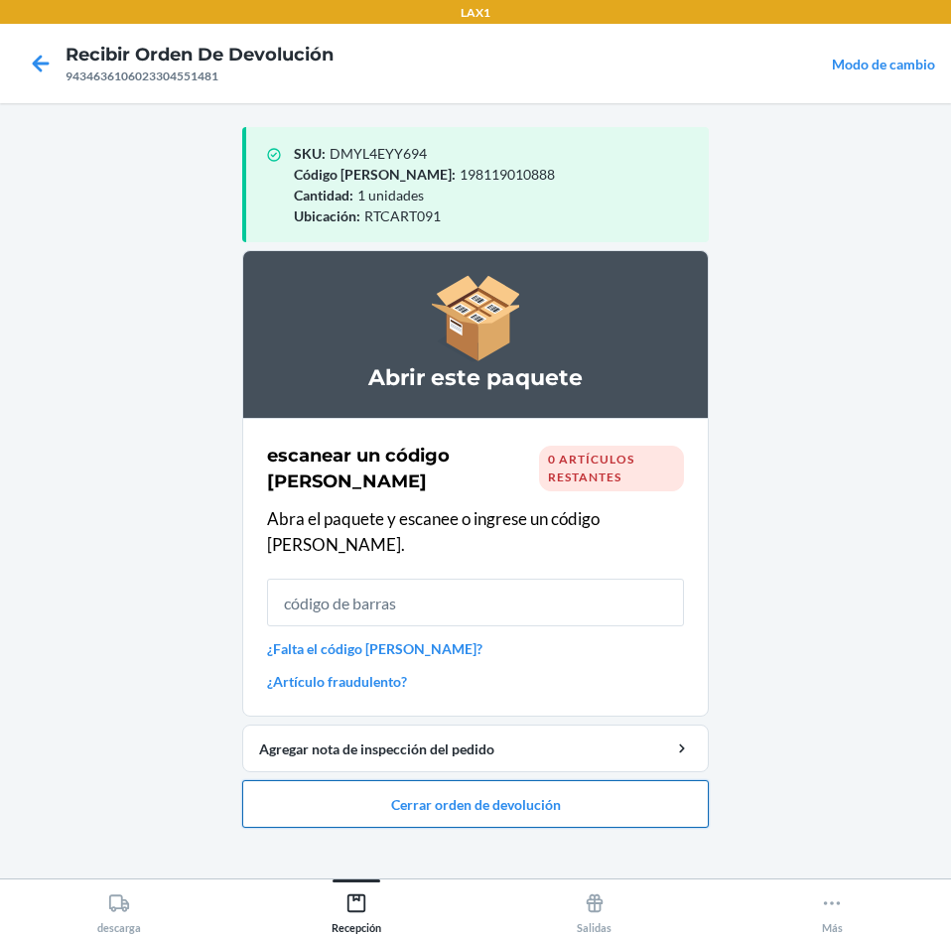
click at [441, 782] on button "Cerrar orden de devolución" at bounding box center [475, 804] width 466 height 48
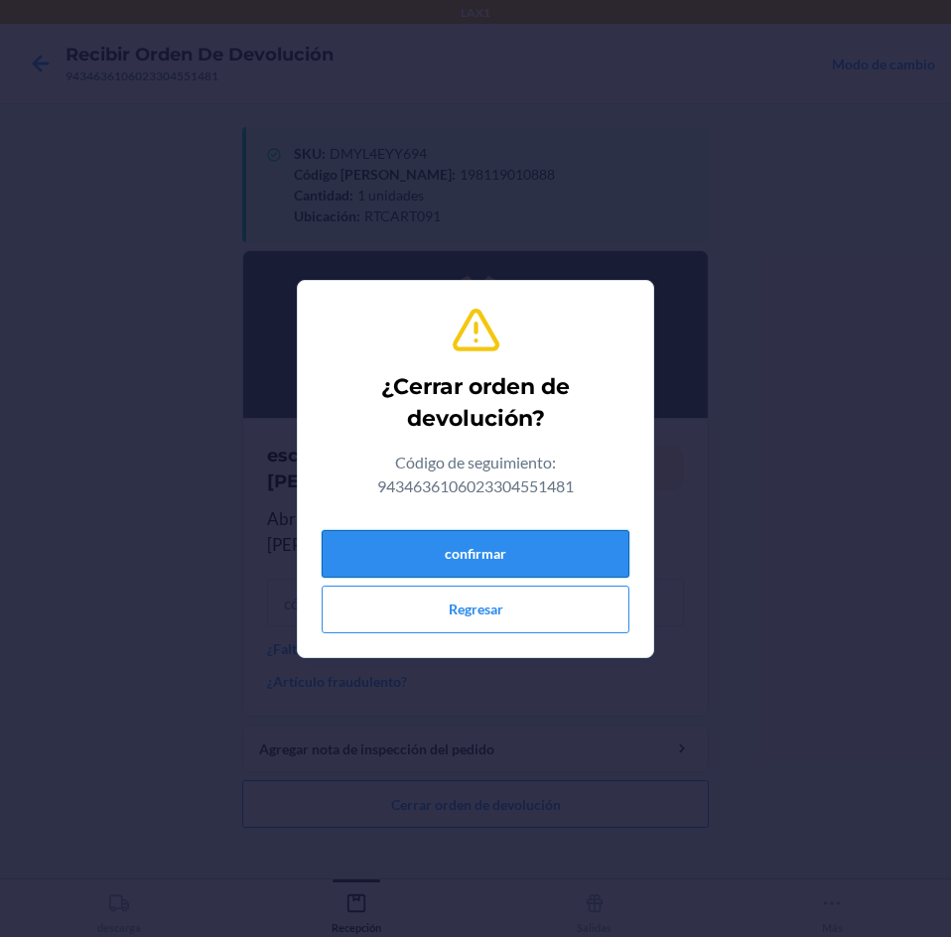
click at [482, 558] on button "confirmar" at bounding box center [476, 554] width 308 height 48
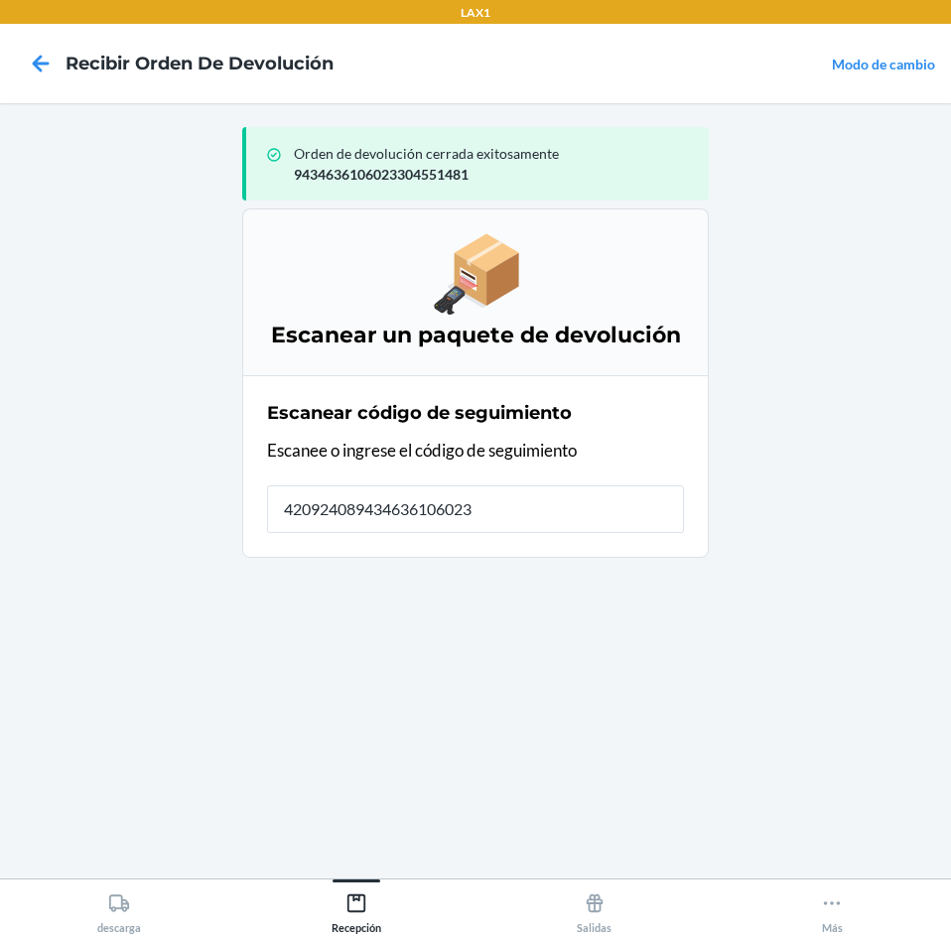
type input "4209240894346361060233"
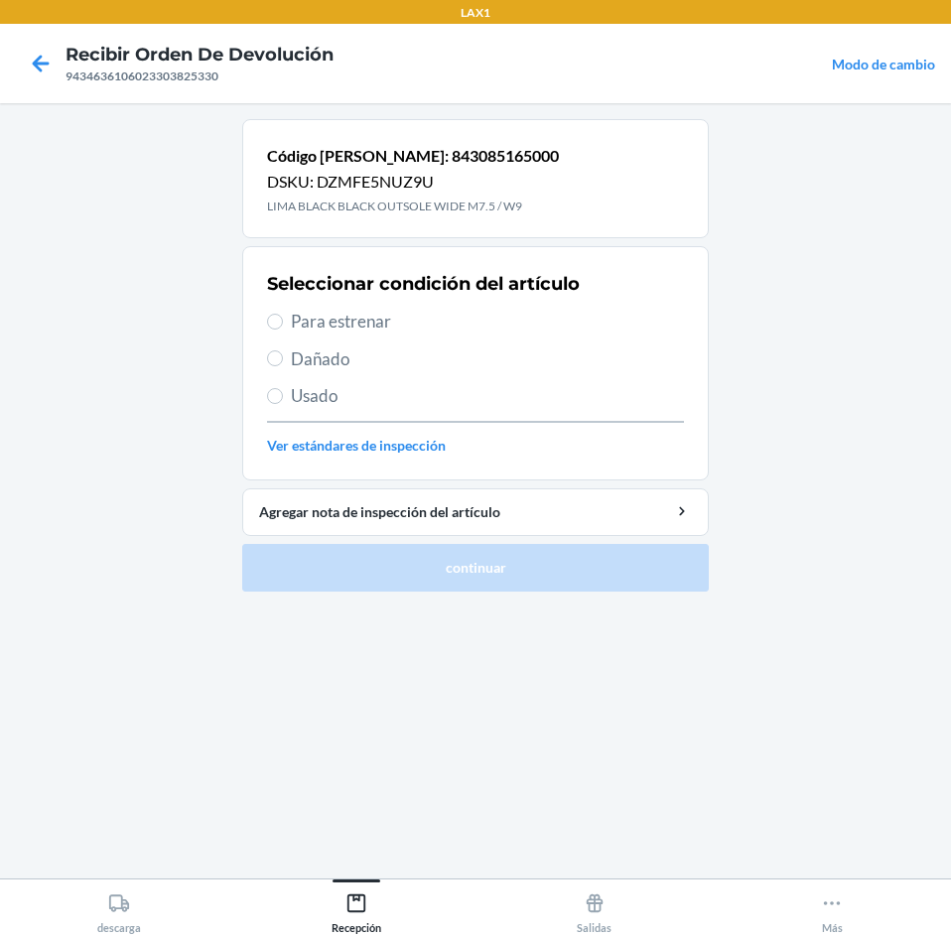
click at [326, 321] on span "Para estrenar" at bounding box center [487, 322] width 393 height 26
click at [283, 321] on input "Para estrenar" at bounding box center [275, 322] width 16 height 16
radio input "true"
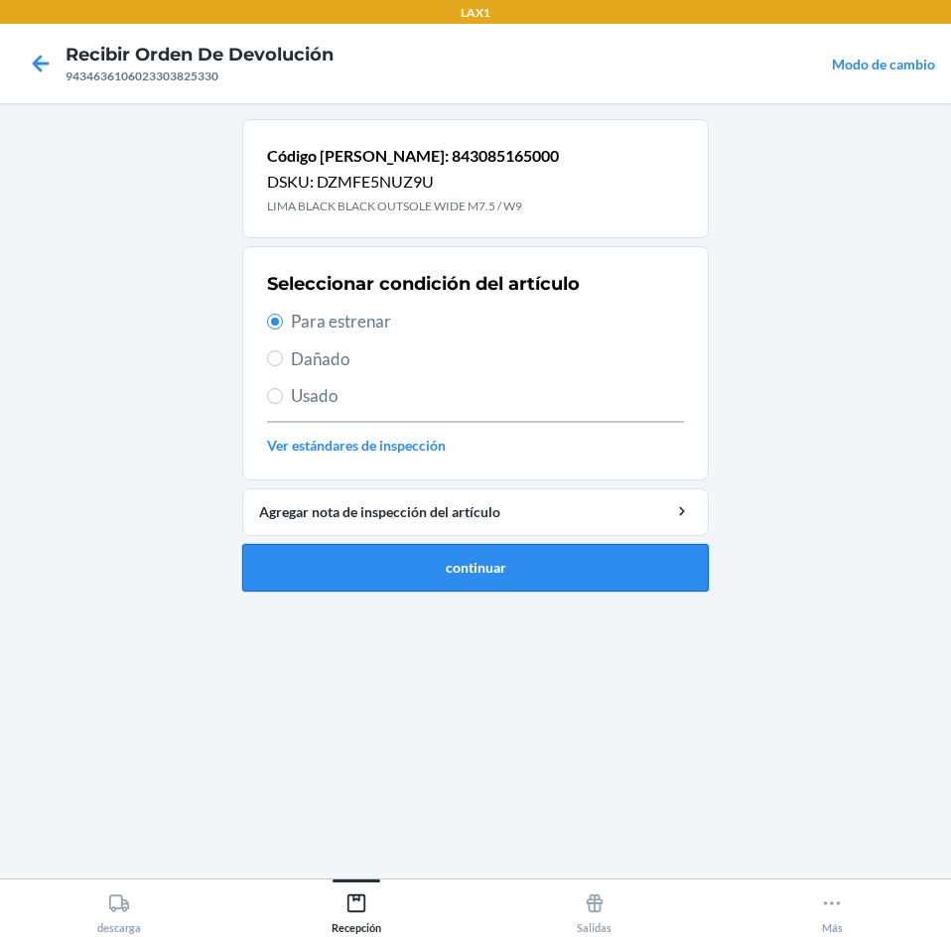
click at [482, 562] on button "continuar" at bounding box center [475, 568] width 466 height 48
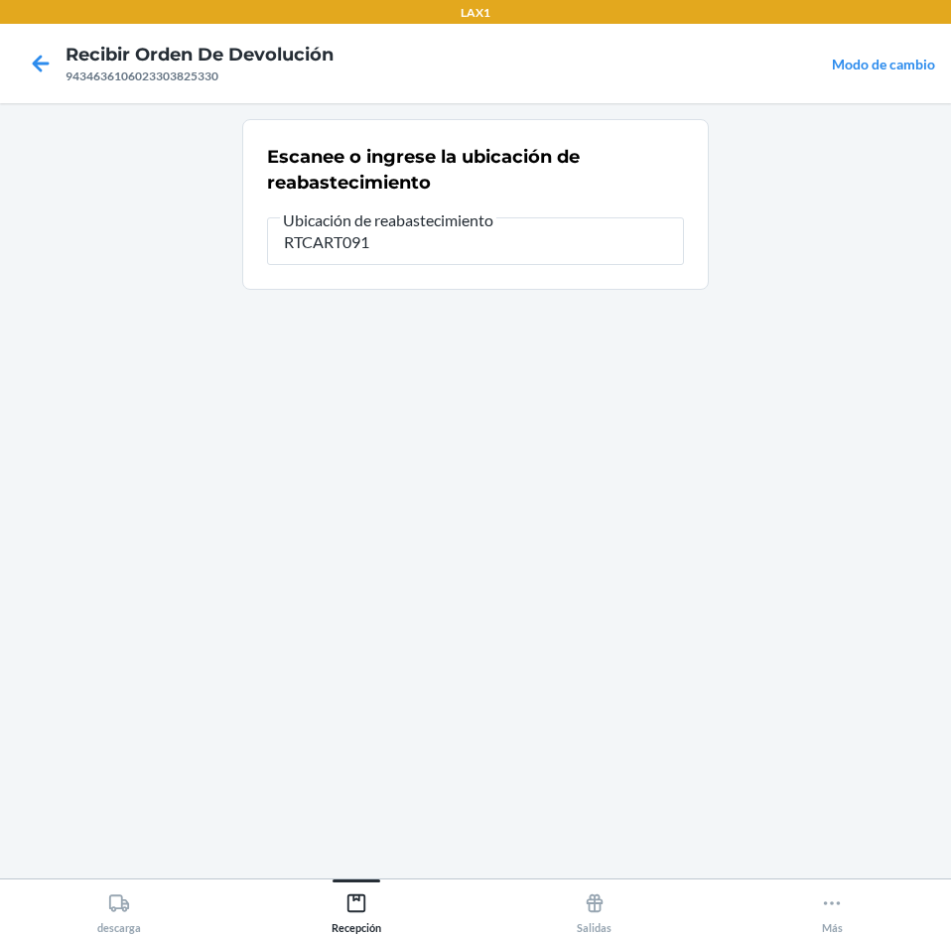
type input "RTCART091"
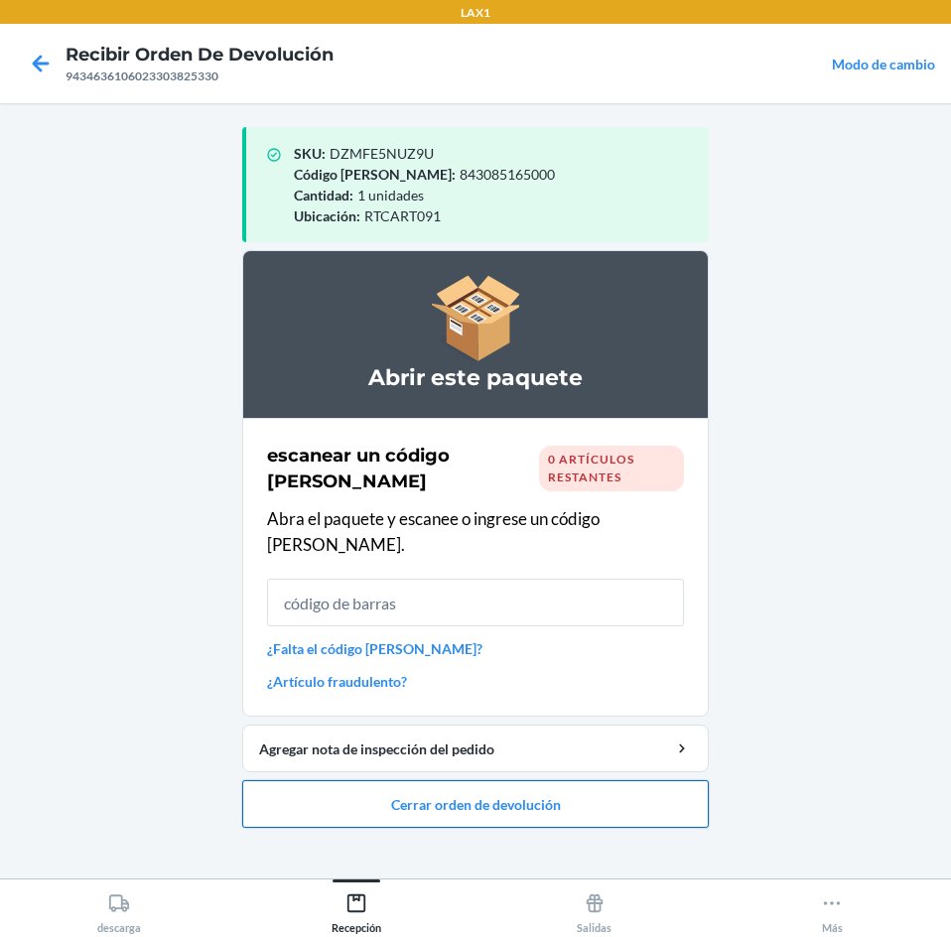
click at [465, 780] on button "Cerrar orden de devolución" at bounding box center [475, 804] width 466 height 48
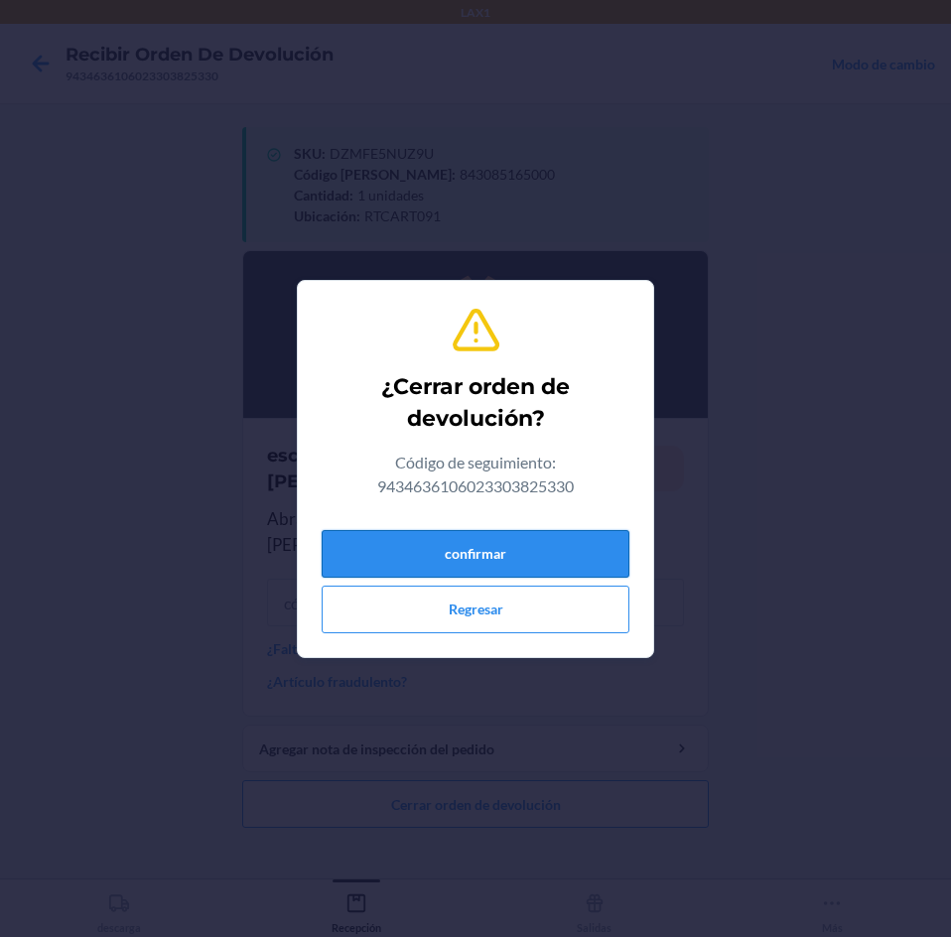
click at [542, 548] on button "confirmar" at bounding box center [476, 554] width 308 height 48
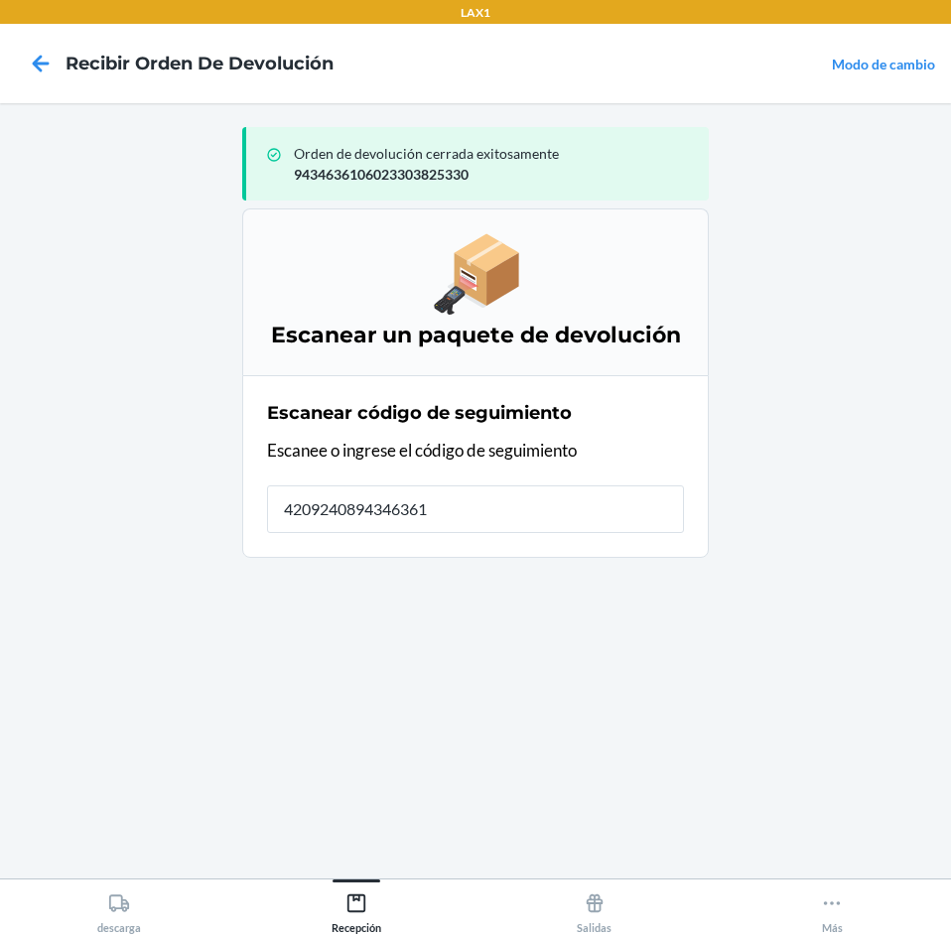
type input "42092408943463610"
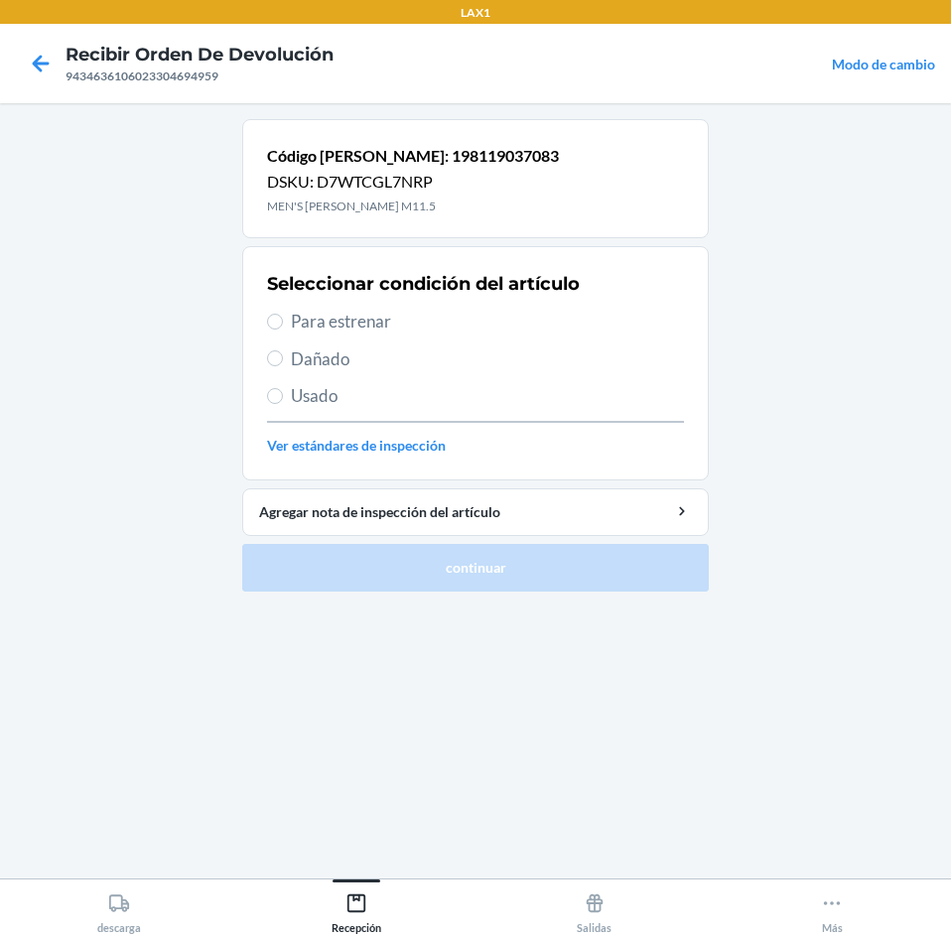
click at [350, 324] on span "Para estrenar" at bounding box center [487, 322] width 393 height 26
click at [283, 324] on input "Para estrenar" at bounding box center [275, 322] width 16 height 16
radio input "true"
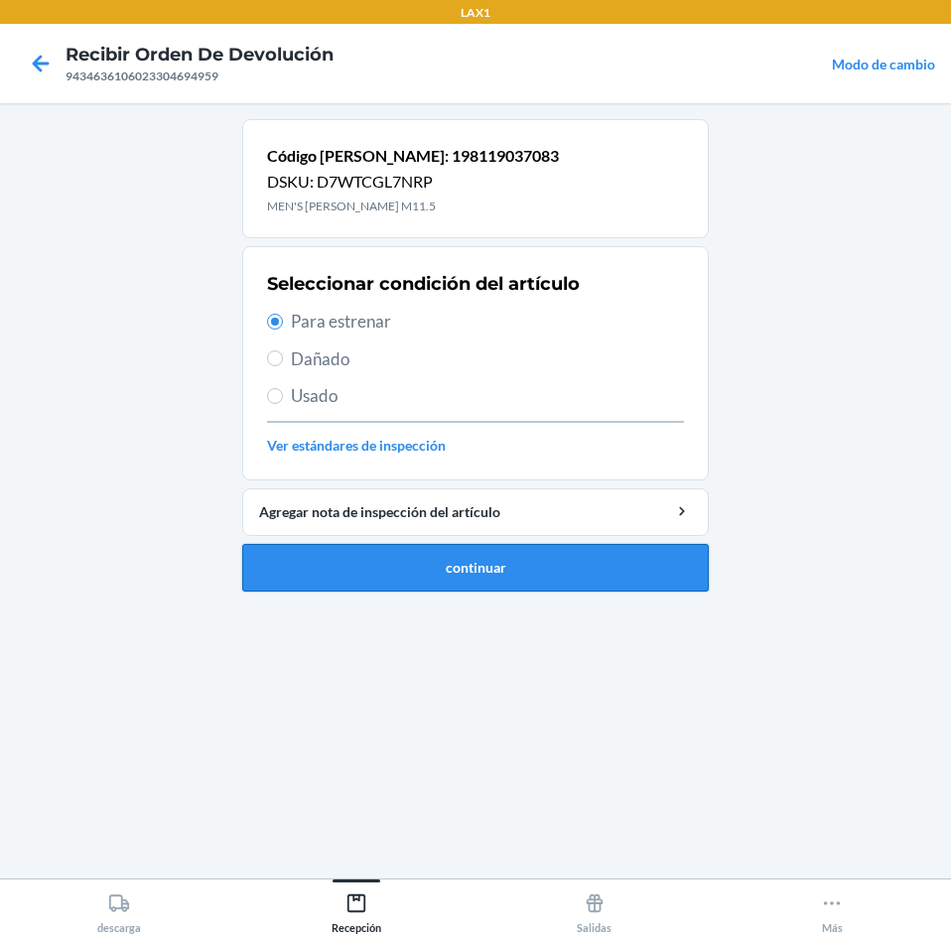
click at [461, 569] on button "continuar" at bounding box center [475, 568] width 466 height 48
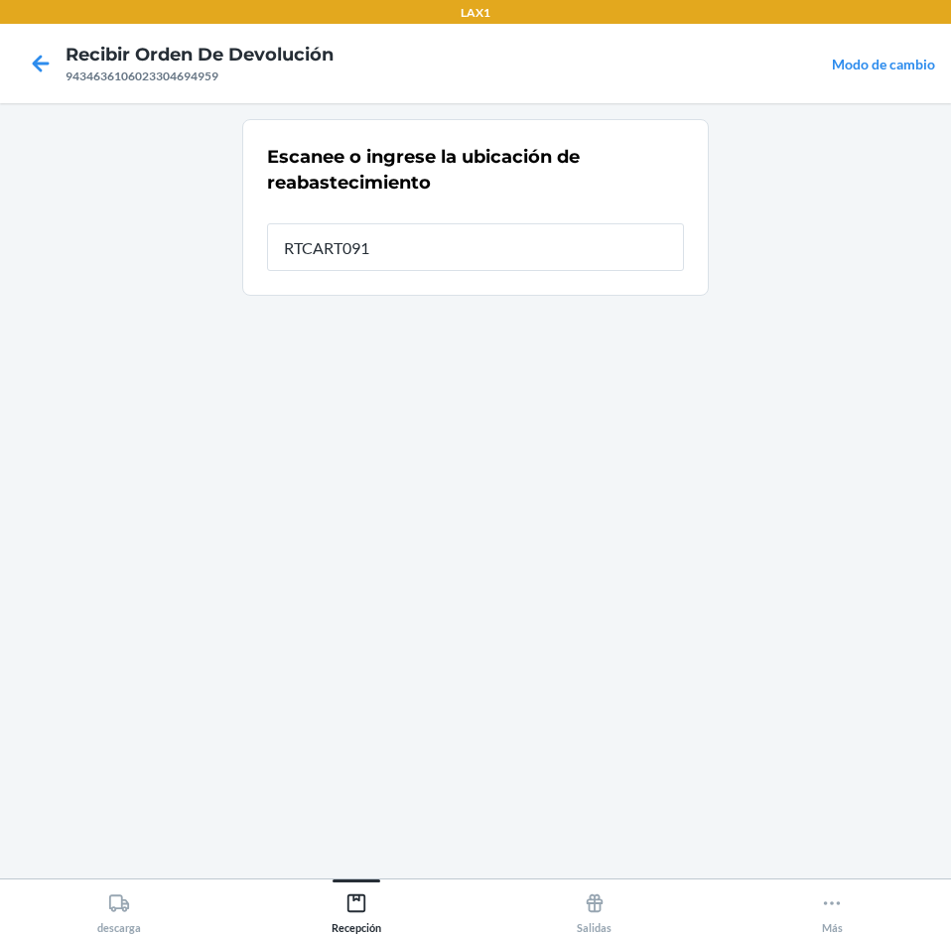
type input "RTCART091"
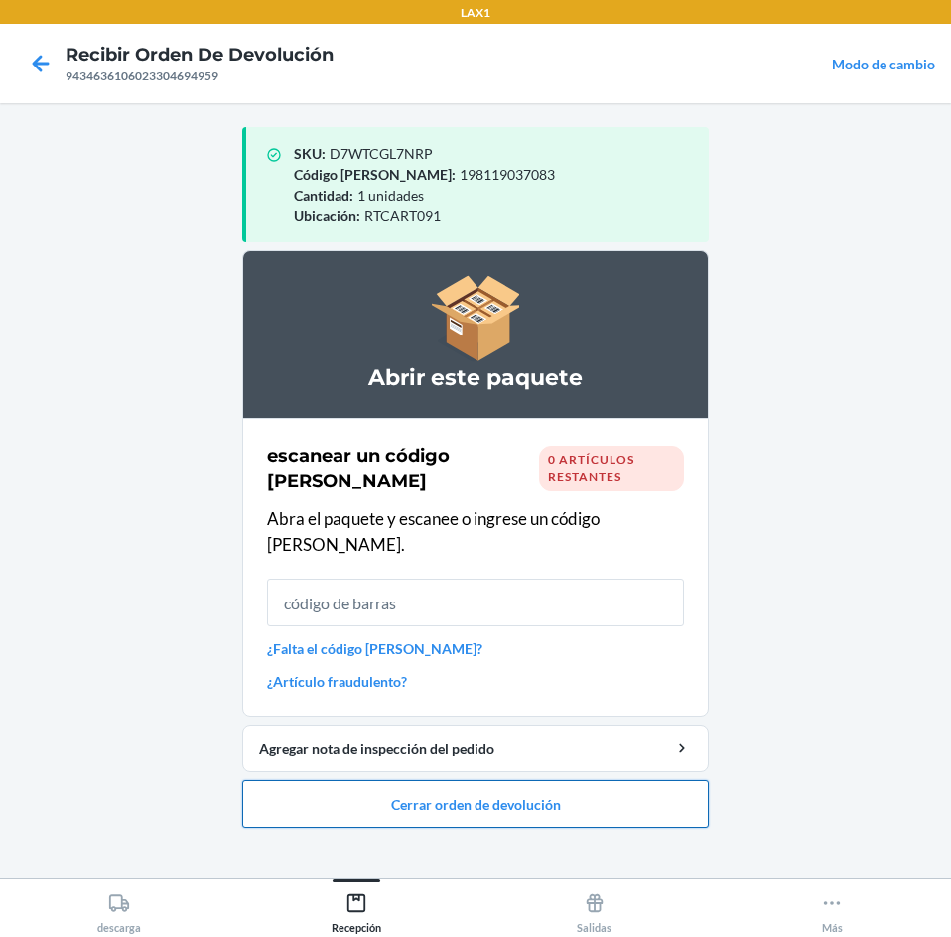
click at [507, 780] on button "Cerrar orden de devolución" at bounding box center [475, 804] width 466 height 48
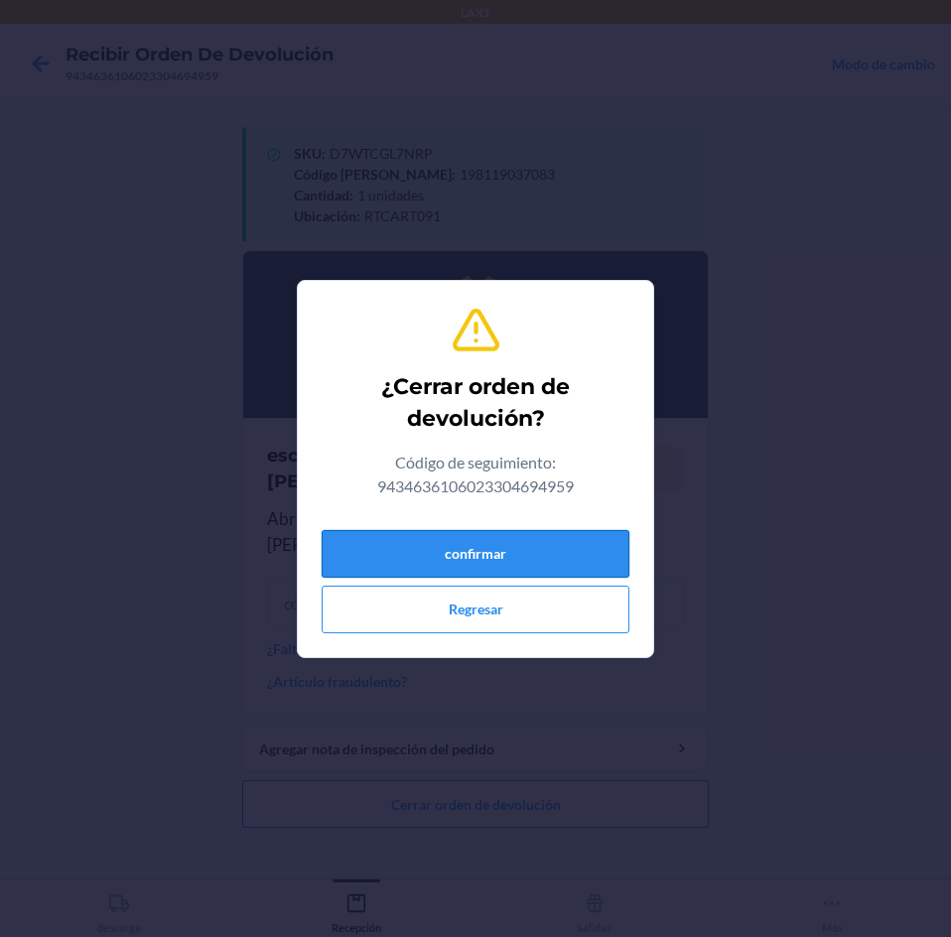
click at [521, 555] on button "confirmar" at bounding box center [476, 554] width 308 height 48
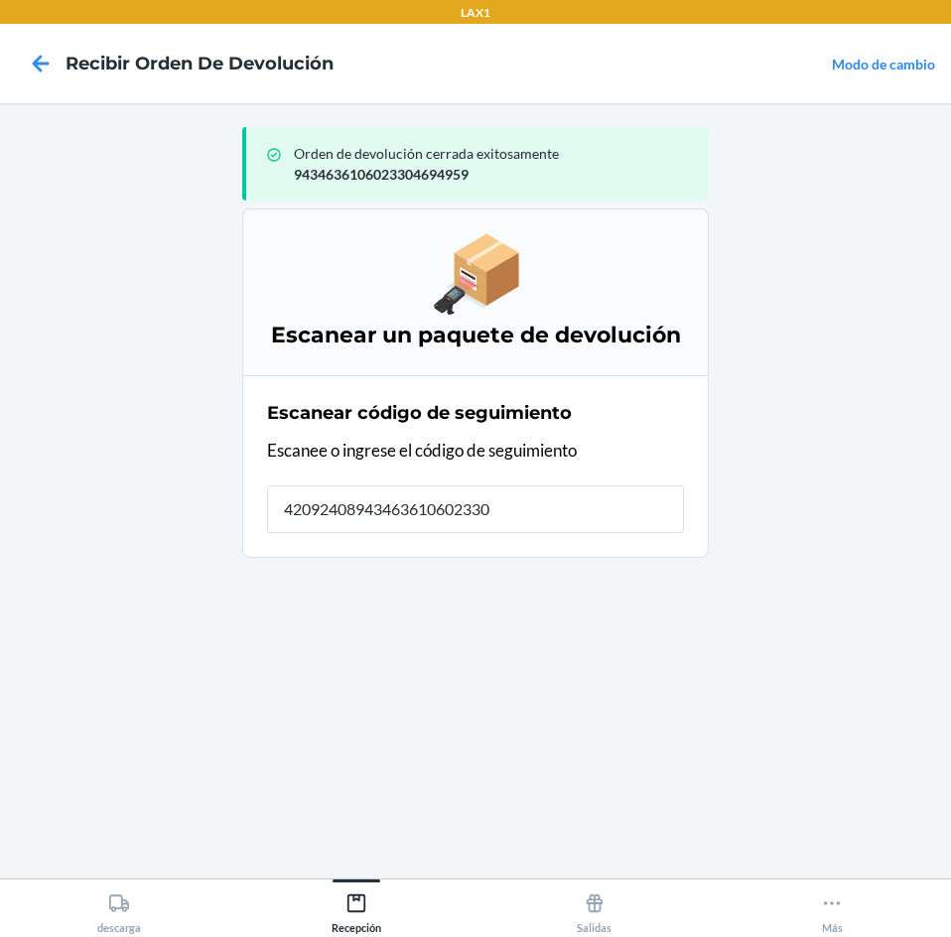
type input "420924089434636106023304"
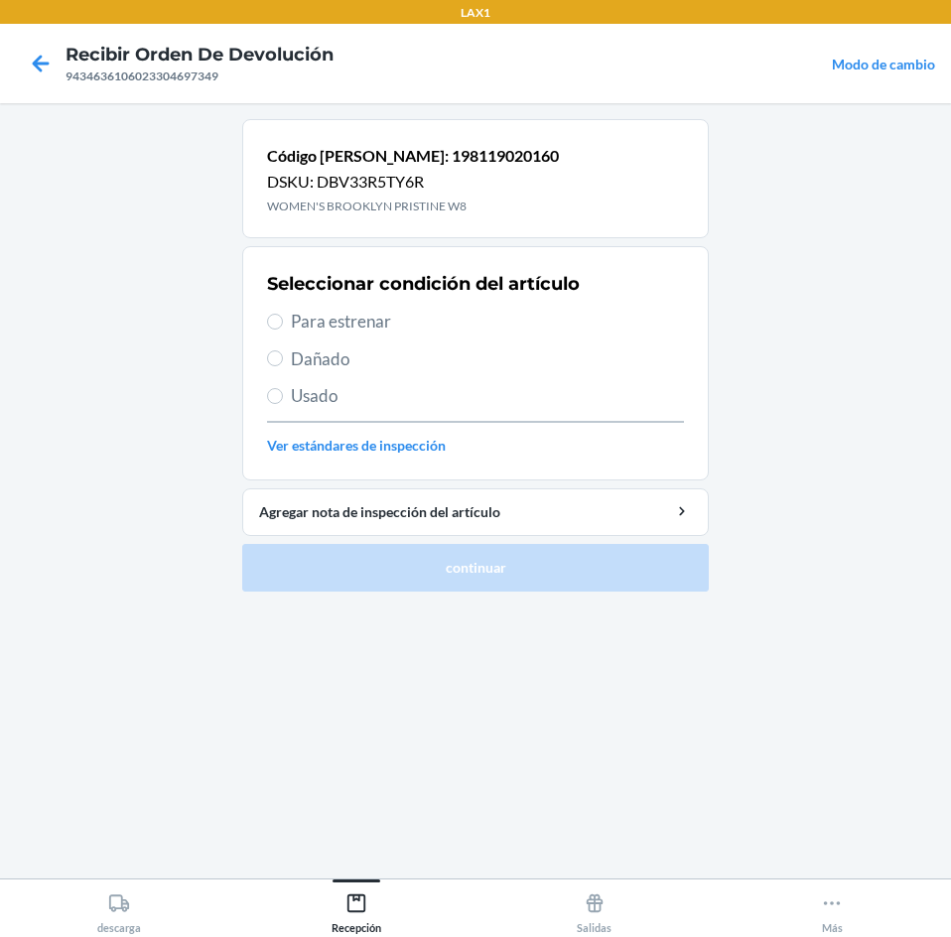
click at [321, 320] on span "Para estrenar" at bounding box center [487, 322] width 393 height 26
click at [283, 320] on input "Para estrenar" at bounding box center [275, 322] width 16 height 16
radio input "true"
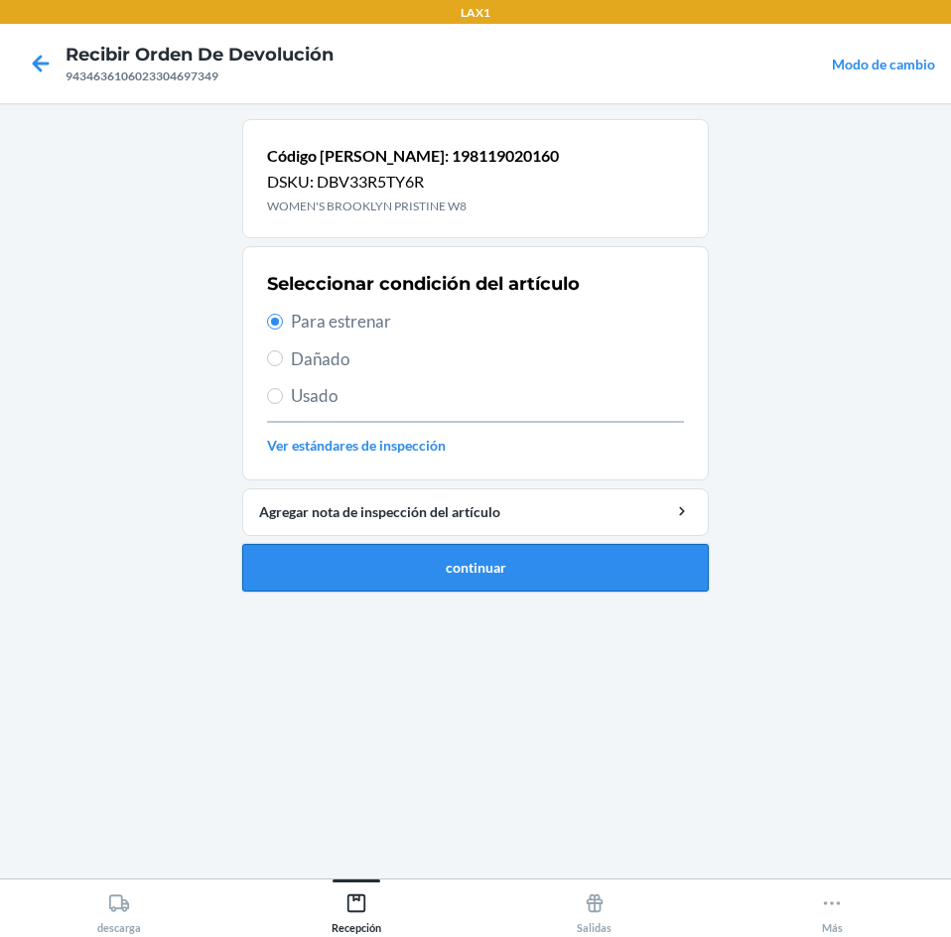
click at [392, 573] on button "continuar" at bounding box center [475, 568] width 466 height 48
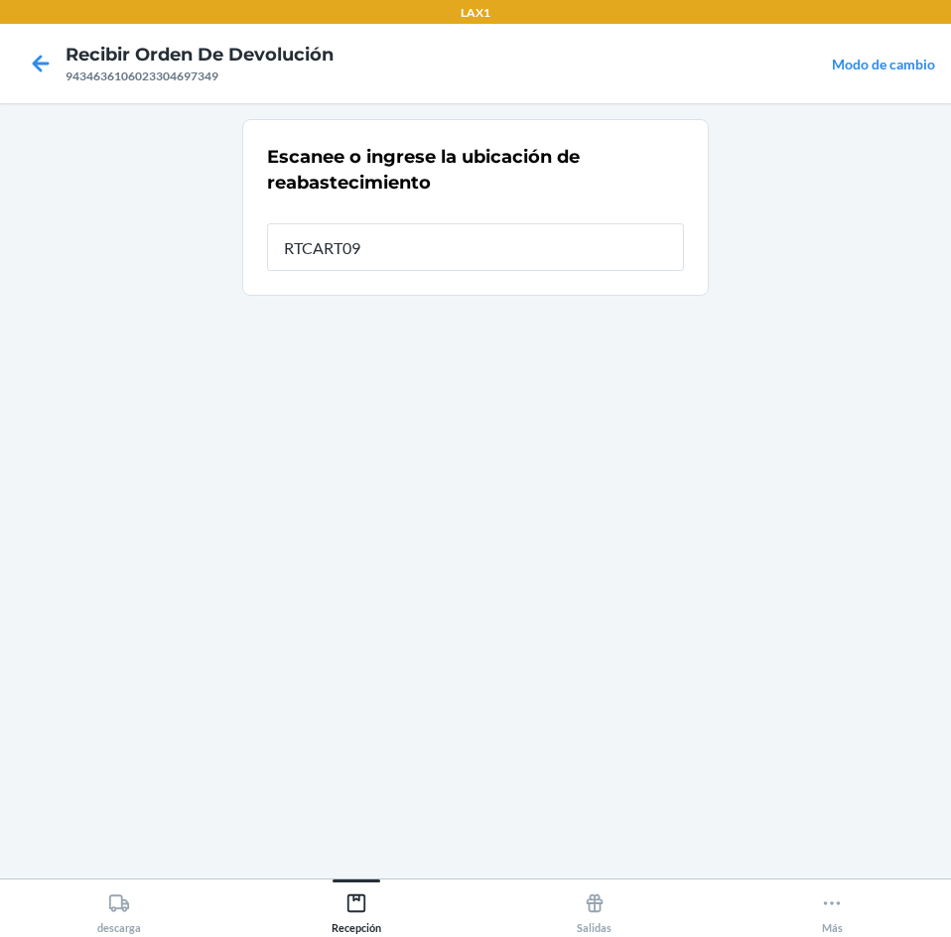
type input "RTCART091"
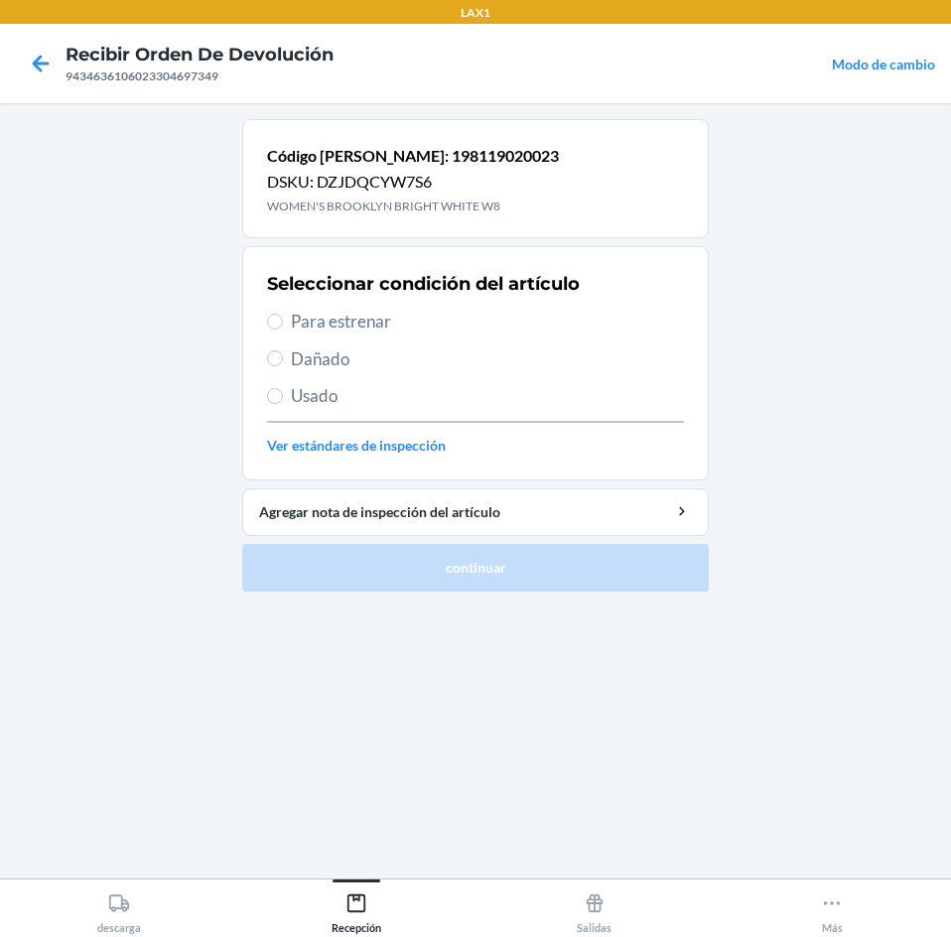
click at [354, 329] on span "Para estrenar" at bounding box center [487, 322] width 393 height 26
click at [283, 329] on input "Para estrenar" at bounding box center [275, 322] width 16 height 16
radio input "true"
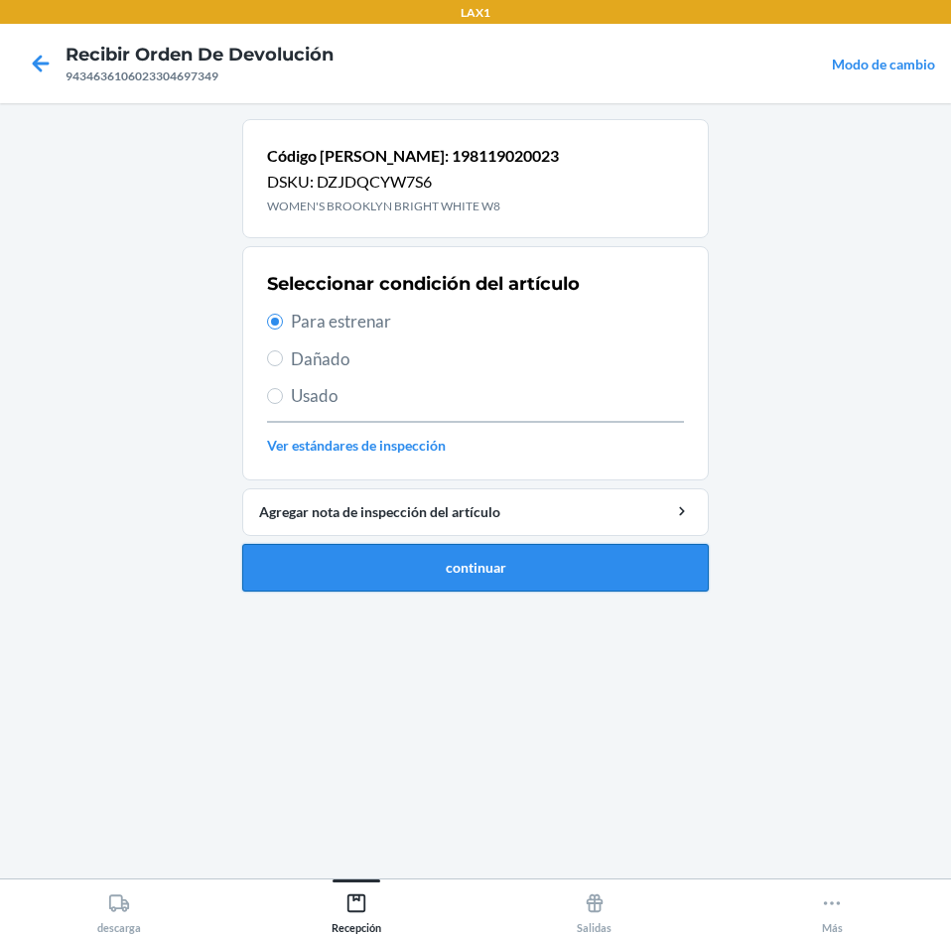
click at [405, 562] on button "continuar" at bounding box center [475, 568] width 466 height 48
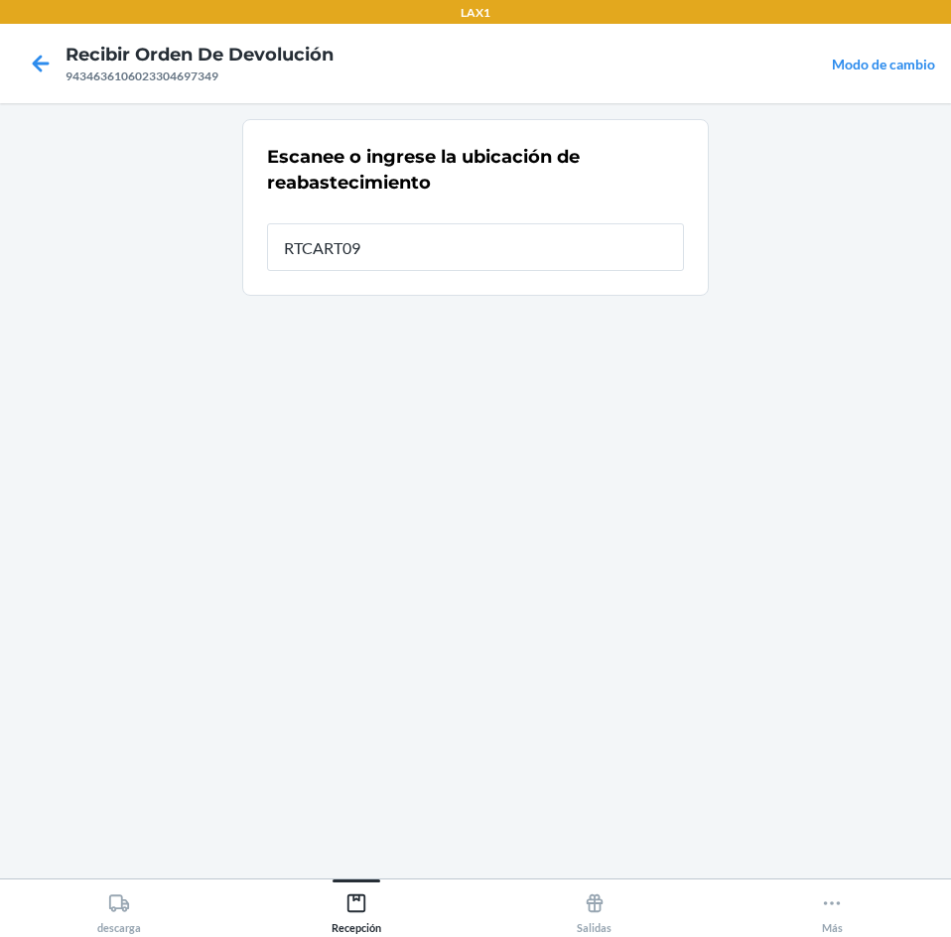
type input "RTCART091"
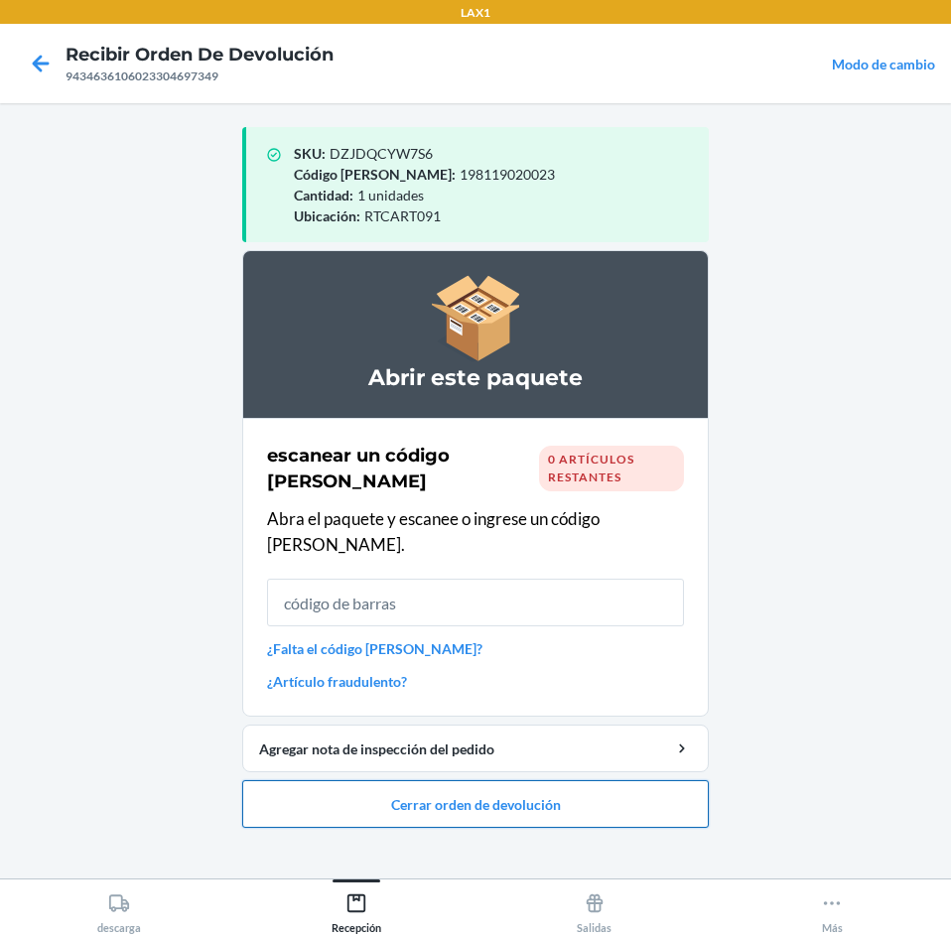
click at [433, 780] on button "Cerrar orden de devolución" at bounding box center [475, 804] width 466 height 48
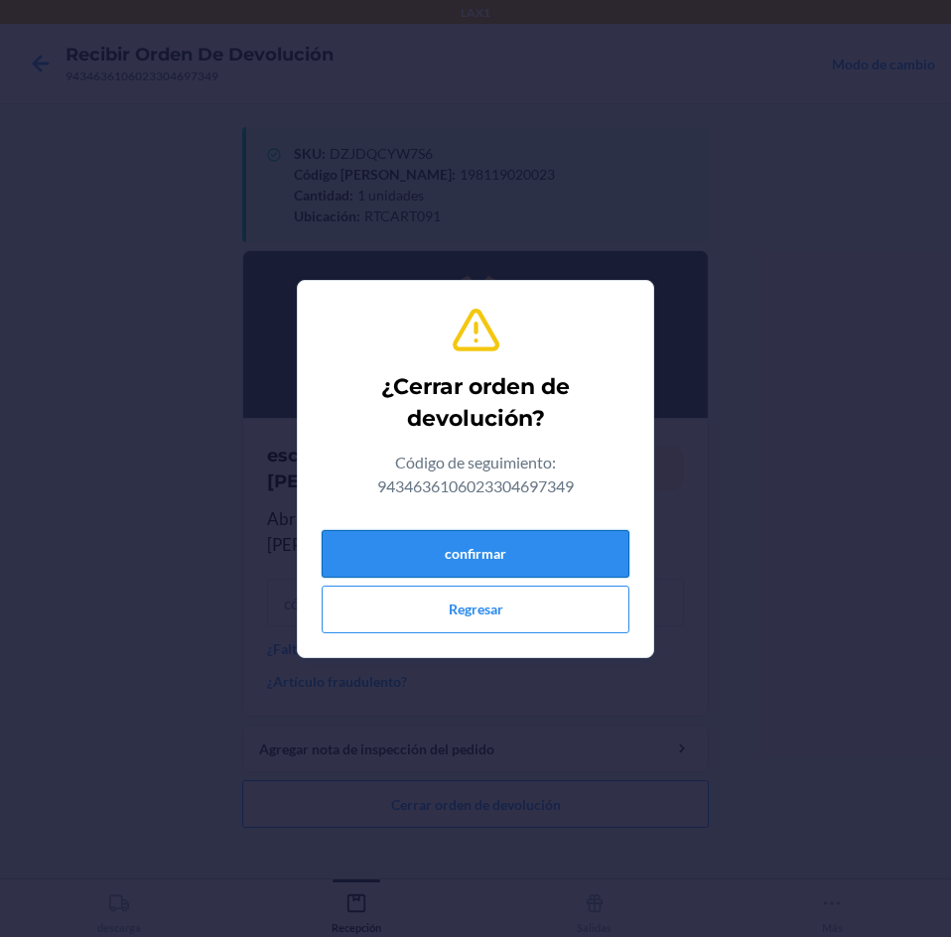
click at [486, 561] on button "confirmar" at bounding box center [476, 554] width 308 height 48
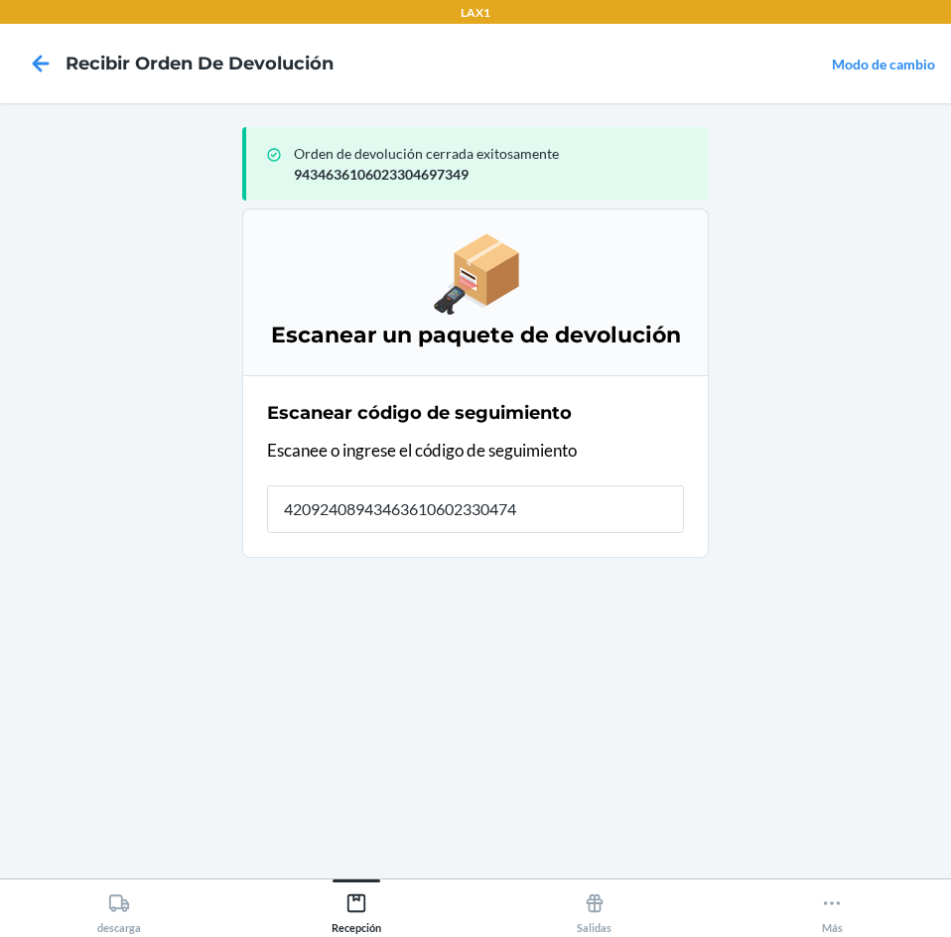
type input "420924089434636106023304744"
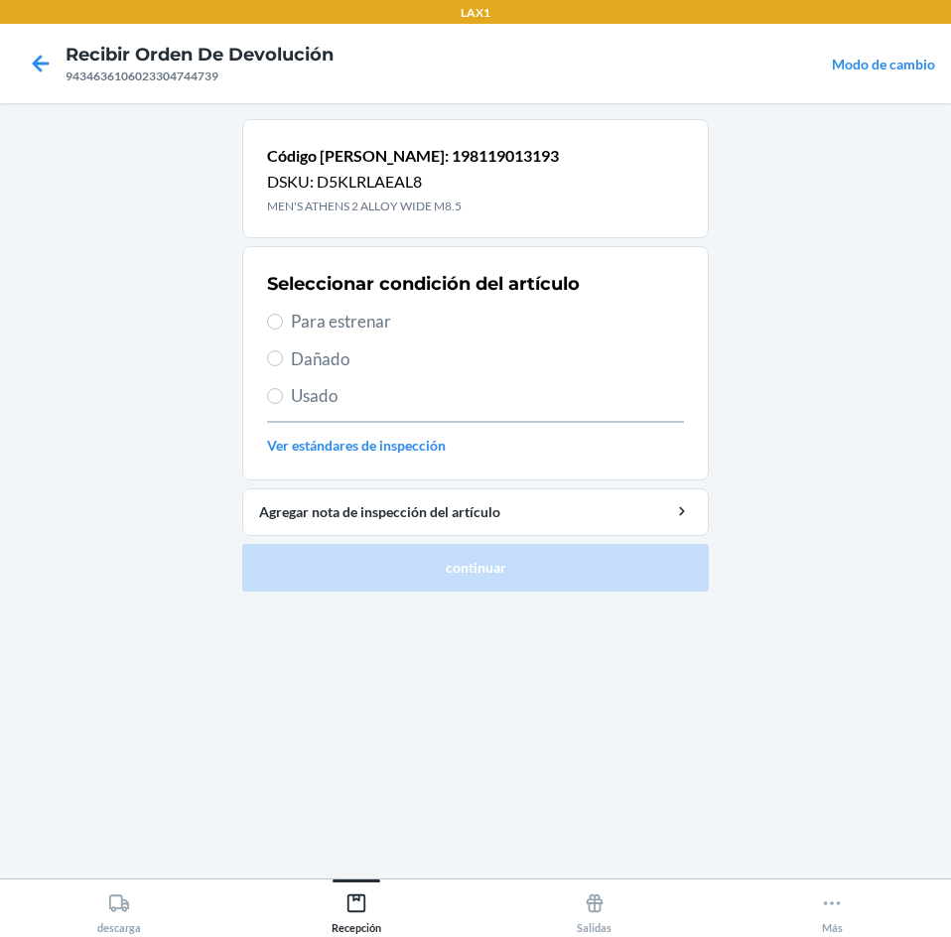
drag, startPoint x: 333, startPoint y: 316, endPoint x: 333, endPoint y: 338, distance: 22.8
click at [333, 329] on span "Para estrenar" at bounding box center [487, 322] width 393 height 26
click at [283, 329] on input "Para estrenar" at bounding box center [275, 322] width 16 height 16
radio input "true"
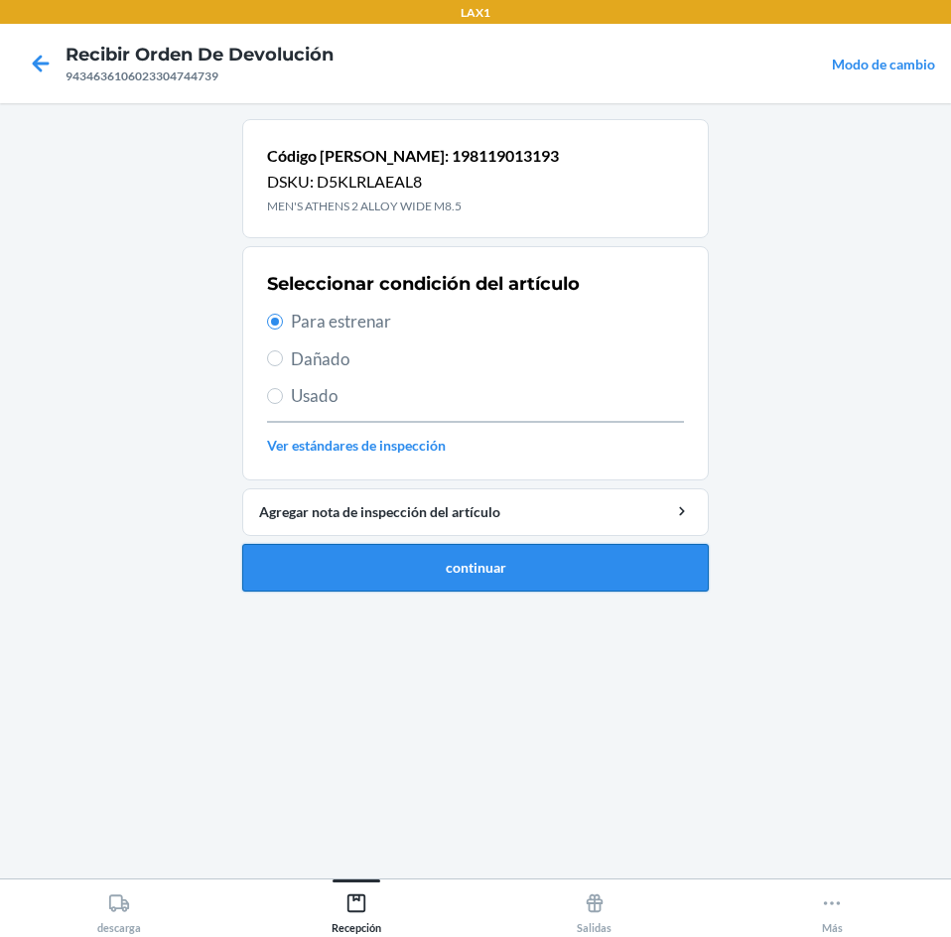
click at [397, 568] on button "continuar" at bounding box center [475, 568] width 466 height 48
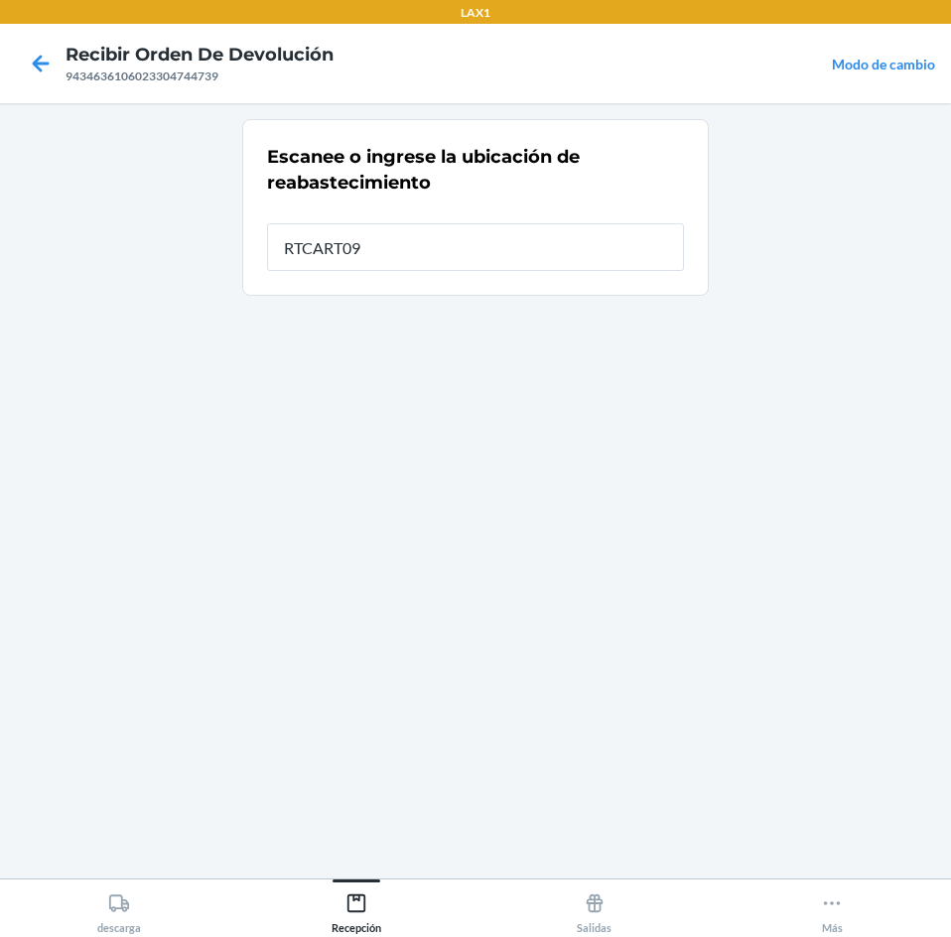
type input "RTCART091"
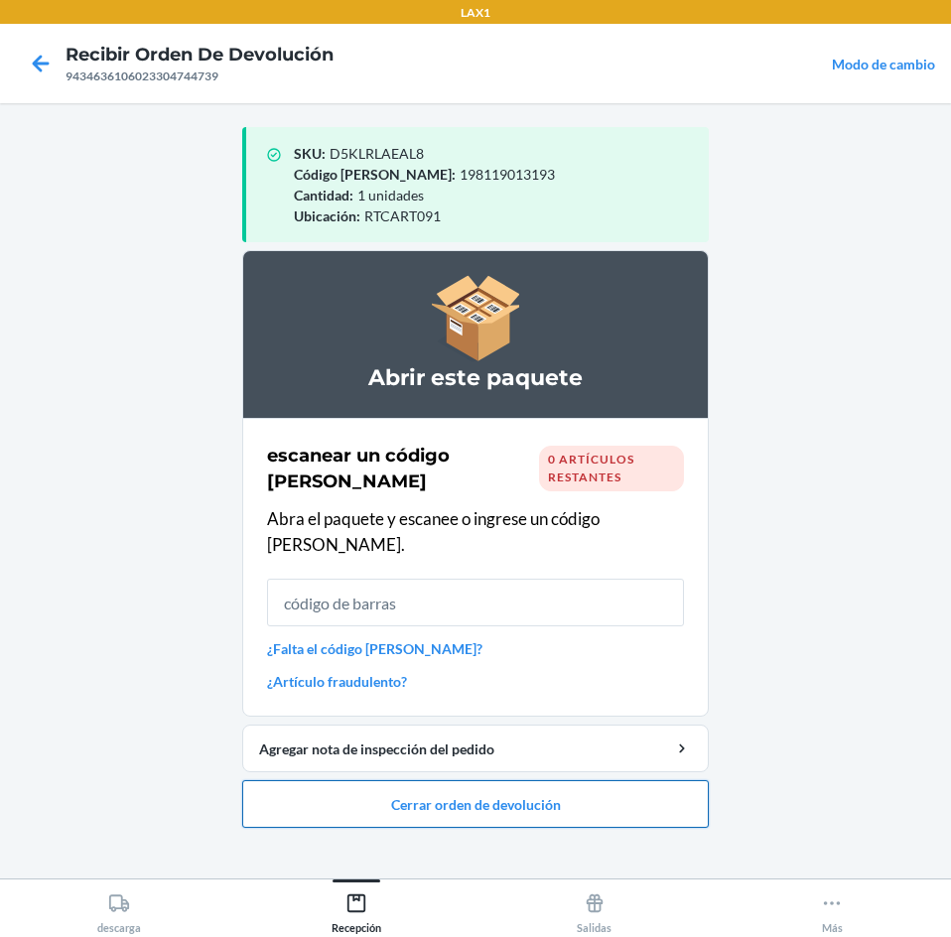
click at [520, 780] on button "Cerrar orden de devolución" at bounding box center [475, 804] width 466 height 48
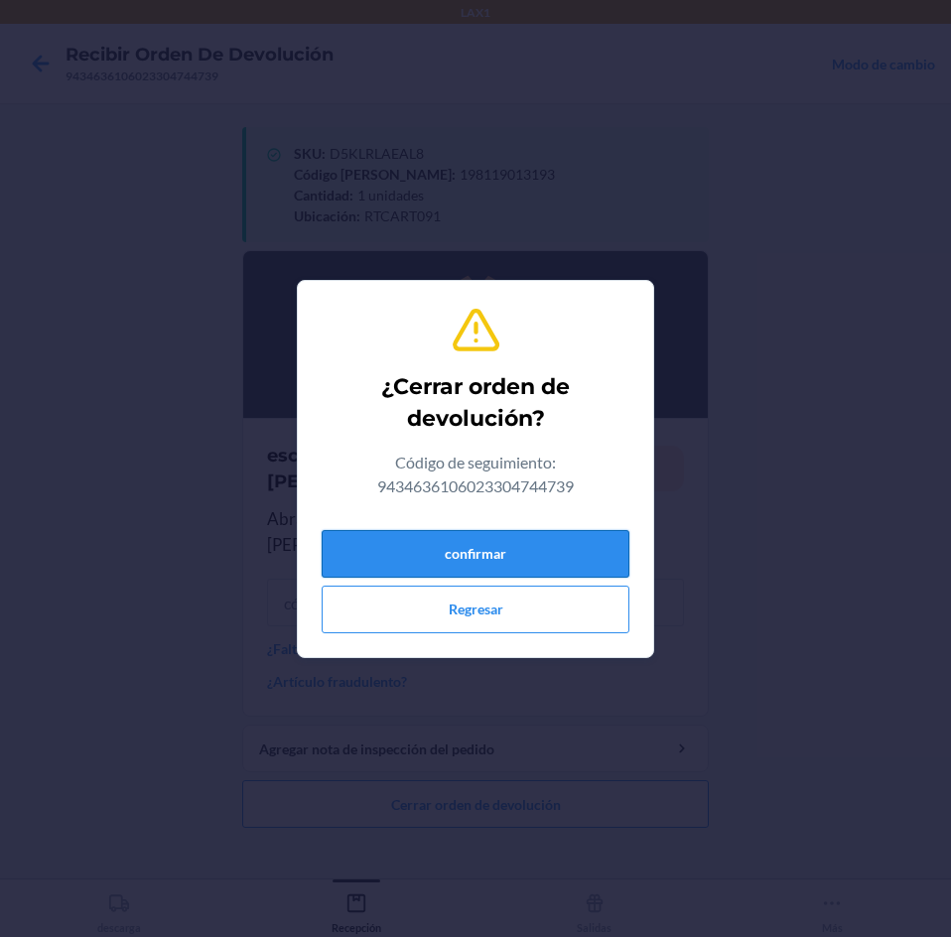
click at [470, 552] on button "confirmar" at bounding box center [476, 554] width 308 height 48
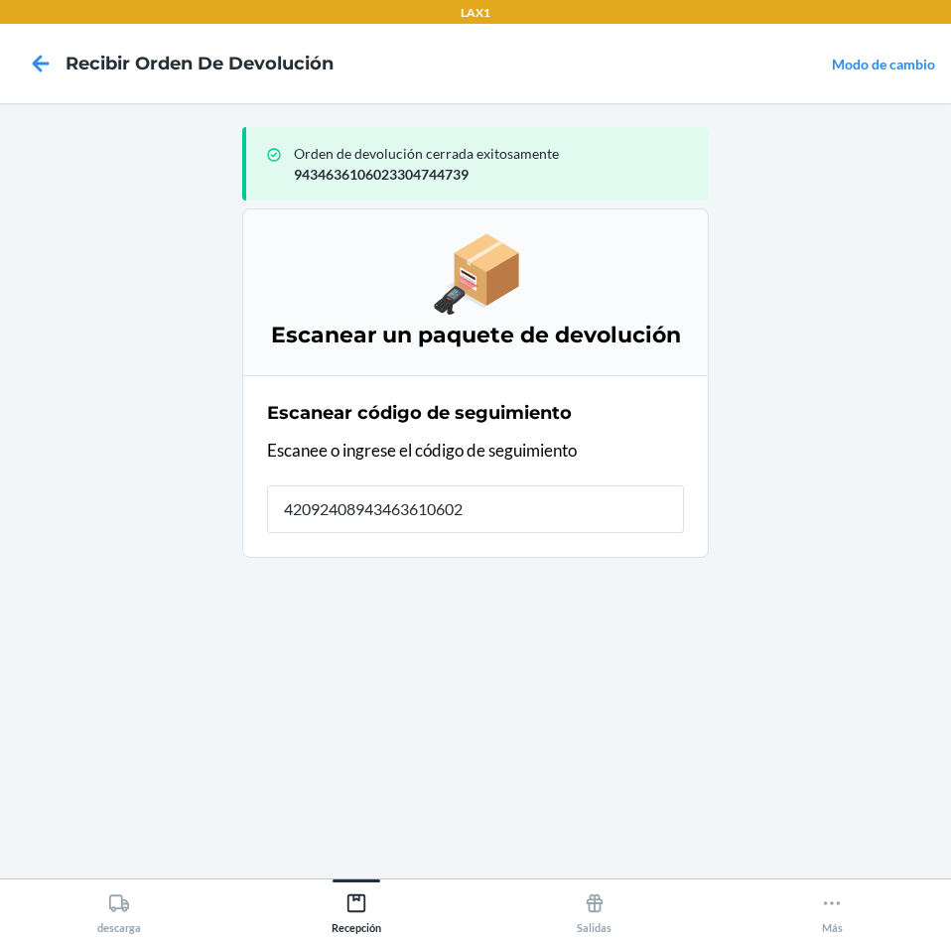
type input "420924089434636106023"
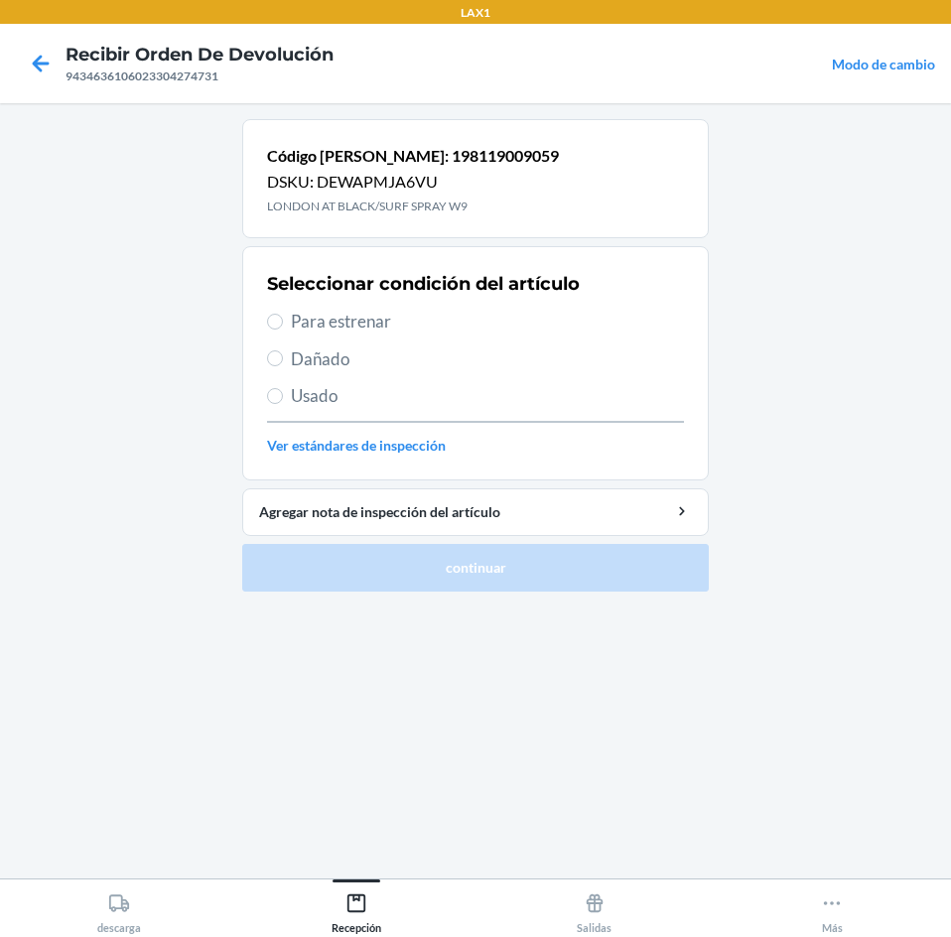
click at [336, 317] on span "Para estrenar" at bounding box center [487, 322] width 393 height 26
click at [283, 317] on input "Para estrenar" at bounding box center [275, 322] width 16 height 16
radio input "true"
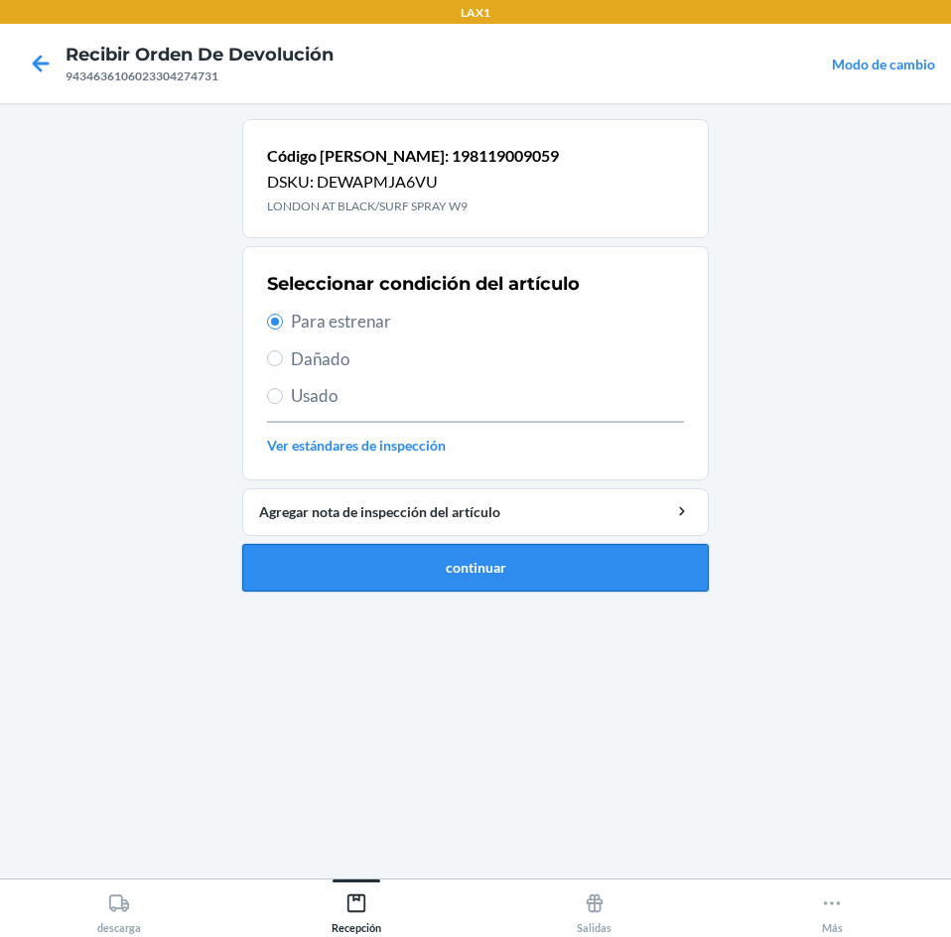
click at [439, 564] on button "continuar" at bounding box center [475, 568] width 466 height 48
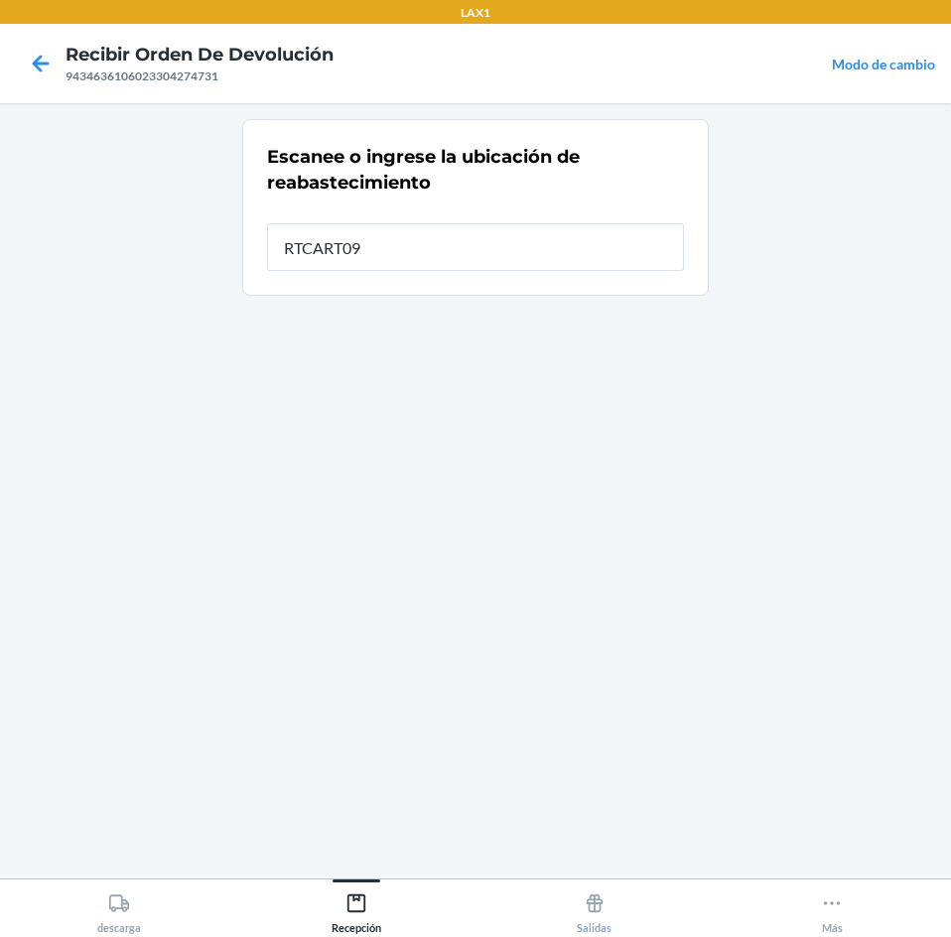
type input "RTCART091"
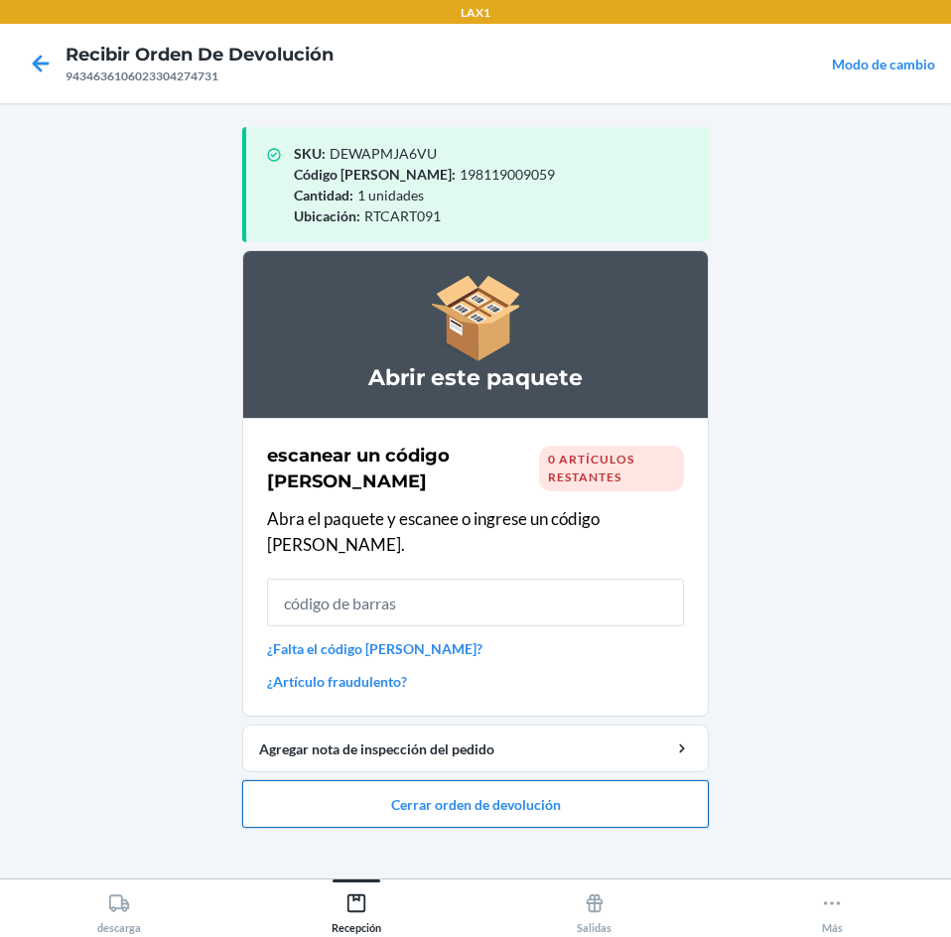
click at [518, 780] on button "Cerrar orden de devolución" at bounding box center [475, 804] width 466 height 48
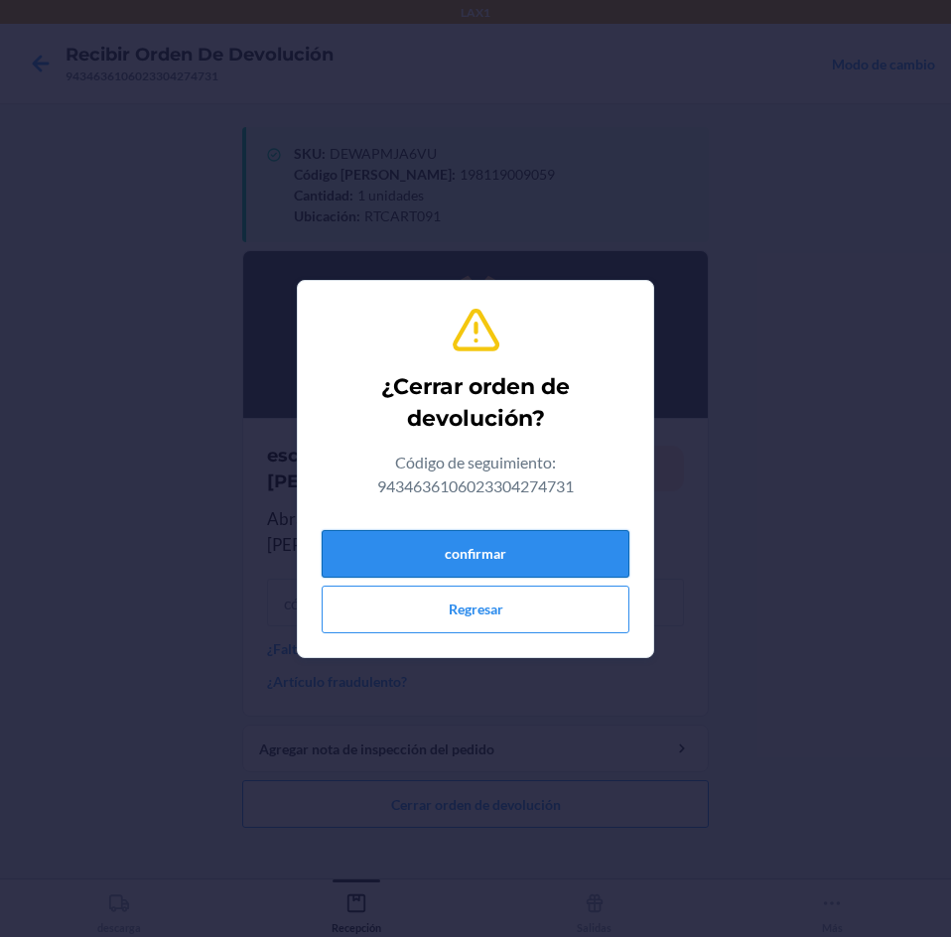
click at [539, 554] on button "confirmar" at bounding box center [476, 554] width 308 height 48
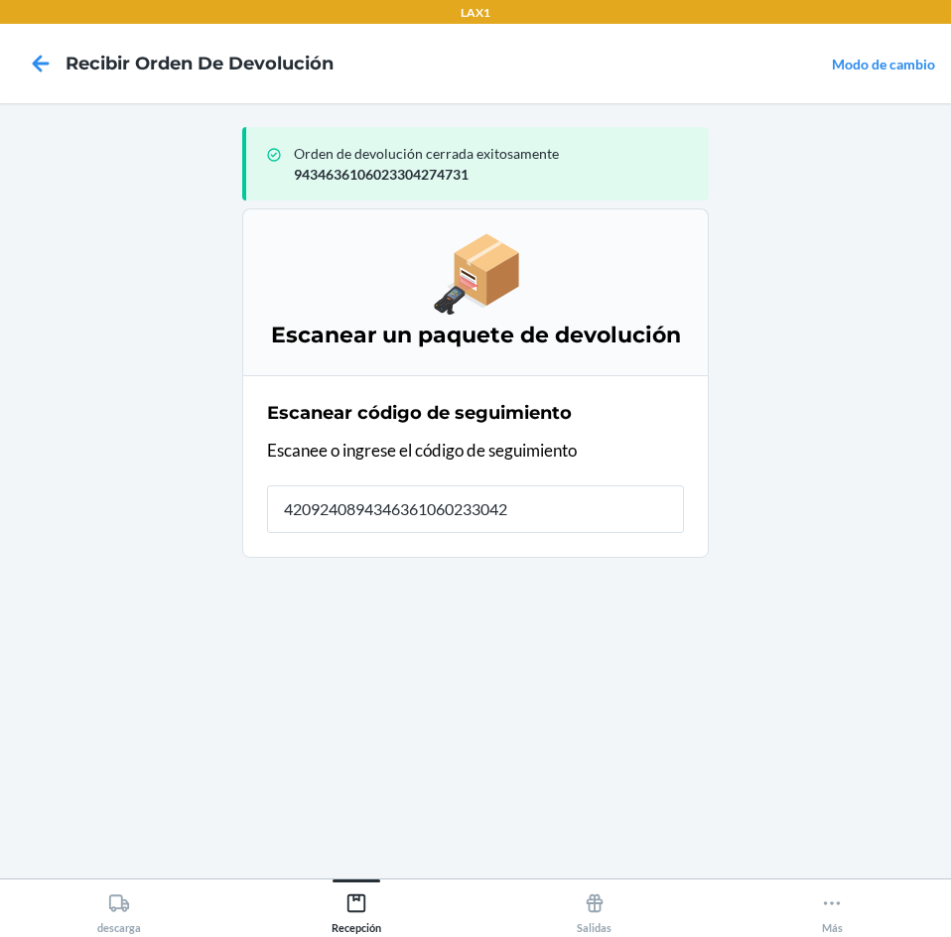
type input "42092408943463610602330427"
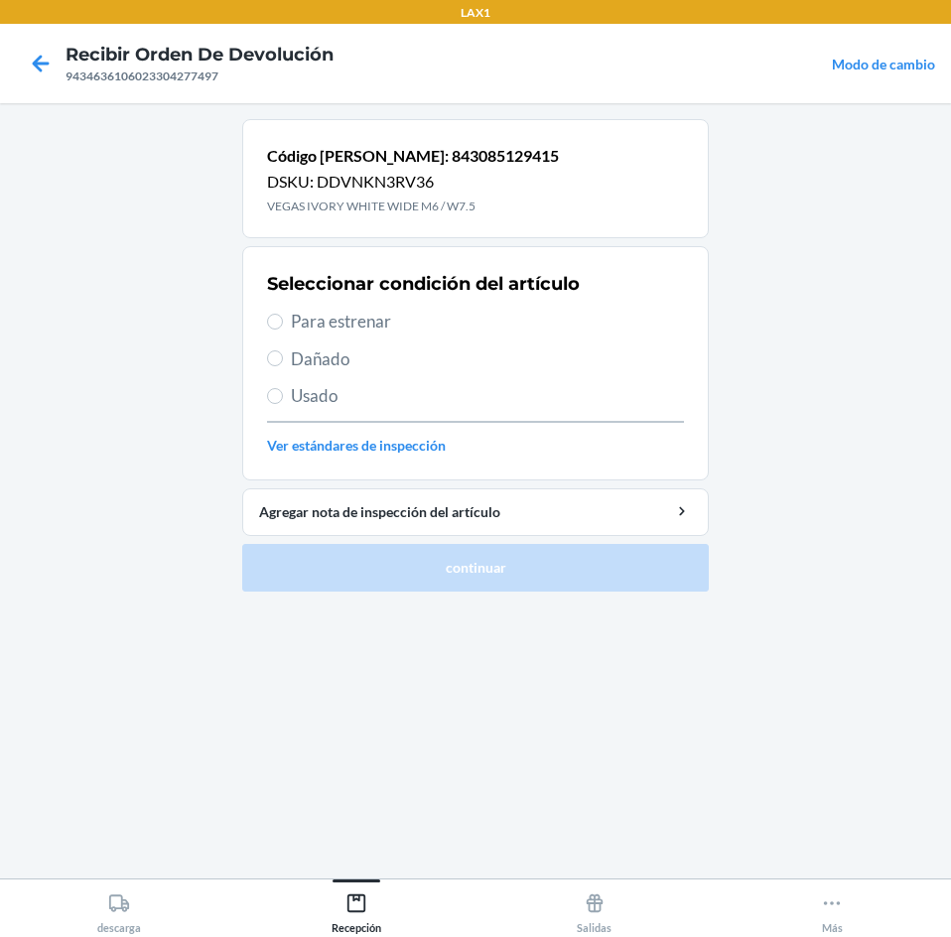
click at [331, 328] on span "Para estrenar" at bounding box center [487, 322] width 393 height 26
click at [283, 328] on input "Para estrenar" at bounding box center [275, 322] width 16 height 16
radio input "true"
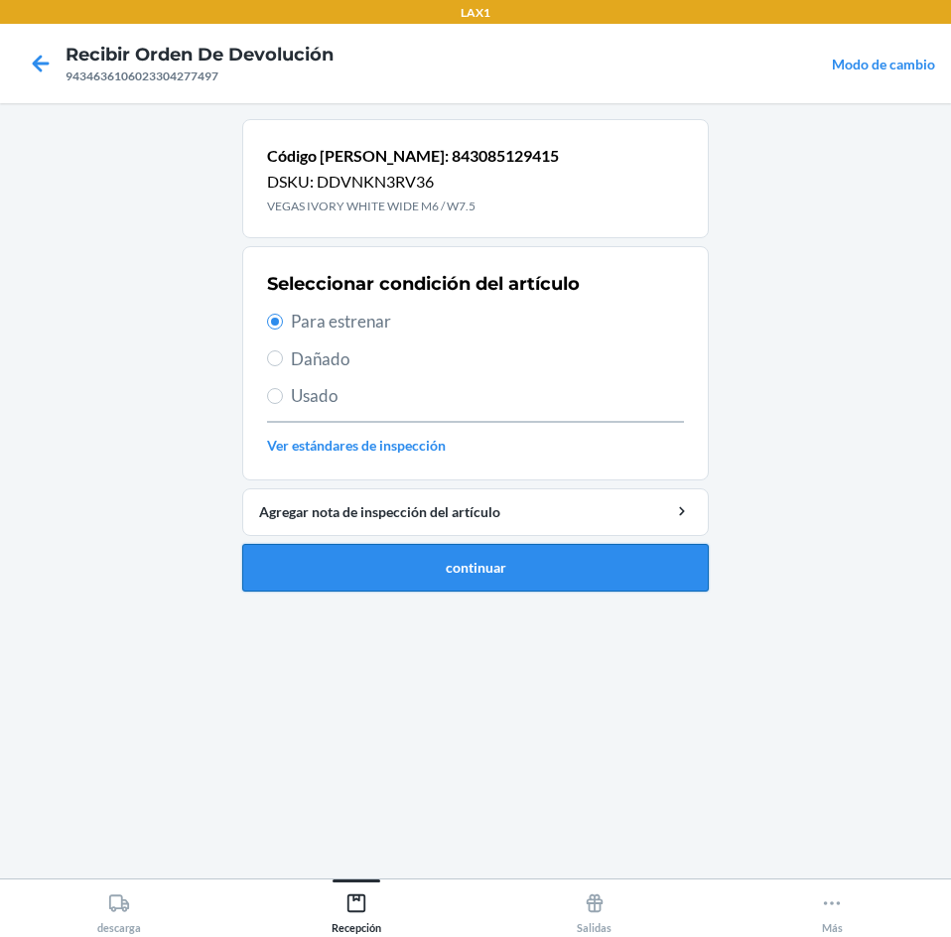
click at [431, 554] on button "continuar" at bounding box center [475, 568] width 466 height 48
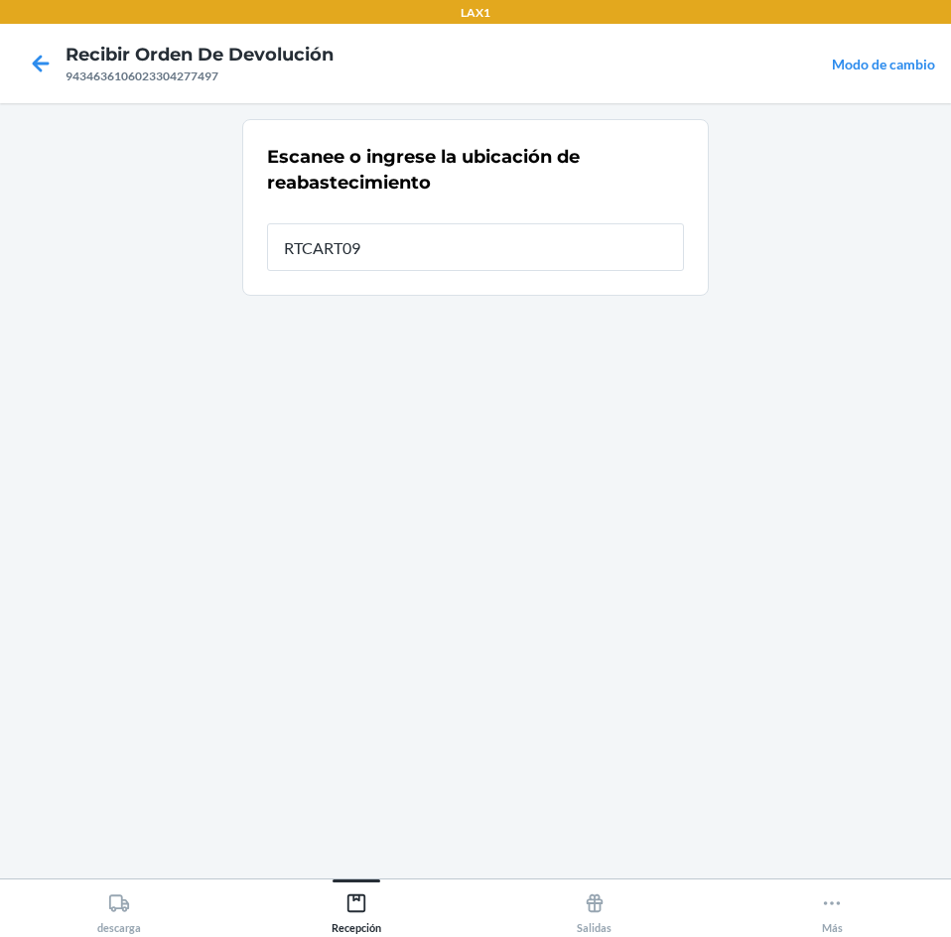
type input "RTCART091"
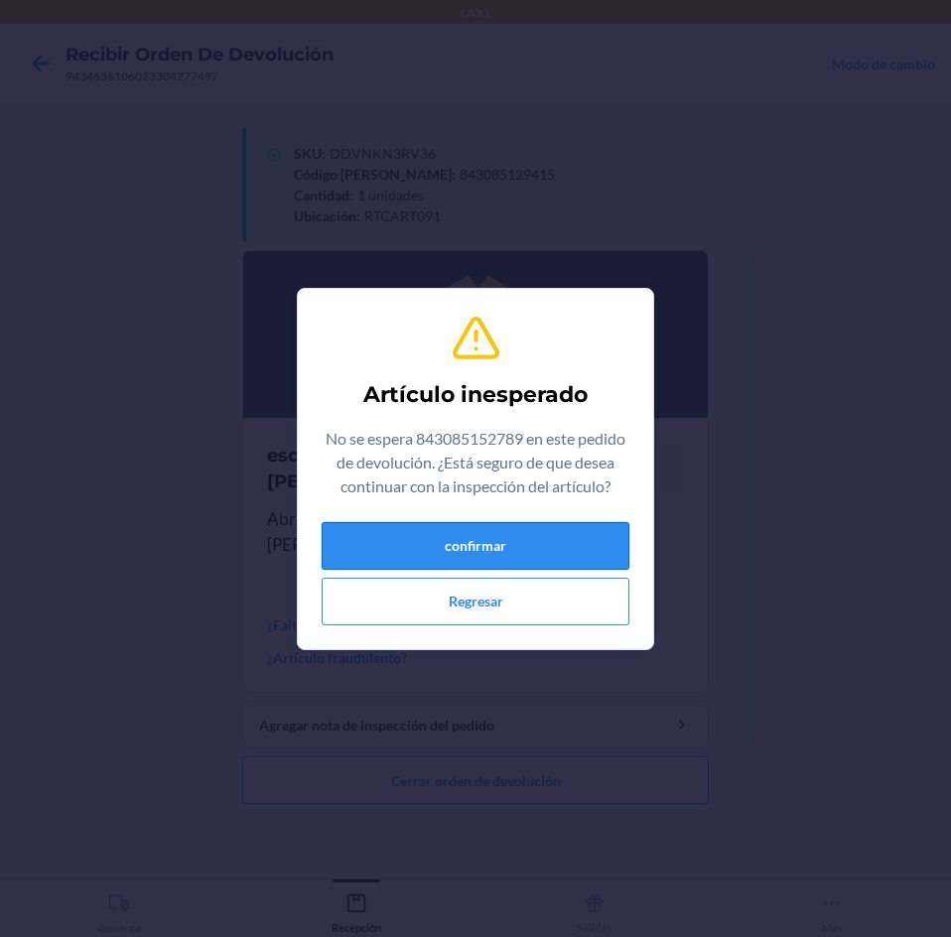
click at [519, 563] on button "confirmar" at bounding box center [476, 546] width 308 height 48
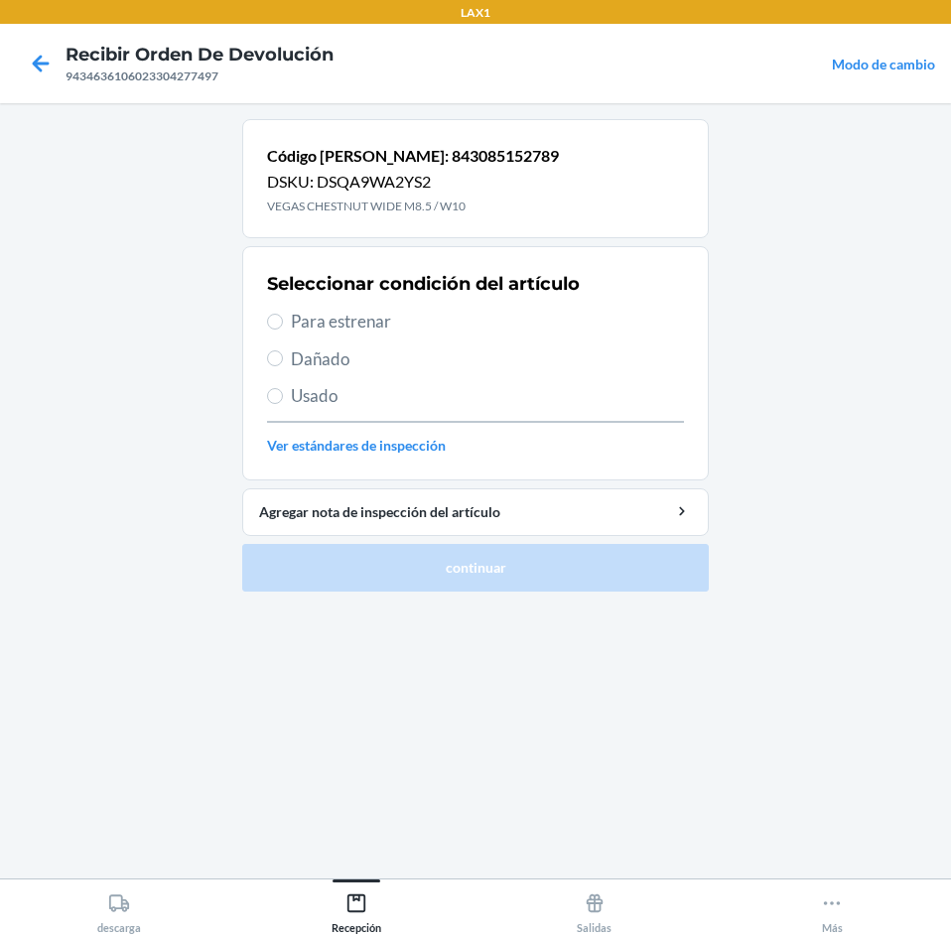
click at [321, 366] on span "Dañado" at bounding box center [487, 359] width 393 height 26
click at [283, 366] on input "Dañado" at bounding box center [275, 358] width 16 height 16
radio input "true"
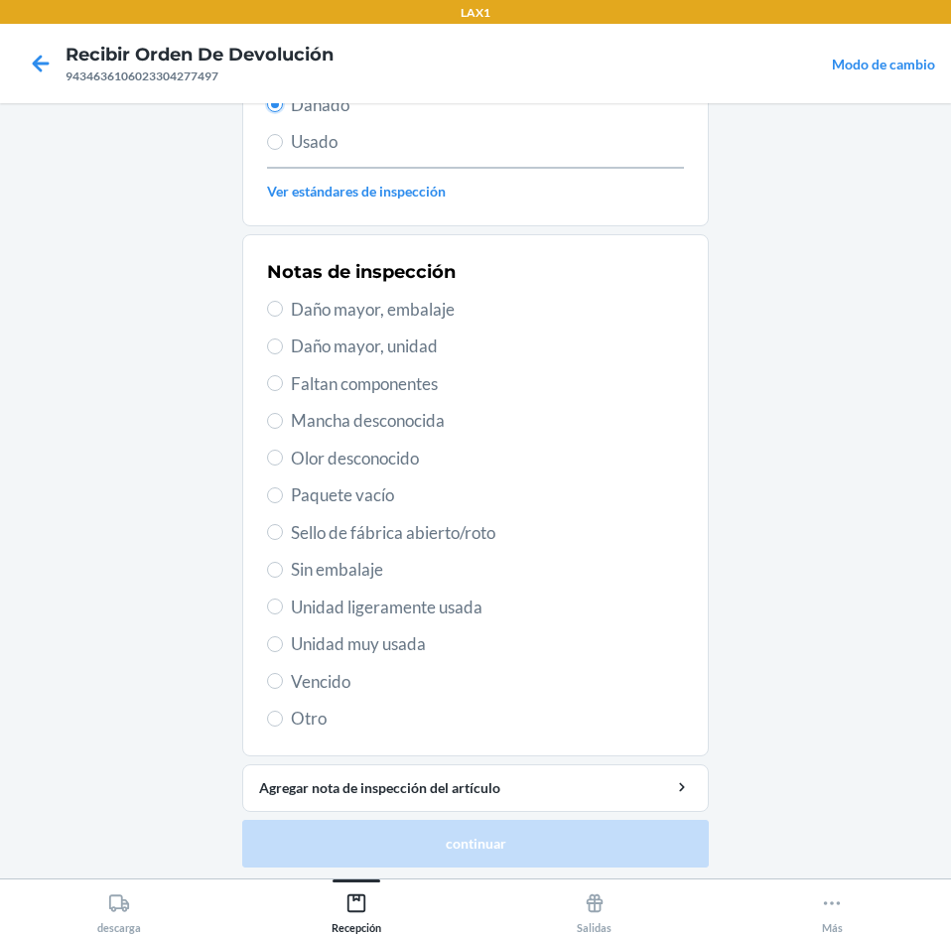
scroll to position [259, 0]
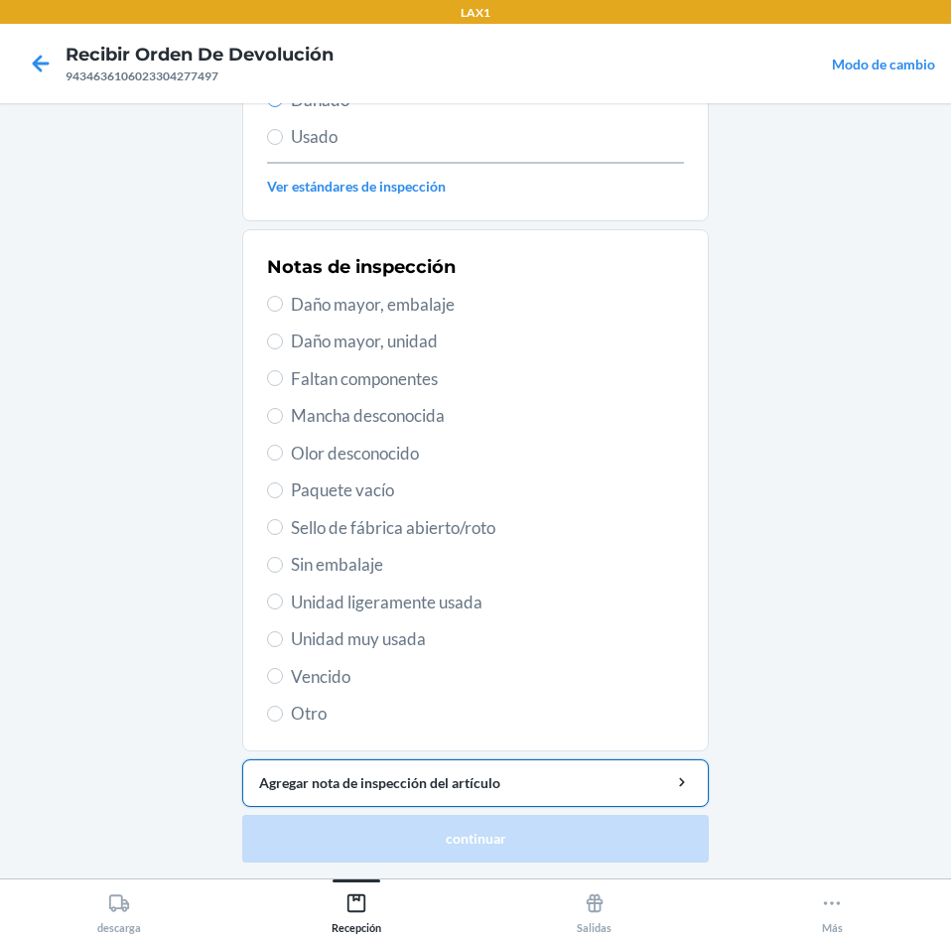
click at [494, 777] on div "Agregar nota de inspección del artículo" at bounding box center [475, 782] width 433 height 21
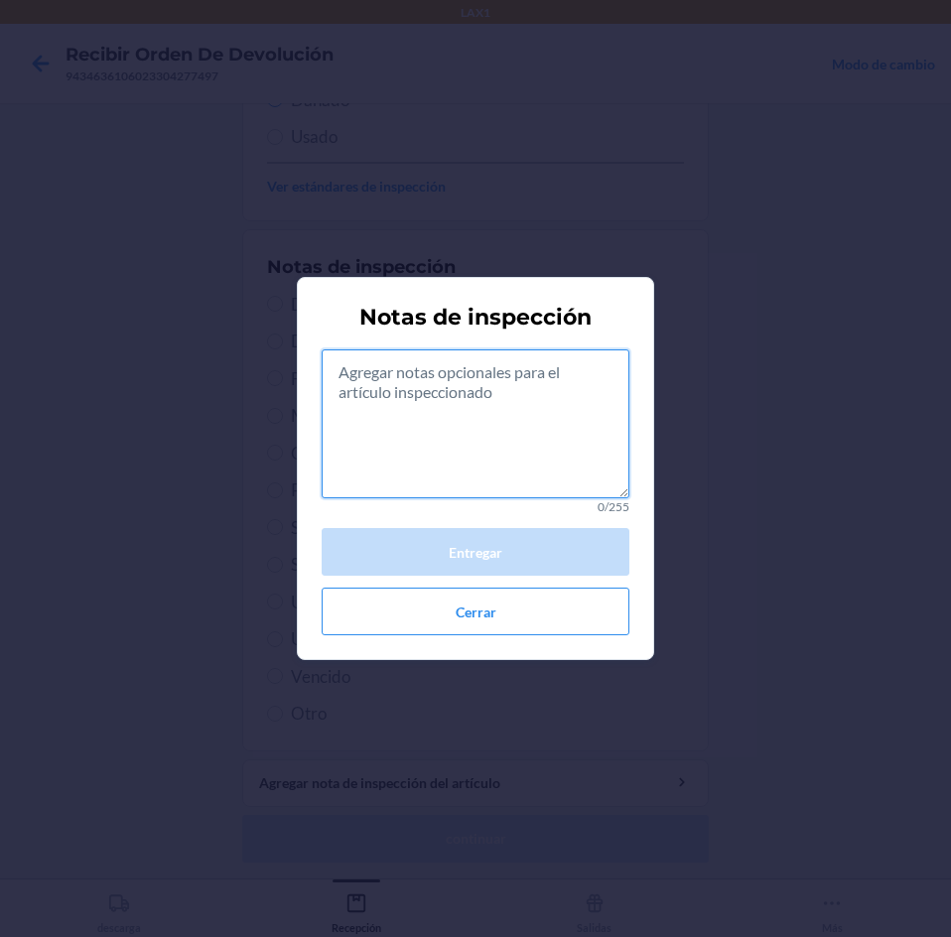
click at [420, 463] on textarea at bounding box center [476, 423] width 308 height 149
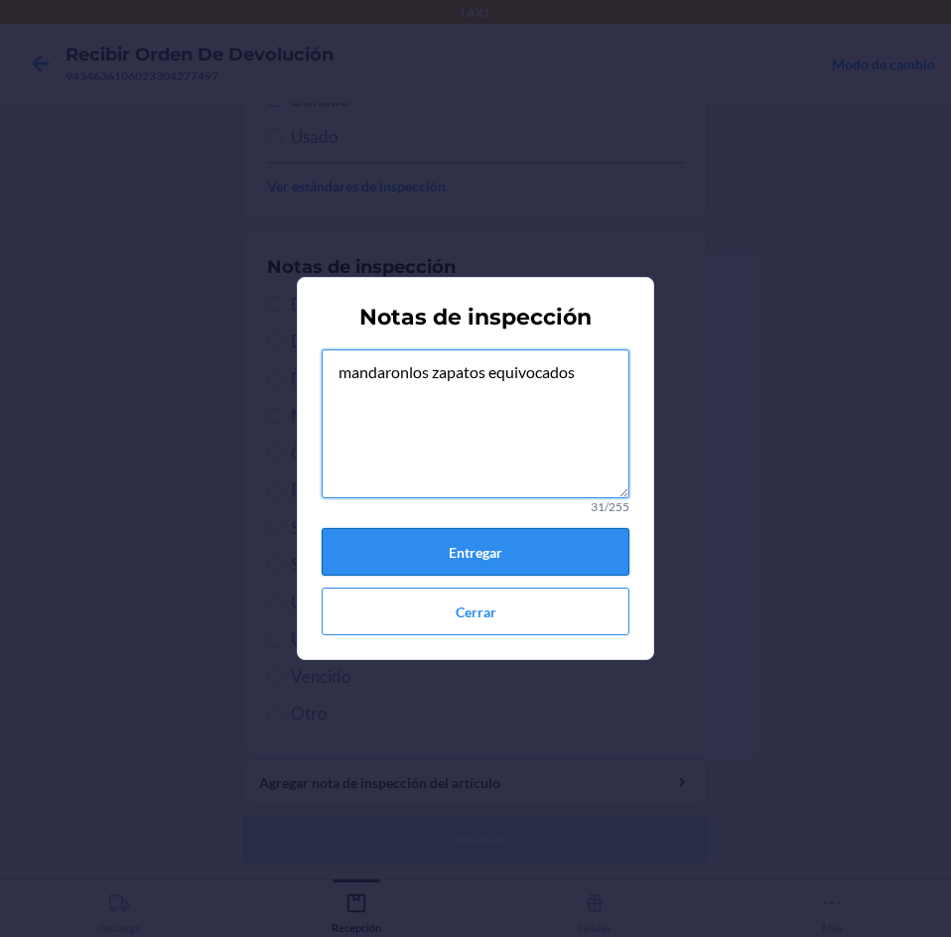
type textarea "mandaronlos zapatos equivocados"
click at [542, 560] on button "Entregar" at bounding box center [476, 552] width 308 height 48
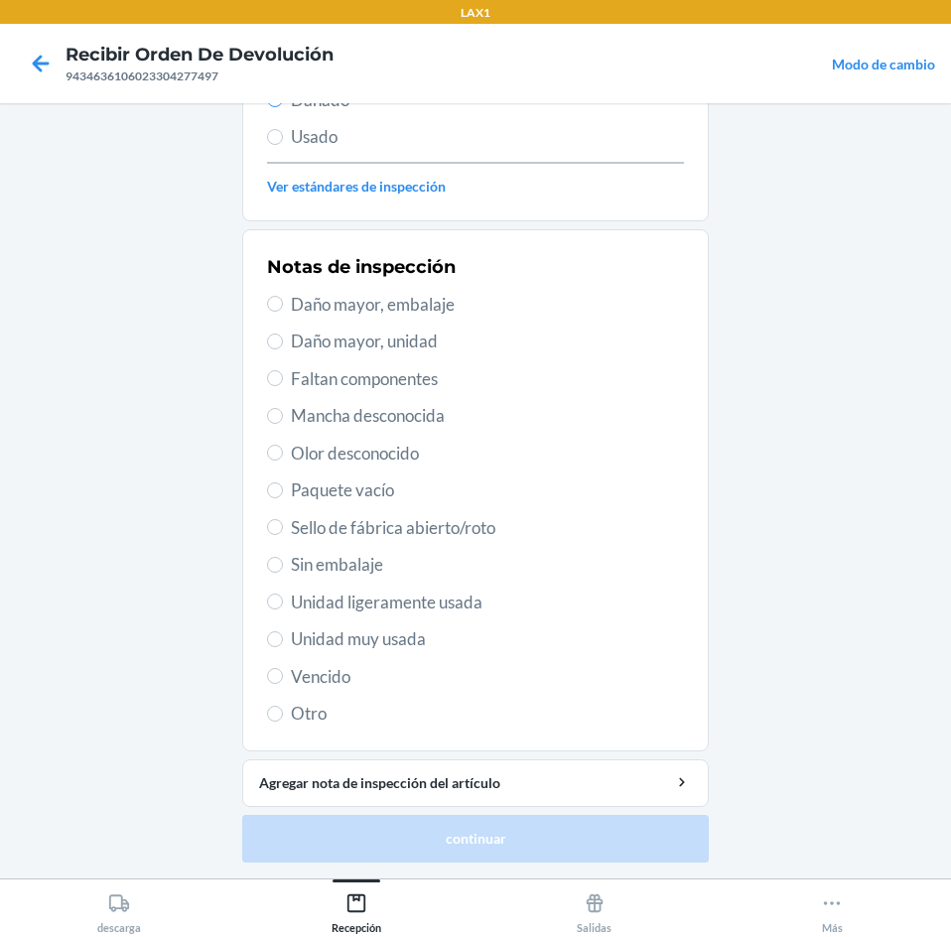
click at [291, 341] on span "Daño mayor, unidad" at bounding box center [487, 342] width 393 height 26
click at [283, 341] on input "Daño mayor, unidad" at bounding box center [275, 341] width 16 height 16
radio input "true"
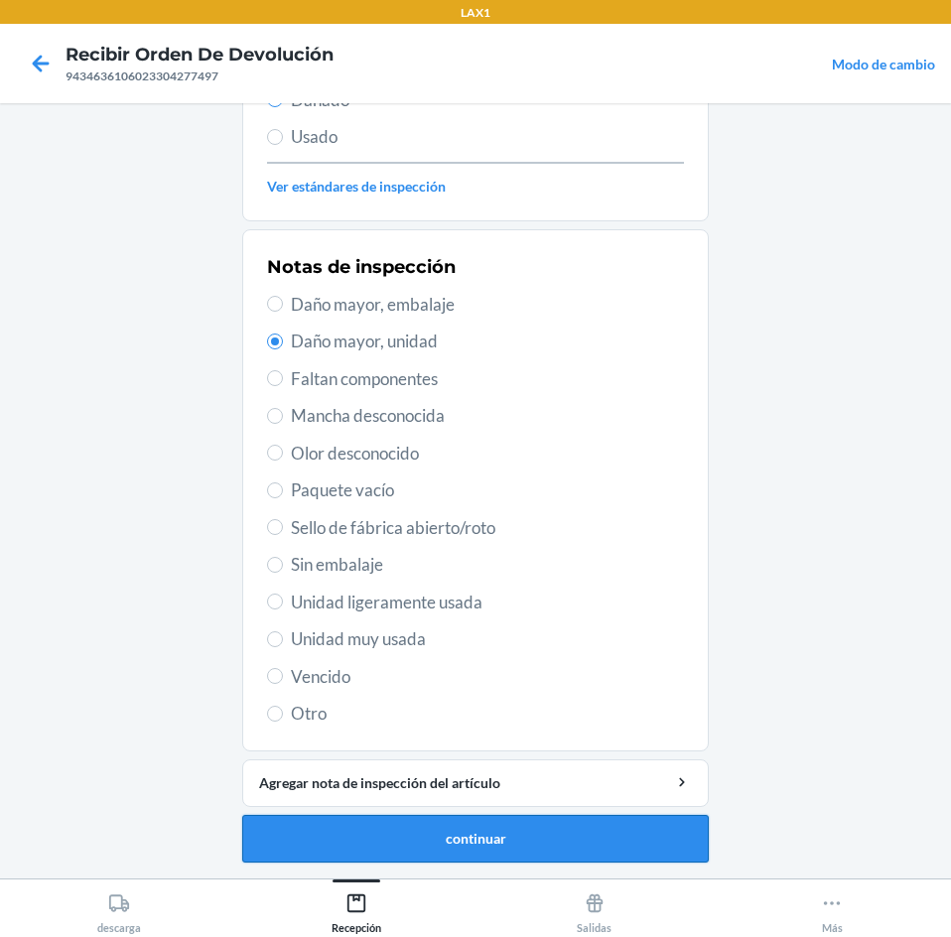
click at [519, 837] on button "continuar" at bounding box center [475, 839] width 466 height 48
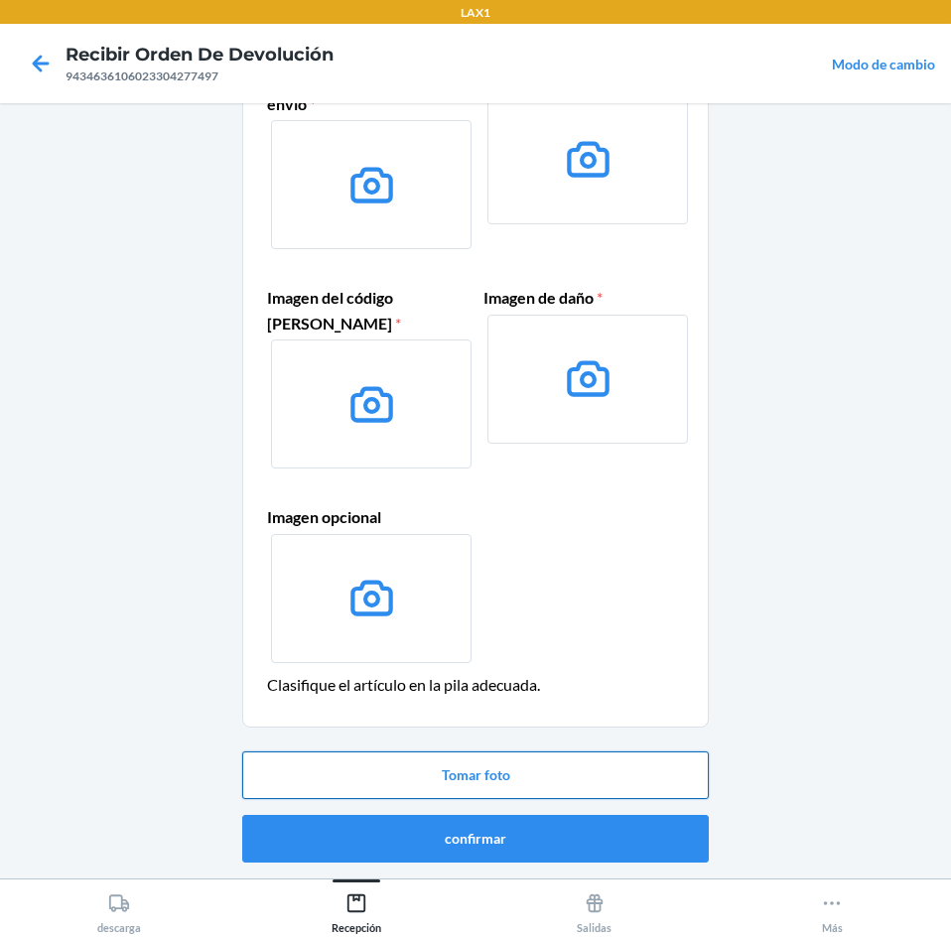
click at [549, 769] on button "Tomar foto" at bounding box center [475, 775] width 466 height 48
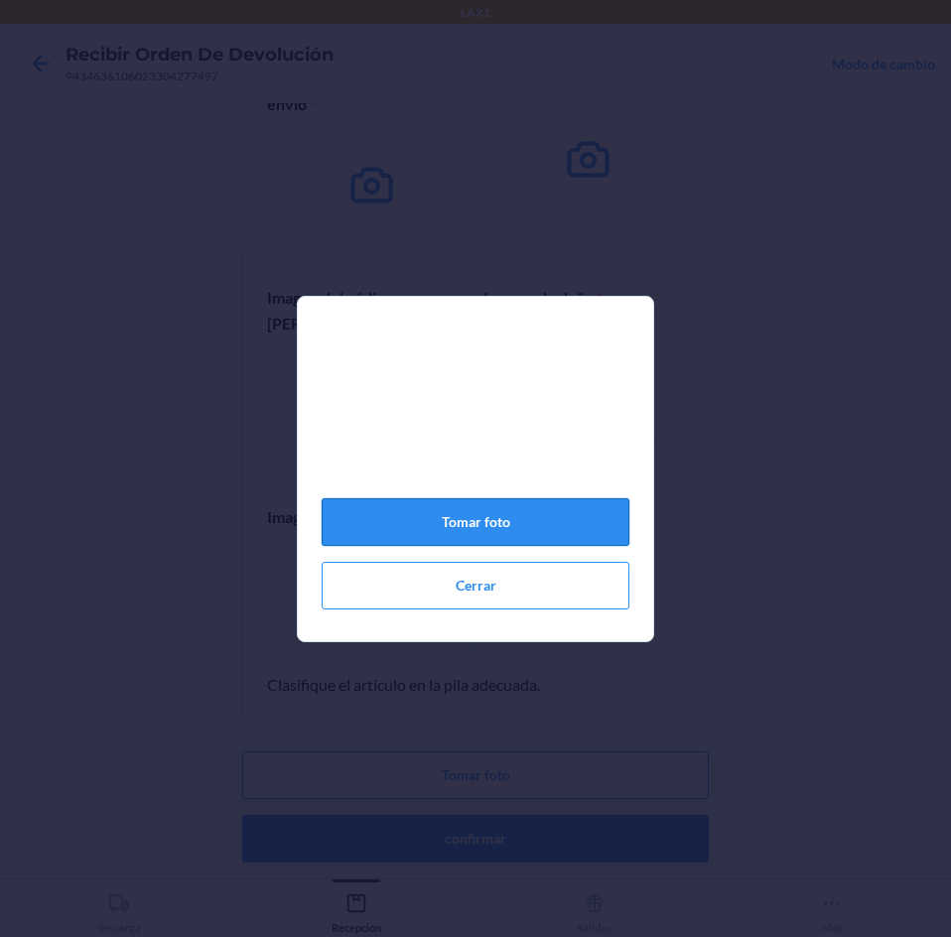
click at [565, 529] on button "Tomar foto" at bounding box center [476, 522] width 308 height 48
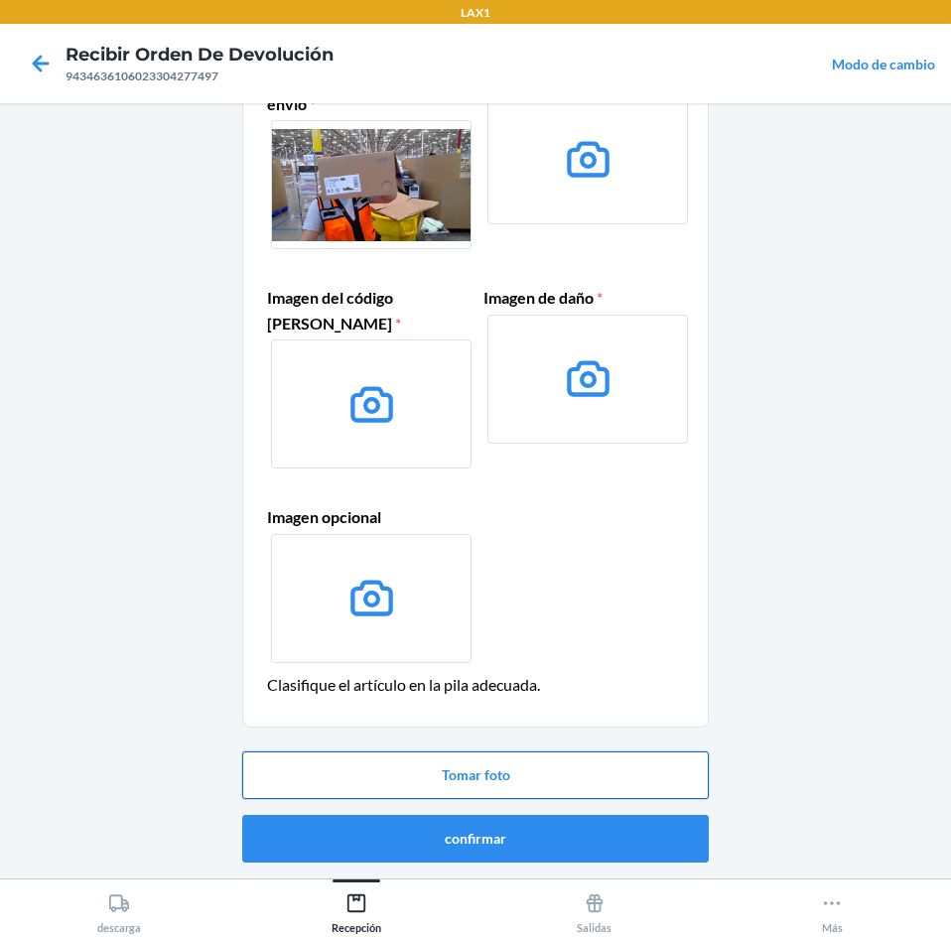
click at [570, 781] on button "Tomar foto" at bounding box center [475, 775] width 466 height 48
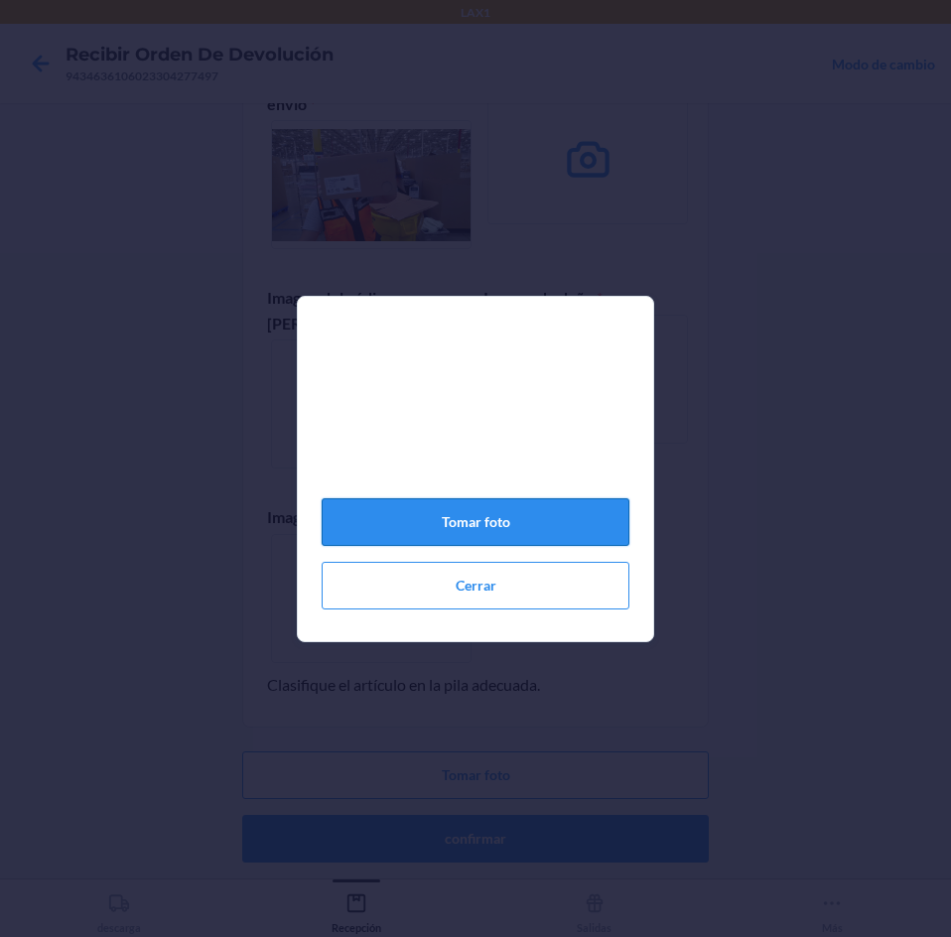
click at [579, 534] on button "Tomar foto" at bounding box center [476, 522] width 308 height 48
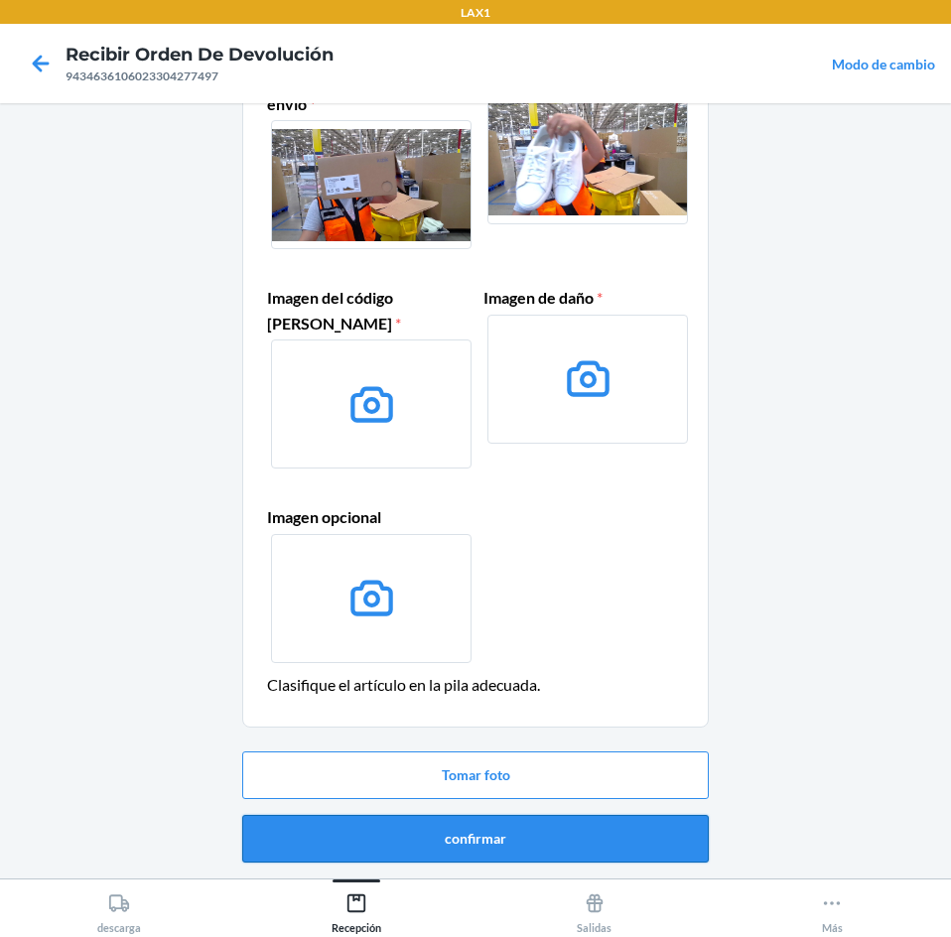
click at [575, 826] on button "confirmar" at bounding box center [475, 839] width 466 height 48
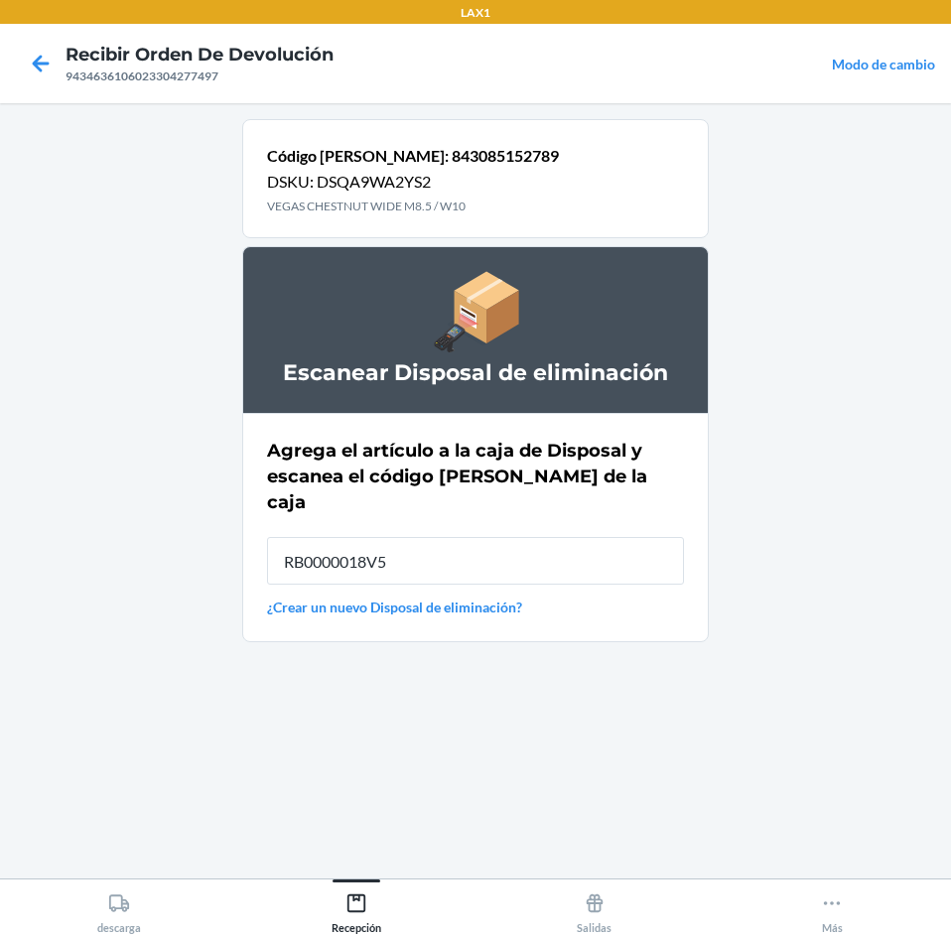
type input "RB0000018V5"
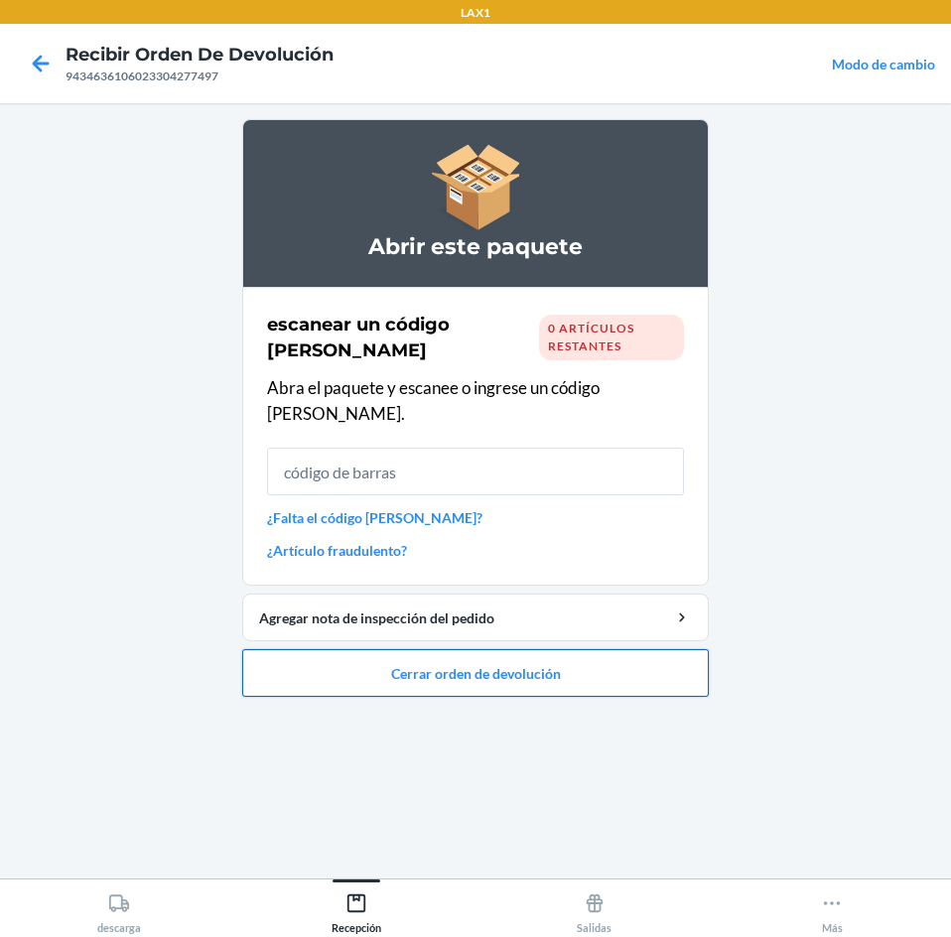
click at [567, 649] on button "Cerrar orden de devolución" at bounding box center [475, 673] width 466 height 48
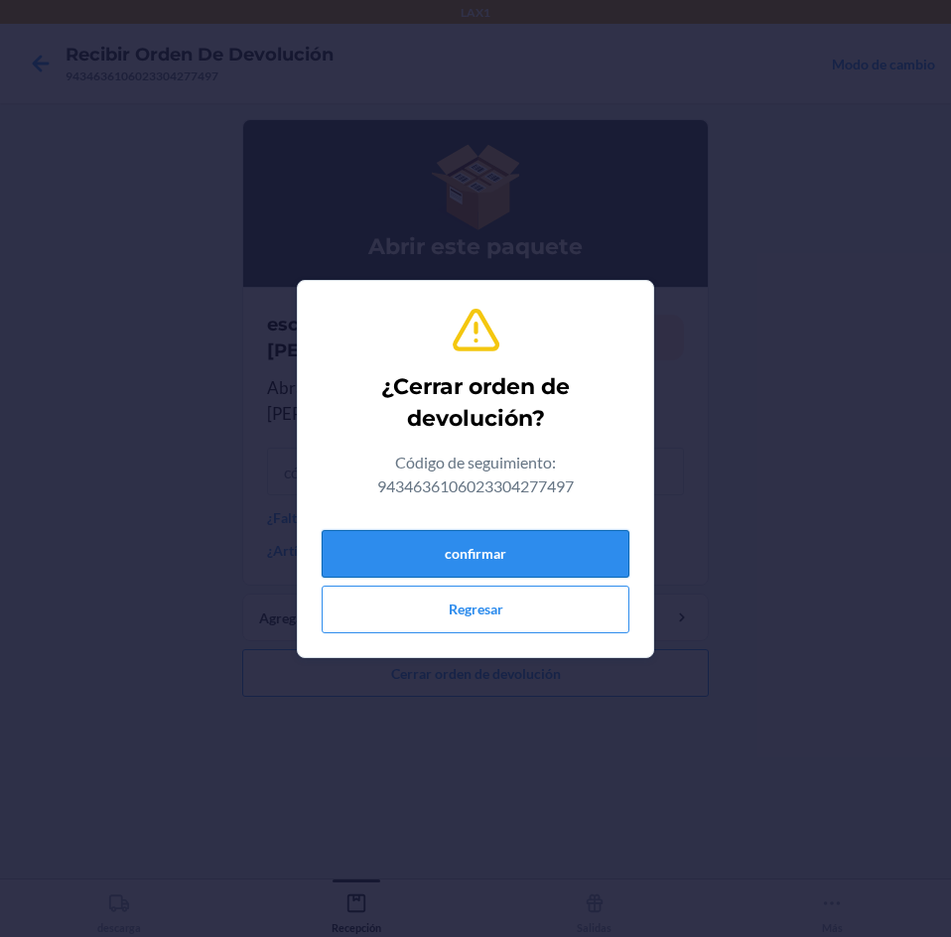
click at [562, 558] on button "confirmar" at bounding box center [476, 554] width 308 height 48
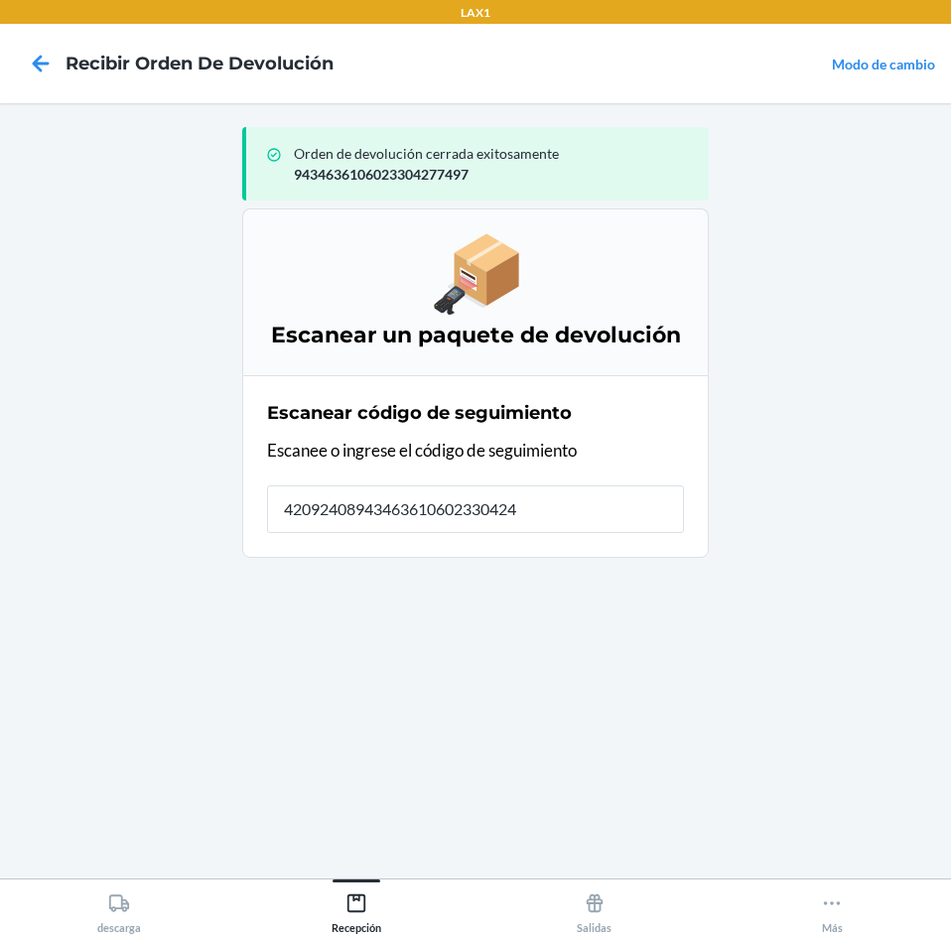
type input "420924089434636106023304247"
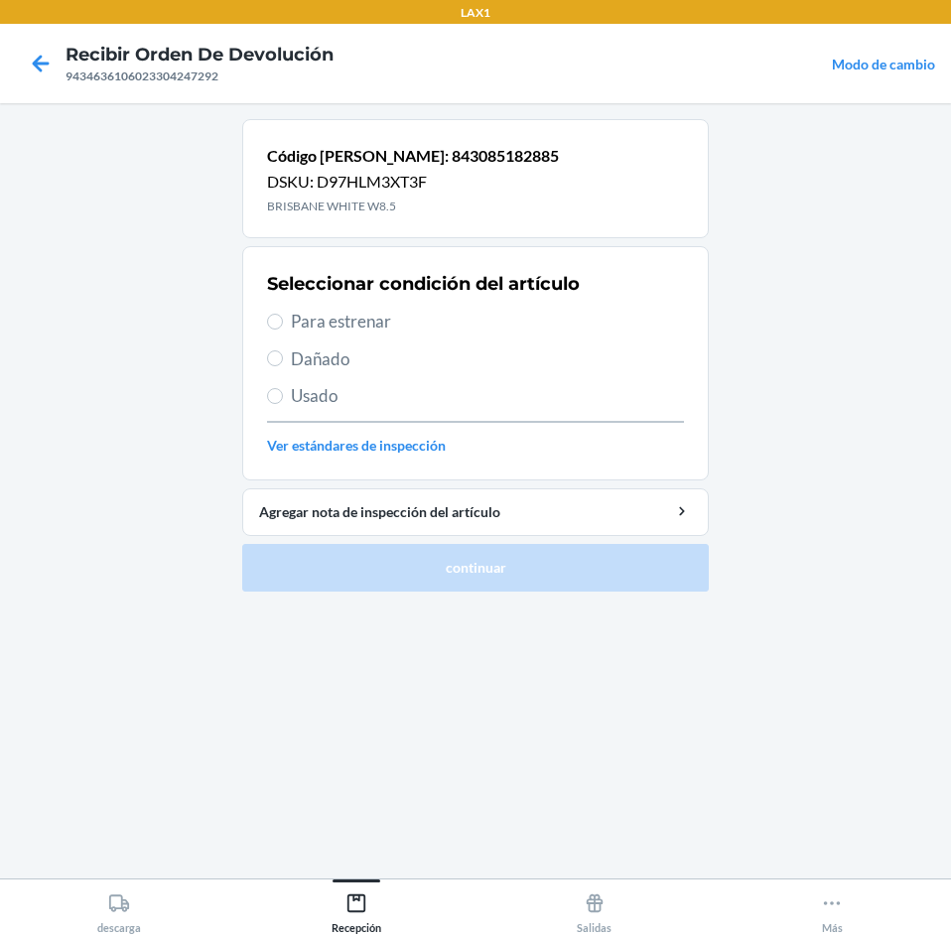
click at [338, 318] on span "Para estrenar" at bounding box center [487, 322] width 393 height 26
click at [283, 318] on input "Para estrenar" at bounding box center [275, 322] width 16 height 16
radio input "true"
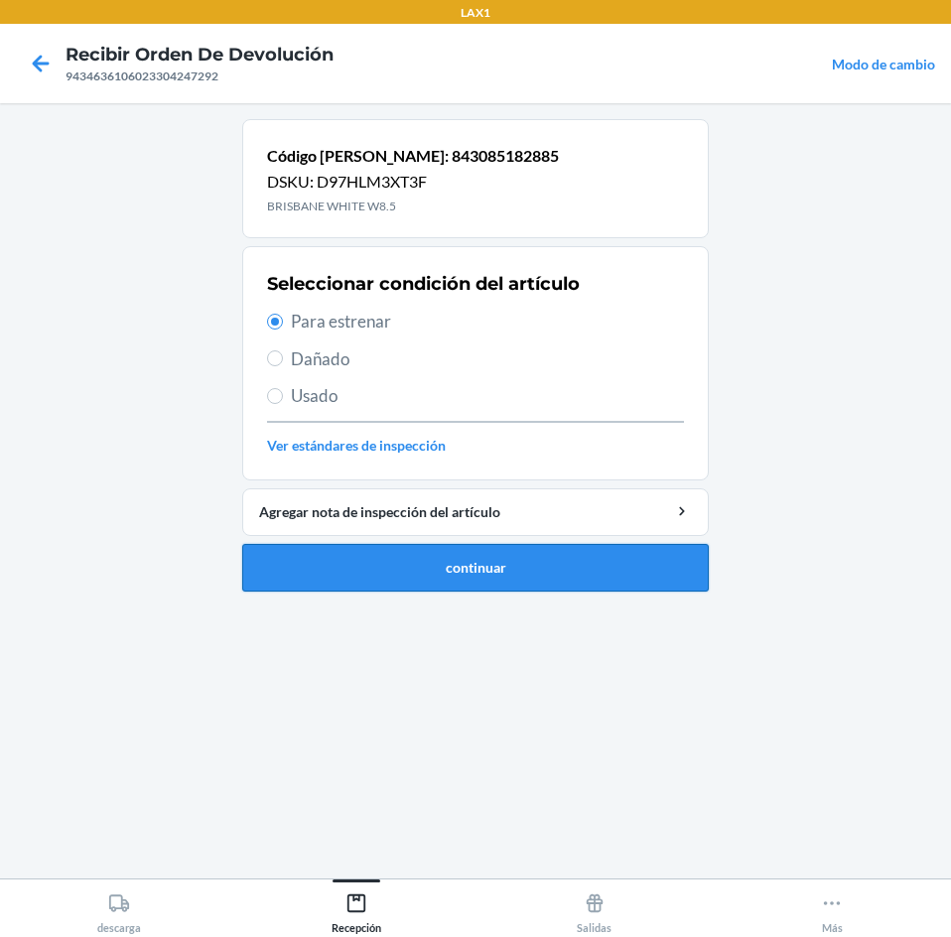
click at [439, 566] on button "continuar" at bounding box center [475, 568] width 466 height 48
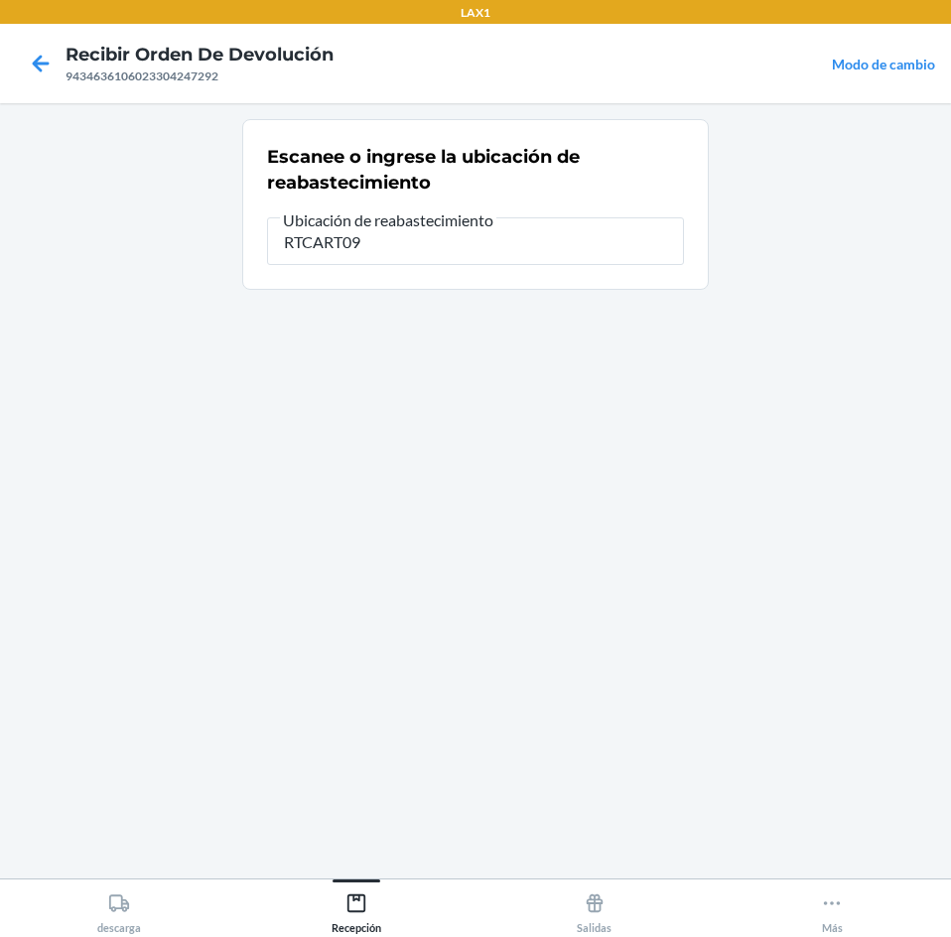
type input "RTCART091"
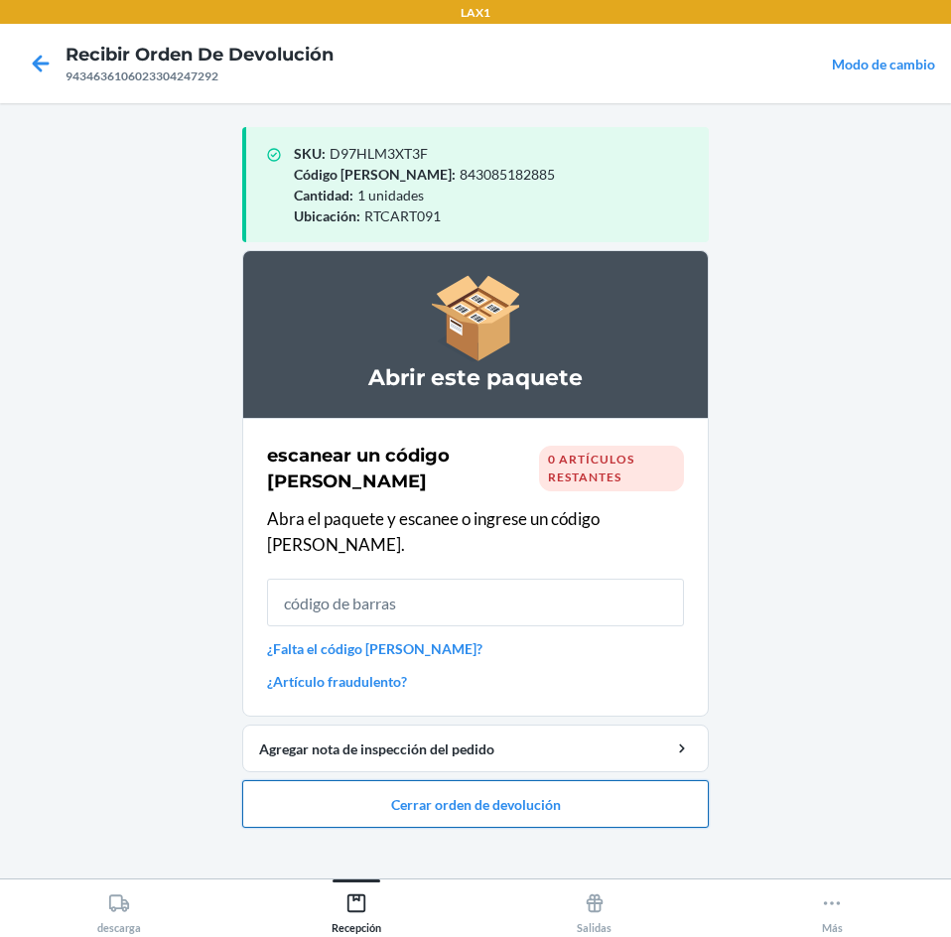
click at [551, 787] on button "Cerrar orden de devolución" at bounding box center [475, 804] width 466 height 48
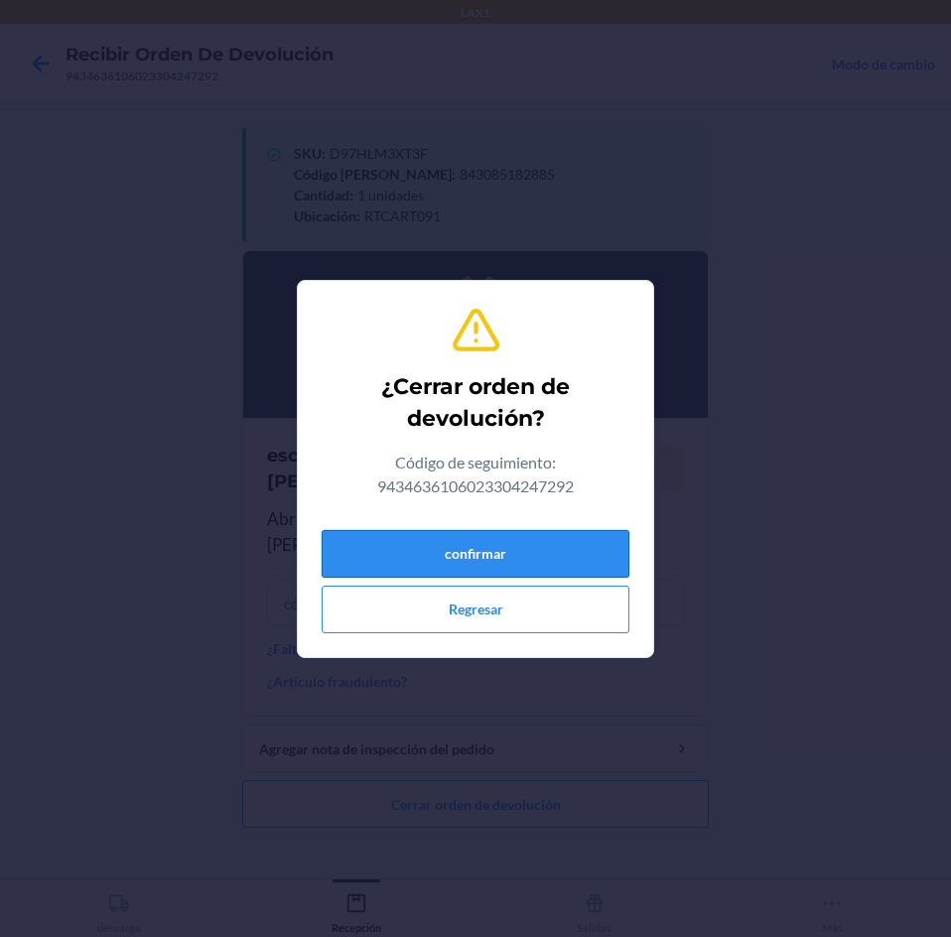
click at [612, 549] on button "confirmar" at bounding box center [476, 554] width 308 height 48
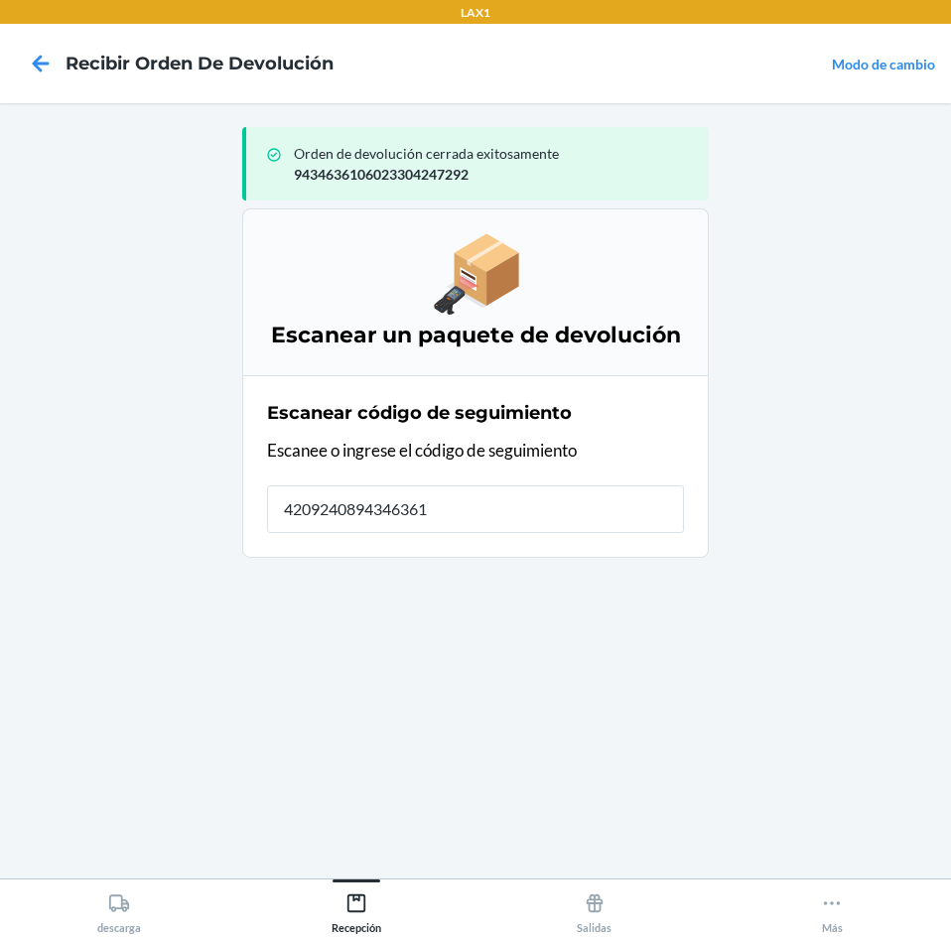
type input "42092408943463610"
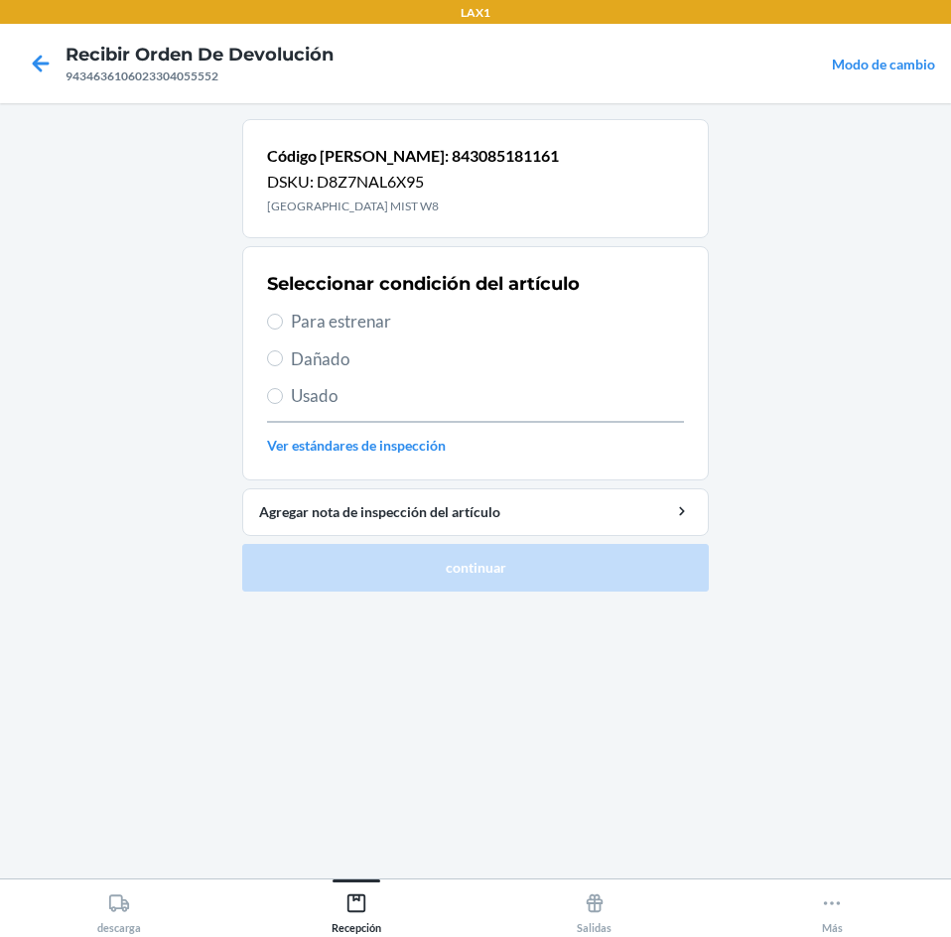
click at [345, 319] on span "Para estrenar" at bounding box center [487, 322] width 393 height 26
click at [283, 319] on input "Para estrenar" at bounding box center [275, 322] width 16 height 16
radio input "true"
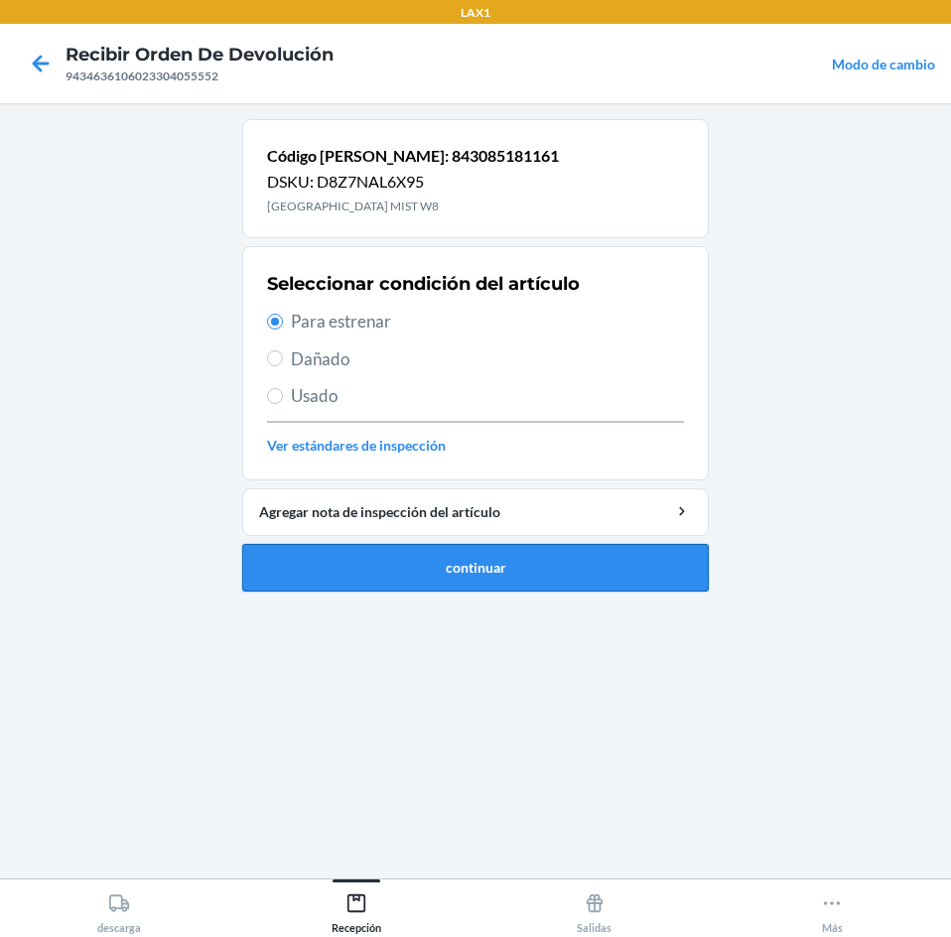
drag, startPoint x: 446, startPoint y: 564, endPoint x: 475, endPoint y: 540, distance: 38.1
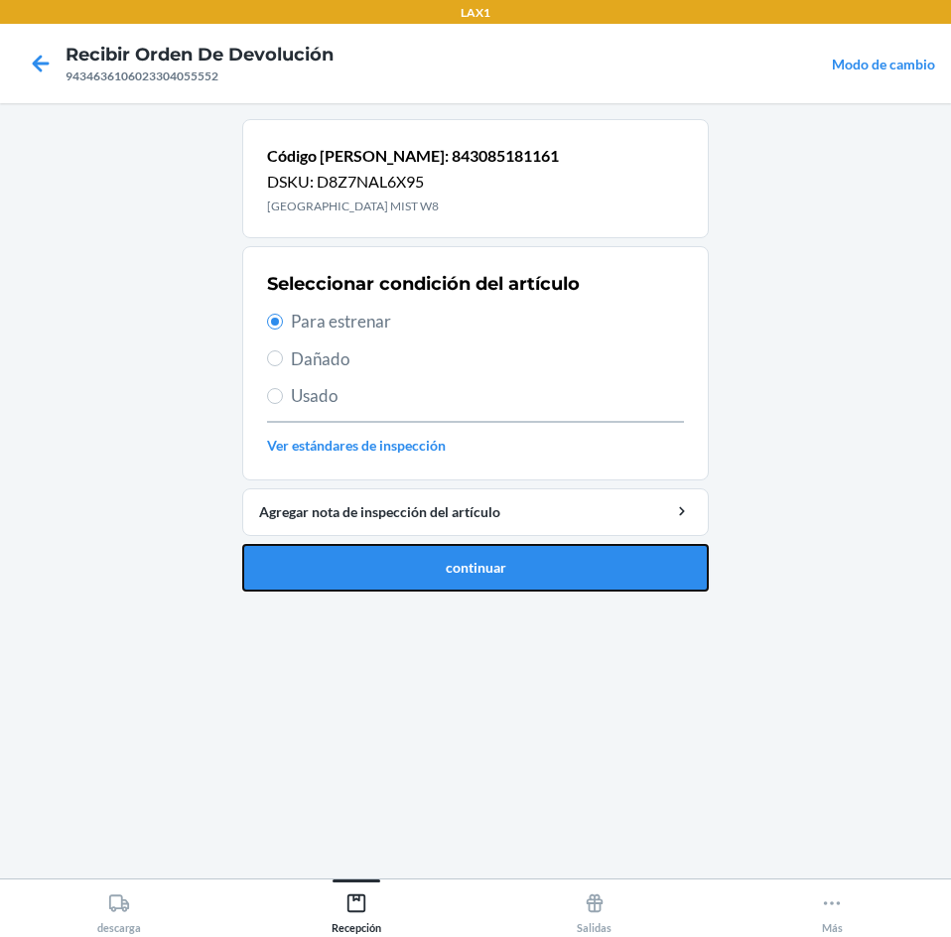
click at [447, 564] on button "continuar" at bounding box center [475, 568] width 466 height 48
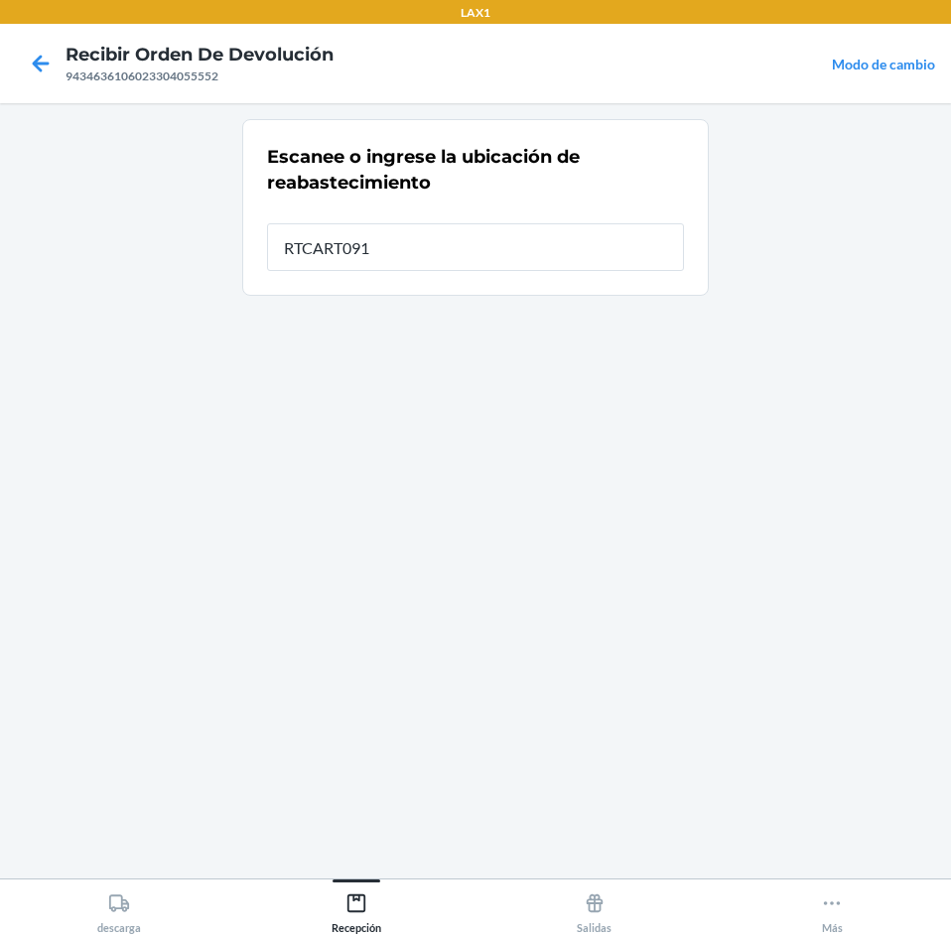
type input "RTCART091"
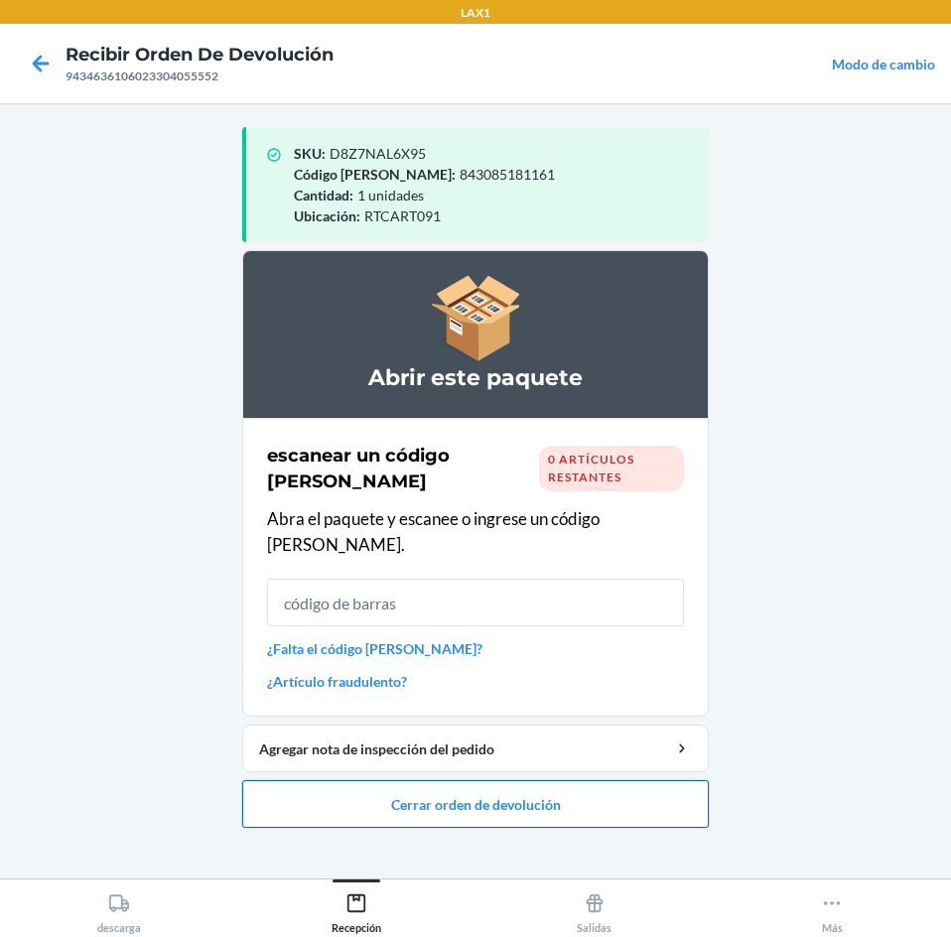
click at [447, 780] on button "Cerrar orden de devolución" at bounding box center [475, 804] width 466 height 48
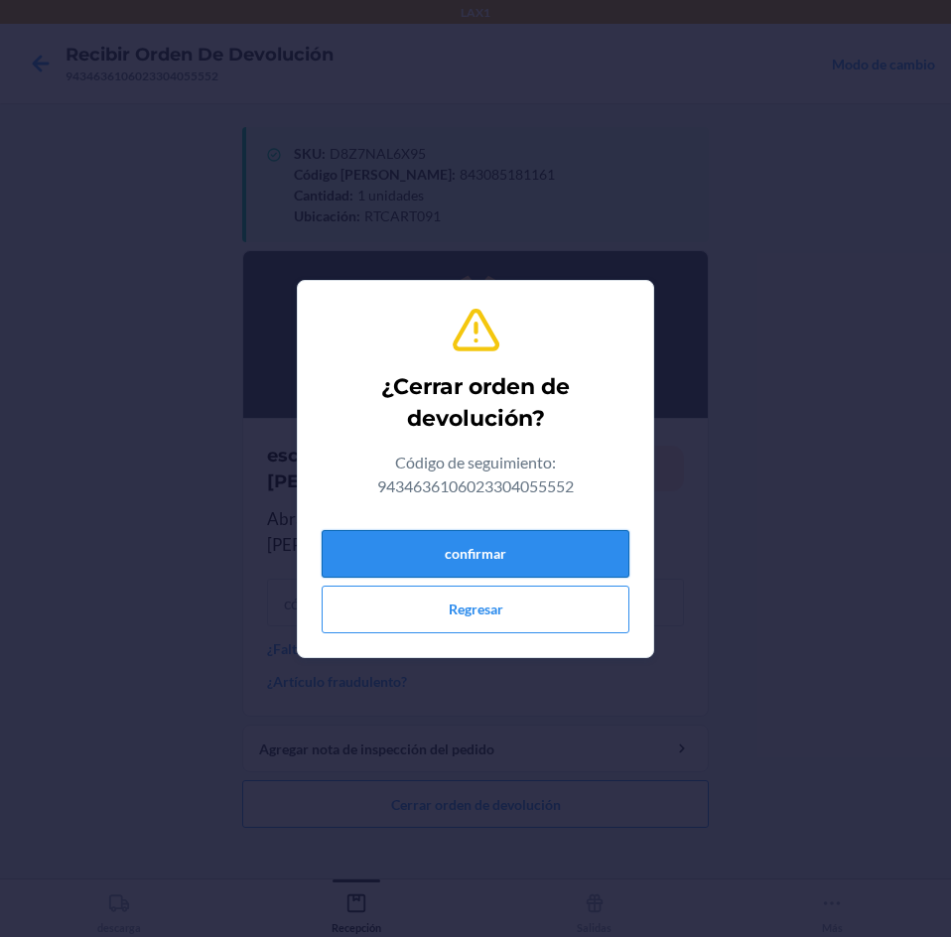
click at [567, 564] on button "confirmar" at bounding box center [476, 554] width 308 height 48
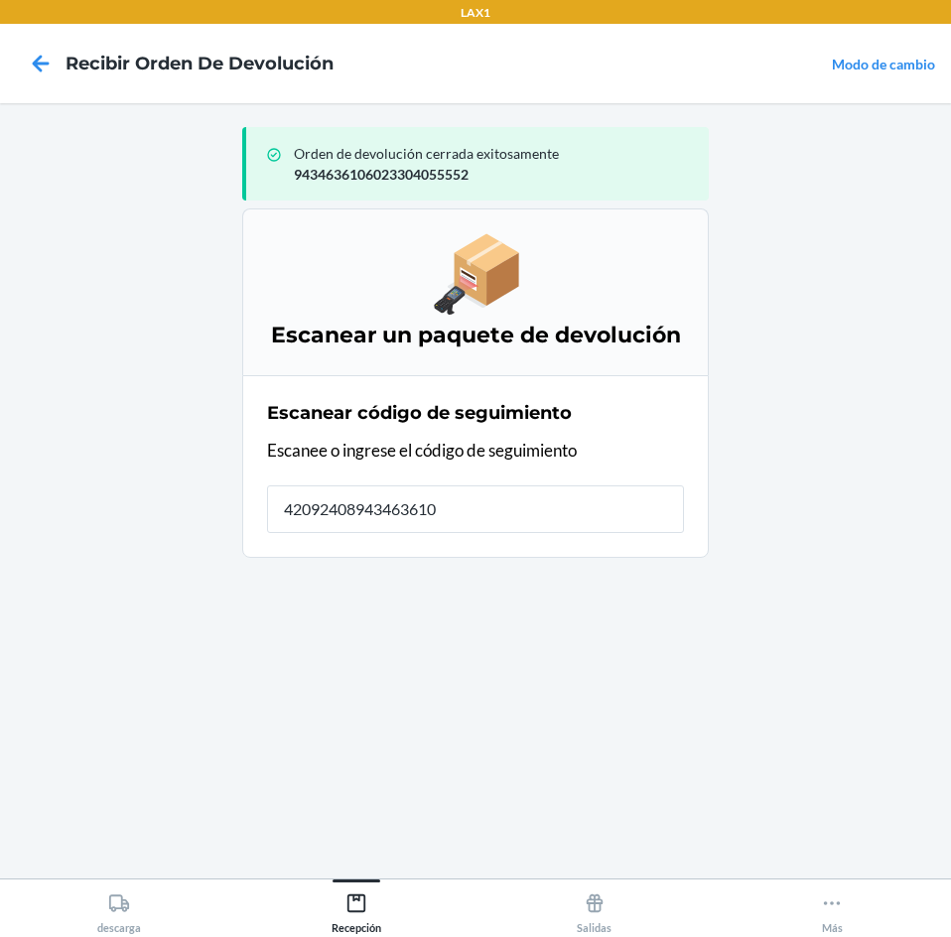
type input "420924089434636106"
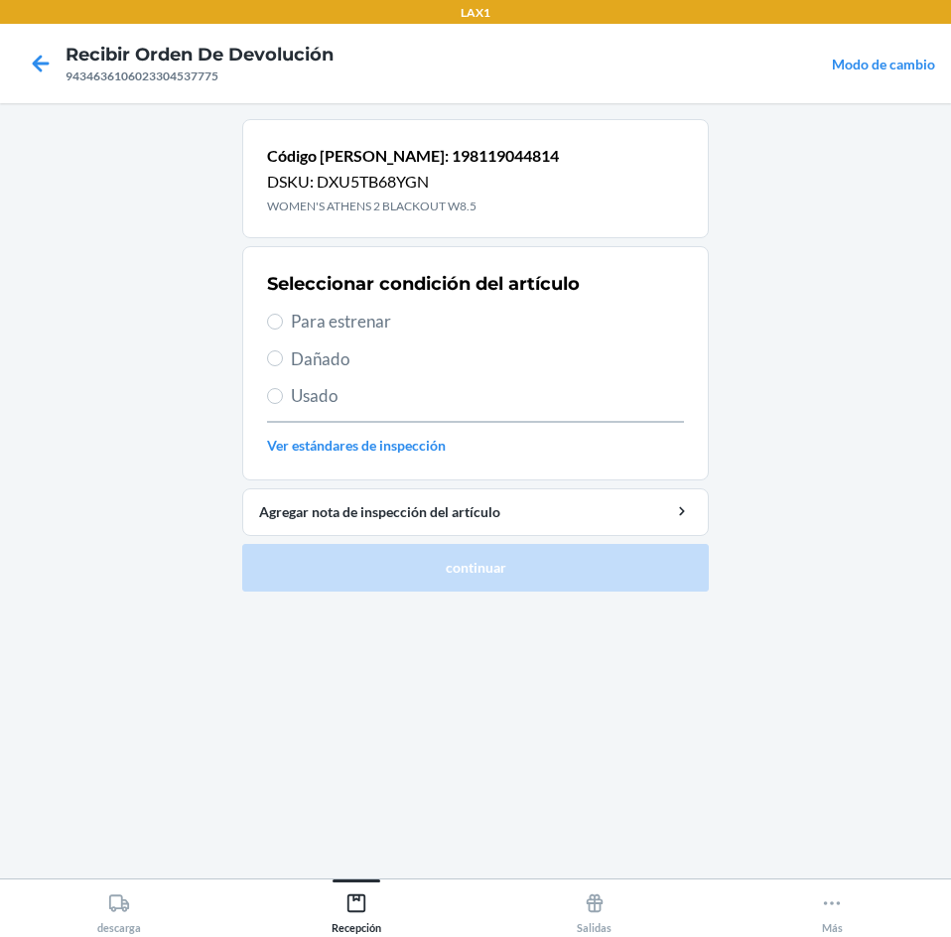
click at [318, 318] on span "Para estrenar" at bounding box center [487, 322] width 393 height 26
click at [283, 318] on input "Para estrenar" at bounding box center [275, 322] width 16 height 16
radio input "true"
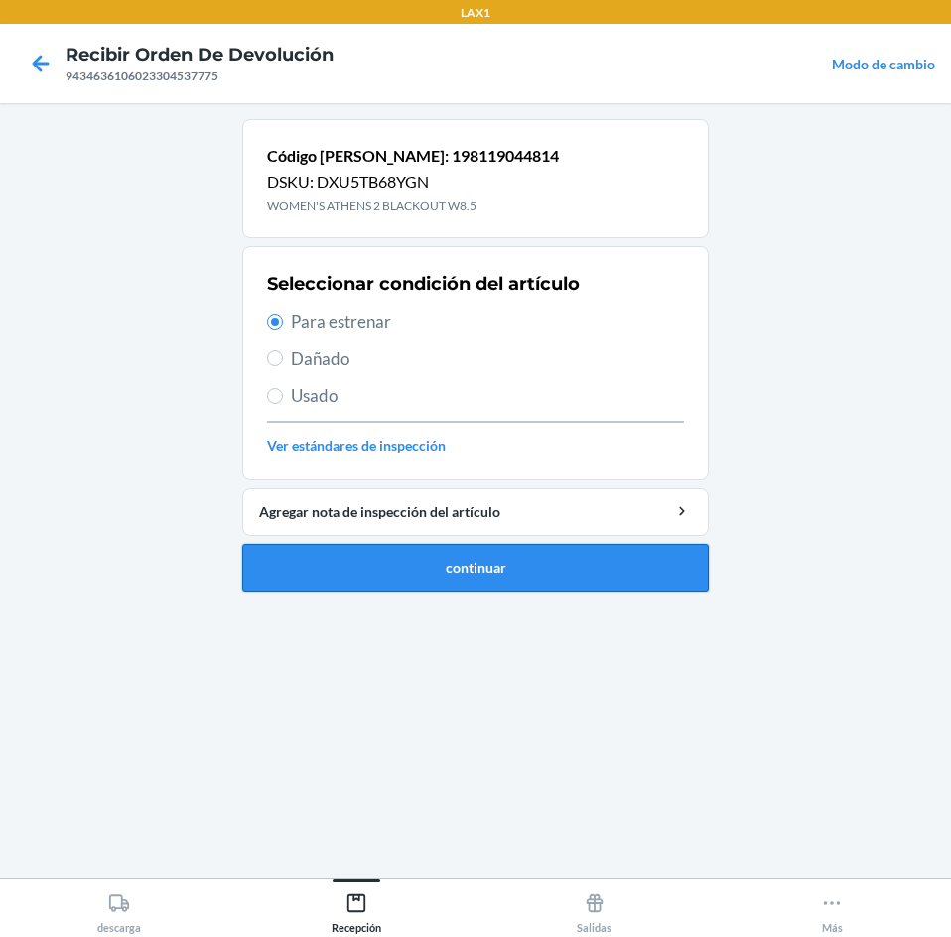
click at [426, 567] on button "continuar" at bounding box center [475, 568] width 466 height 48
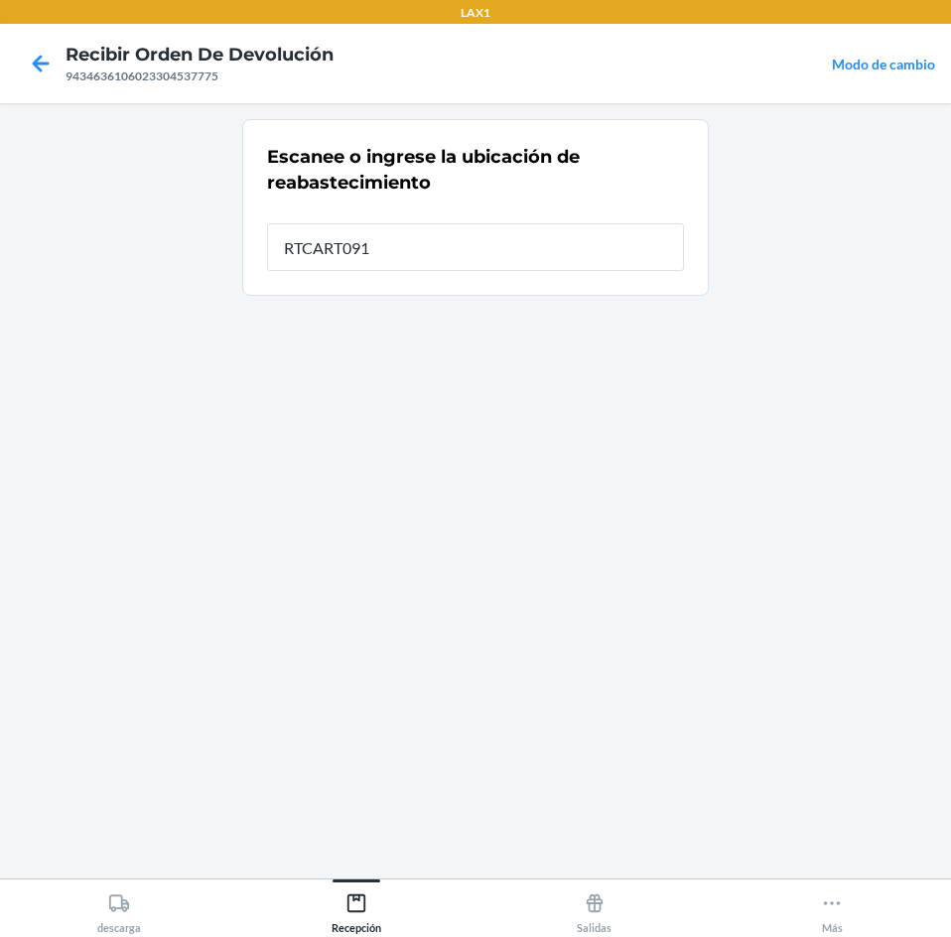
type input "RTCART091"
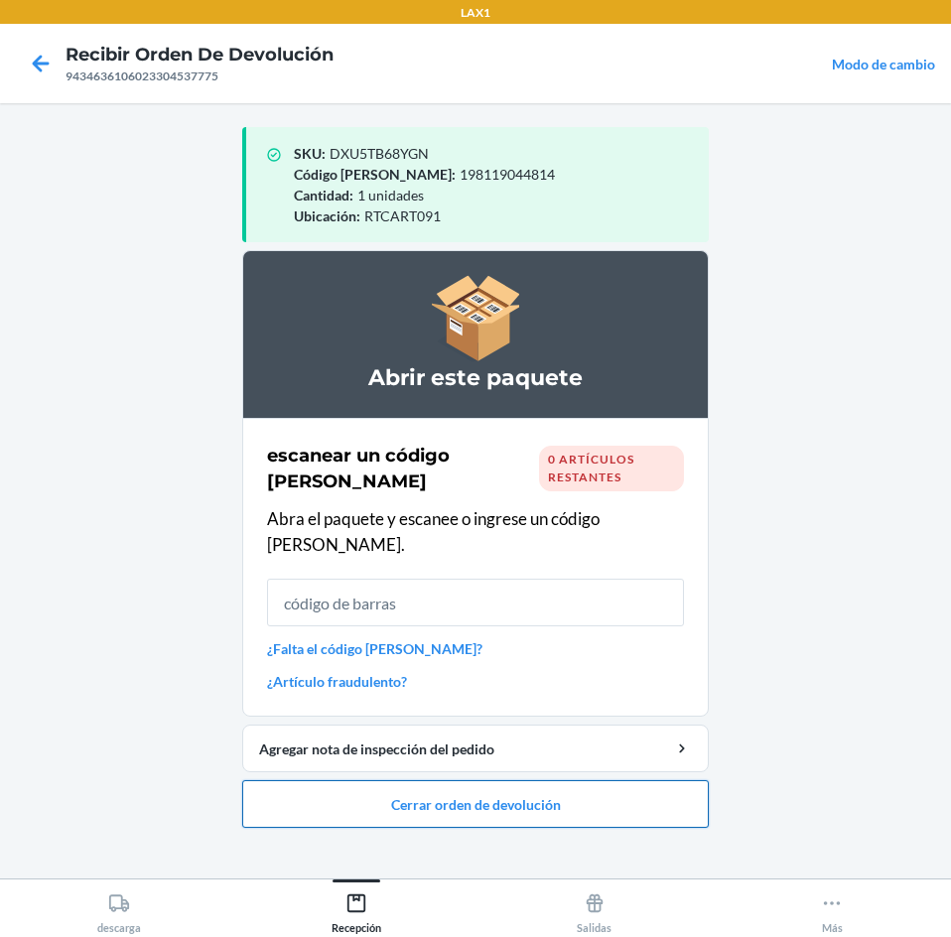
click at [461, 784] on button "Cerrar orden de devolución" at bounding box center [475, 804] width 466 height 48
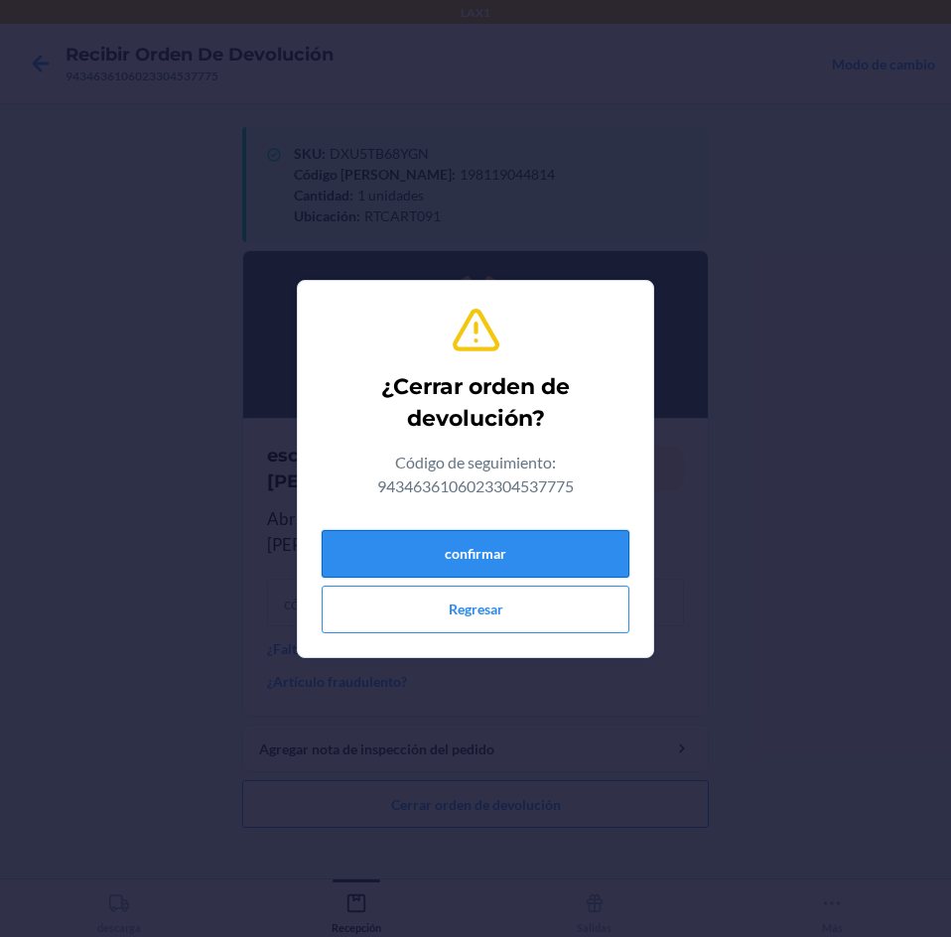
click at [556, 557] on button "confirmar" at bounding box center [476, 554] width 308 height 48
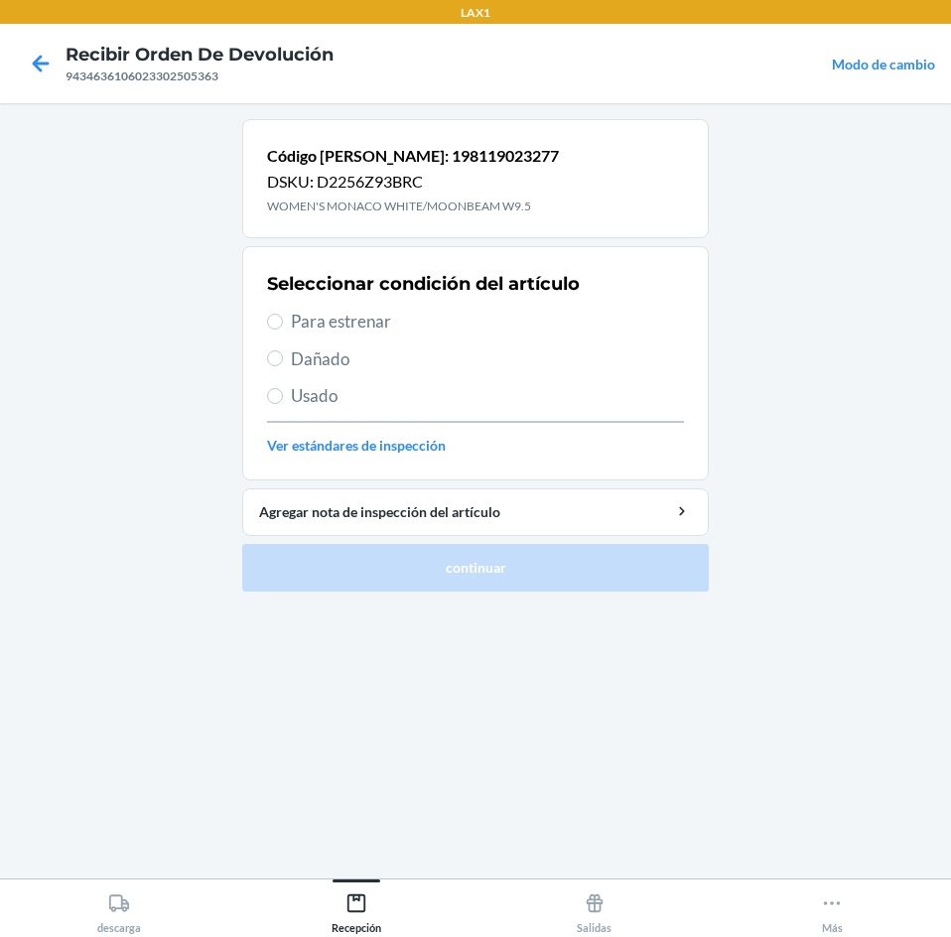
click at [336, 325] on span "Para estrenar" at bounding box center [487, 322] width 393 height 26
click at [283, 325] on input "Para estrenar" at bounding box center [275, 322] width 16 height 16
radio input "true"
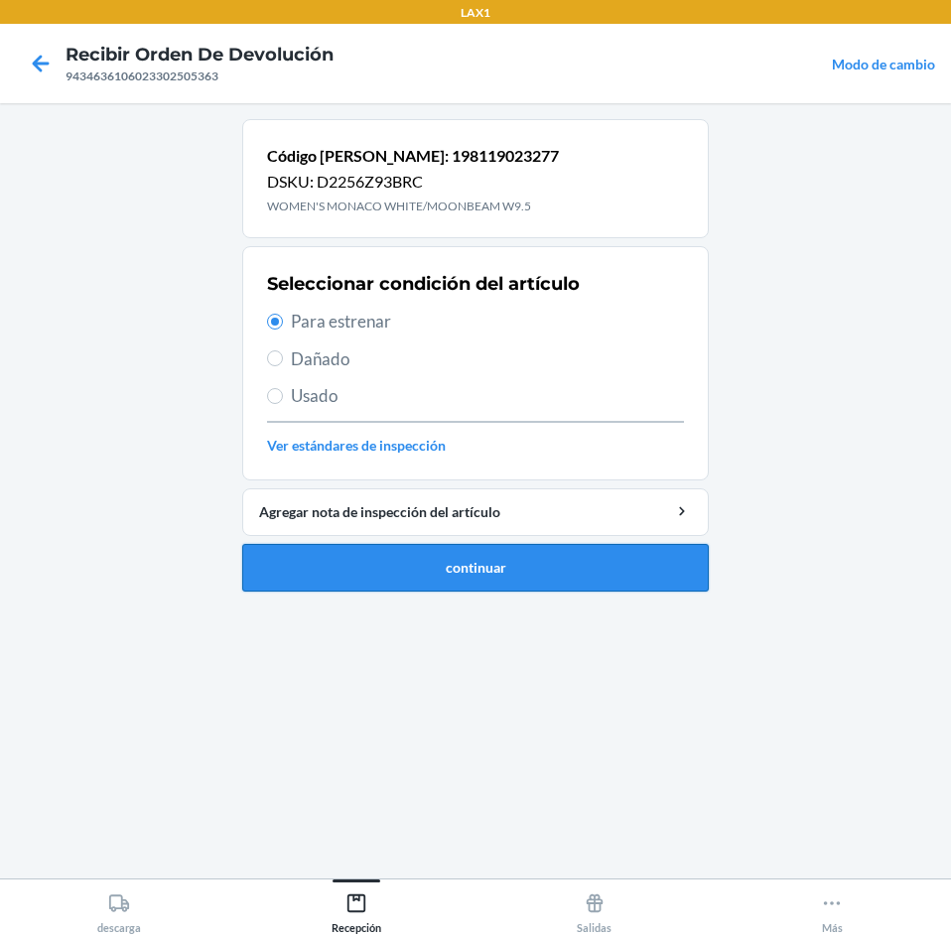
click at [378, 570] on button "continuar" at bounding box center [475, 568] width 466 height 48
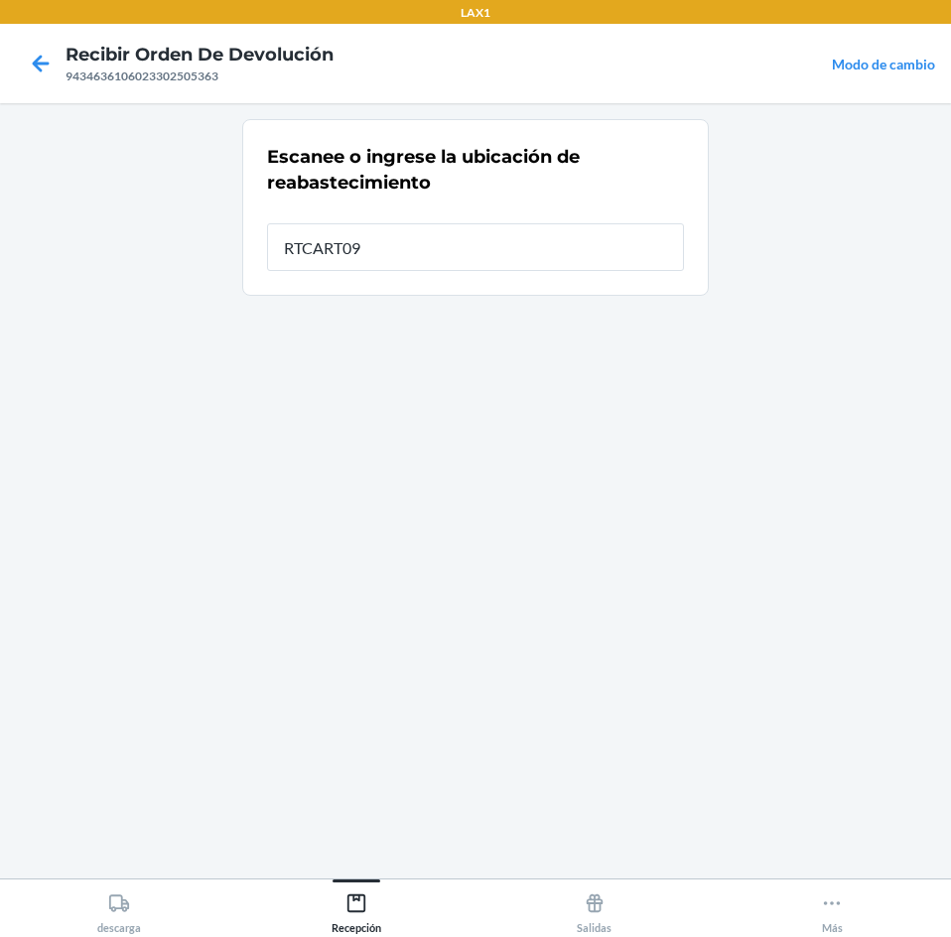
type input "RTCART091"
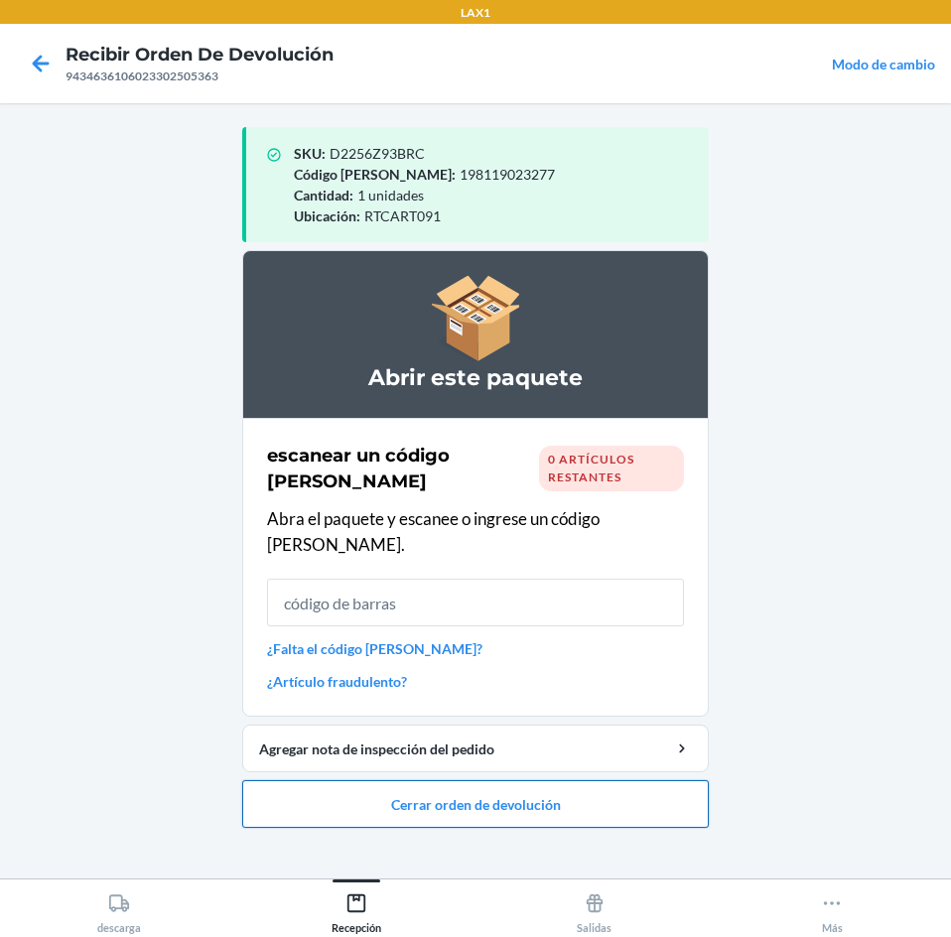
click at [482, 780] on button "Cerrar orden de devolución" at bounding box center [475, 804] width 466 height 48
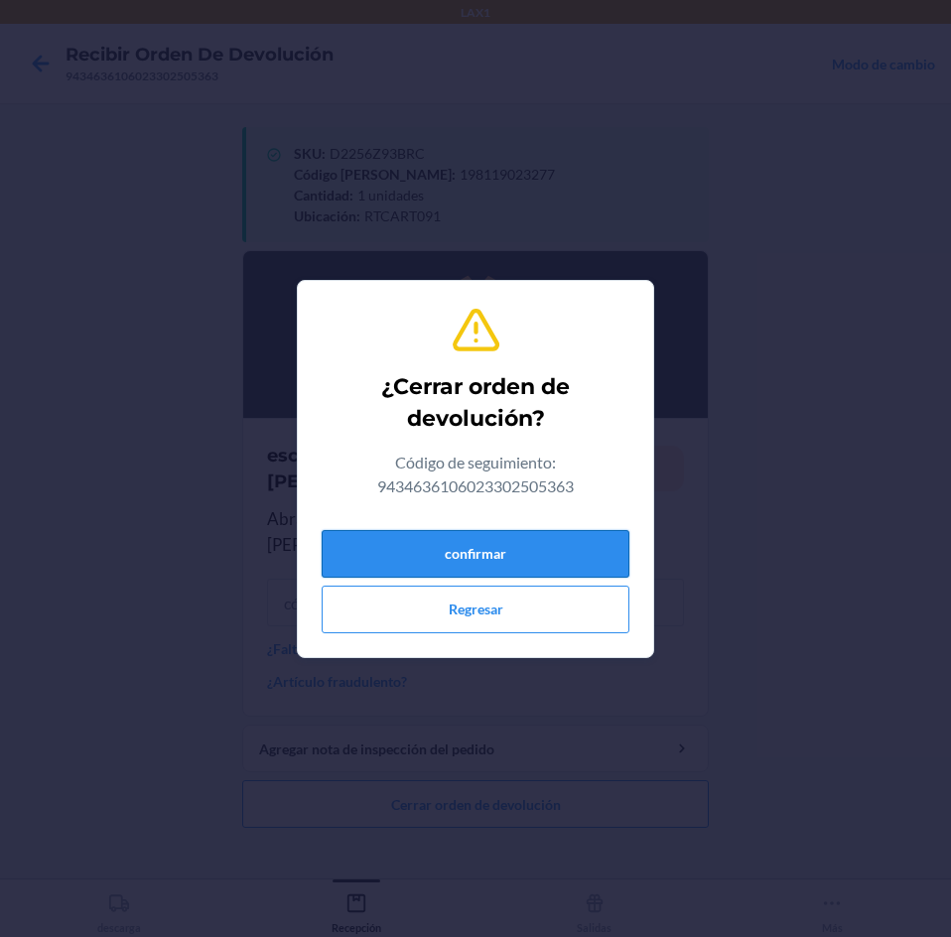
click at [469, 558] on button "confirmar" at bounding box center [476, 554] width 308 height 48
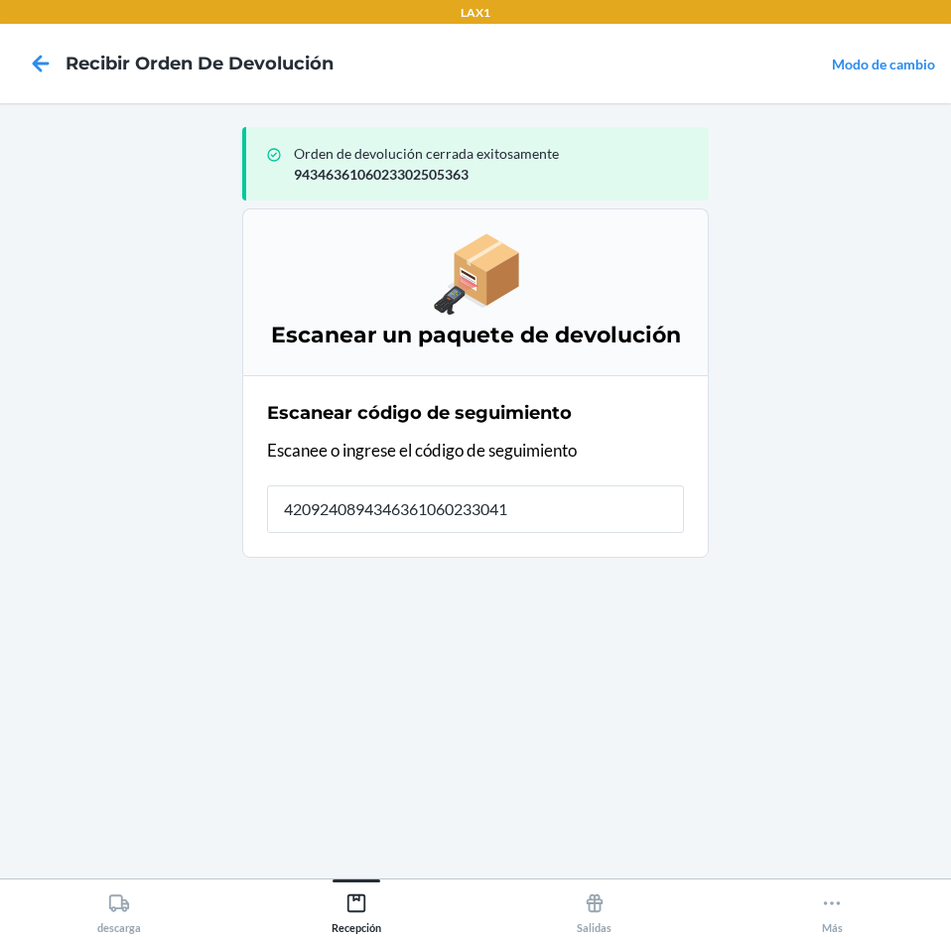
type input "42092408943463610602330413"
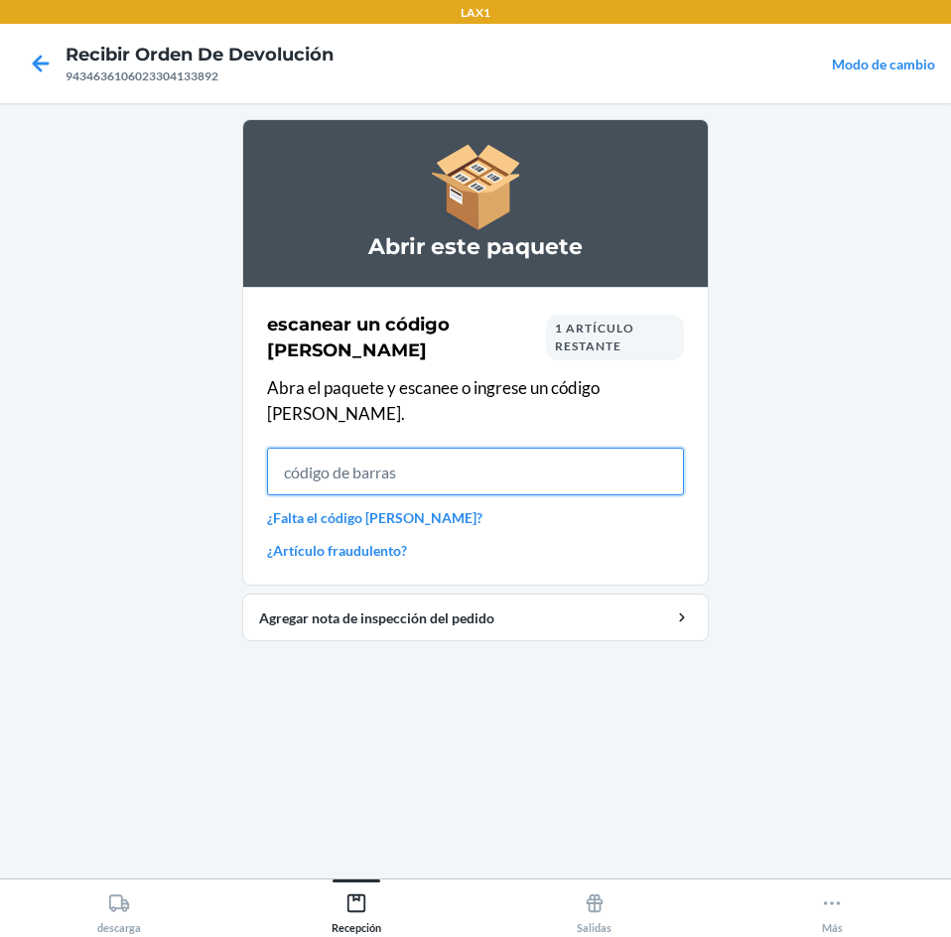
click at [510, 448] on input "text" at bounding box center [475, 472] width 417 height 48
click at [458, 448] on input "text" at bounding box center [475, 472] width 417 height 48
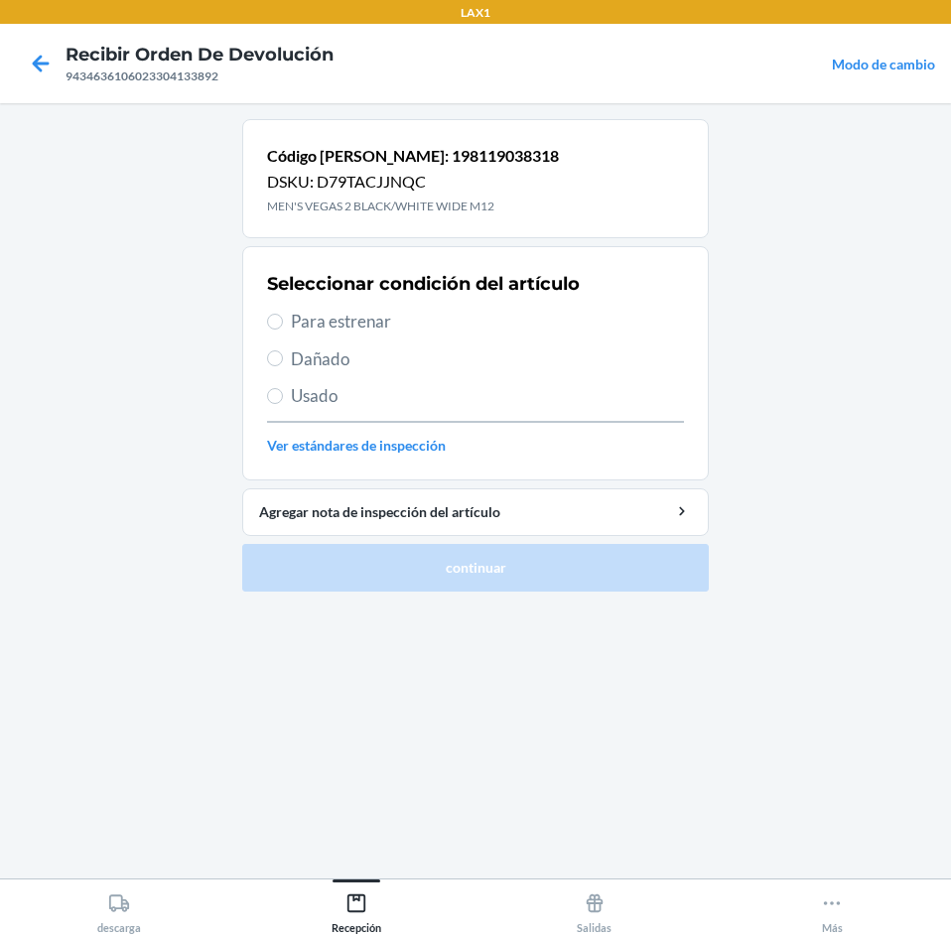
click at [329, 324] on span "Para estrenar" at bounding box center [487, 322] width 393 height 26
click at [283, 324] on input "Para estrenar" at bounding box center [275, 322] width 16 height 16
radio input "true"
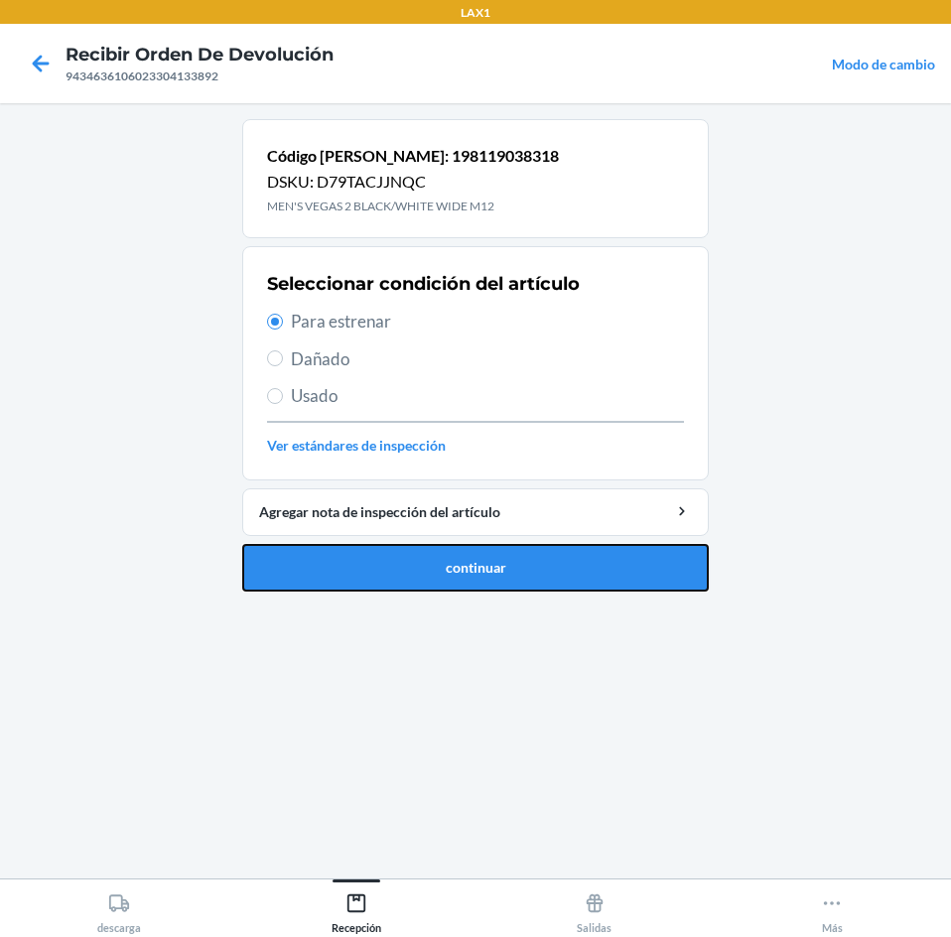
drag, startPoint x: 358, startPoint y: 560, endPoint x: 299, endPoint y: 340, distance: 227.3
click at [354, 550] on button "continuar" at bounding box center [475, 568] width 466 height 48
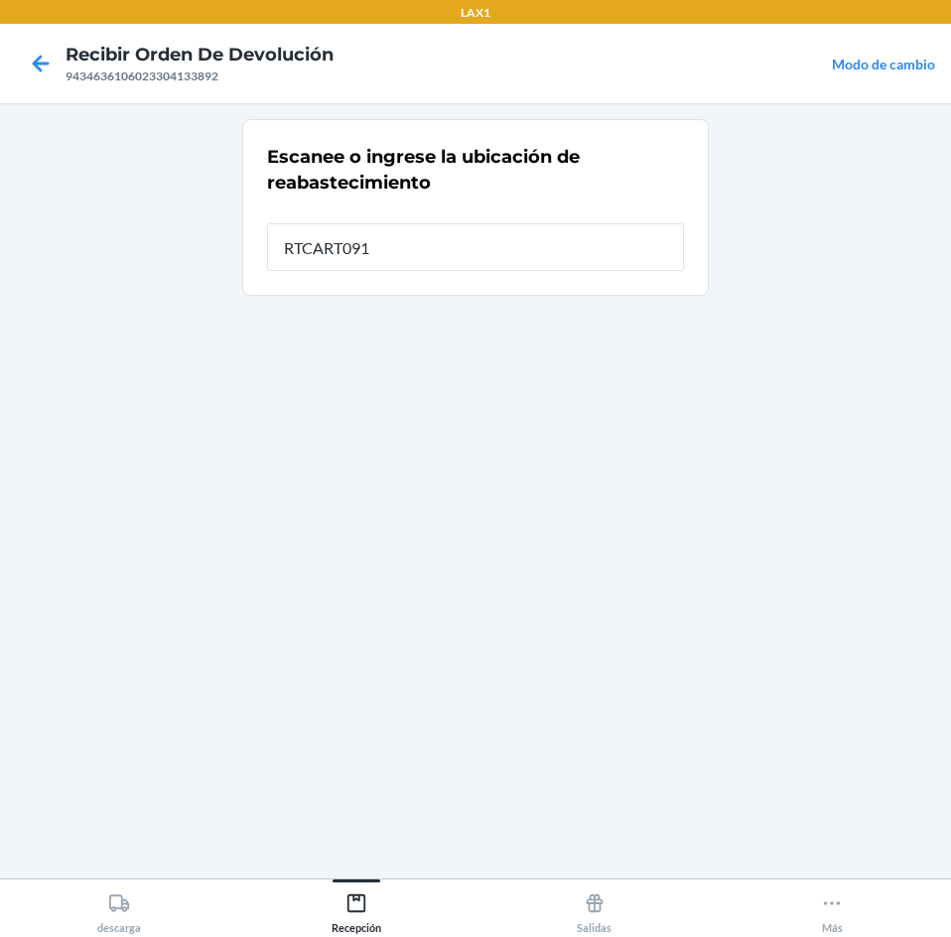
type input "RTCART091"
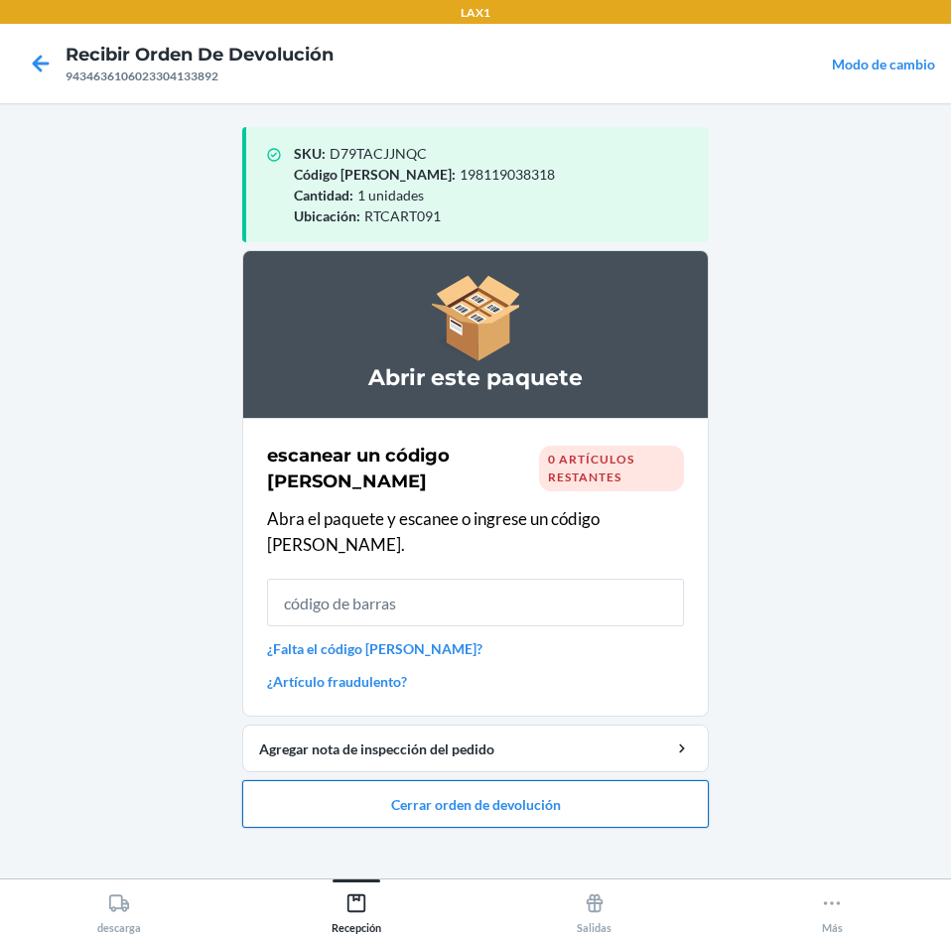
click at [406, 781] on button "Cerrar orden de devolución" at bounding box center [475, 804] width 466 height 48
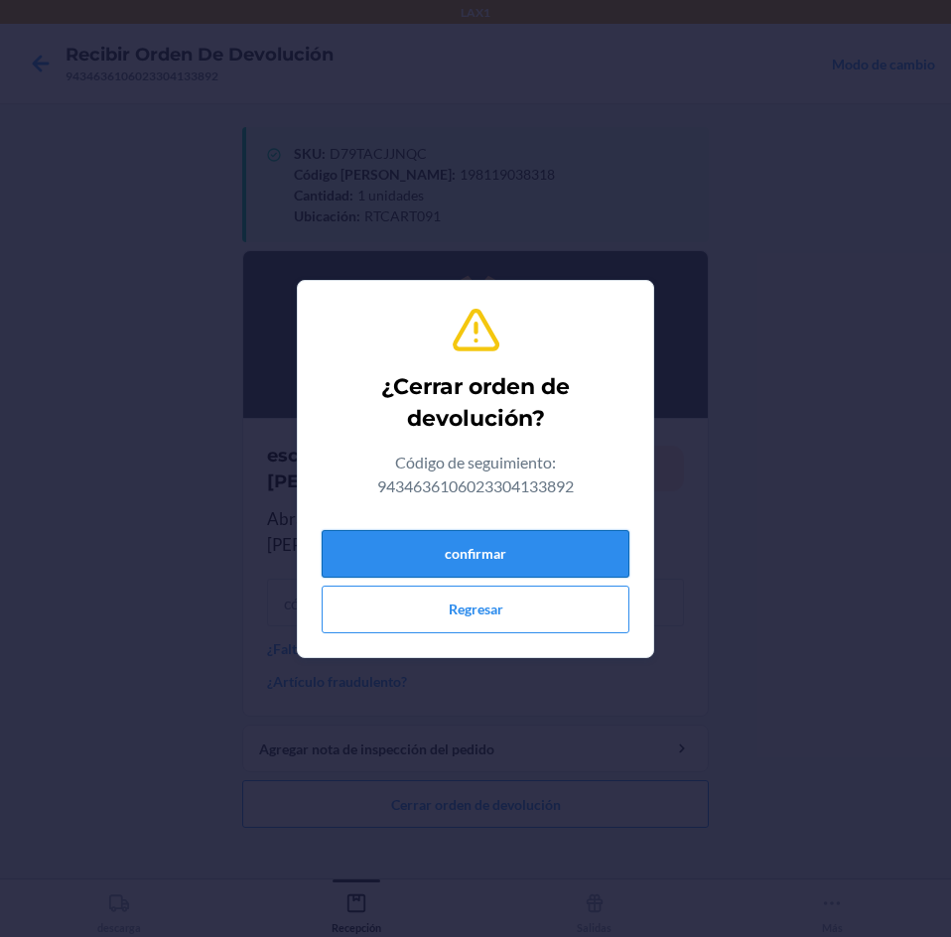
click at [448, 554] on button "confirmar" at bounding box center [476, 554] width 308 height 48
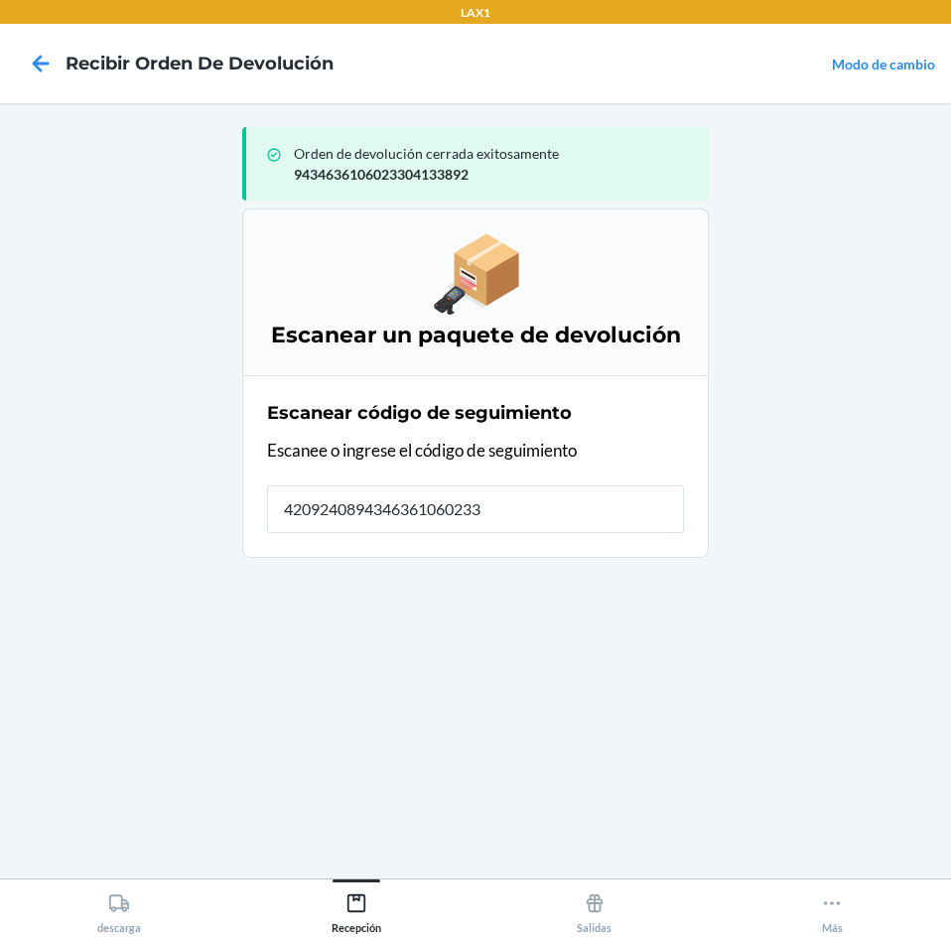
type input "42092408943463610602330"
